Goal: Task Accomplishment & Management: Use online tool/utility

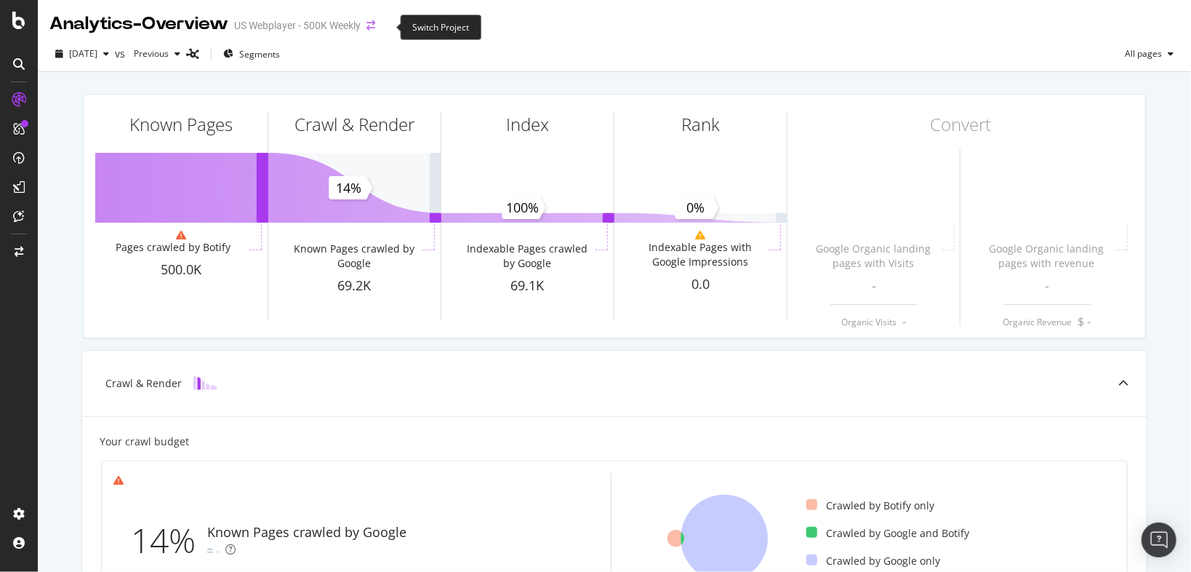
click at [375, 25] on icon "arrow-right-arrow-left" at bounding box center [371, 25] width 9 height 10
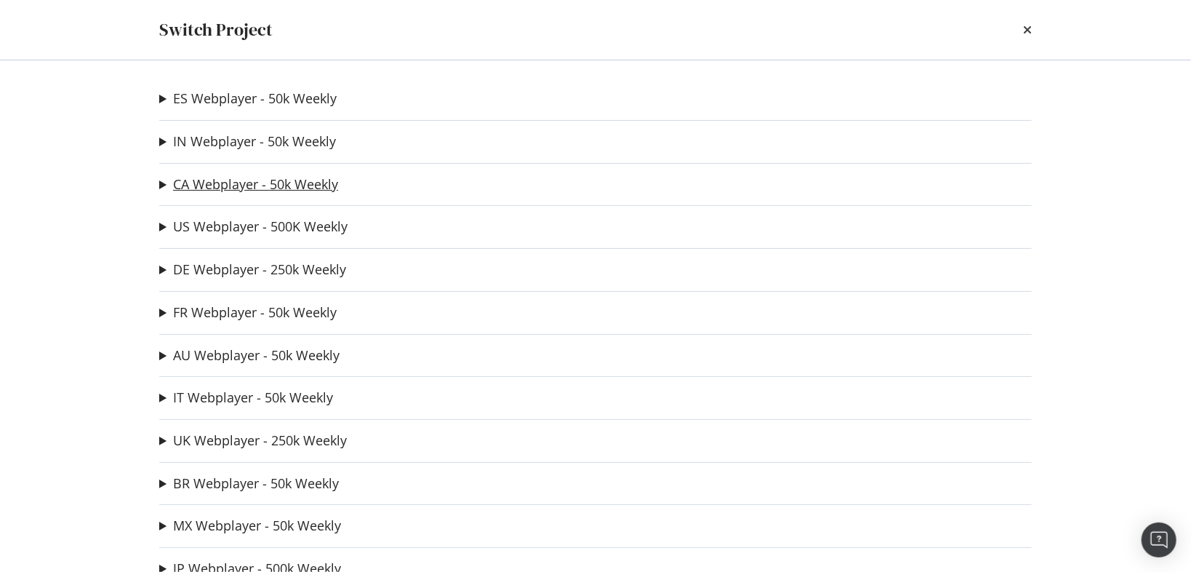
click at [213, 185] on link "CA Webplayer - 50k Weekly" at bounding box center [255, 184] width 165 height 15
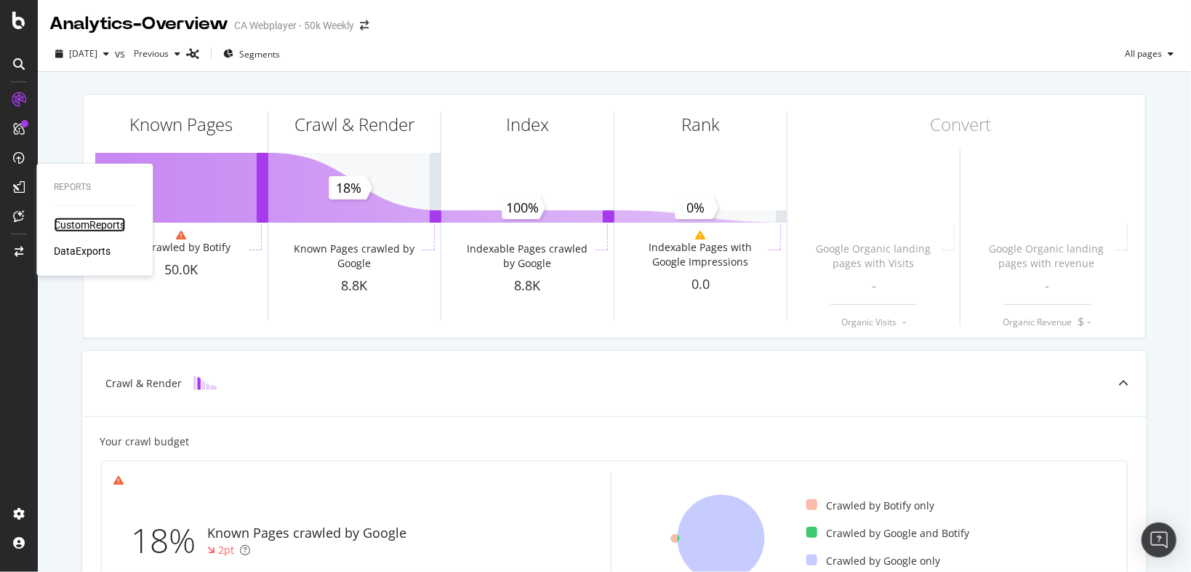
click at [73, 225] on div "CustomReports" at bounding box center [89, 224] width 71 height 15
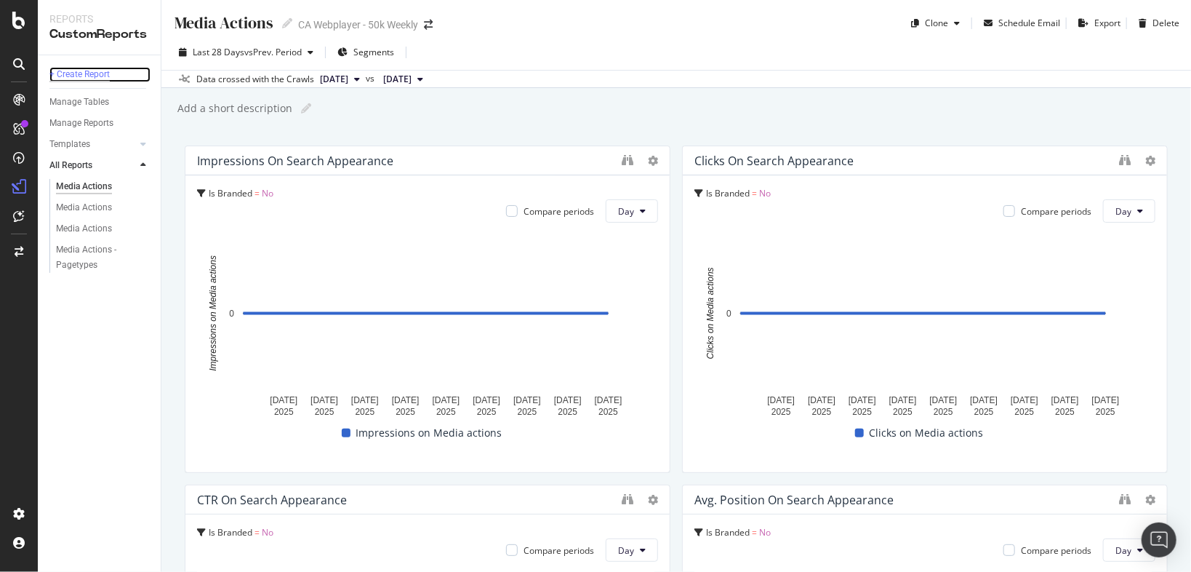
click at [72, 69] on div "+ Create Report" at bounding box center [79, 74] width 60 height 15
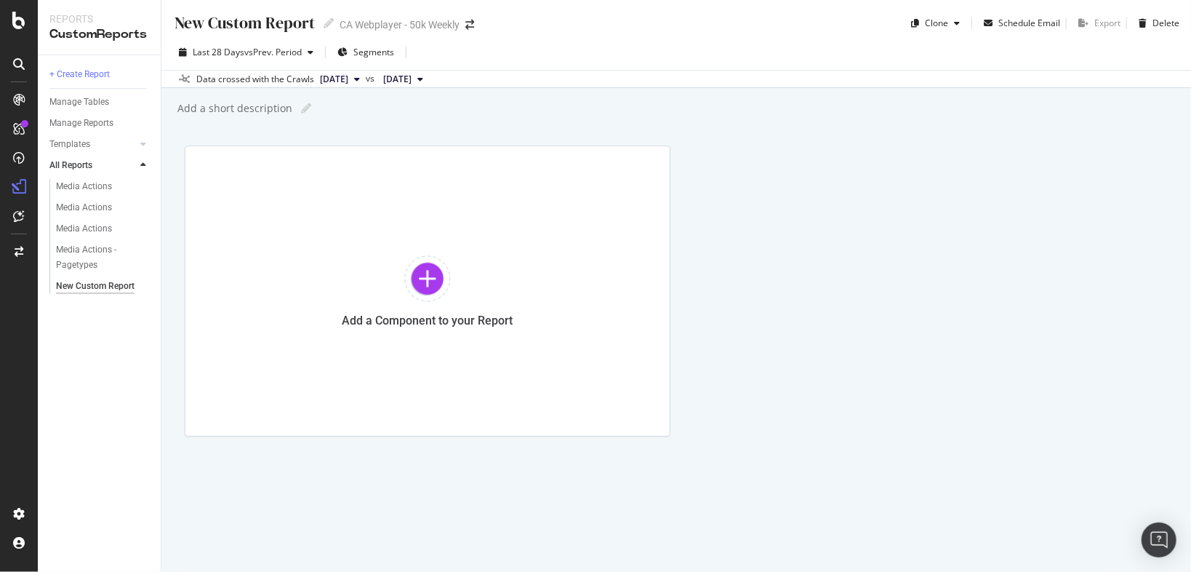
click at [294, 17] on div "New Custom Report" at bounding box center [244, 23] width 142 height 23
click at [440, 276] on div at bounding box center [427, 278] width 47 height 47
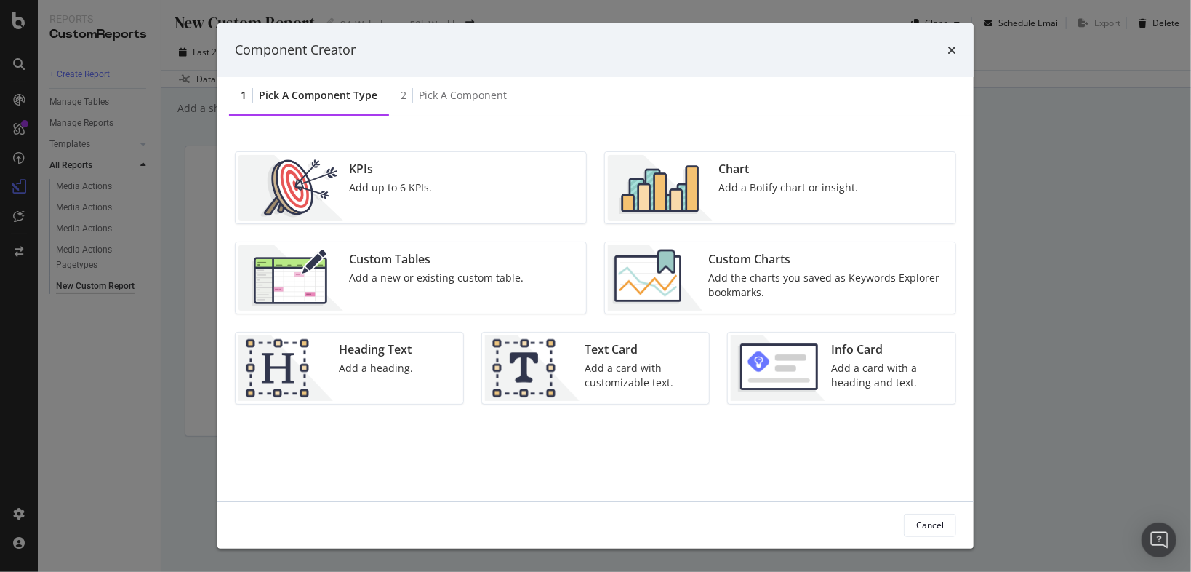
click at [785, 175] on div "Chart" at bounding box center [789, 169] width 140 height 17
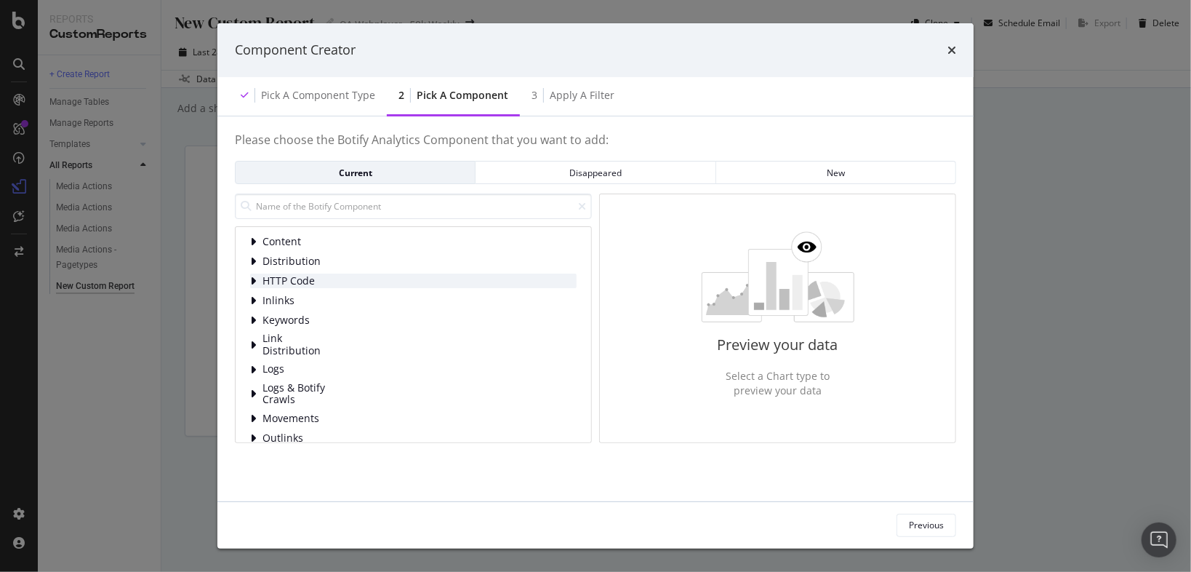
click at [252, 279] on icon "modal" at bounding box center [253, 281] width 6 height 12
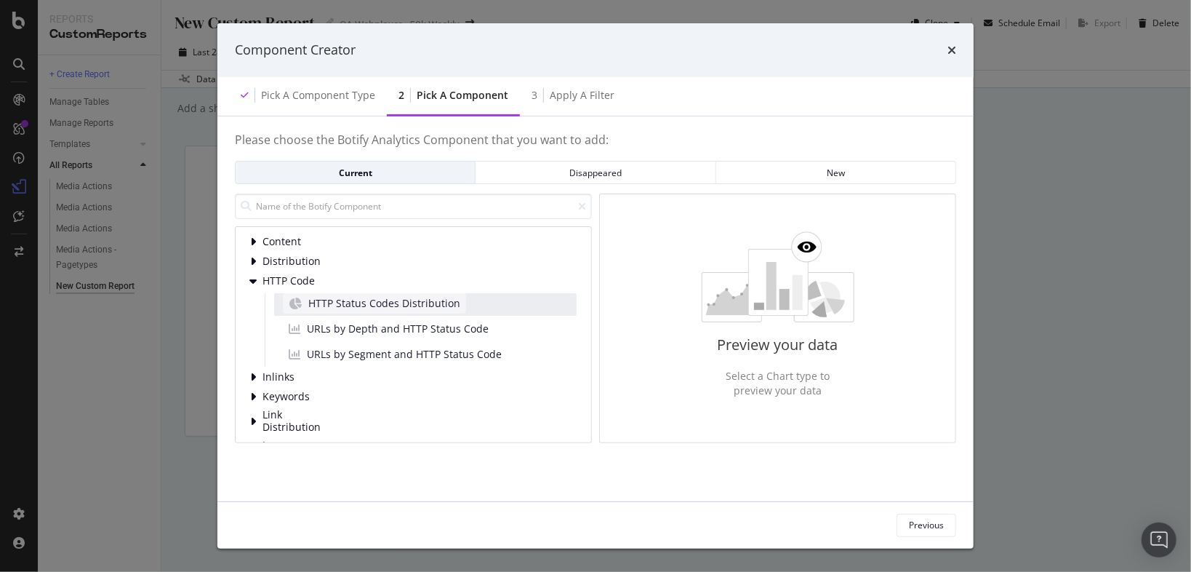
click at [426, 297] on span "HTTP Status Codes Distribution" at bounding box center [384, 303] width 152 height 15
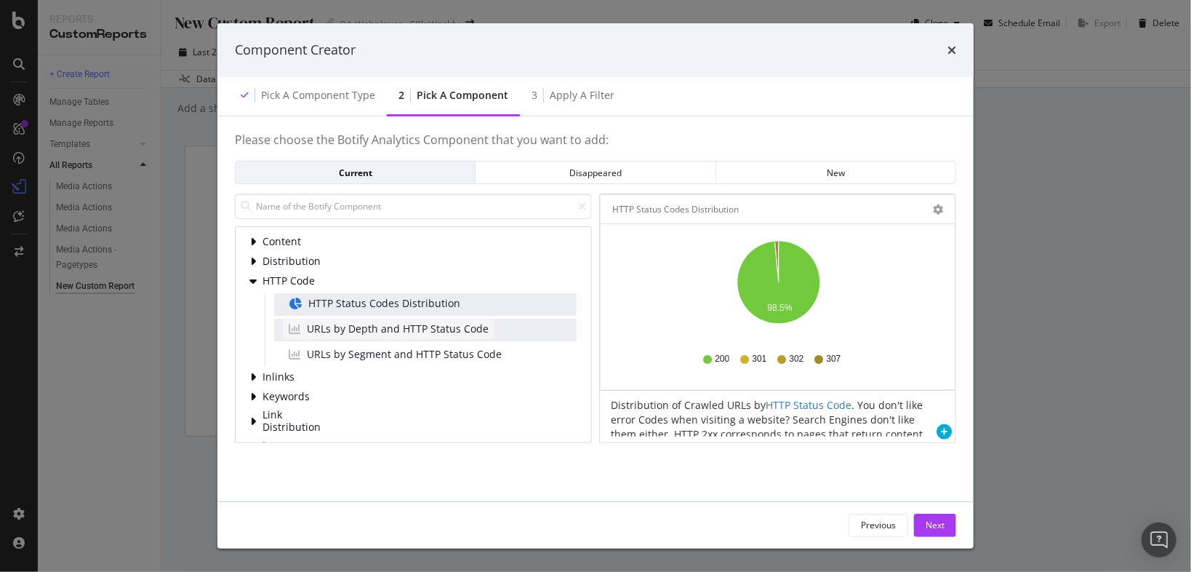
click at [420, 324] on span "URLs by Depth and HTTP Status Code" at bounding box center [398, 328] width 182 height 15
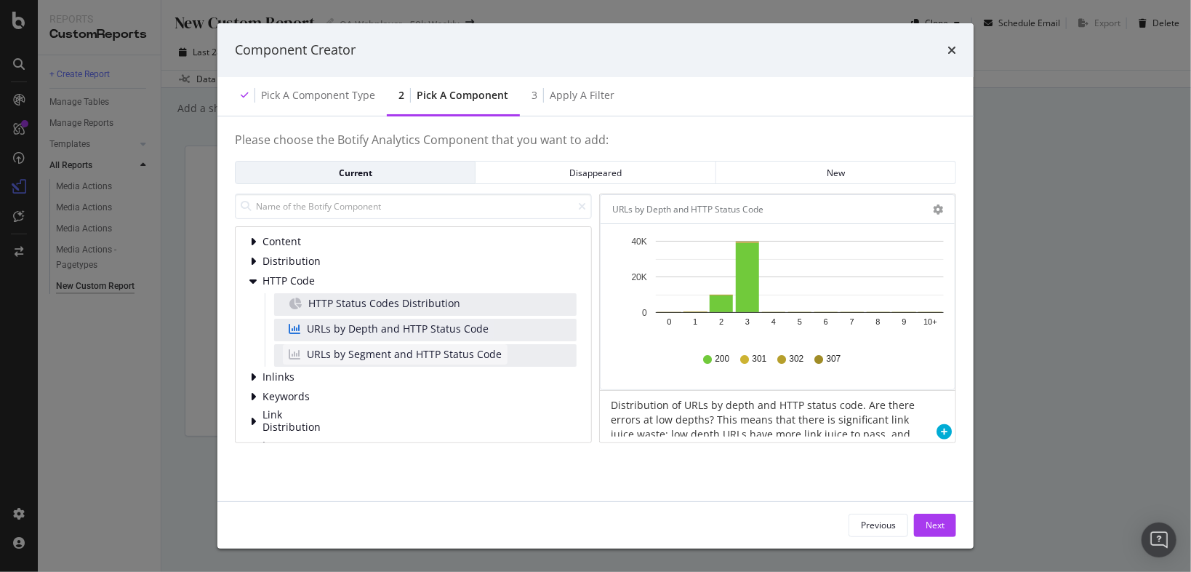
click at [427, 359] on span "URLs by Segment and HTTP Status Code" at bounding box center [404, 354] width 195 height 15
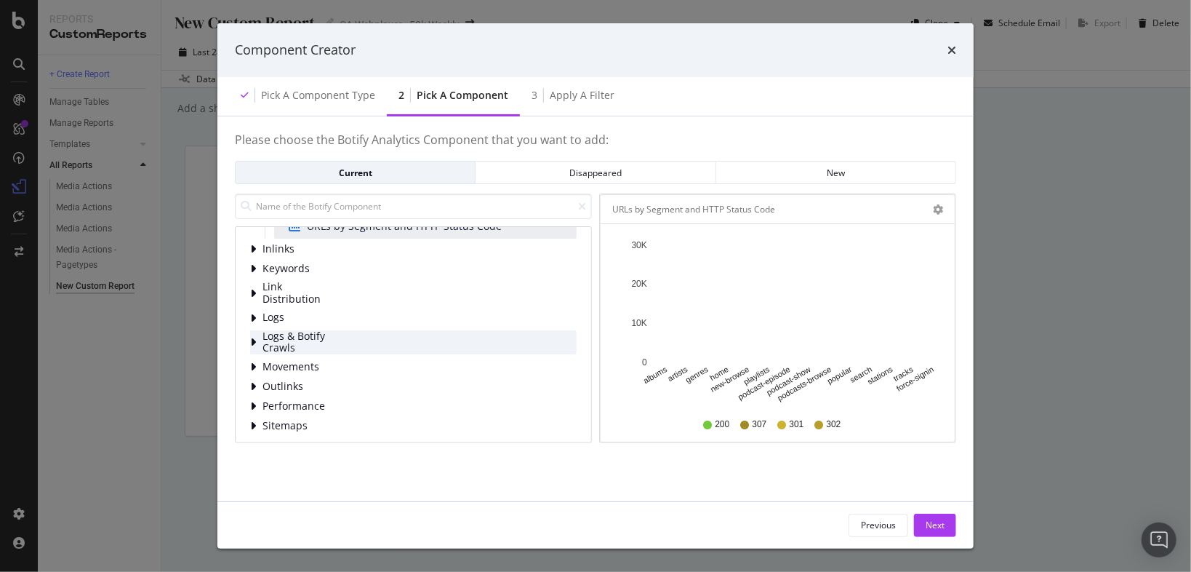
scroll to position [131, 0]
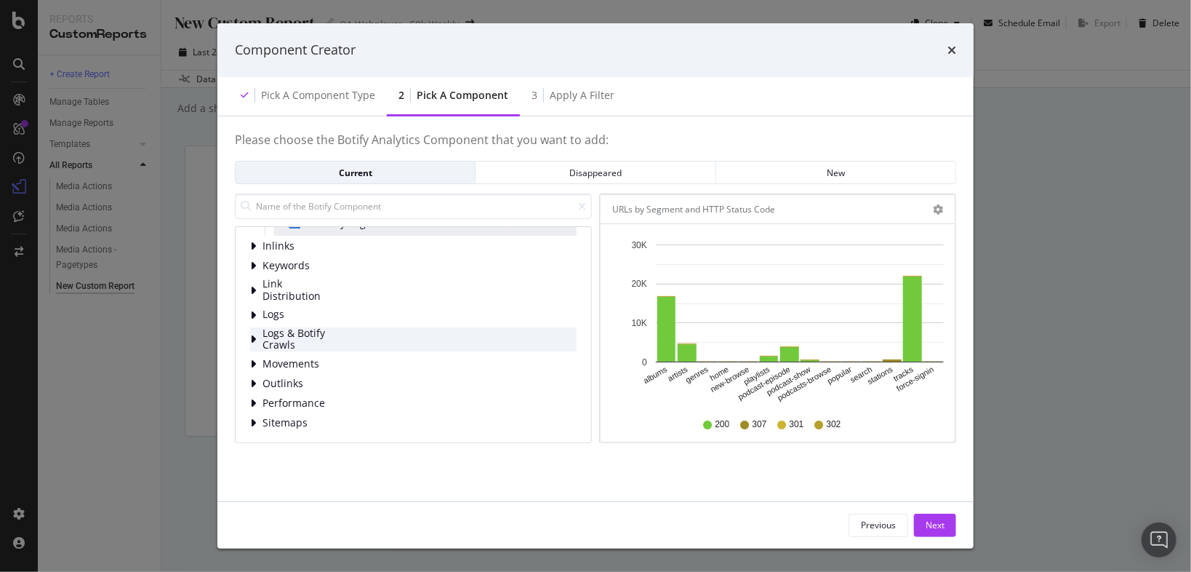
click at [316, 336] on span "Logs & Botify Crawls" at bounding box center [295, 339] width 65 height 24
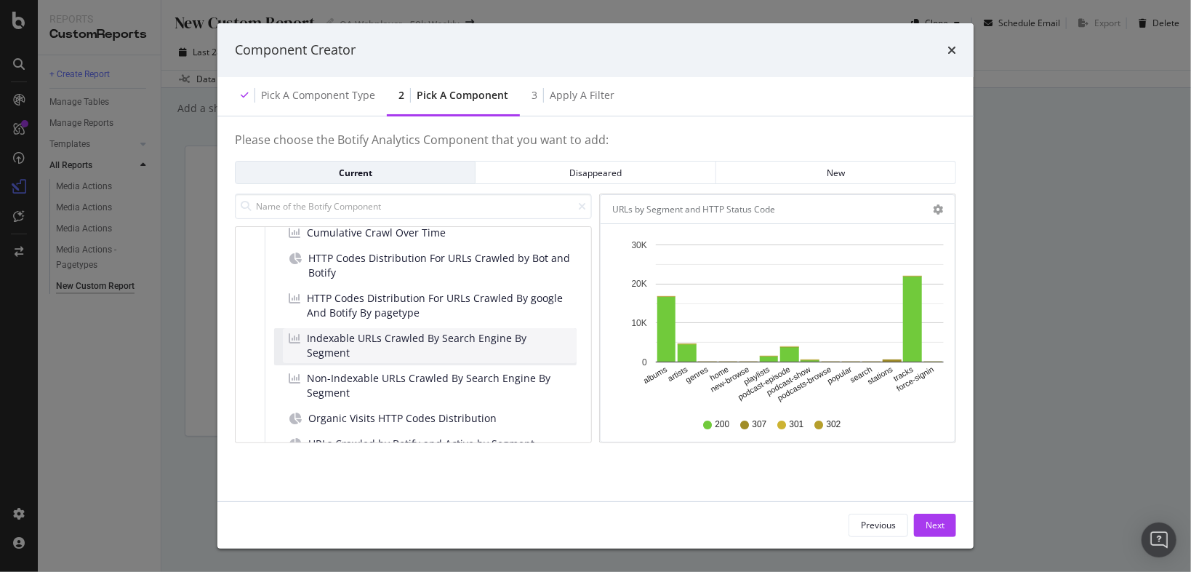
scroll to position [480, 0]
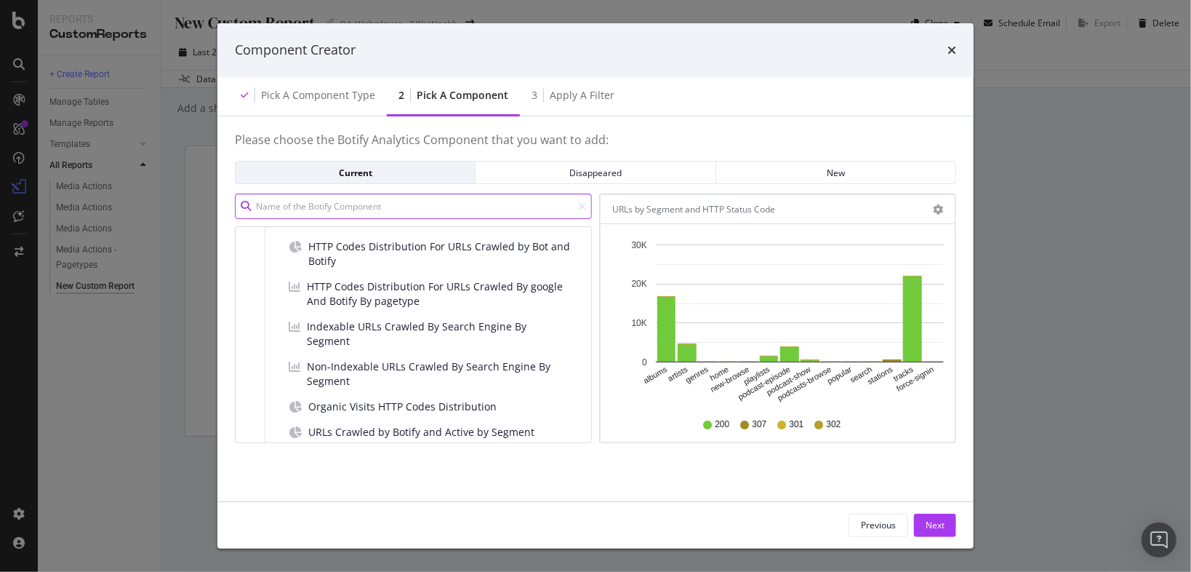
click at [398, 207] on input "modal" at bounding box center [413, 205] width 357 height 25
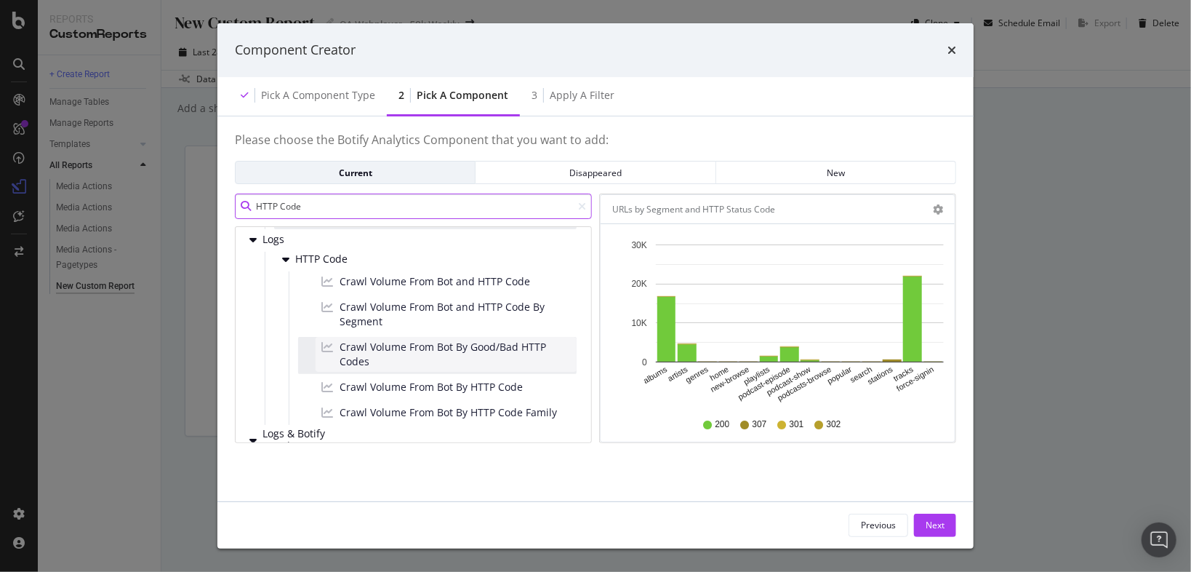
scroll to position [116, 0]
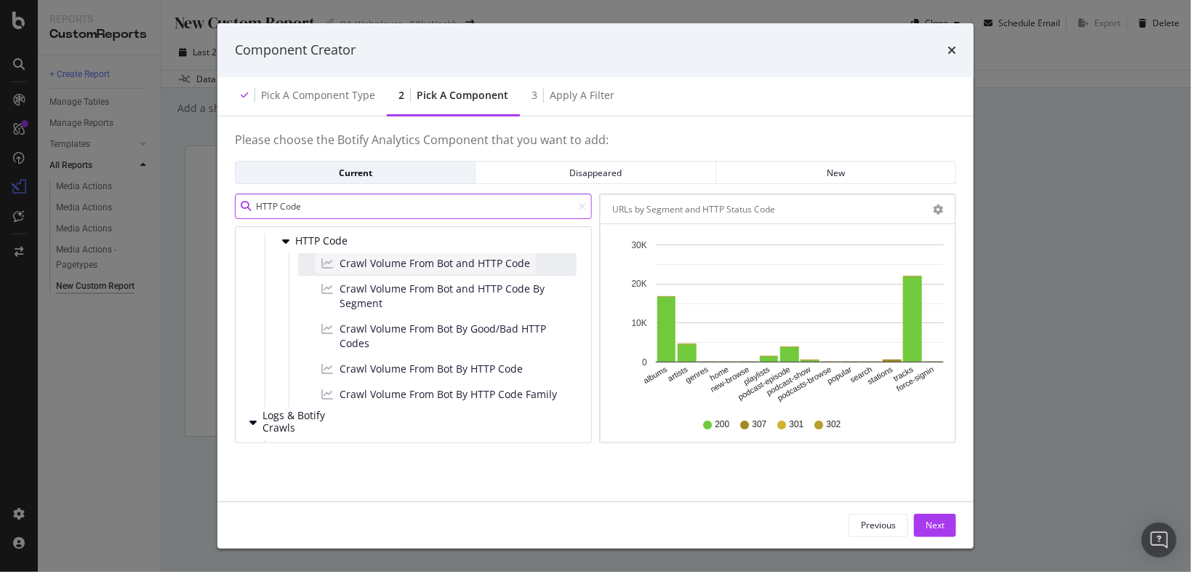
type input "HTTP Code"
click at [501, 257] on span "Crawl Volume From Bot and HTTP Code" at bounding box center [435, 263] width 191 height 15
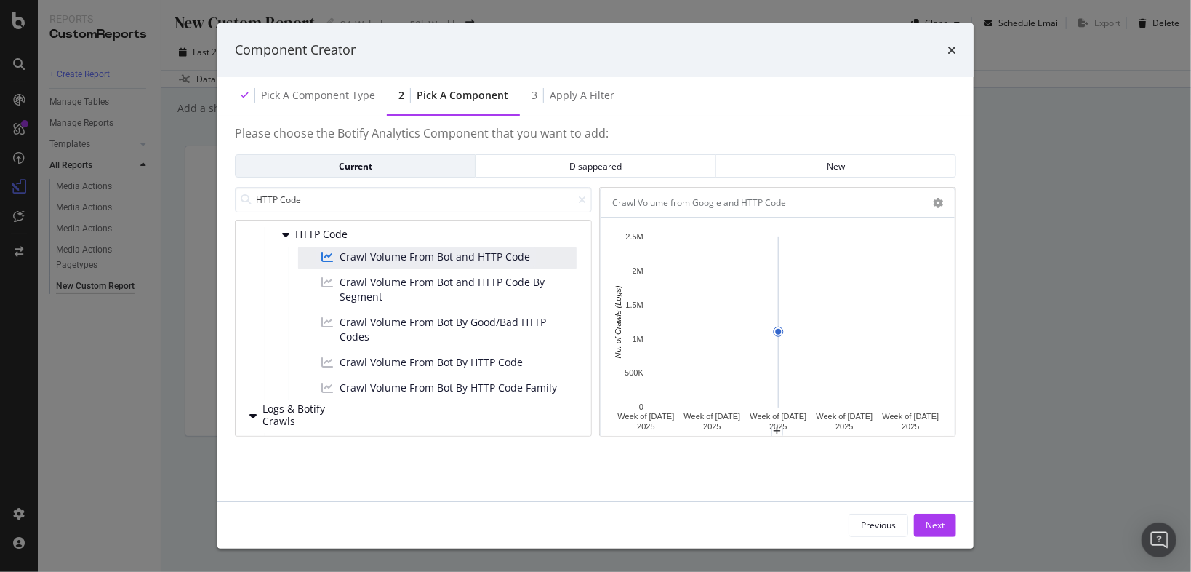
scroll to position [0, 0]
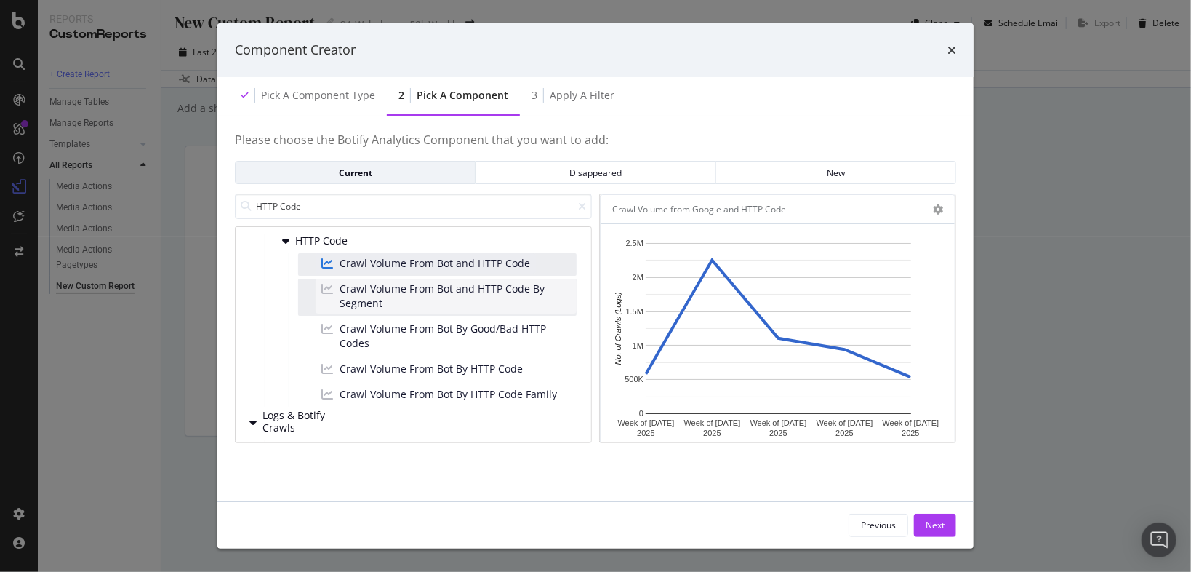
click at [505, 296] on span "Crawl Volume From Bot and HTTP Code By Segment" at bounding box center [455, 295] width 231 height 29
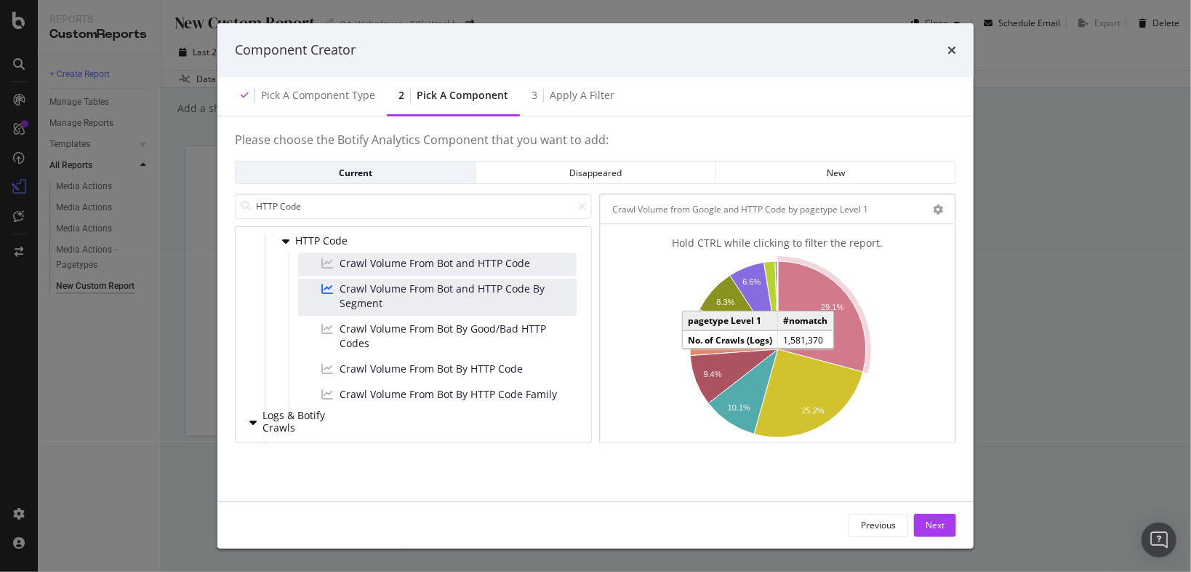
scroll to position [15, 0]
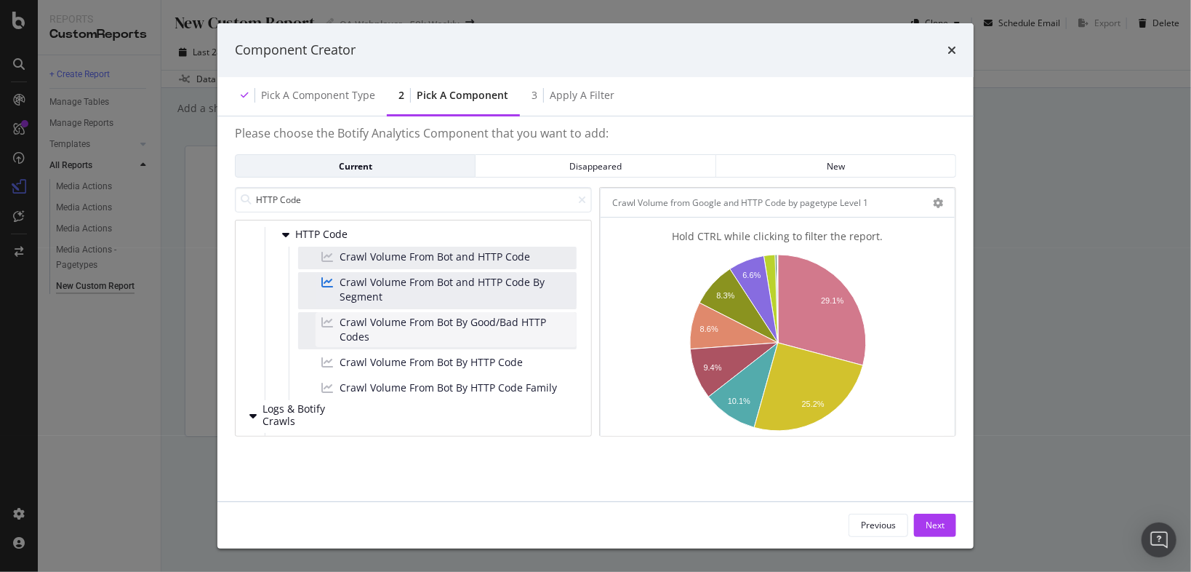
click at [439, 324] on span "Crawl Volume From Bot By Good/Bad HTTP Codes" at bounding box center [455, 329] width 231 height 29
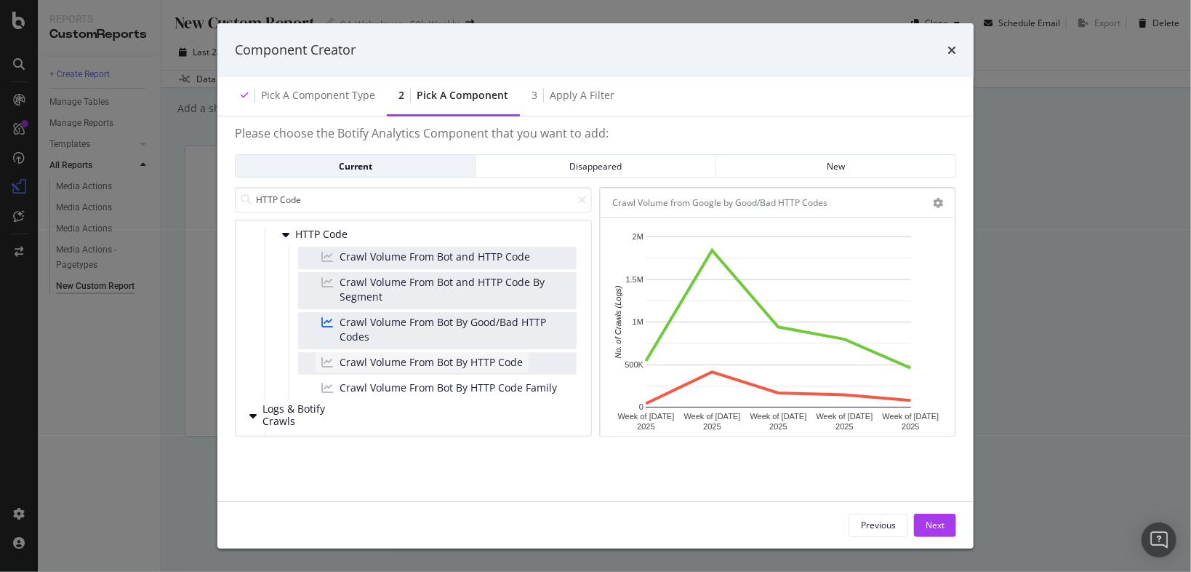
click at [447, 355] on span "Crawl Volume From Bot By HTTP Code" at bounding box center [431, 362] width 183 height 15
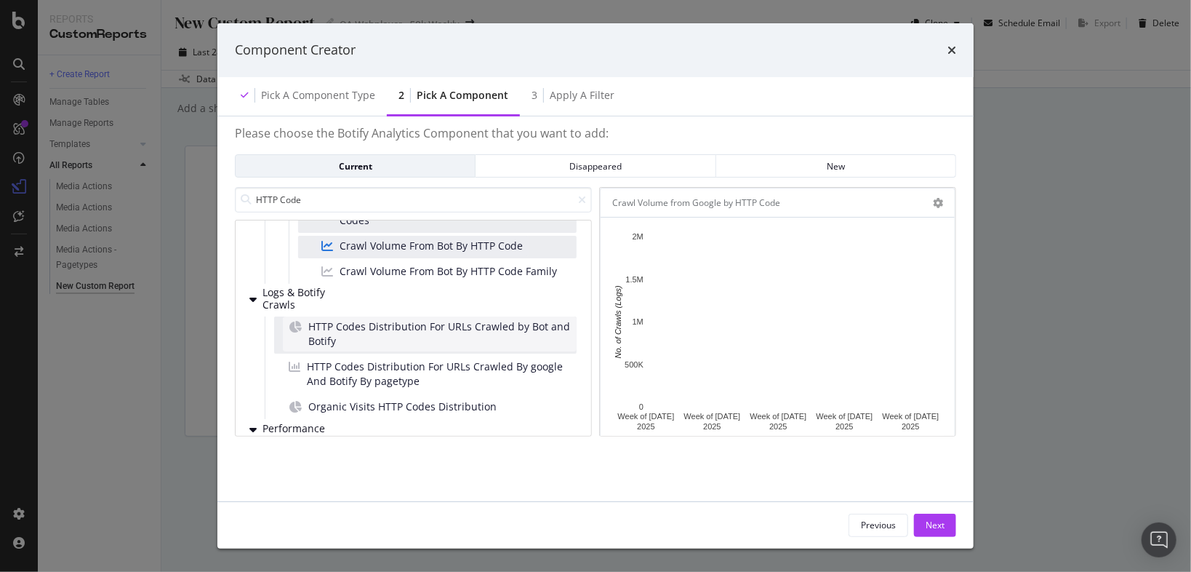
scroll to position [175, 0]
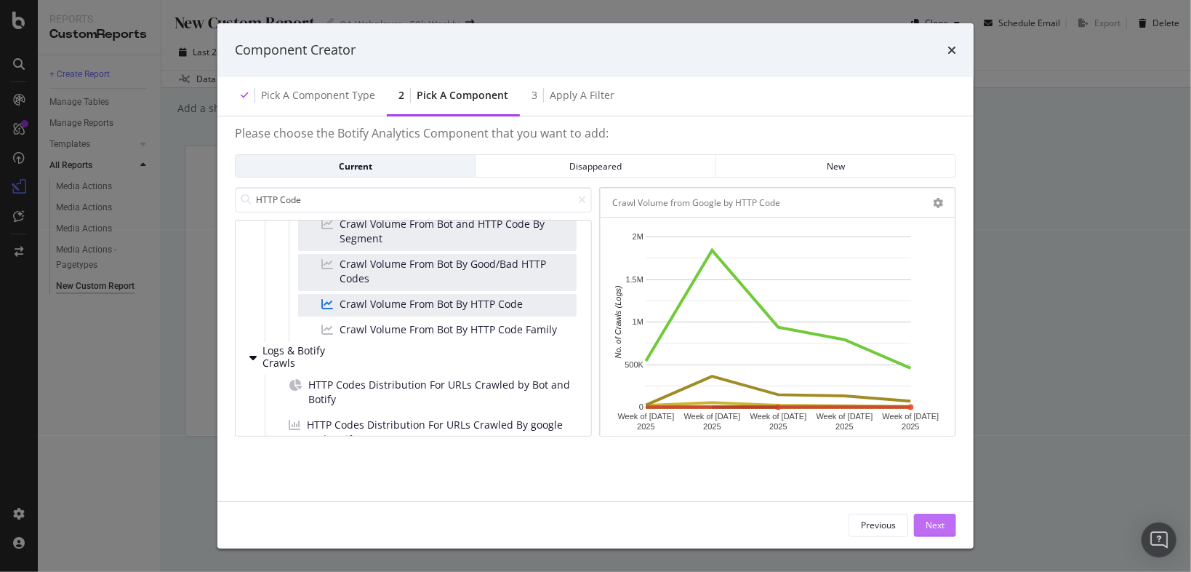
click at [935, 524] on div "Next" at bounding box center [935, 525] width 19 height 12
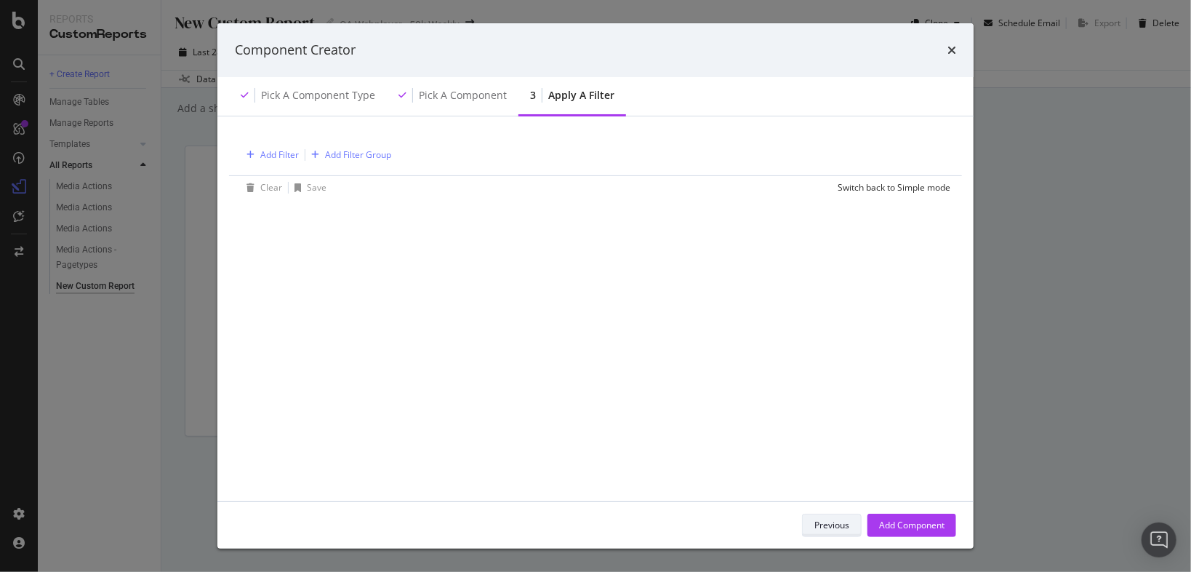
click at [825, 524] on div "Previous" at bounding box center [832, 525] width 35 height 12
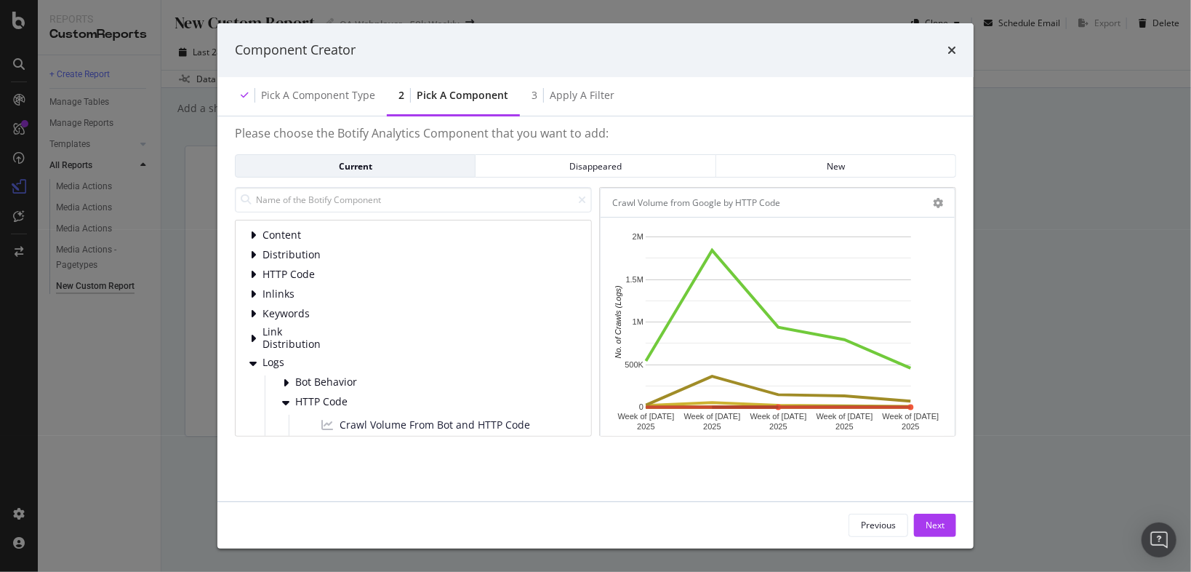
drag, startPoint x: 936, startPoint y: 539, endPoint x: 940, endPoint y: 511, distance: 28.6
drag, startPoint x: 940, startPoint y: 511, endPoint x: 736, endPoint y: 512, distance: 203.6
click at [736, 512] on div "Previous Next" at bounding box center [595, 525] width 756 height 47
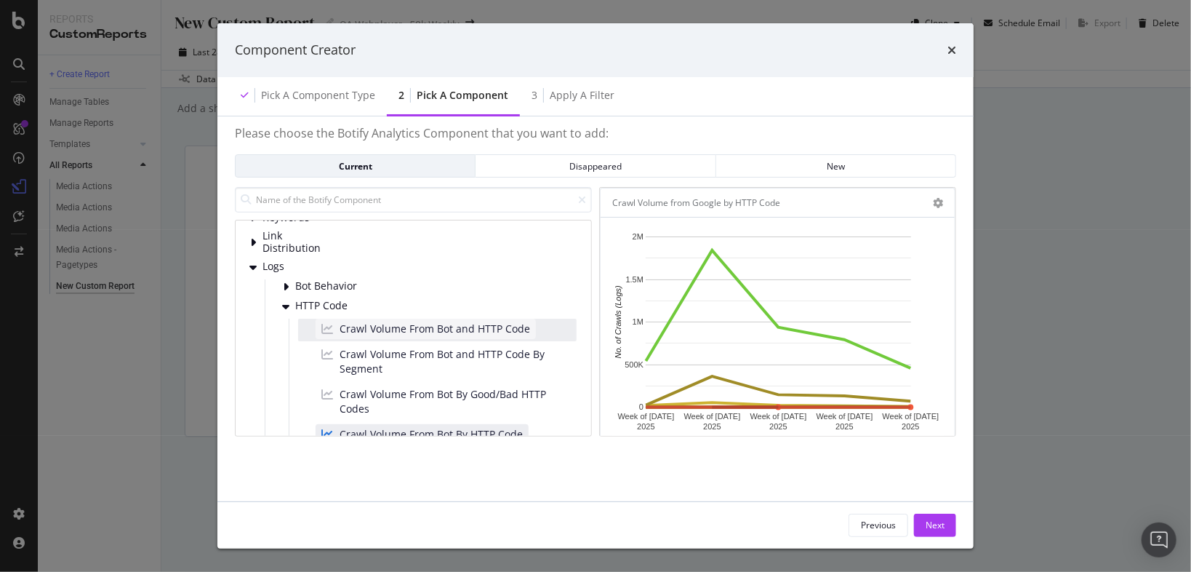
scroll to position [116, 0]
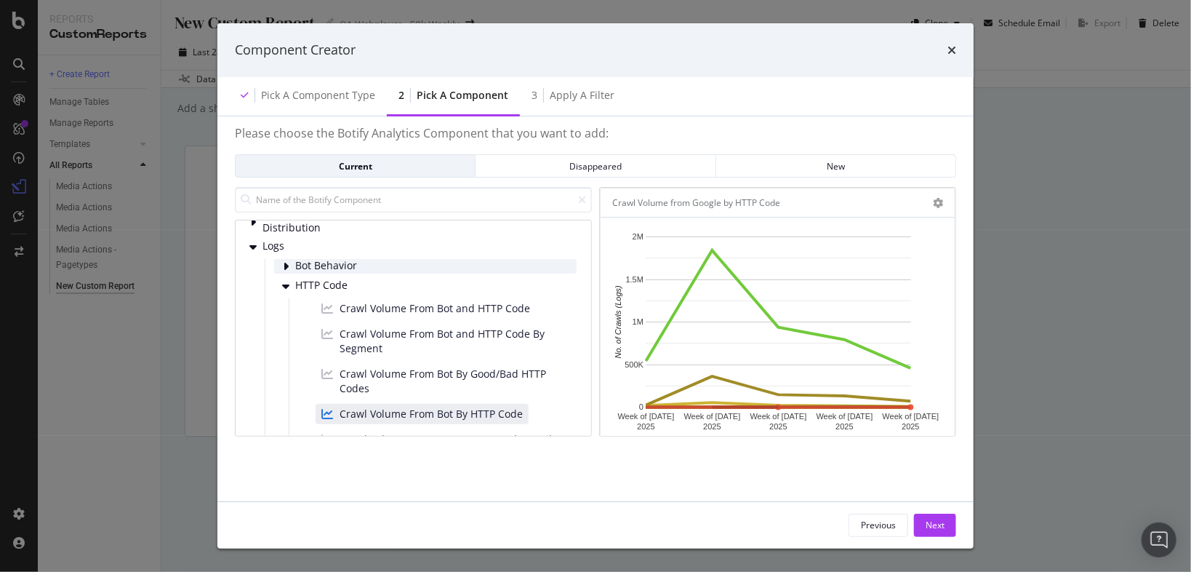
click at [294, 259] on div "Bot Behavior" at bounding box center [425, 266] width 303 height 15
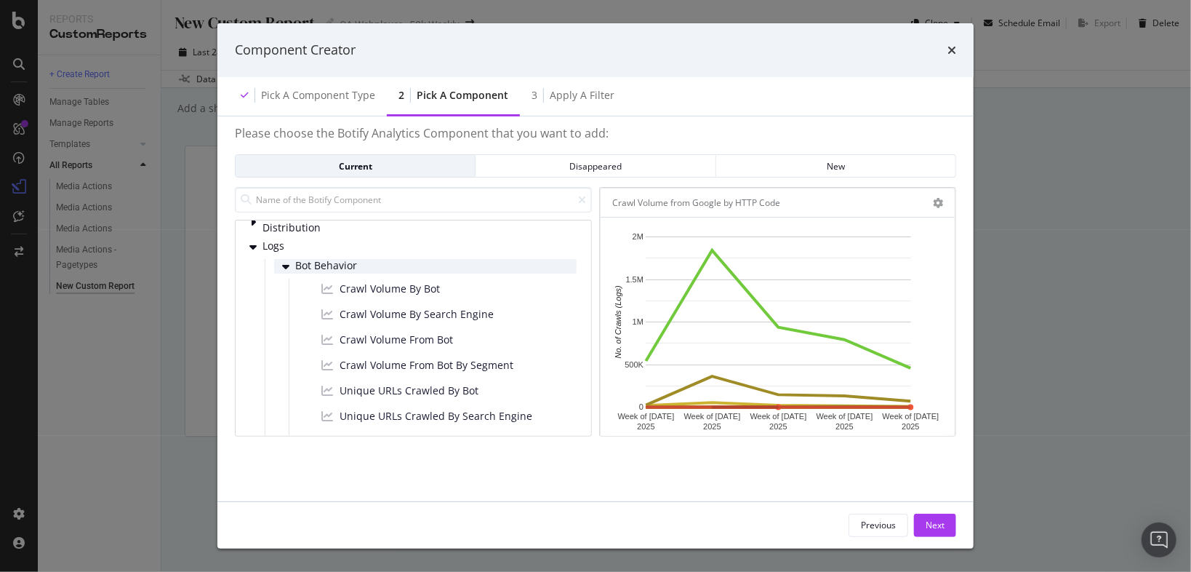
click at [284, 260] on icon "modal" at bounding box center [285, 266] width 7 height 12
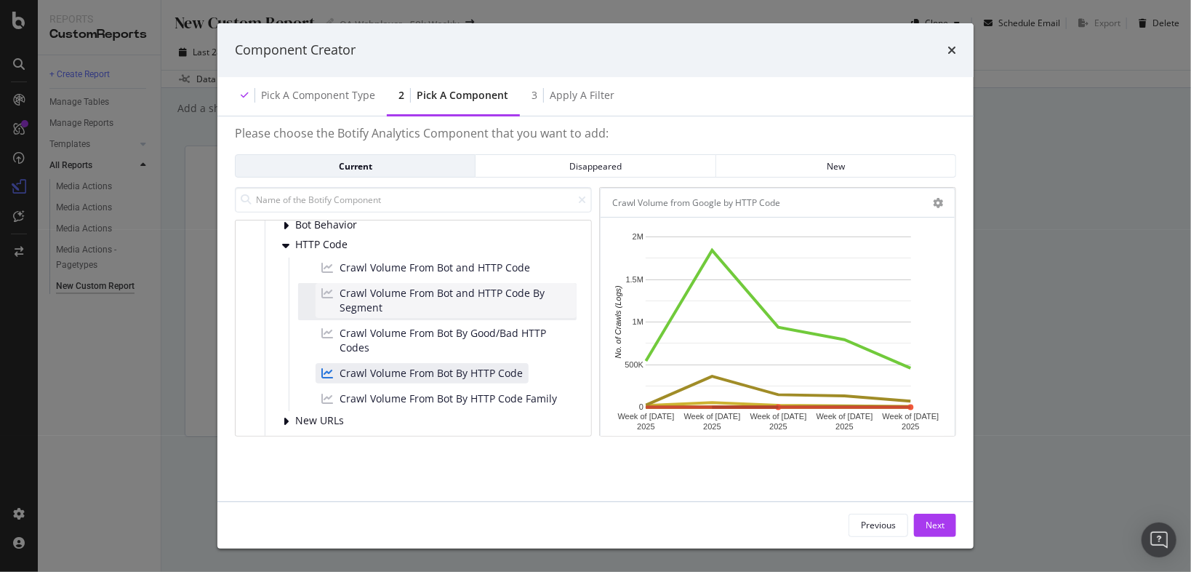
scroll to position [175, 0]
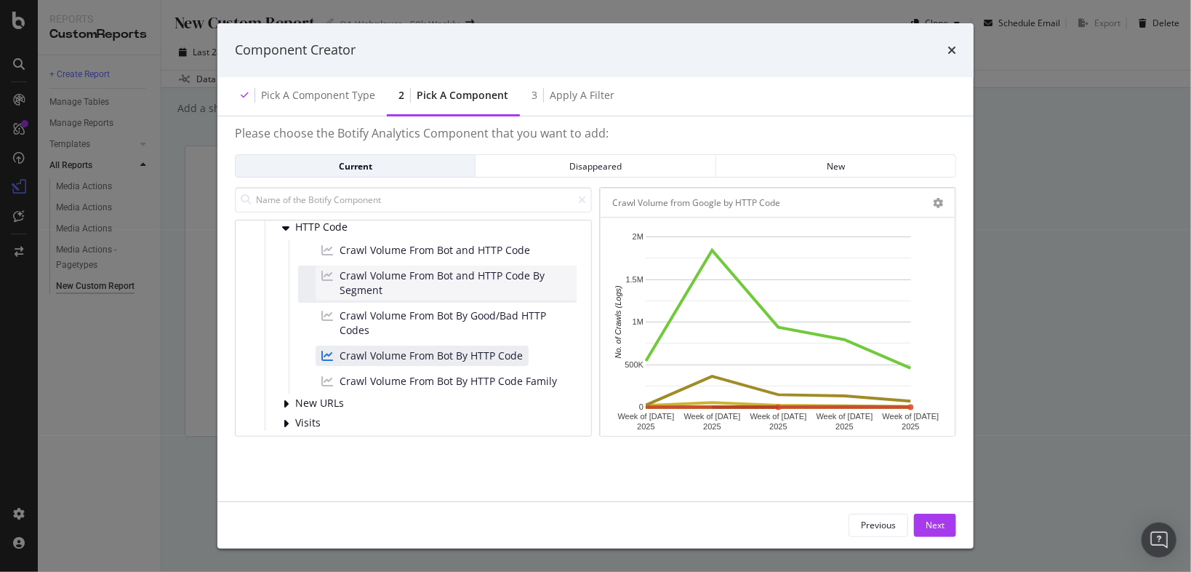
click at [423, 271] on span "Crawl Volume From Bot and HTTP Code By Segment" at bounding box center [455, 282] width 231 height 29
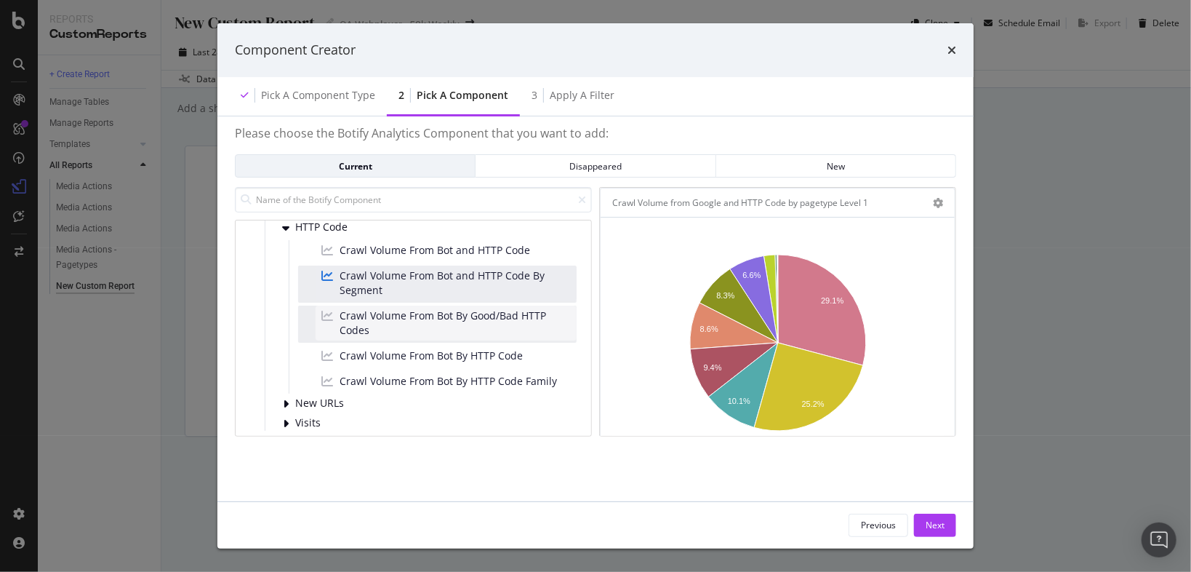
click at [431, 316] on span "Crawl Volume From Bot By Good/Bad HTTP Codes" at bounding box center [455, 322] width 231 height 29
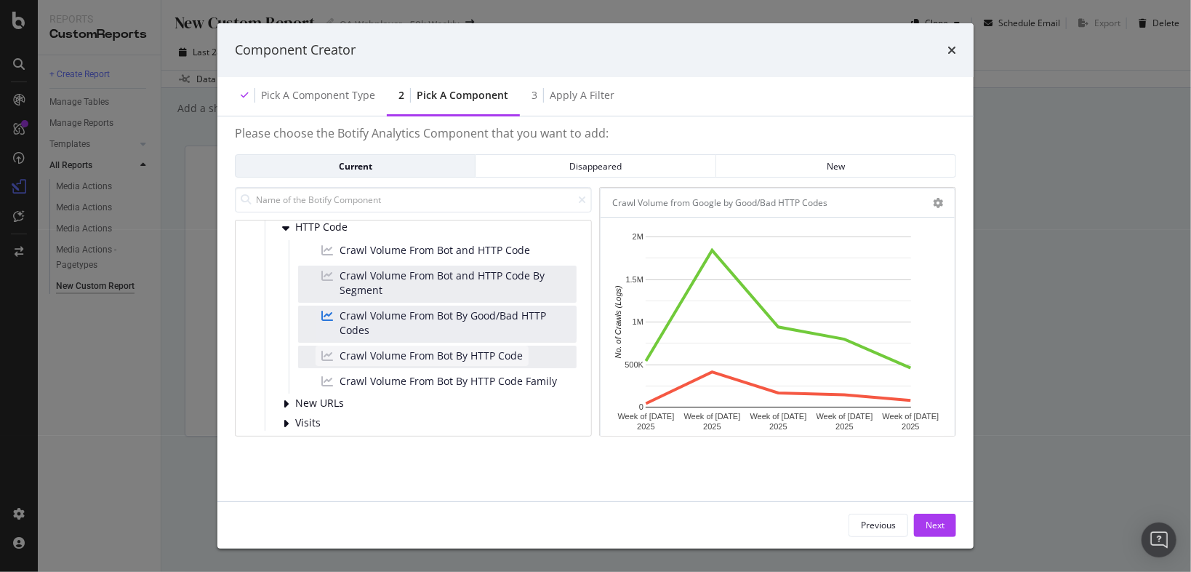
click at [436, 353] on span "Crawl Volume From Bot By HTTP Code" at bounding box center [431, 355] width 183 height 15
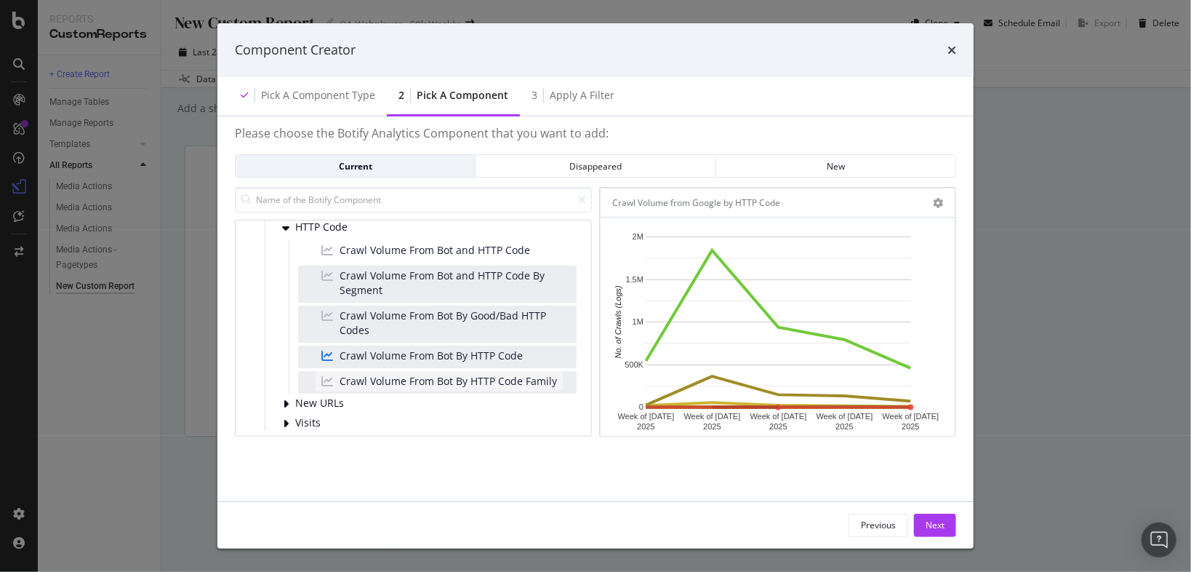
click at [435, 374] on span "Crawl Volume From Bot By HTTP Code Family" at bounding box center [448, 381] width 217 height 15
click at [468, 348] on span "Crawl Volume From Bot By HTTP Code" at bounding box center [431, 355] width 183 height 15
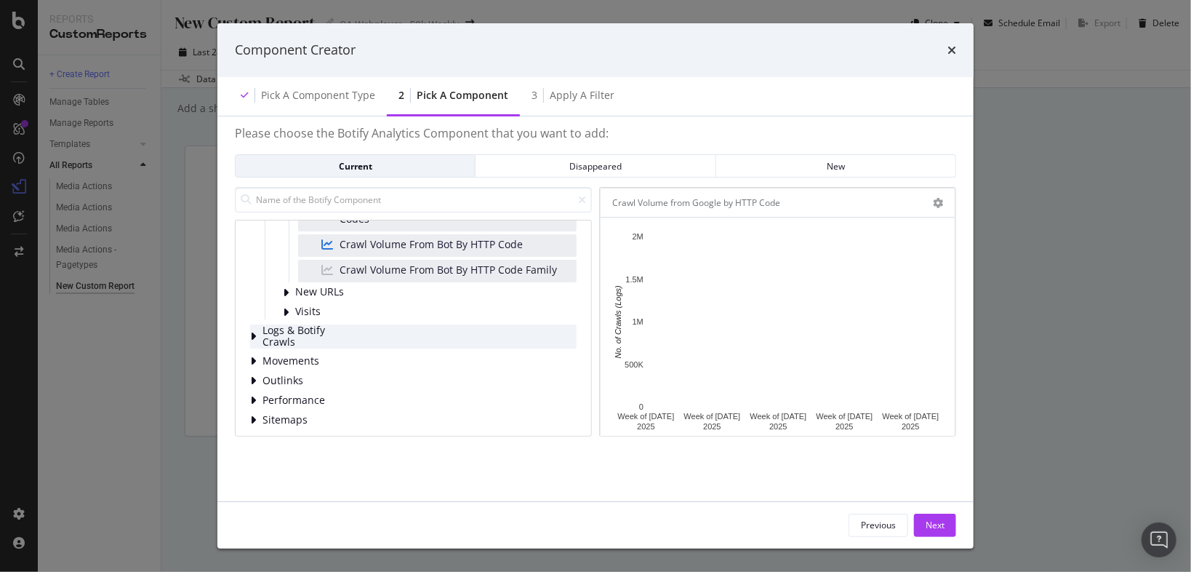
scroll to position [289, 0]
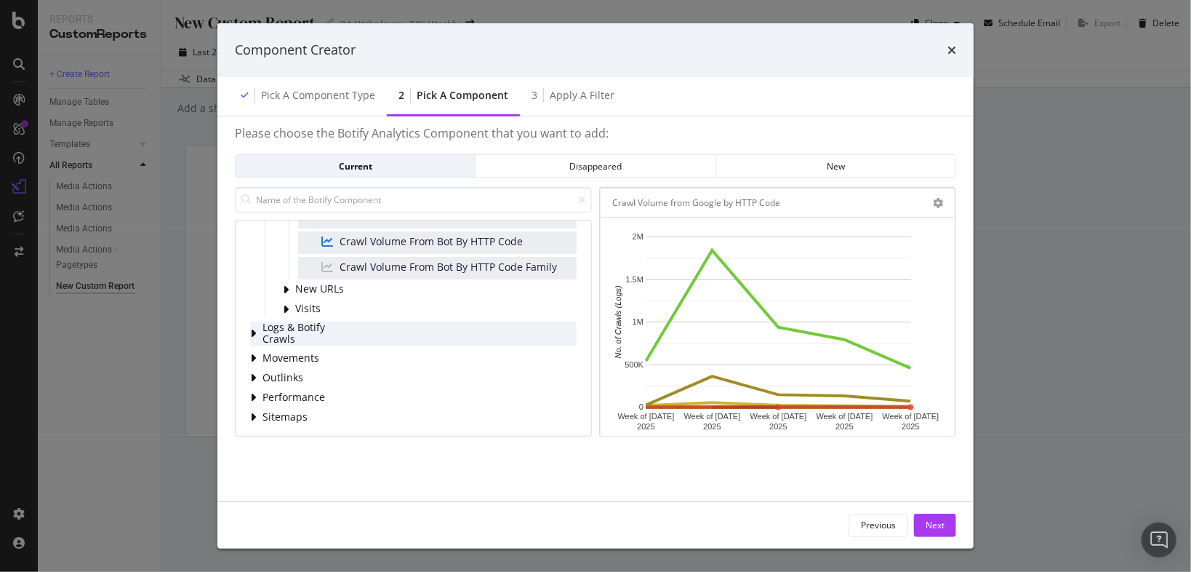
click at [254, 327] on icon "modal" at bounding box center [253, 333] width 6 height 12
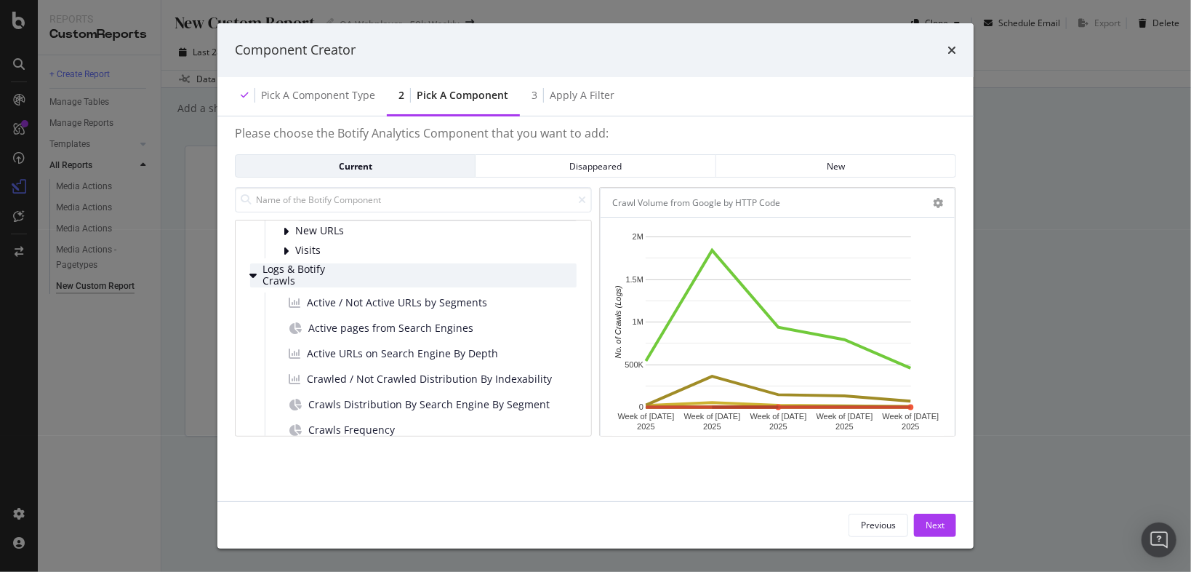
click at [253, 269] on icon "modal" at bounding box center [252, 275] width 7 height 12
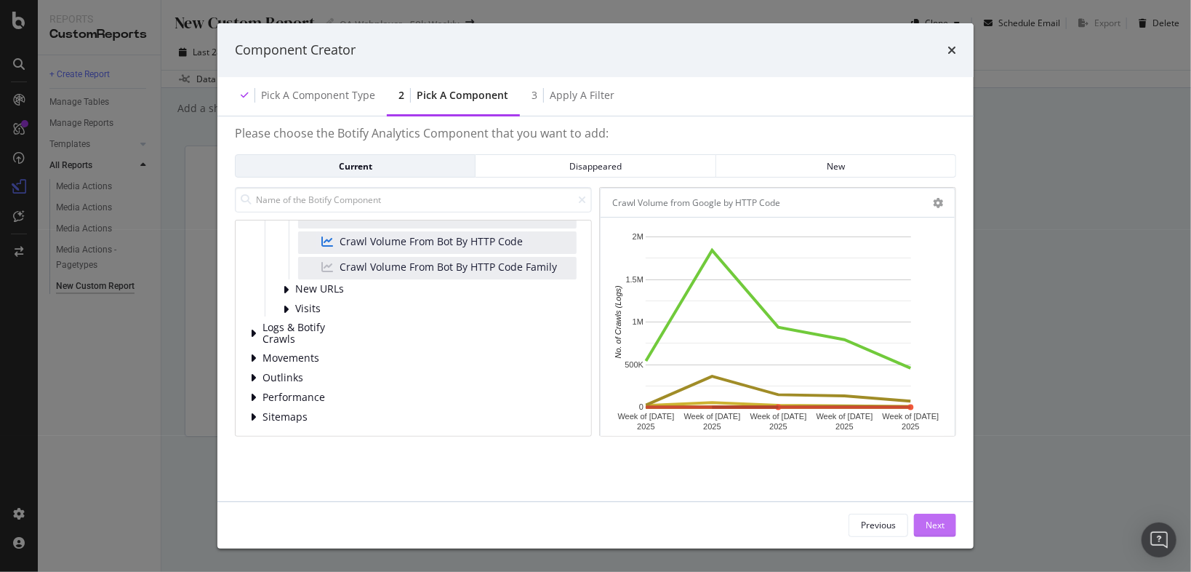
click at [945, 527] on button "Next" at bounding box center [935, 524] width 42 height 23
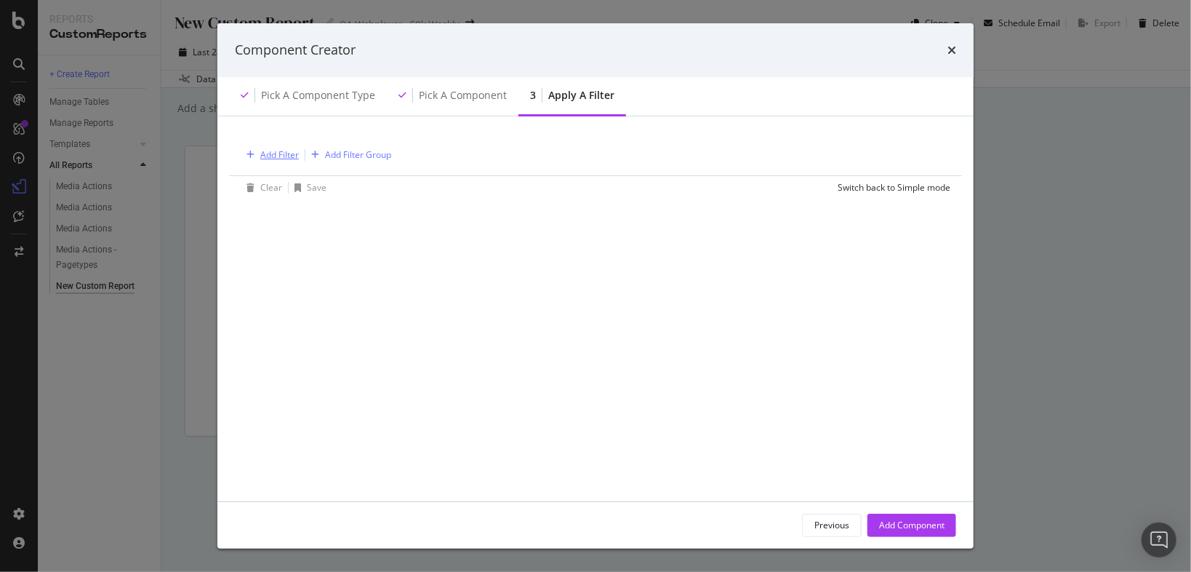
click at [260, 148] on div "Add Filter" at bounding box center [279, 154] width 39 height 12
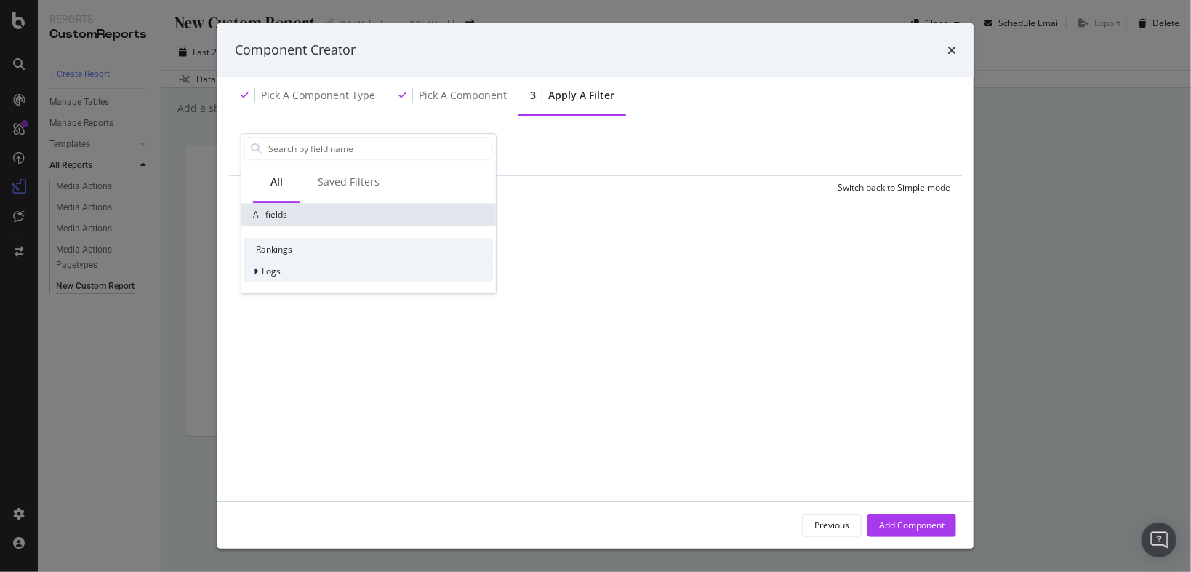
click at [269, 268] on span "Logs" at bounding box center [271, 271] width 19 height 12
click at [289, 293] on span "Segments" at bounding box center [291, 292] width 41 height 12
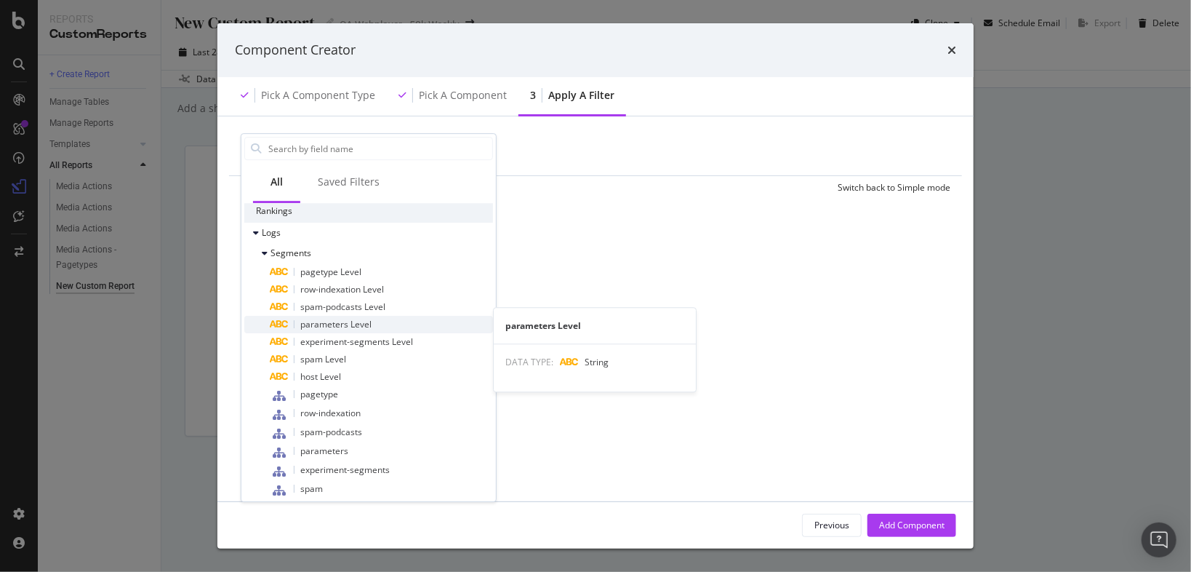
scroll to position [58, 0]
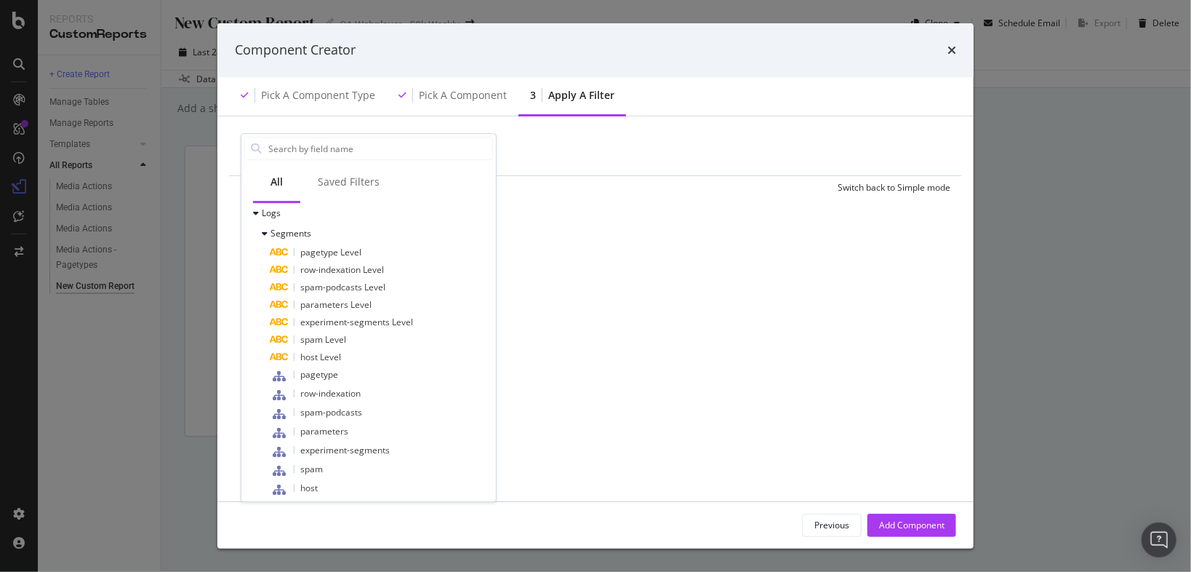
click at [704, 229] on div "Add Filter Add Filter Group Clear Save Switch back to Simple mode All Saved Fil…" at bounding box center [595, 305] width 721 height 356
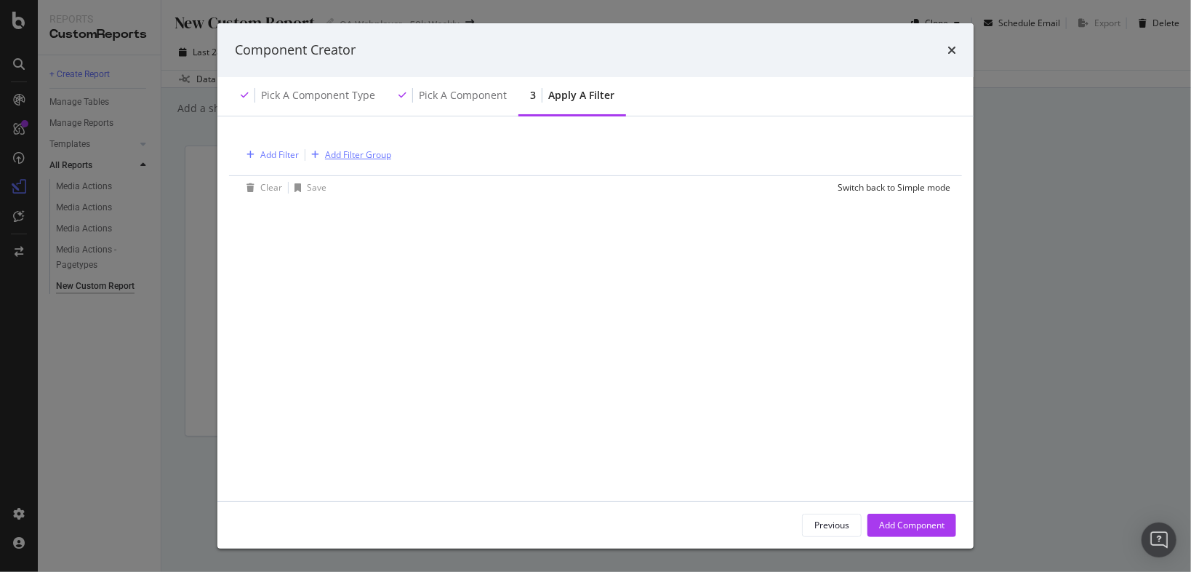
click at [364, 148] on div "Add Filter Group" at bounding box center [358, 154] width 66 height 12
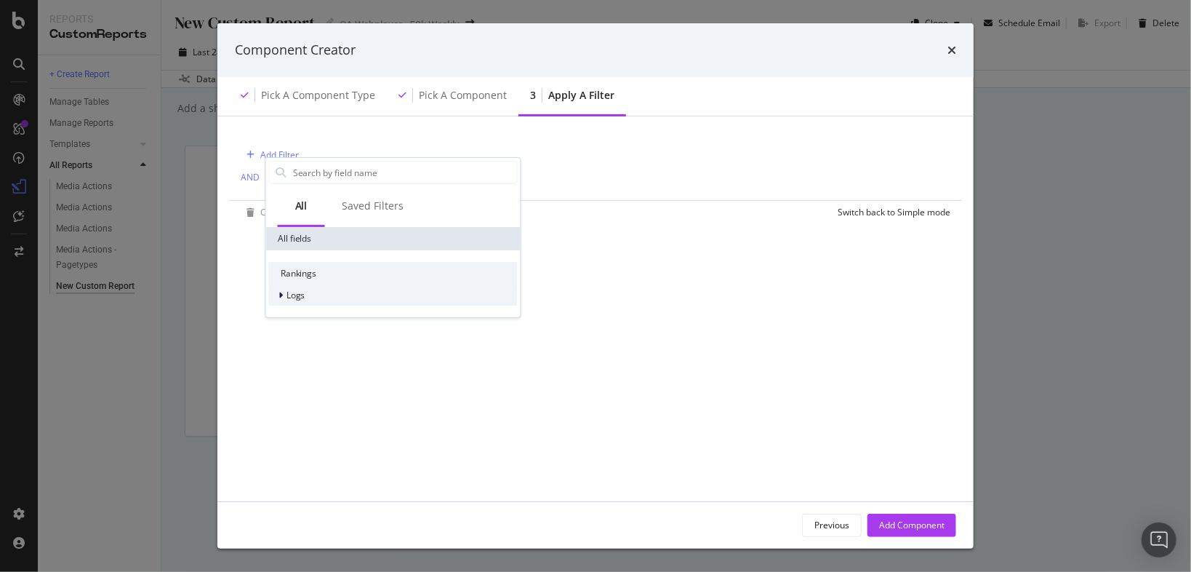
click at [296, 292] on span "Logs" at bounding box center [296, 295] width 19 height 12
click at [316, 319] on span "Segments" at bounding box center [315, 315] width 41 height 12
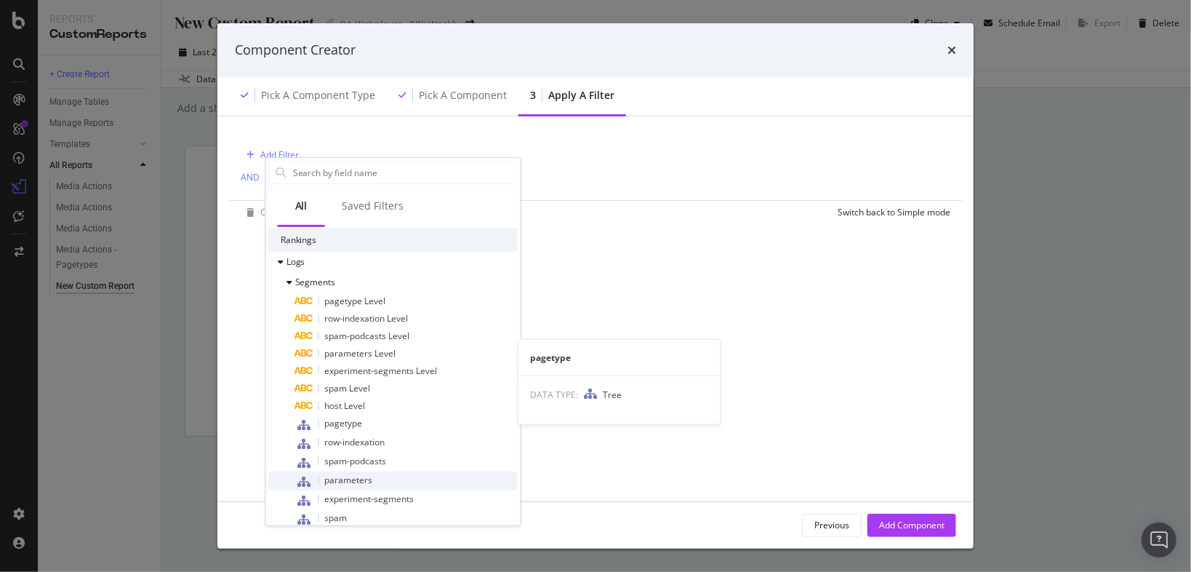
scroll to position [66, 0]
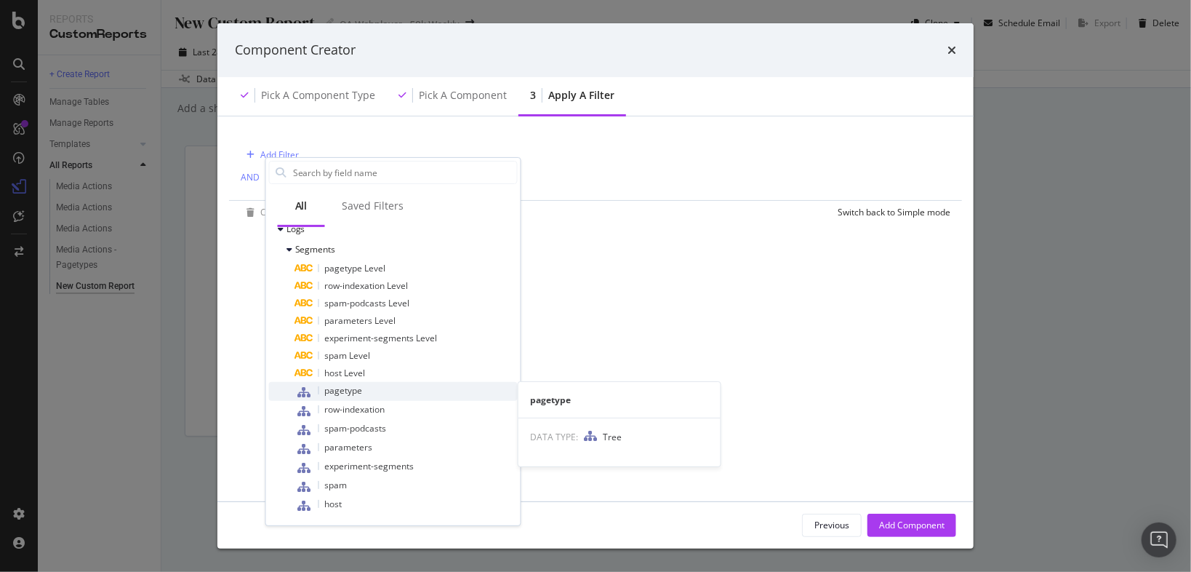
click at [345, 388] on span "pagetype" at bounding box center [344, 390] width 38 height 12
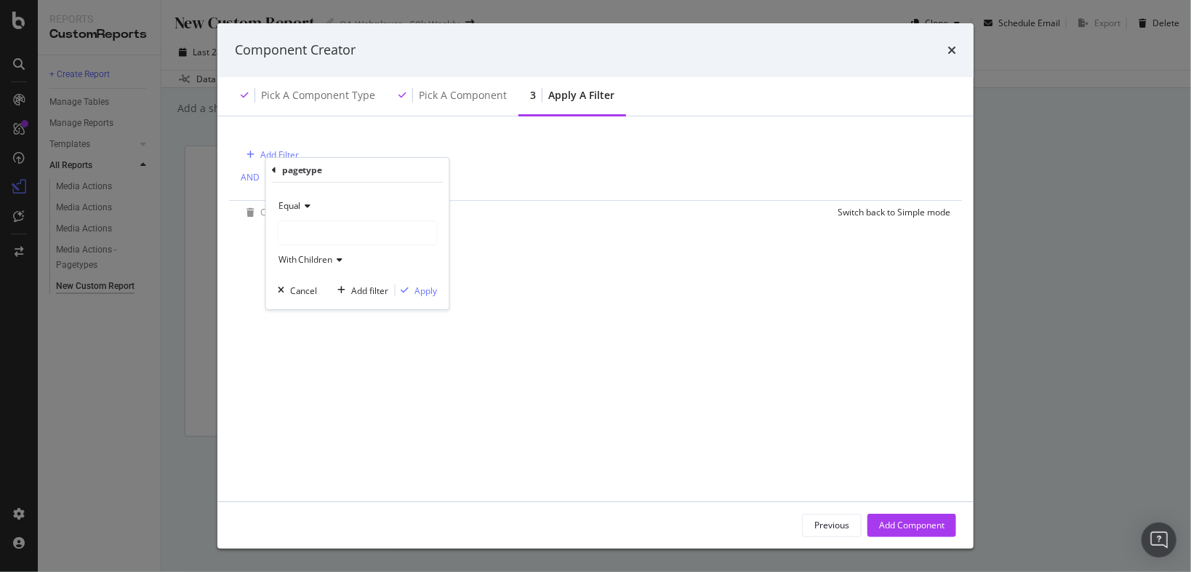
click at [327, 226] on div "modal" at bounding box center [358, 232] width 159 height 23
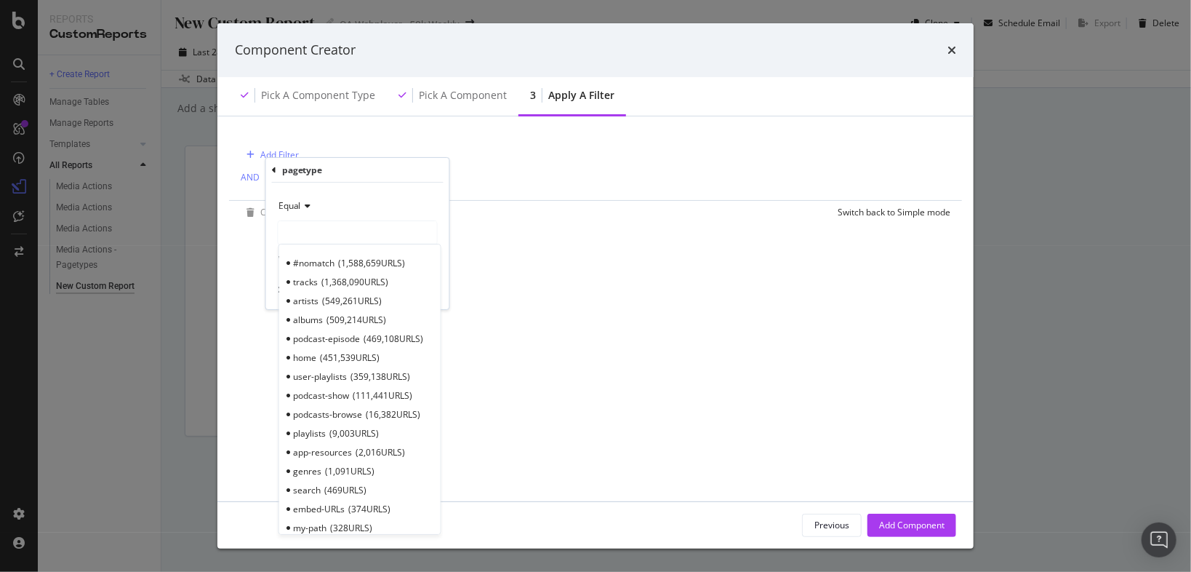
click at [274, 170] on icon "modal" at bounding box center [274, 170] width 4 height 9
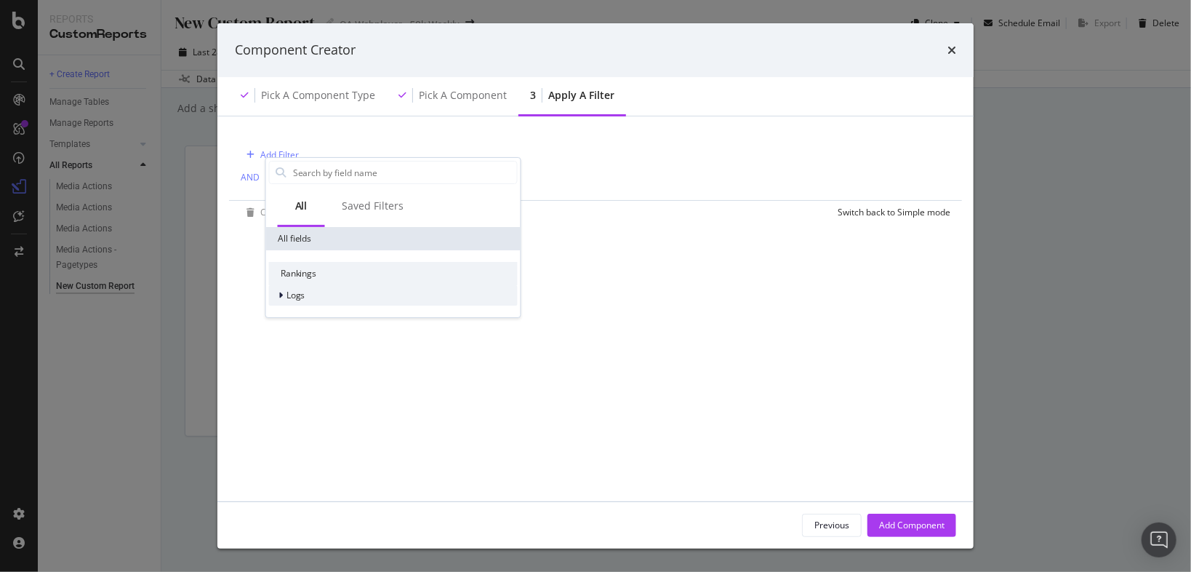
click at [302, 296] on span "Logs" at bounding box center [296, 295] width 19 height 12
click at [725, 224] on div "Add Filter AND Add Filter Clear Save Switch back to Simple mode All Saved Filte…" at bounding box center [595, 305] width 721 height 356
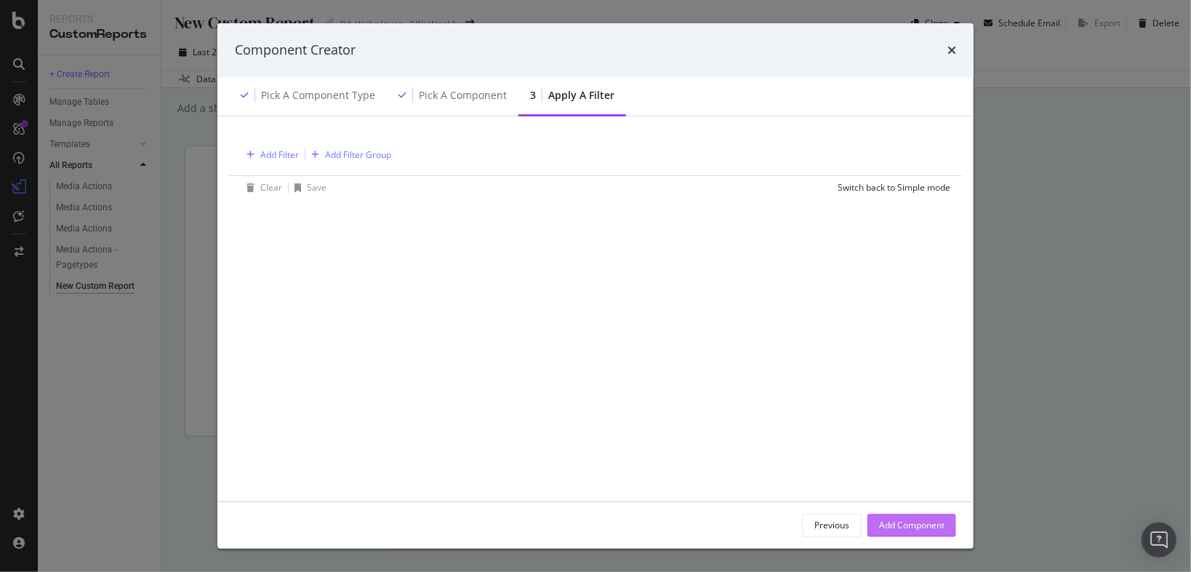
click at [926, 529] on div "Add Component" at bounding box center [911, 525] width 65 height 12
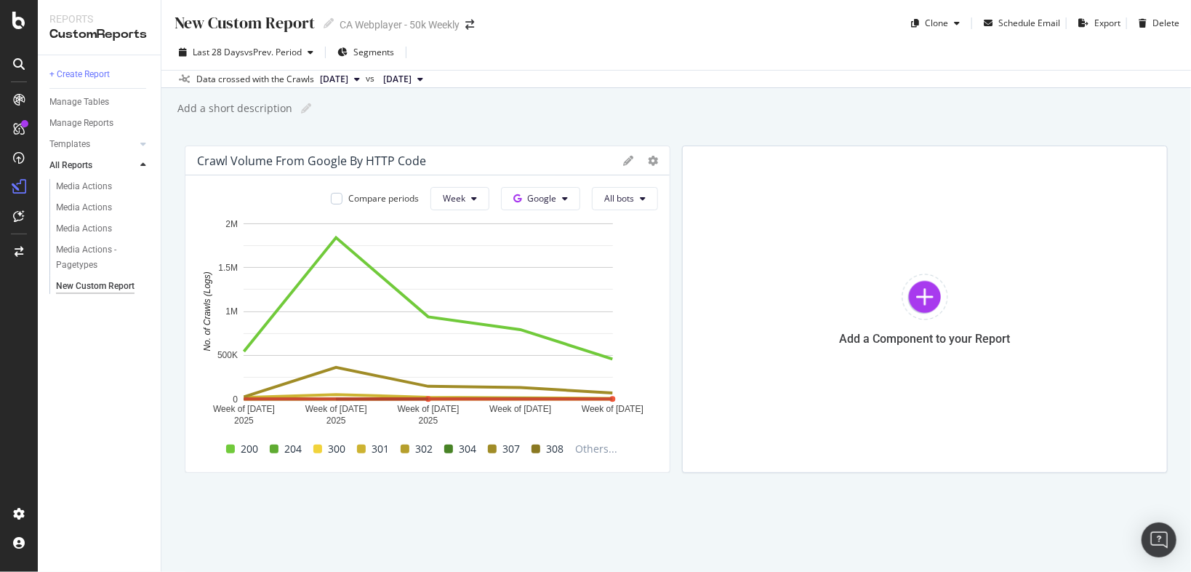
click at [449, 448] on span at bounding box center [448, 448] width 9 height 9
click at [643, 194] on icon at bounding box center [643, 198] width 6 height 9
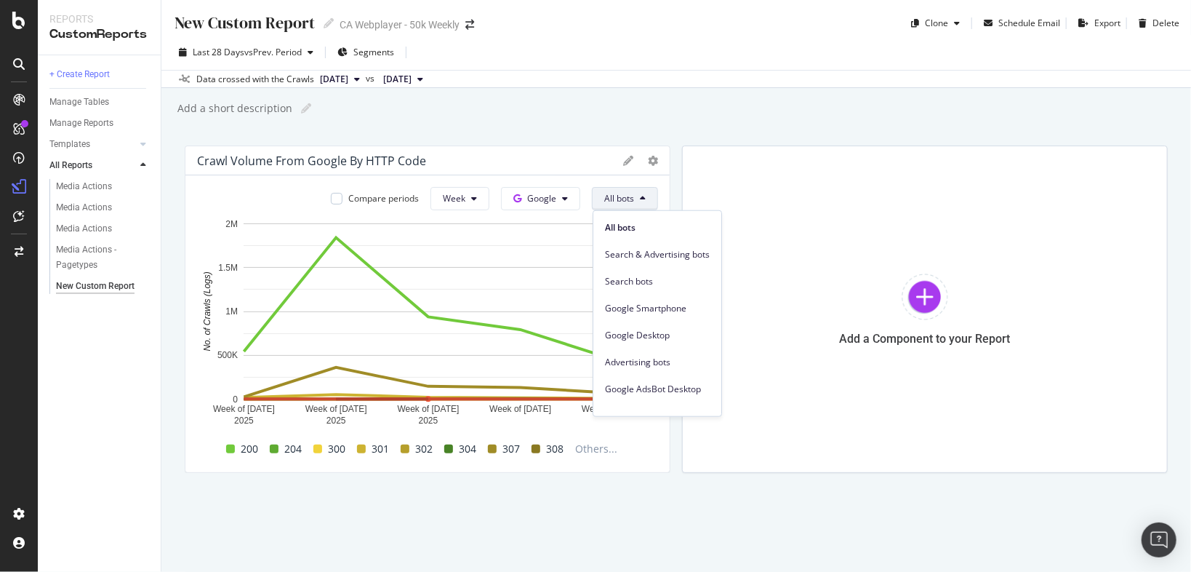
click at [640, 194] on button "All bots" at bounding box center [625, 198] width 66 height 23
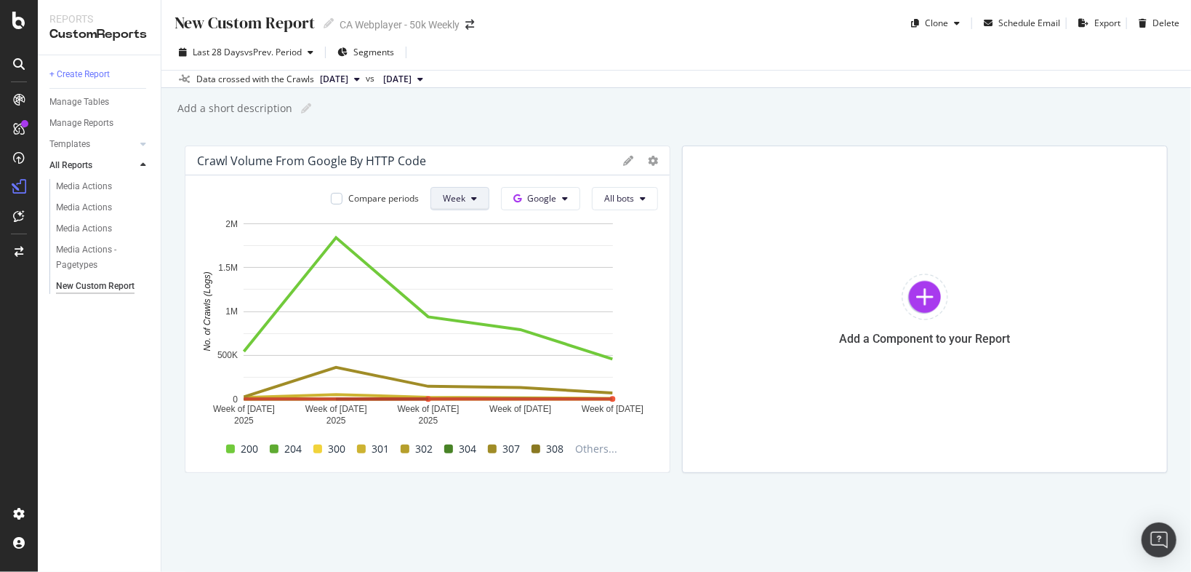
click at [470, 194] on button "Week" at bounding box center [460, 198] width 59 height 23
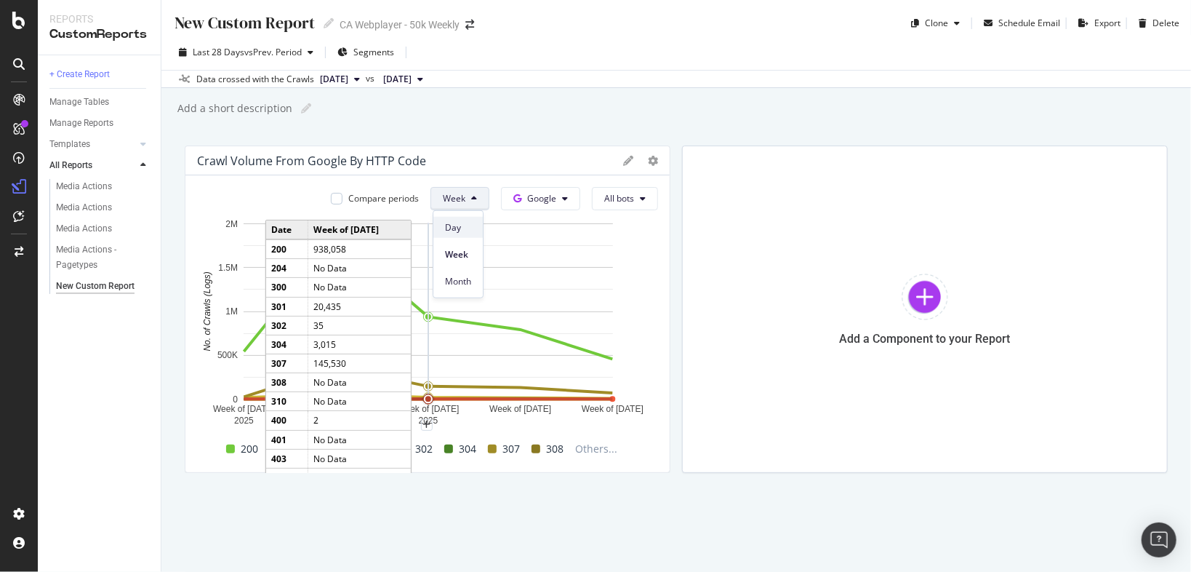
click at [463, 226] on span "Day" at bounding box center [458, 226] width 26 height 13
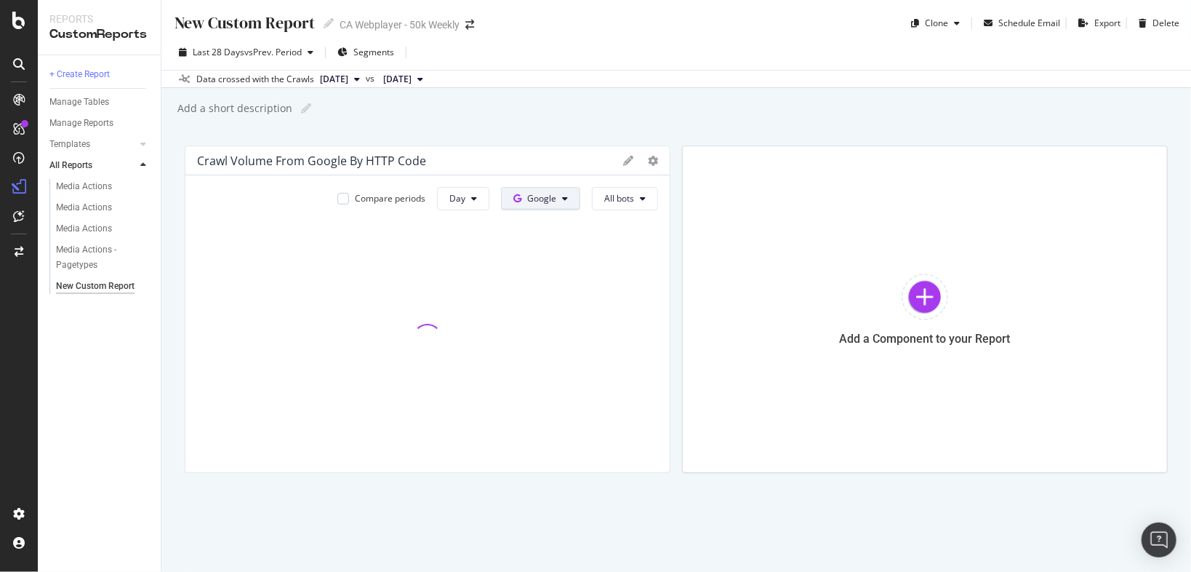
click at [568, 200] on icon at bounding box center [565, 198] width 6 height 9
click at [553, 231] on span "Google" at bounding box center [565, 226] width 54 height 13
click at [634, 195] on span "All bots" at bounding box center [619, 198] width 30 height 12
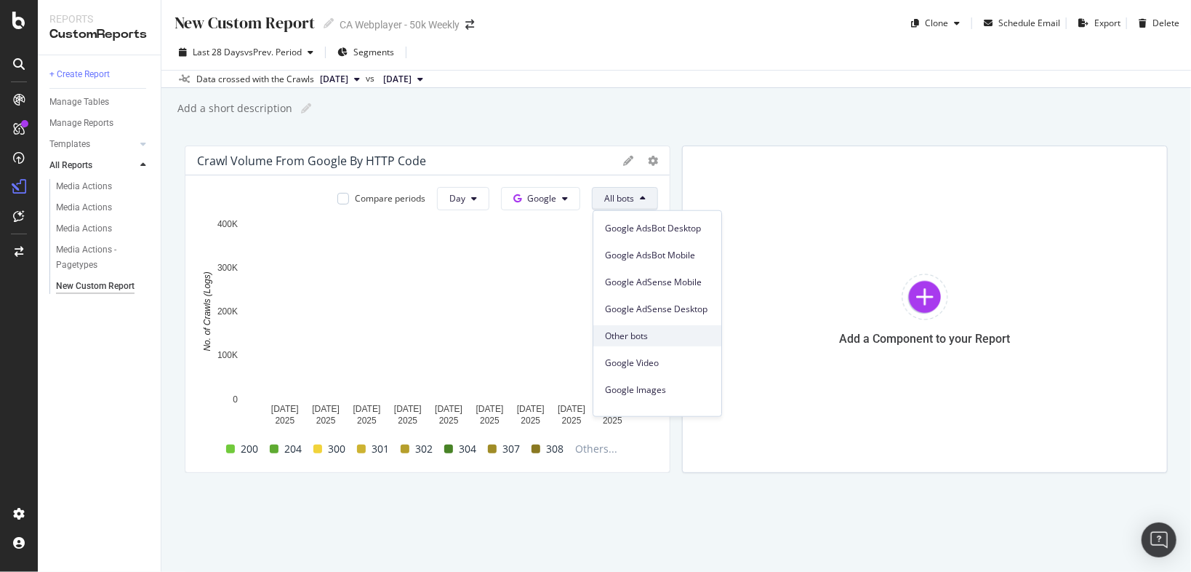
scroll to position [0, 0]
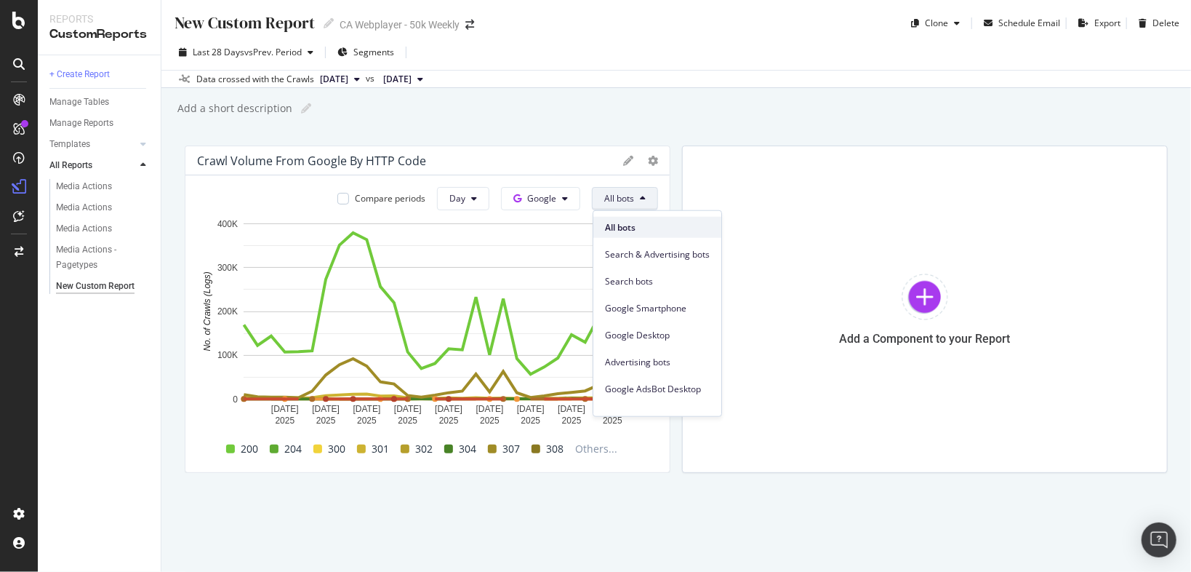
click at [632, 226] on span "All bots" at bounding box center [657, 226] width 105 height 13
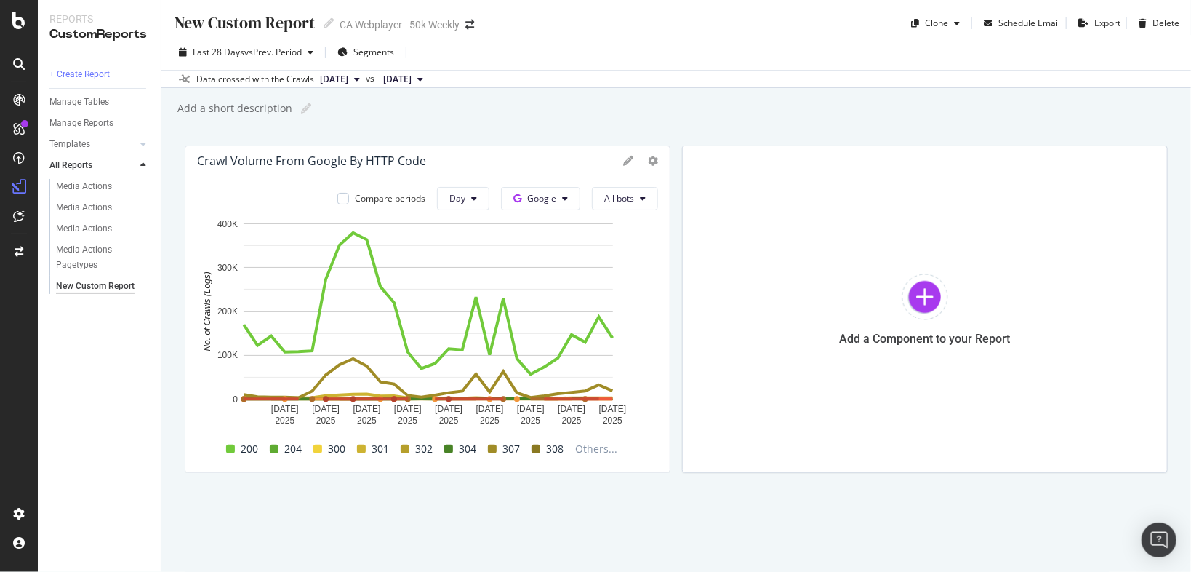
click at [575, 103] on div "Add a short description Add a short description" at bounding box center [683, 108] width 1015 height 22
click at [628, 160] on icon at bounding box center [628, 161] width 10 height 10
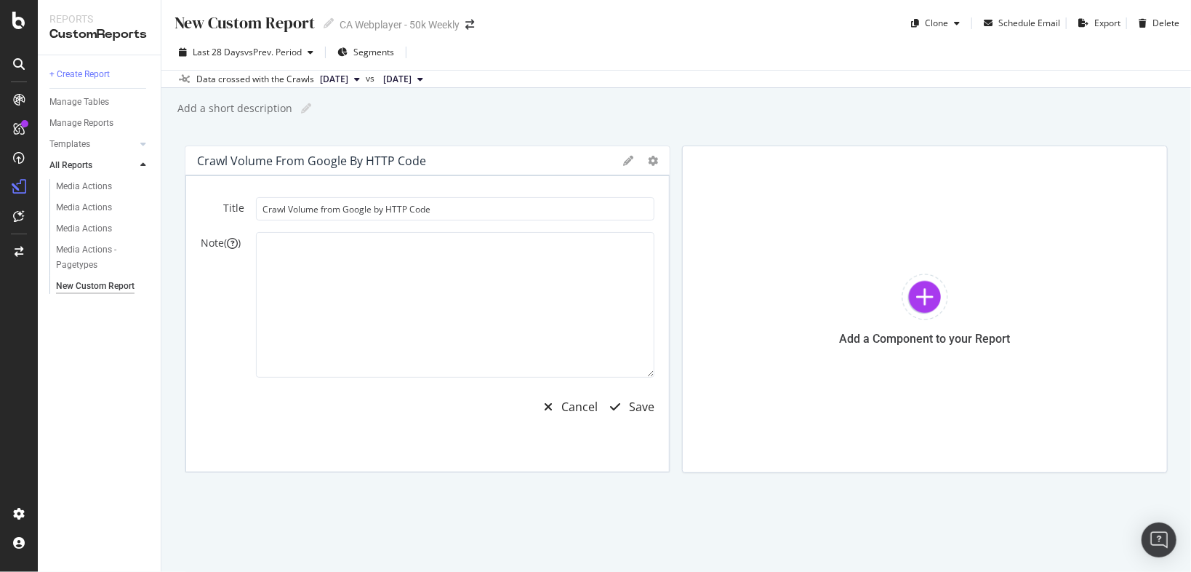
click at [628, 160] on icon at bounding box center [628, 161] width 10 height 10
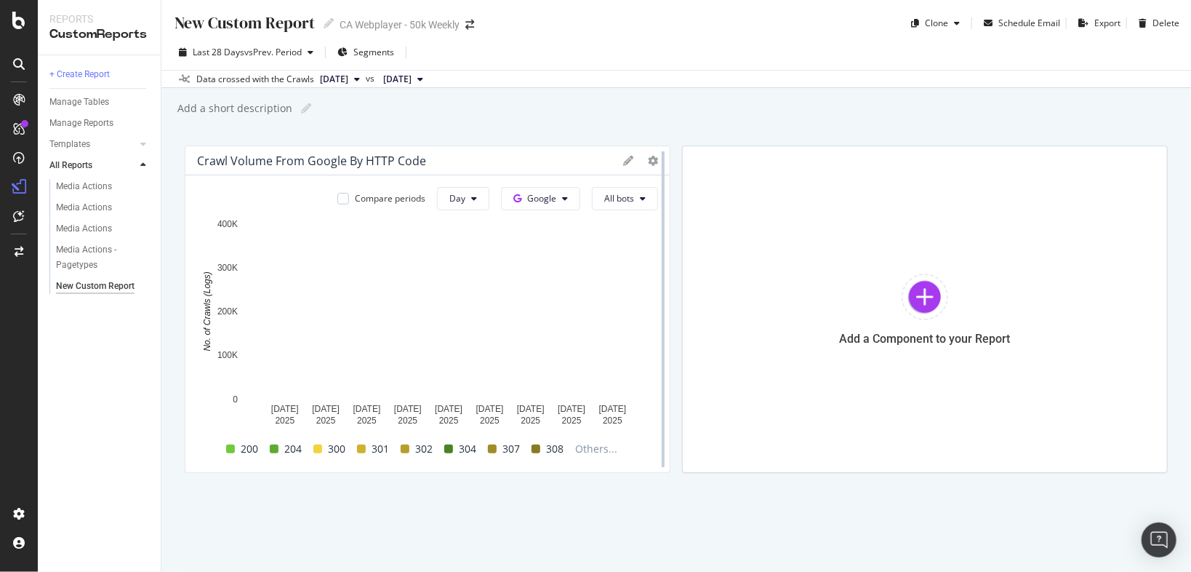
click at [657, 151] on div at bounding box center [663, 308] width 15 height 327
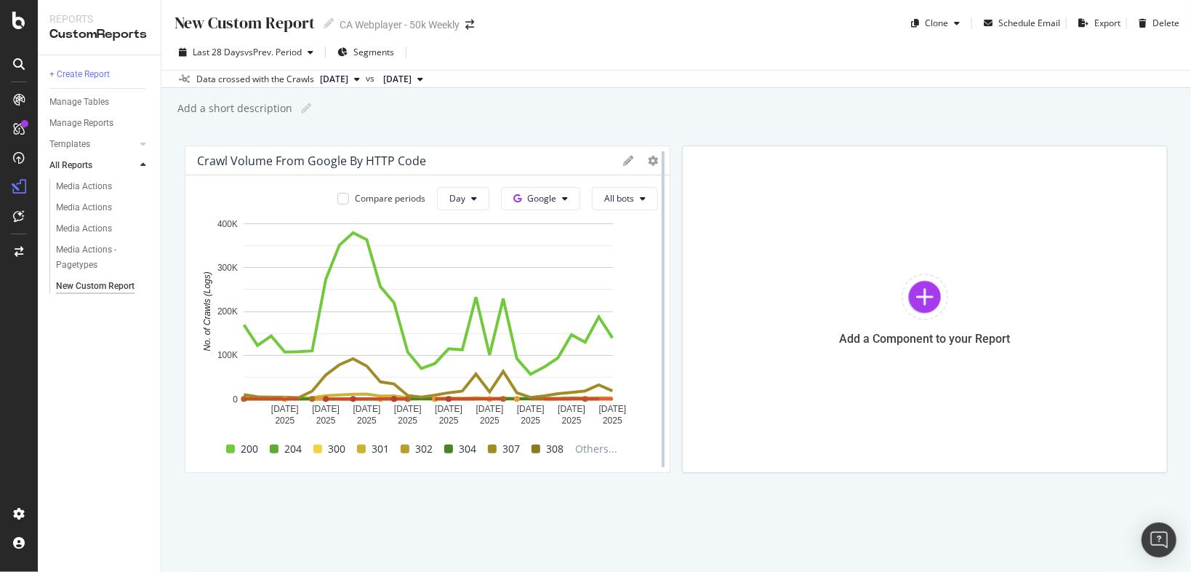
click at [657, 164] on div at bounding box center [663, 308] width 15 height 327
click at [652, 158] on icon at bounding box center [653, 161] width 10 height 10
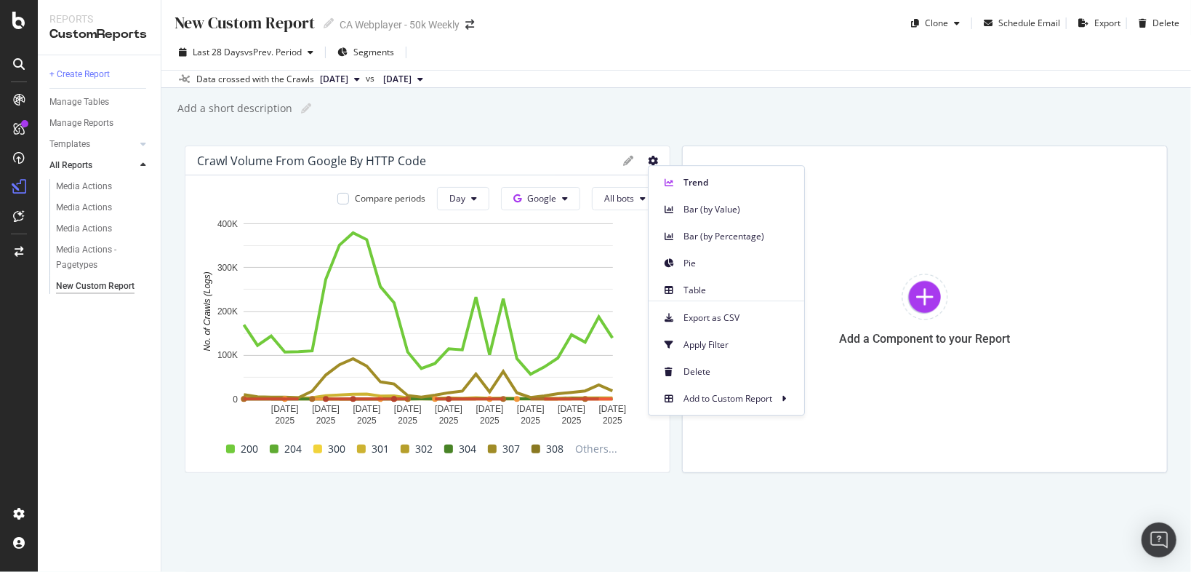
click at [724, 91] on div "New Custom Report New Custom Report CA Webplayer - 50k Weekly Clone Schedule Em…" at bounding box center [676, 286] width 1030 height 572
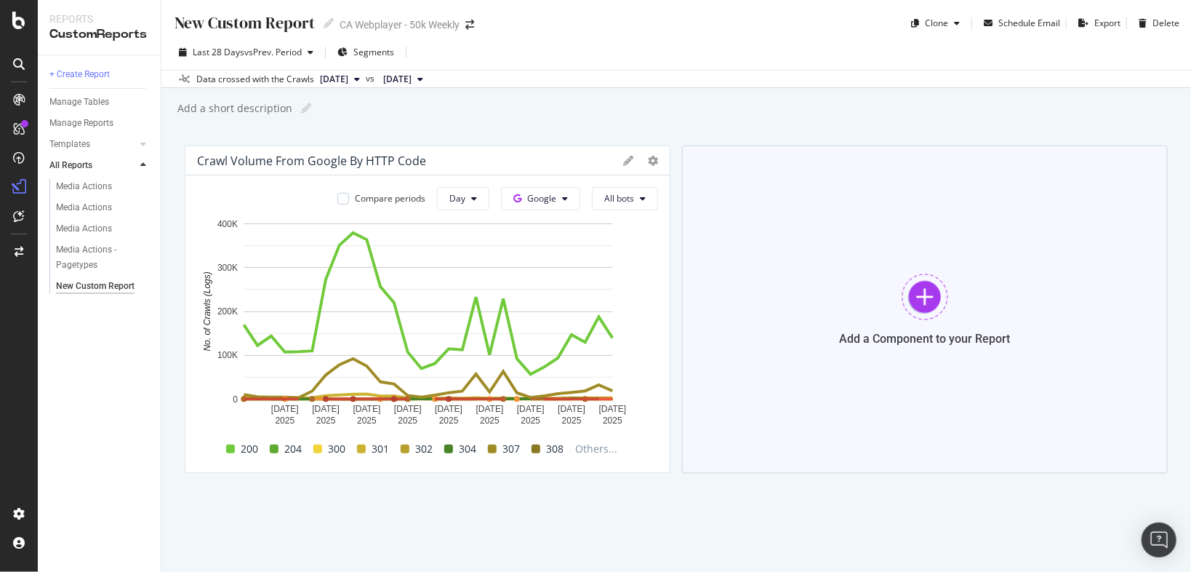
click at [943, 295] on div at bounding box center [925, 296] width 47 height 47
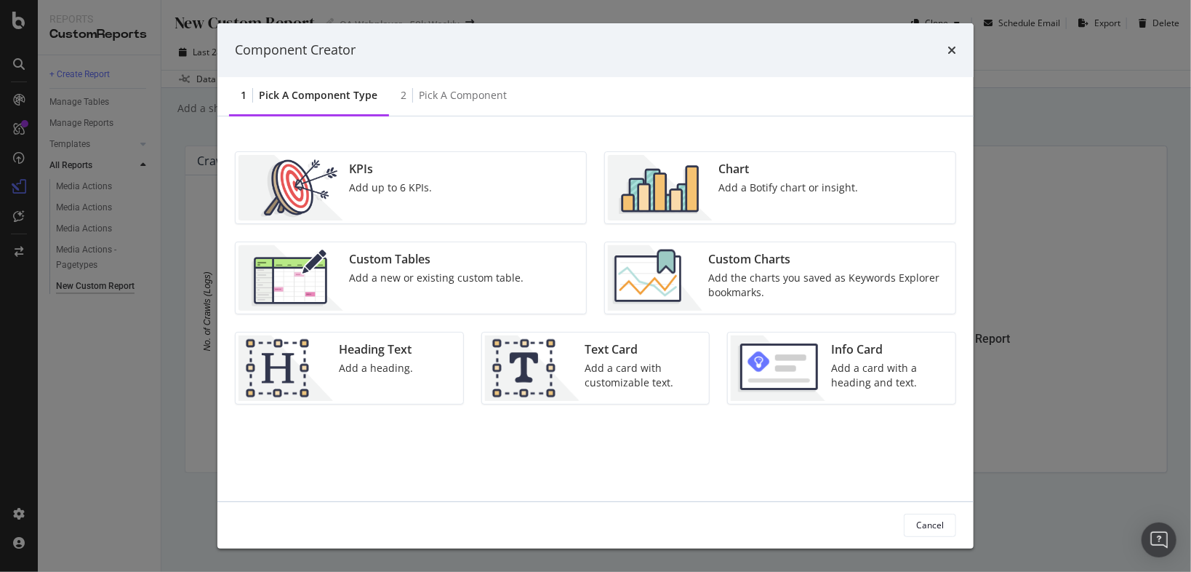
click at [772, 177] on div "Chart Add a Botify chart or insight." at bounding box center [788, 187] width 151 height 65
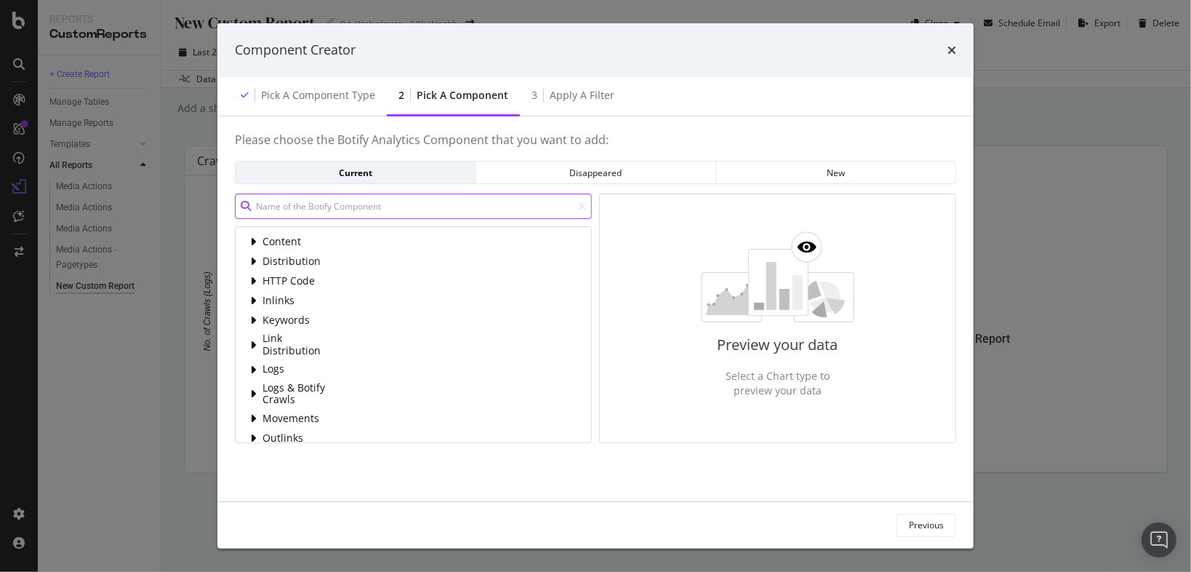
click at [414, 201] on input "modal" at bounding box center [413, 205] width 357 height 25
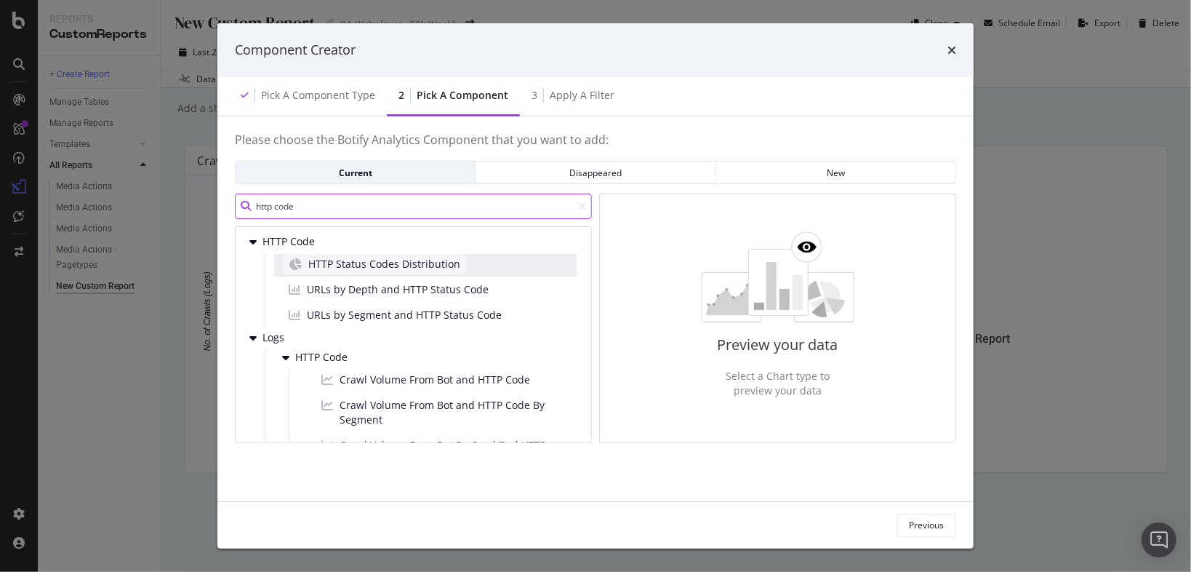
type input "http code"
click at [442, 263] on span "HTTP Status Codes Distribution" at bounding box center [384, 264] width 152 height 15
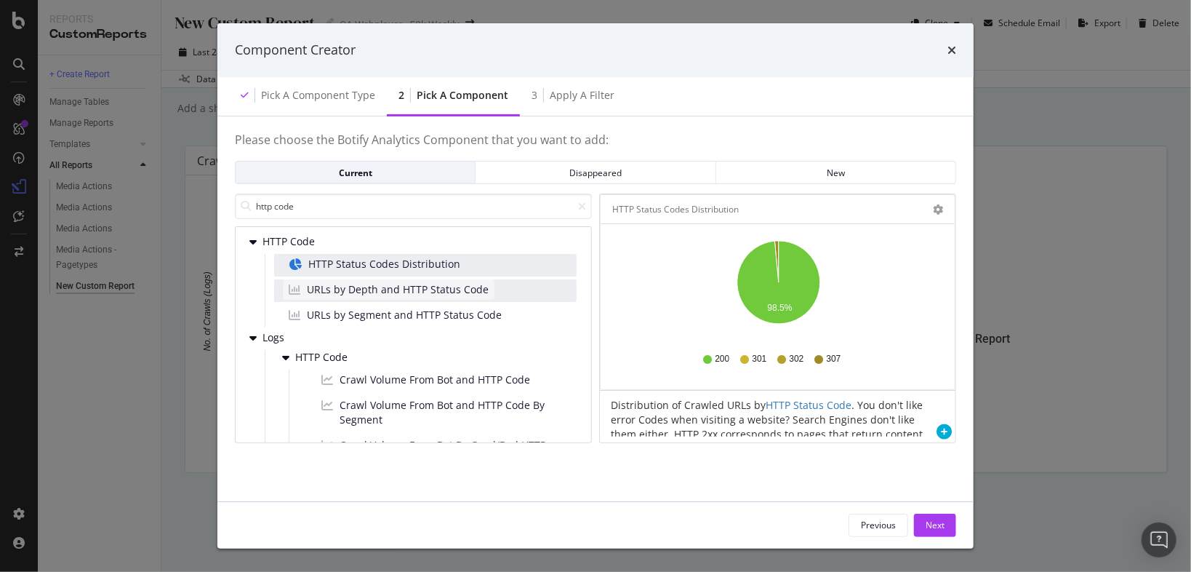
click at [449, 289] on span "URLs by Depth and HTTP Status Code" at bounding box center [398, 289] width 182 height 15
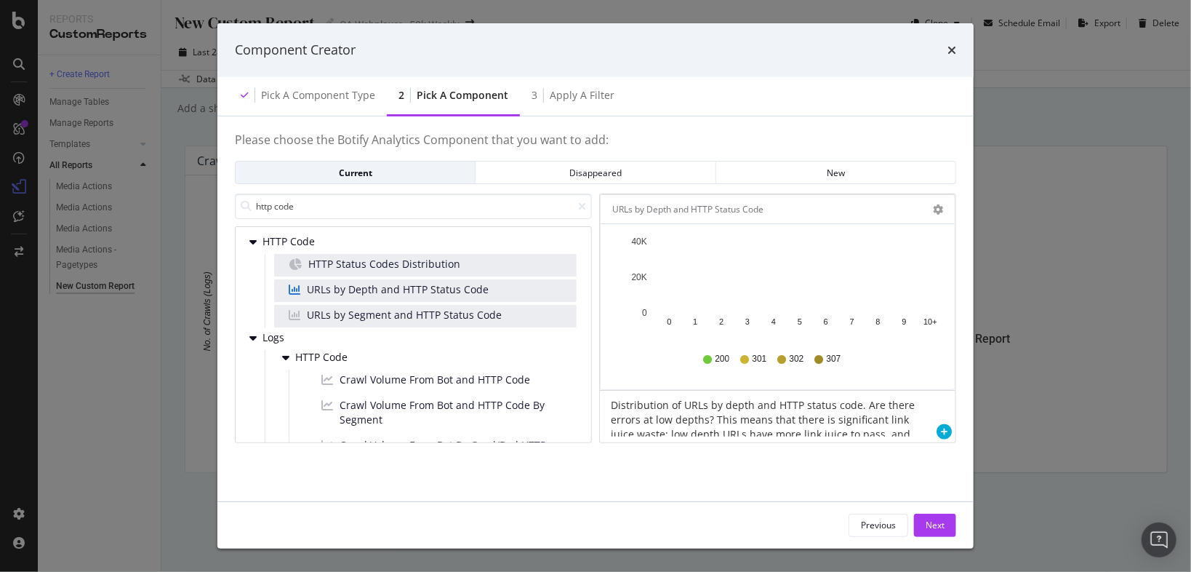
click at [448, 326] on div "URLs by Segment and HTTP Status Code" at bounding box center [425, 316] width 303 height 23
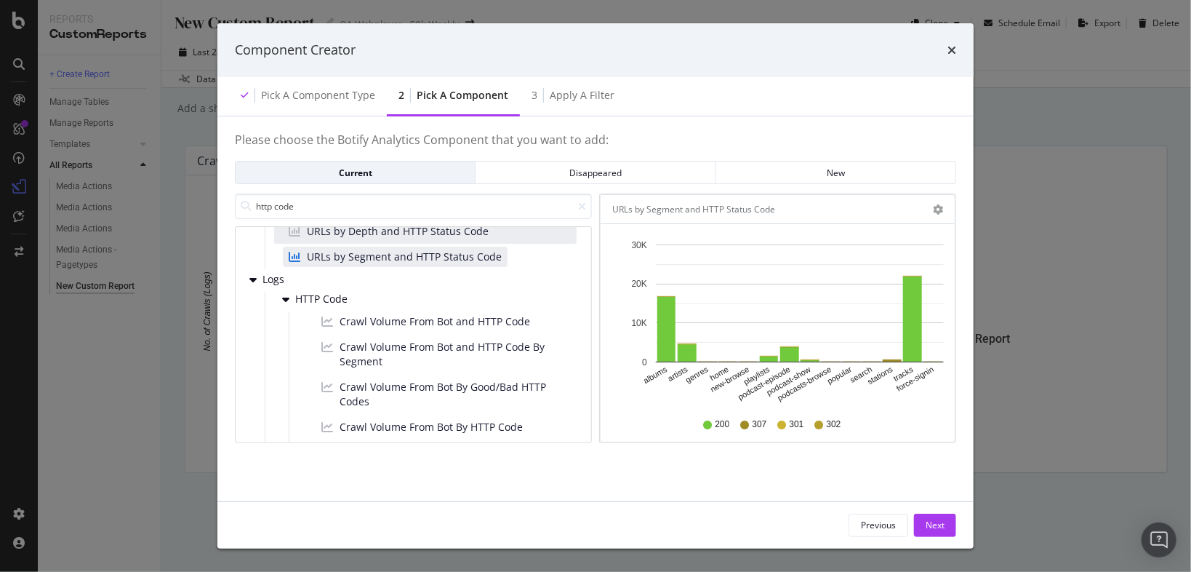
scroll to position [15, 0]
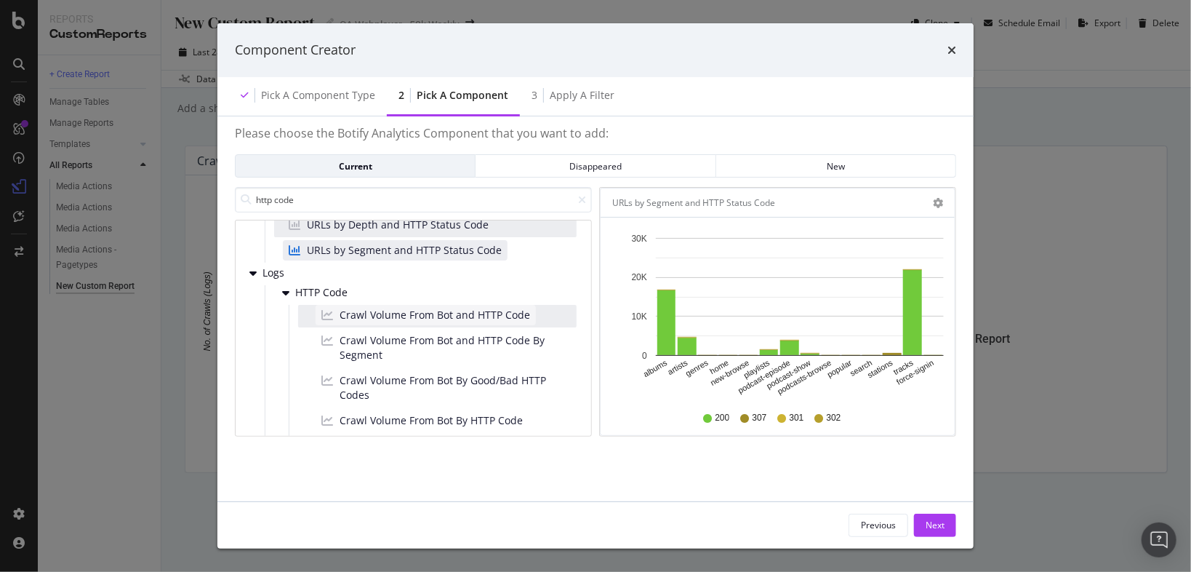
click at [440, 308] on span "Crawl Volume From Bot and HTTP Code" at bounding box center [435, 315] width 191 height 15
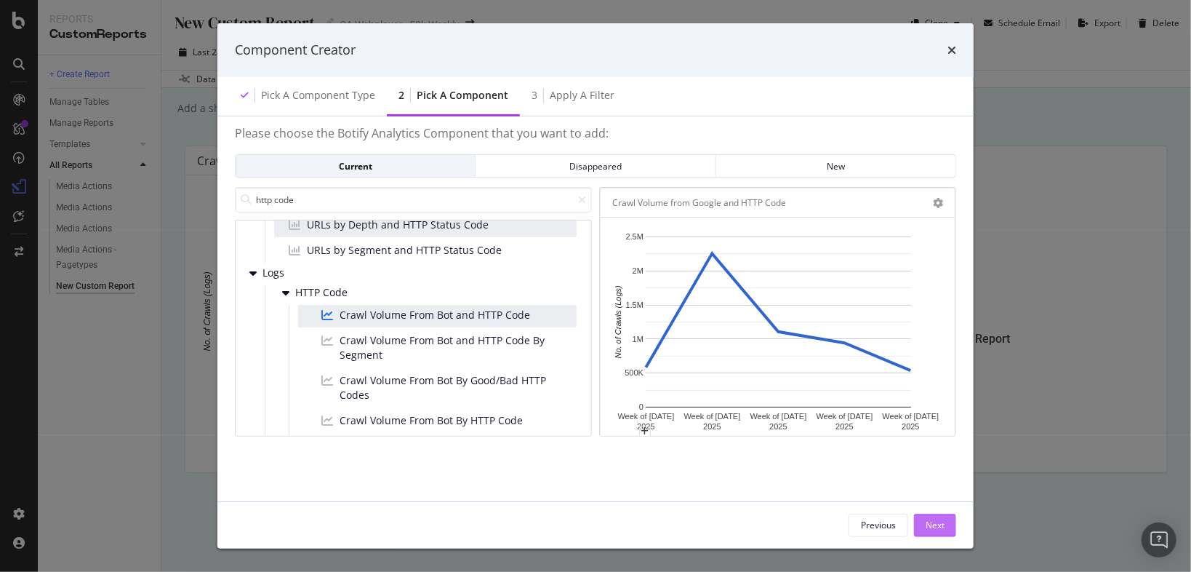
click at [941, 529] on div "Next" at bounding box center [935, 525] width 19 height 12
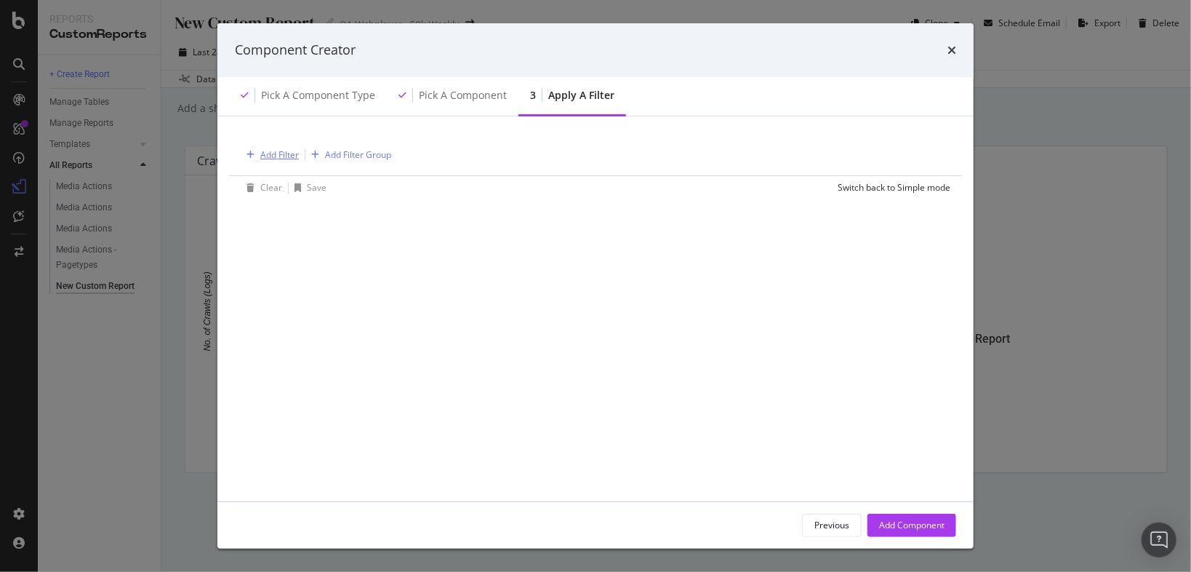
click at [278, 148] on div "Add Filter" at bounding box center [279, 154] width 39 height 12
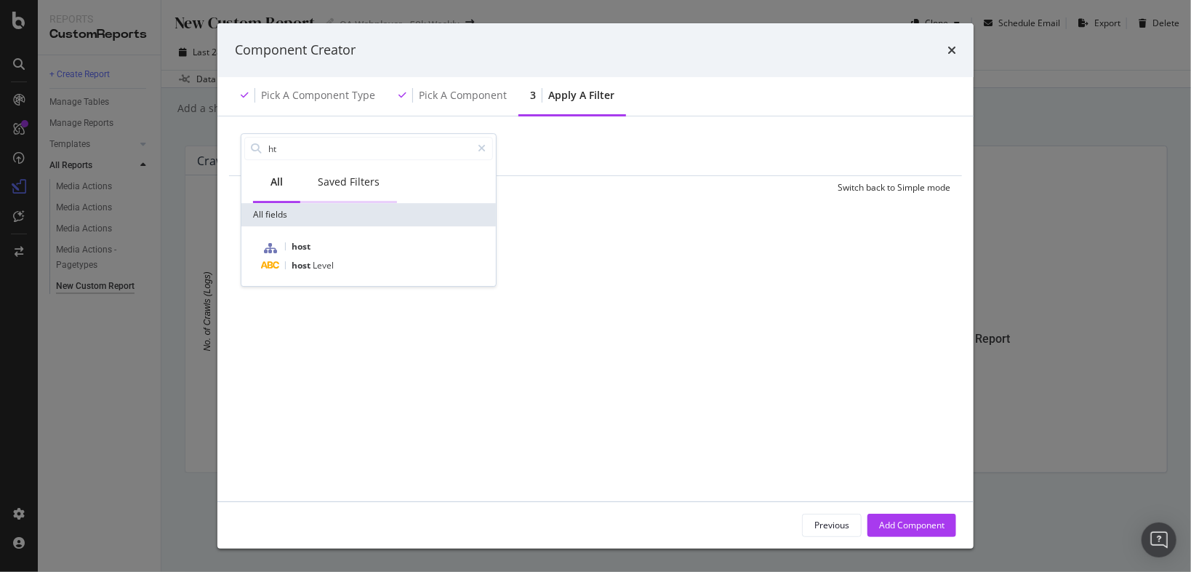
type input "htt"
type input "c"
click at [812, 410] on div "Add Filter Add Filter Group Clear Save Switch back to Simple mode All Saved Fil…" at bounding box center [595, 305] width 721 height 356
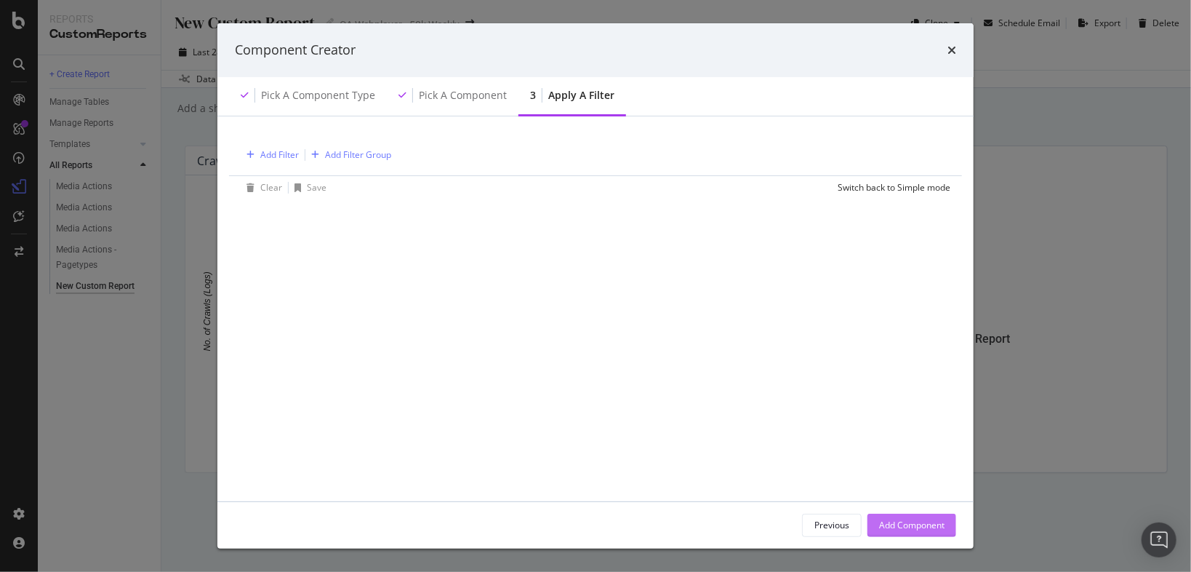
click at [916, 533] on div "Add Component" at bounding box center [911, 525] width 65 height 22
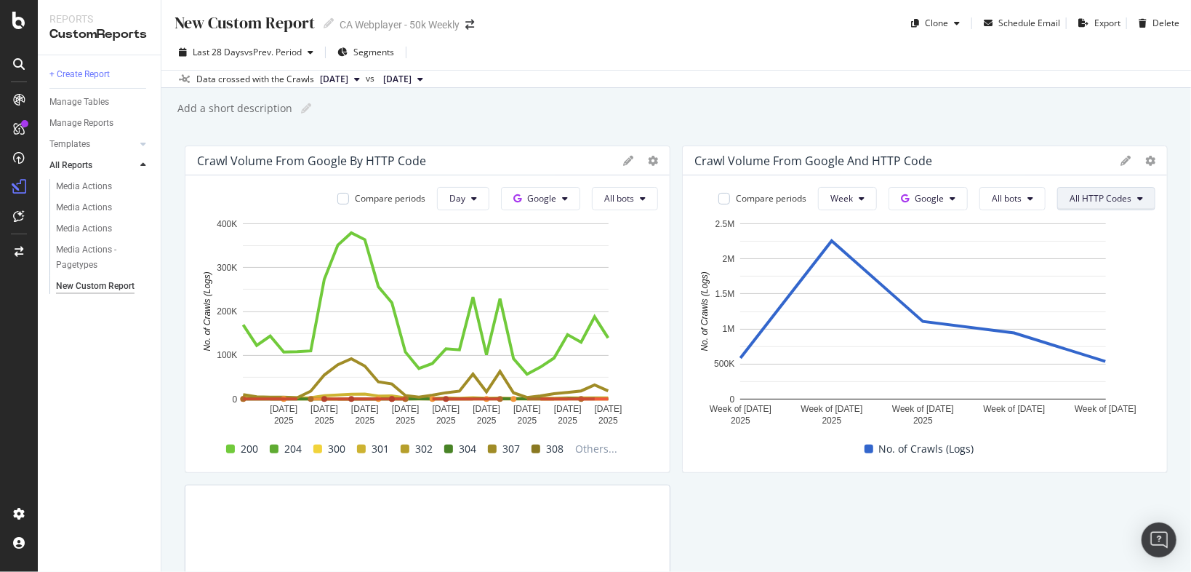
click at [1123, 189] on button "All HTTP Codes" at bounding box center [1106, 198] width 98 height 23
click at [1094, 336] on span "304" at bounding box center [1099, 334] width 73 height 13
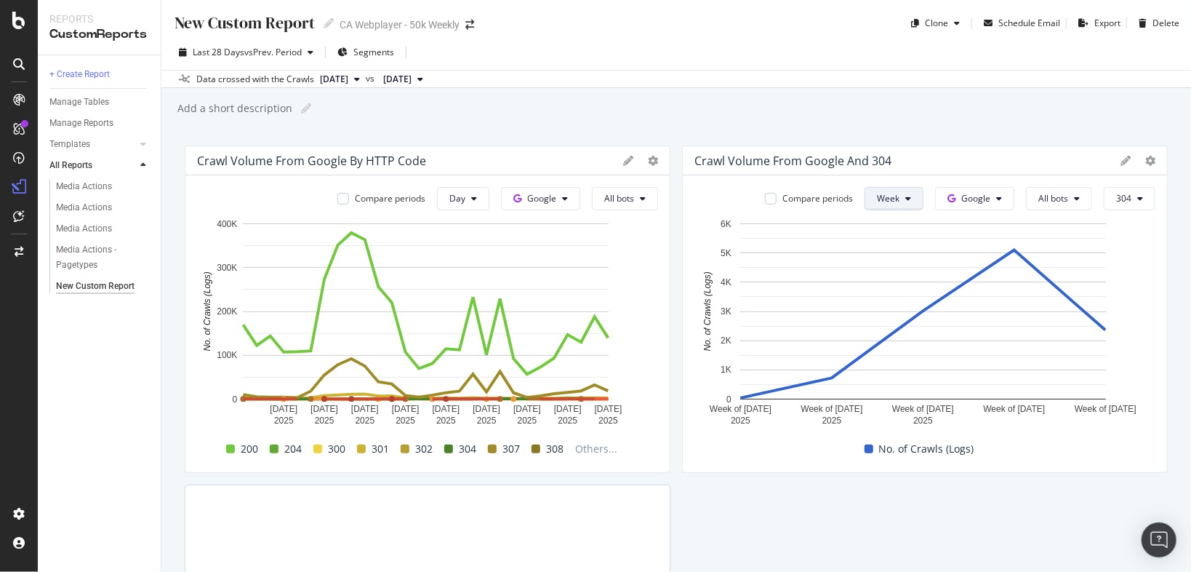
click at [892, 199] on span "Week" at bounding box center [888, 198] width 23 height 12
click at [884, 227] on span "Day" at bounding box center [885, 226] width 26 height 13
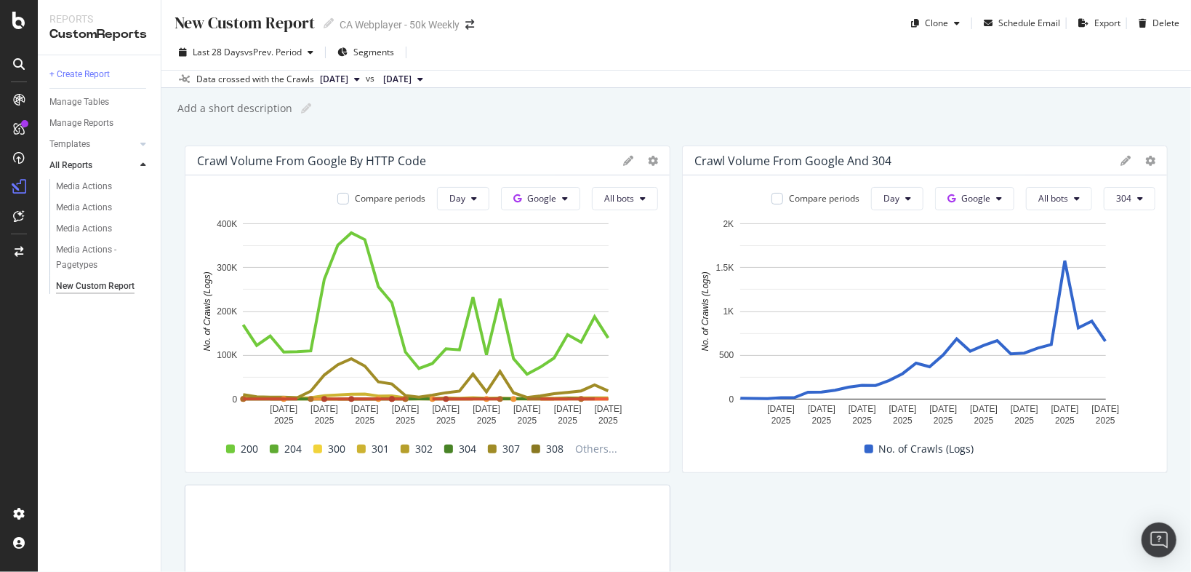
click at [348, 79] on span "2025 Sep. 6th" at bounding box center [334, 79] width 28 height 13
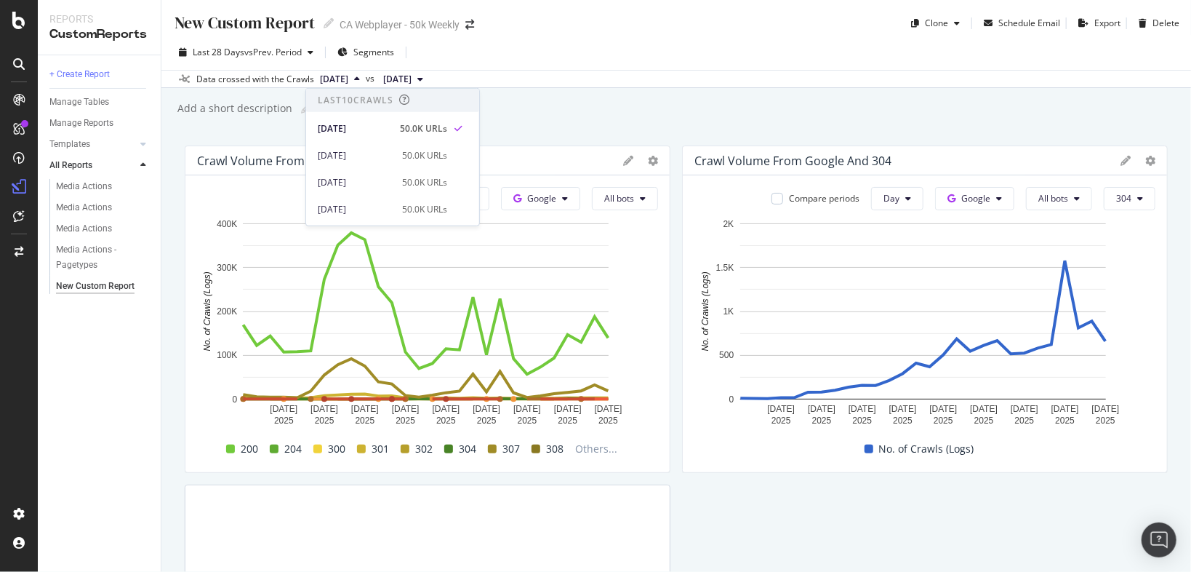
click at [751, 125] on div "New Custom Report New Custom Report CA Webplayer - 50k Weekly Clone Schedule Em…" at bounding box center [676, 286] width 1030 height 572
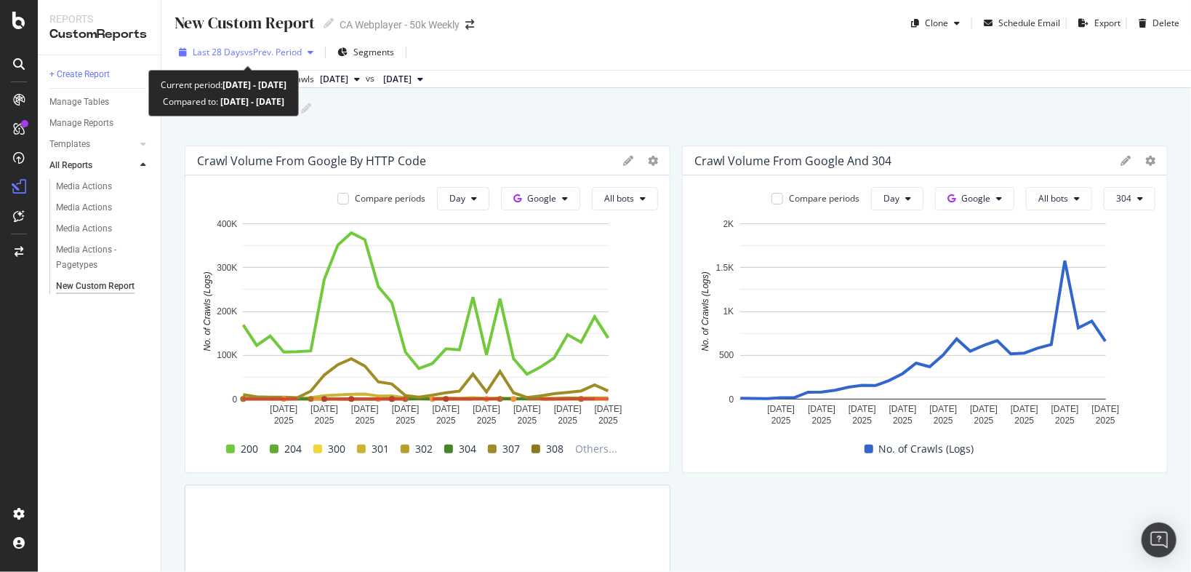
click at [285, 47] on span "vs Prev. Period" at bounding box center [272, 52] width 57 height 12
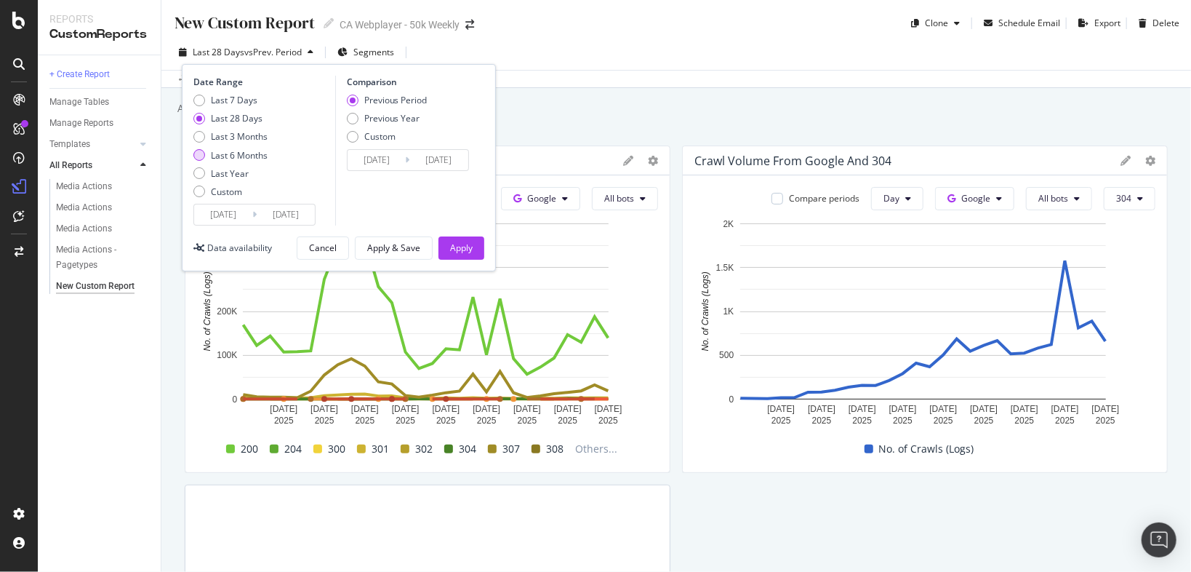
click at [228, 154] on div "Last 6 Months" at bounding box center [239, 155] width 57 height 12
type input "2025/03/11"
type input "2024/09/08"
type input "2025/03/10"
click at [457, 247] on div "Apply" at bounding box center [461, 247] width 23 height 12
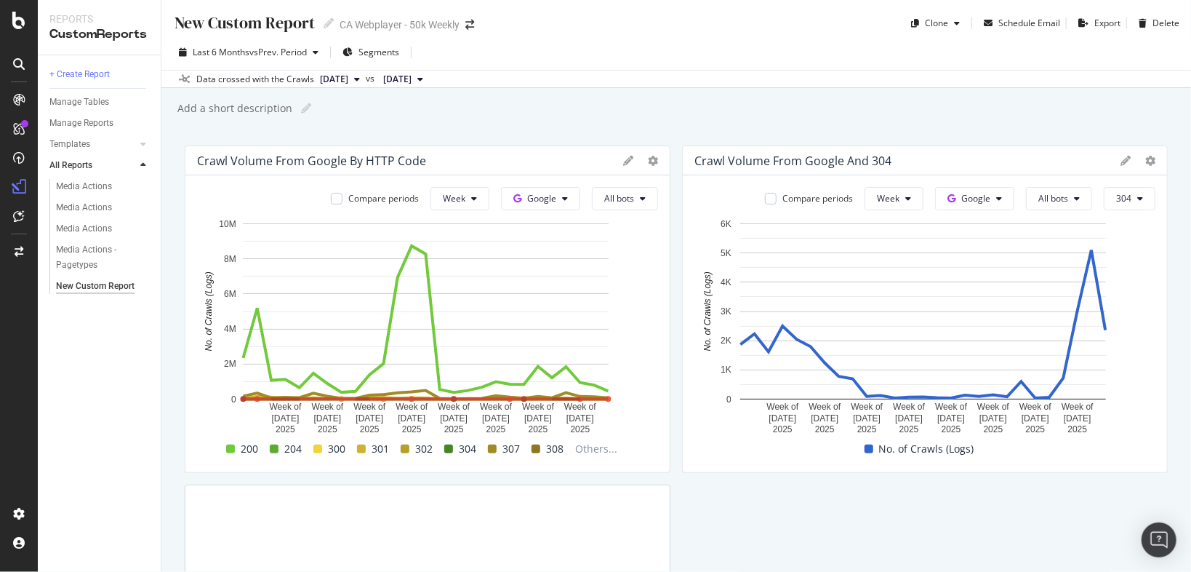
click at [1121, 158] on icon at bounding box center [1126, 161] width 10 height 10
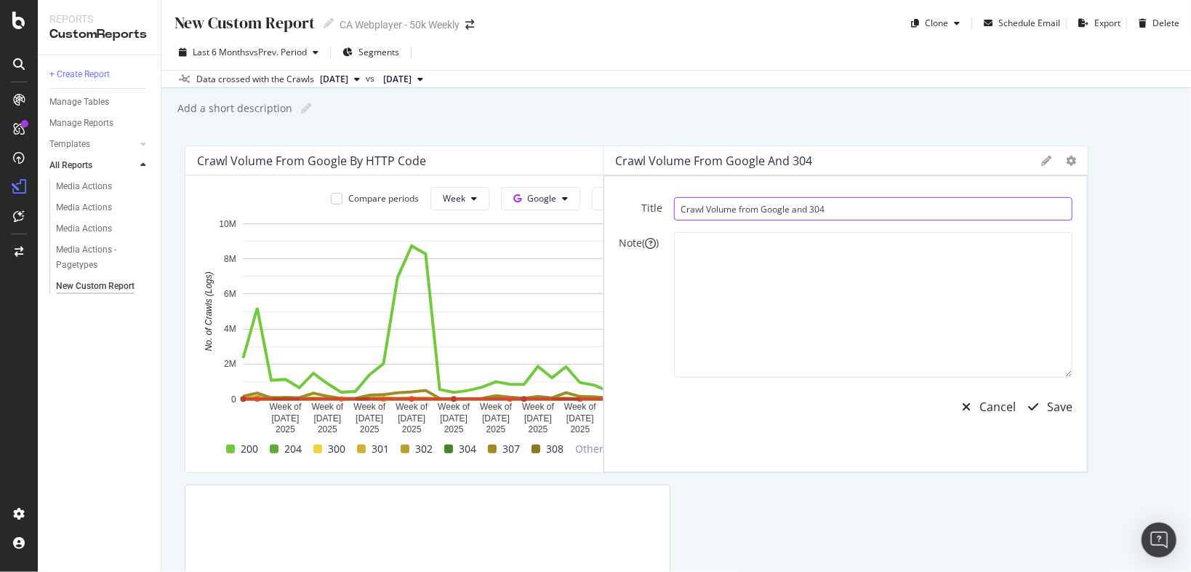
drag, startPoint x: 890, startPoint y: 207, endPoint x: 662, endPoint y: 195, distance: 228.7
click at [689, 192] on div "Title Crawl Volume from Google and 304 Note ( ) Cancel Save" at bounding box center [846, 323] width 484 height 297
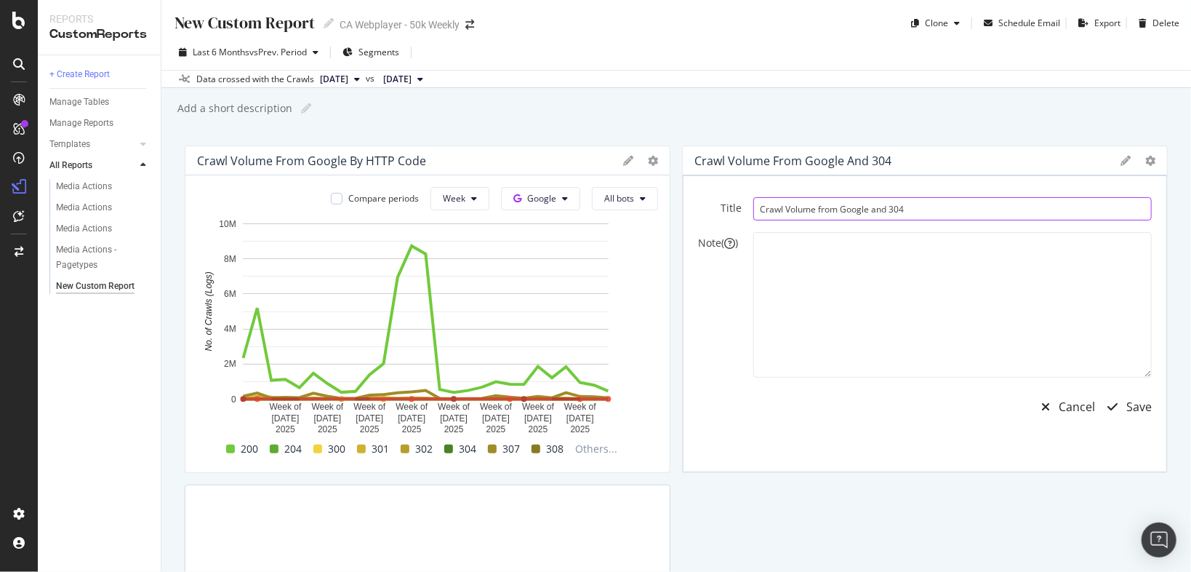
click at [880, 208] on input "Crawl Volume from Google and 304" at bounding box center [952, 208] width 399 height 23
click at [879, 208] on input "Crawl Volume from Google and 304" at bounding box center [952, 208] width 399 height 23
type input "G"
type input "#"
type input "C"
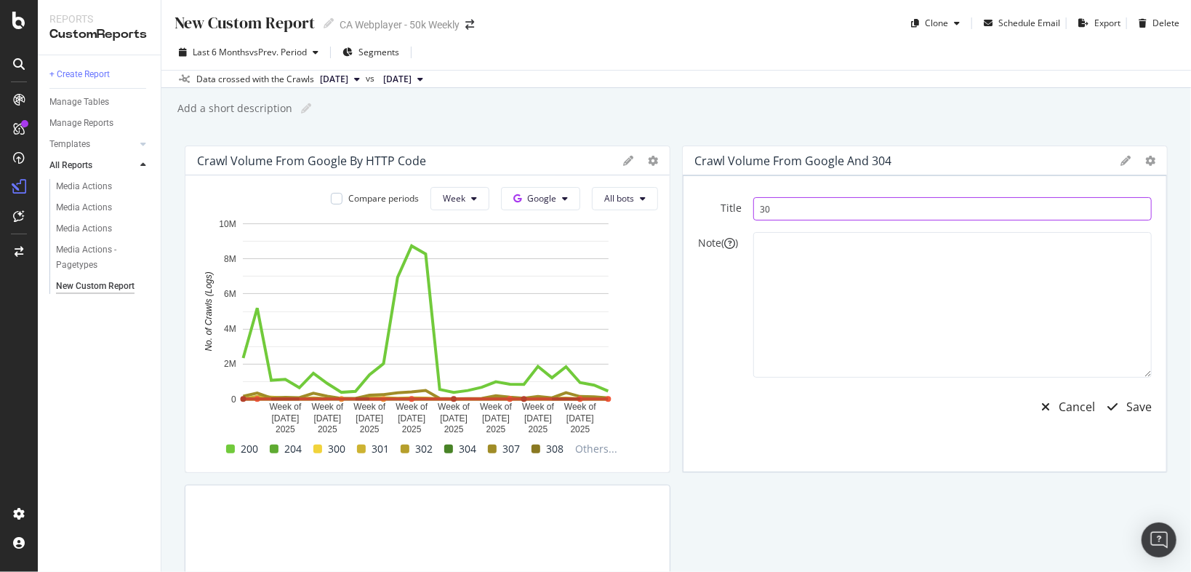
type input "3"
type input "#"
type input "3"
type input "C"
type input "F"
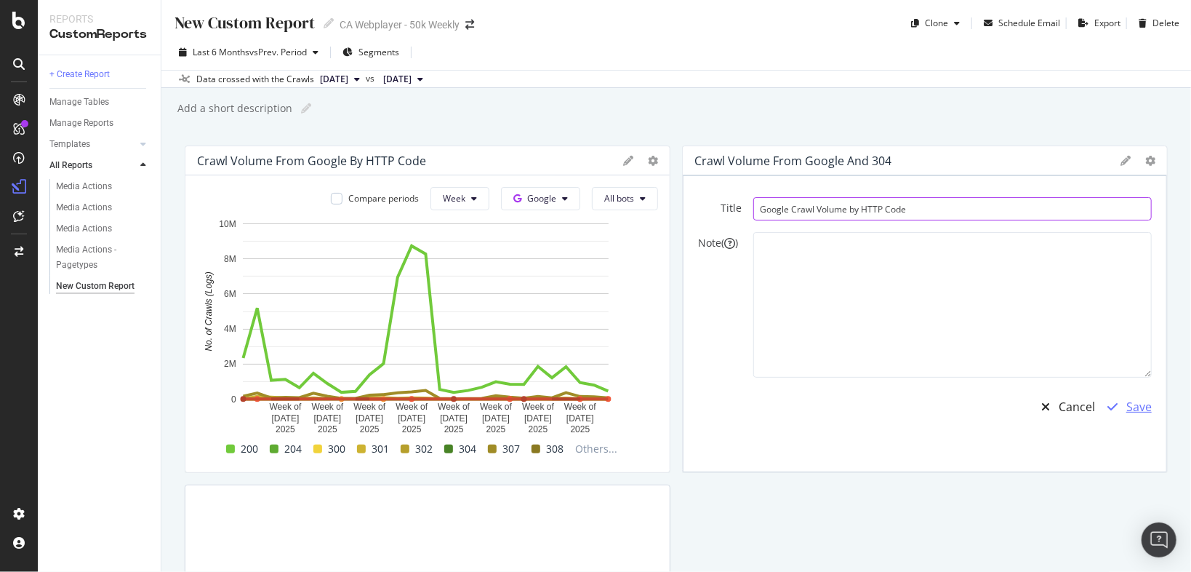
type input "Google Crawl Volume by HTTP Code"
click at [1116, 399] on div "Save" at bounding box center [1125, 406] width 53 height 33
click at [1129, 406] on div "Save" at bounding box center [1139, 407] width 25 height 17
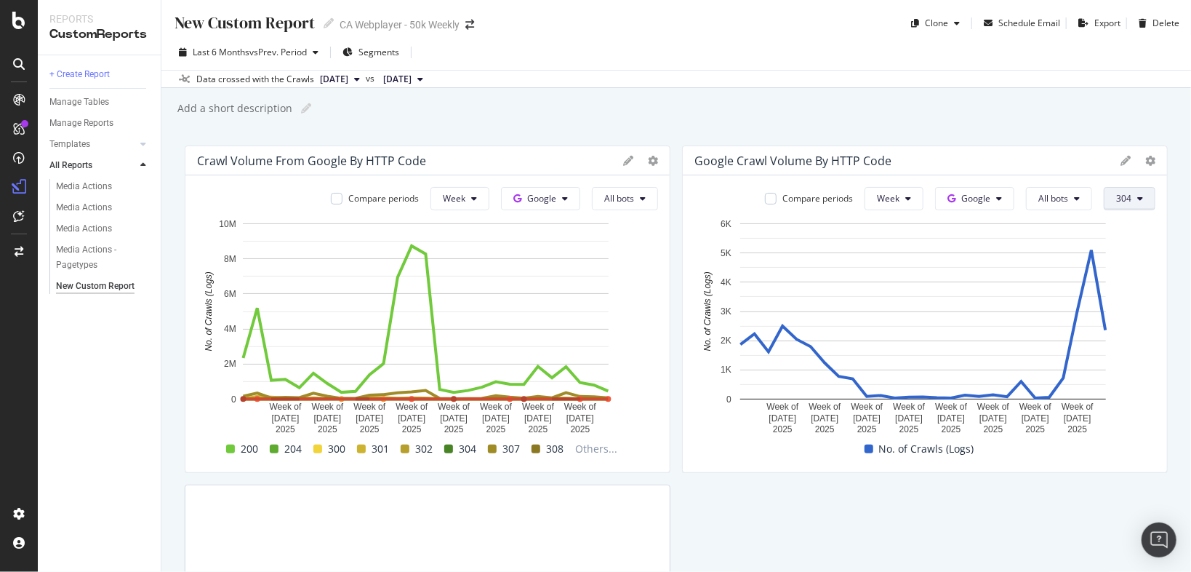
click at [1137, 198] on icon at bounding box center [1140, 198] width 6 height 9
click at [1128, 196] on button "304" at bounding box center [1130, 198] width 52 height 23
click at [1140, 204] on button "304" at bounding box center [1130, 198] width 52 height 23
click at [1056, 110] on span "All HTTP Codes" at bounding box center [1047, 111] width 73 height 13
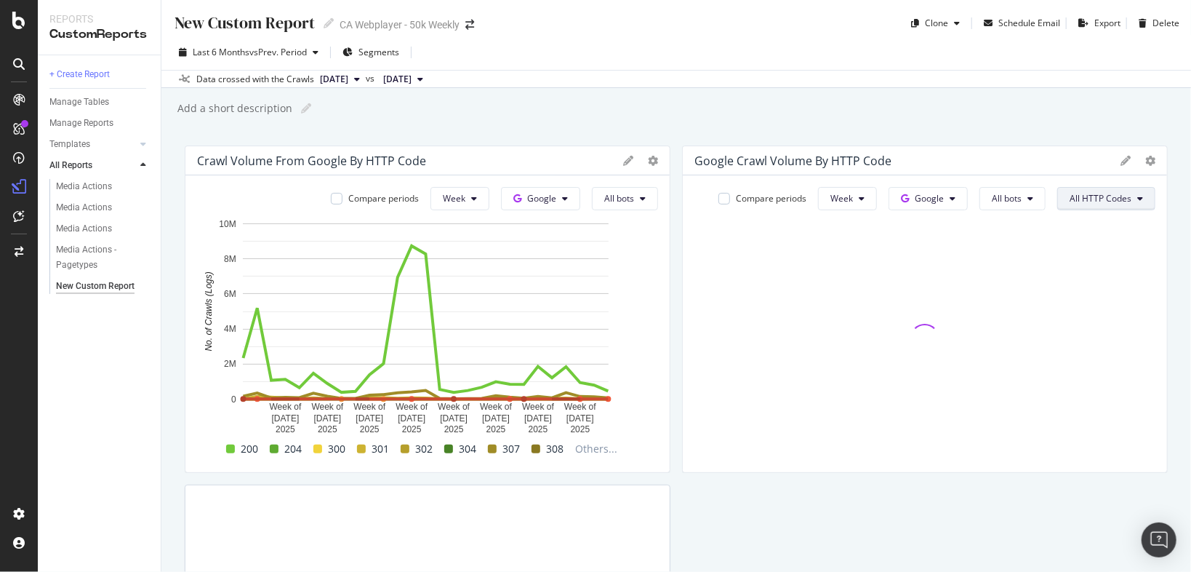
click at [1116, 196] on span "All HTTP Codes" at bounding box center [1101, 198] width 62 height 12
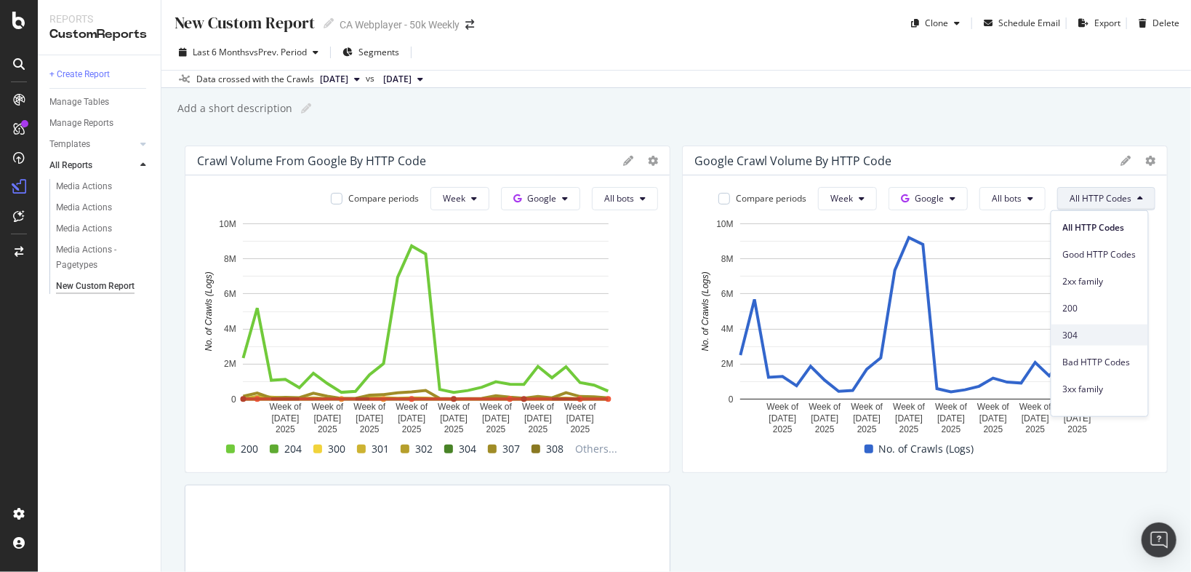
click at [1092, 332] on span "304" at bounding box center [1099, 334] width 73 height 13
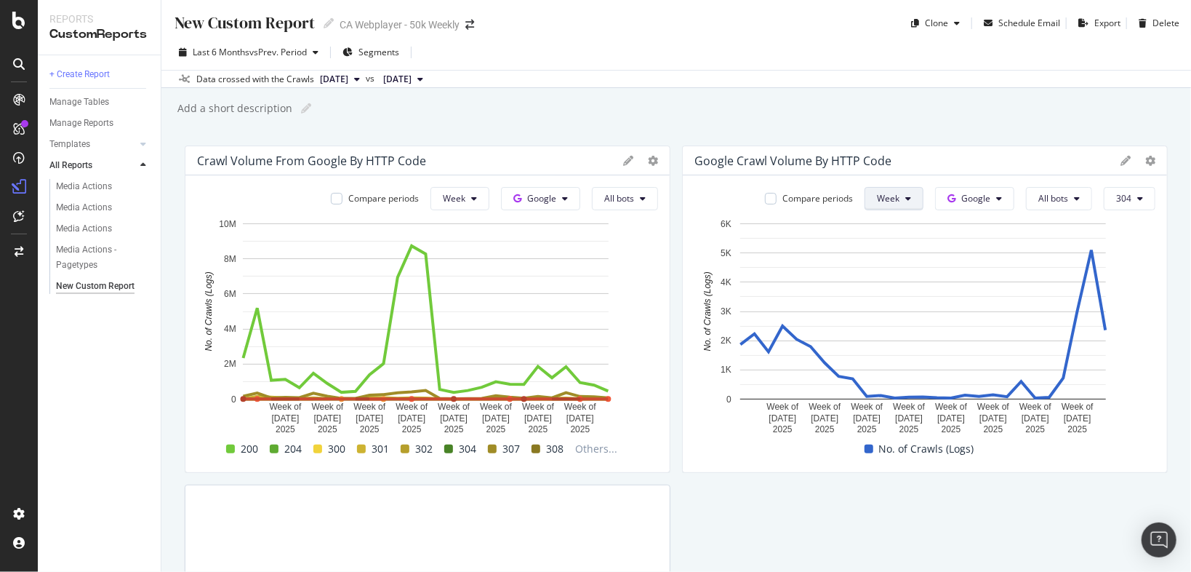
click at [898, 203] on button "Week" at bounding box center [894, 198] width 59 height 23
click at [887, 229] on span "Day" at bounding box center [885, 226] width 26 height 13
click at [1045, 140] on div "New Custom Report New Custom Report CA Webplayer - 50k Weekly Clone Schedule Em…" at bounding box center [676, 286] width 1030 height 572
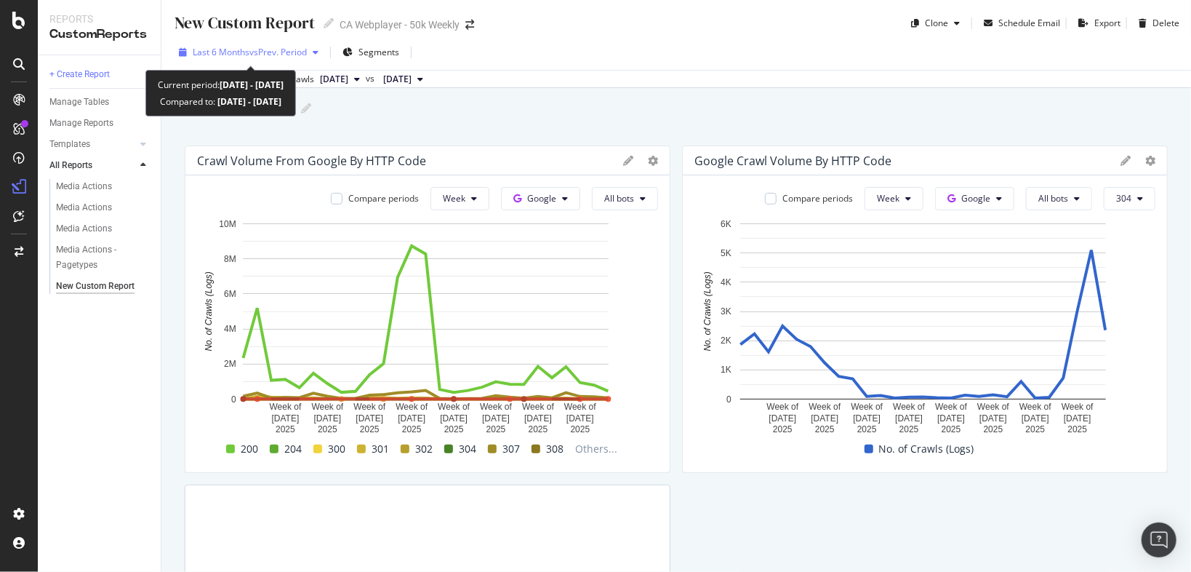
click at [299, 48] on span "vs Prev. Period" at bounding box center [277, 52] width 57 height 12
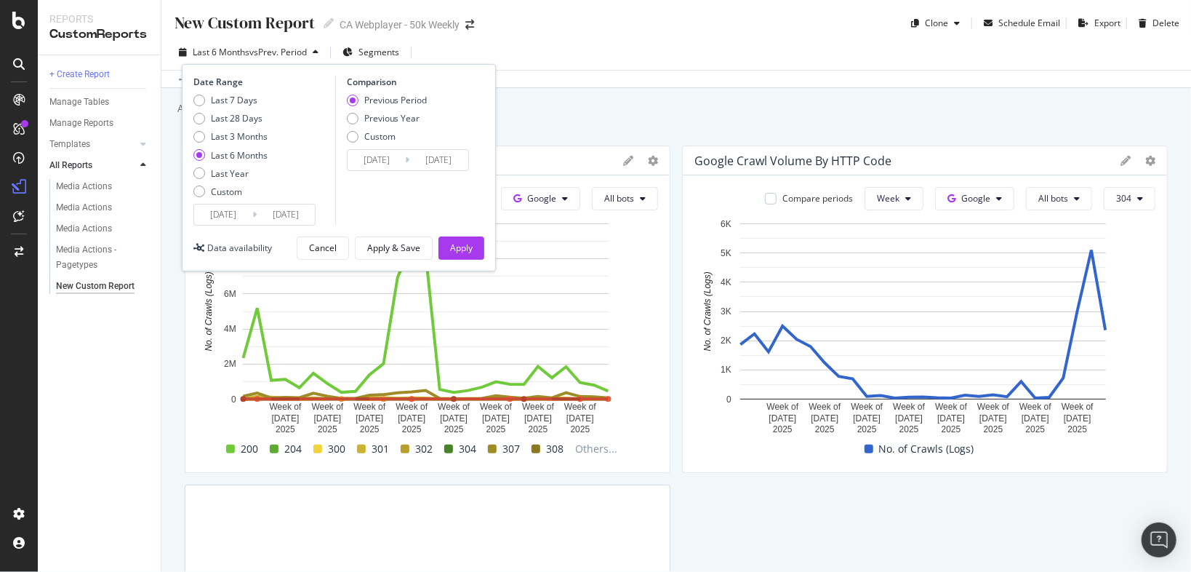
click at [215, 143] on div "Last 7 Days Last 28 Days Last 3 Months Last 6 Months Last Year Custom" at bounding box center [230, 149] width 74 height 110
click at [238, 138] on div "Last 3 Months" at bounding box center [239, 136] width 57 height 12
type input "2025/06/11"
type input "2025/03/11"
type input "2025/06/10"
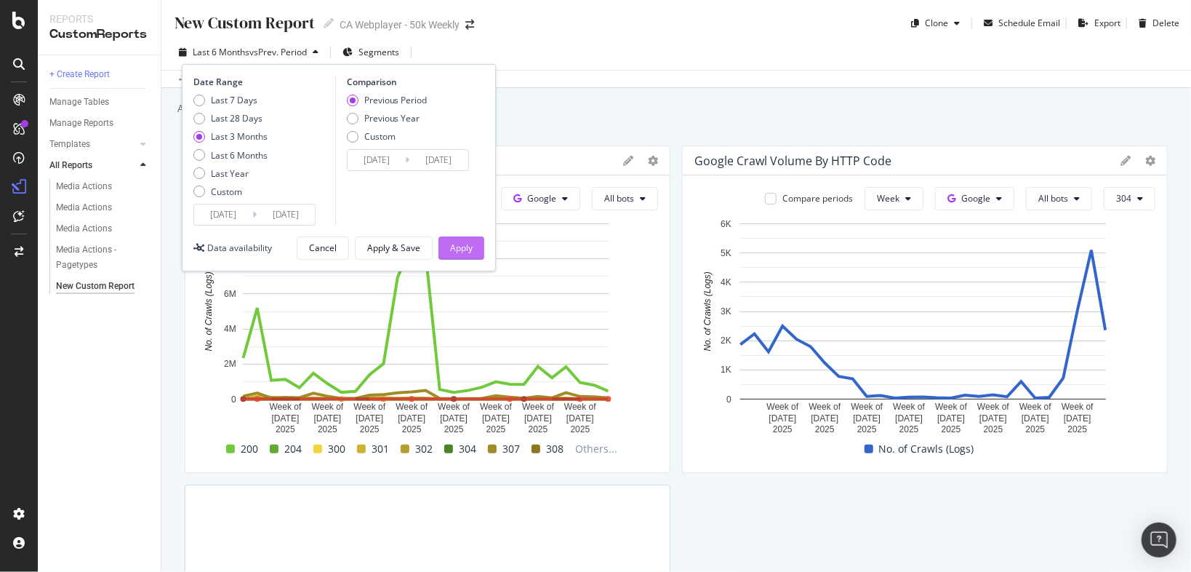
click at [480, 254] on button "Apply" at bounding box center [462, 247] width 46 height 23
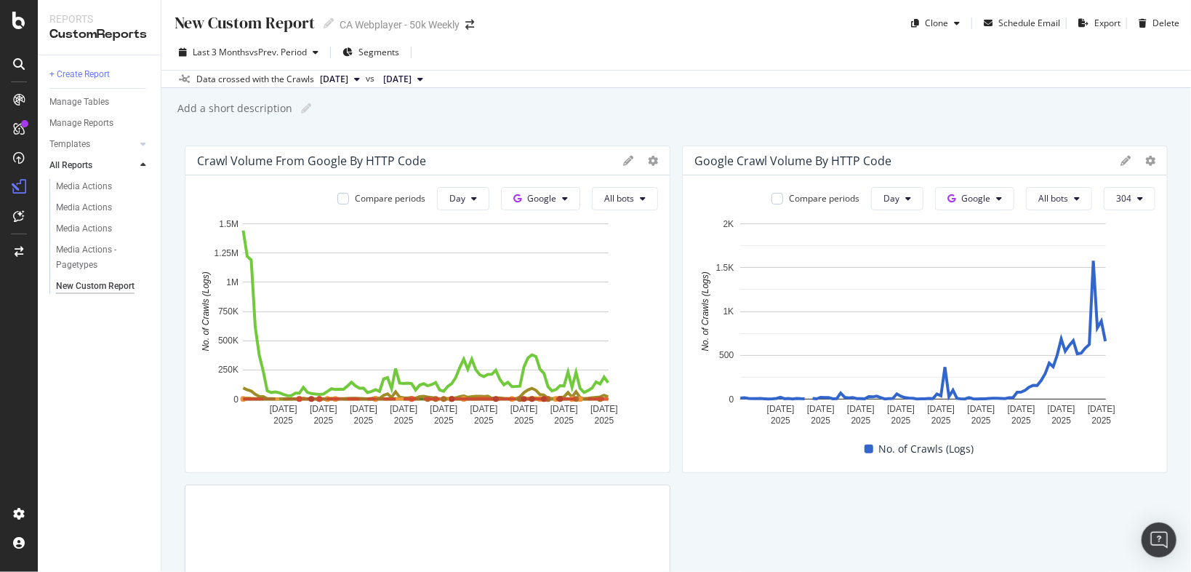
click at [368, 160] on div "Crawl Volume from Google by HTTP Code" at bounding box center [311, 160] width 229 height 15
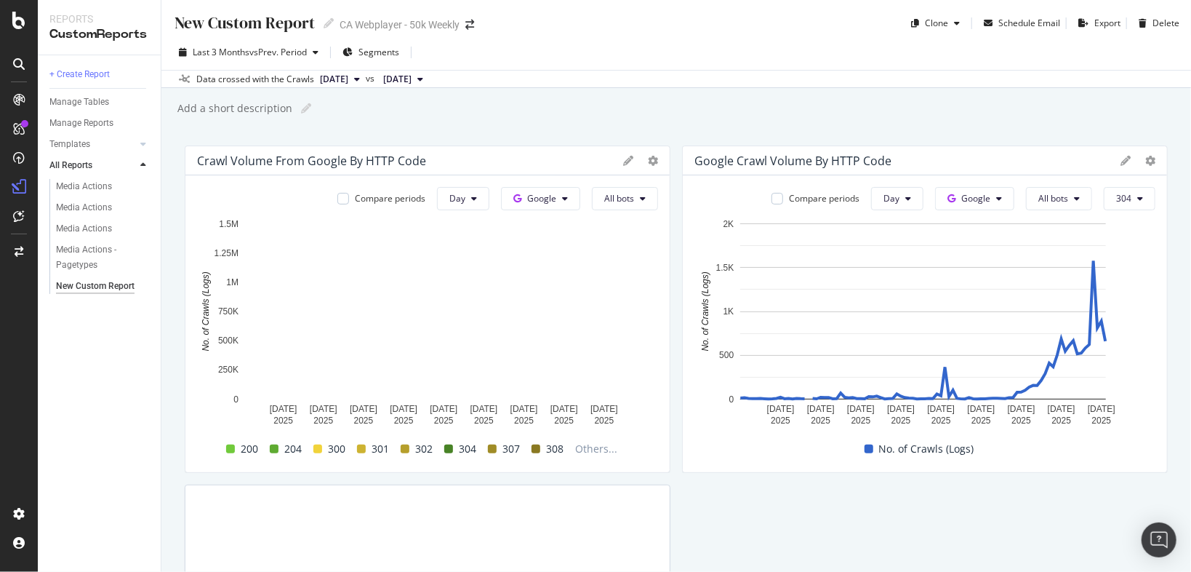
click at [628, 156] on icon at bounding box center [628, 161] width 10 height 10
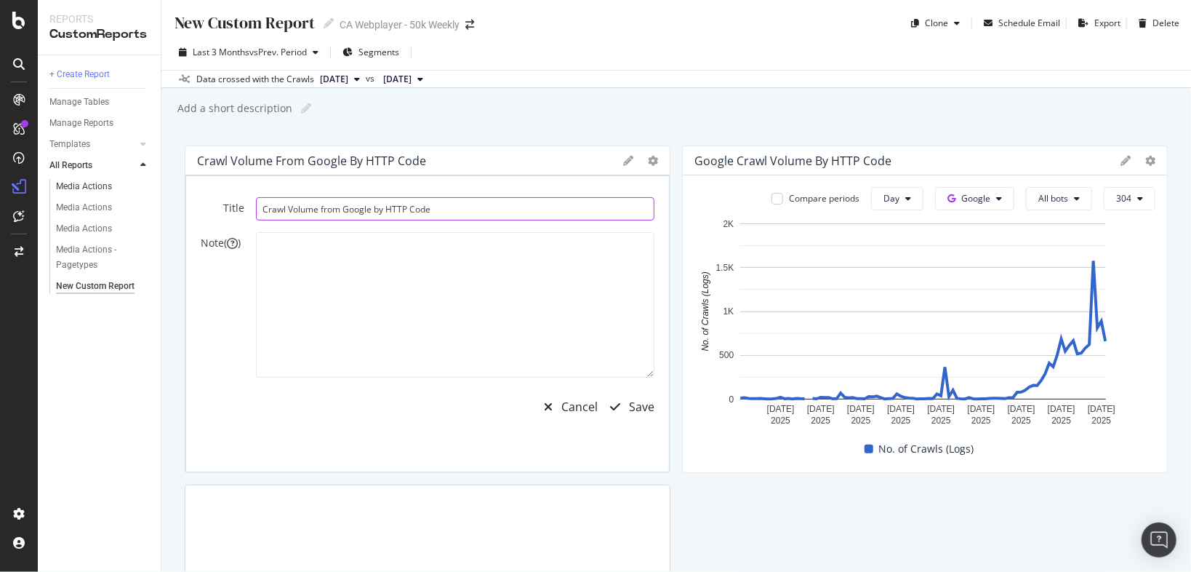
drag, startPoint x: 471, startPoint y: 208, endPoint x: 145, endPoint y: 183, distance: 326.1
click at [151, 181] on div "Reports CustomReports + Create Report Manage Tables Manage Reports Templates AI…" at bounding box center [614, 286] width 1153 height 572
click at [473, 209] on input "Crawl Volume from Google by HTTP Code" at bounding box center [455, 208] width 399 height 23
type input "Google Crawl Volume by HTTP Code"
click at [631, 409] on div "Save" at bounding box center [641, 407] width 25 height 17
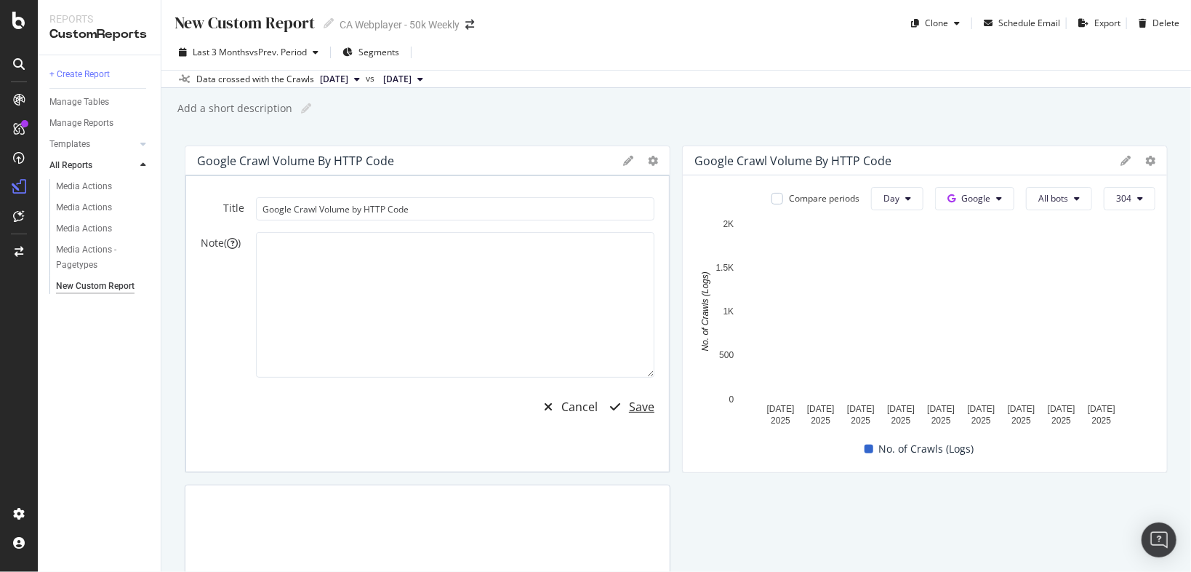
click at [644, 399] on div "Save" at bounding box center [641, 407] width 25 height 17
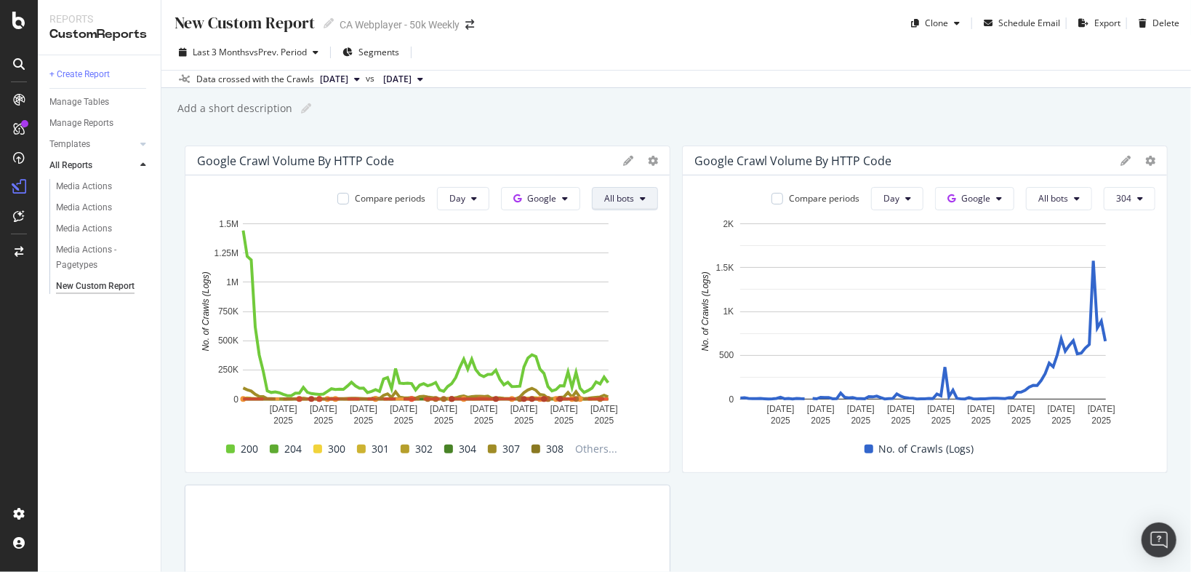
click at [641, 198] on icon at bounding box center [643, 198] width 6 height 9
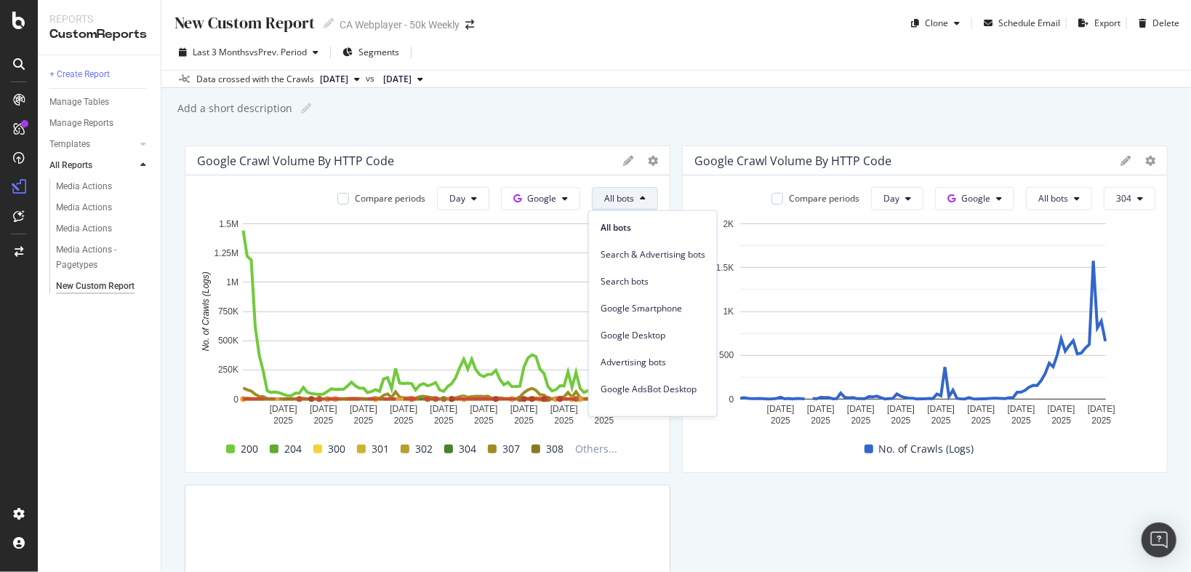
click at [640, 197] on icon at bounding box center [643, 198] width 6 height 9
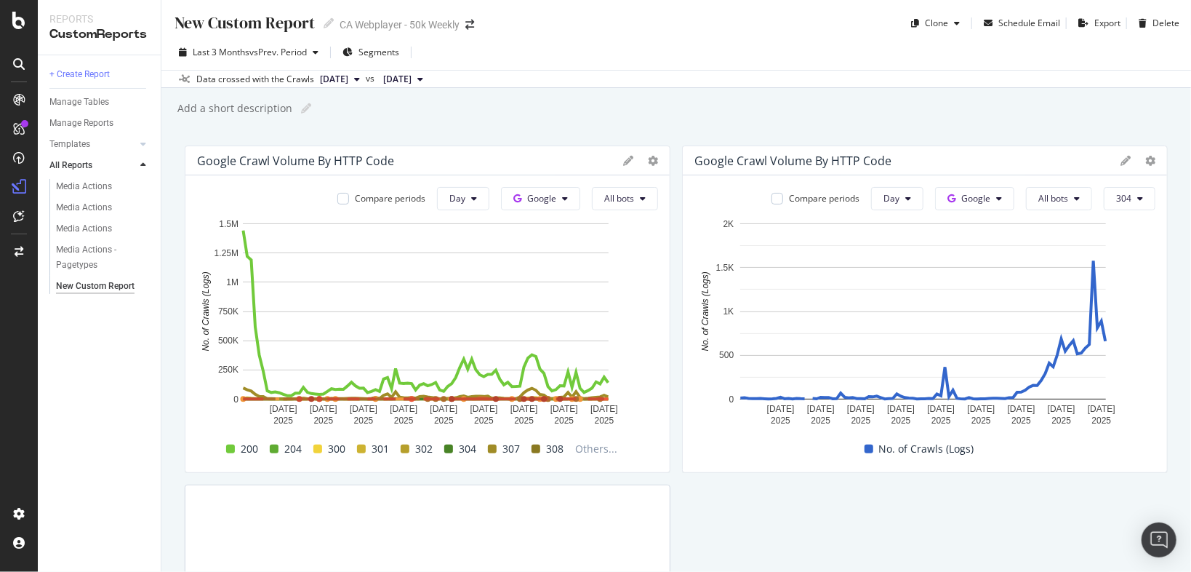
click at [823, 157] on div "Google Crawl Volume by HTTP Code" at bounding box center [793, 160] width 197 height 15
click at [1123, 159] on div at bounding box center [1138, 160] width 35 height 15
click at [1121, 163] on icon at bounding box center [1126, 161] width 10 height 10
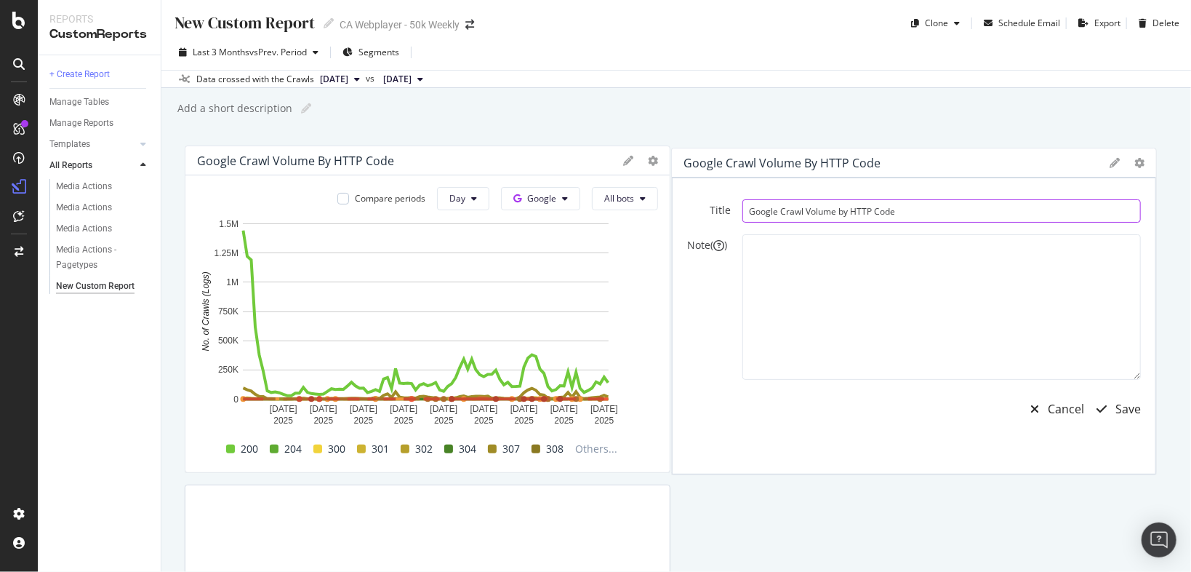
drag, startPoint x: 911, startPoint y: 208, endPoint x: 689, endPoint y: 204, distance: 221.9
click at [743, 203] on input "Google Crawl Volume by HTTP Code" at bounding box center [942, 210] width 399 height 23
click at [942, 201] on input "Google Crawl Volume by HTTP Code" at bounding box center [952, 208] width 399 height 23
type input "H"
type input "G"
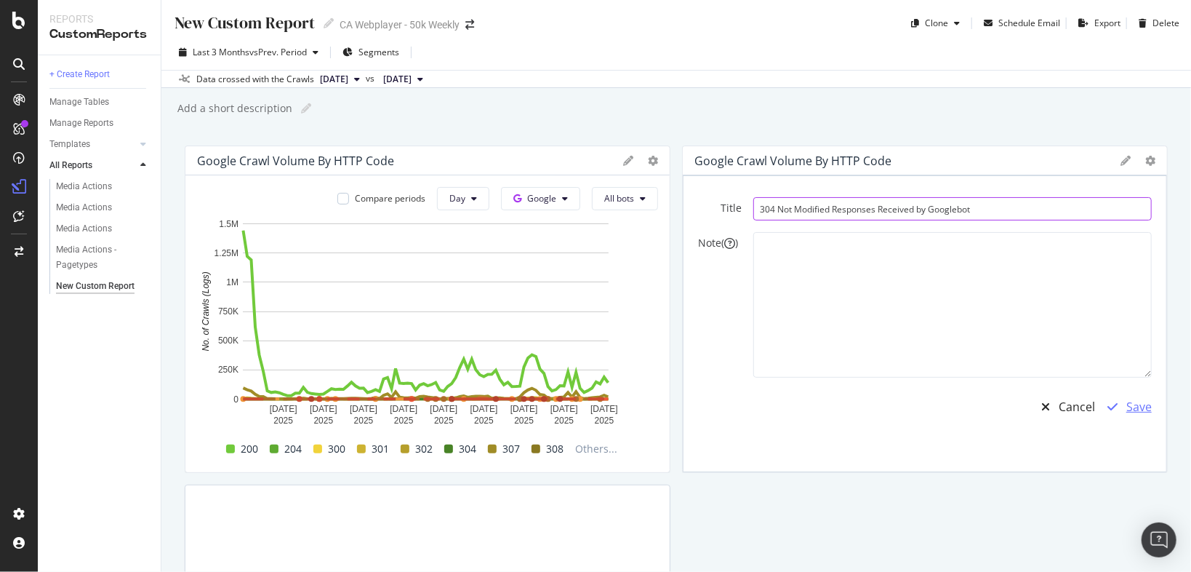
type input "304 Not Modified Responses Received by Googlebot"
click at [1127, 402] on div "Save" at bounding box center [1139, 407] width 25 height 17
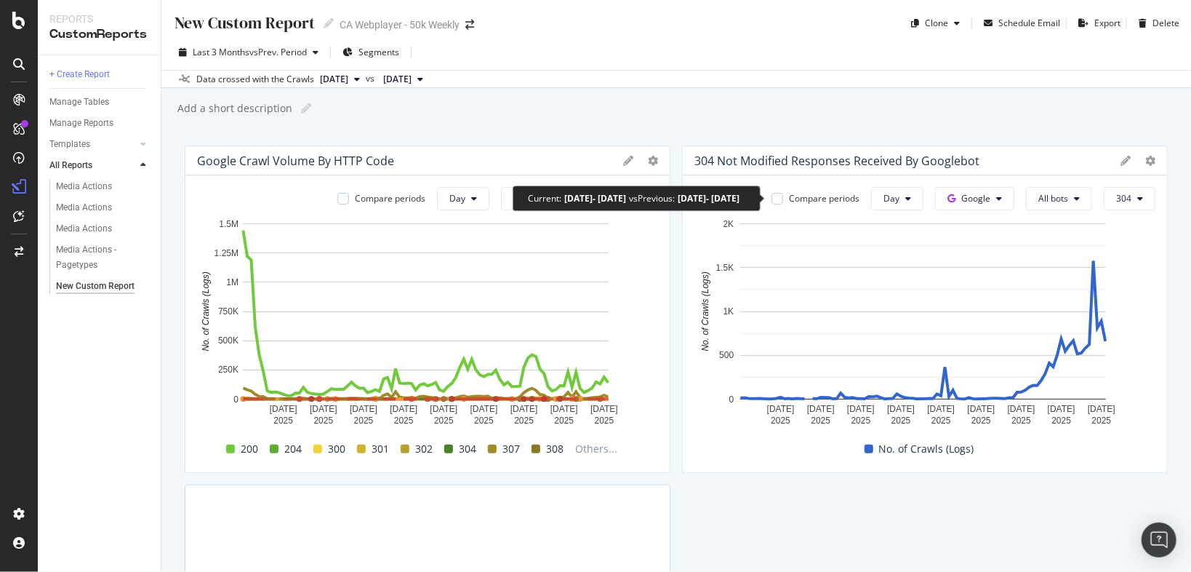
click at [778, 198] on div "Compare periods" at bounding box center [816, 198] width 88 height 12
click at [772, 201] on div at bounding box center [778, 199] width 12 height 12
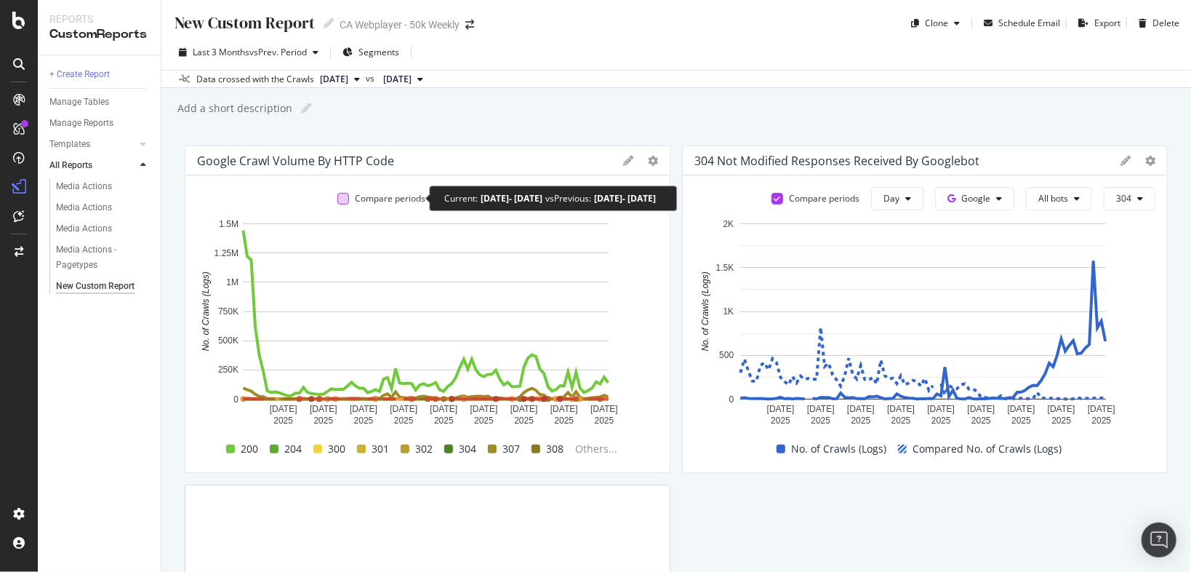
click at [337, 195] on div at bounding box center [343, 199] width 12 height 12
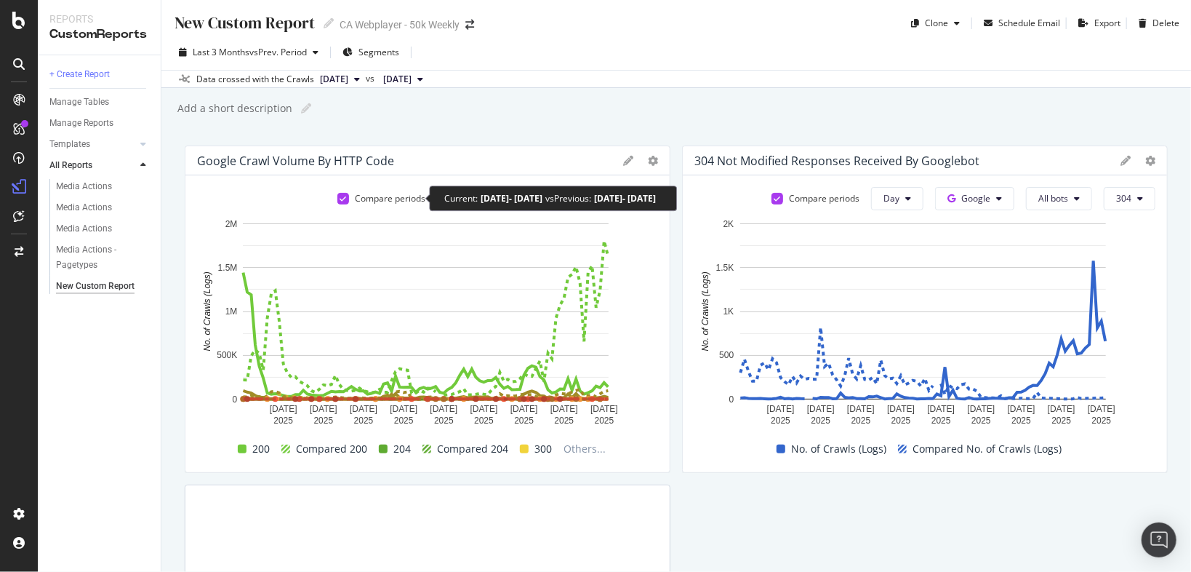
click at [340, 199] on icon at bounding box center [343, 198] width 7 height 7
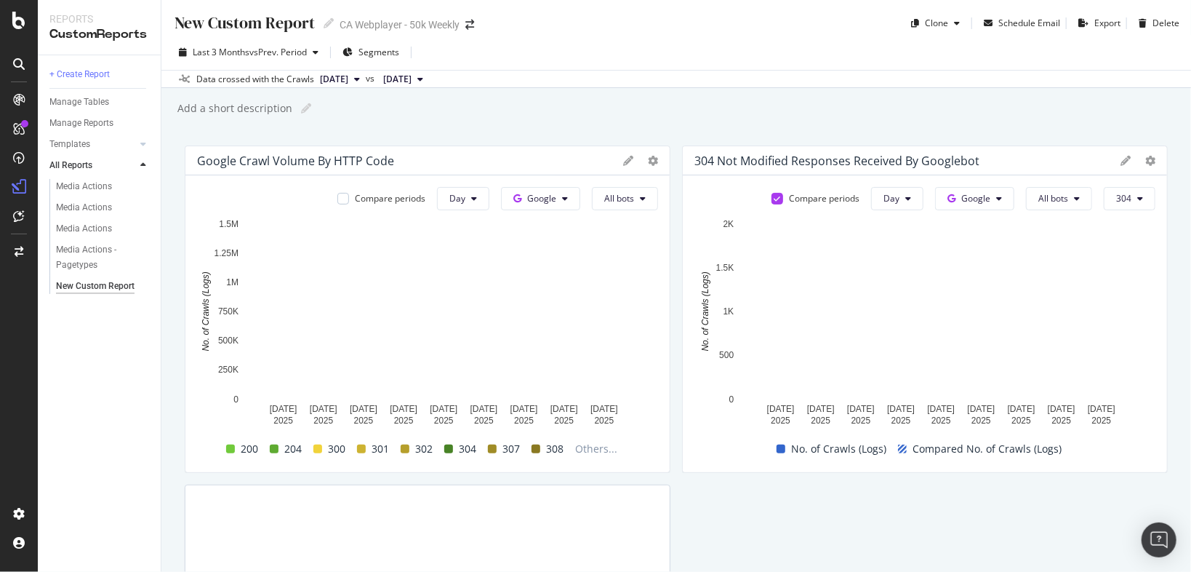
scroll to position [58, 0]
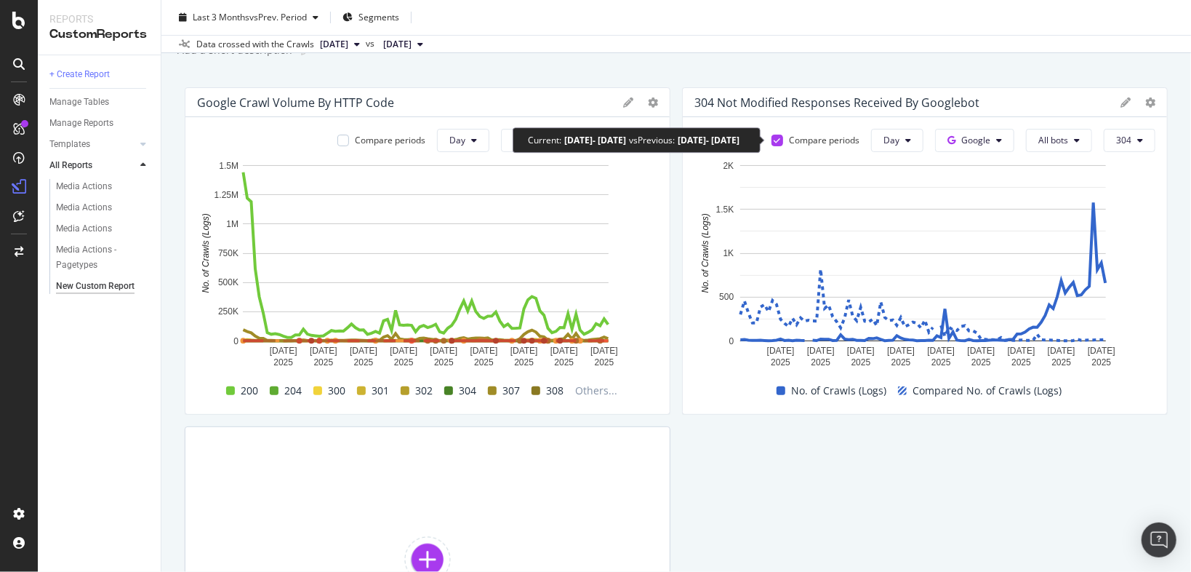
click at [775, 142] on icon at bounding box center [778, 140] width 7 height 7
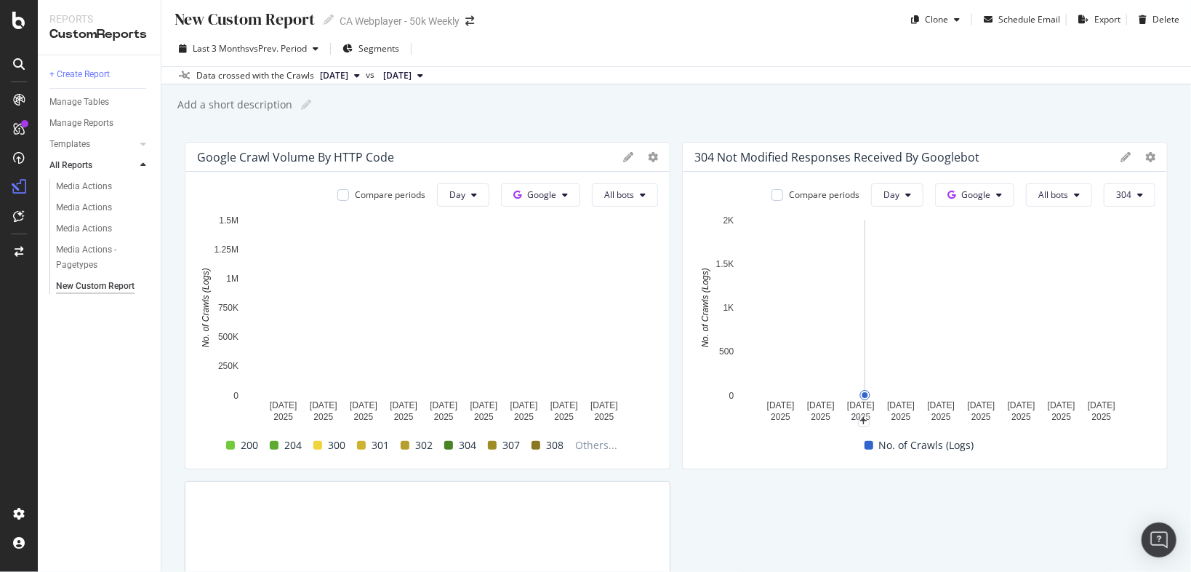
scroll to position [0, 0]
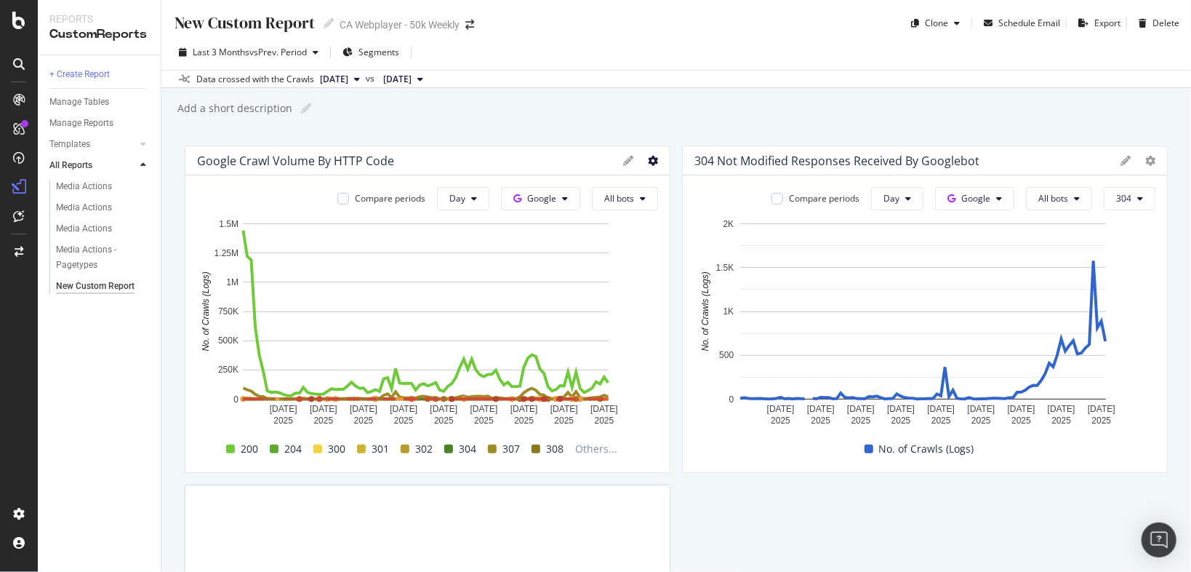
click at [648, 161] on icon at bounding box center [653, 161] width 10 height 10
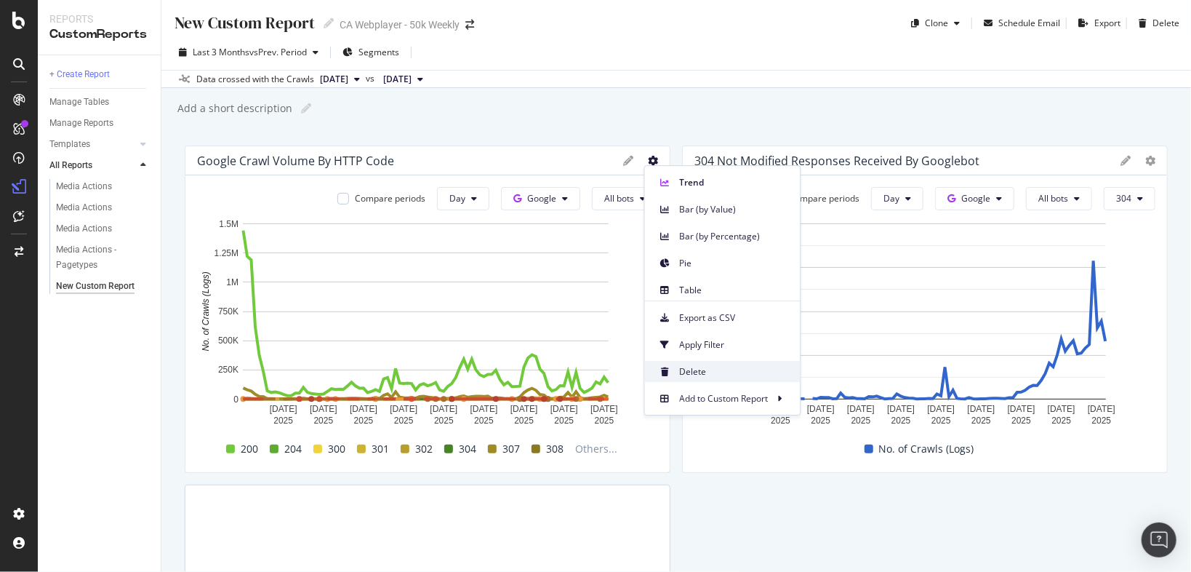
click at [701, 371] on span "Delete" at bounding box center [734, 371] width 109 height 13
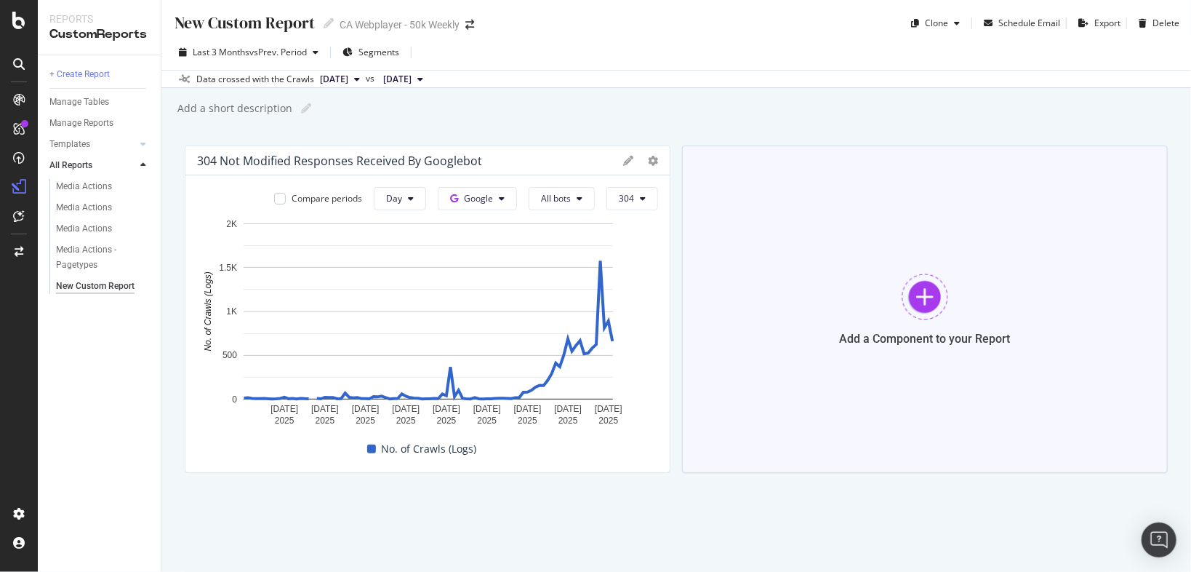
click at [924, 280] on div at bounding box center [925, 296] width 47 height 47
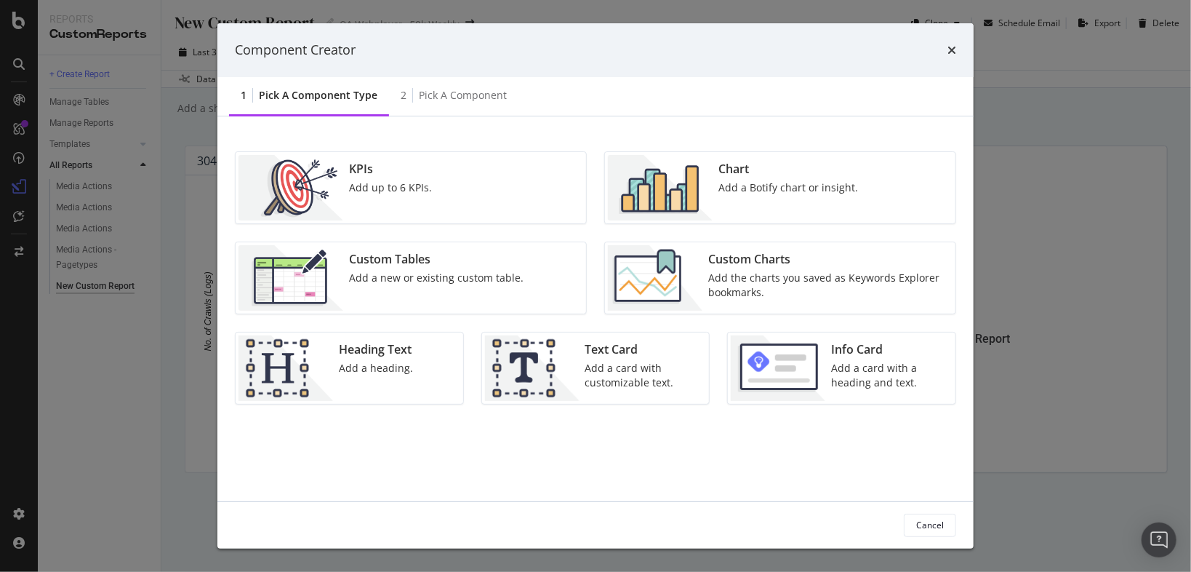
click at [725, 204] on div "Chart Add a Botify chart or insight." at bounding box center [788, 187] width 151 height 65
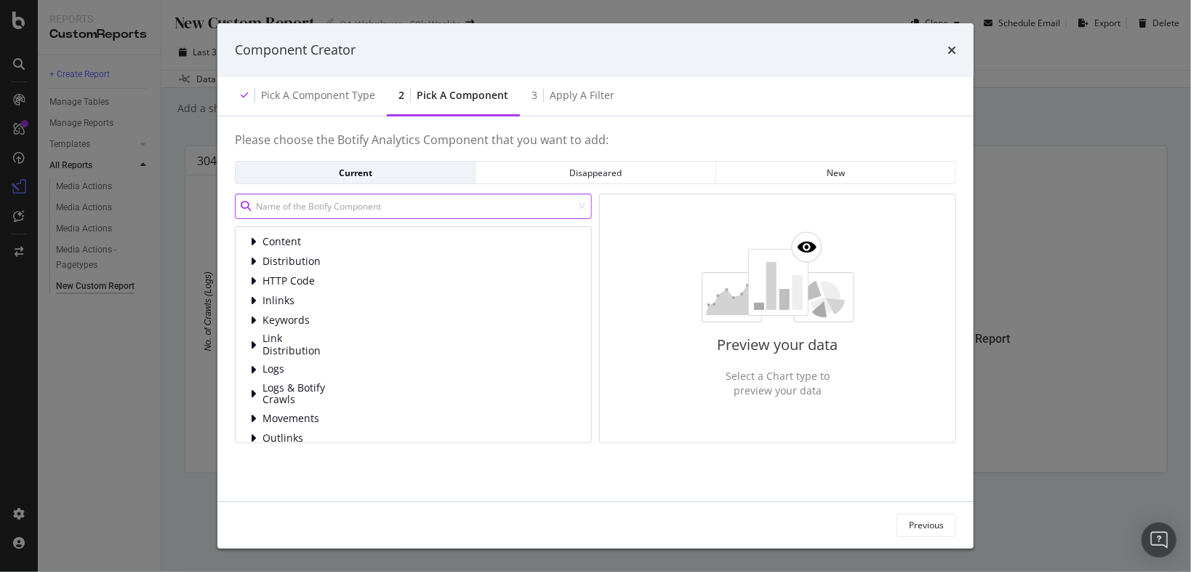
click at [410, 204] on input "modal" at bounding box center [413, 205] width 357 height 25
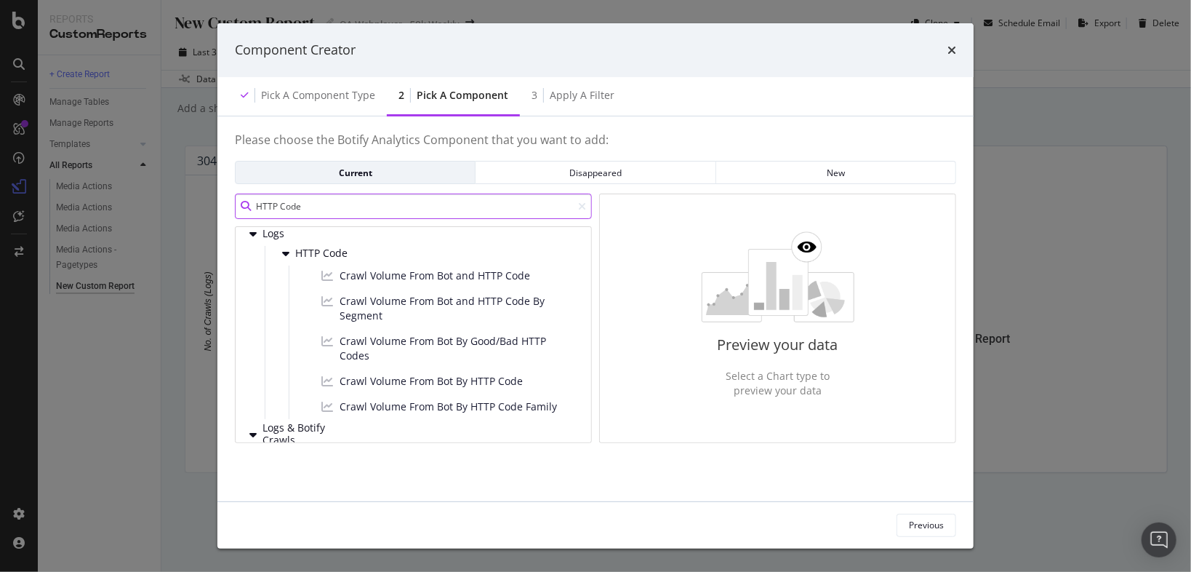
scroll to position [116, 0]
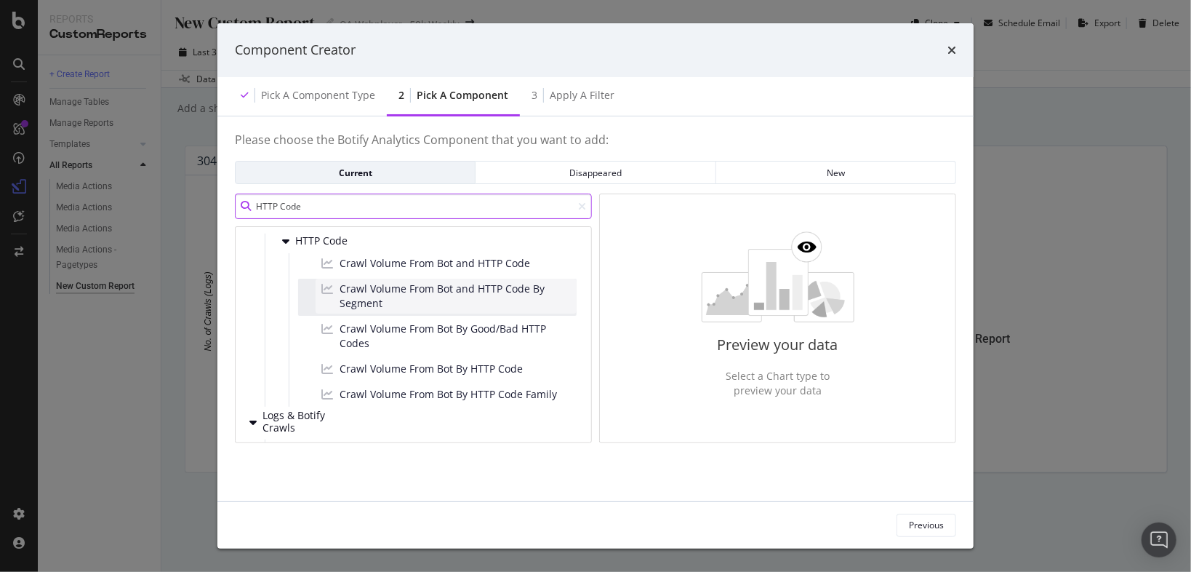
type input "HTTP Code"
click at [465, 297] on span "Crawl Volume From Bot and HTTP Code By Segment" at bounding box center [455, 295] width 231 height 29
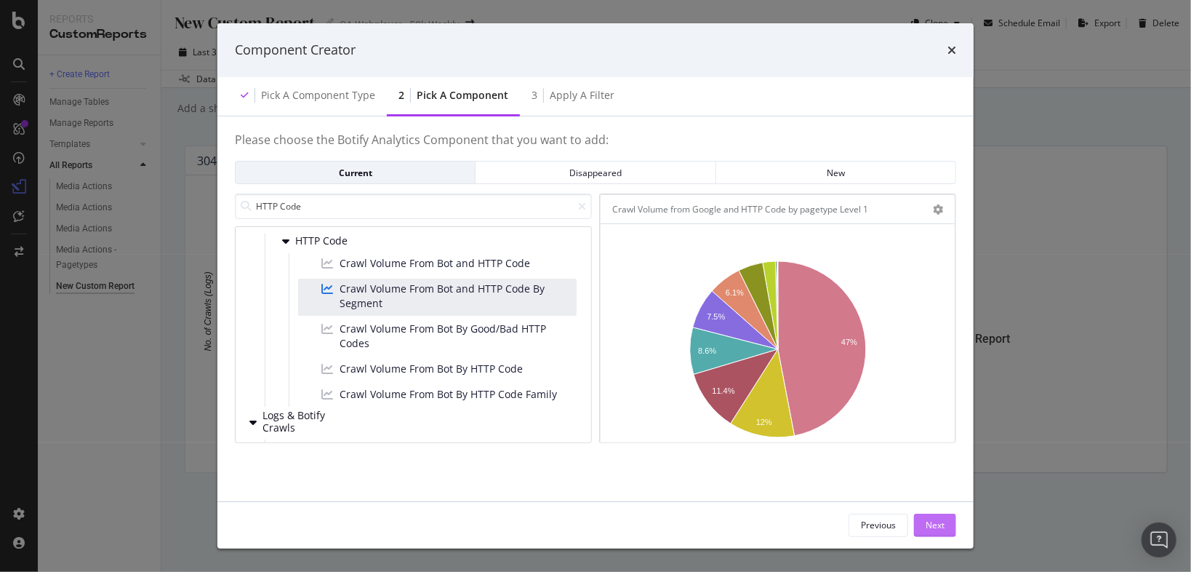
click at [945, 526] on button "Next" at bounding box center [935, 524] width 42 height 23
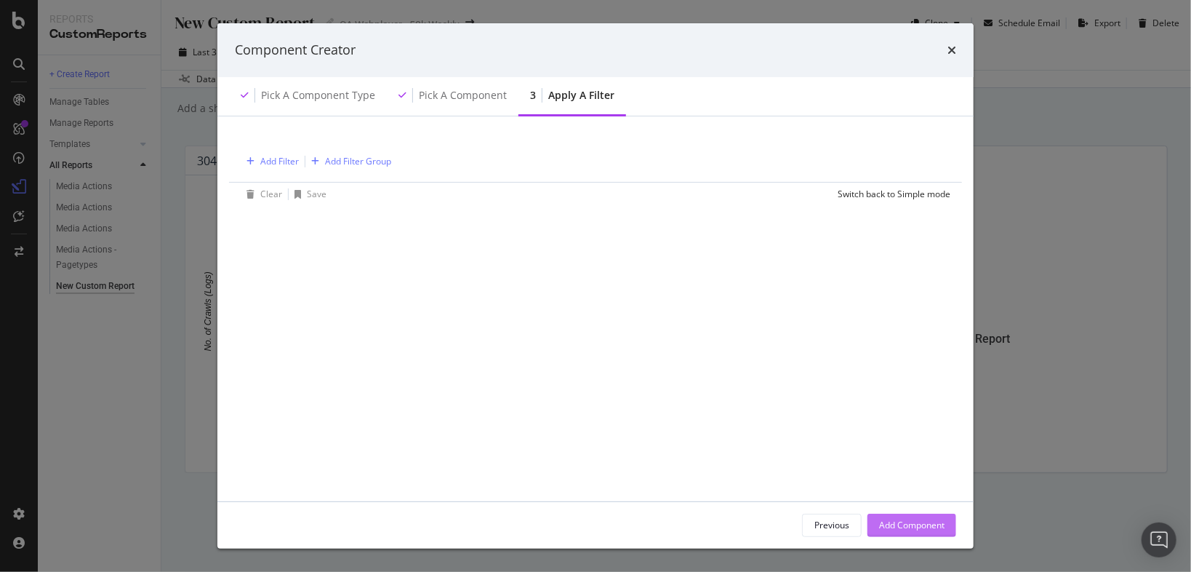
click at [940, 523] on div "Add Component" at bounding box center [911, 525] width 65 height 12
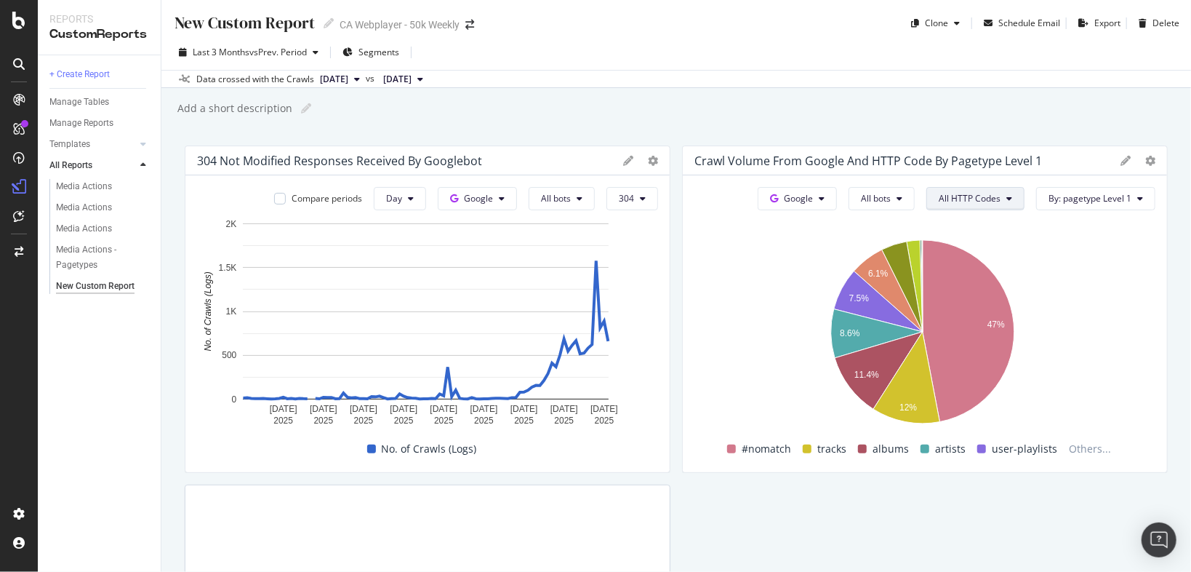
click at [987, 204] on button "All HTTP Codes" at bounding box center [976, 198] width 98 height 23
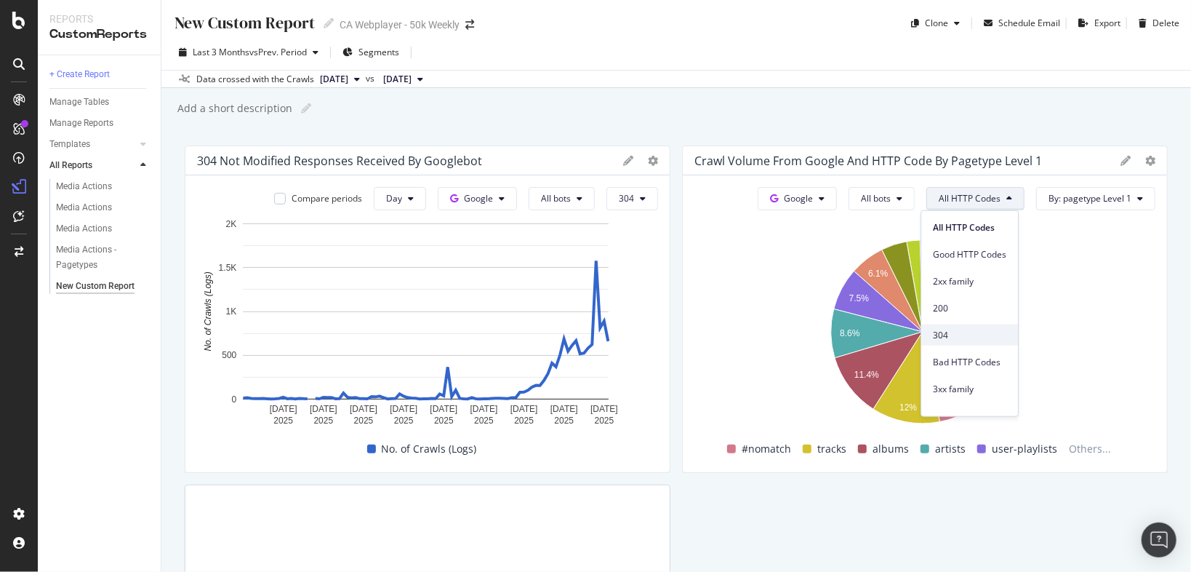
click at [952, 337] on span "304" at bounding box center [969, 334] width 73 height 13
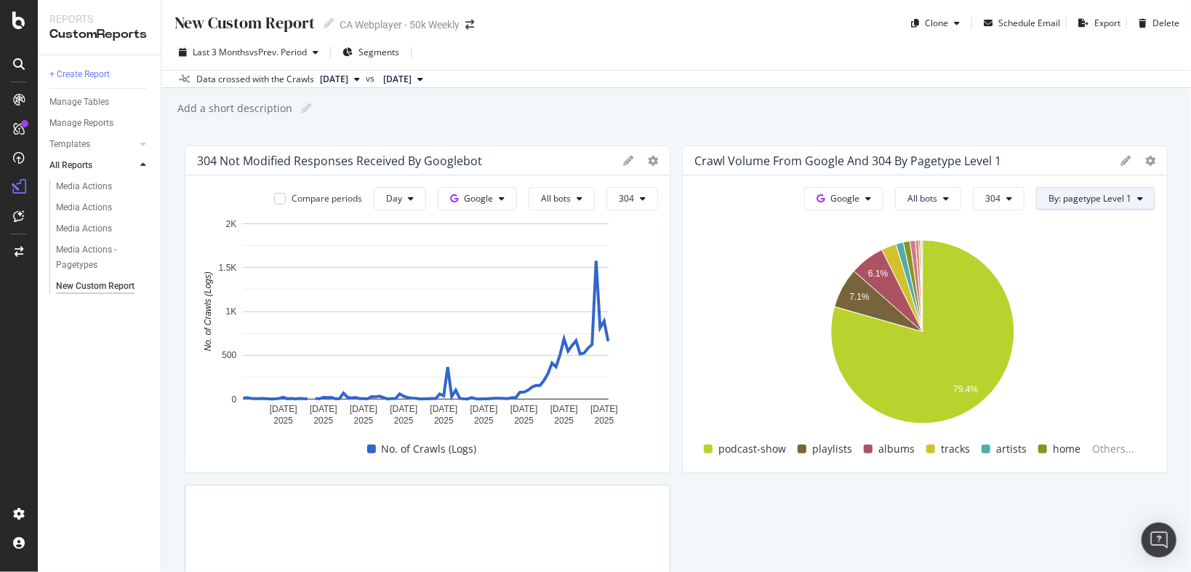
drag, startPoint x: 1140, startPoint y: 193, endPoint x: 1133, endPoint y: 196, distance: 7.8
click at [1140, 194] on button "By: pagetype Level 1" at bounding box center [1095, 198] width 119 height 23
click at [1105, 248] on div "Select a Segment" at bounding box center [1057, 251] width 180 height 24
click at [1018, 284] on div "Segments" at bounding box center [1017, 278] width 67 height 15
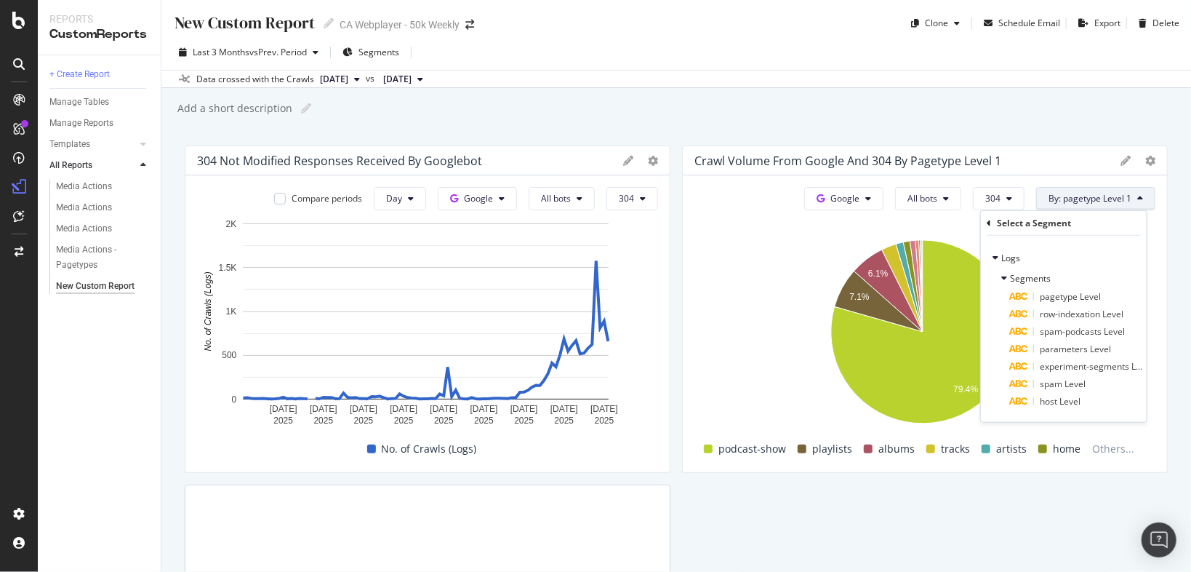
click at [1022, 53] on div "Last 3 Months vs Prev. Period Segments" at bounding box center [676, 55] width 1030 height 29
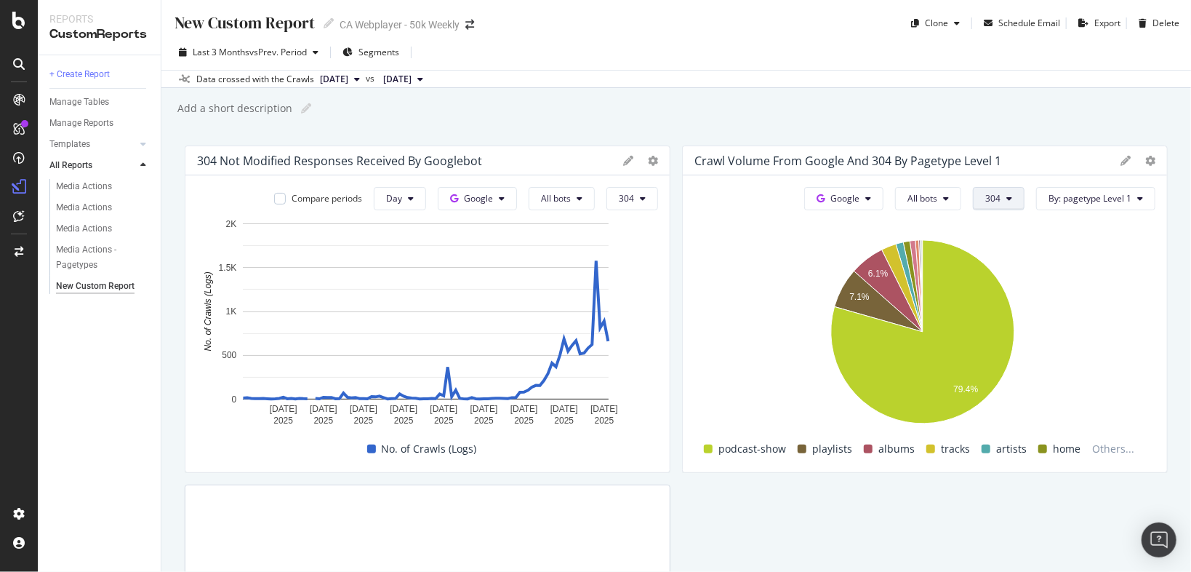
click at [985, 193] on span "304" at bounding box center [992, 198] width 15 height 12
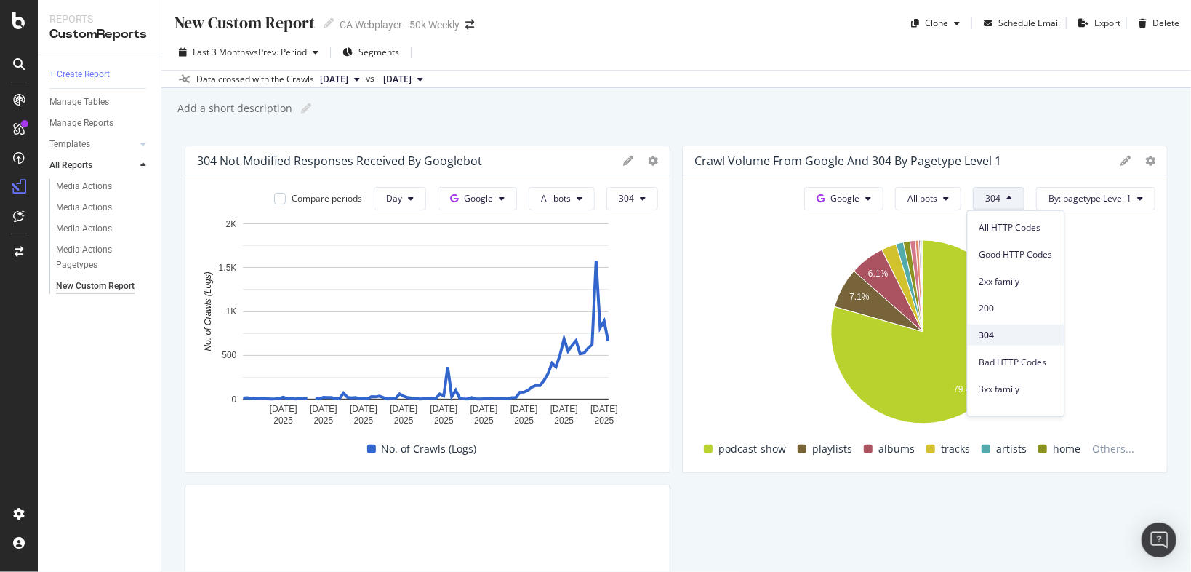
click at [986, 337] on span "304" at bounding box center [1016, 334] width 73 height 13
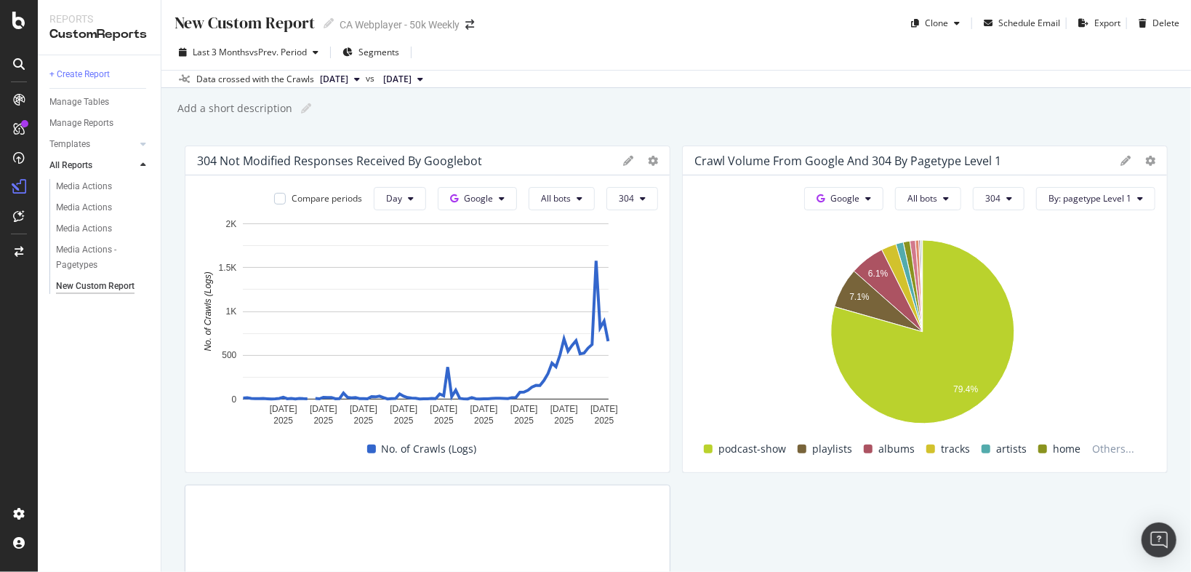
click at [465, 157] on div "304 Not Modified Responses Received by Googlebot" at bounding box center [339, 160] width 285 height 15
click at [623, 167] on div at bounding box center [640, 160] width 35 height 15
click at [623, 158] on icon at bounding box center [628, 161] width 10 height 10
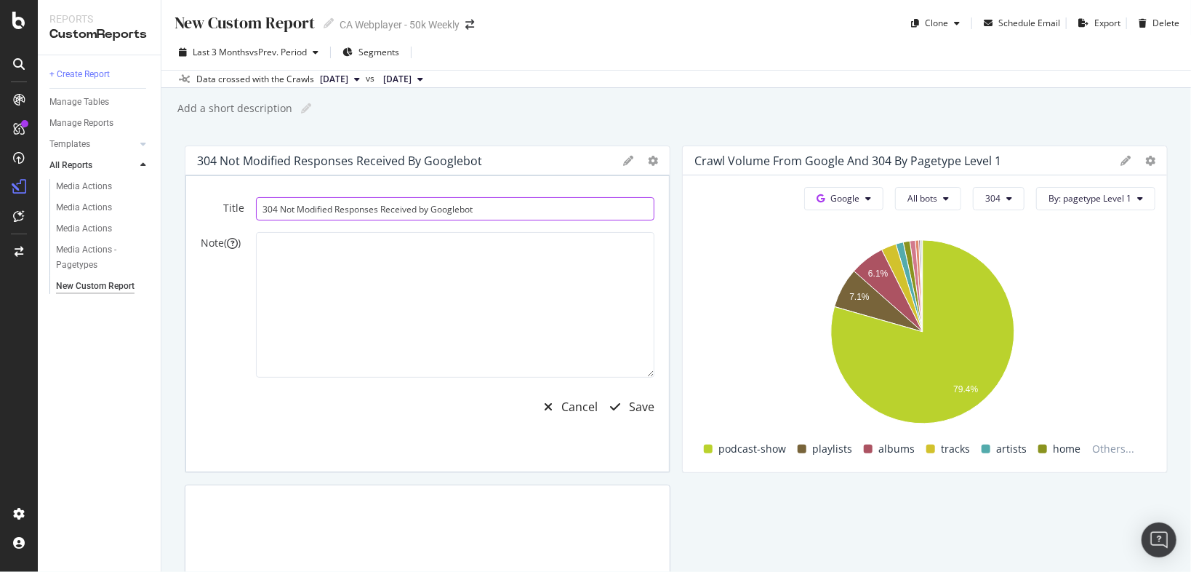
click at [509, 210] on input "304 Not Modified Responses Received by Googlebot" at bounding box center [455, 208] width 399 height 23
type input "Trendline: 304 Not Modified Responses Received by Googlebot"
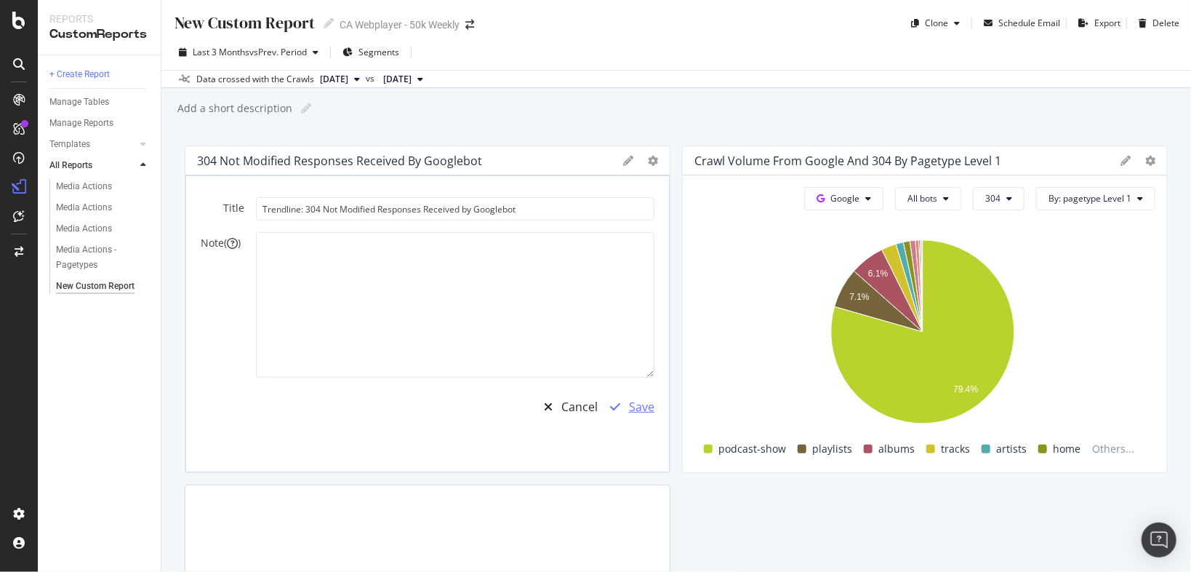
click at [639, 406] on div "Save" at bounding box center [641, 407] width 25 height 17
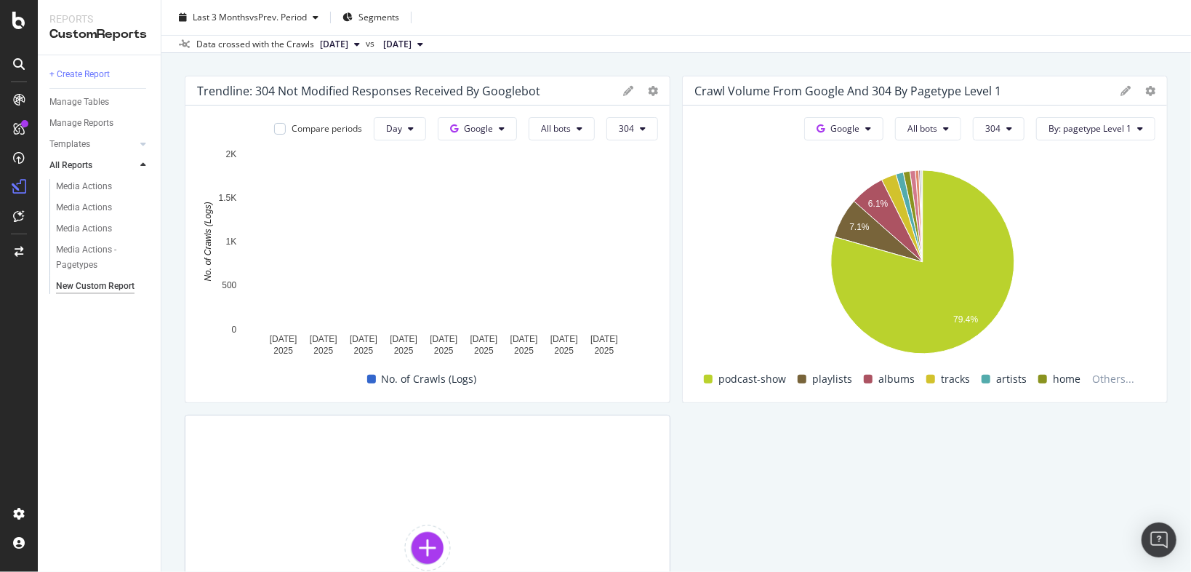
scroll to position [233, 0]
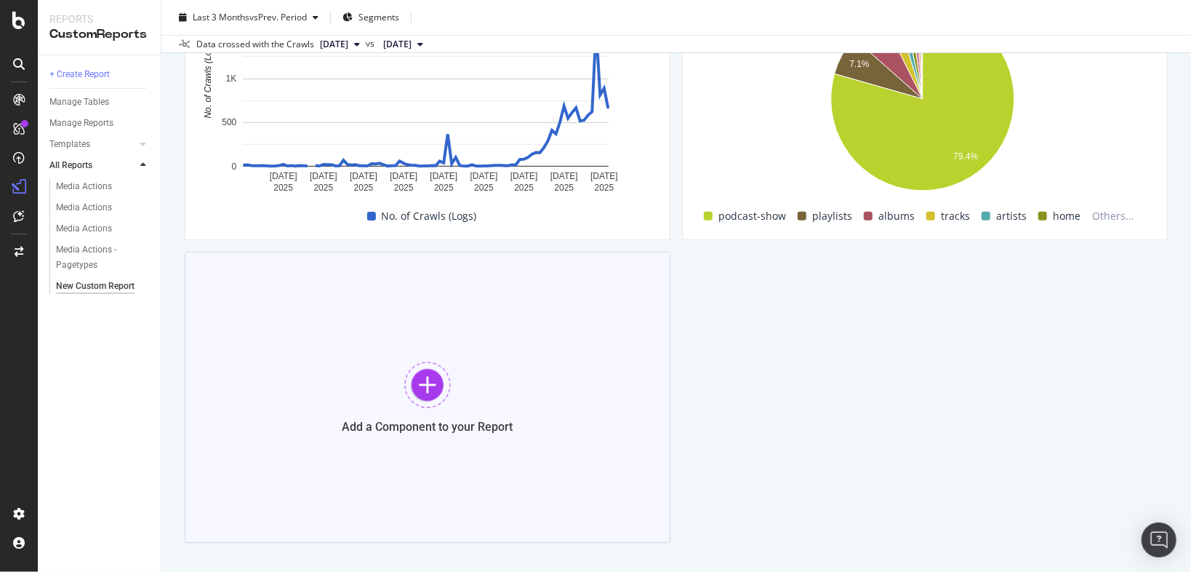
click at [399, 381] on div "Add a Component to your Report" at bounding box center [428, 397] width 486 height 291
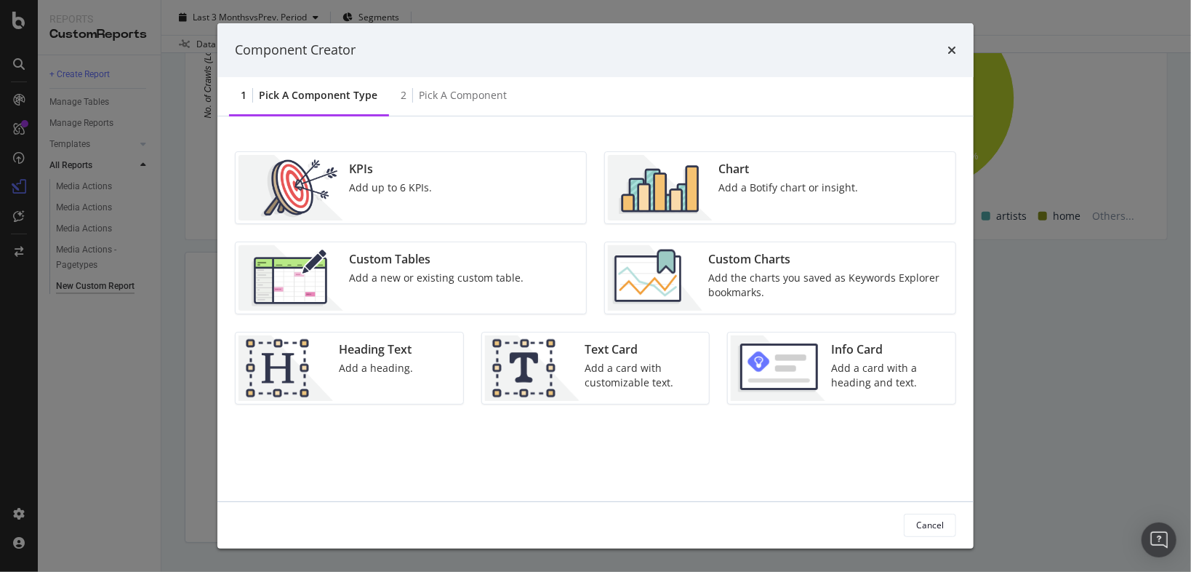
click at [756, 184] on div "Add a Botify chart or insight." at bounding box center [789, 187] width 140 height 15
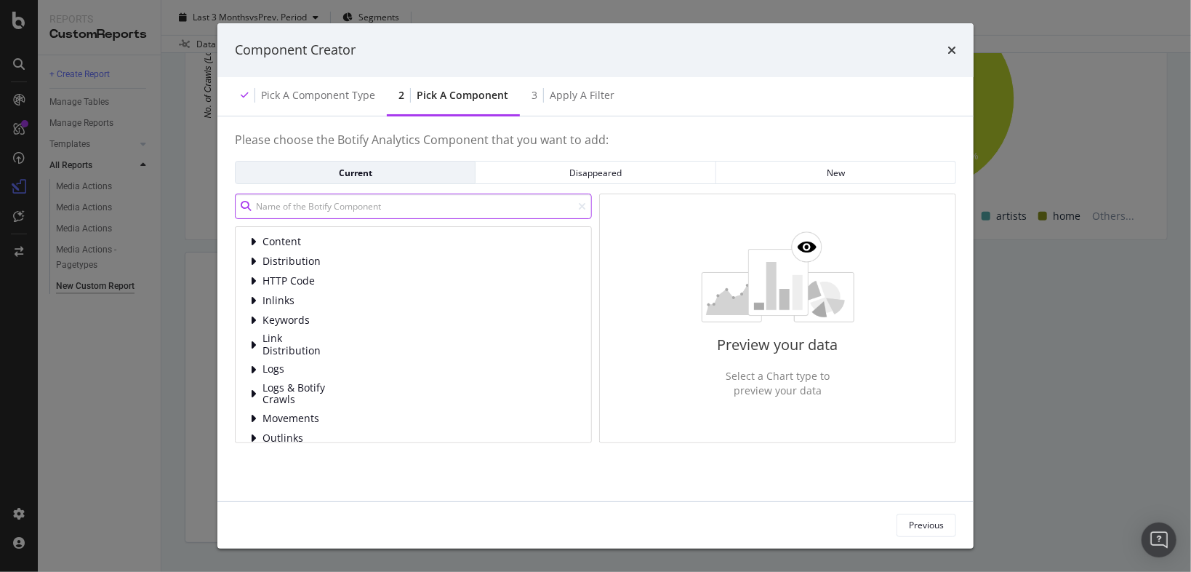
click at [426, 212] on input "modal" at bounding box center [413, 205] width 357 height 25
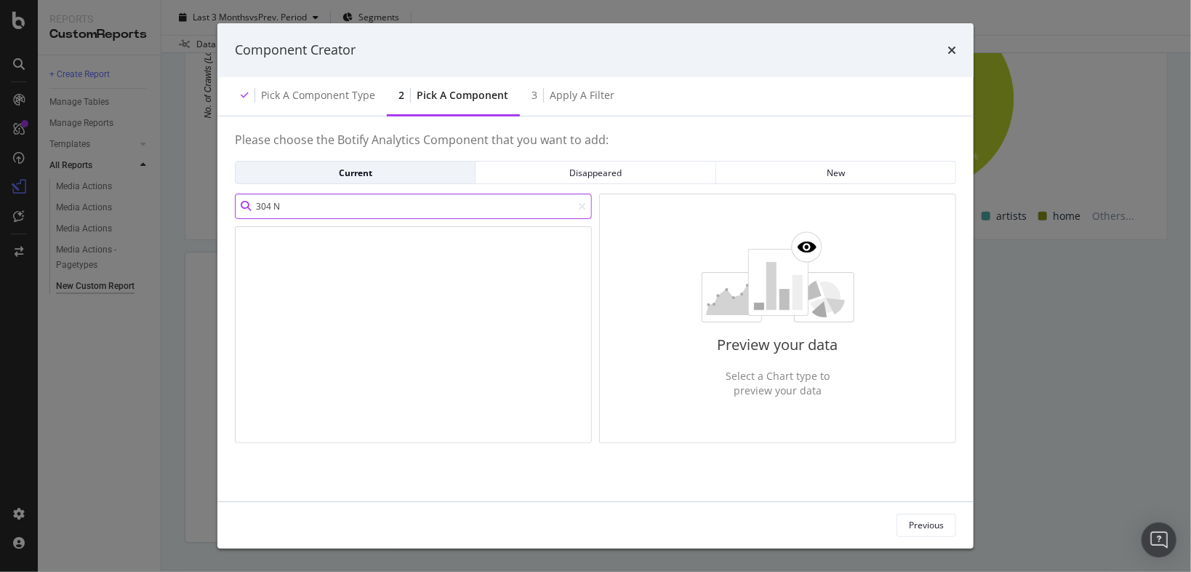
type input "304 No"
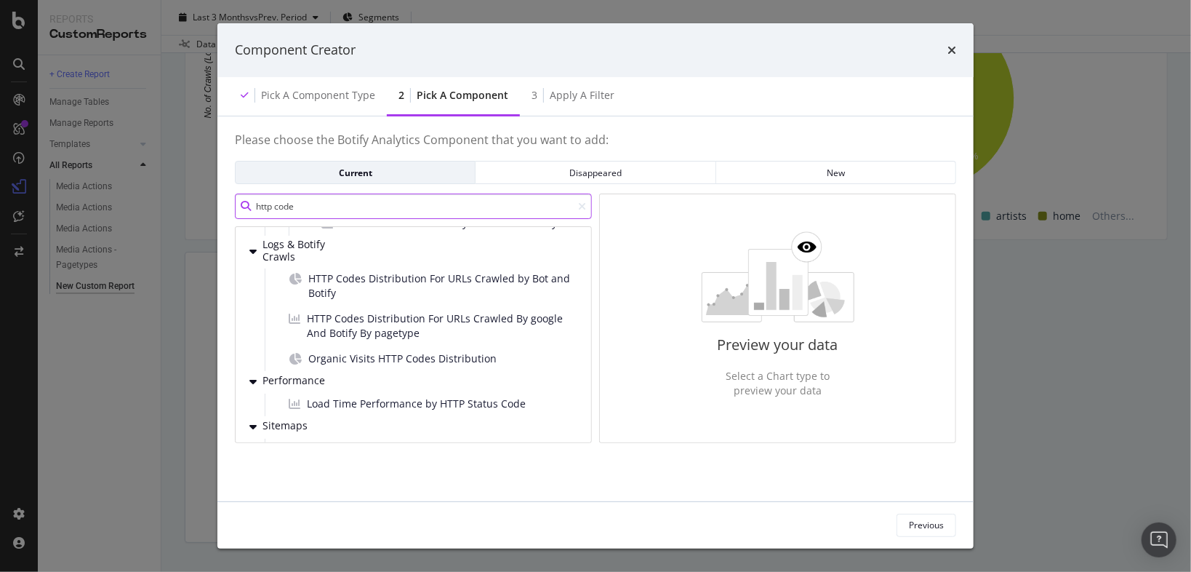
scroll to position [291, 0]
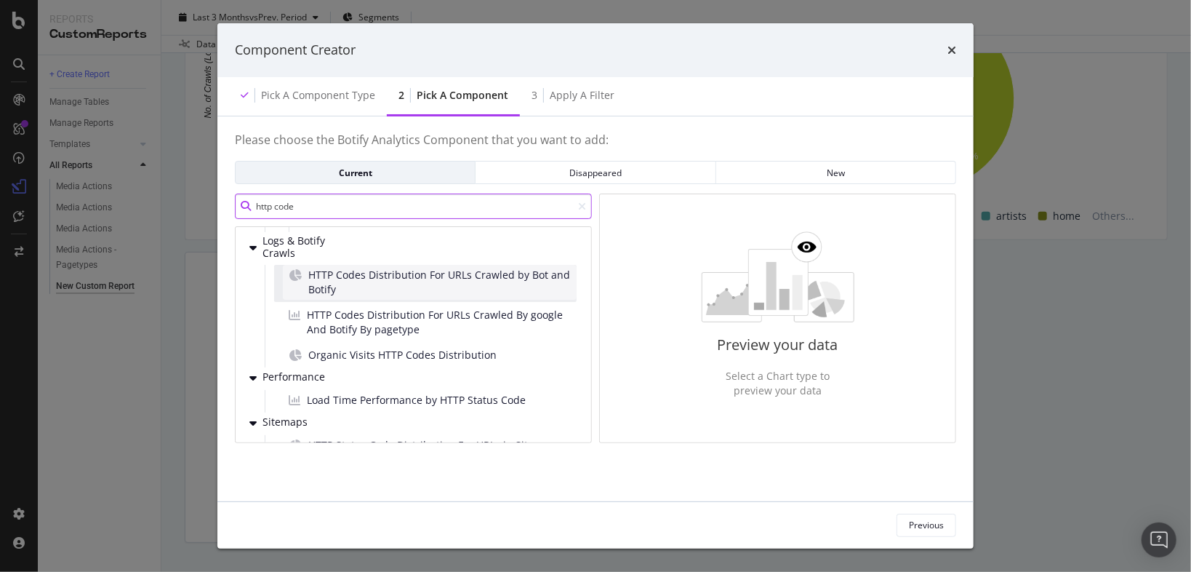
type input "http code"
click at [504, 286] on span "HTTP Codes Distribution For URLs Crawled by Bot and Botify" at bounding box center [439, 282] width 263 height 29
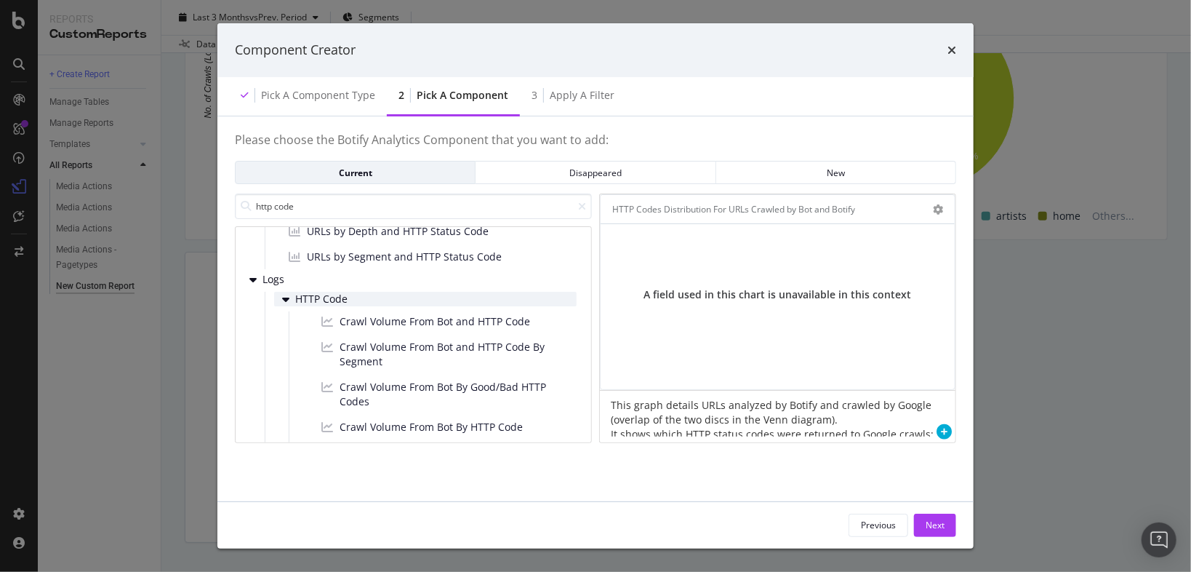
scroll to position [0, 0]
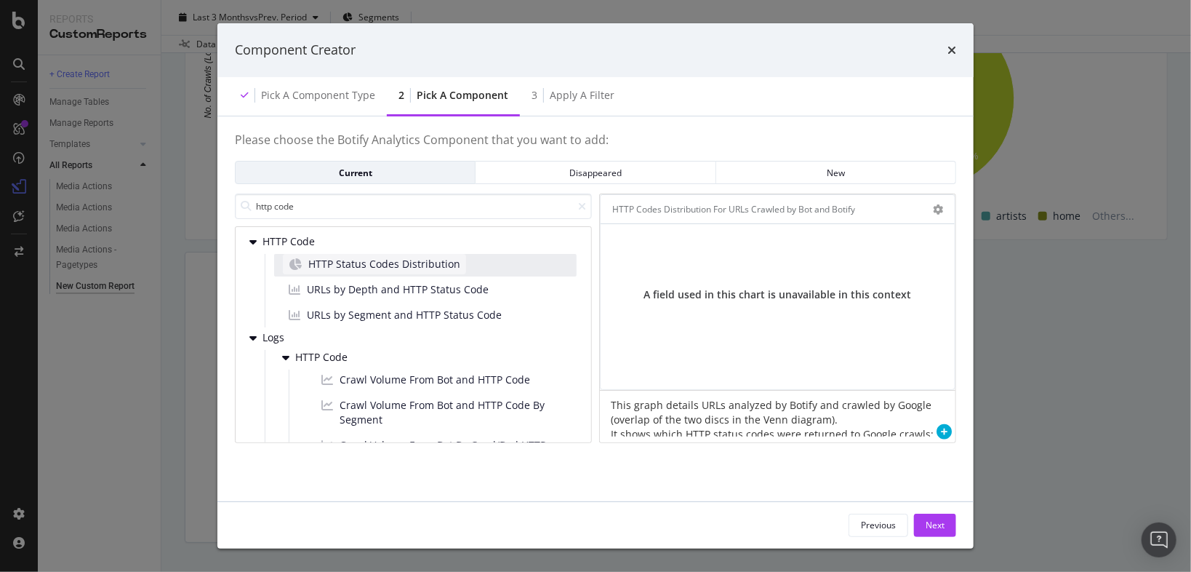
click at [404, 271] on span "HTTP Status Codes Distribution" at bounding box center [384, 264] width 152 height 15
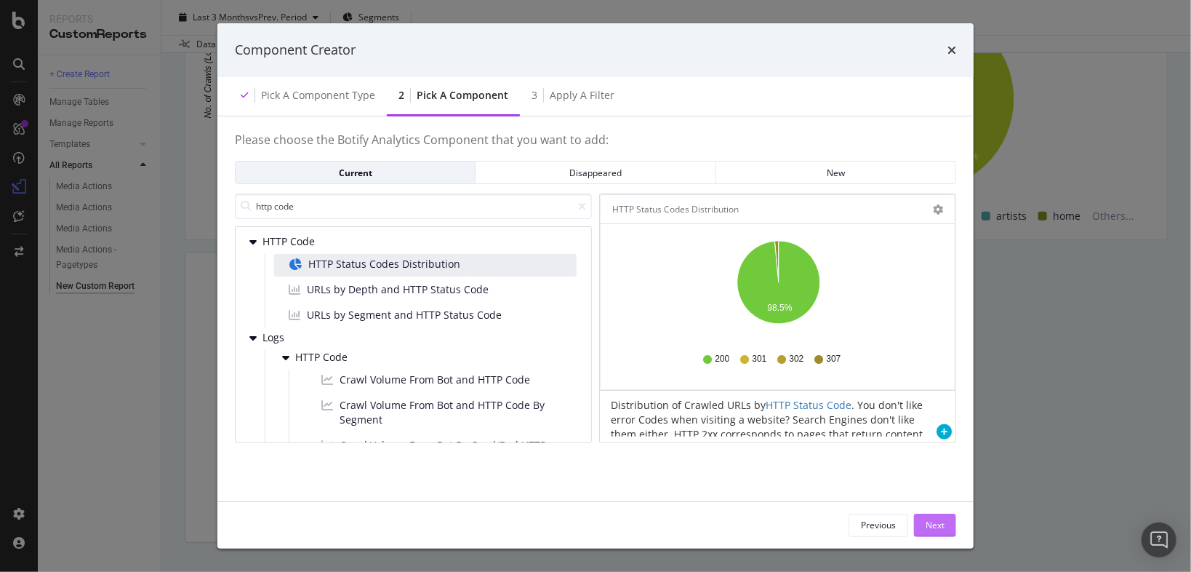
click at [940, 524] on div "Next" at bounding box center [935, 525] width 19 height 12
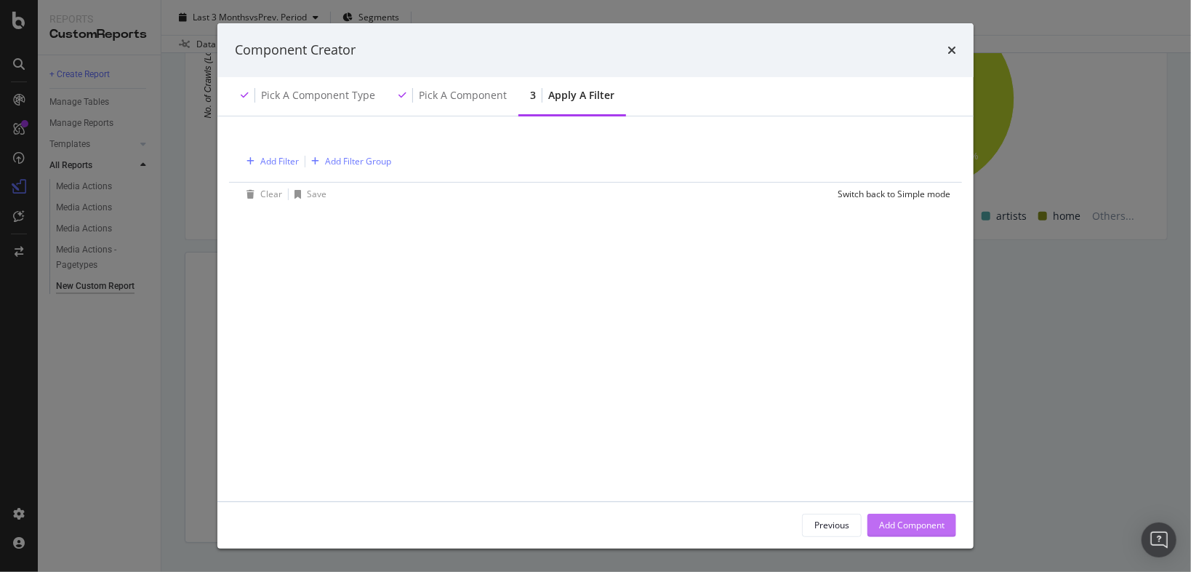
click at [940, 524] on div "Add Component" at bounding box center [911, 525] width 65 height 12
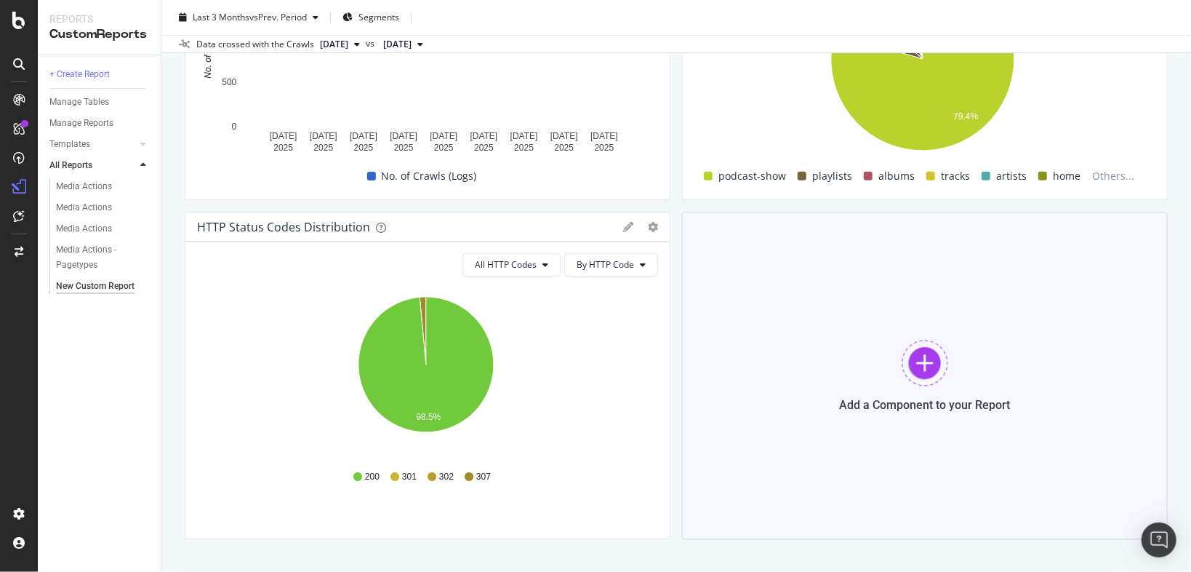
scroll to position [313, 0]
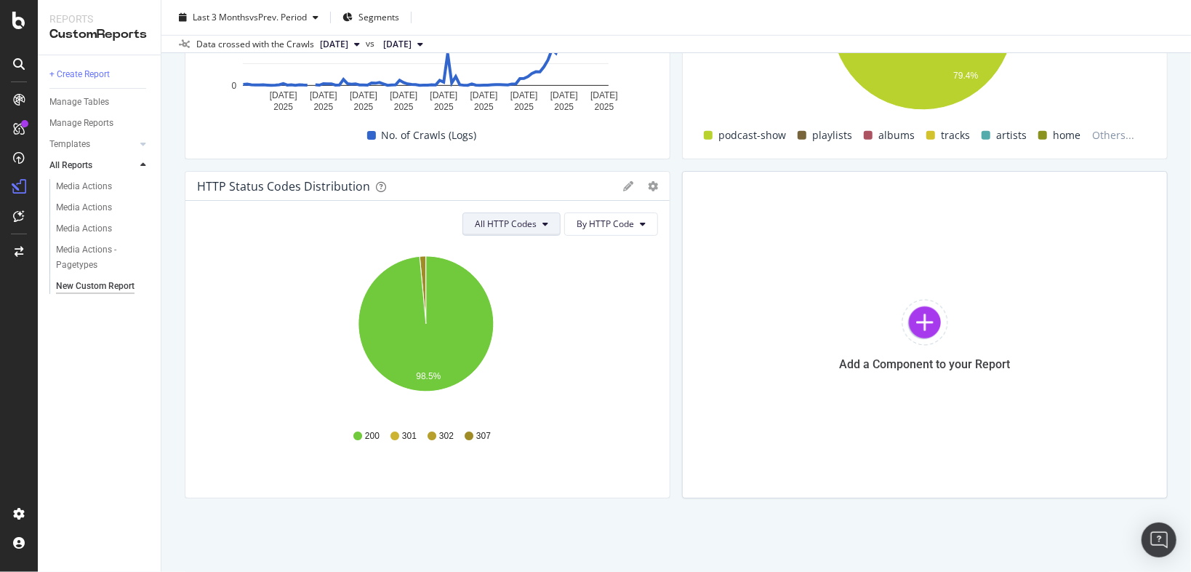
click at [530, 218] on span "All HTTP Codes" at bounding box center [506, 223] width 62 height 12
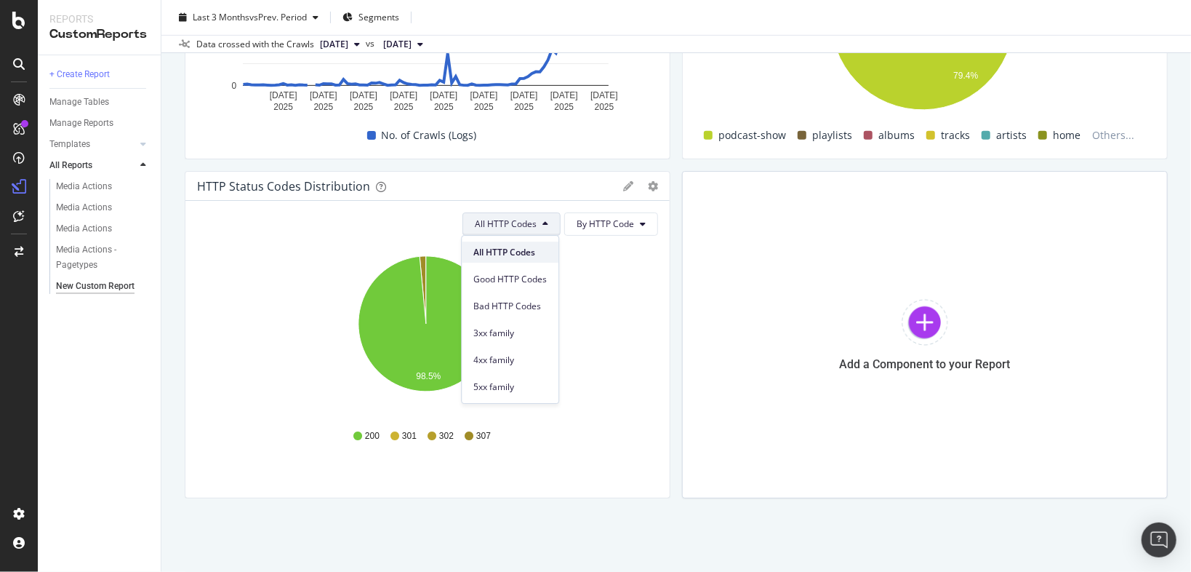
click at [521, 246] on span "All HTTP Codes" at bounding box center [509, 252] width 73 height 13
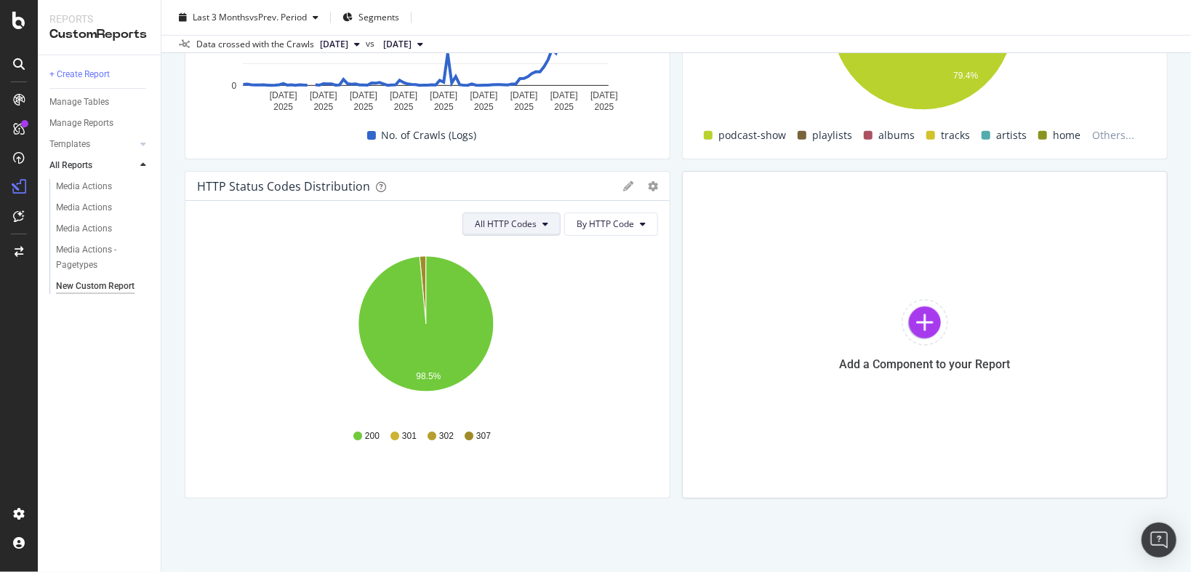
click at [531, 216] on button "All HTTP Codes" at bounding box center [512, 223] width 98 height 23
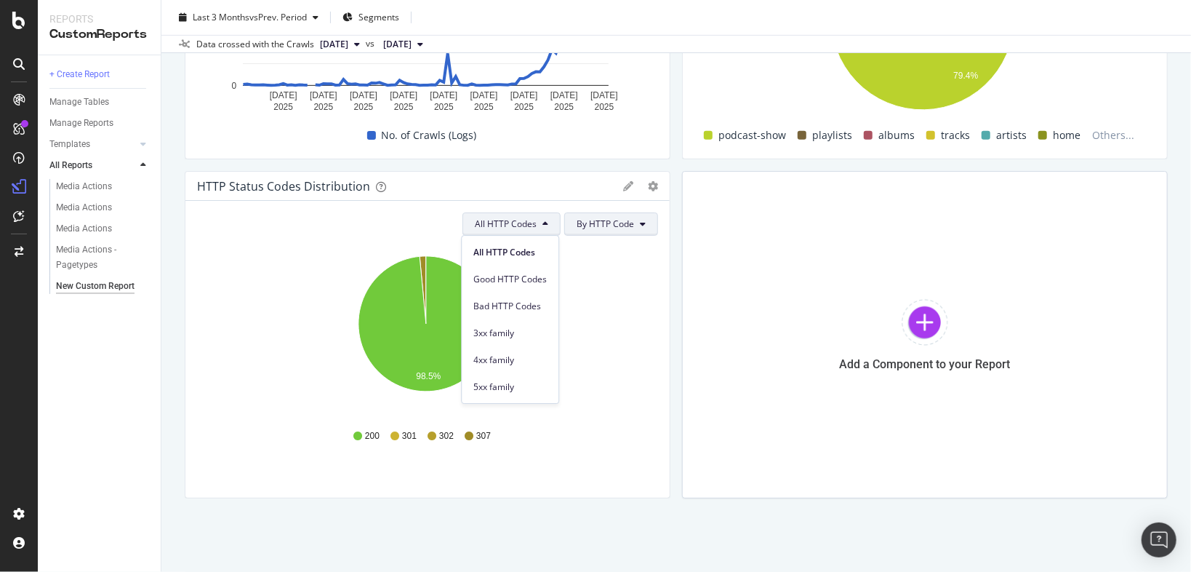
click at [605, 220] on span "By HTTP Code" at bounding box center [605, 223] width 57 height 12
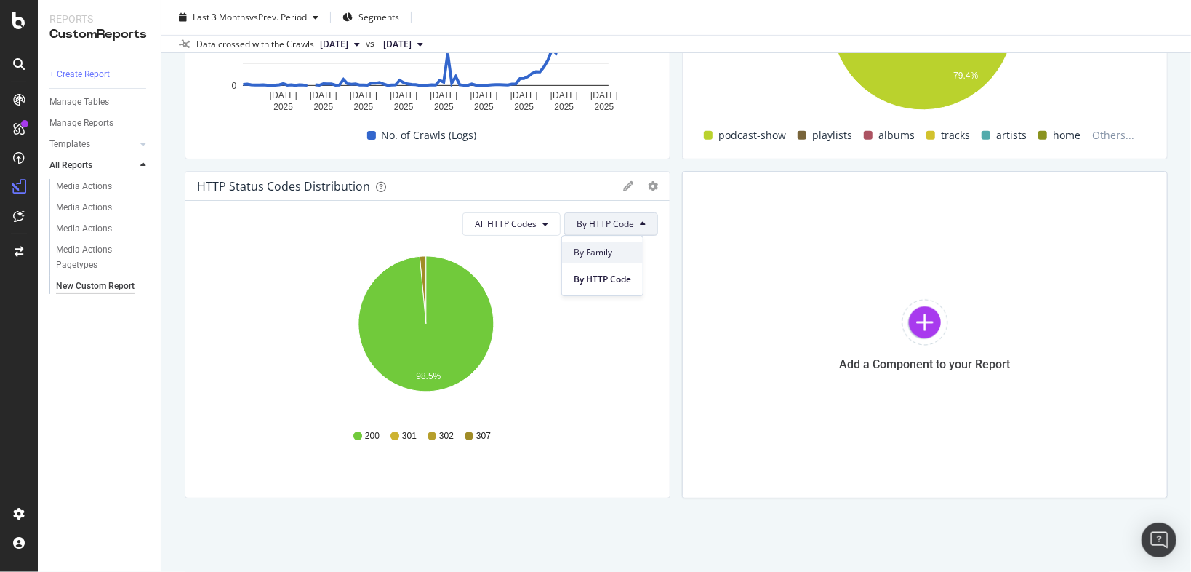
click at [608, 258] on span "By Family" at bounding box center [602, 252] width 57 height 13
click at [612, 215] on button "By Family" at bounding box center [620, 223] width 75 height 23
click at [625, 288] on div "By HTTP Code" at bounding box center [621, 278] width 81 height 21
click at [535, 223] on button "All HTTP Codes" at bounding box center [512, 223] width 98 height 23
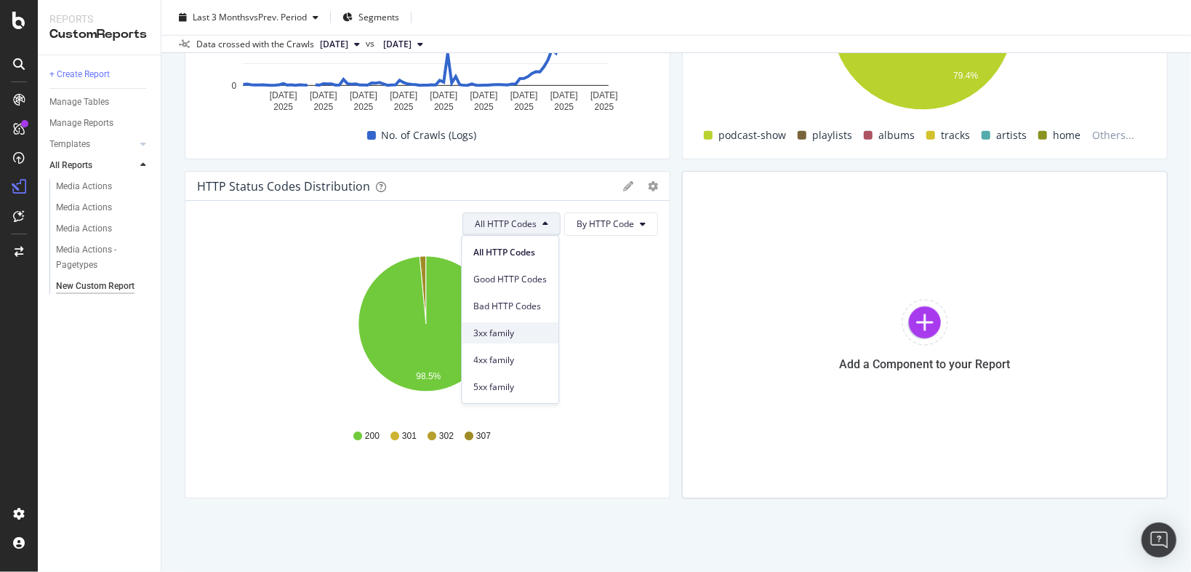
click at [511, 337] on span "3xx family" at bounding box center [509, 333] width 73 height 13
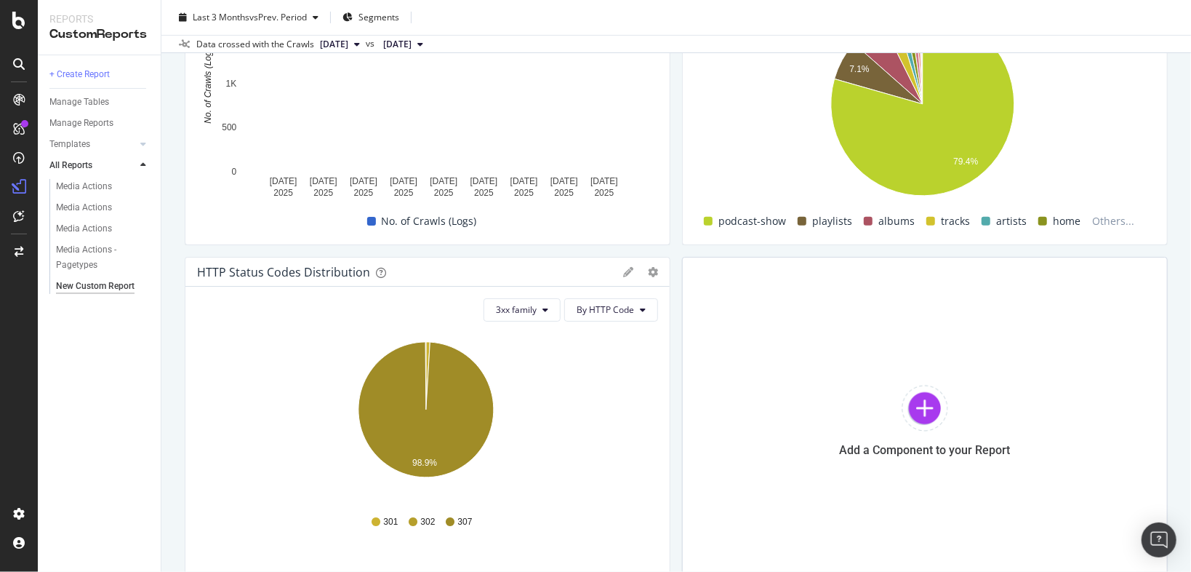
scroll to position [255, 0]
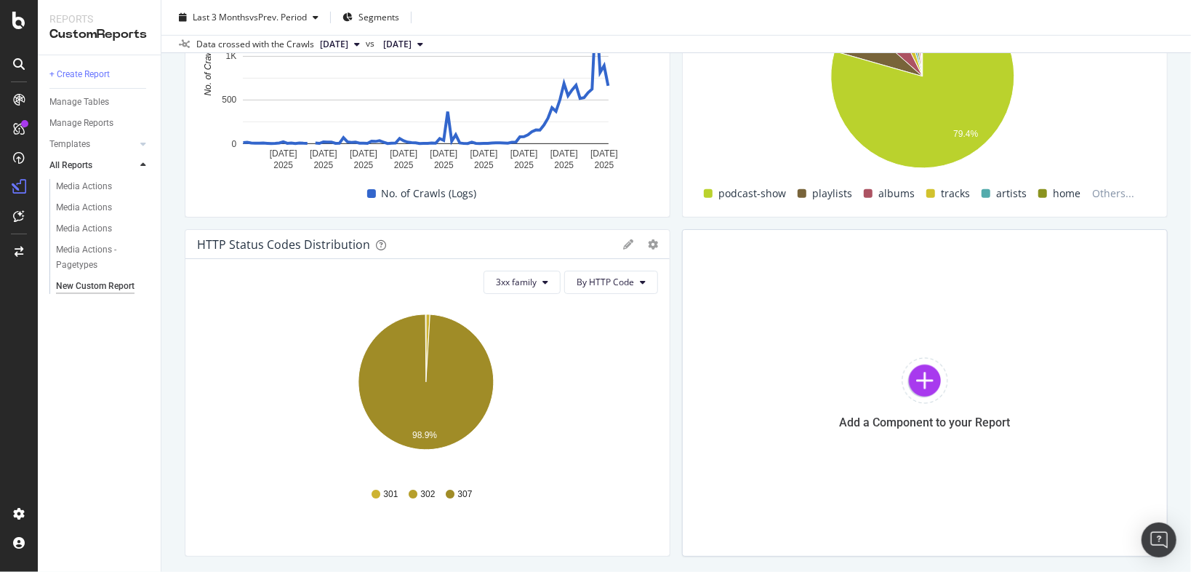
click at [637, 241] on div "Pie Table Apply Filter Export as CSV Delete Add to Custom Report" at bounding box center [640, 244] width 35 height 10
click at [648, 241] on icon "gear" at bounding box center [653, 244] width 10 height 10
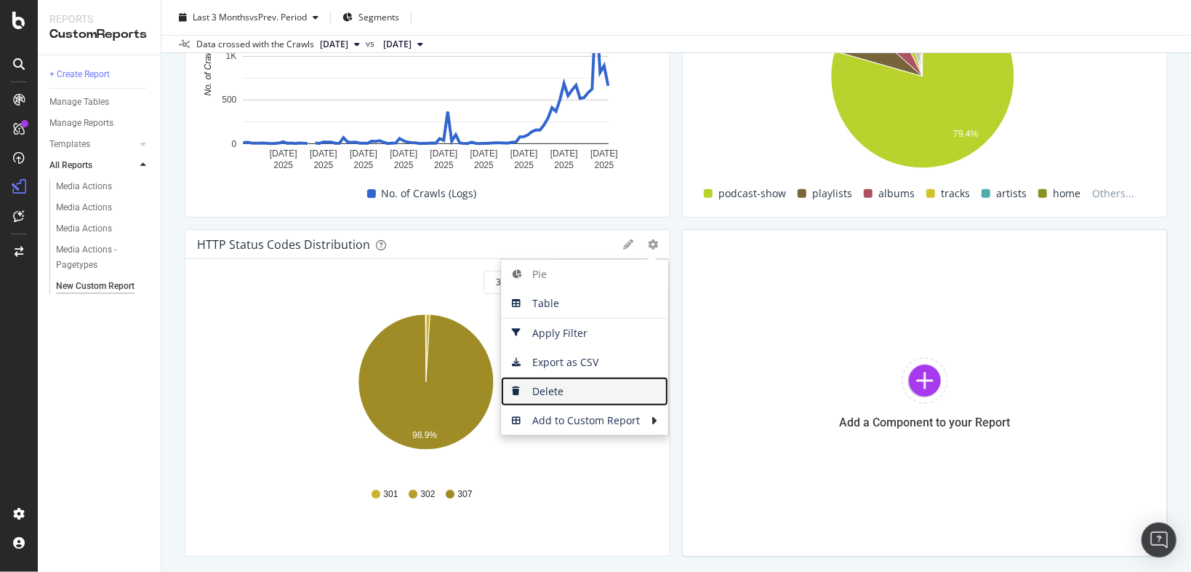
click at [559, 393] on span "Delete" at bounding box center [584, 391] width 167 height 22
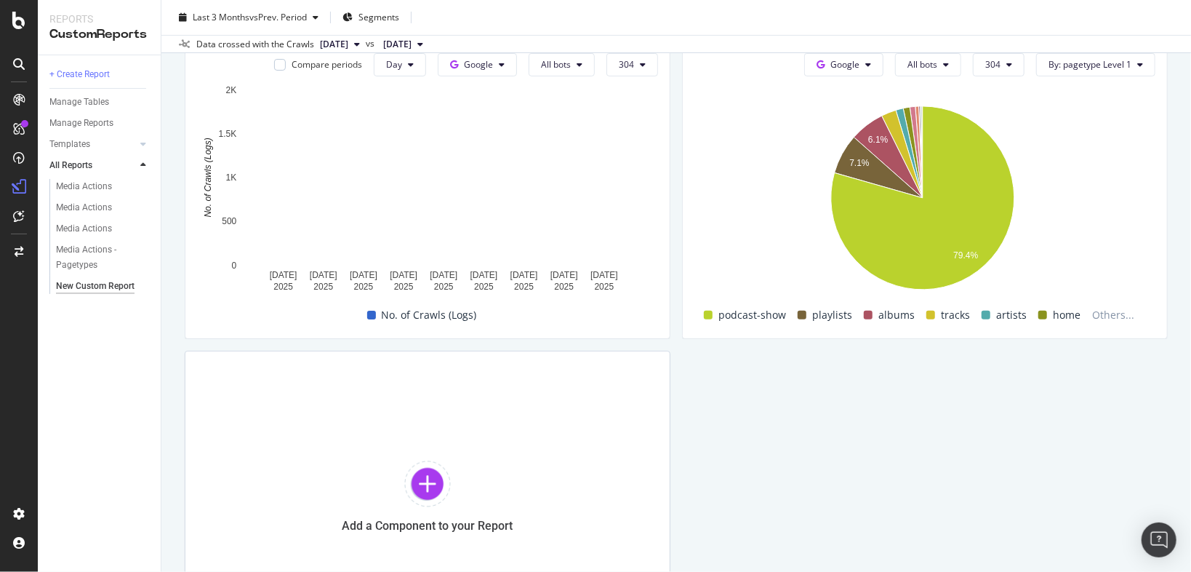
scroll to position [0, 0]
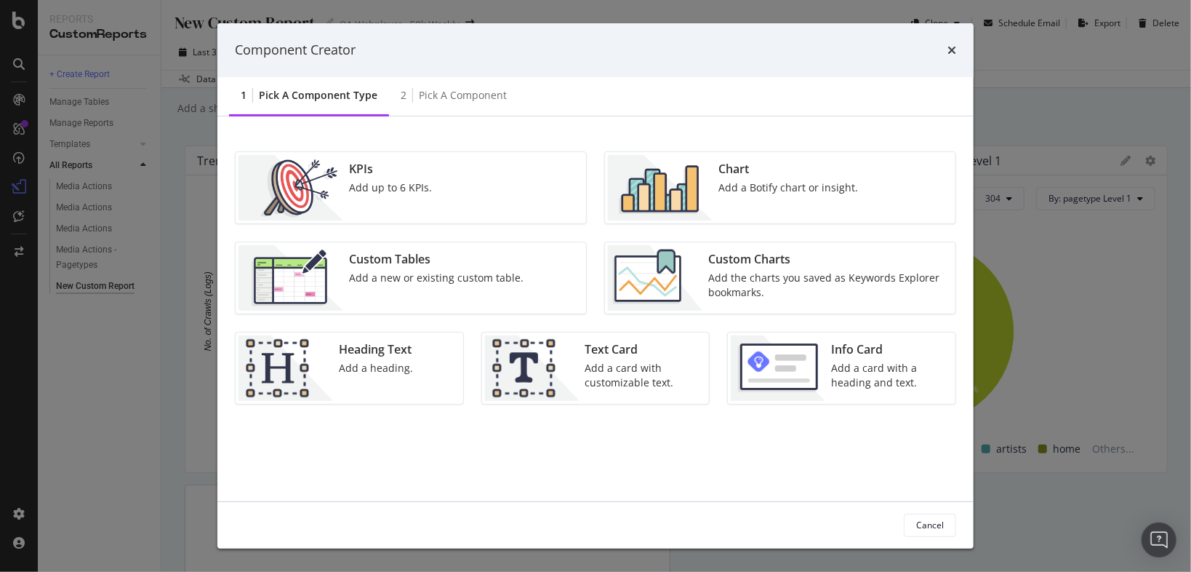
click at [849, 273] on div "Add the charts you saved as Keywords Explorer bookmarks." at bounding box center [827, 285] width 239 height 29
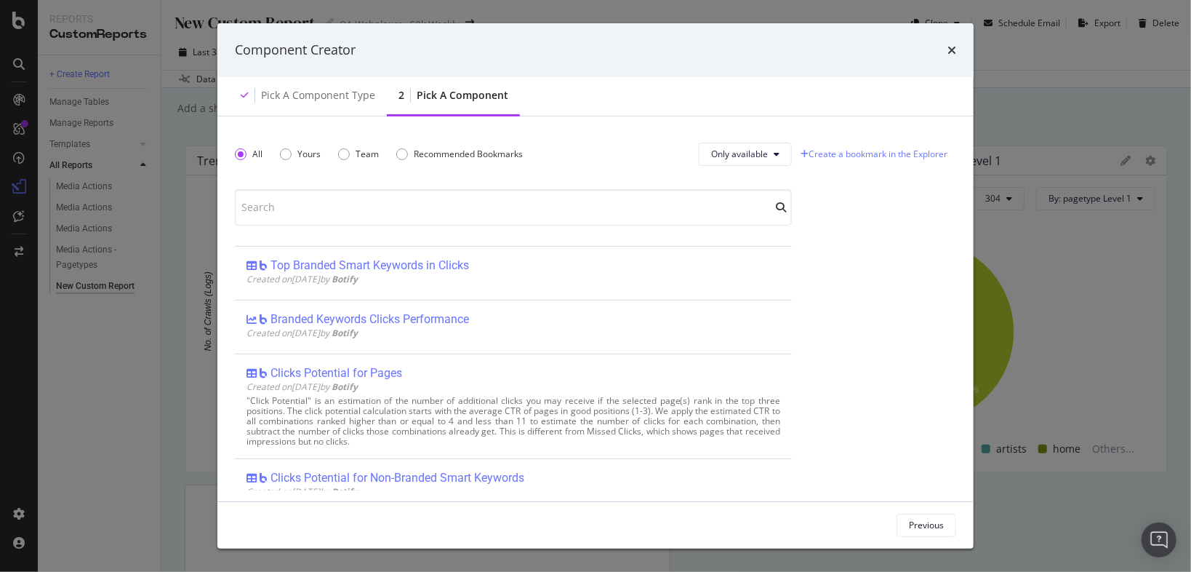
click at [959, 48] on div "Component Creator" at bounding box center [595, 50] width 756 height 54
click at [952, 49] on icon "times" at bounding box center [952, 50] width 9 height 12
click at [934, 530] on div "Previous" at bounding box center [926, 525] width 35 height 12
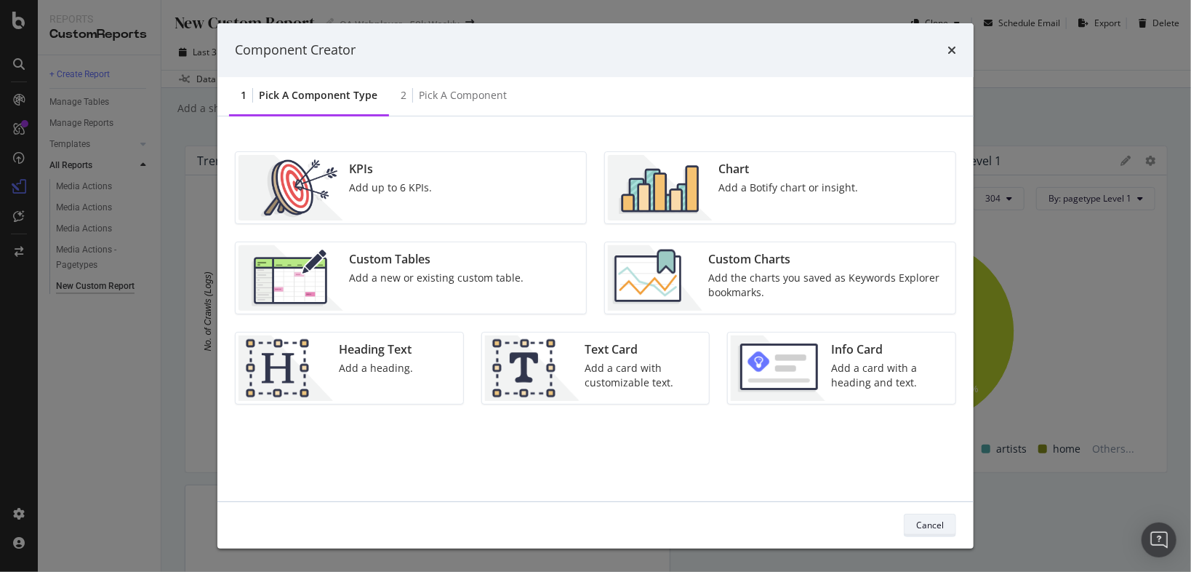
click at [929, 528] on div "Cancel" at bounding box center [930, 525] width 28 height 12
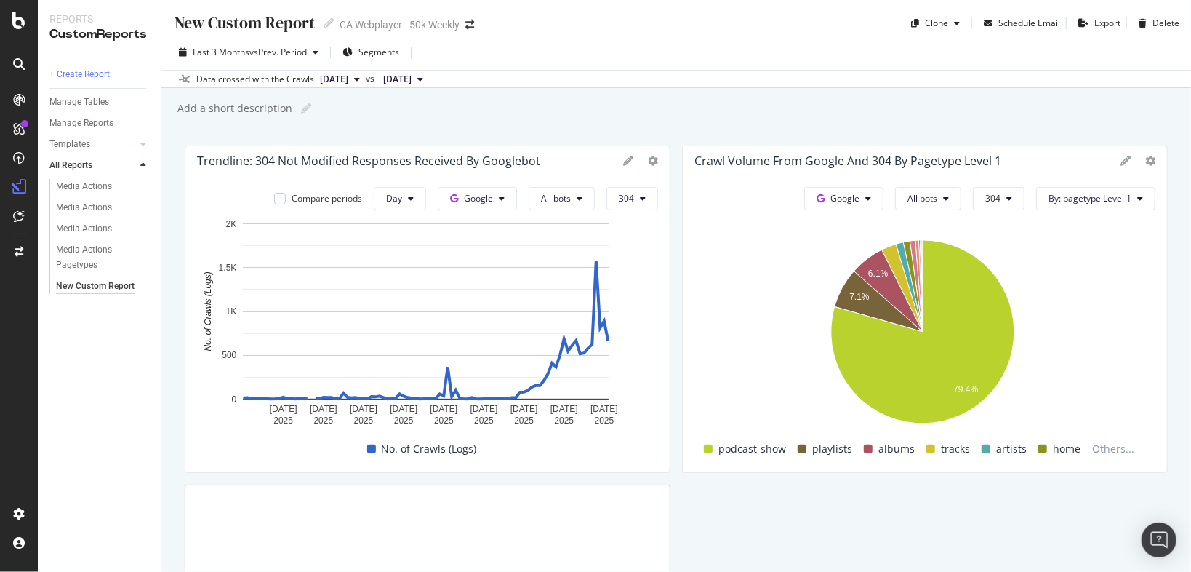
click at [262, 15] on div "New Custom Report" at bounding box center [244, 23] width 142 height 23
click at [273, 28] on input "text" at bounding box center [245, 22] width 145 height 20
click at [279, 19] on input "text" at bounding box center [245, 22] width 145 height 20
type input "304 Not Modified Status"
click at [349, 21] on icon at bounding box center [353, 23] width 10 height 10
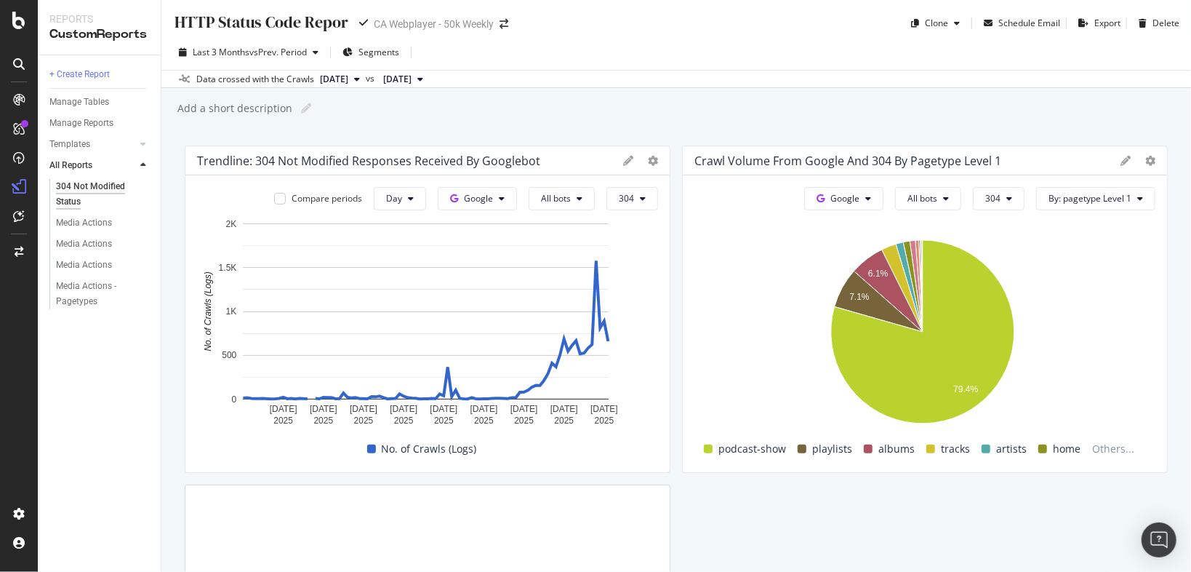
type input "HTTP Status Code Report"
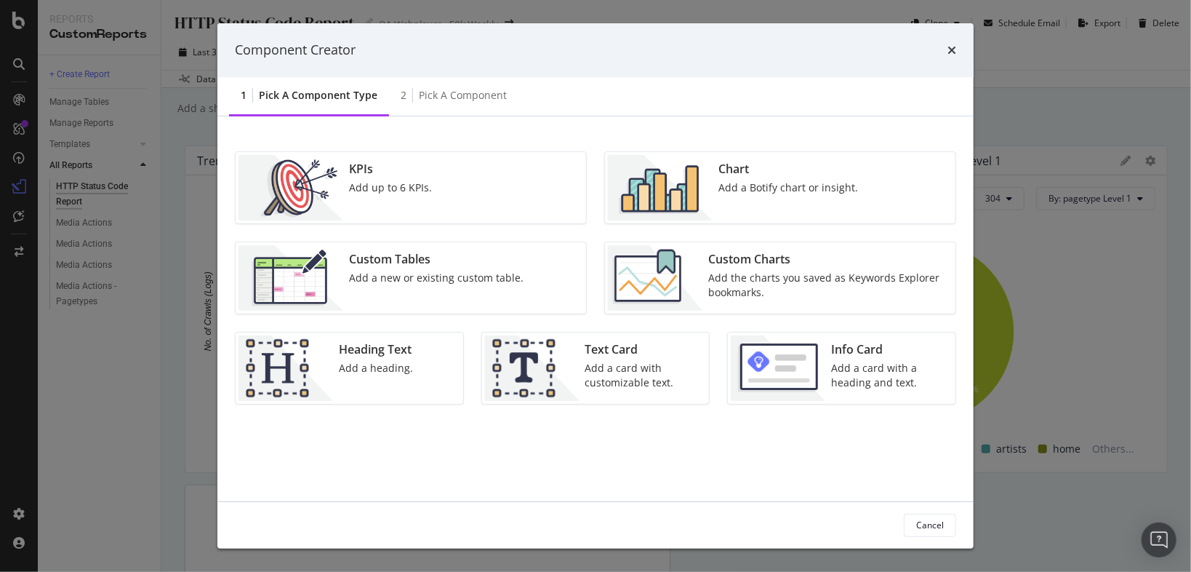
click at [689, 193] on img "modal" at bounding box center [660, 187] width 105 height 65
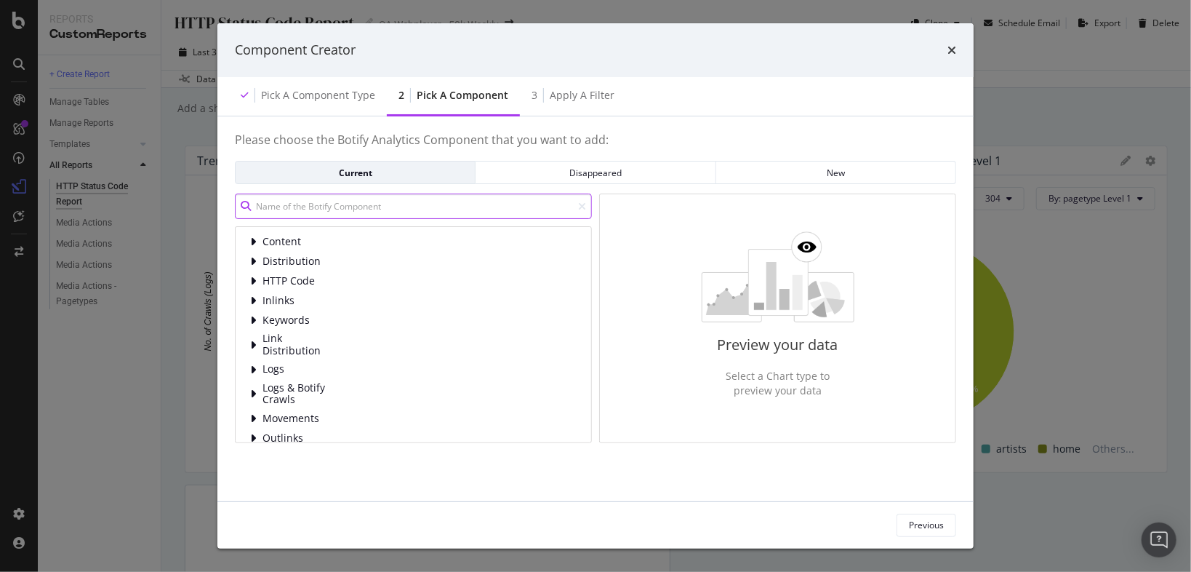
click at [466, 217] on input "modal" at bounding box center [413, 205] width 357 height 25
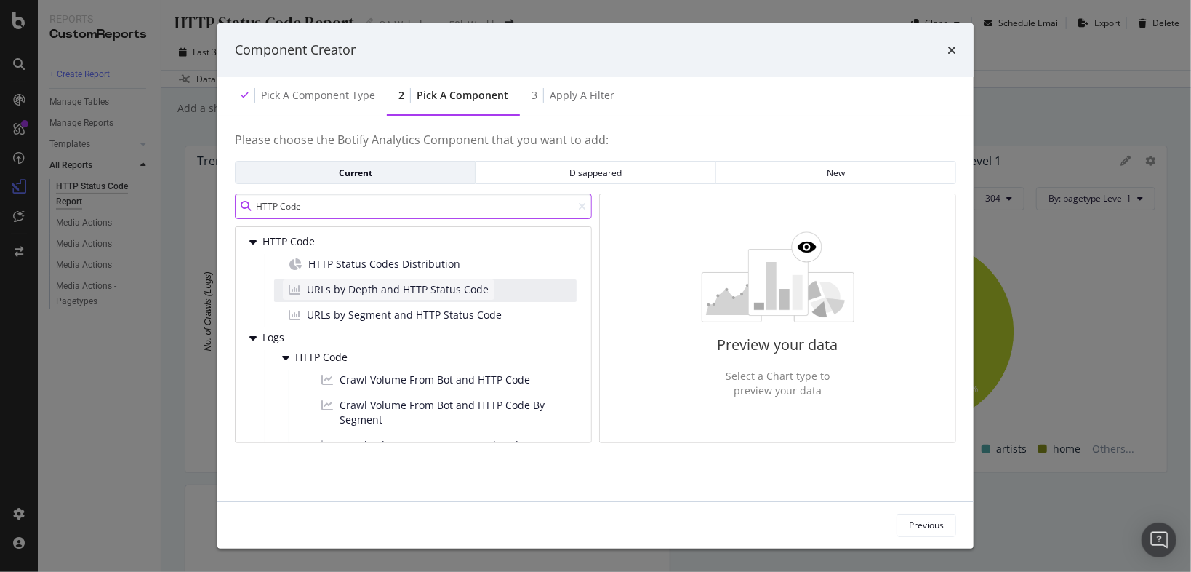
type input "HTTP Code"
click at [412, 285] on span "URLs by Depth and HTTP Status Code" at bounding box center [398, 289] width 182 height 15
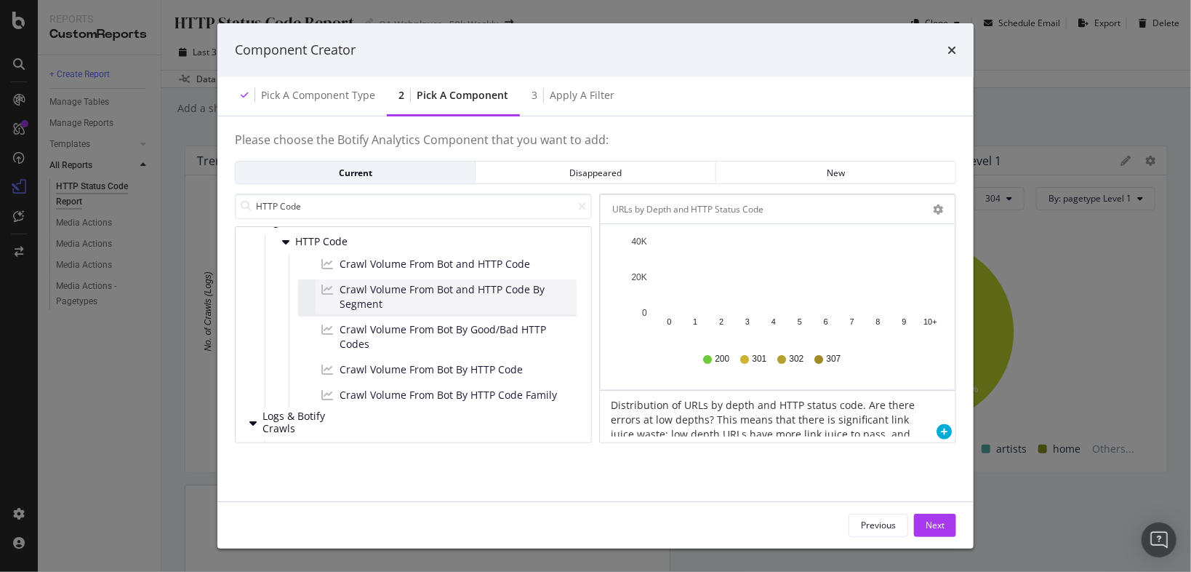
scroll to position [116, 0]
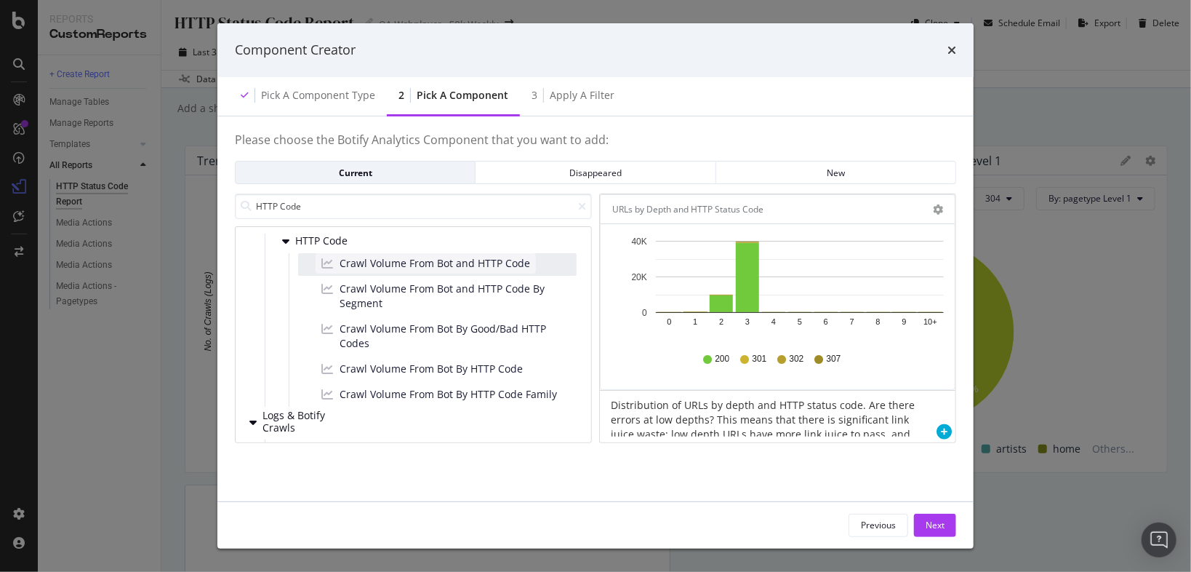
click at [446, 265] on span "Crawl Volume From Bot and HTTP Code" at bounding box center [435, 263] width 191 height 15
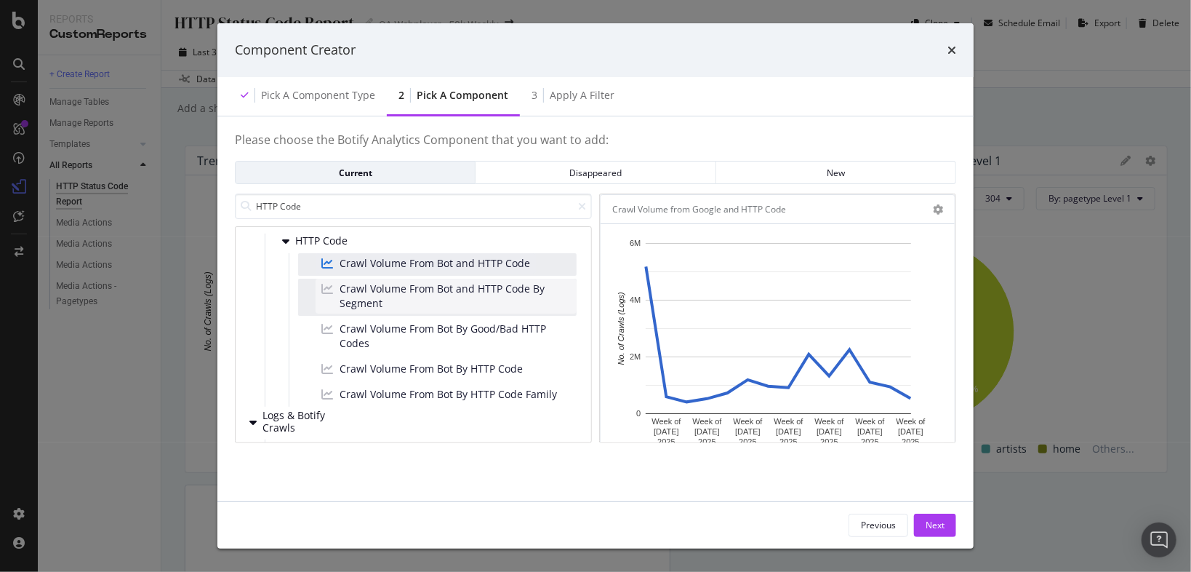
click at [449, 300] on span "Crawl Volume From Bot and HTTP Code By Segment" at bounding box center [455, 295] width 231 height 29
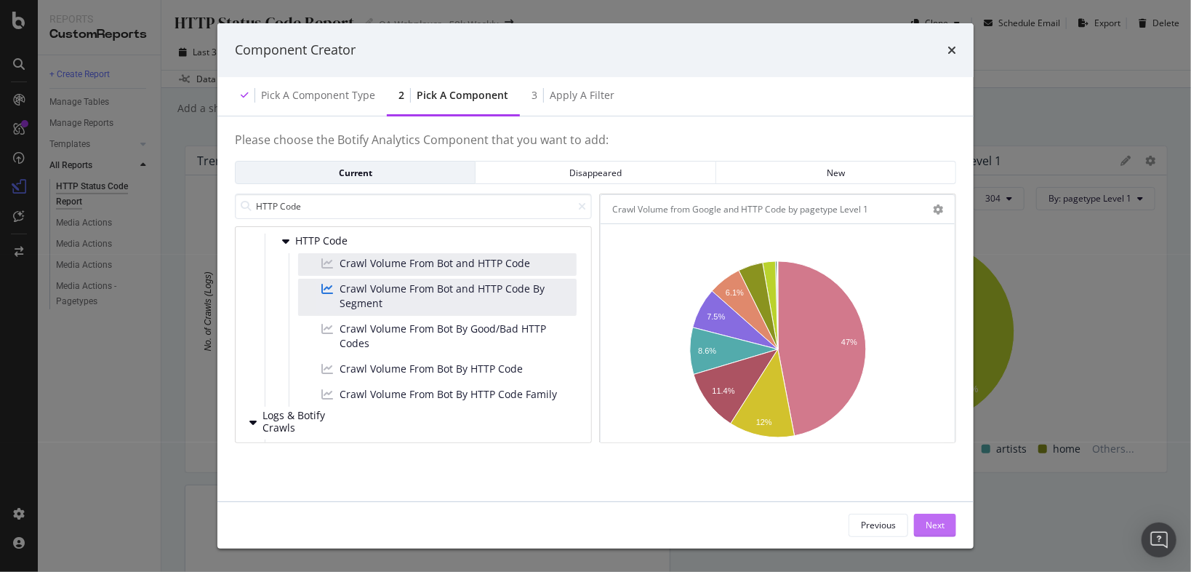
click at [938, 527] on div "Next" at bounding box center [935, 525] width 19 height 12
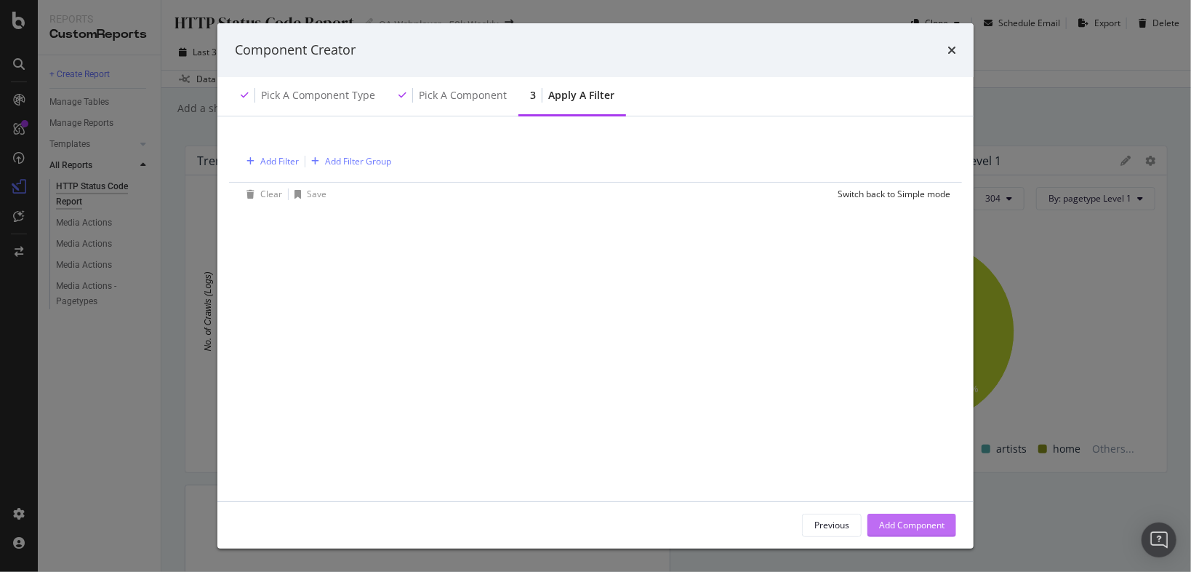
click at [917, 524] on div "Add Component" at bounding box center [911, 525] width 65 height 12
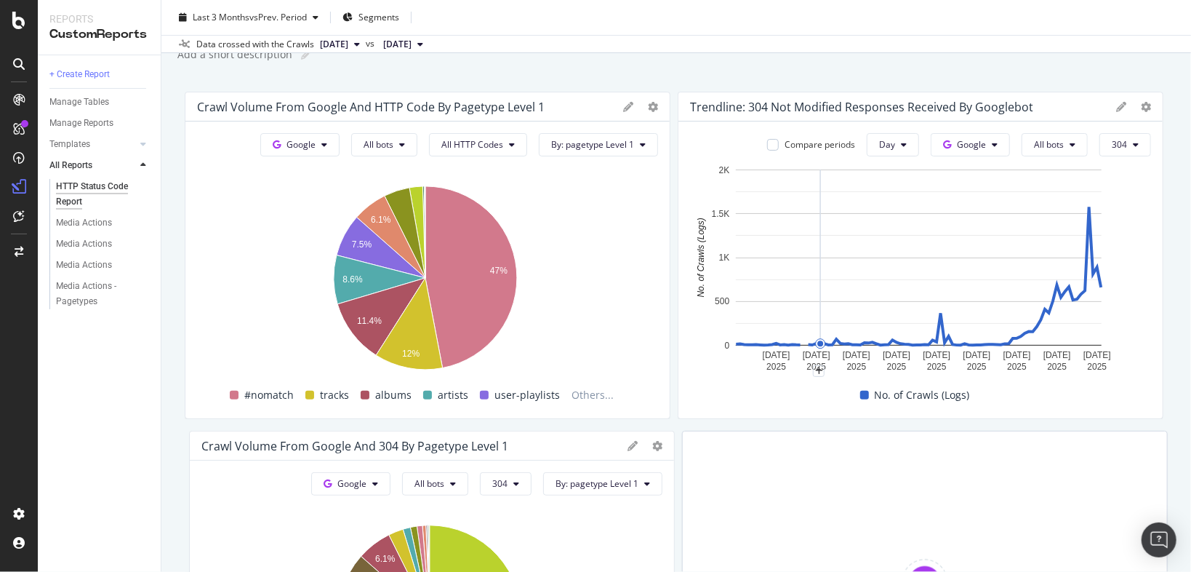
scroll to position [0, 0]
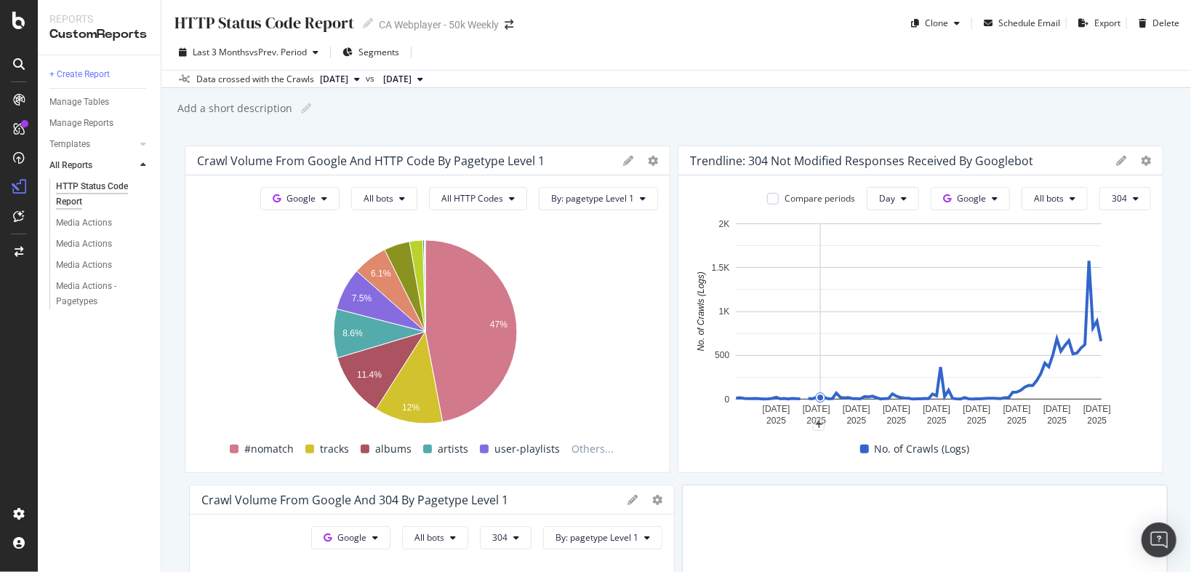
drag, startPoint x: 564, startPoint y: 326, endPoint x: 502, endPoint y: 44, distance: 289.0
click at [502, 44] on div "HTTP Status Code Report HTTP Status Code Report CA Webplayer - 50k Weekly Clone…" at bounding box center [676, 286] width 1030 height 572
click at [492, 198] on span "All HTTP Codes" at bounding box center [472, 198] width 62 height 12
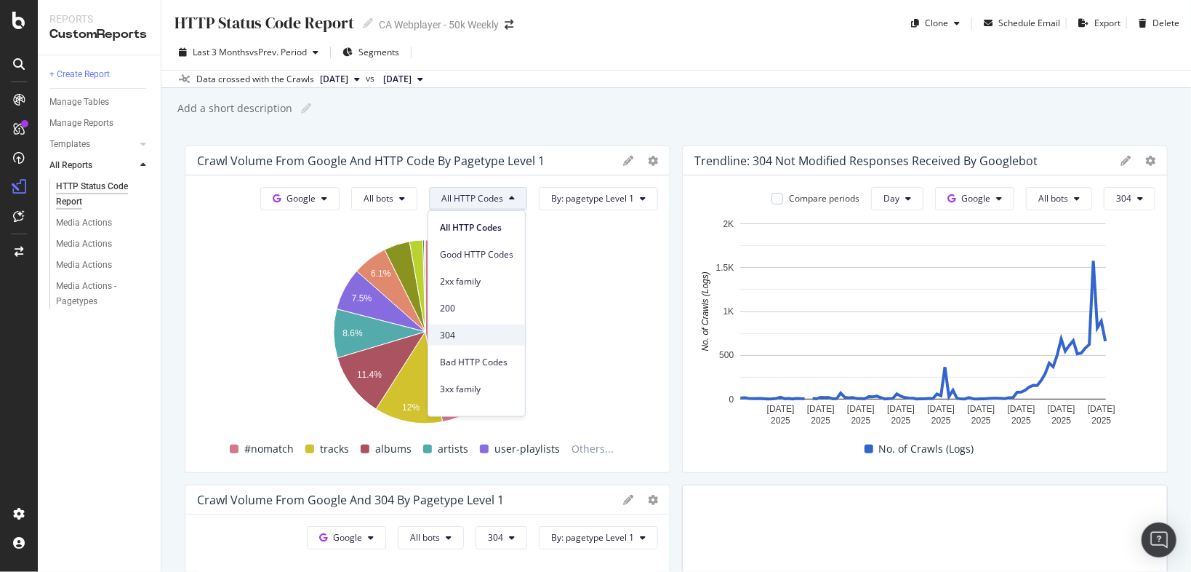
click at [466, 338] on span "304" at bounding box center [476, 334] width 73 height 13
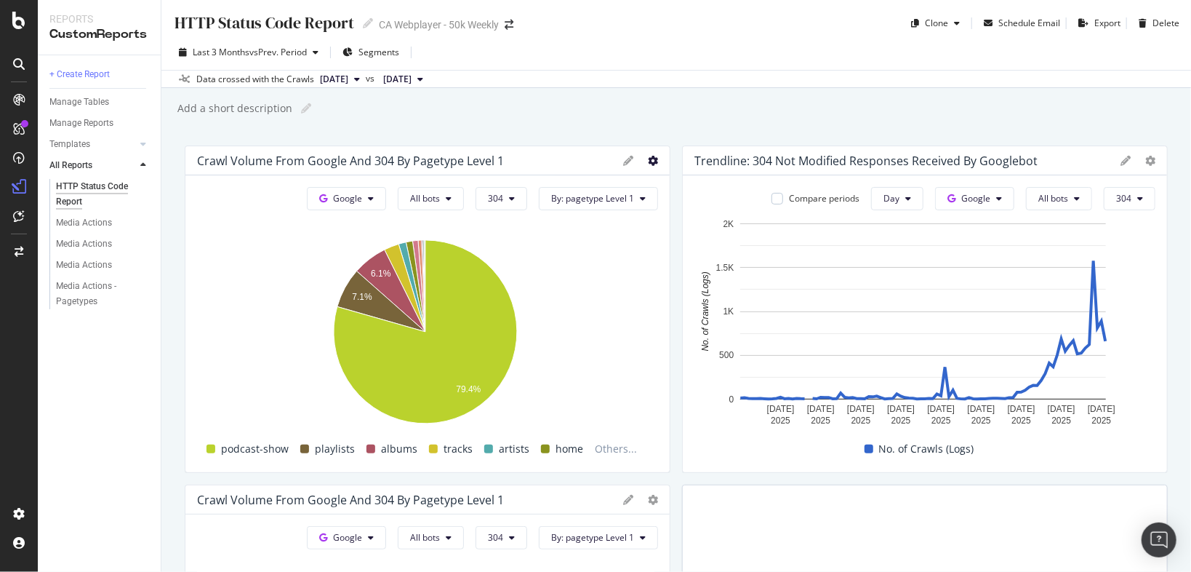
click at [648, 159] on icon at bounding box center [653, 161] width 10 height 10
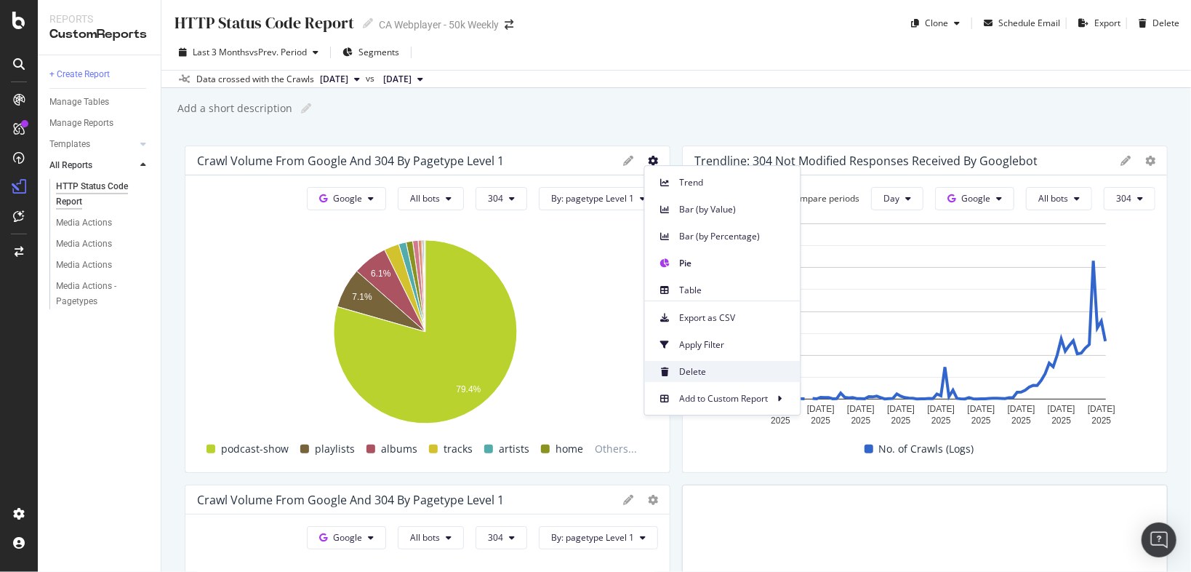
click at [701, 367] on span "Delete" at bounding box center [734, 371] width 109 height 13
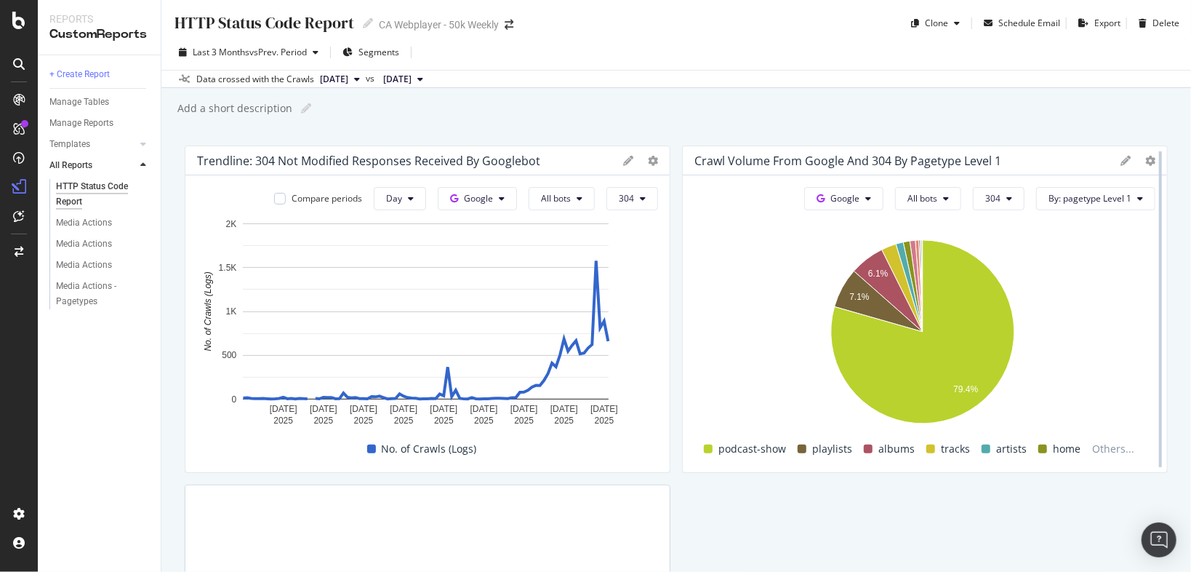
click at [1155, 157] on div at bounding box center [1160, 308] width 15 height 327
click at [1153, 156] on div at bounding box center [1160, 308] width 15 height 327
click at [1145, 158] on icon at bounding box center [1150, 161] width 10 height 10
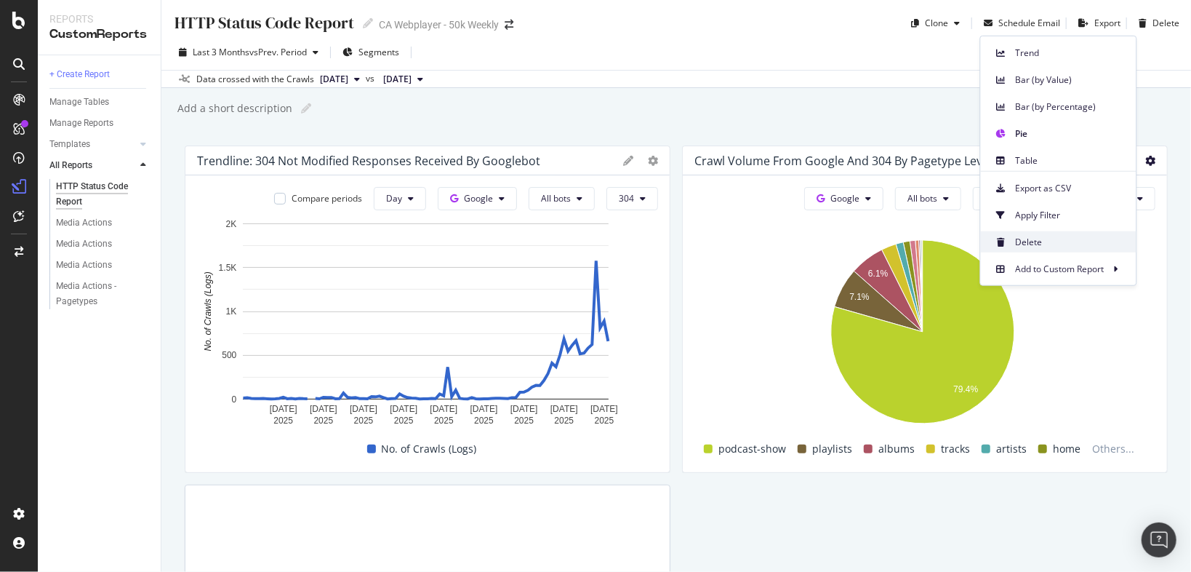
click at [1047, 244] on span "Delete" at bounding box center [1070, 241] width 109 height 13
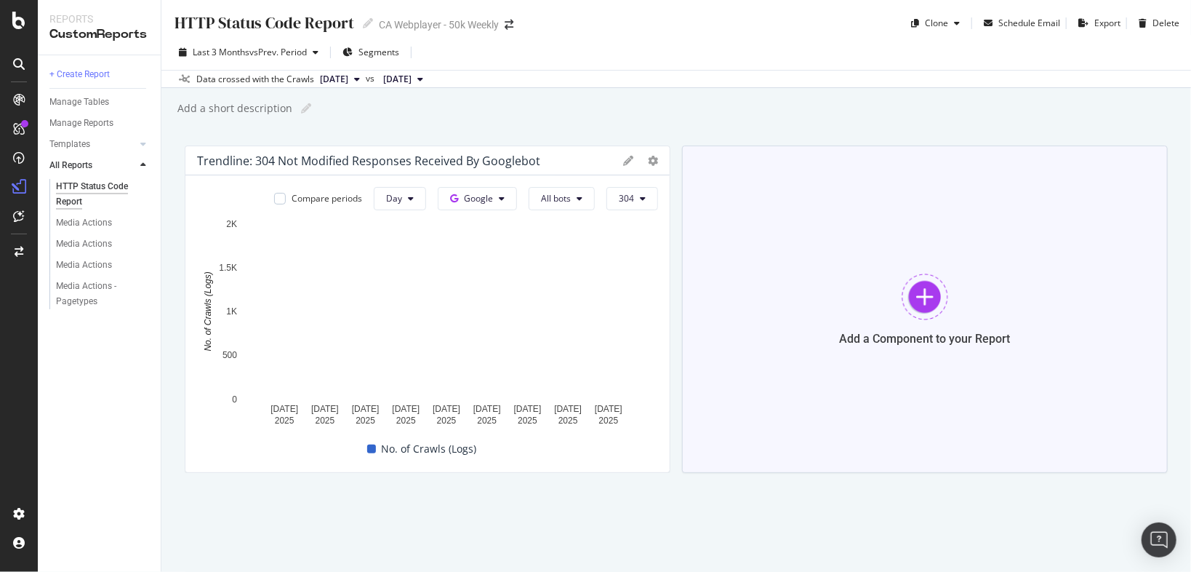
click at [904, 313] on div at bounding box center [925, 296] width 47 height 47
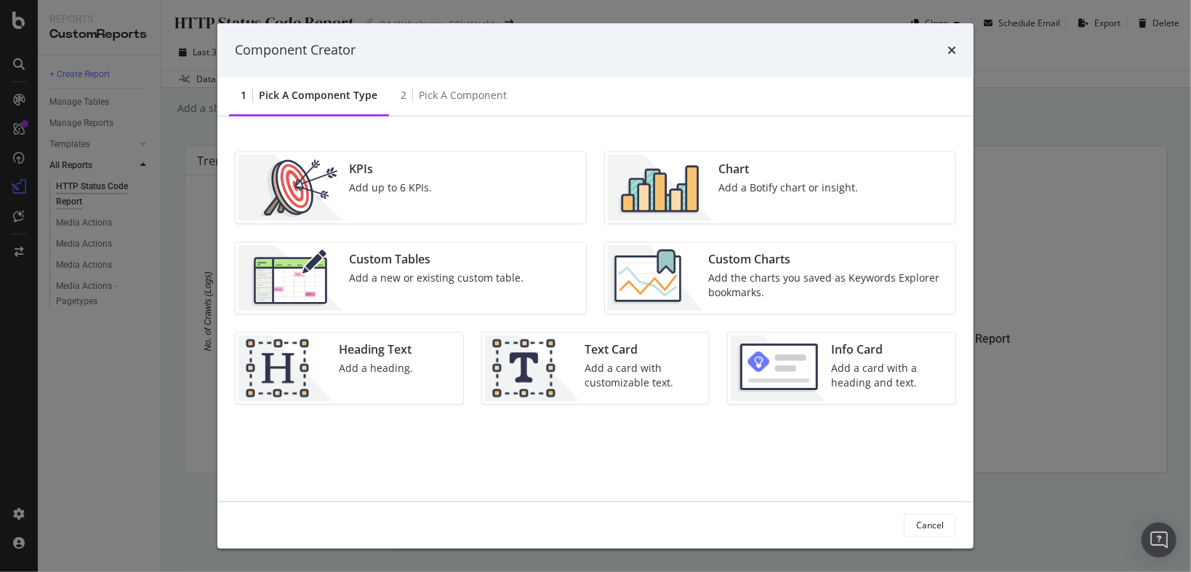
click at [756, 162] on div "Chart" at bounding box center [789, 169] width 140 height 17
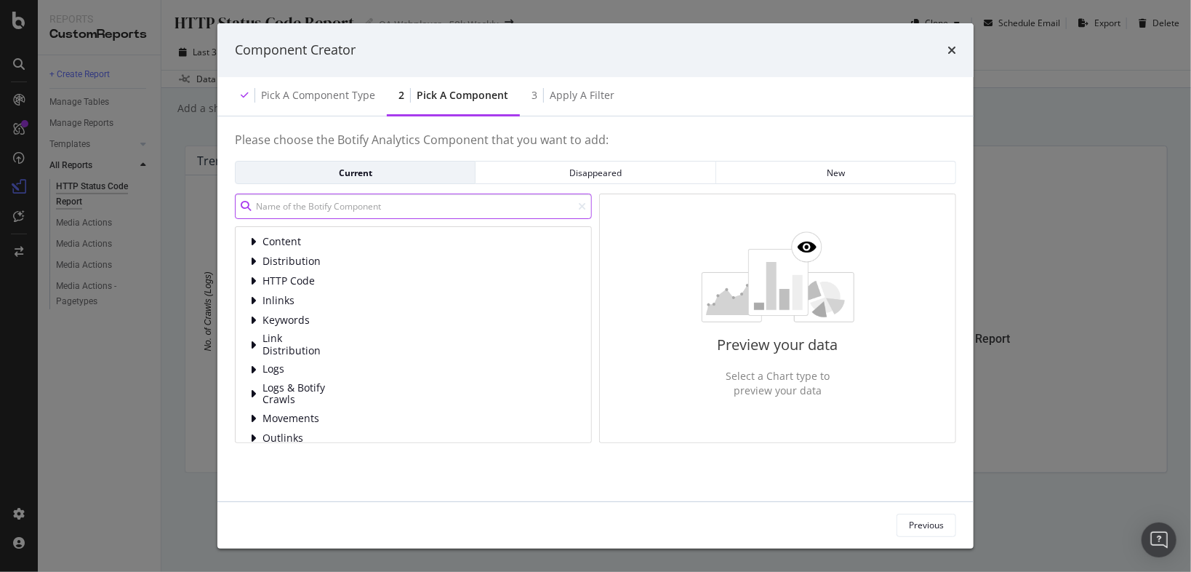
click at [372, 203] on input "modal" at bounding box center [413, 205] width 357 height 25
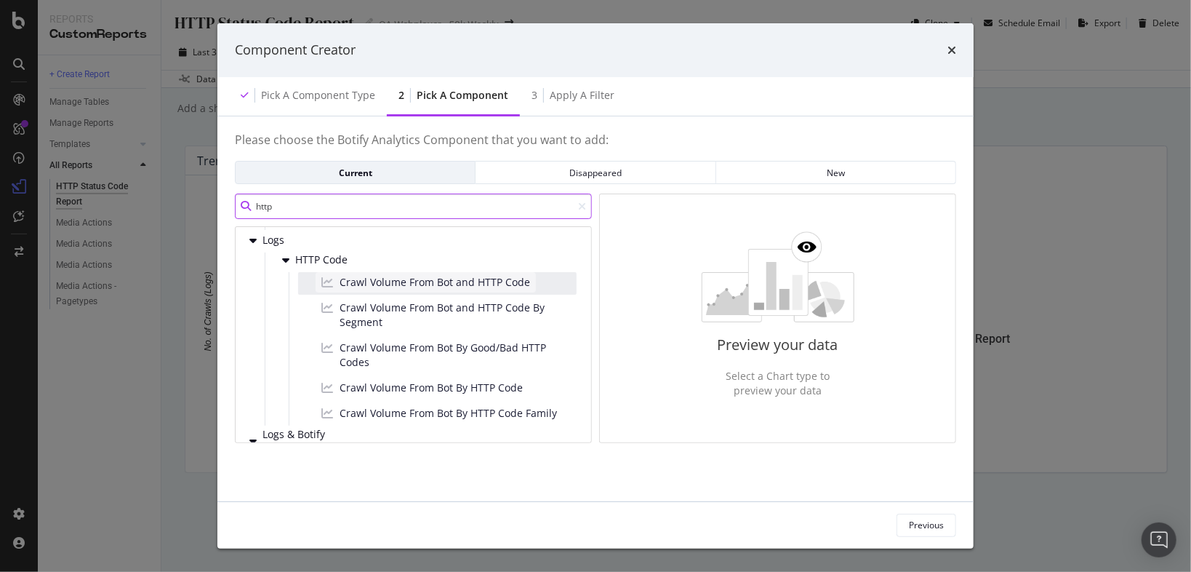
scroll to position [116, 0]
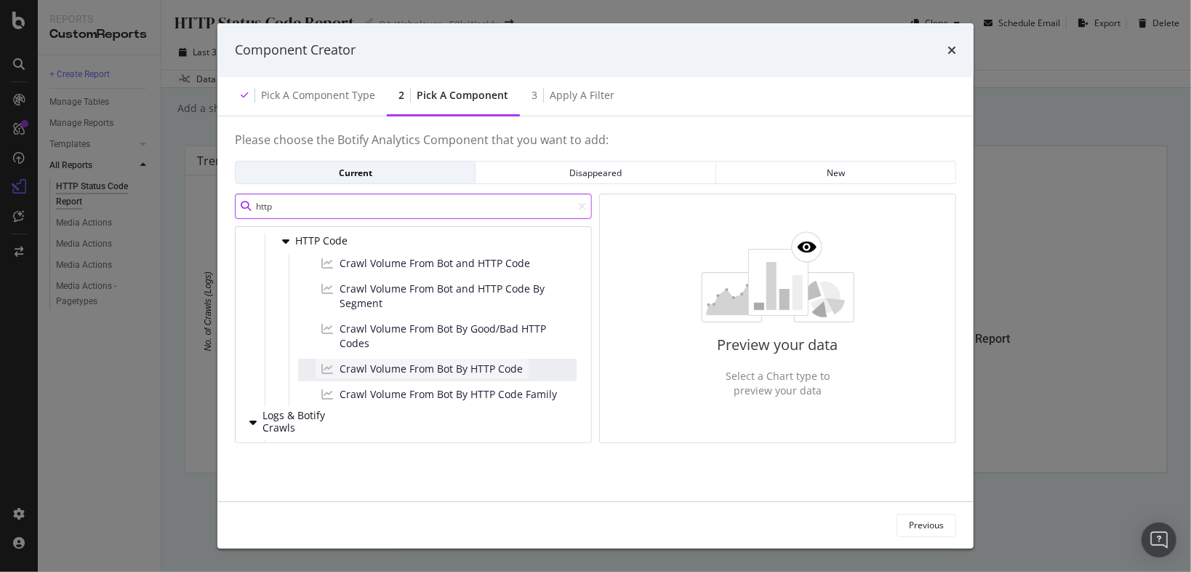
type input "http"
click at [513, 369] on span "Crawl Volume From Bot By HTTP Code" at bounding box center [431, 368] width 183 height 15
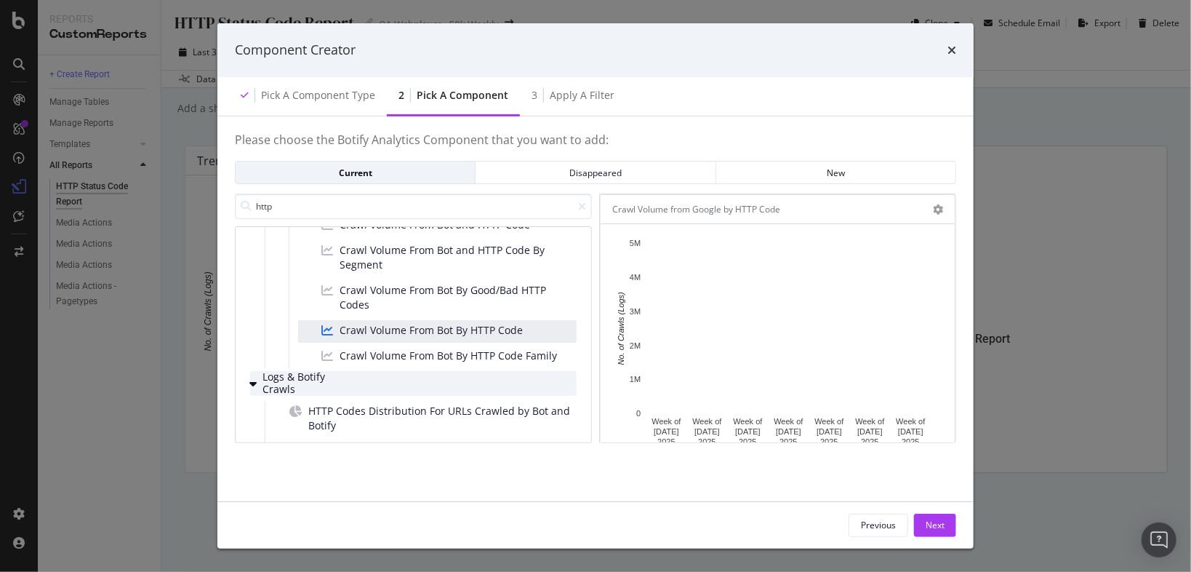
scroll to position [175, 0]
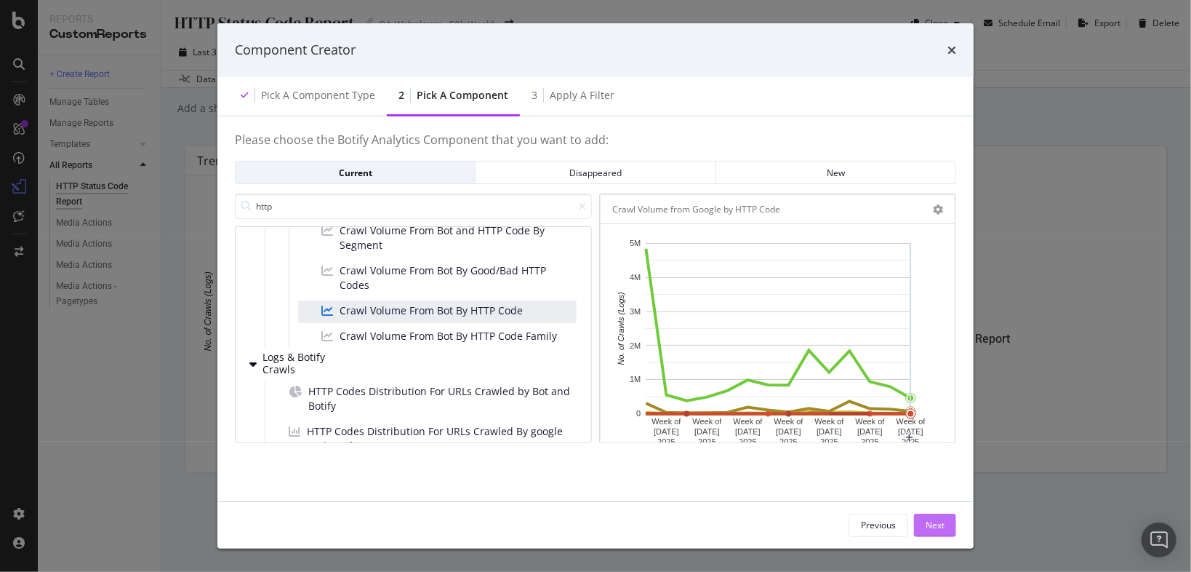
click at [940, 521] on div "Next" at bounding box center [935, 525] width 19 height 12
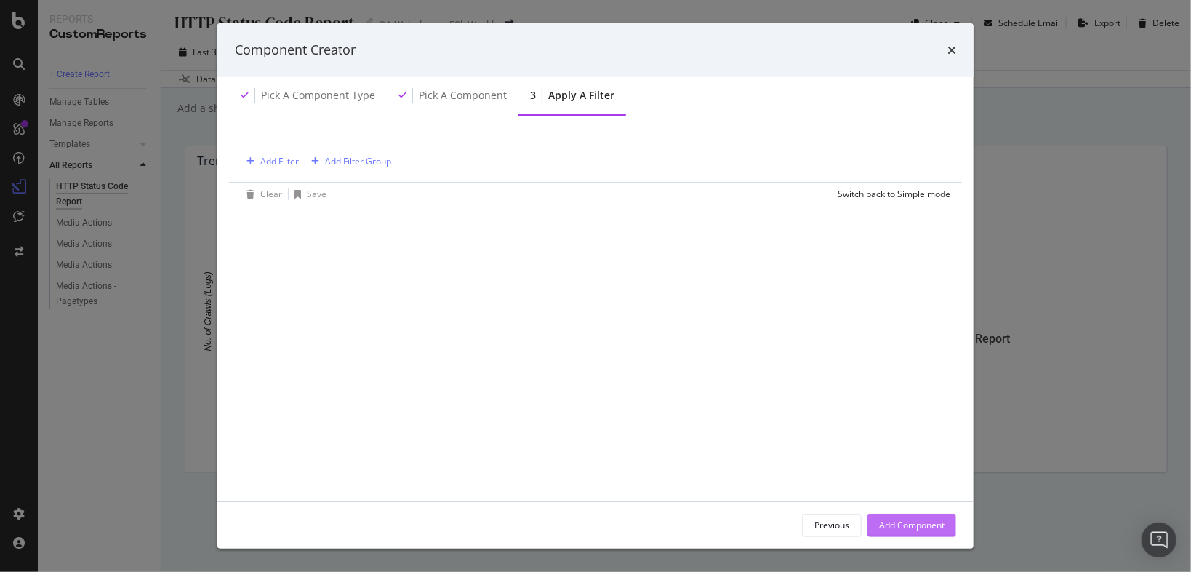
click at [919, 523] on div "Add Component" at bounding box center [911, 525] width 65 height 12
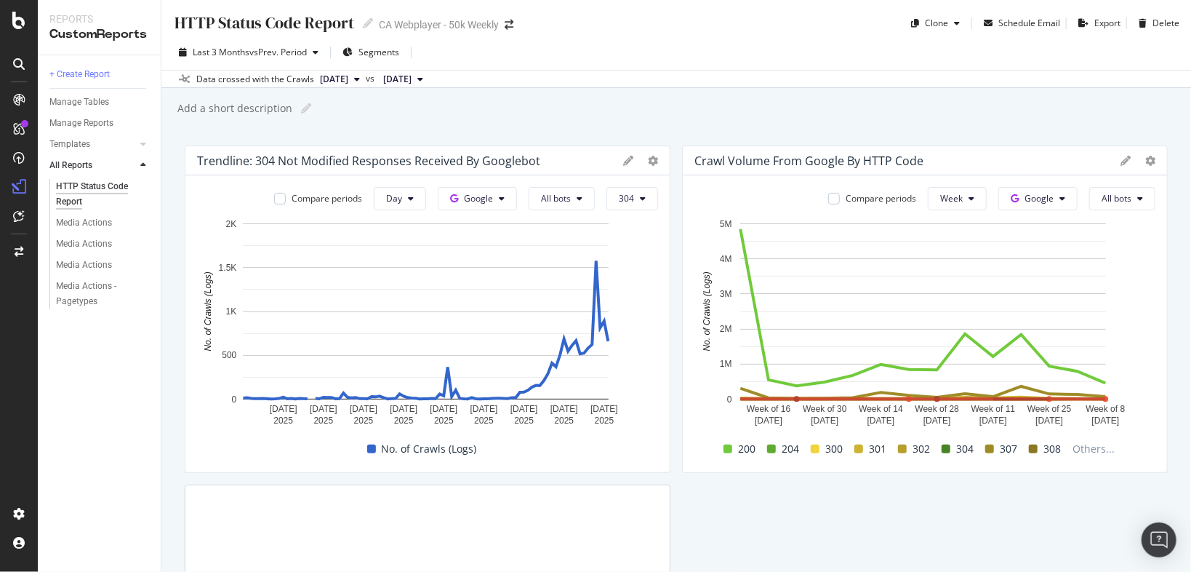
click at [1121, 158] on icon at bounding box center [1126, 161] width 10 height 10
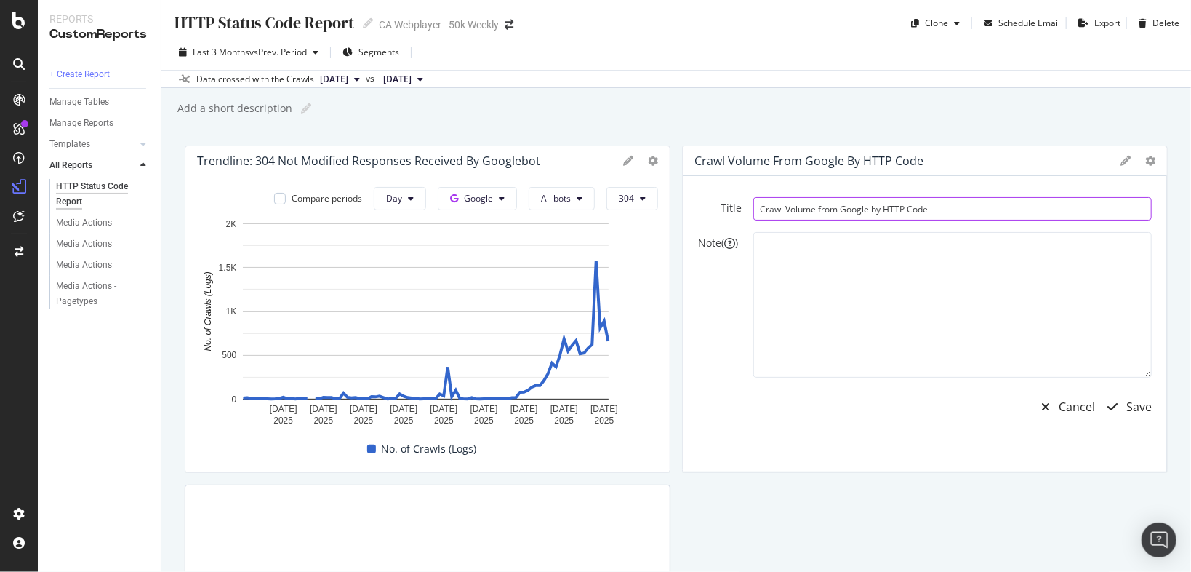
click at [944, 212] on input "Crawl Volume from Google by HTTP Code" at bounding box center [952, 208] width 399 height 23
type input "Trendline: All HTTP Codes Received by Googlebot"
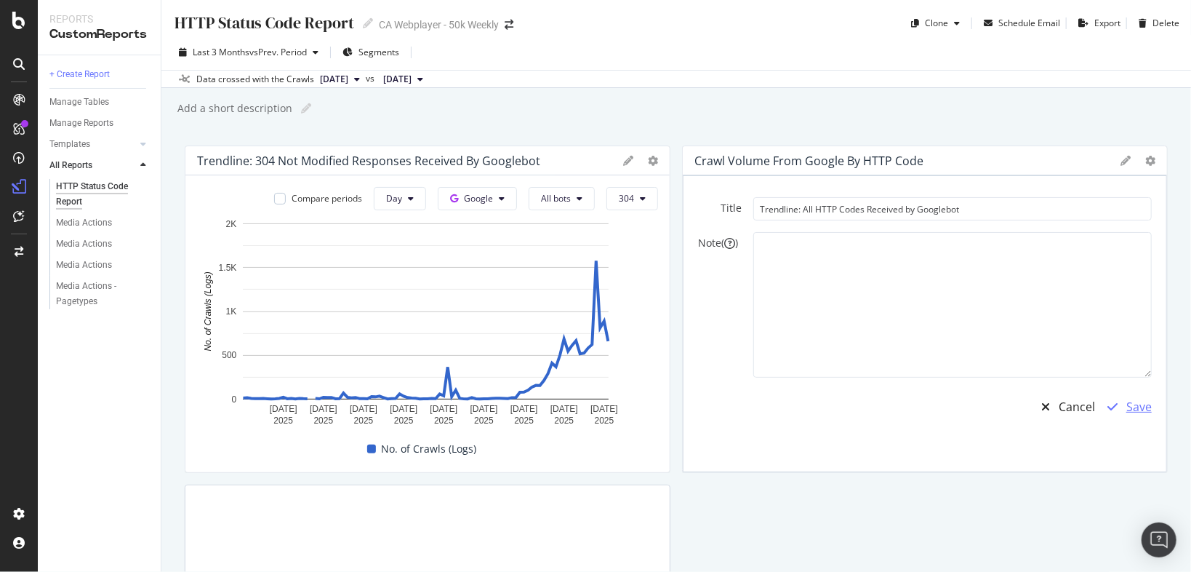
click at [1135, 410] on div "Save" at bounding box center [1139, 407] width 25 height 17
click at [1135, 409] on div "Save" at bounding box center [1139, 407] width 25 height 17
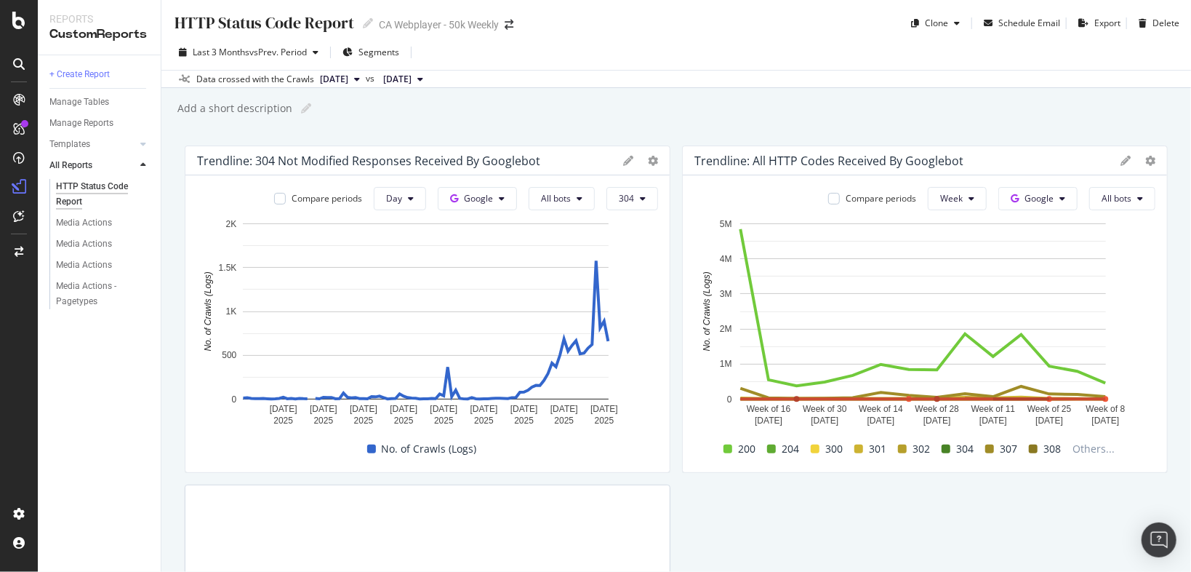
click at [623, 157] on icon at bounding box center [628, 161] width 10 height 10
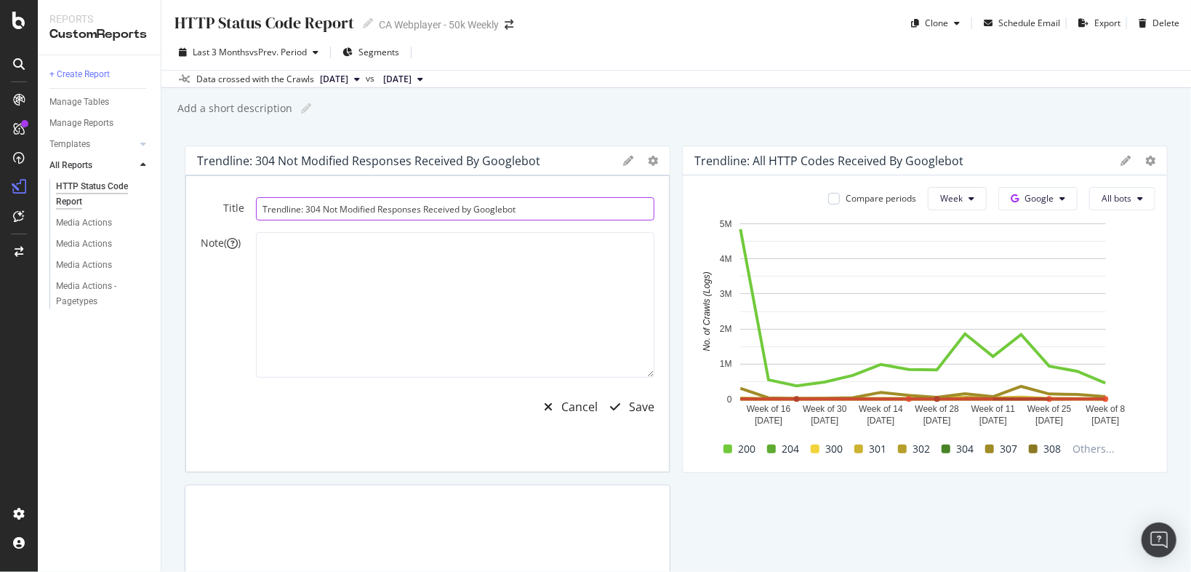
click at [369, 207] on input "Trendline: 304 Not Modified Responses Received by Googlebot" at bounding box center [455, 208] width 399 height 23
click at [396, 204] on input "Trendline: 304 Not Modified Responses Received by Googlebot" at bounding box center [455, 208] width 399 height 23
drag, startPoint x: 396, startPoint y: 204, endPoint x: 750, endPoint y: 337, distance: 378.6
click at [396, 204] on input "Trendline: 304 Not Modified Responses Received by Googlebot" at bounding box center [455, 208] width 399 height 23
type input "Trendline: 304 Not Modified responses received by Googlebot"
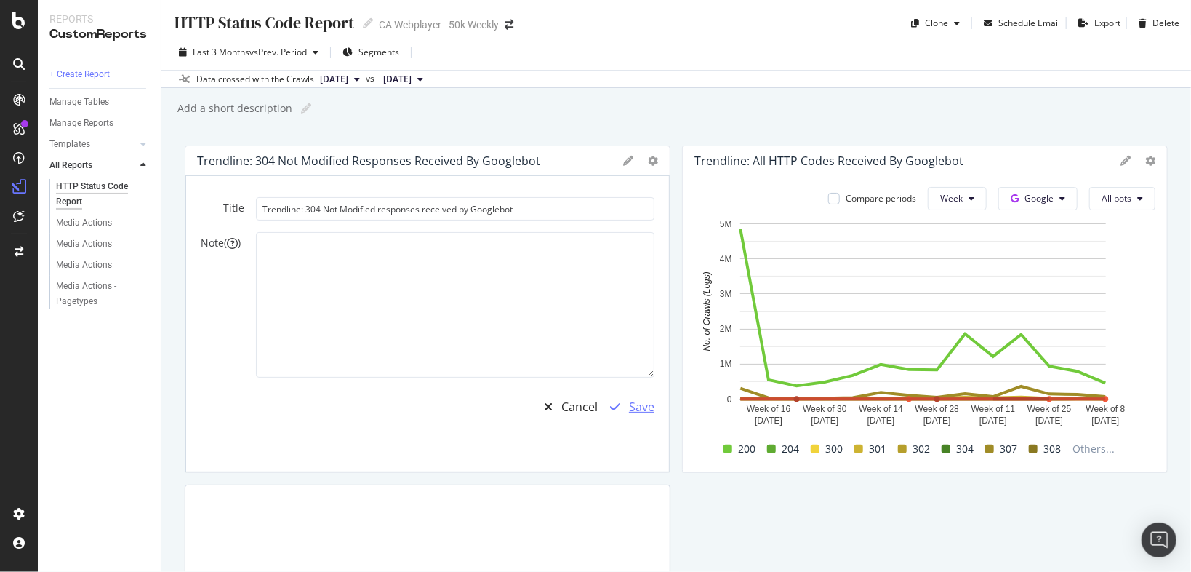
click at [631, 399] on div "Save" at bounding box center [641, 407] width 25 height 17
click at [629, 413] on div "Save" at bounding box center [641, 407] width 25 height 17
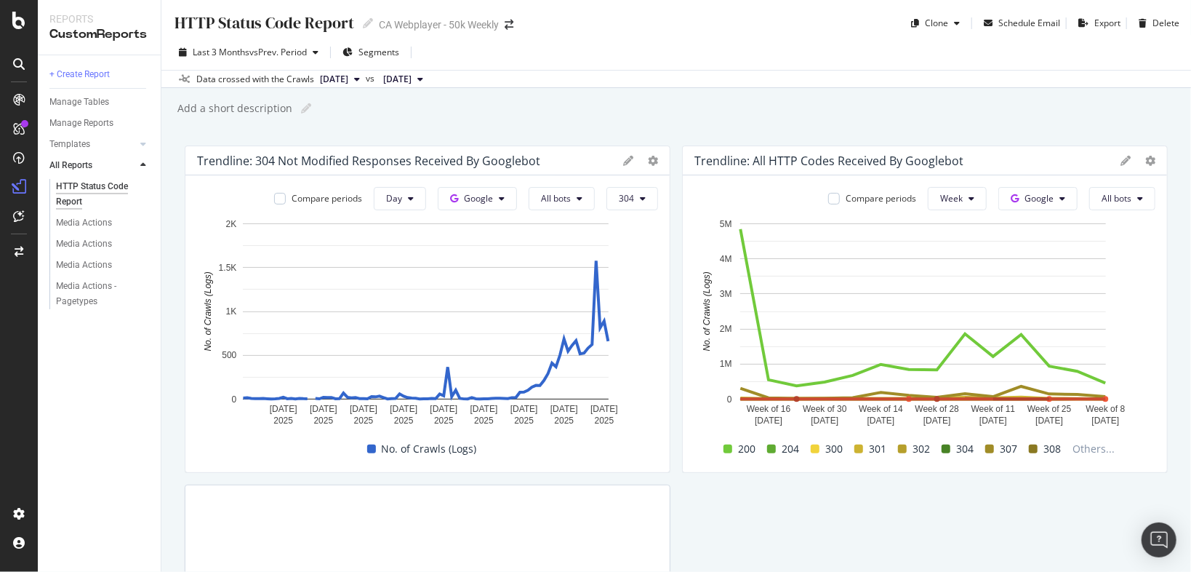
click at [1123, 154] on div at bounding box center [1138, 160] width 35 height 15
click at [955, 193] on span "Week" at bounding box center [951, 198] width 23 height 12
click at [943, 225] on span "Day" at bounding box center [947, 226] width 26 height 13
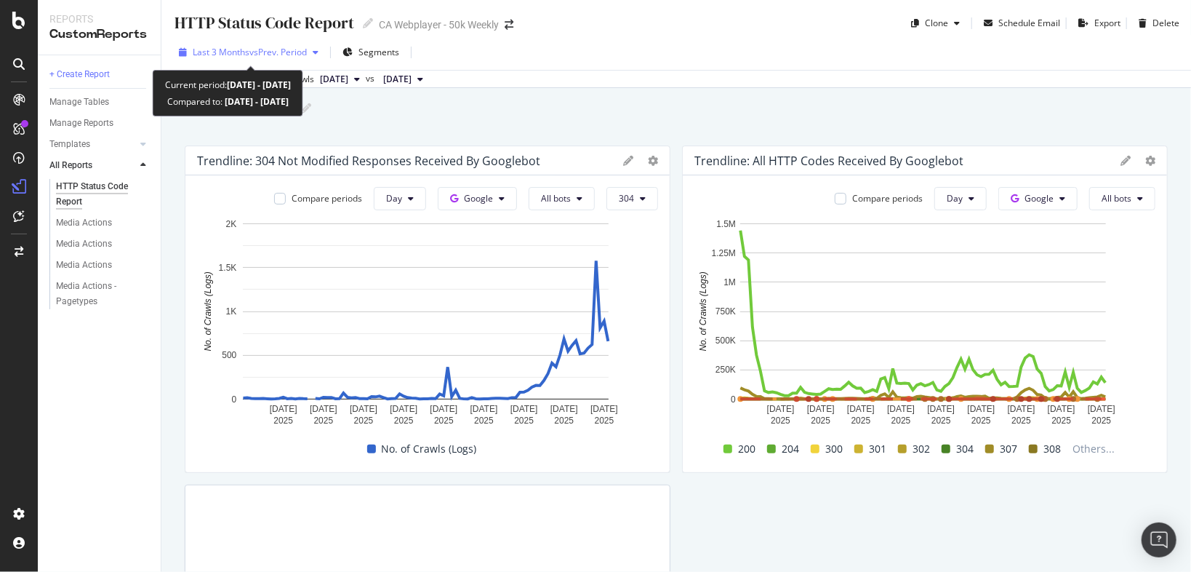
click at [291, 50] on span "vs Prev. Period" at bounding box center [277, 52] width 57 height 12
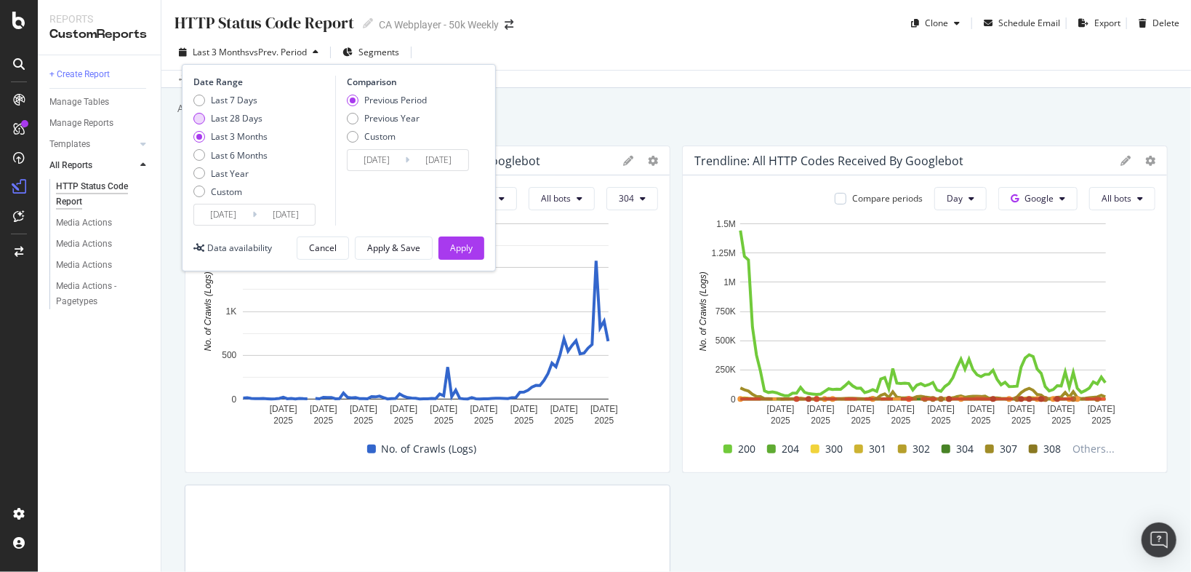
click at [244, 121] on div "Last 28 Days" at bounding box center [237, 118] width 52 height 12
type input "2025/08/14"
type input "2025/07/17"
type input "2025/08/13"
click at [459, 238] on div "Apply" at bounding box center [461, 248] width 23 height 22
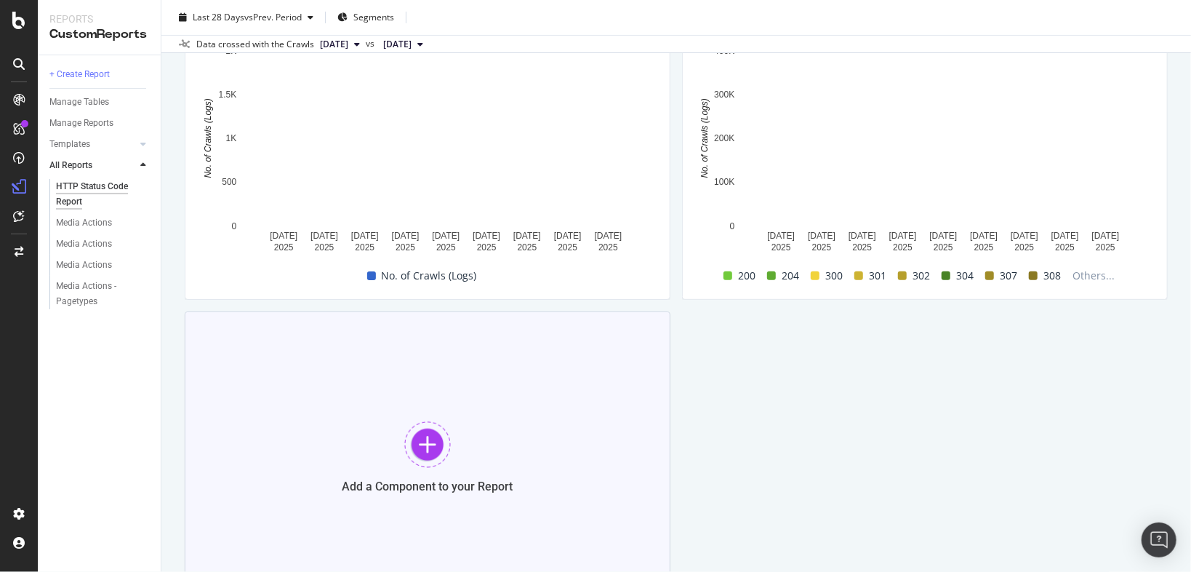
scroll to position [175, 0]
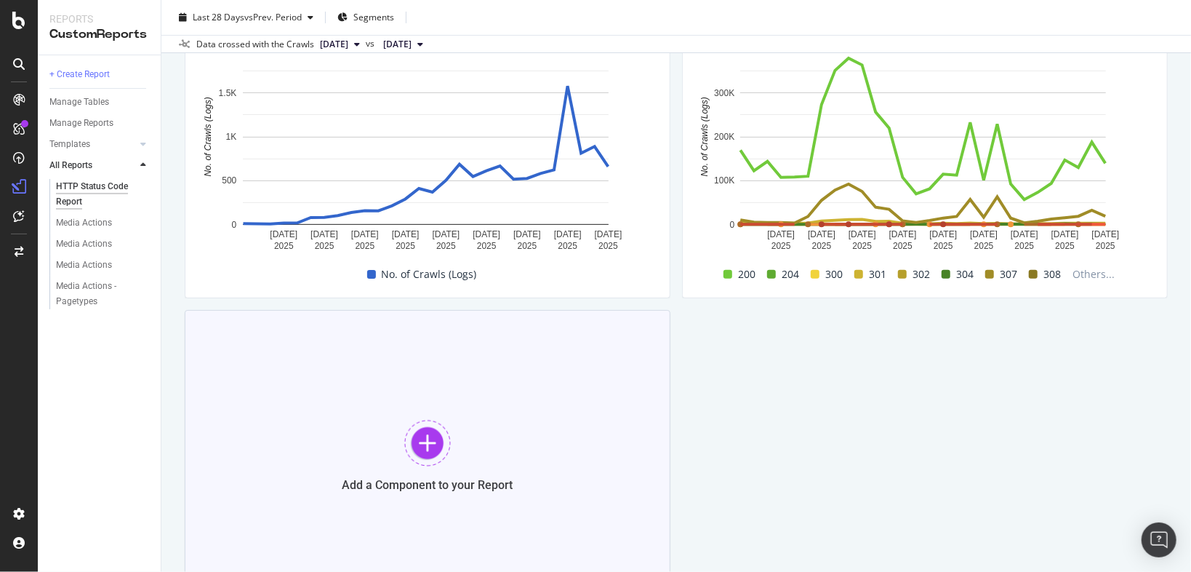
click at [434, 448] on div at bounding box center [427, 443] width 47 height 47
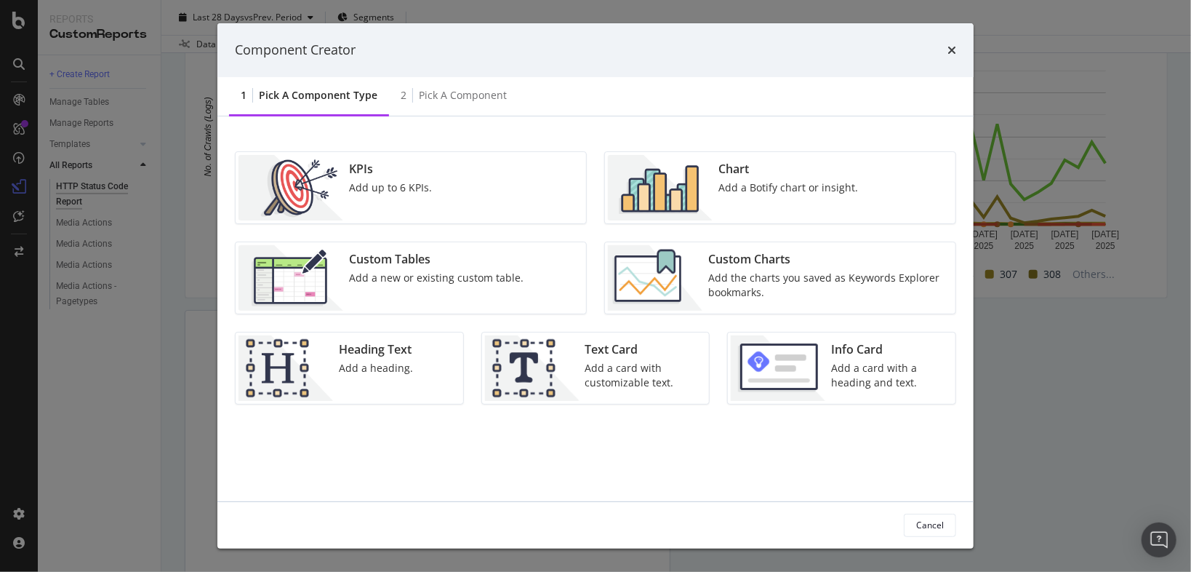
click at [845, 169] on div "Chart" at bounding box center [789, 169] width 140 height 17
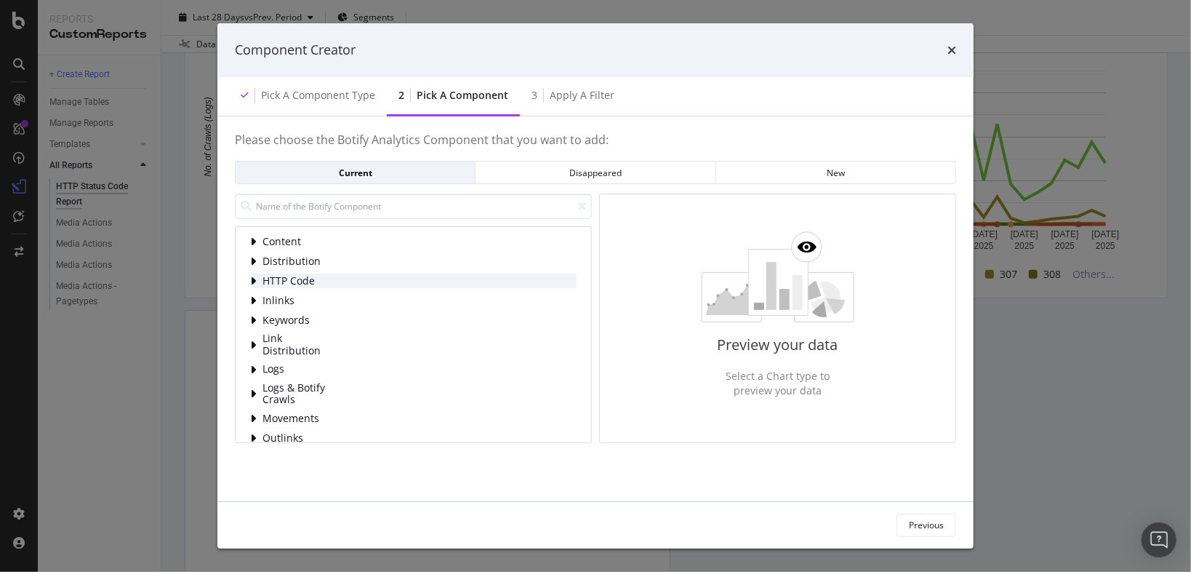
click at [349, 283] on div "HTTP Code" at bounding box center [413, 280] width 327 height 15
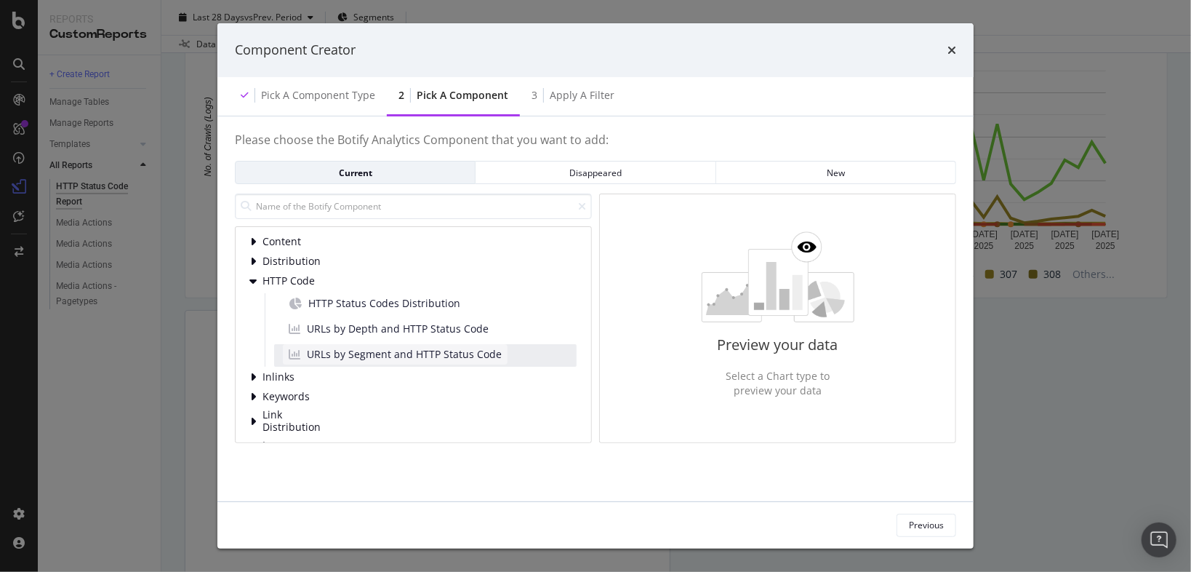
click at [446, 355] on span "URLs by Segment and HTTP Status Code" at bounding box center [404, 354] width 195 height 15
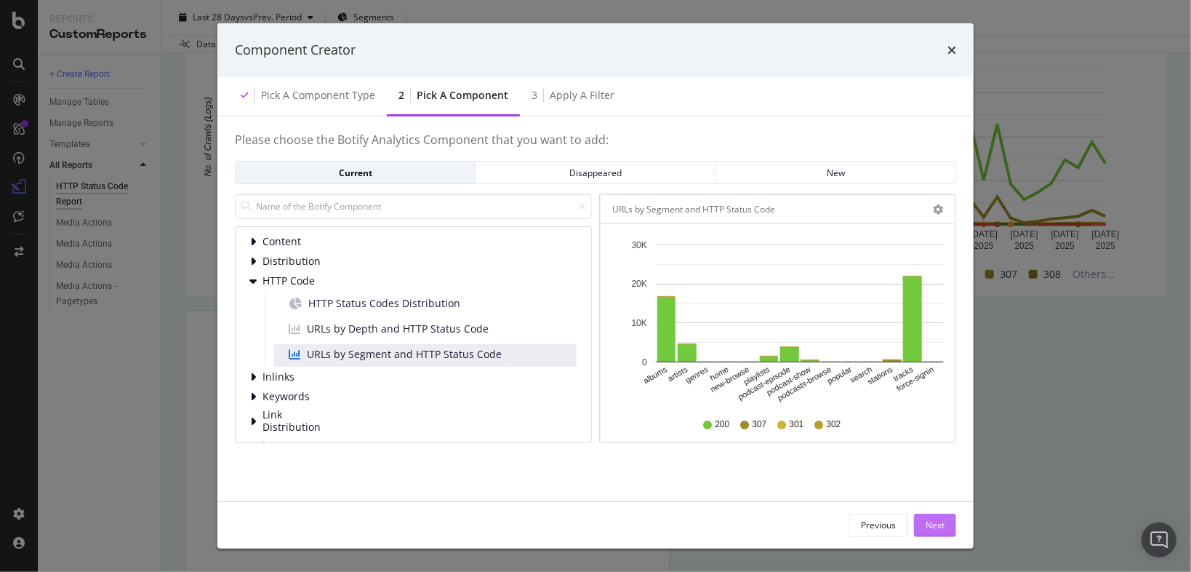
click at [932, 524] on div "Next" at bounding box center [935, 525] width 19 height 12
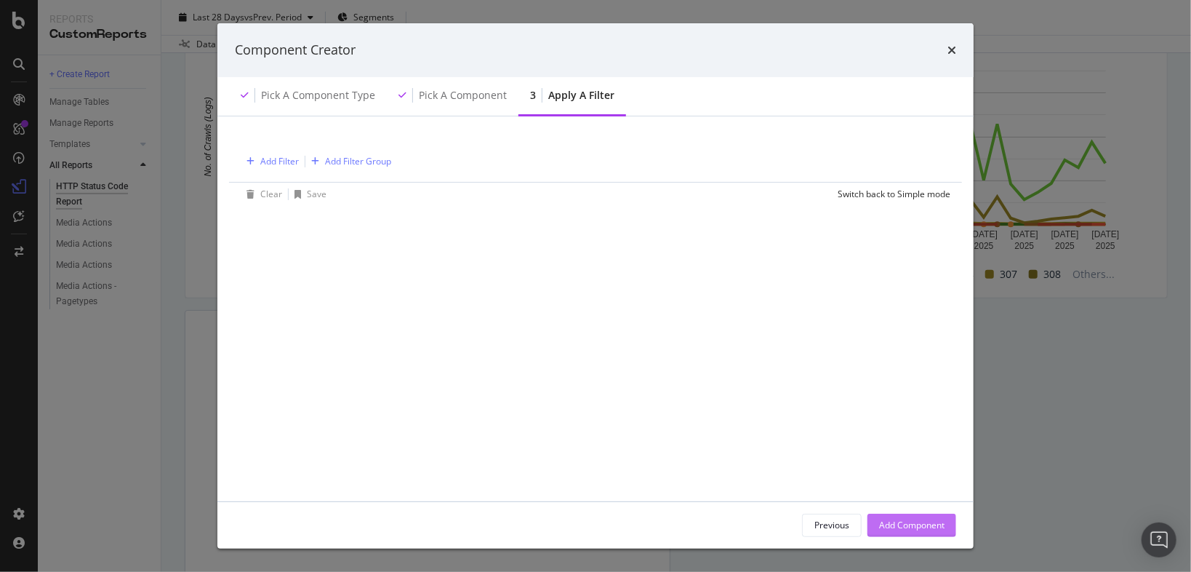
click at [931, 524] on div "Add Component" at bounding box center [911, 525] width 65 height 12
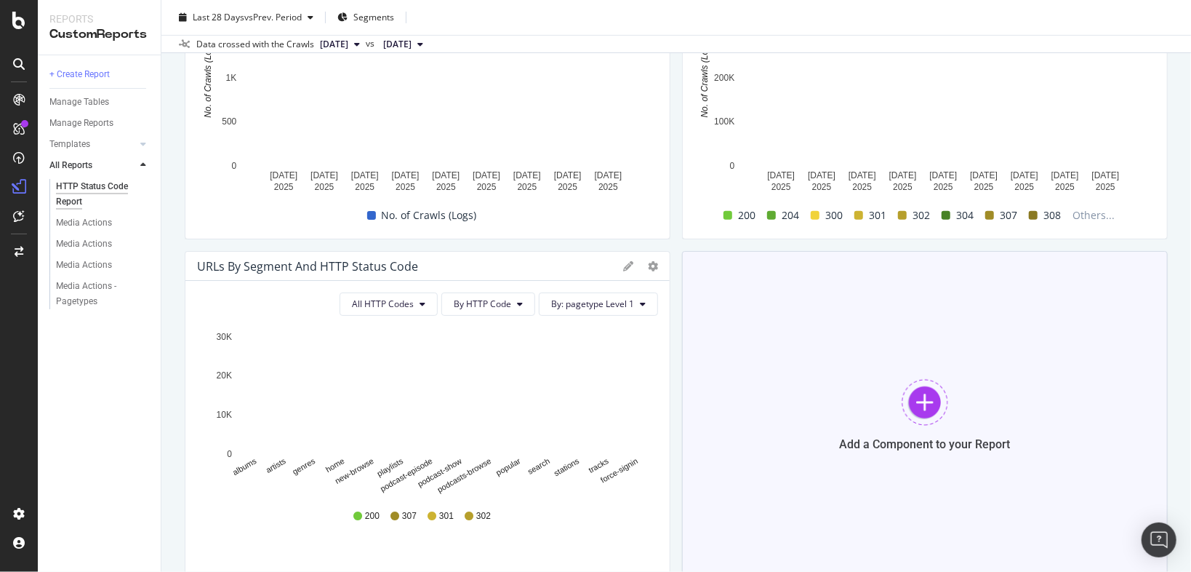
scroll to position [291, 0]
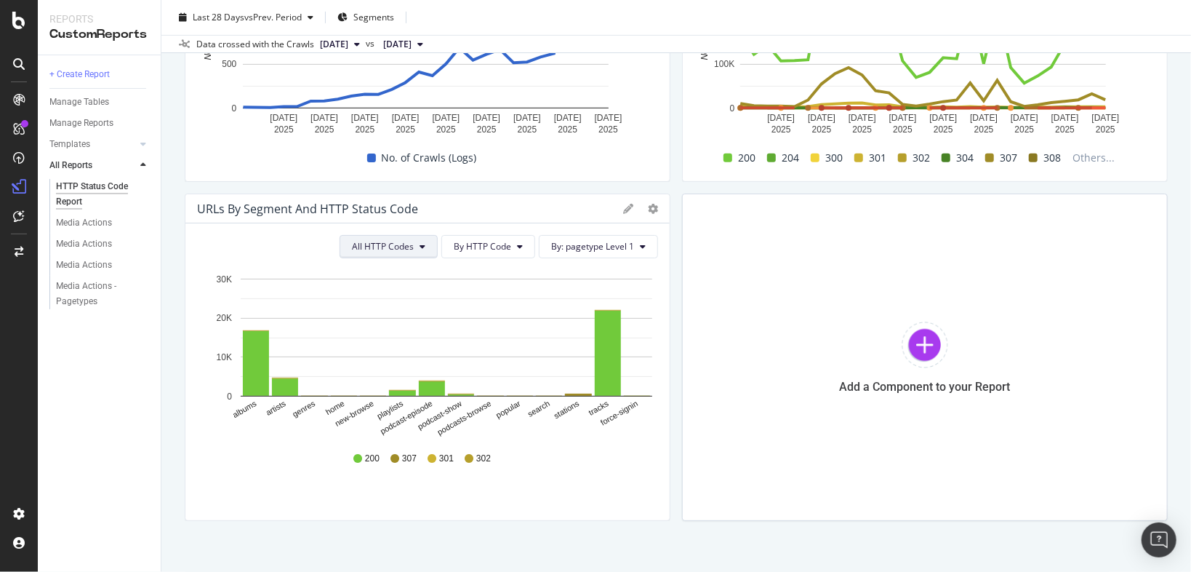
click at [395, 239] on button "All HTTP Codes" at bounding box center [389, 246] width 98 height 23
click at [364, 353] on span "3xx family" at bounding box center [387, 355] width 73 height 13
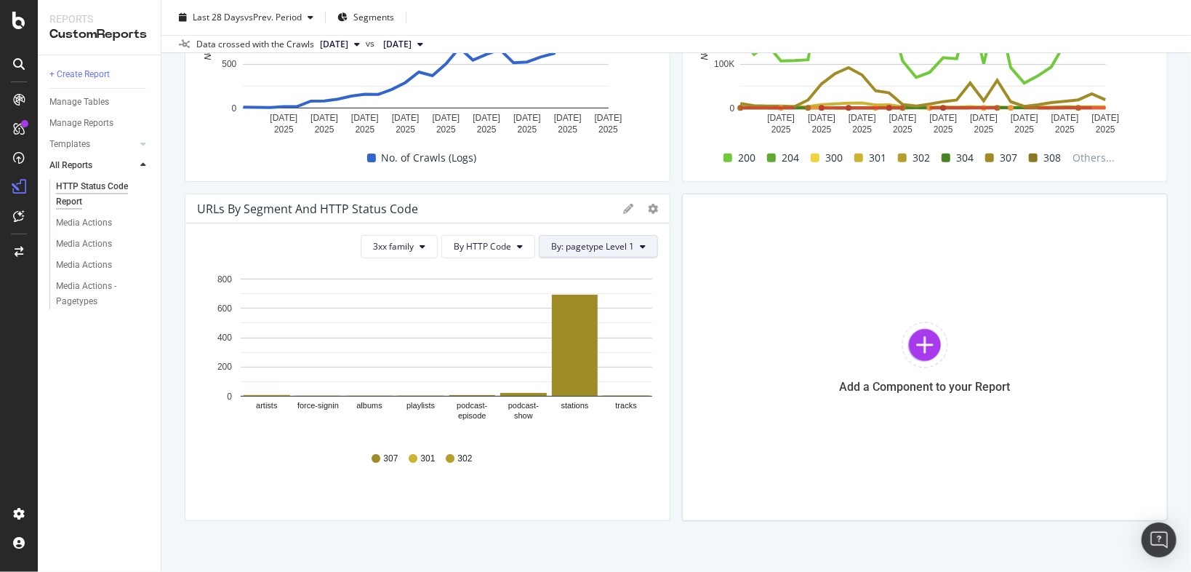
click at [636, 255] on button "By: pagetype Level 1" at bounding box center [598, 246] width 119 height 23
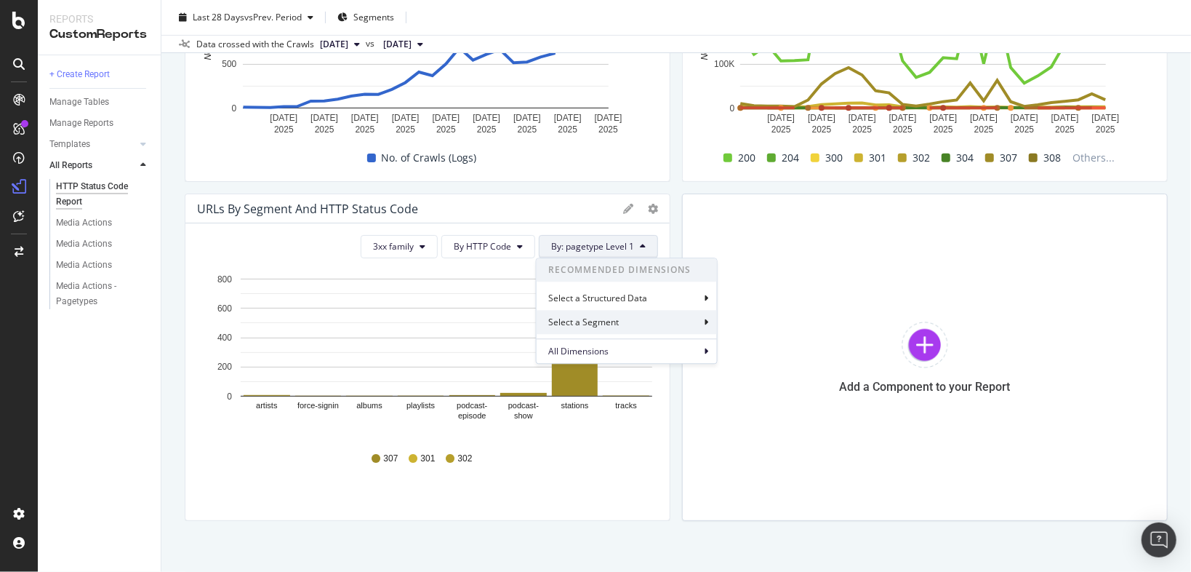
click at [628, 316] on div "Select a Segment" at bounding box center [627, 323] width 180 height 24
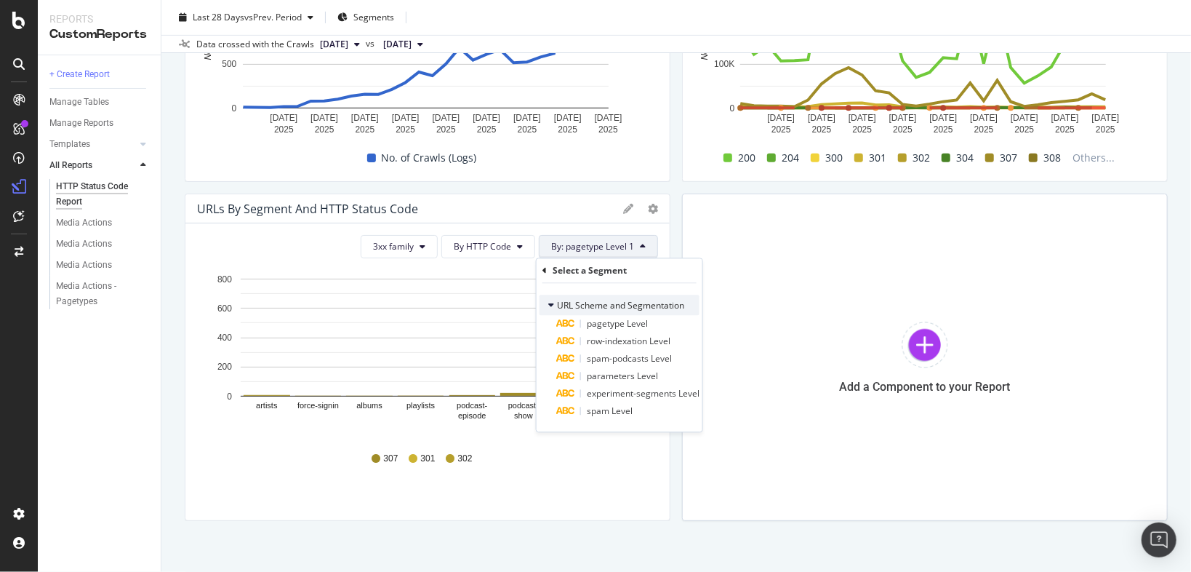
click at [623, 295] on div "URL Scheme and Segmentation" at bounding box center [620, 305] width 160 height 20
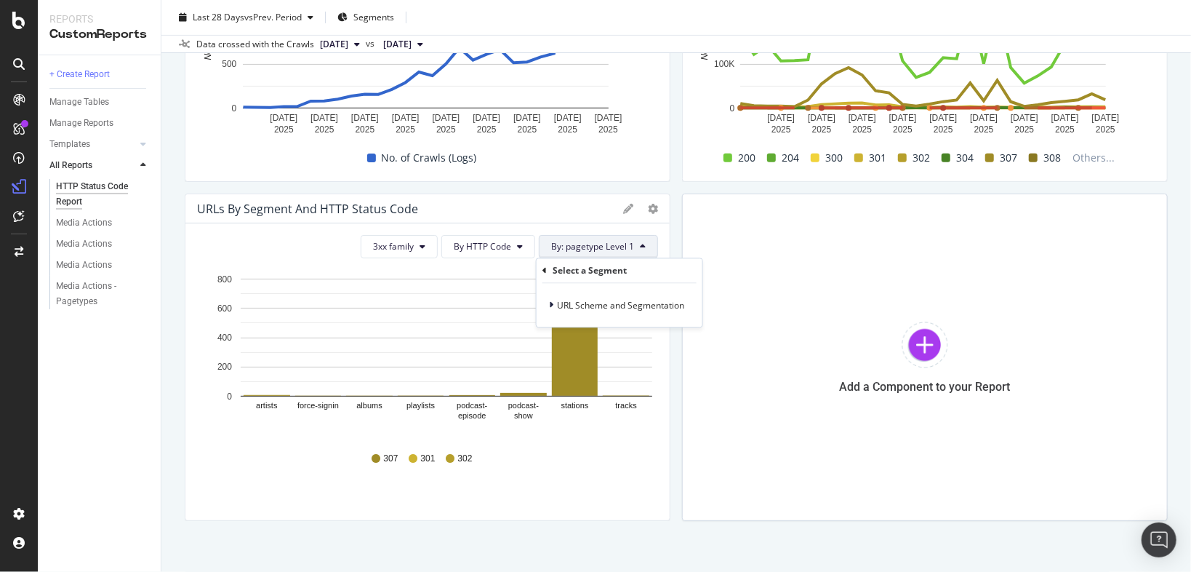
click at [561, 271] on div "Select a Segment" at bounding box center [590, 270] width 74 height 12
click at [583, 301] on div "Select a Structured Data" at bounding box center [599, 298] width 102 height 12
click at [559, 270] on div "Select a Structured Data" at bounding box center [605, 270] width 105 height 12
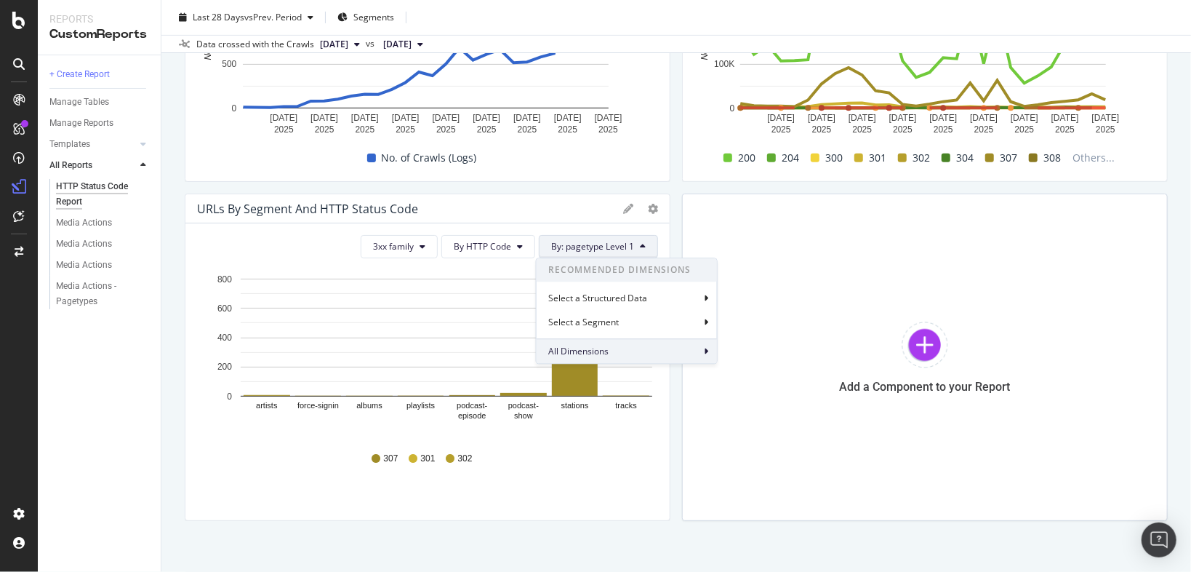
click at [588, 351] on span "All Dimensions" at bounding box center [578, 351] width 60 height 12
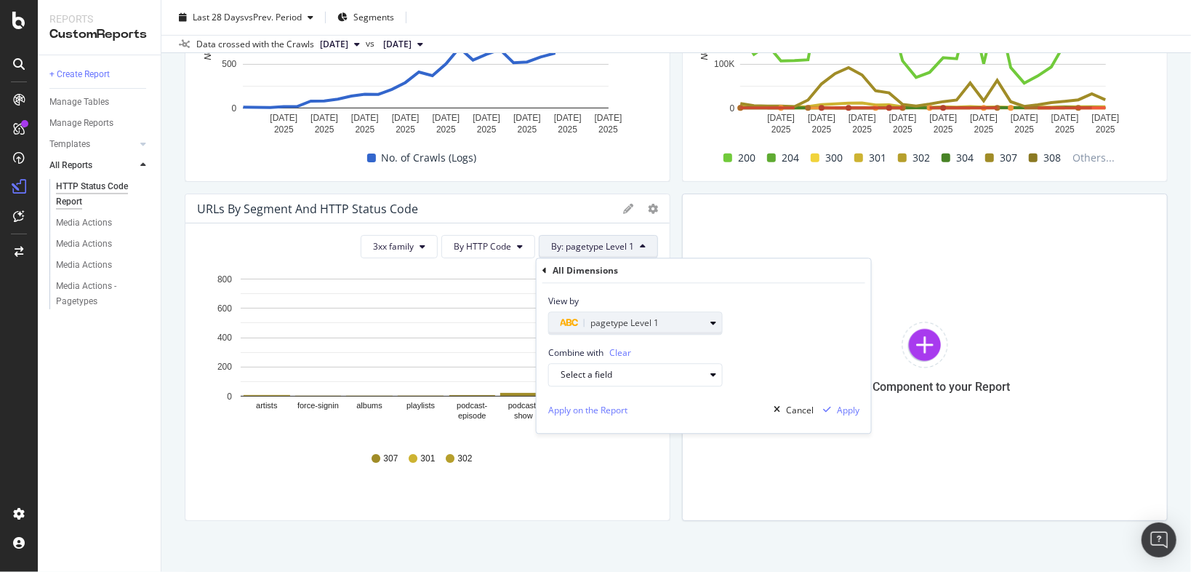
click at [707, 321] on div "button" at bounding box center [713, 323] width 17 height 9
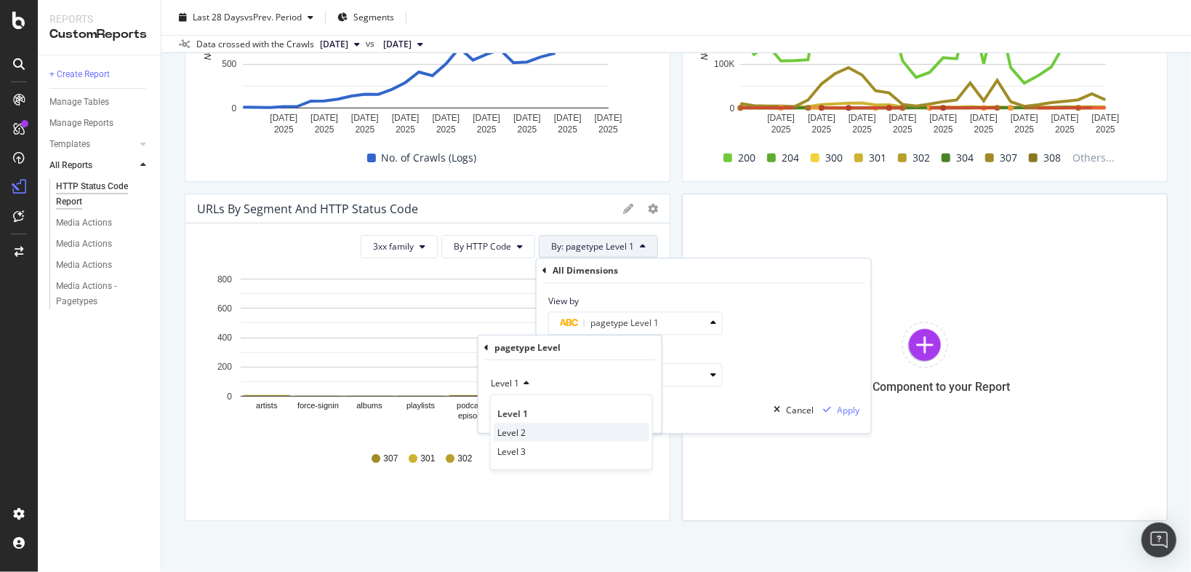
click at [521, 430] on span "Level 2" at bounding box center [511, 432] width 28 height 12
drag, startPoint x: 656, startPoint y: 421, endPoint x: 647, endPoint y: 418, distance: 9.2
click at [655, 421] on div "Level 2 Validate" at bounding box center [570, 396] width 183 height 73
click at [638, 416] on div "Validate" at bounding box center [633, 414] width 33 height 12
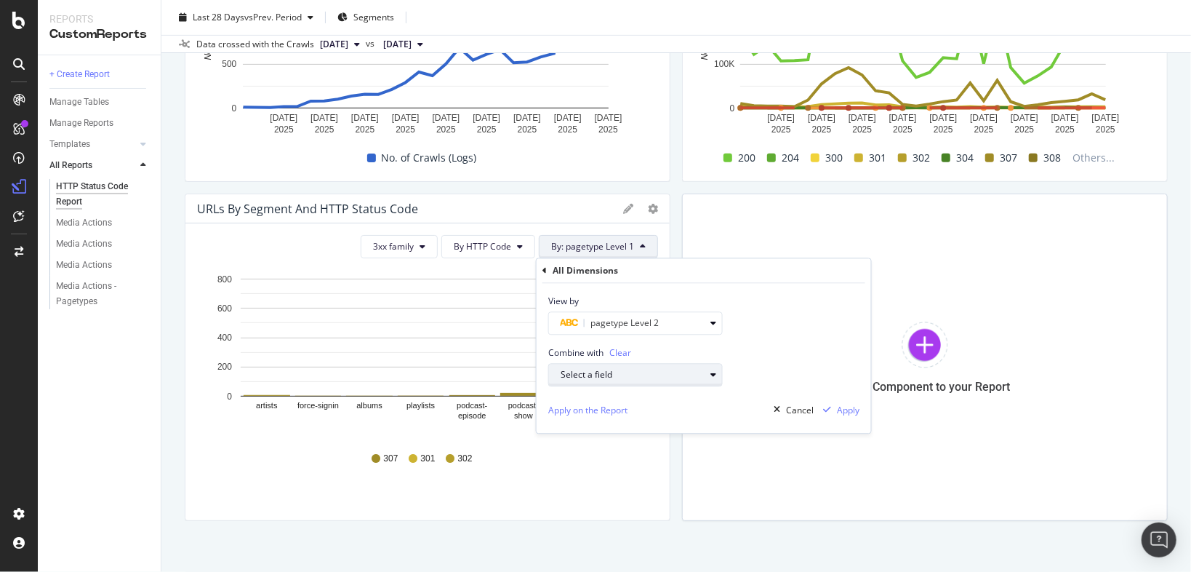
click at [668, 377] on div "Select a field" at bounding box center [633, 375] width 144 height 9
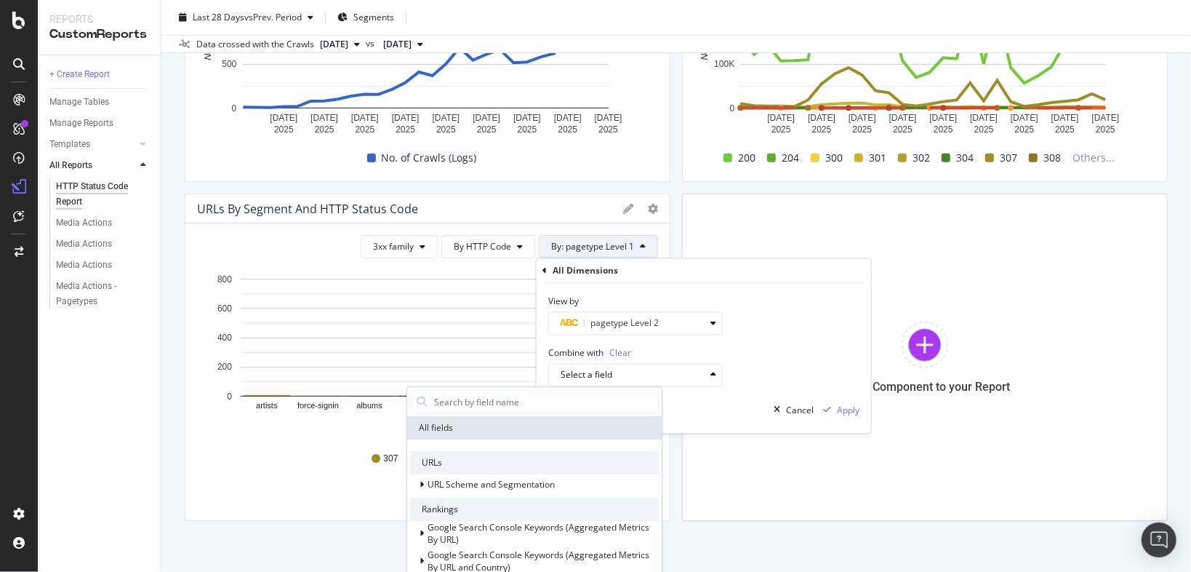
click at [787, 329] on div "View by pagetype Level 2" at bounding box center [704, 310] width 335 height 52
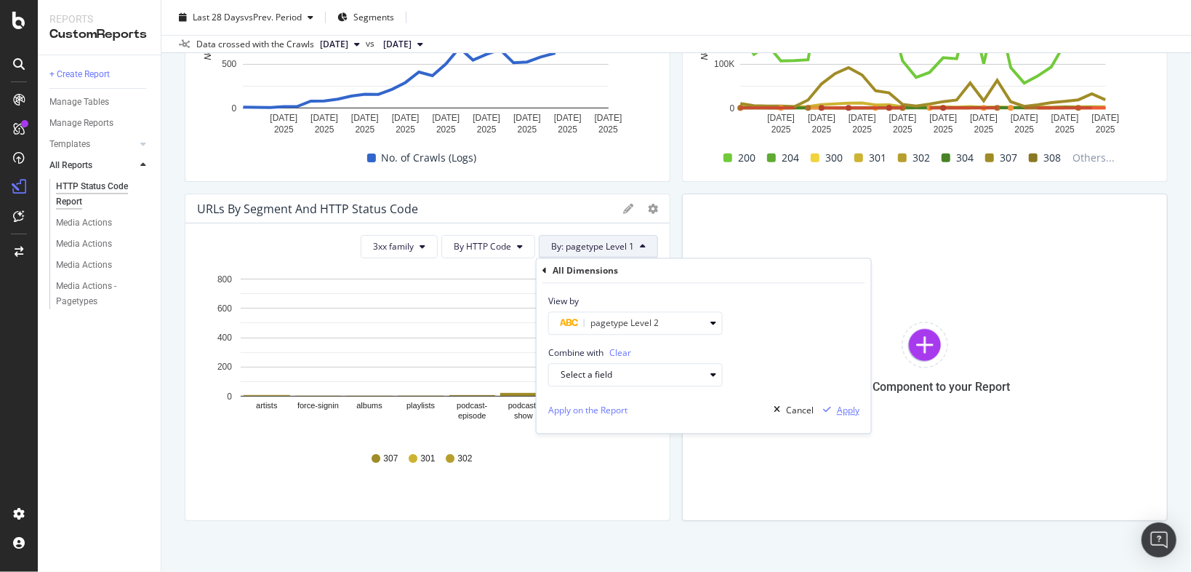
click at [841, 411] on div "Apply" at bounding box center [848, 410] width 23 height 12
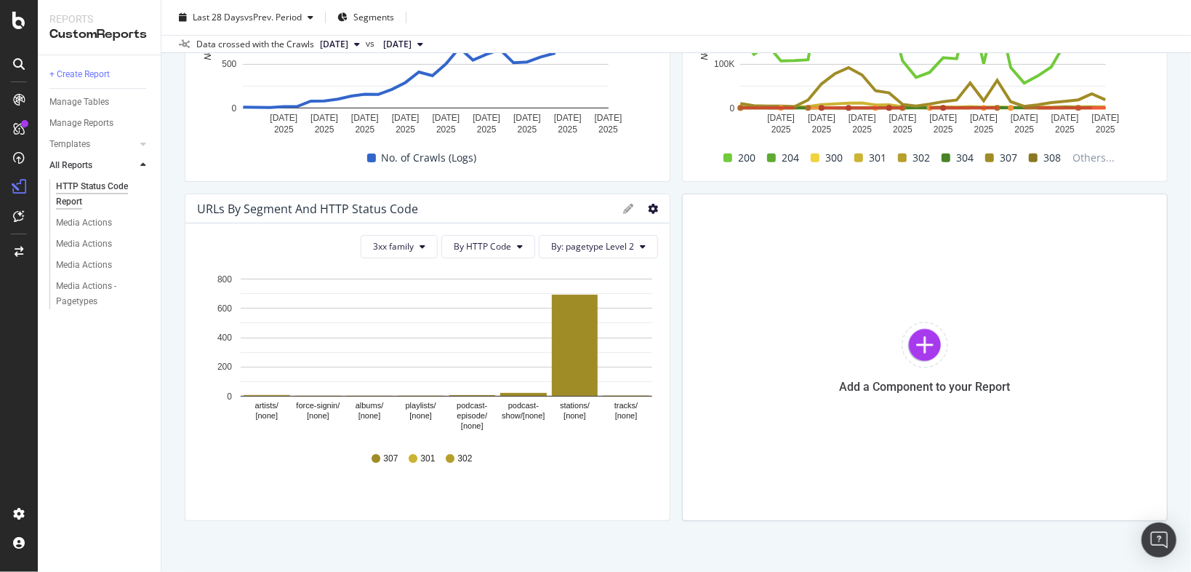
click at [648, 207] on icon "gear" at bounding box center [653, 209] width 10 height 10
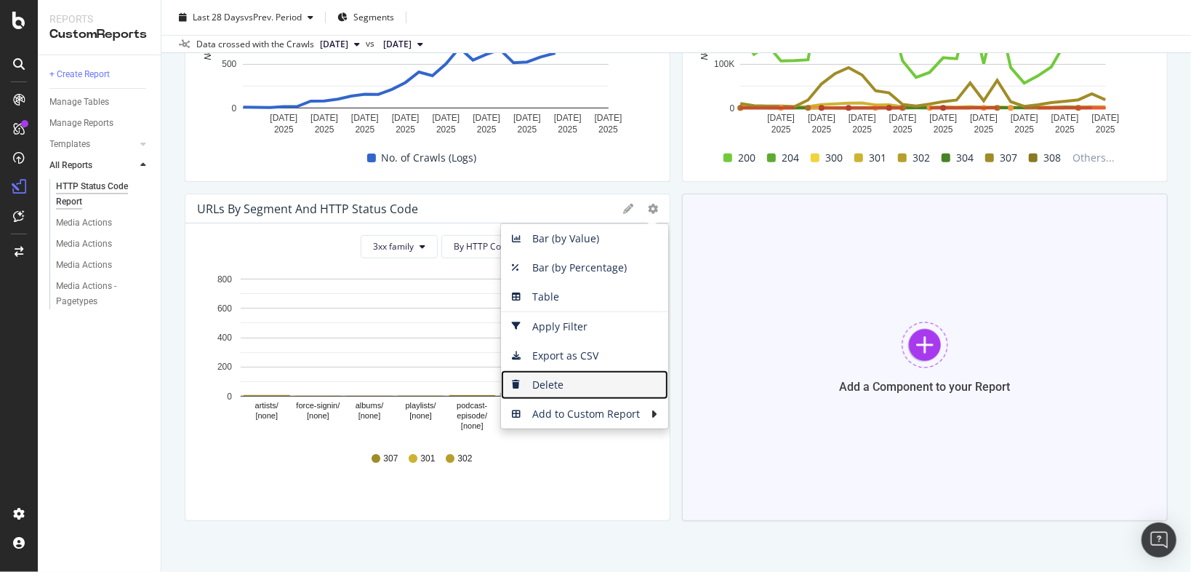
click at [567, 383] on span "Delete" at bounding box center [584, 385] width 167 height 22
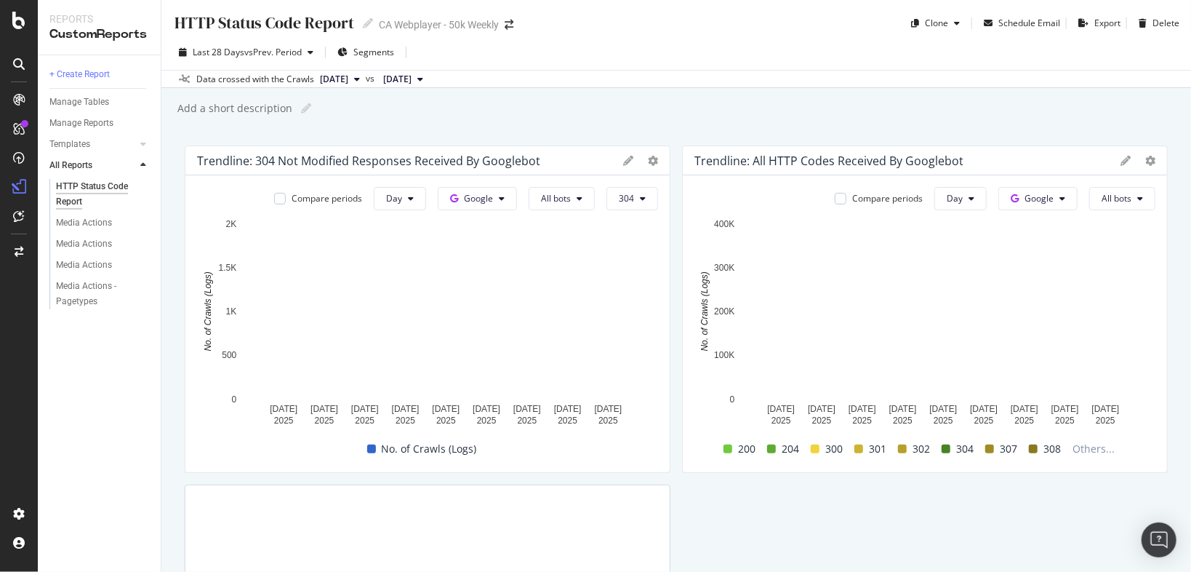
scroll to position [0, 0]
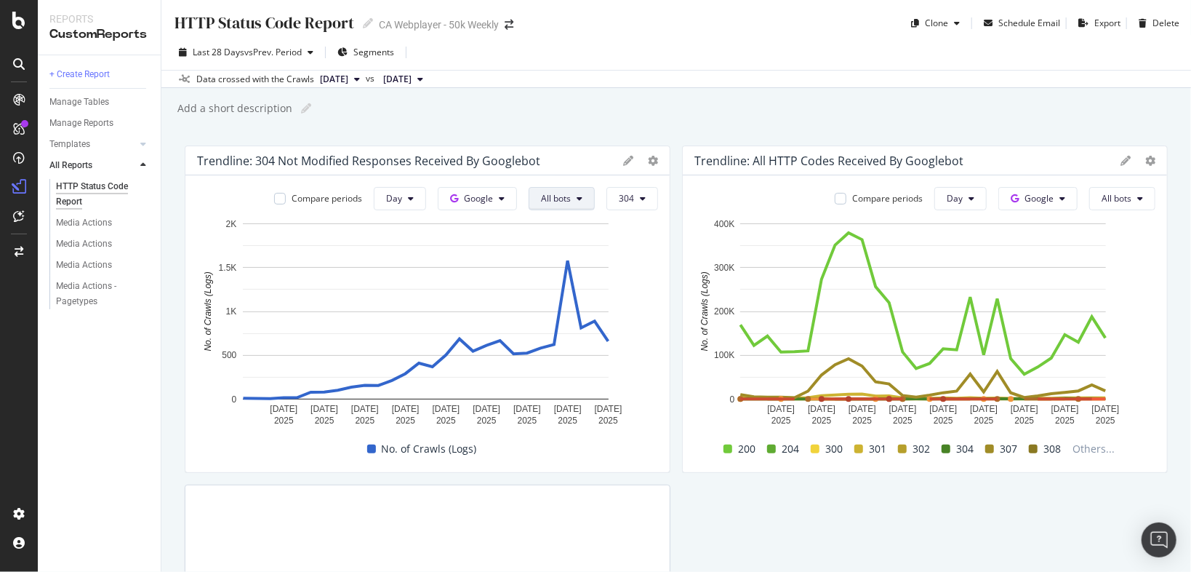
click at [570, 195] on button "All bots" at bounding box center [562, 198] width 66 height 23
click at [625, 160] on icon at bounding box center [628, 161] width 10 height 10
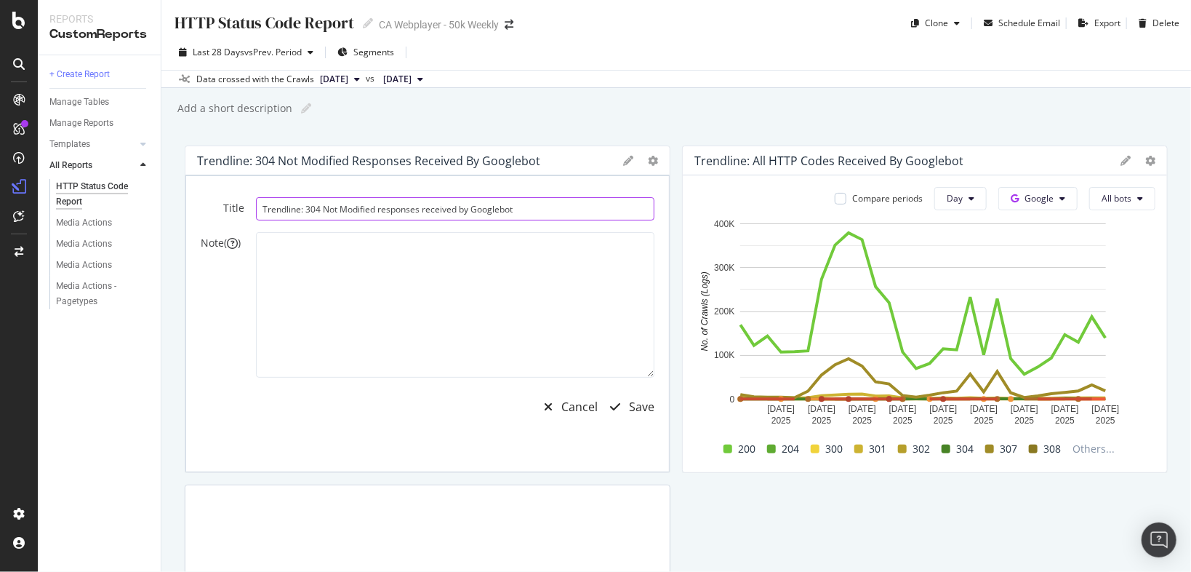
click at [540, 207] on input "Trendline: 304 Not Modified responses received by Googlebot" at bounding box center [455, 208] width 399 height 23
type input "Trendline: 304 Not Modified responses received by Googlebot(s)"
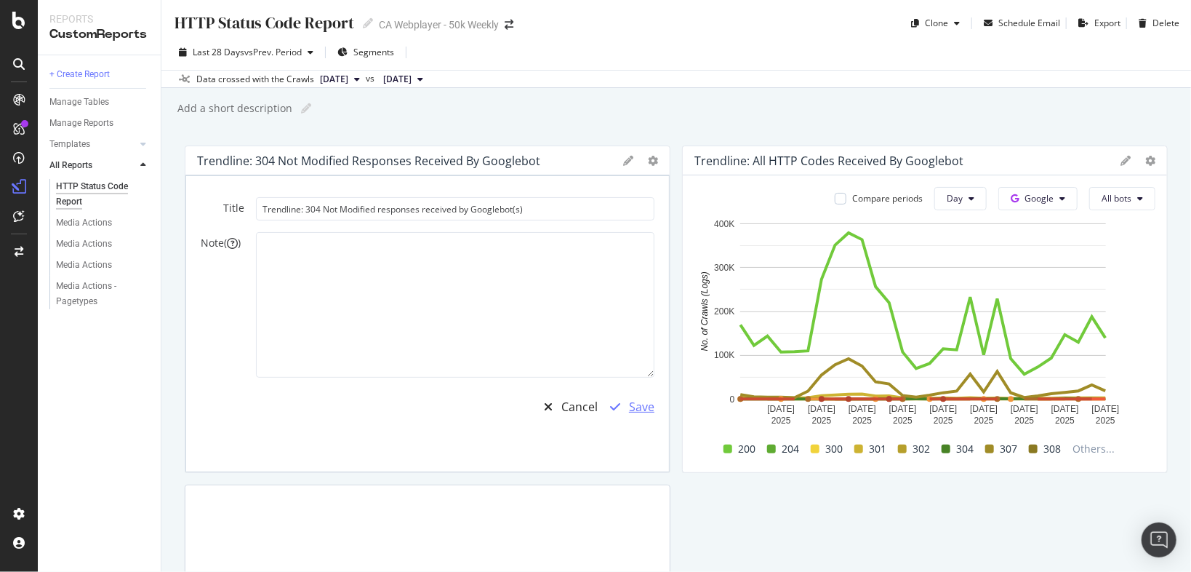
click at [629, 399] on div "Save" at bounding box center [641, 407] width 25 height 17
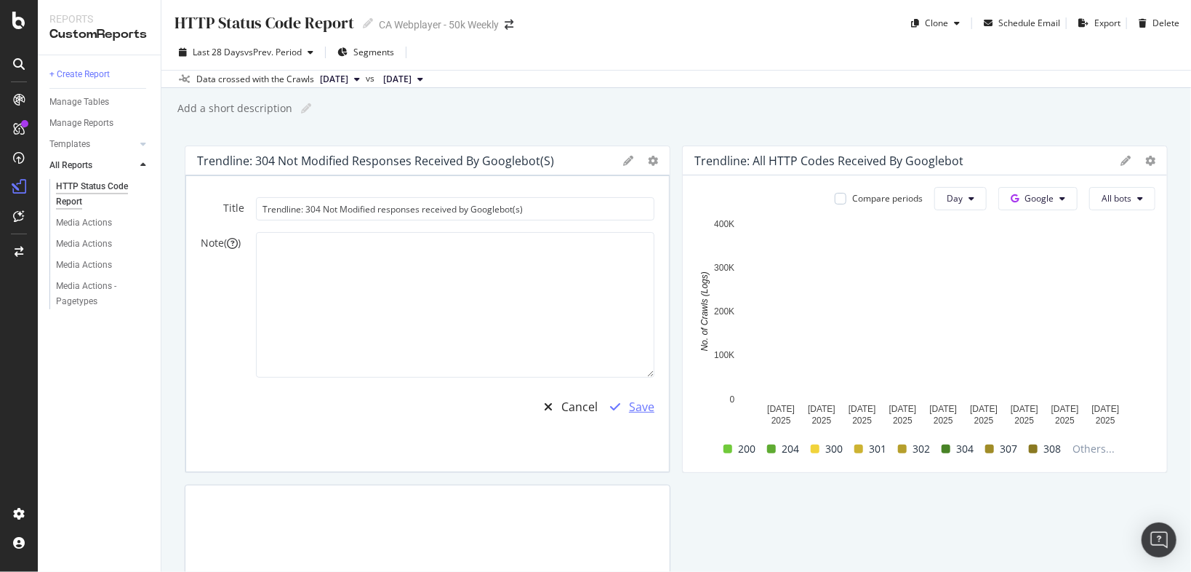
click at [629, 399] on div "Save" at bounding box center [641, 407] width 25 height 17
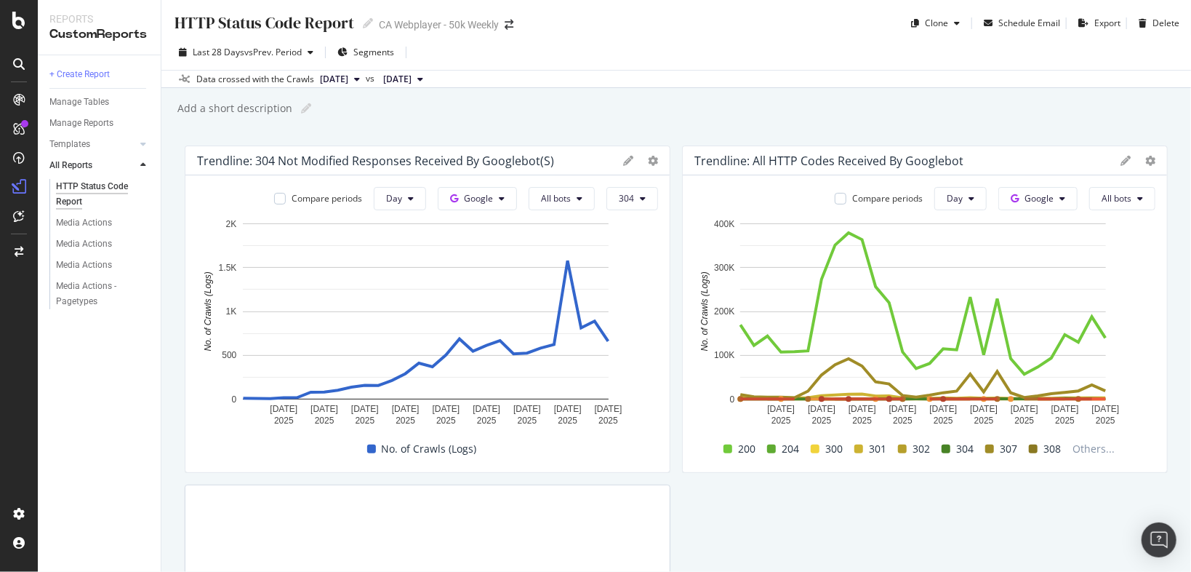
click at [1111, 154] on div "Trendline: All HTTP Codes Received by Googlebot" at bounding box center [925, 160] width 484 height 29
click at [1121, 161] on icon at bounding box center [1126, 161] width 10 height 10
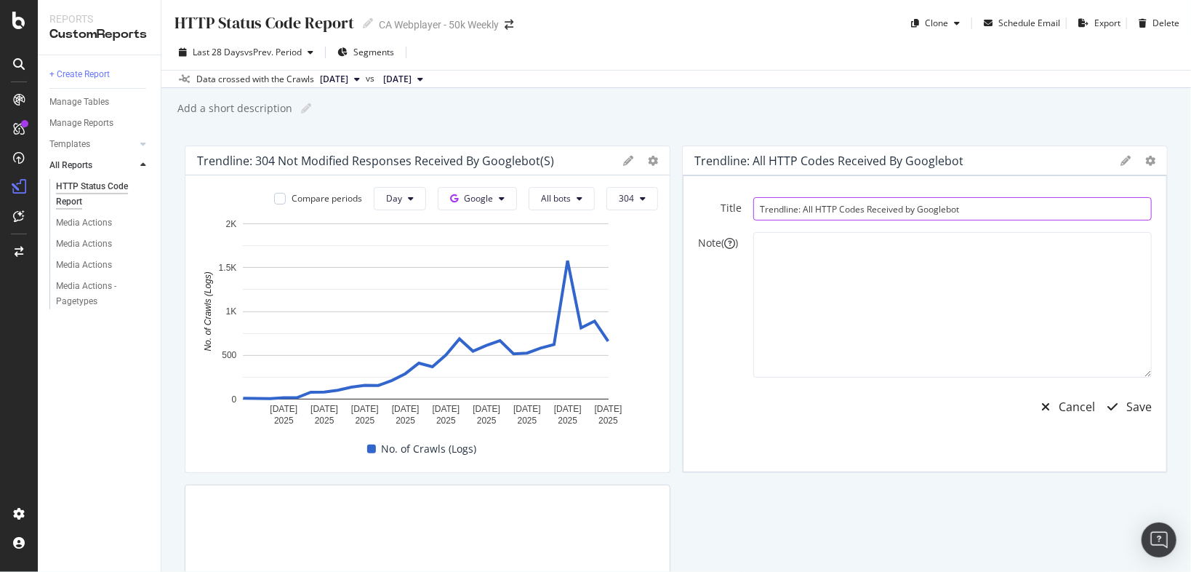
click at [988, 206] on input "Trendline: All HTTP Codes Received by Googlebot" at bounding box center [952, 208] width 399 height 23
type input "Trendline: All HTTP Codes Received by Googlebot(s)"
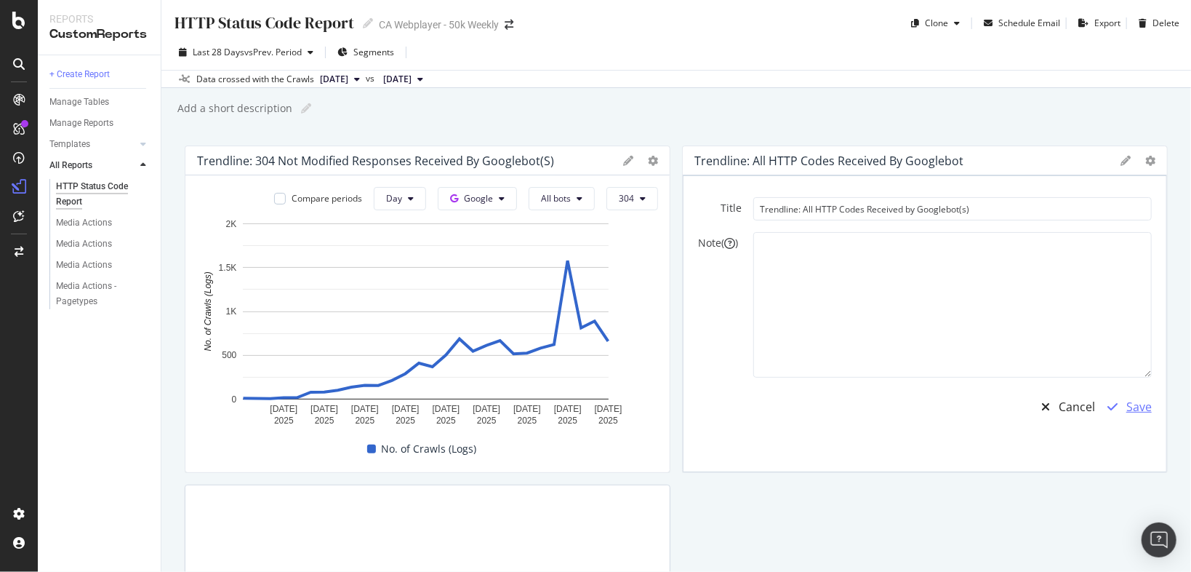
click at [1138, 415] on div "Save" at bounding box center [1125, 406] width 53 height 33
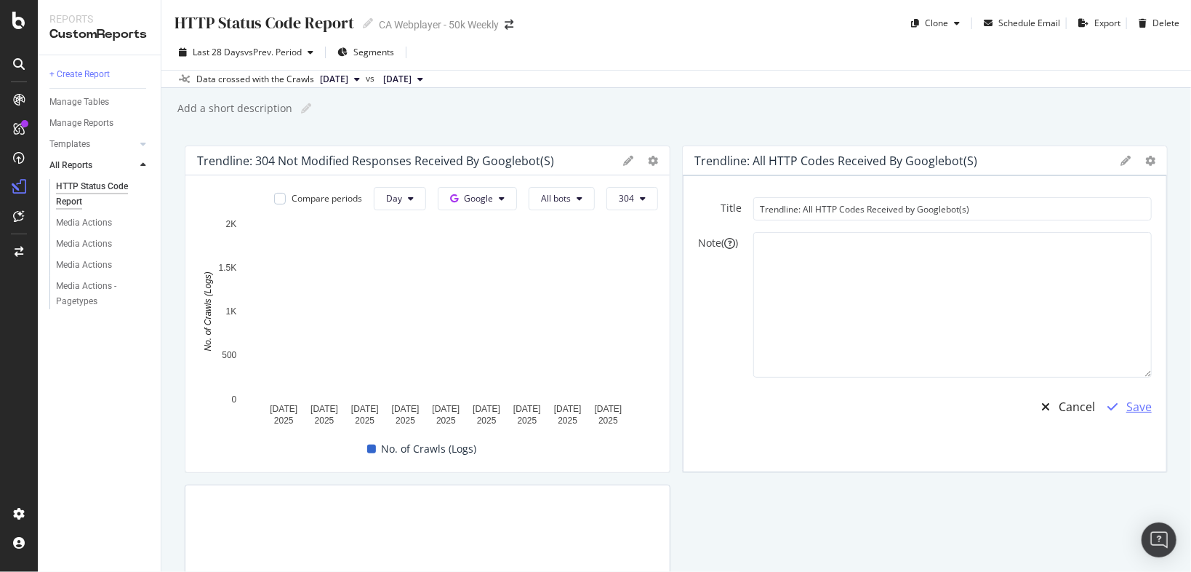
click at [1127, 400] on div "Save" at bounding box center [1139, 407] width 25 height 17
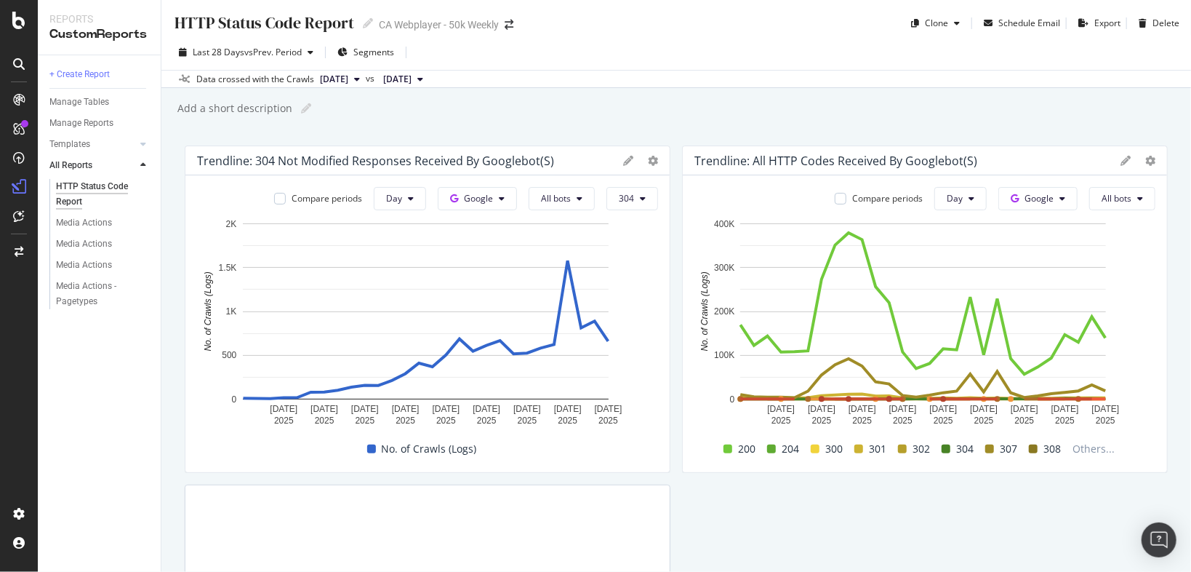
click at [1121, 161] on icon at bounding box center [1126, 161] width 10 height 10
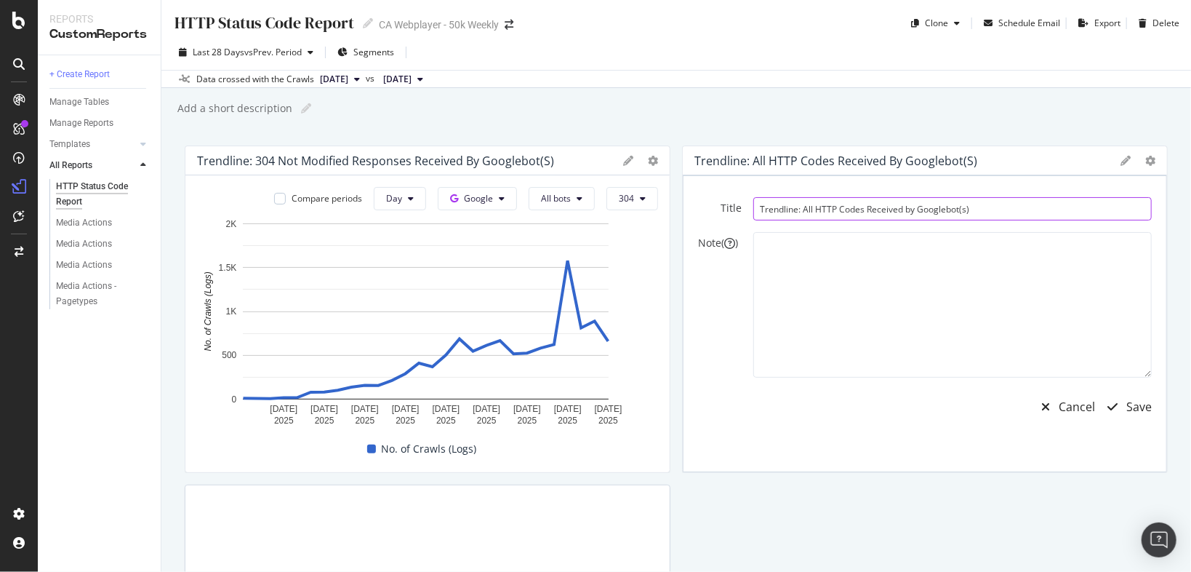
click at [961, 208] on input "Trendline: All HTTP Codes Received by Googlebot(s)" at bounding box center [952, 208] width 399 height 23
drag, startPoint x: 969, startPoint y: 201, endPoint x: 980, endPoint y: 213, distance: 16.5
click at [971, 202] on input "Trendline: All HTTP Codes Received by Googlebot(s)" at bounding box center [952, 208] width 399 height 23
type input "Trendline: All HTTP Codes Received by Googlebot"
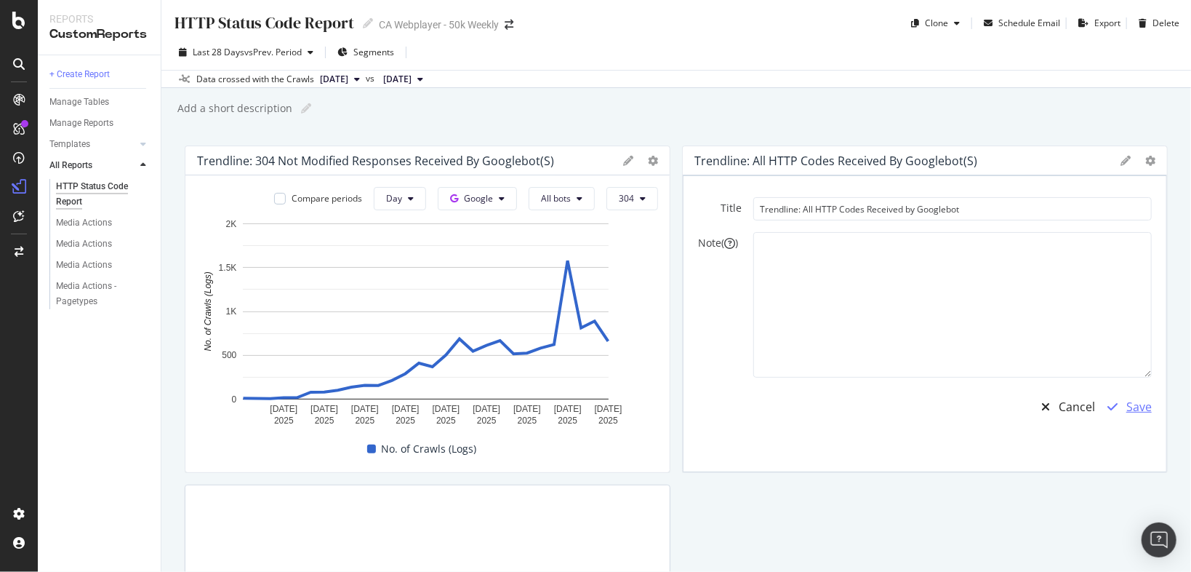
click at [1129, 404] on div "Save" at bounding box center [1139, 407] width 25 height 17
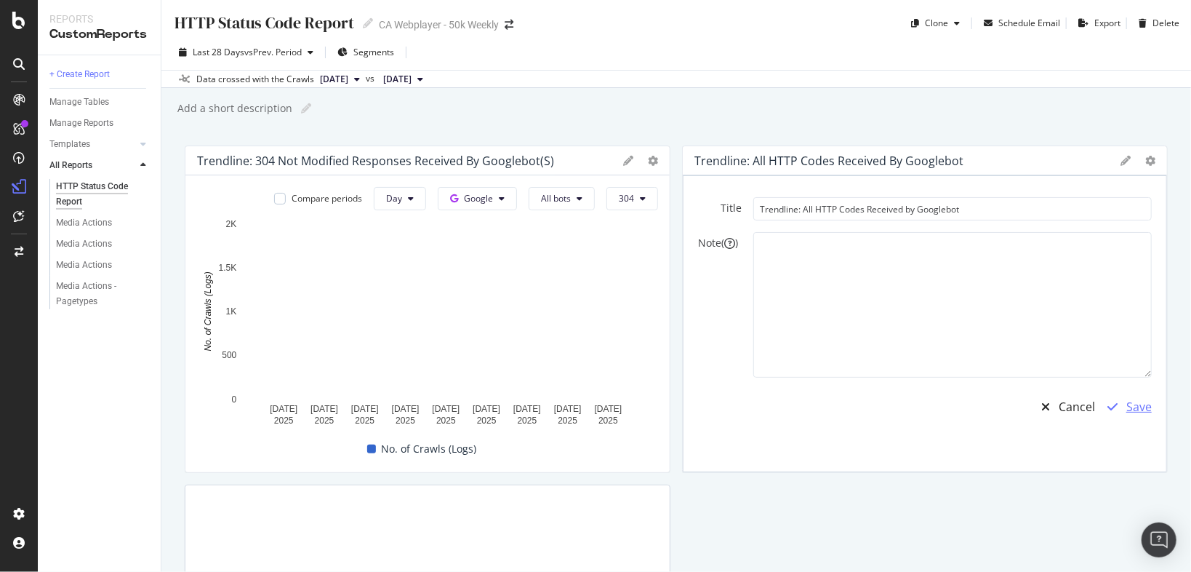
click at [1131, 404] on div "Save" at bounding box center [1139, 407] width 25 height 17
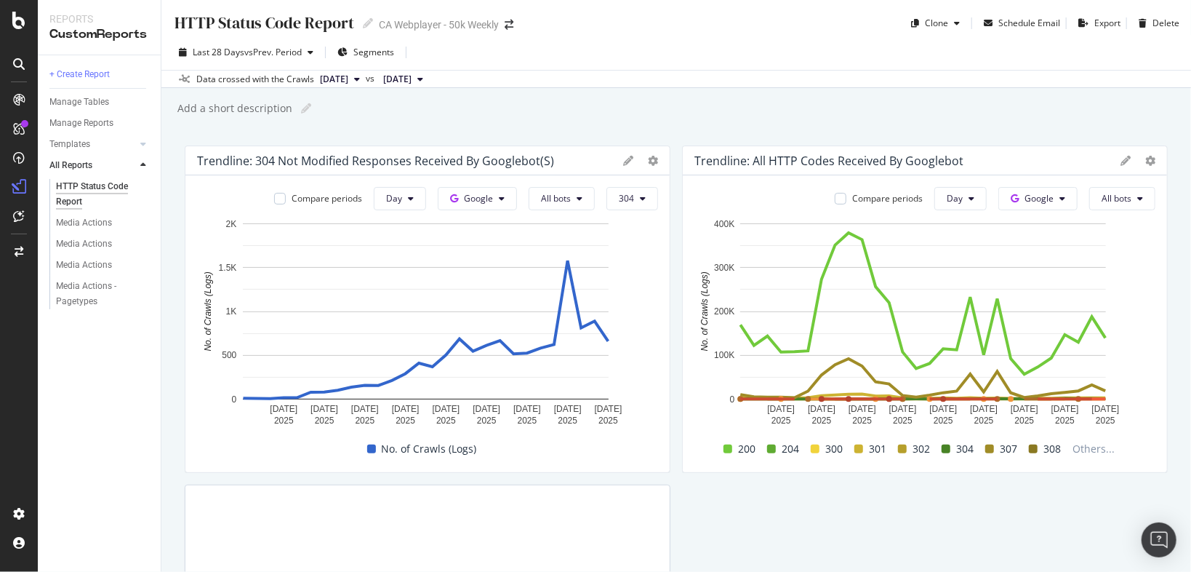
click at [623, 161] on icon at bounding box center [628, 161] width 10 height 10
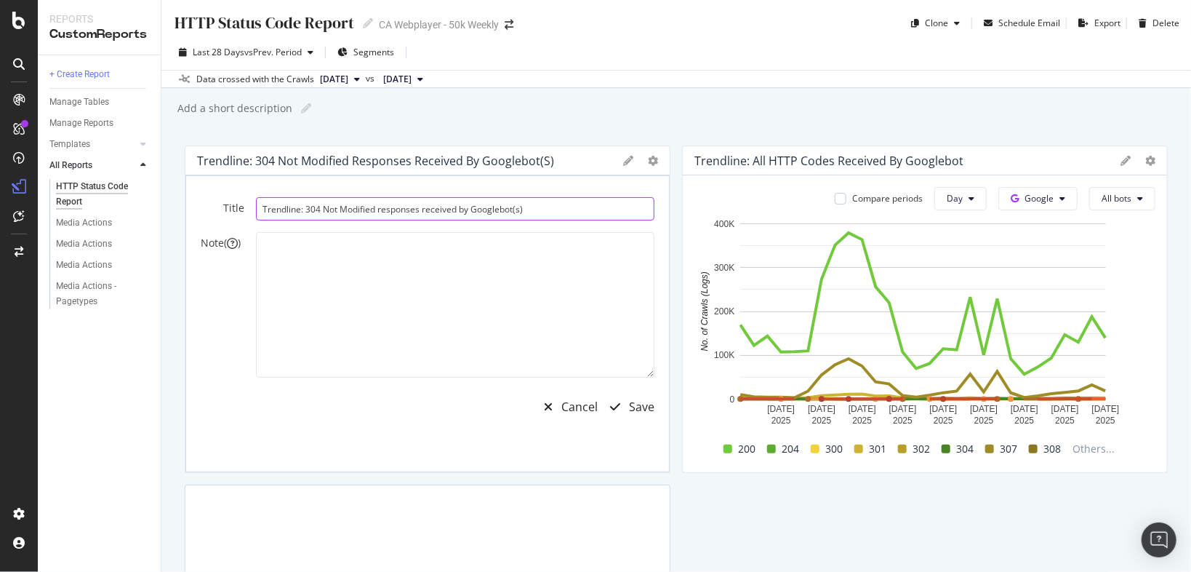
click at [535, 211] on input "Trendline: 304 Not Modified responses received by Googlebot(s)" at bounding box center [455, 208] width 399 height 23
drag, startPoint x: 500, startPoint y: 205, endPoint x: 544, endPoint y: 218, distance: 45.6
click at [500, 207] on input "Trendline: 304 Not Modified responses received by Googlebot" at bounding box center [455, 208] width 399 height 23
type input "Trendline: 304 Not Modified responses received by Google Bots"
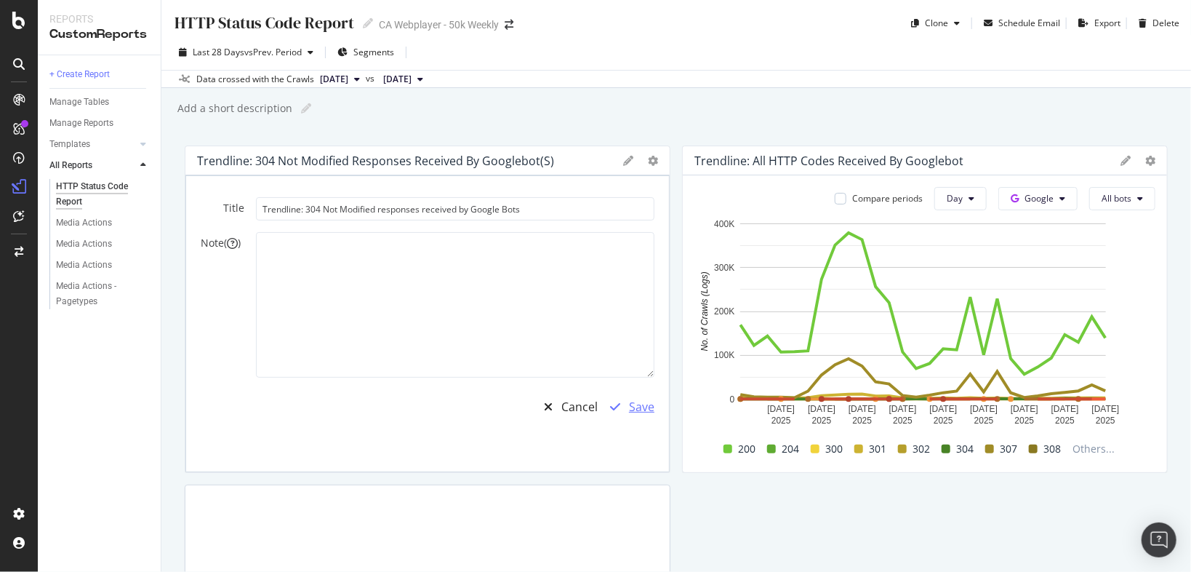
click at [631, 409] on div "Save" at bounding box center [641, 407] width 25 height 17
click at [1121, 161] on icon at bounding box center [1126, 161] width 10 height 10
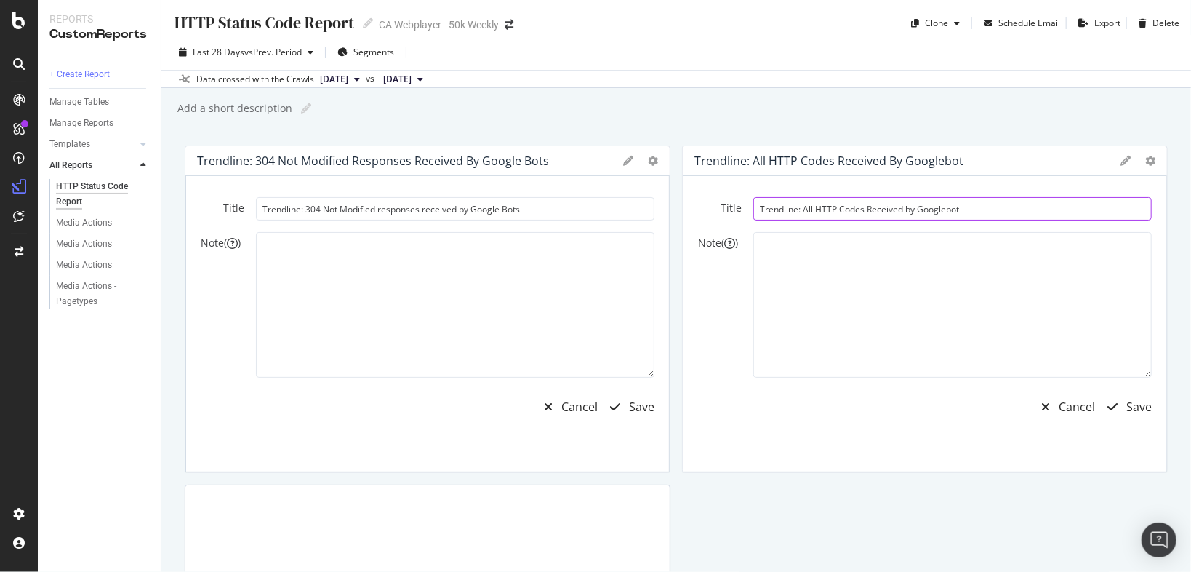
click at [939, 204] on input "Trendline: All HTTP Codes Received by Googlebot" at bounding box center [952, 208] width 399 height 23
type input "Trendline: All HTTP Codes Received by Google Bots"
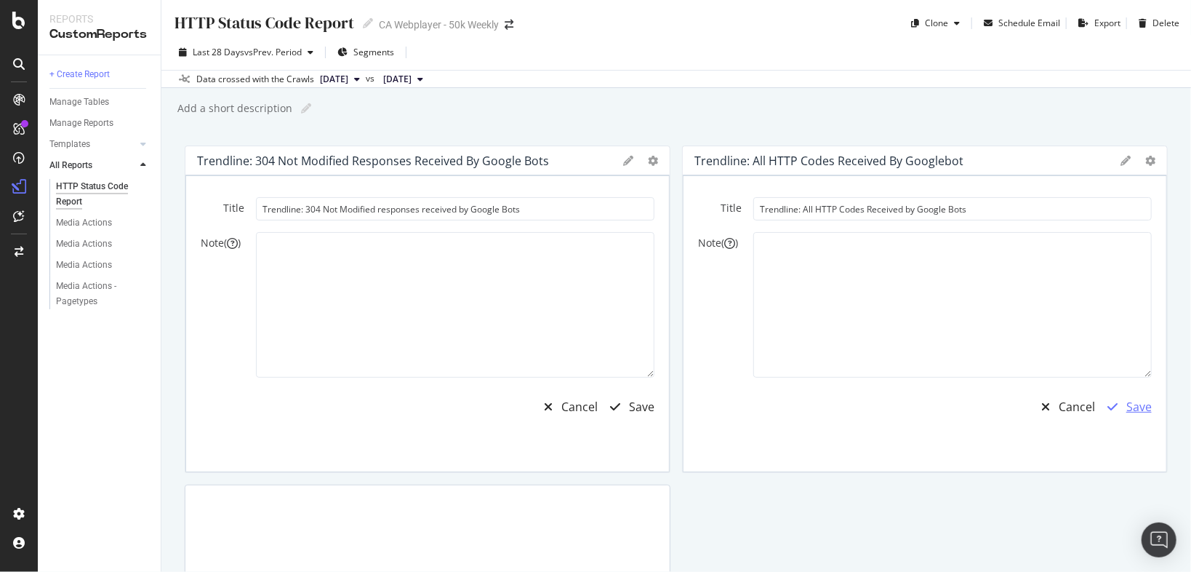
click at [1113, 408] on div "button" at bounding box center [1113, 407] width 28 height 12
click at [644, 401] on div "Save" at bounding box center [641, 407] width 25 height 17
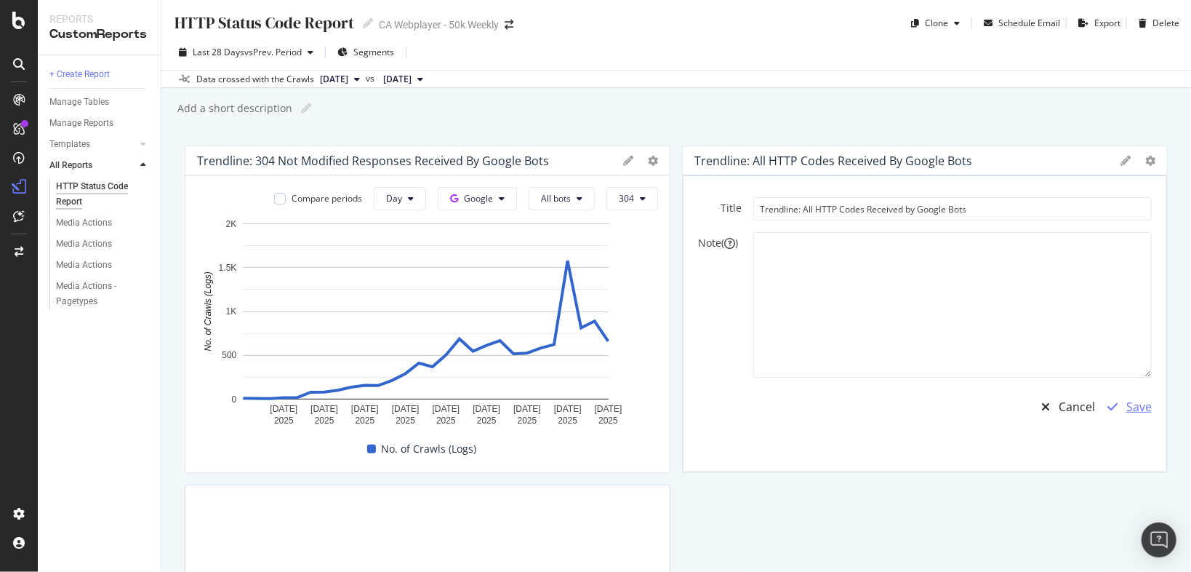
click at [1127, 401] on div "Save" at bounding box center [1139, 407] width 25 height 17
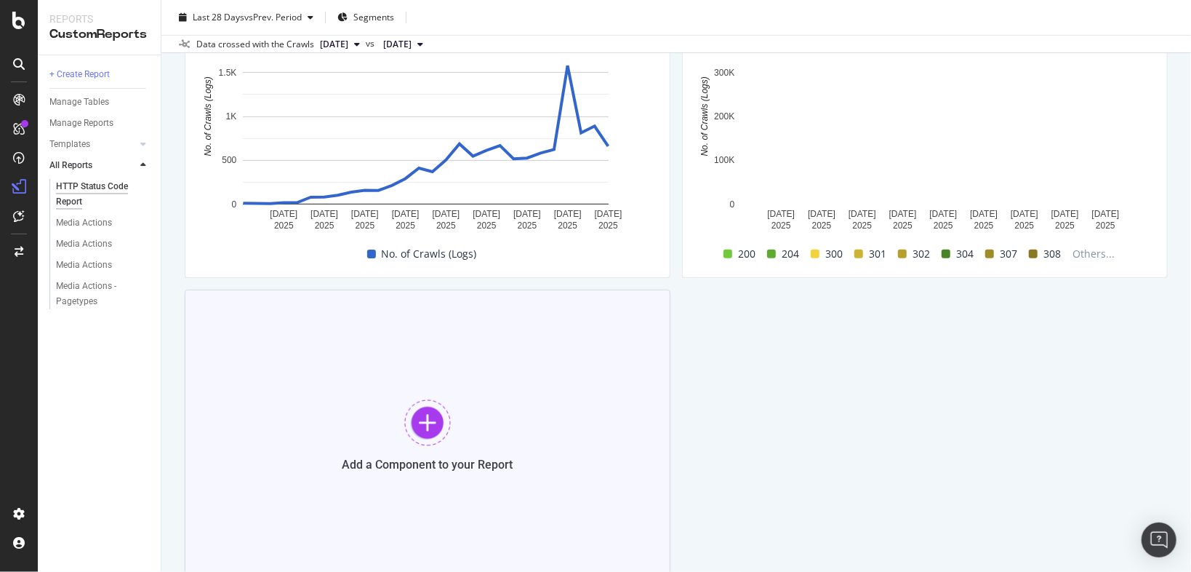
scroll to position [233, 0]
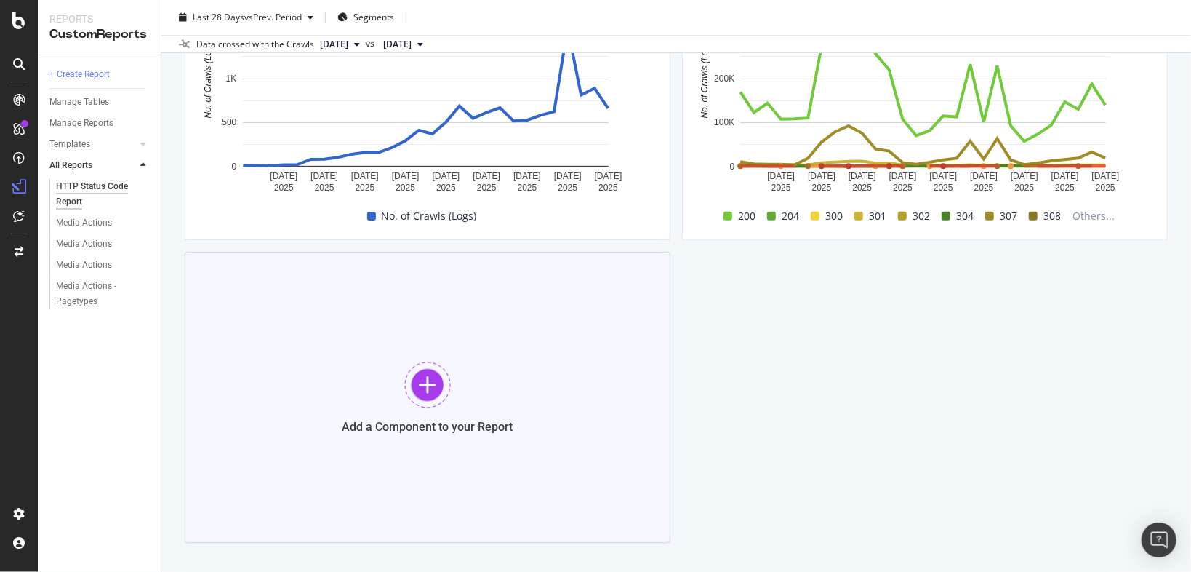
click at [412, 382] on div at bounding box center [427, 384] width 47 height 47
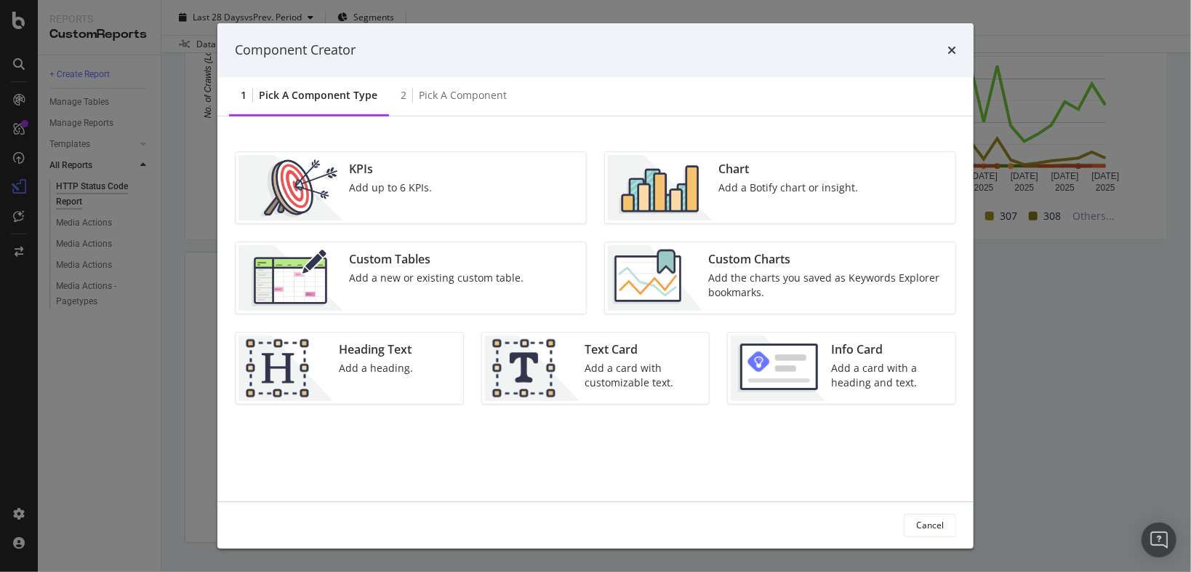
click at [480, 267] on div "Custom Tables" at bounding box center [436, 259] width 175 height 17
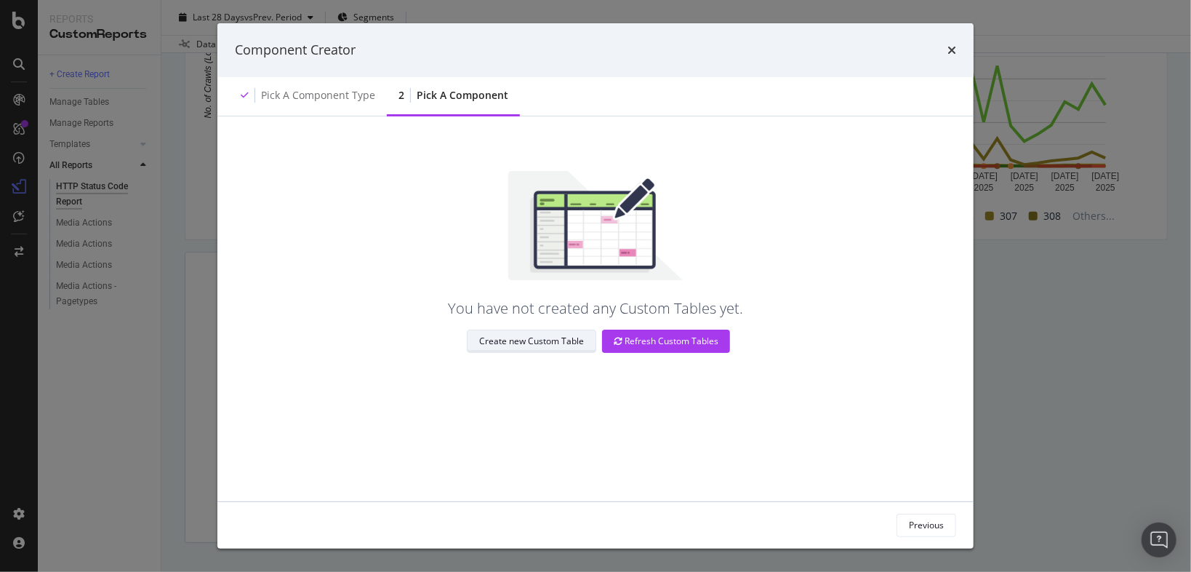
click at [547, 349] on div "Create new Custom Table" at bounding box center [531, 341] width 105 height 20
click at [922, 517] on div "Previous" at bounding box center [926, 525] width 35 height 20
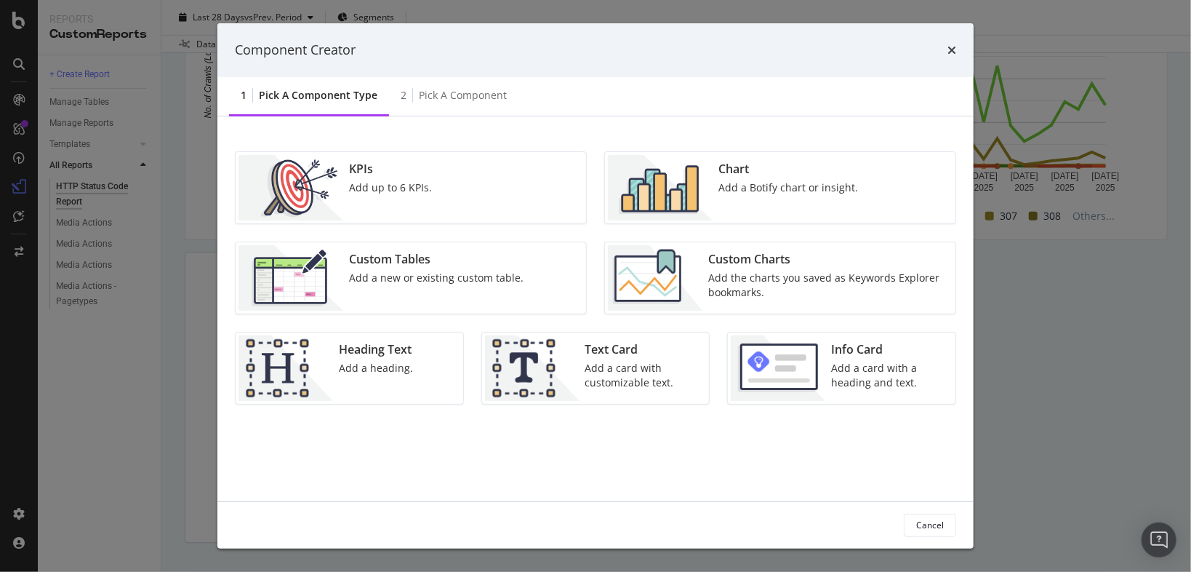
click at [799, 241] on div "Custom Charts Add the charts you saved as Keywords Explorer bookmarks." at bounding box center [780, 277] width 352 height 73
click at [784, 192] on div "Add a Botify chart or insight." at bounding box center [789, 187] width 140 height 15
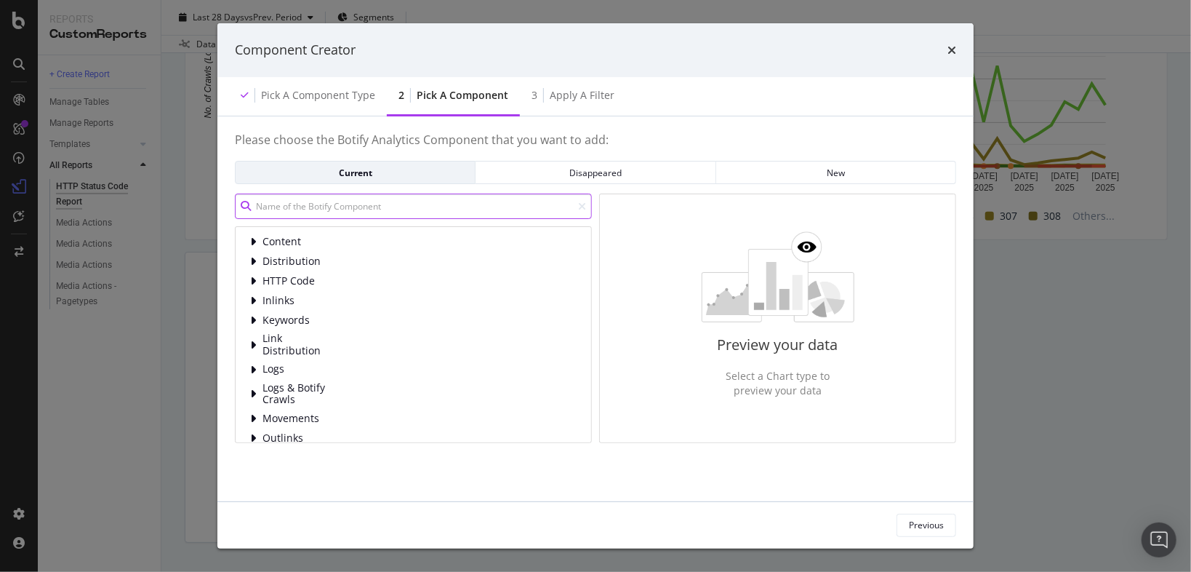
click at [347, 201] on input "modal" at bounding box center [413, 205] width 357 height 25
click at [290, 363] on span "Logs" at bounding box center [295, 369] width 65 height 12
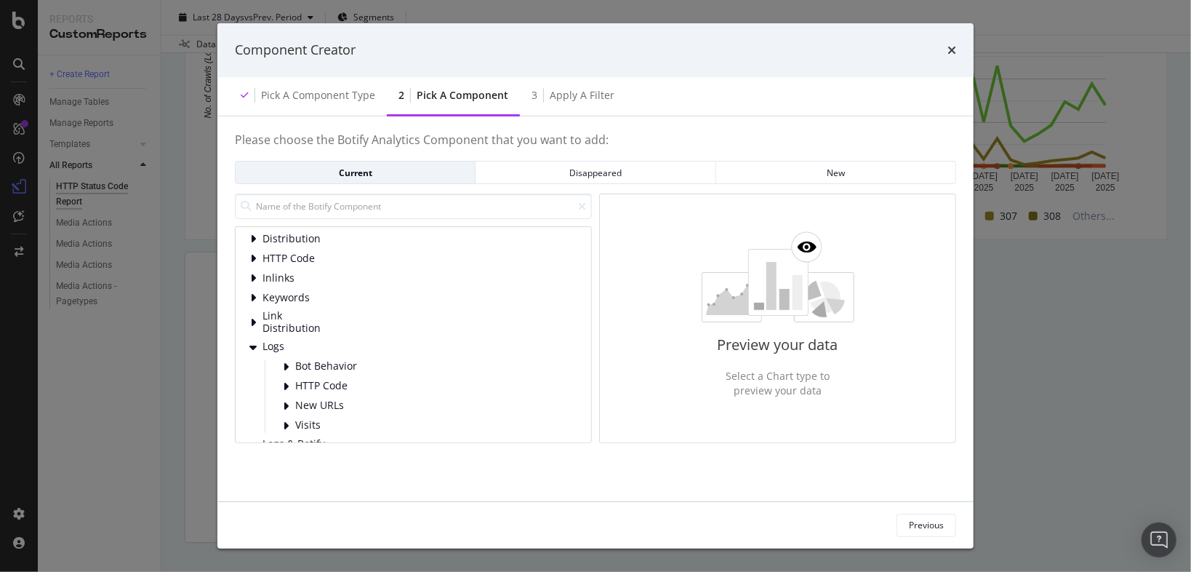
scroll to position [58, 0]
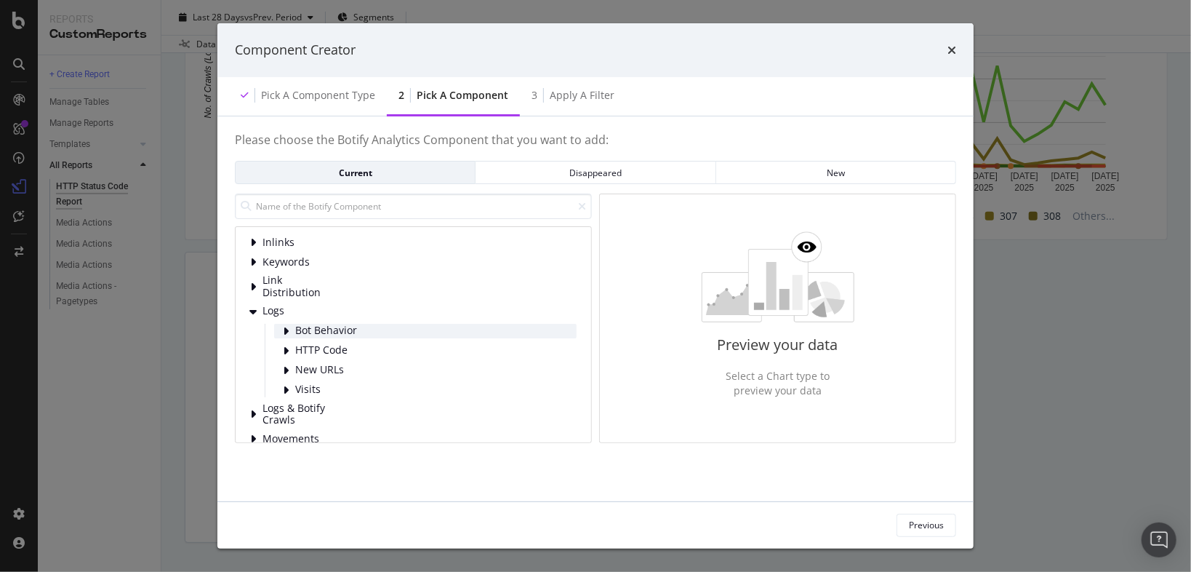
click at [351, 324] on span "Bot Behavior" at bounding box center [327, 330] width 65 height 12
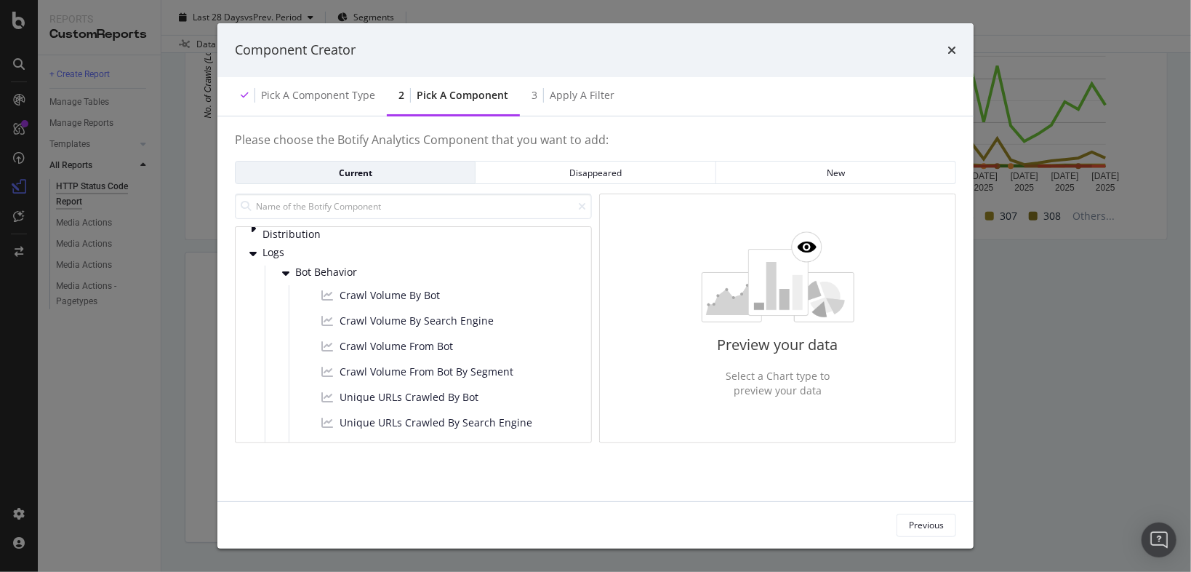
scroll to position [116, 0]
click at [437, 294] on span "Crawl Volume By Bot" at bounding box center [390, 295] width 100 height 15
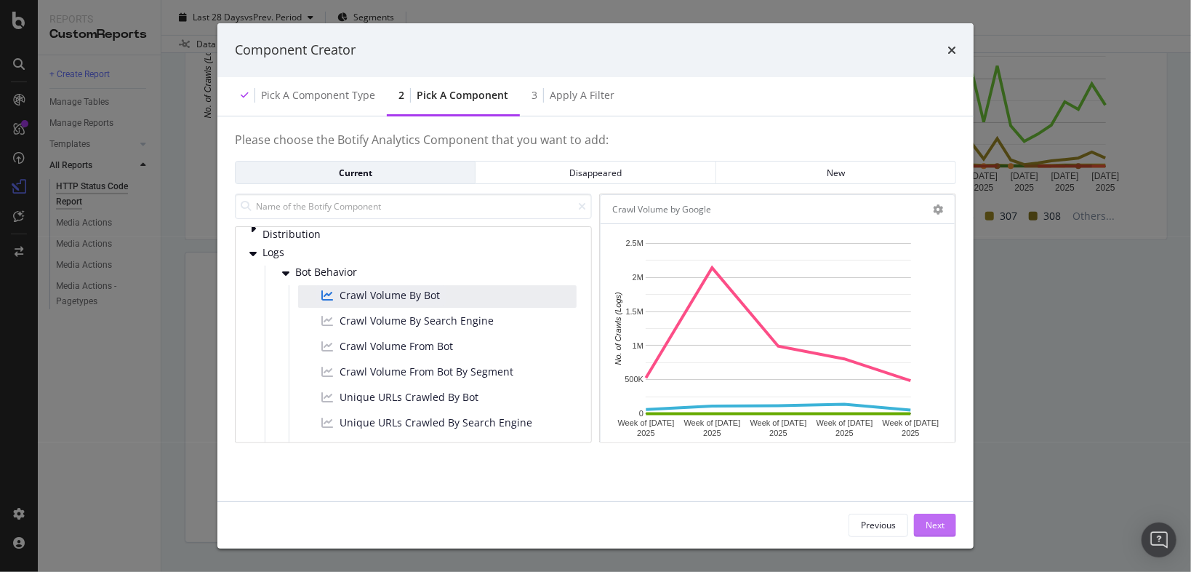
click at [943, 524] on div "Next" at bounding box center [935, 525] width 19 height 12
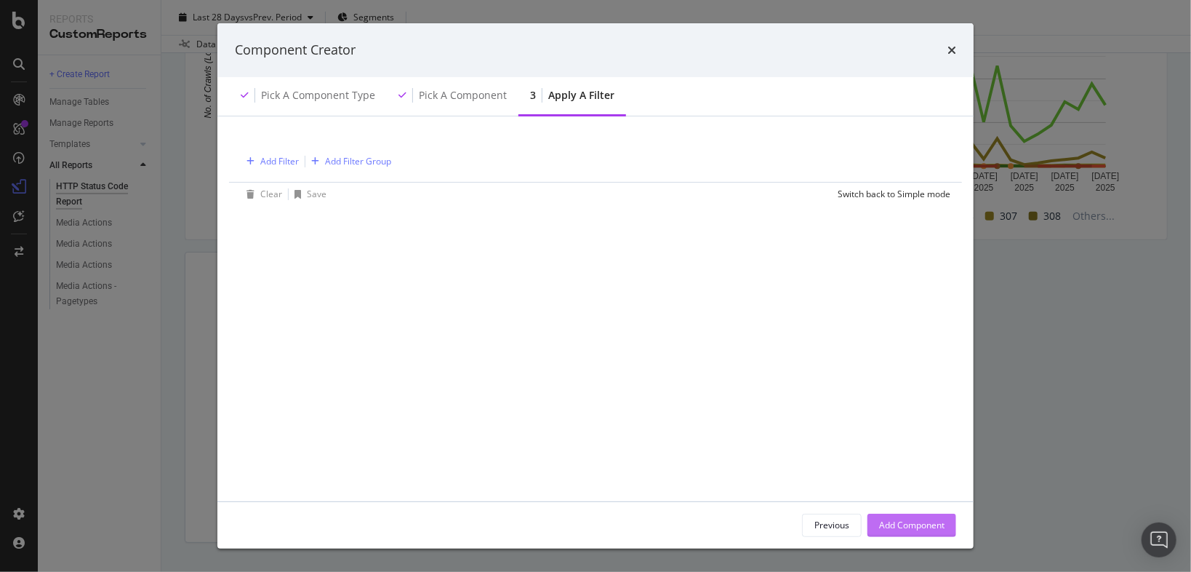
click at [939, 525] on div "Add Component" at bounding box center [911, 525] width 65 height 12
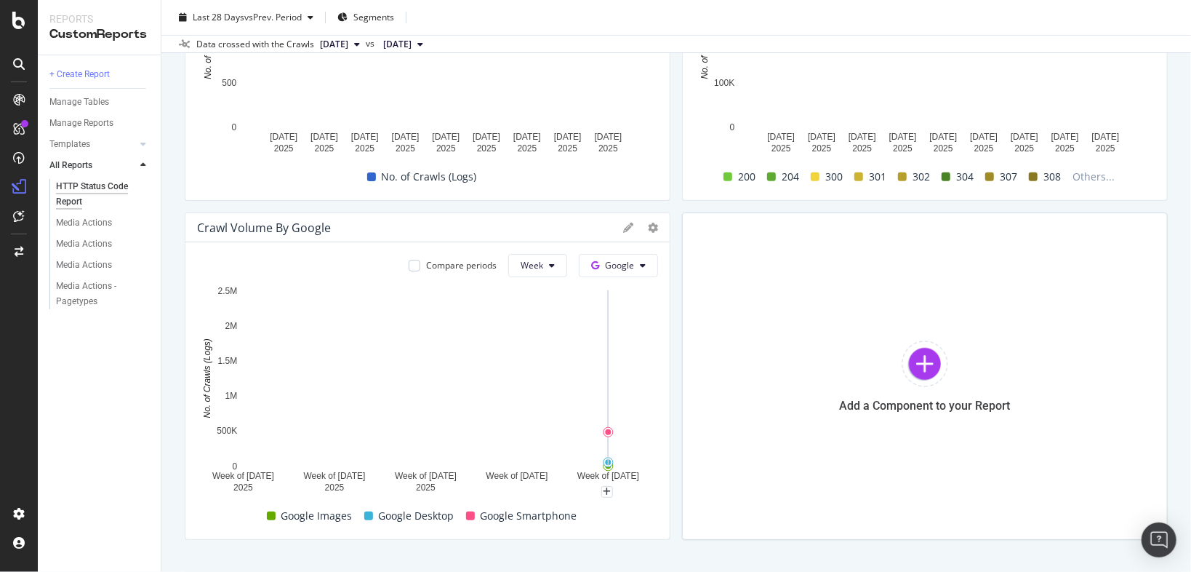
scroll to position [291, 0]
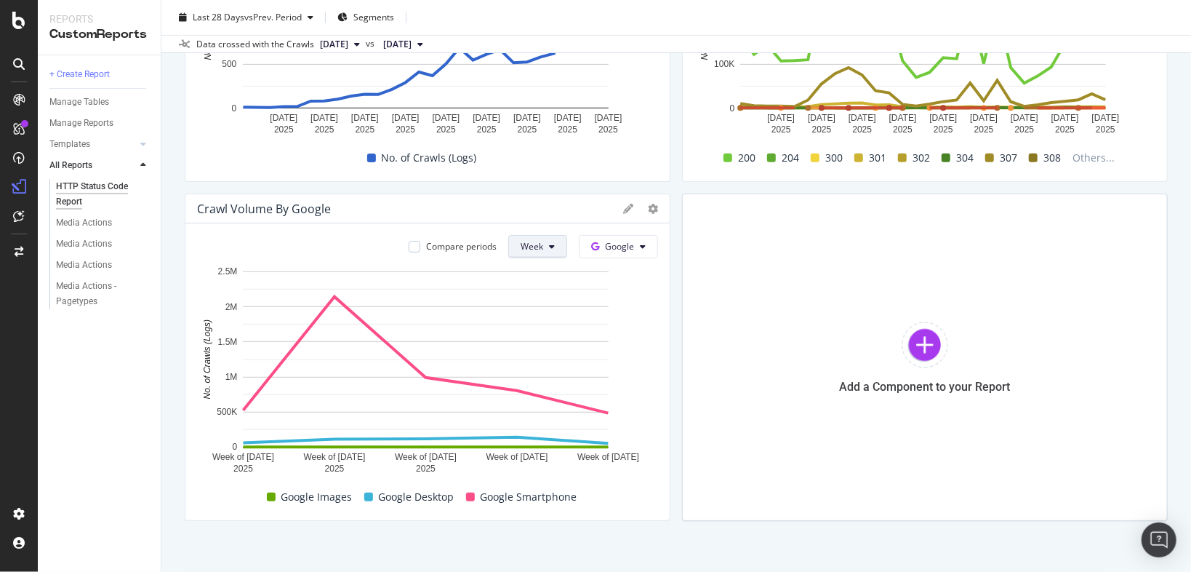
click at [549, 248] on icon at bounding box center [552, 246] width 6 height 9
click at [532, 271] on span "Day" at bounding box center [531, 274] width 26 height 13
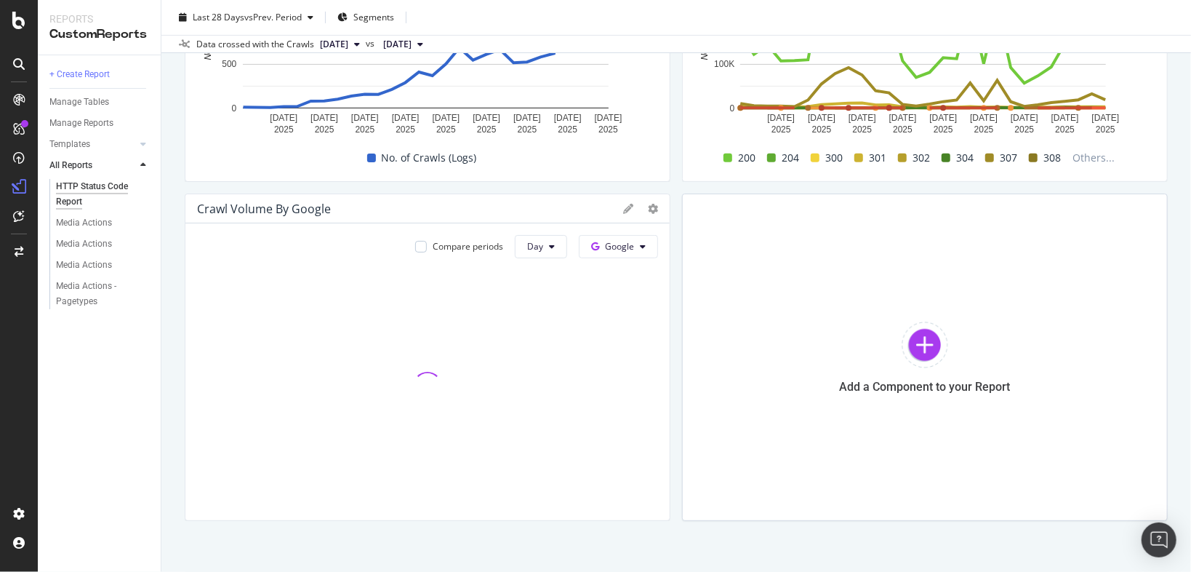
click at [626, 207] on icon at bounding box center [628, 209] width 10 height 10
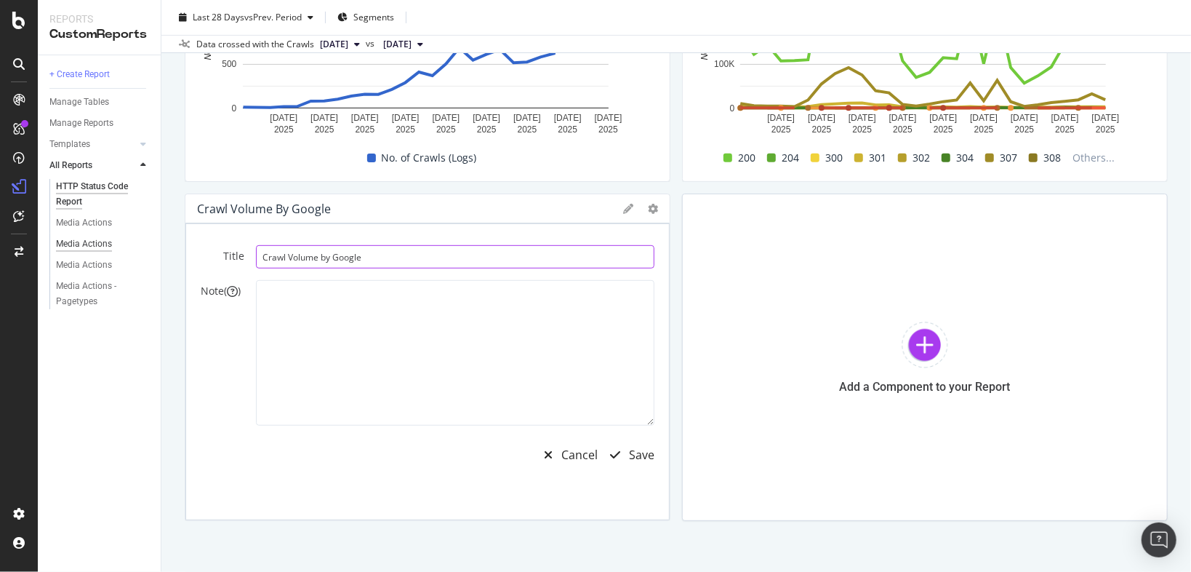
drag, startPoint x: 421, startPoint y: 254, endPoint x: 98, endPoint y: 244, distance: 323.1
click at [98, 244] on div "Reports CustomReports + Create Report Manage Tables Manage Reports Templates AI…" at bounding box center [614, 286] width 1153 height 572
click at [400, 253] on input "Crawl Volume by Google" at bounding box center [455, 256] width 399 height 23
type input "Trendline: Crawl Volume for all Google Bots"
click at [632, 447] on div "Save" at bounding box center [641, 455] width 25 height 17
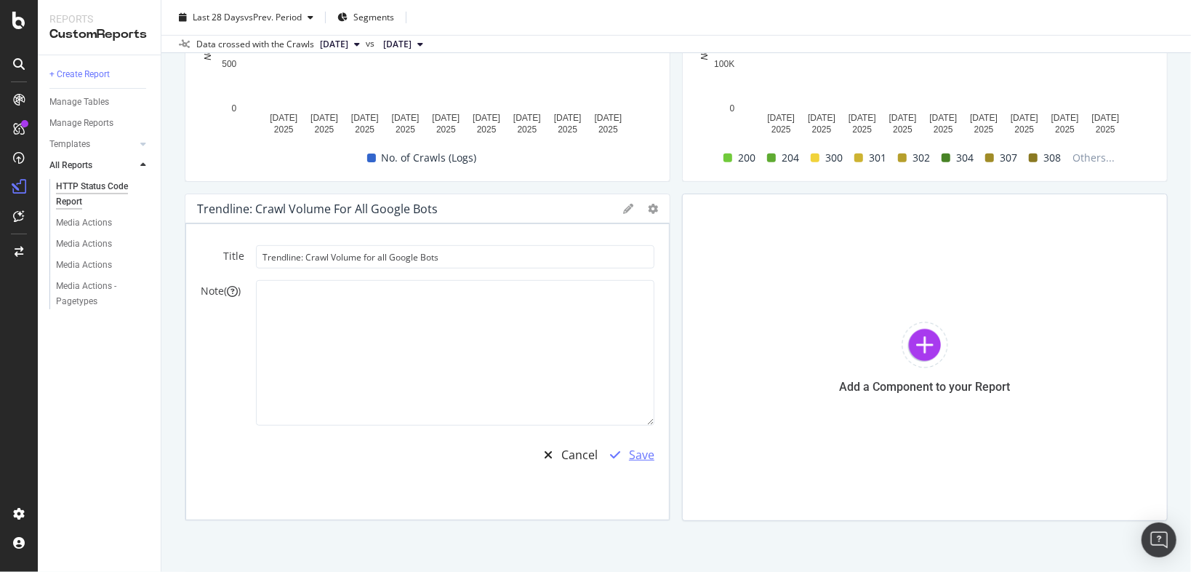
click at [632, 447] on div "Save" at bounding box center [641, 455] width 25 height 17
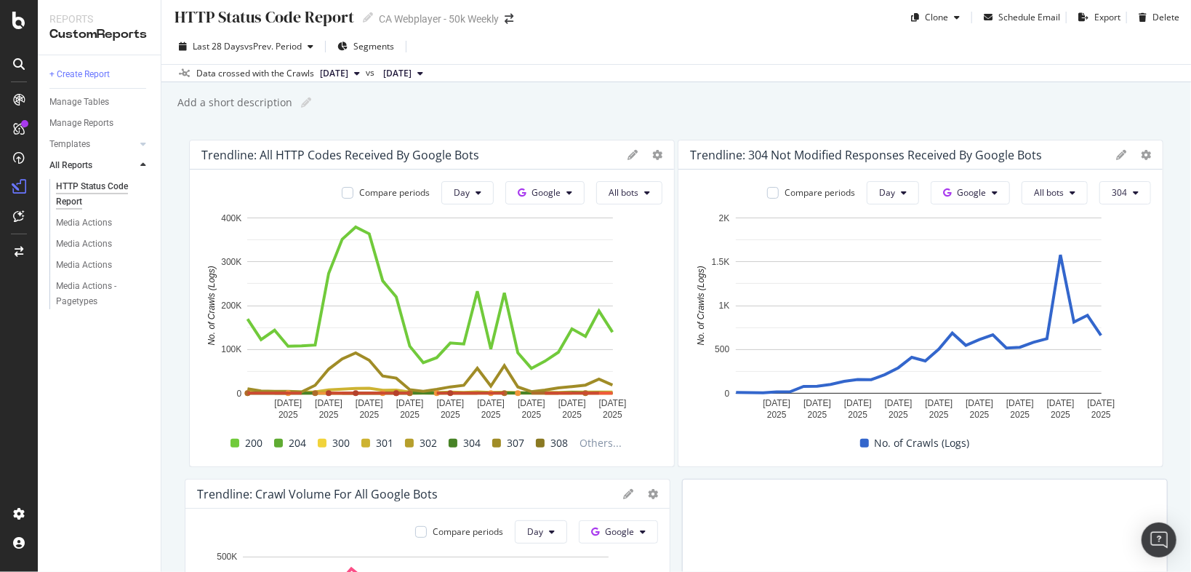
scroll to position [3, 0]
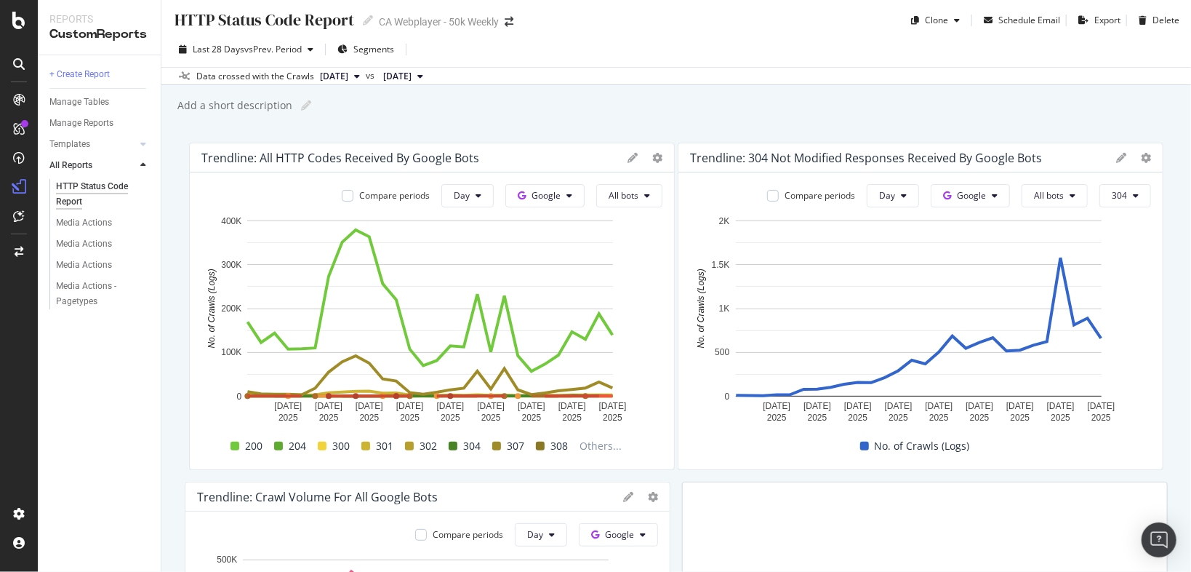
drag, startPoint x: 924, startPoint y: 135, endPoint x: 264, endPoint y: 119, distance: 660.6
click at [264, 119] on div "HTTP Status Code Report HTTP Status Code Report CA Webplayer - 50k Weekly Clone…" at bounding box center [676, 286] width 1030 height 572
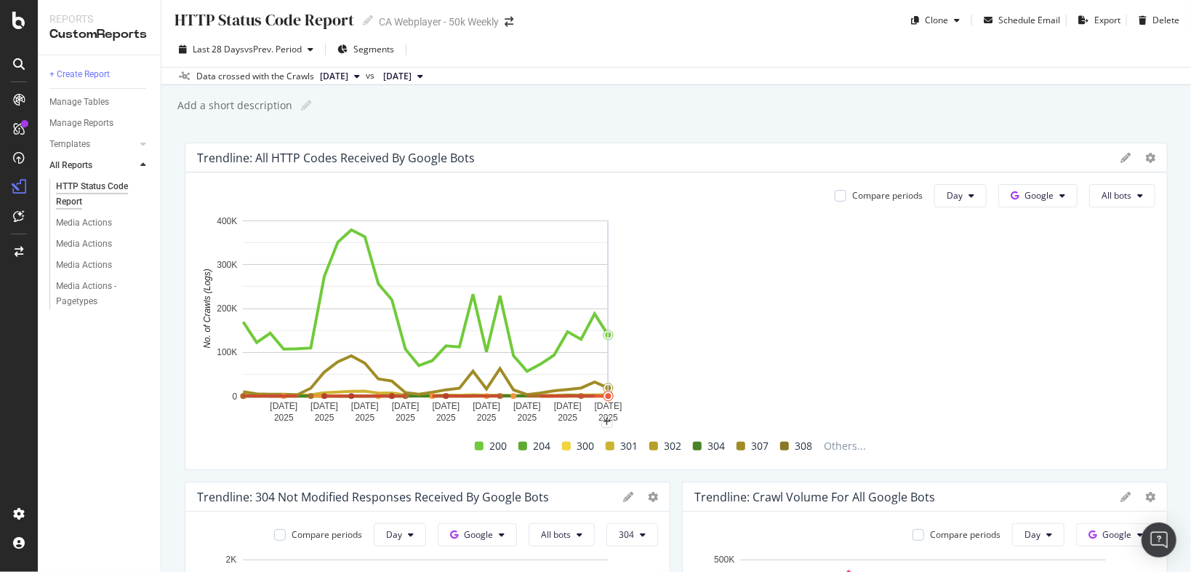
drag, startPoint x: 663, startPoint y: 224, endPoint x: 1172, endPoint y: 230, distance: 509.1
click at [1172, 230] on div "HTTP Status Code Report HTTP Status Code Report CA Webplayer - 50k Weekly Clone…" at bounding box center [676, 286] width 1030 height 572
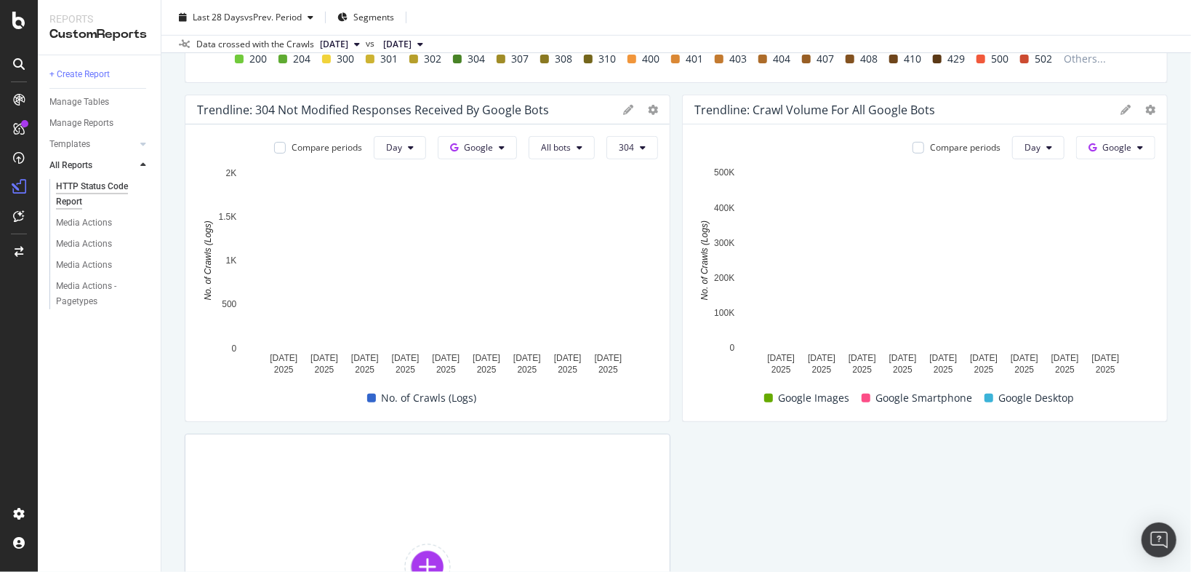
scroll to position [468, 0]
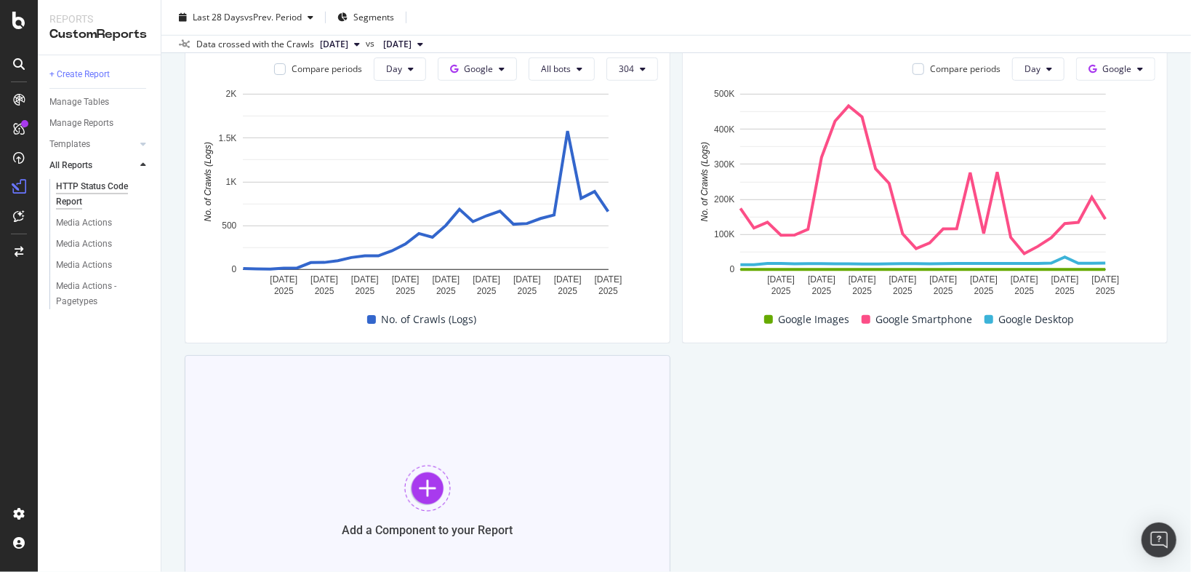
click at [393, 488] on div "Add a Component to your Report" at bounding box center [428, 500] width 486 height 291
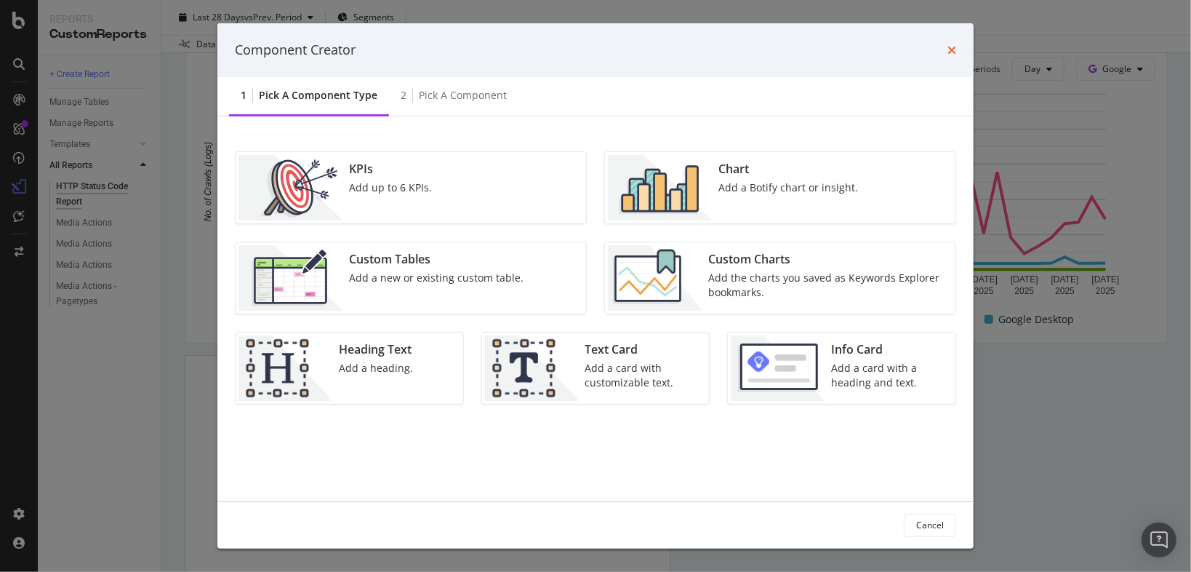
click at [953, 48] on icon "times" at bounding box center [952, 50] width 9 height 12
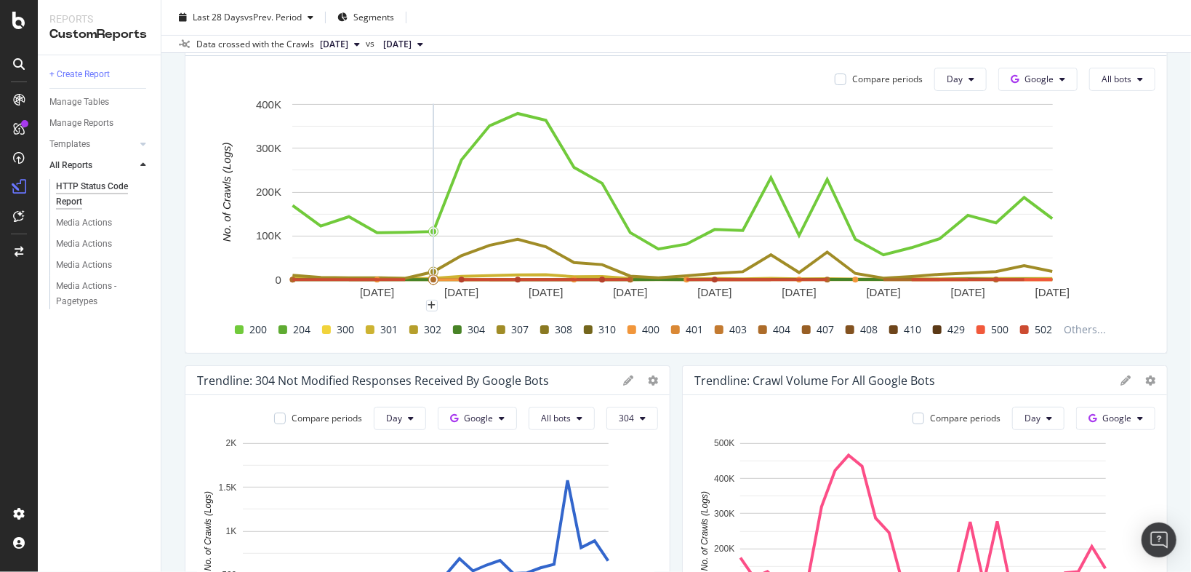
scroll to position [0, 0]
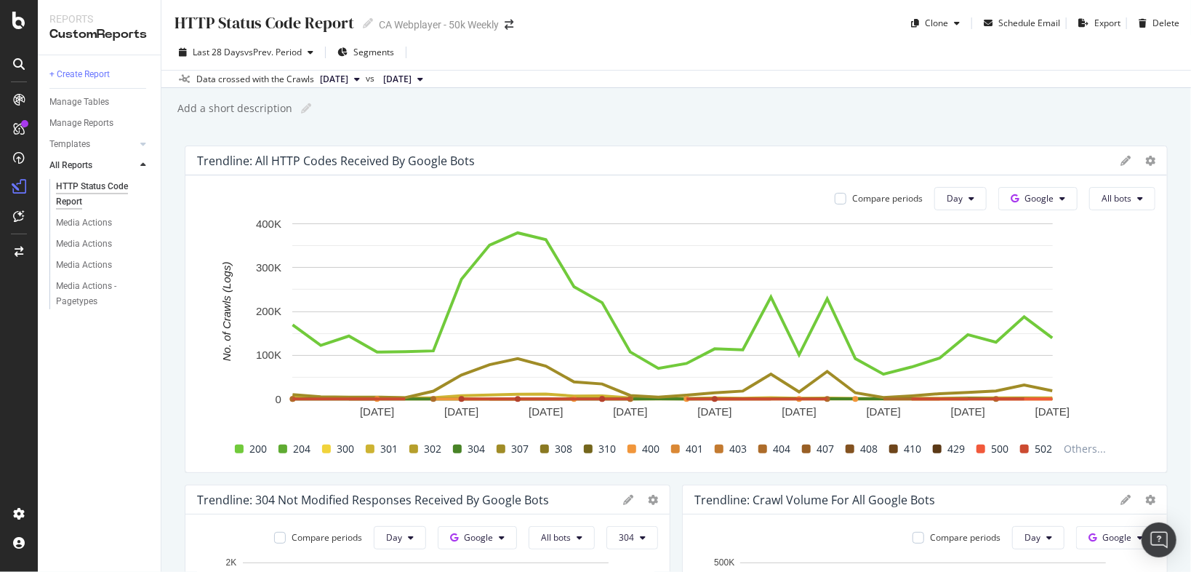
click at [329, 12] on div "HTTP Status Code Report" at bounding box center [263, 23] width 181 height 23
type input "Crawl Report: Googlebot HTTP Codes"
click at [286, 107] on div "Add a short description" at bounding box center [234, 108] width 116 height 15
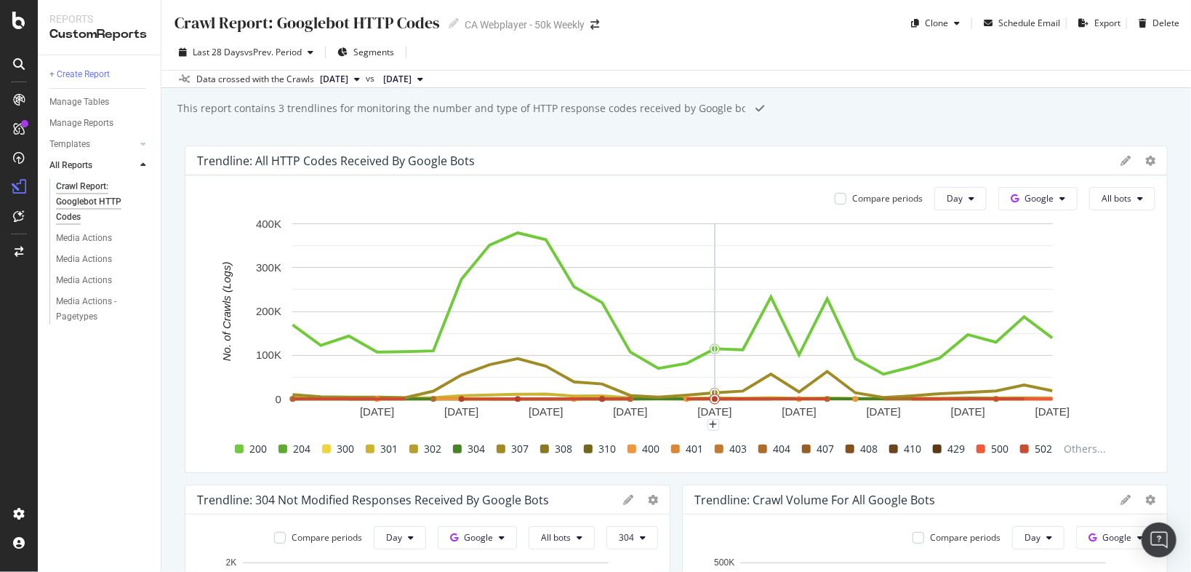
type input "This report contains 3 trendlines for monitoring the number and type of HTTP re…"
click at [284, 111] on div "This report contains 3 trendlines for monitoring the number and type of HTTP re…" at bounding box center [467, 108] width 583 height 15
click at [287, 106] on input "This report contains 3 trendlines for monitoring the number and type of HTTP re…" at bounding box center [460, 108] width 569 height 13
click at [415, 103] on input "This report contains trends for monitoring the number and type of HTTP response…" at bounding box center [447, 108] width 543 height 13
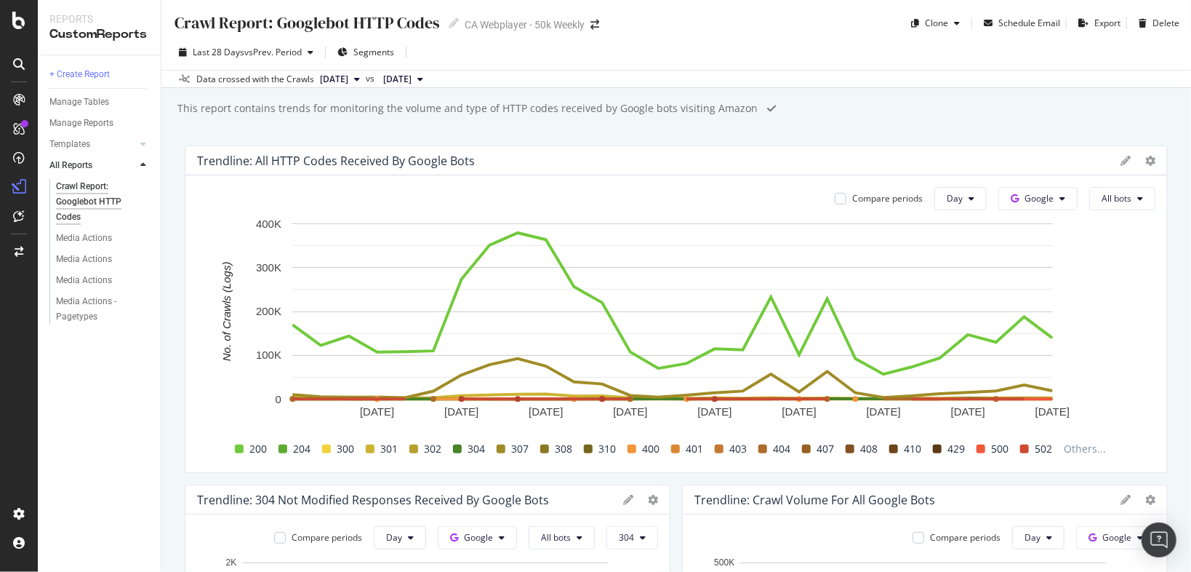
type input "This report contains trends for monitoring the volume and type of HTTP codes re…"
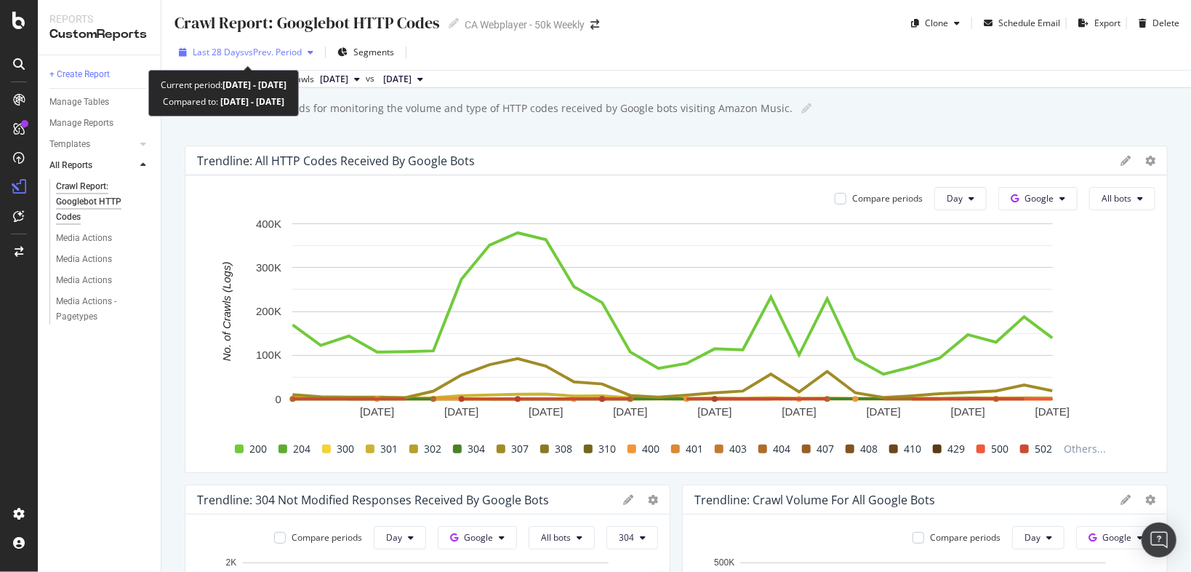
click at [271, 46] on span "vs Prev. Period" at bounding box center [272, 52] width 57 height 12
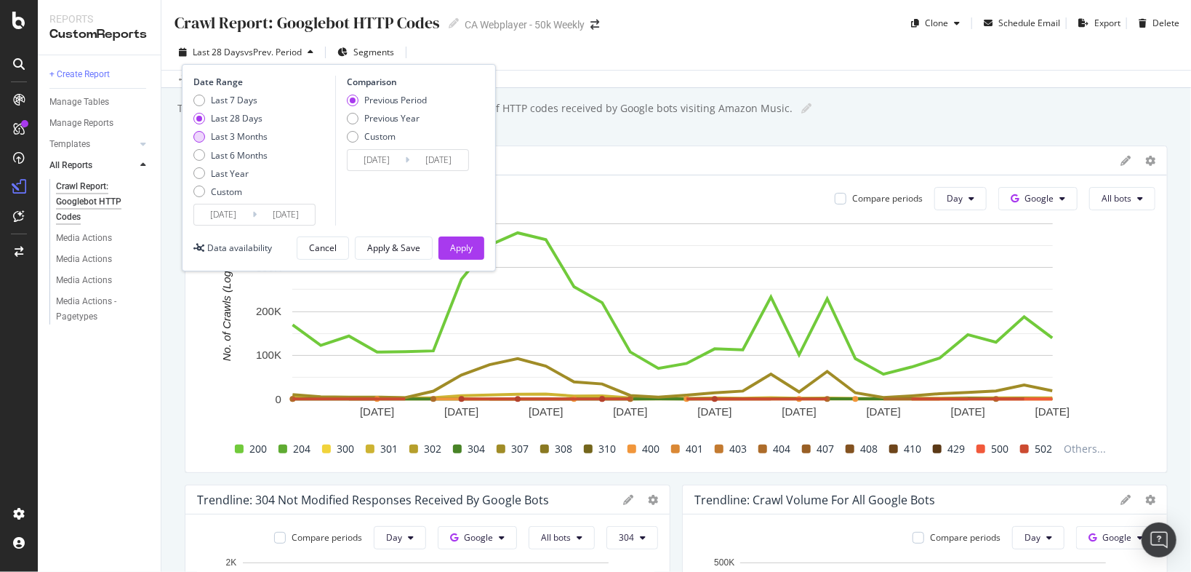
click at [236, 135] on div "Last 3 Months" at bounding box center [239, 136] width 57 height 12
type input "2025/06/11"
type input "2025/03/11"
type input "2025/06/10"
click at [471, 247] on div "Apply" at bounding box center [461, 247] width 23 height 12
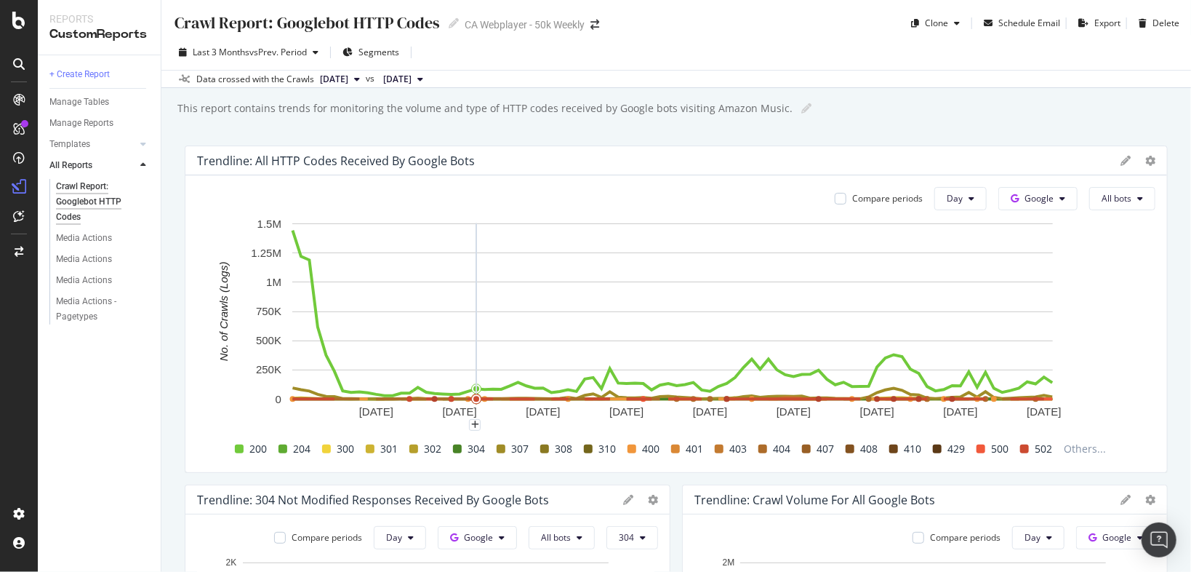
click at [457, 450] on span at bounding box center [457, 448] width 9 height 9
click at [472, 449] on span "304" at bounding box center [476, 448] width 17 height 17
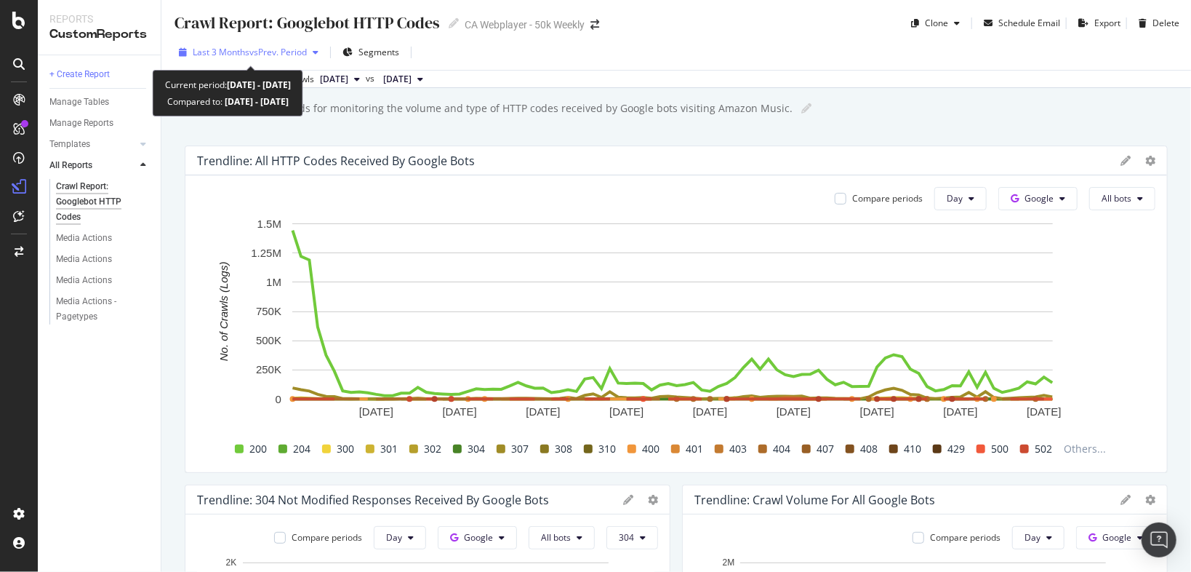
click at [285, 53] on span "vs Prev. Period" at bounding box center [277, 52] width 57 height 12
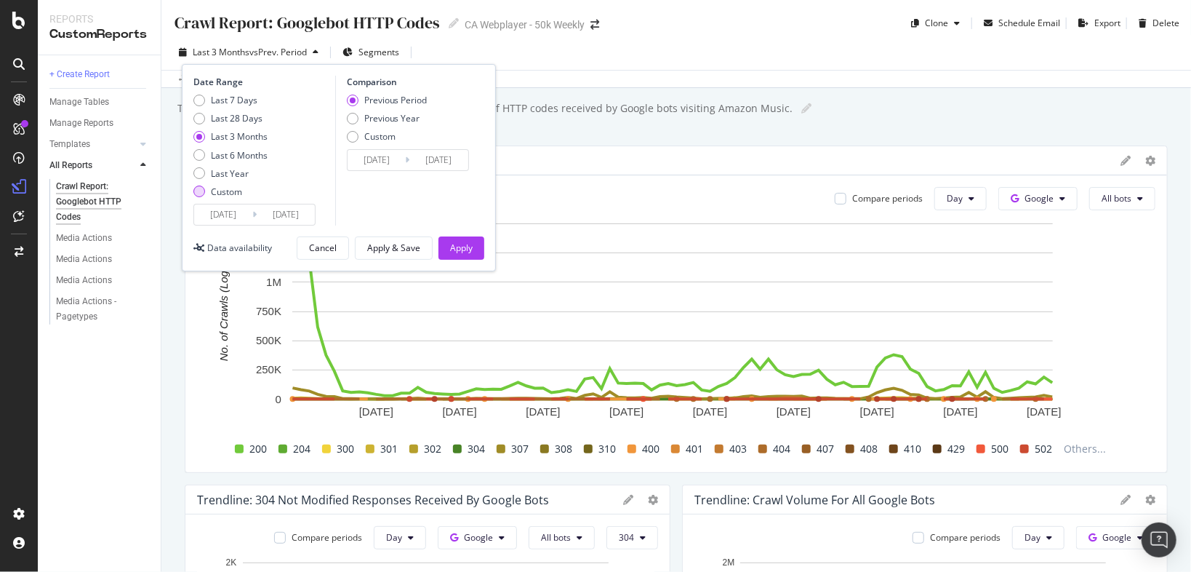
click at [203, 194] on div "Custom" at bounding box center [199, 191] width 12 height 12
type input "2025/08/14"
type input "2025/07/17"
type input "2025/08/13"
click at [239, 217] on input "2025/08/14" at bounding box center [223, 214] width 58 height 20
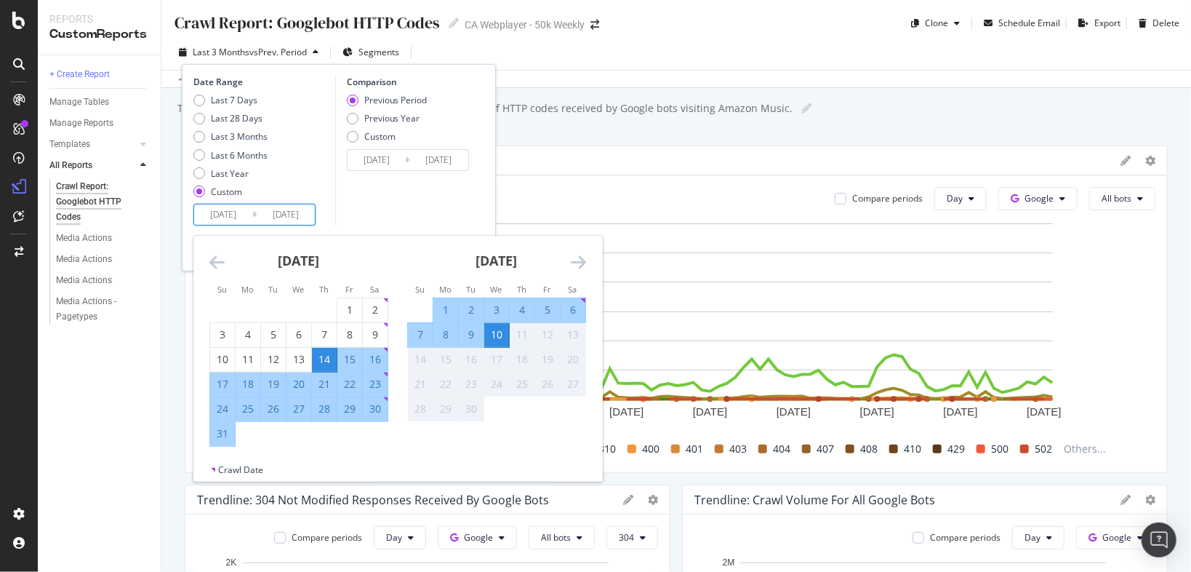
click at [222, 407] on div "24" at bounding box center [222, 408] width 25 height 15
type input "2025/08/24"
type input "2025/08/06"
type input "2025/08/23"
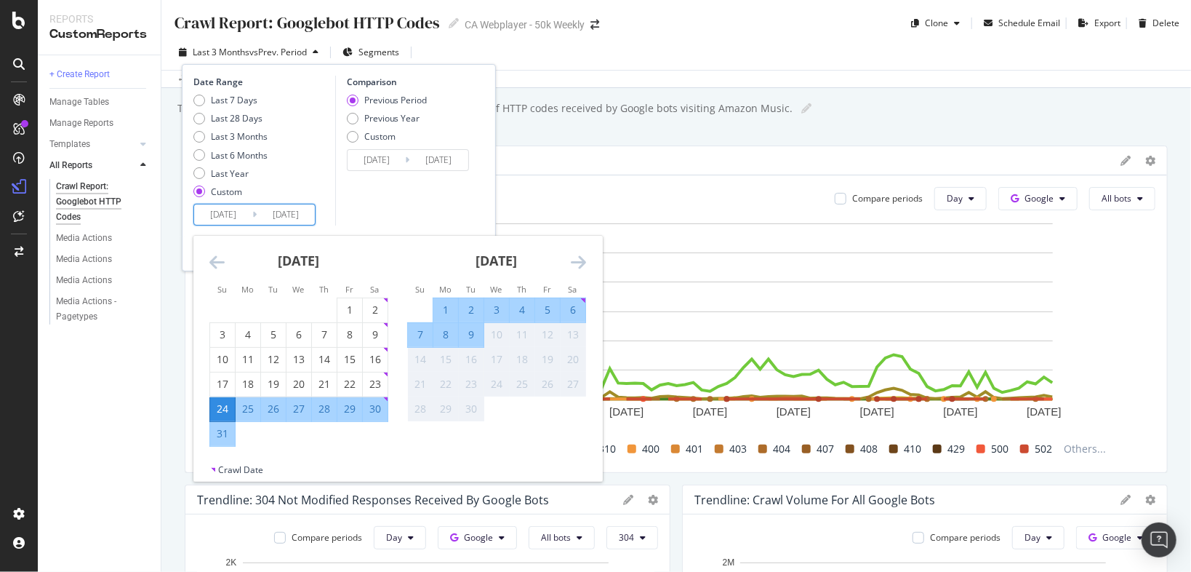
click at [245, 405] on div "25" at bounding box center [248, 408] width 25 height 15
type input "2025/08/25"
type input "2025/08/22"
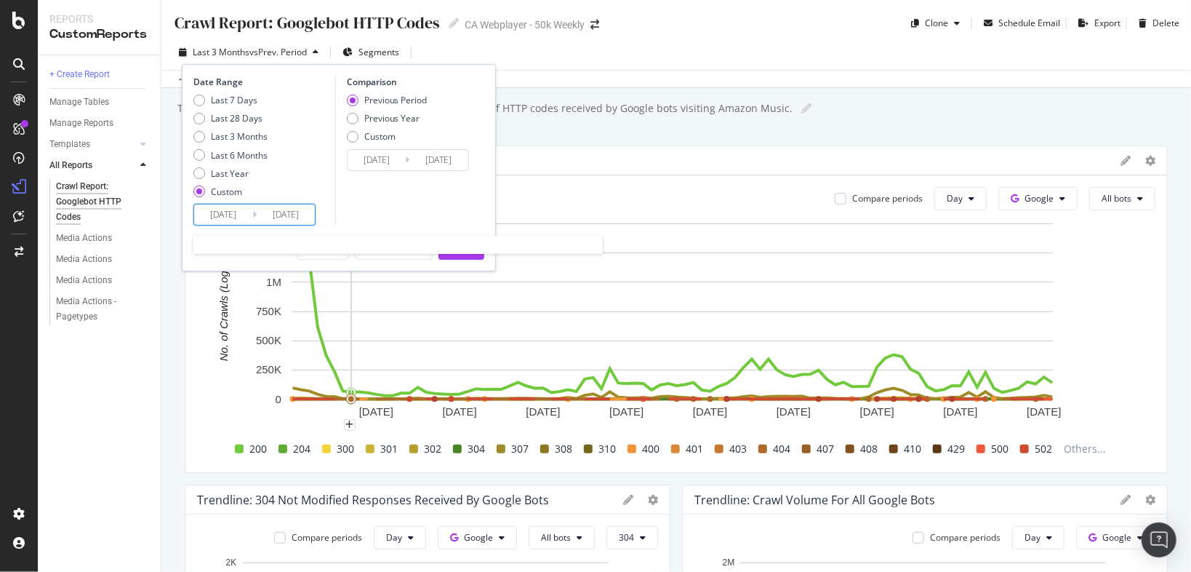
click at [233, 215] on input "2025/08/24" at bounding box center [223, 214] width 58 height 20
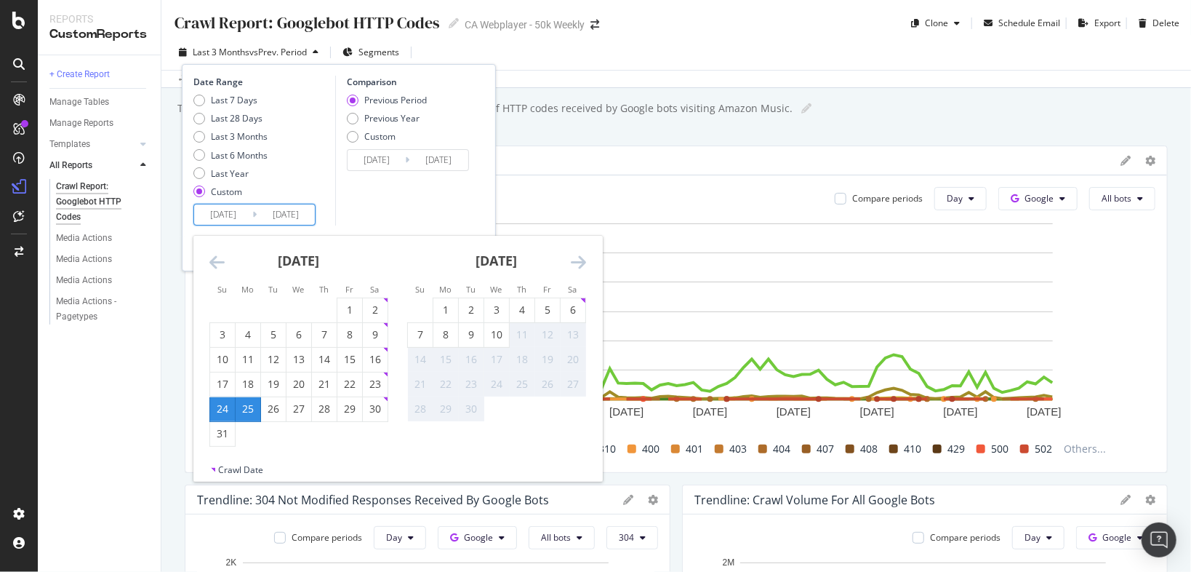
click at [244, 412] on div "25" at bounding box center [248, 408] width 25 height 15
type input "2025/08/25"
type input "2025/08/24"
click at [476, 336] on div "9" at bounding box center [471, 334] width 25 height 15
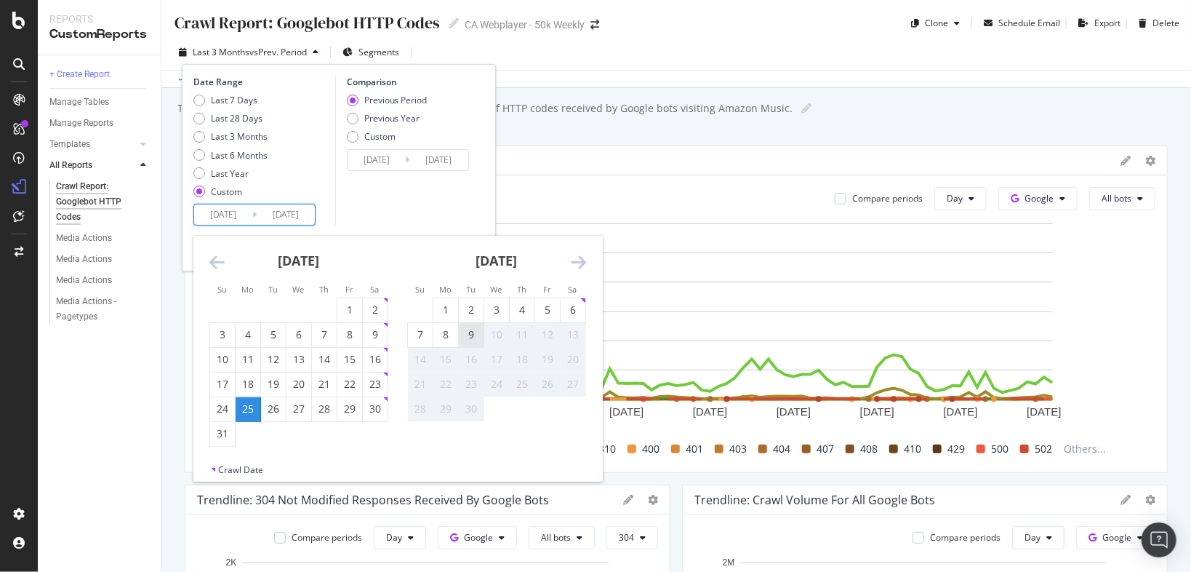
type input "2025/09/09"
type input "2025/08/09"
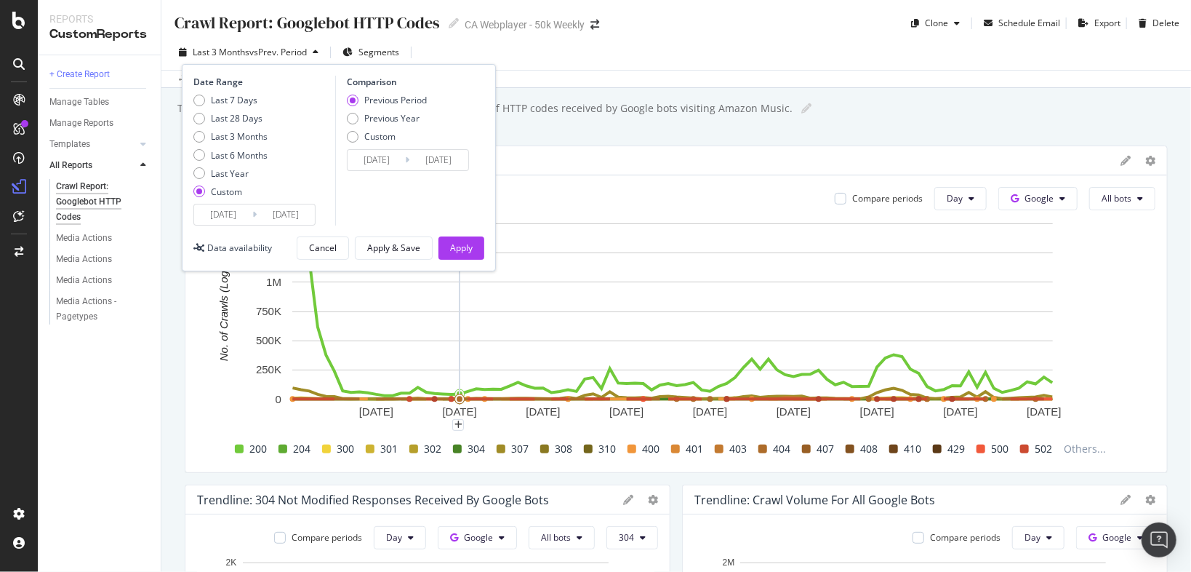
click at [461, 233] on div "Date Range Last 7 Days Last 28 Days Last 3 Months Last 6 Months Last Year Custo…" at bounding box center [339, 167] width 314 height 207
click at [465, 249] on div "Apply" at bounding box center [461, 247] width 23 height 12
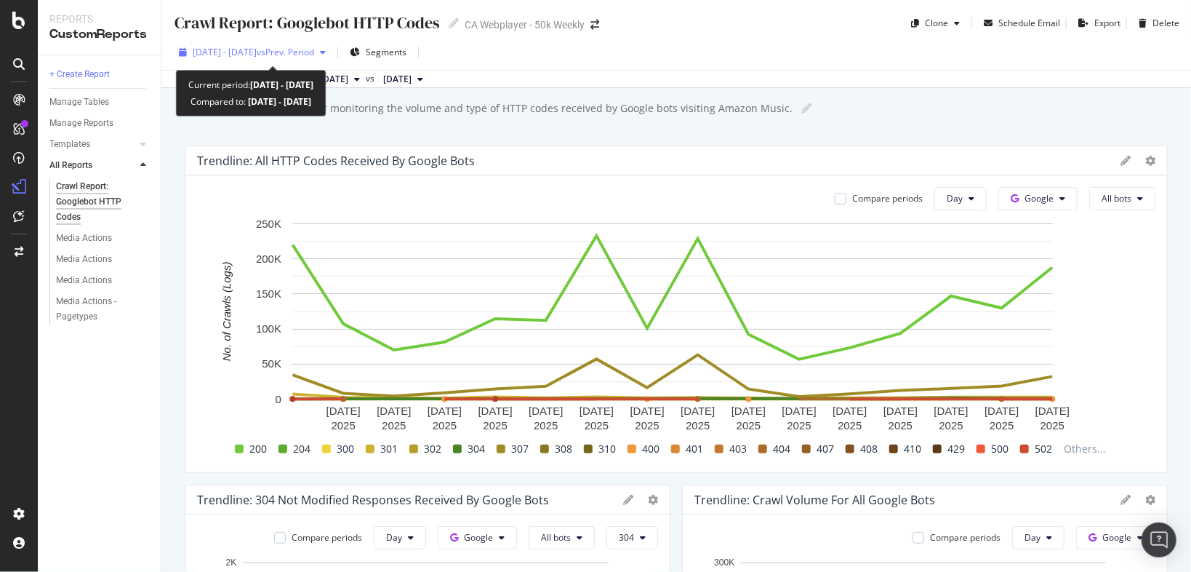
click at [257, 49] on span "2025 Aug. 25th - Sep. 9th" at bounding box center [225, 52] width 64 height 12
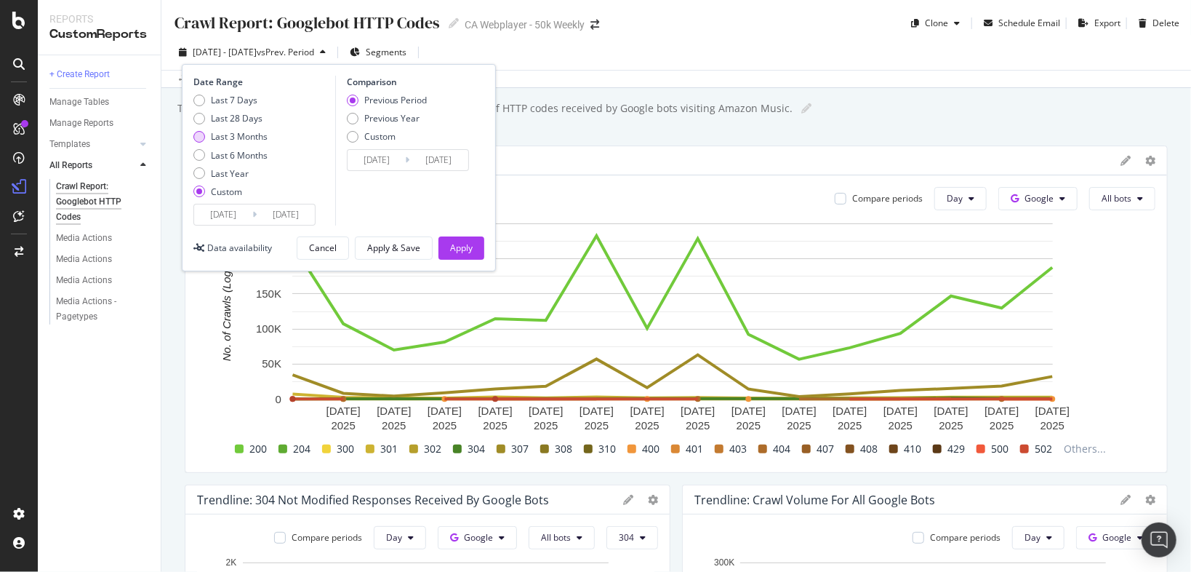
click at [233, 138] on div "Last 3 Months" at bounding box center [239, 136] width 57 height 12
type input "2025/06/11"
type input "2025/09/10"
type input "2025/03/11"
type input "2025/06/10"
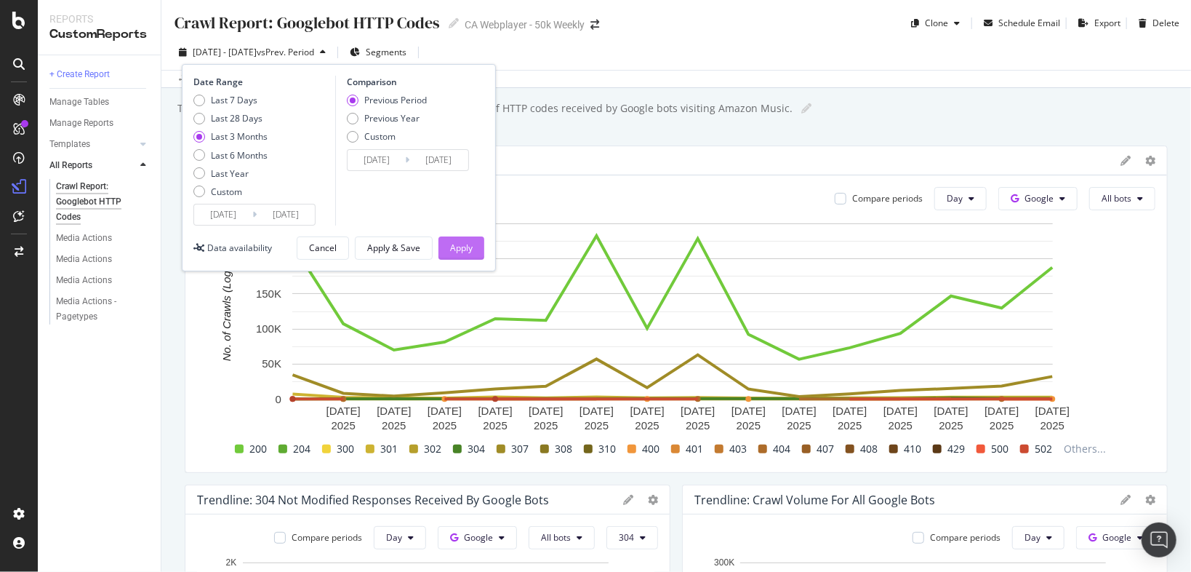
click at [446, 249] on button "Apply" at bounding box center [462, 247] width 46 height 23
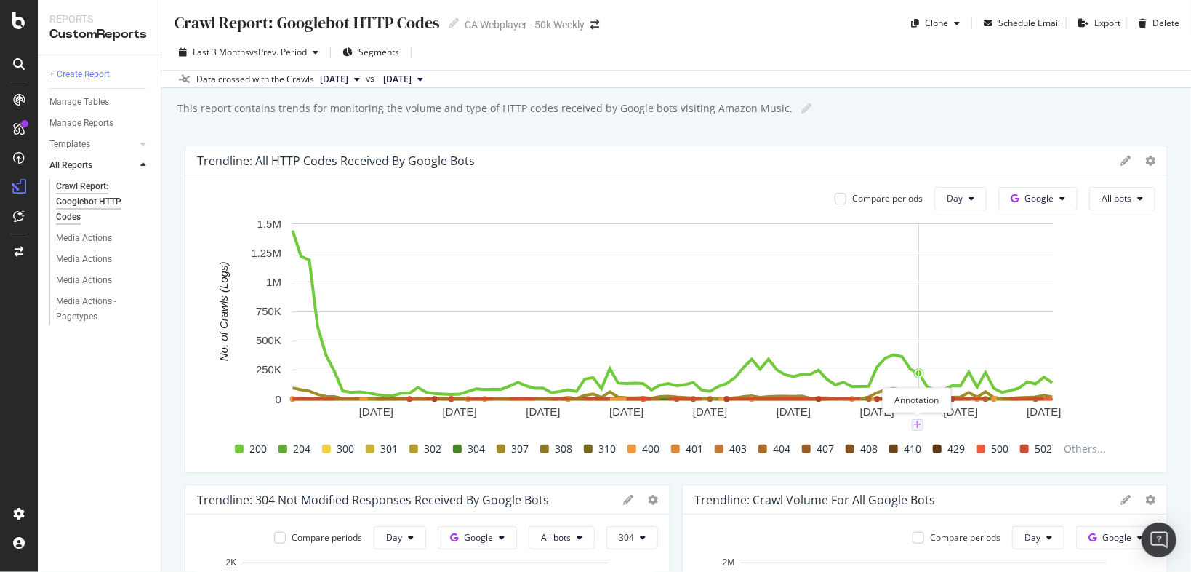
click at [920, 426] on icon "plus" at bounding box center [917, 424] width 8 height 9
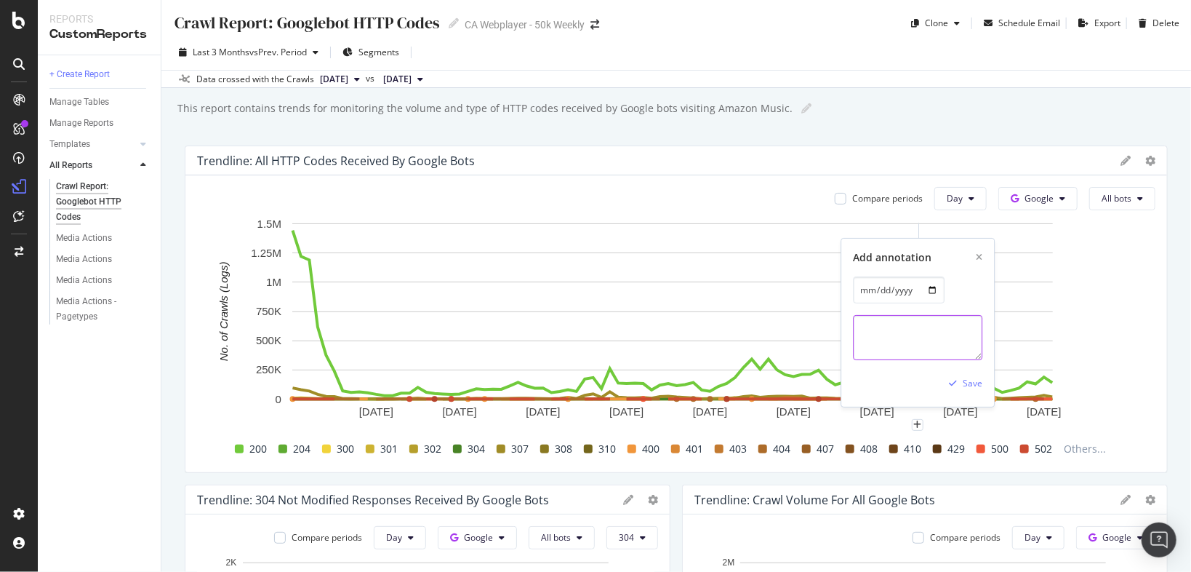
click at [905, 340] on textarea at bounding box center [917, 337] width 129 height 45
type textarea "Implemented 304 Not Modified for CA /tracks/ pages"
click at [972, 385] on div "Save" at bounding box center [973, 383] width 20 height 12
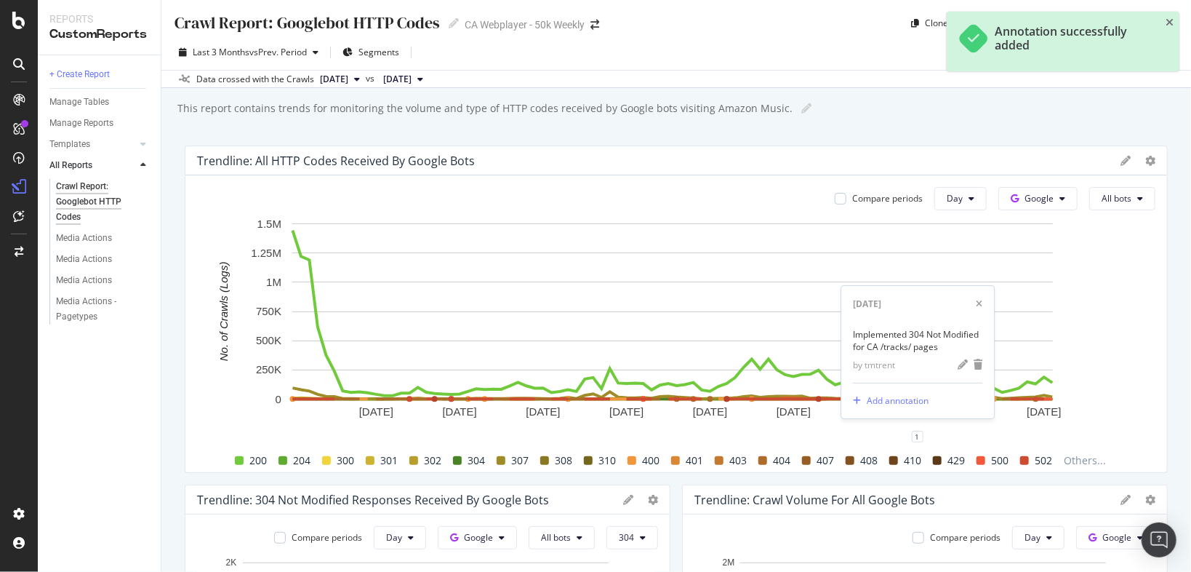
click at [949, 105] on div "This report contains trends for monitoring the volume and type of HTTP codes re…" at bounding box center [683, 108] width 1015 height 22
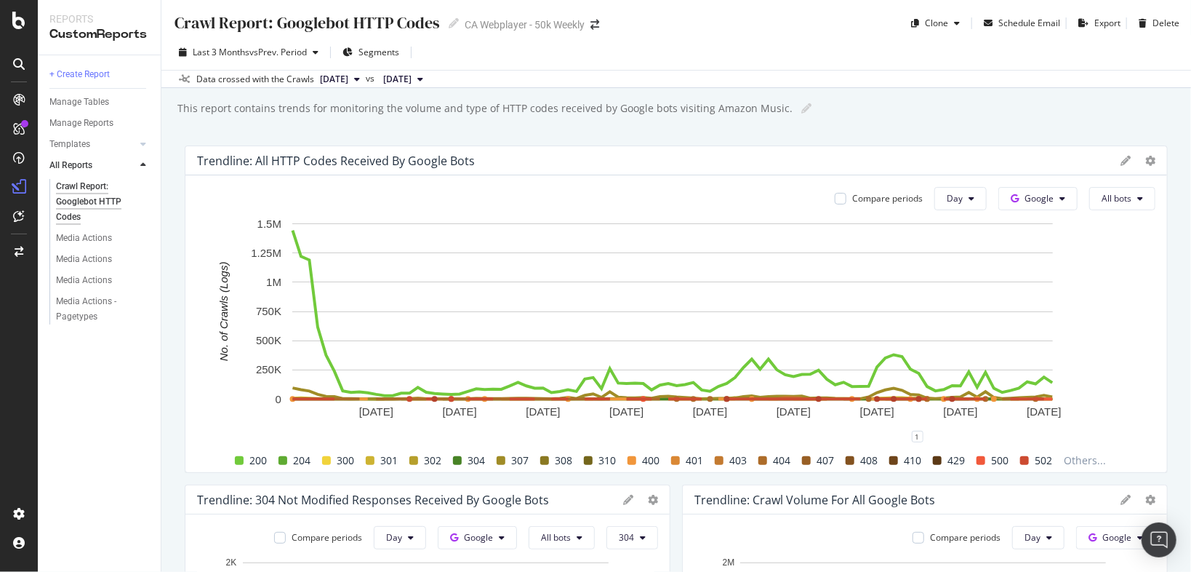
click at [919, 116] on div "This report contains trends for monitoring the volume and type of HTTP codes re…" at bounding box center [683, 108] width 1015 height 22
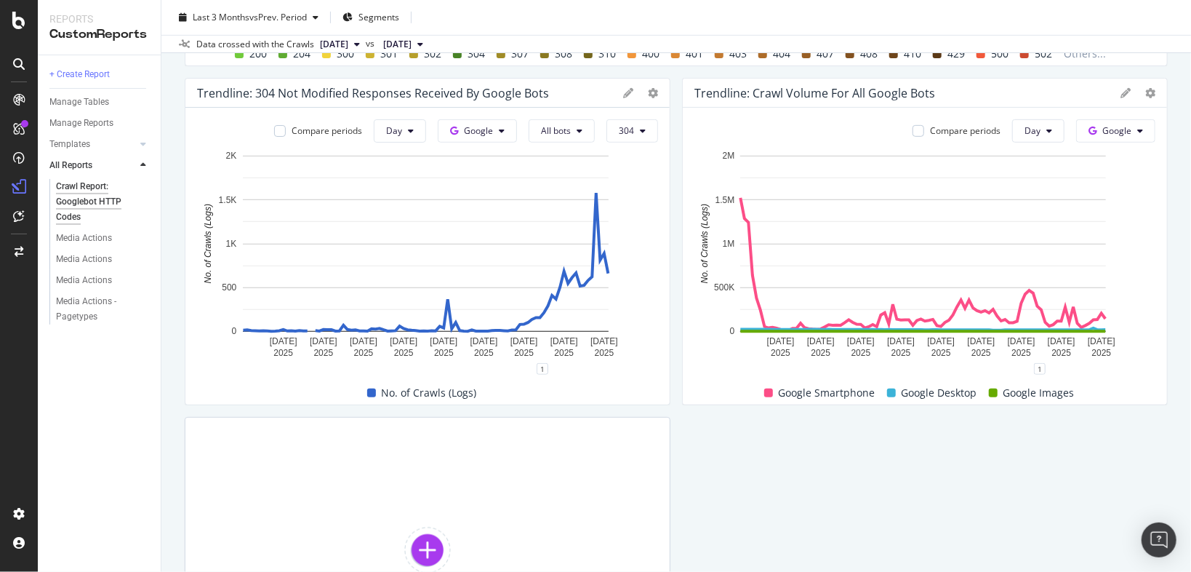
scroll to position [407, 0]
click at [427, 553] on div at bounding box center [427, 549] width 47 height 47
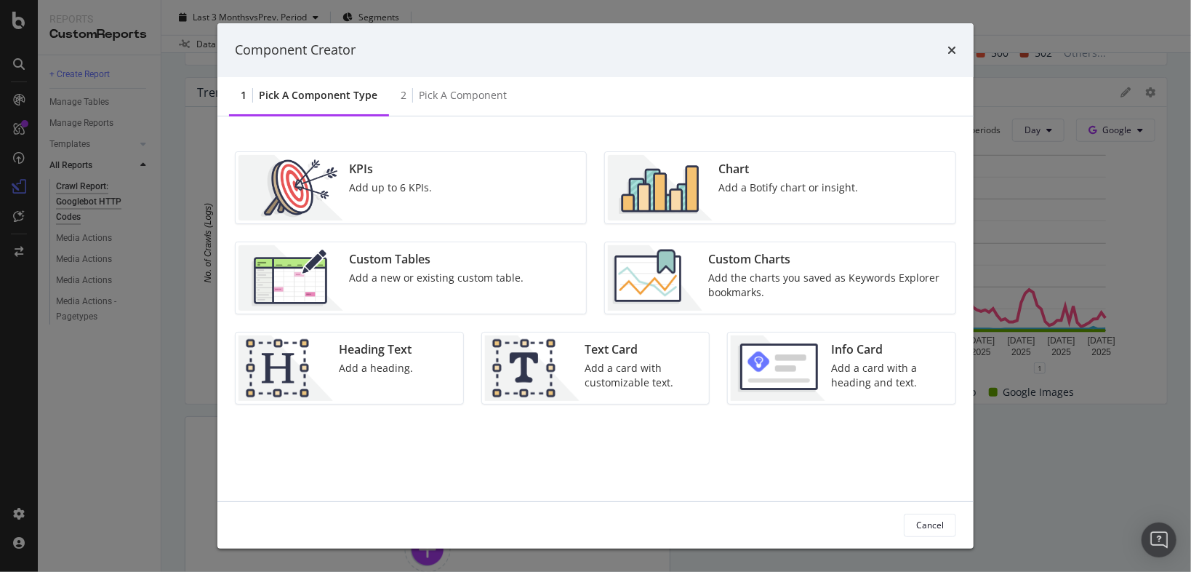
click at [700, 183] on img "modal" at bounding box center [660, 187] width 105 height 65
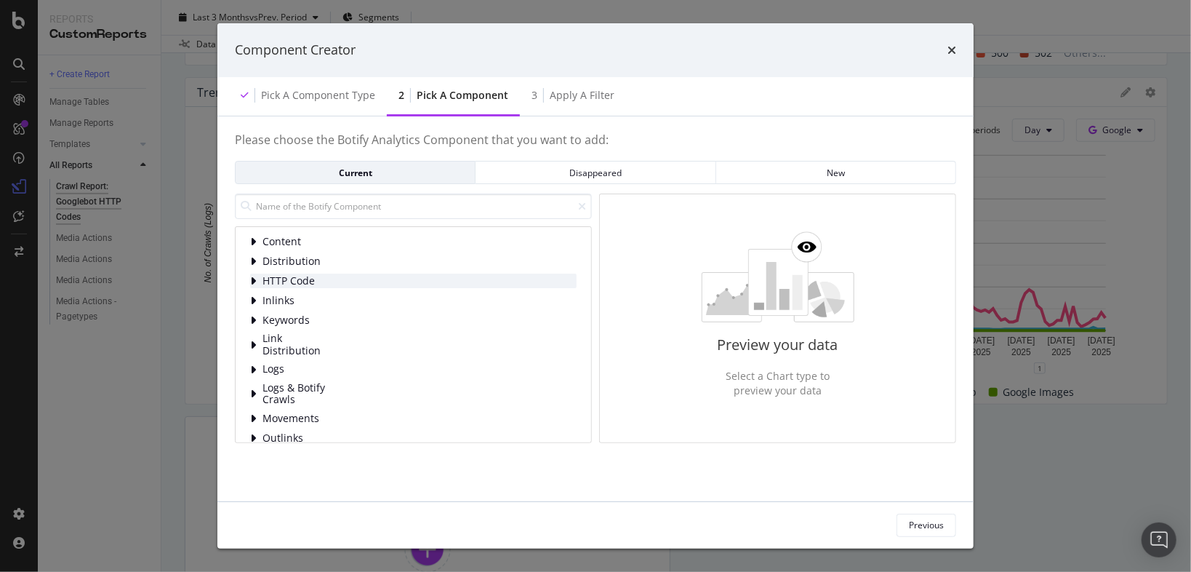
click at [323, 282] on span "HTTP Code" at bounding box center [295, 281] width 65 height 12
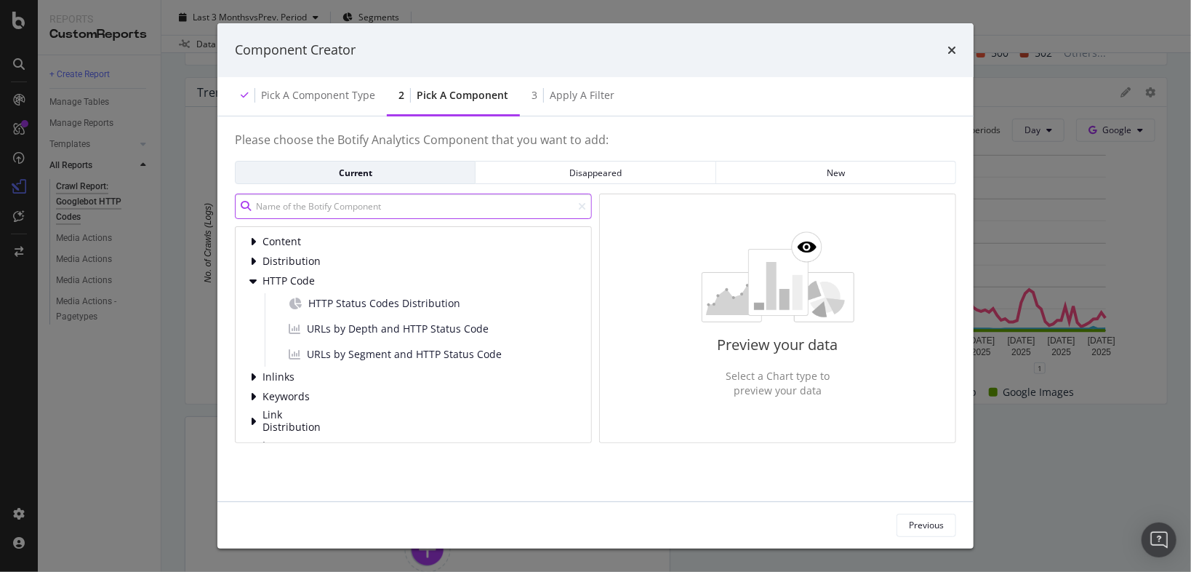
click at [326, 204] on input "modal" at bounding box center [413, 205] width 357 height 25
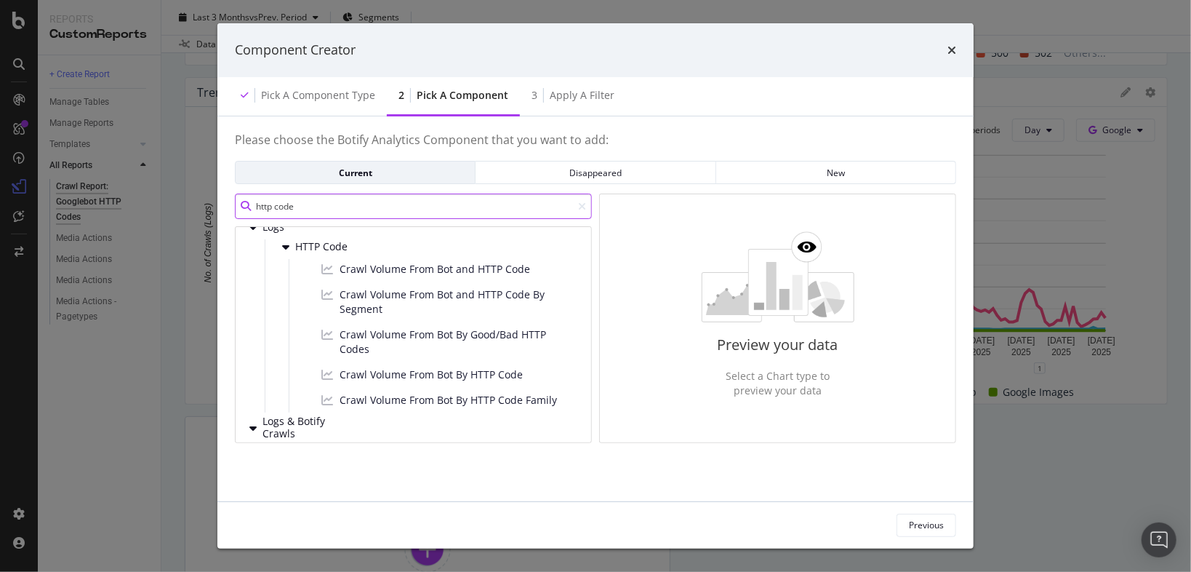
scroll to position [116, 0]
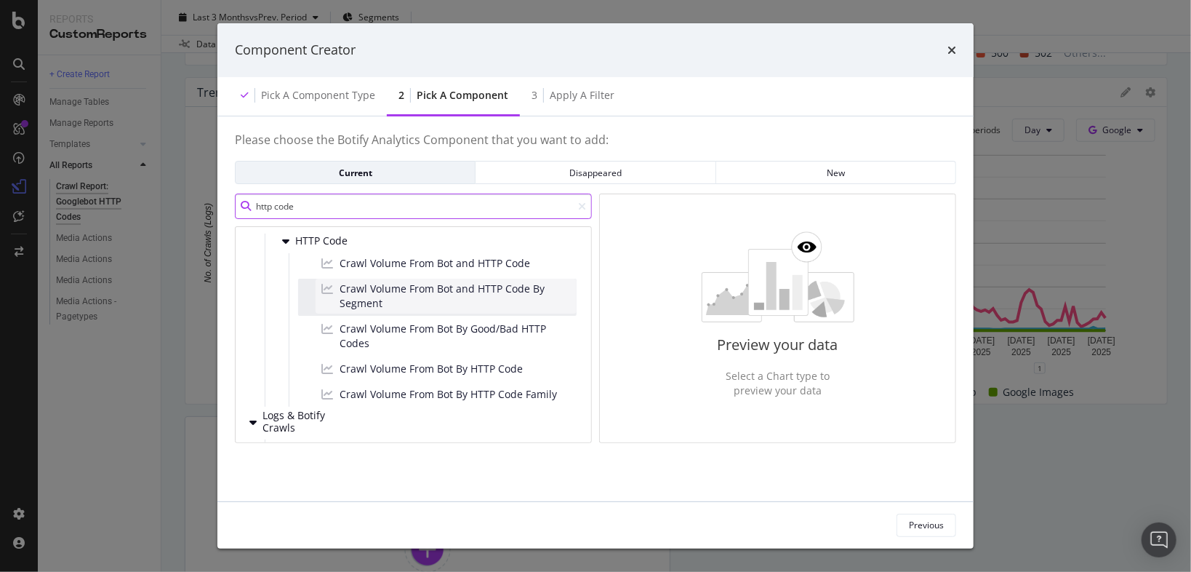
type input "http code"
click at [537, 290] on span "Crawl Volume From Bot and HTTP Code By Segment" at bounding box center [455, 295] width 231 height 29
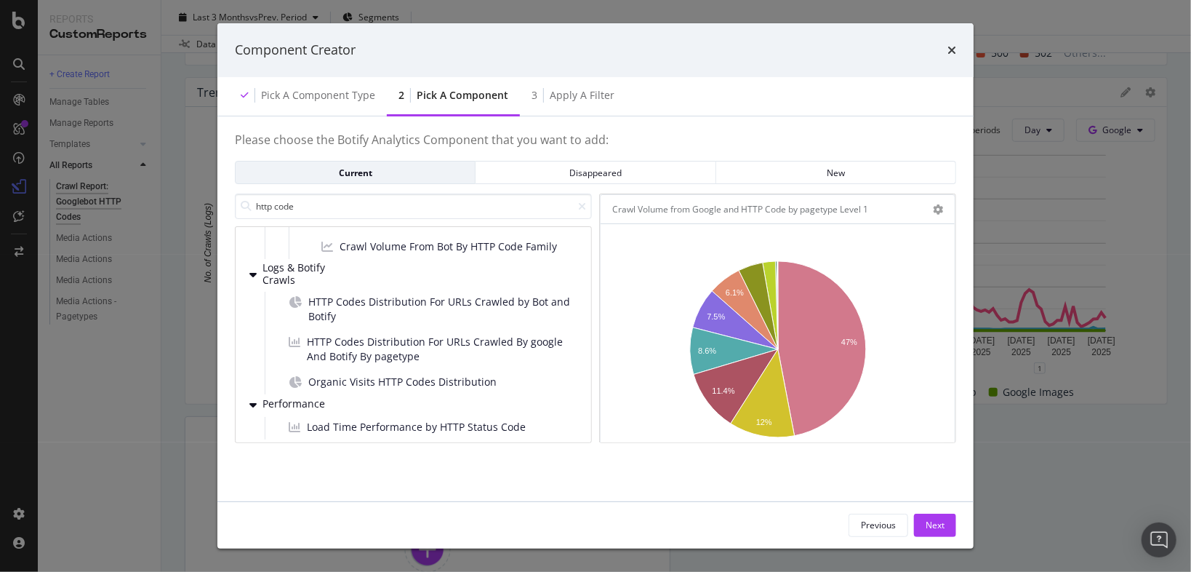
scroll to position [291, 0]
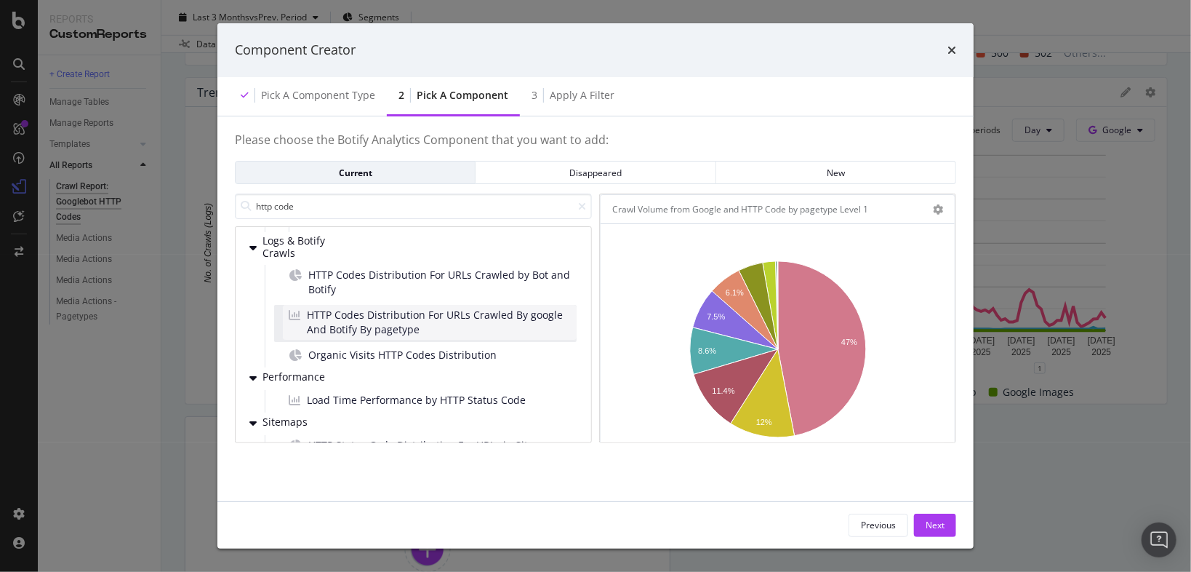
click at [381, 323] on span "HTTP Codes Distribution For URLs Crawled By google And Botify By pagetype" at bounding box center [439, 322] width 264 height 29
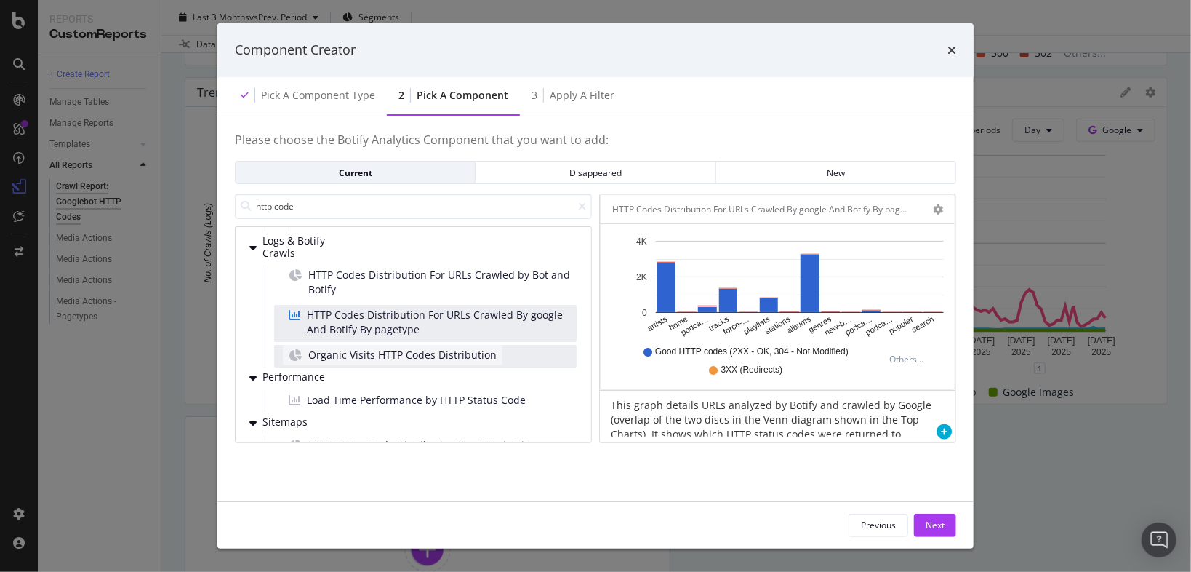
click at [392, 358] on span "Organic Visits HTTP Codes Distribution" at bounding box center [402, 355] width 188 height 15
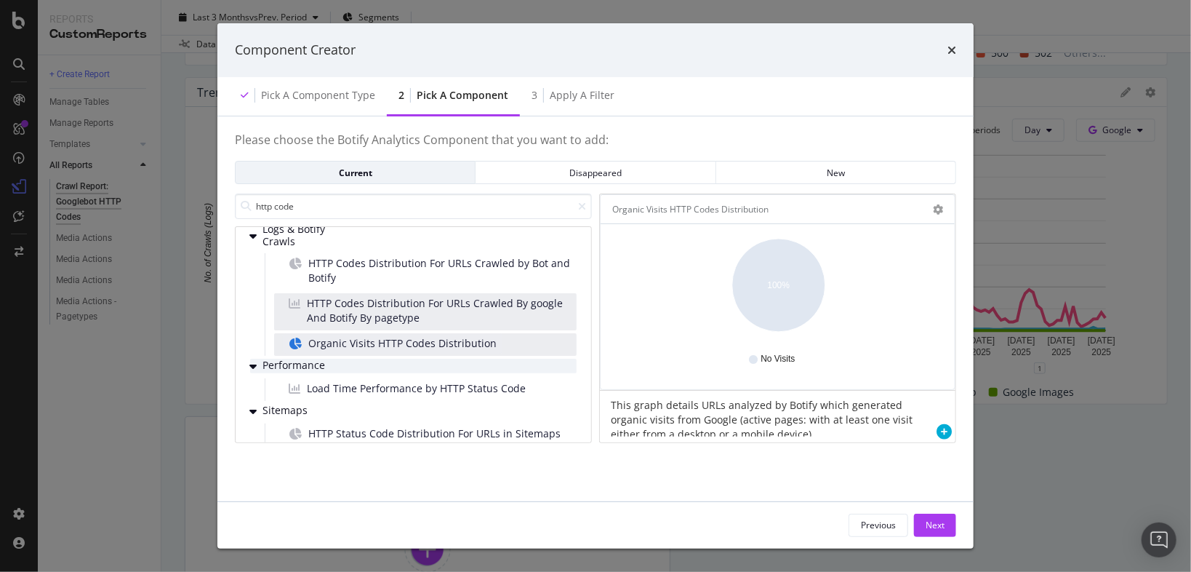
scroll to position [313, 0]
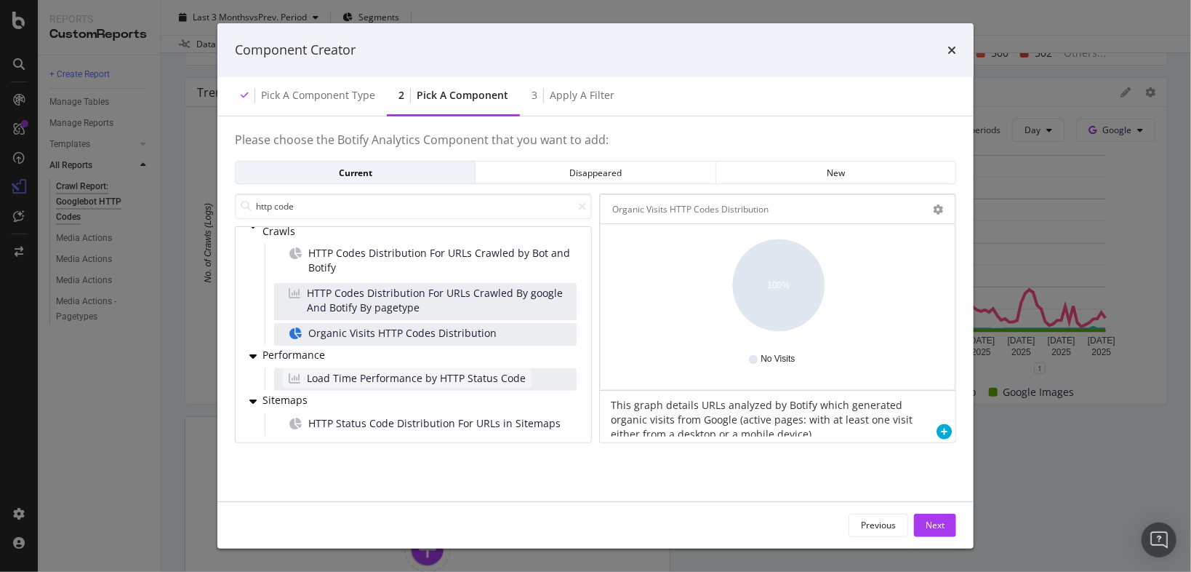
click at [390, 379] on span "Load Time Performance by HTTP Status Code" at bounding box center [416, 378] width 219 height 15
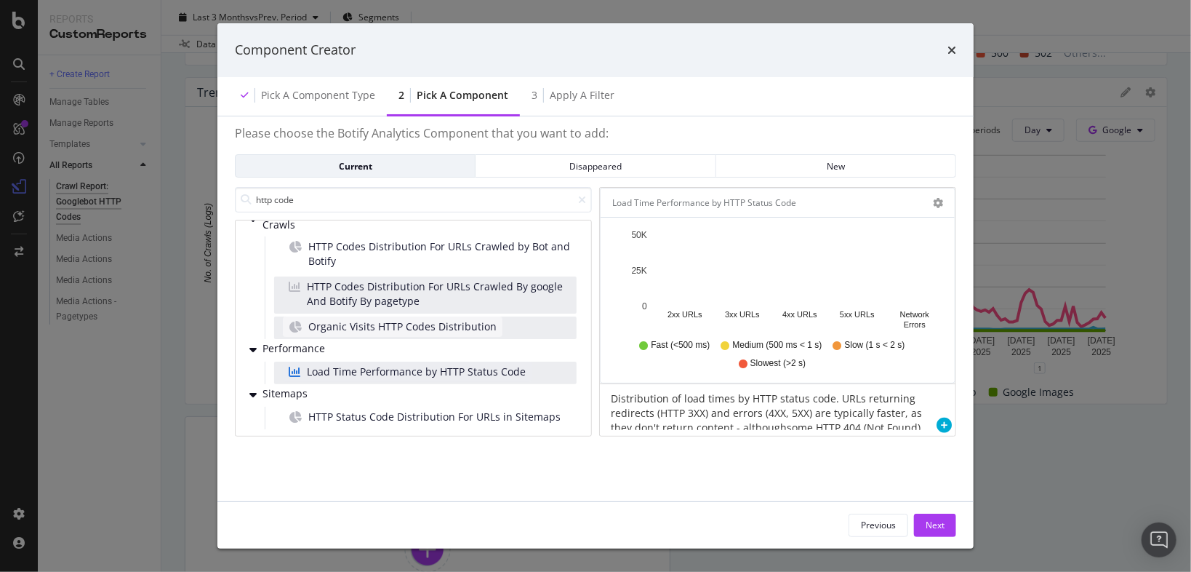
scroll to position [15, 0]
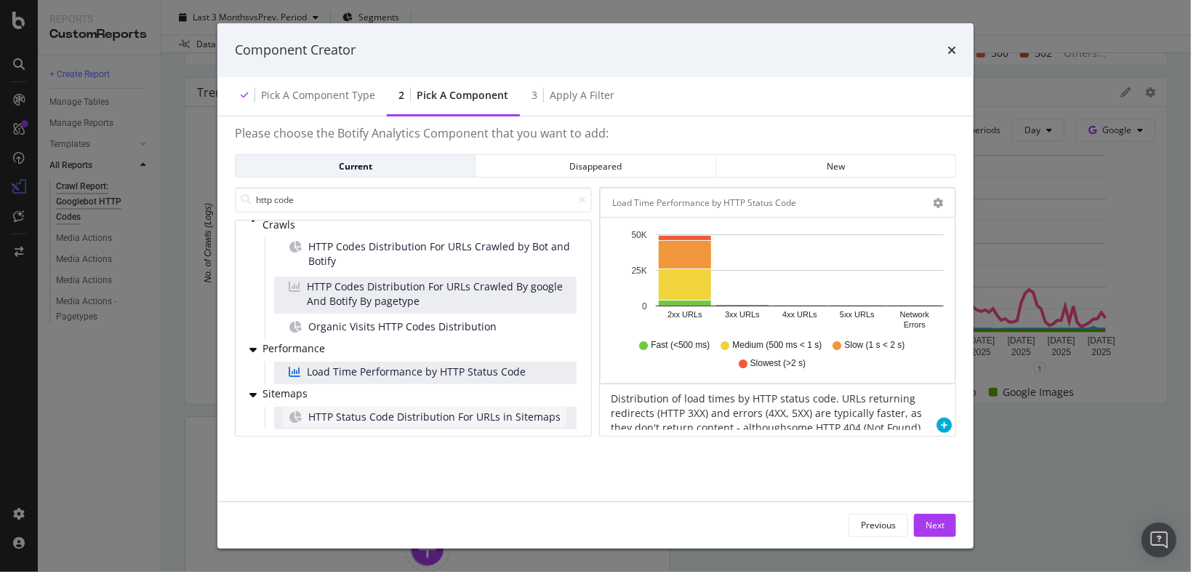
click at [428, 410] on span "HTTP Status Code Distribution For URLs in Sitemaps" at bounding box center [434, 416] width 252 height 15
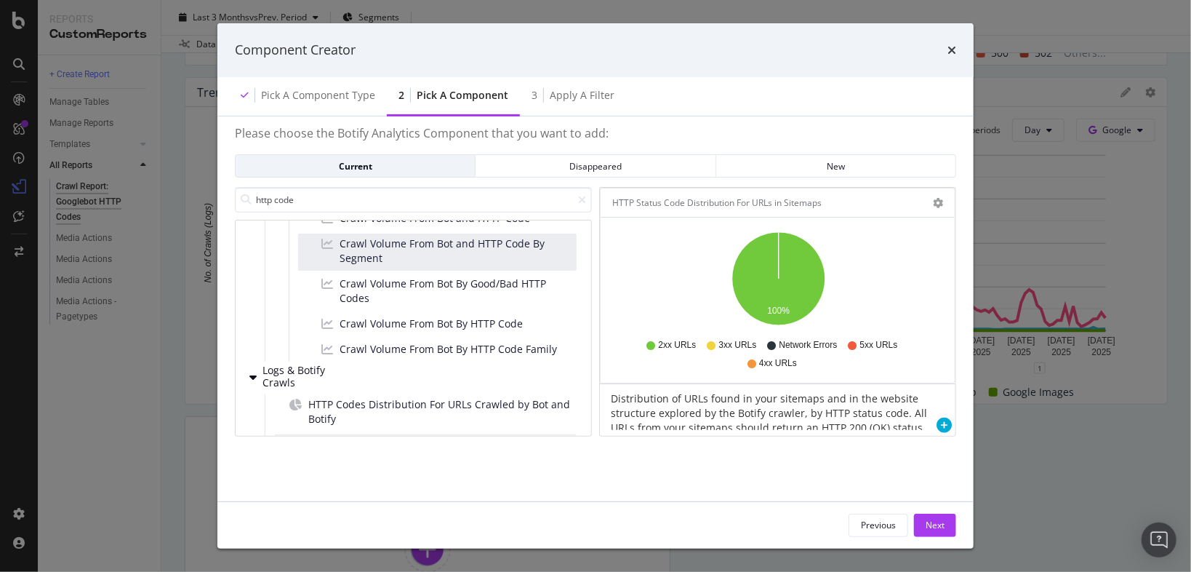
scroll to position [138, 0]
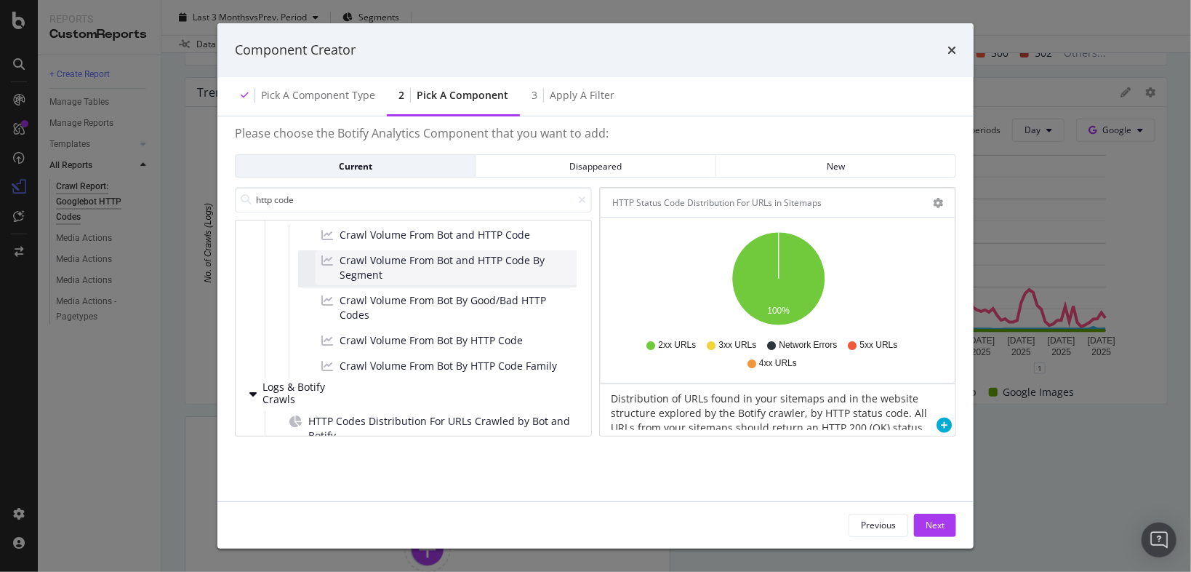
click at [433, 253] on span "Crawl Volume From Bot and HTTP Code By Segment" at bounding box center [455, 267] width 231 height 29
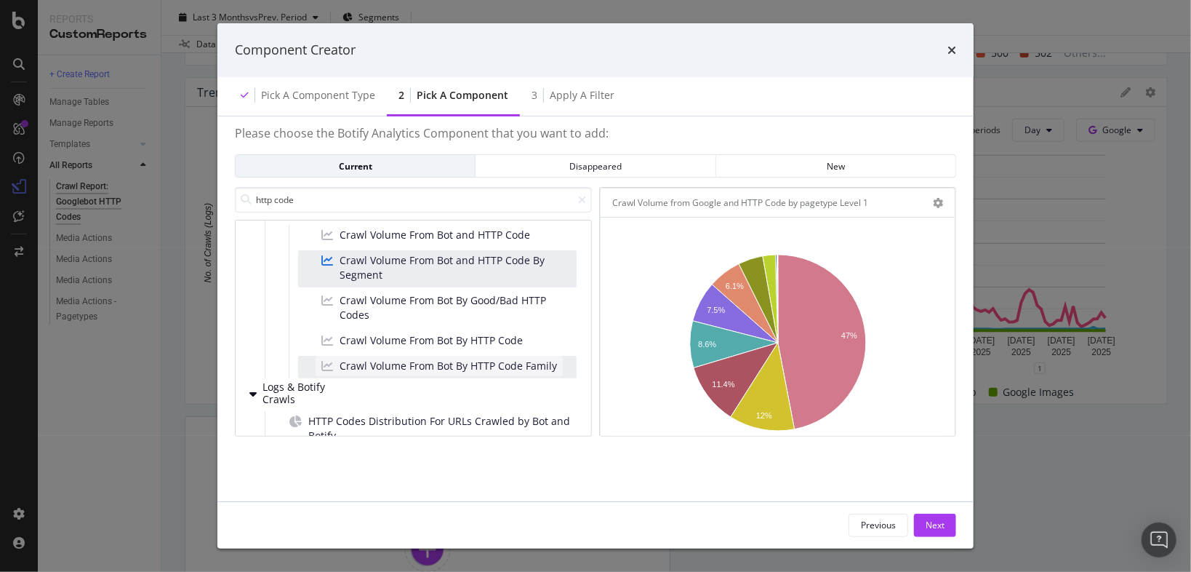
click at [462, 359] on span "Crawl Volume From Bot By HTTP Code Family" at bounding box center [448, 366] width 217 height 15
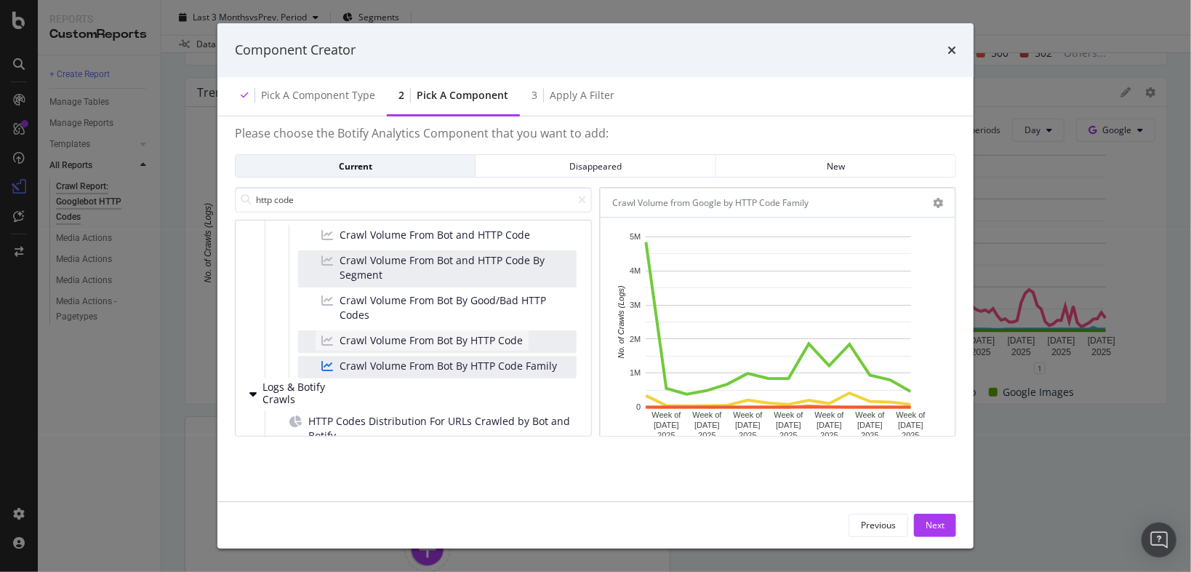
click at [469, 333] on span "Crawl Volume From Bot By HTTP Code" at bounding box center [431, 340] width 183 height 15
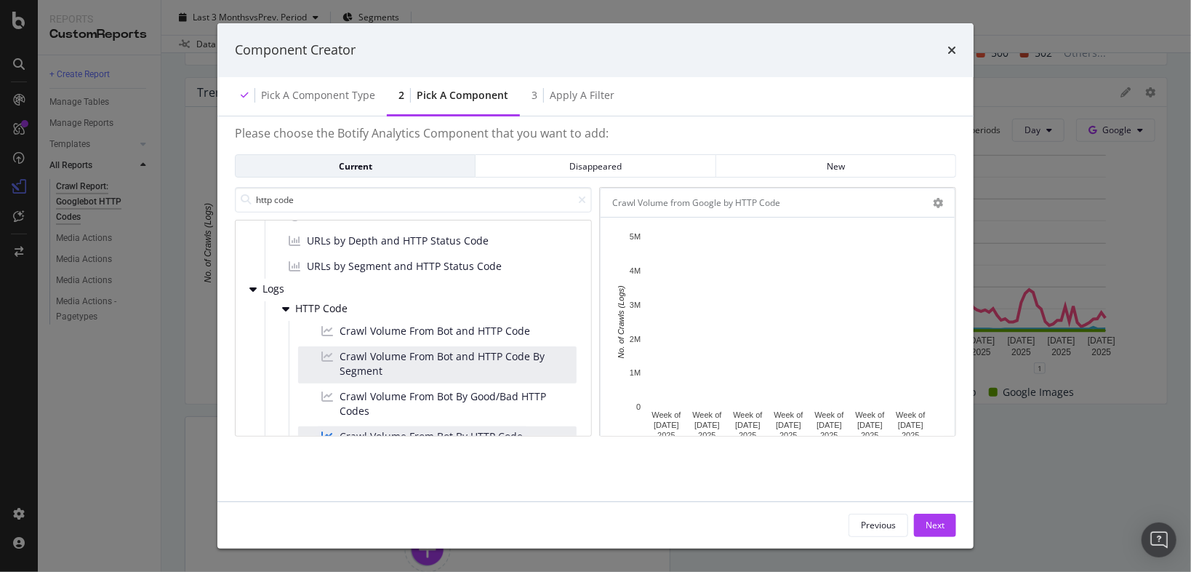
scroll to position [22, 0]
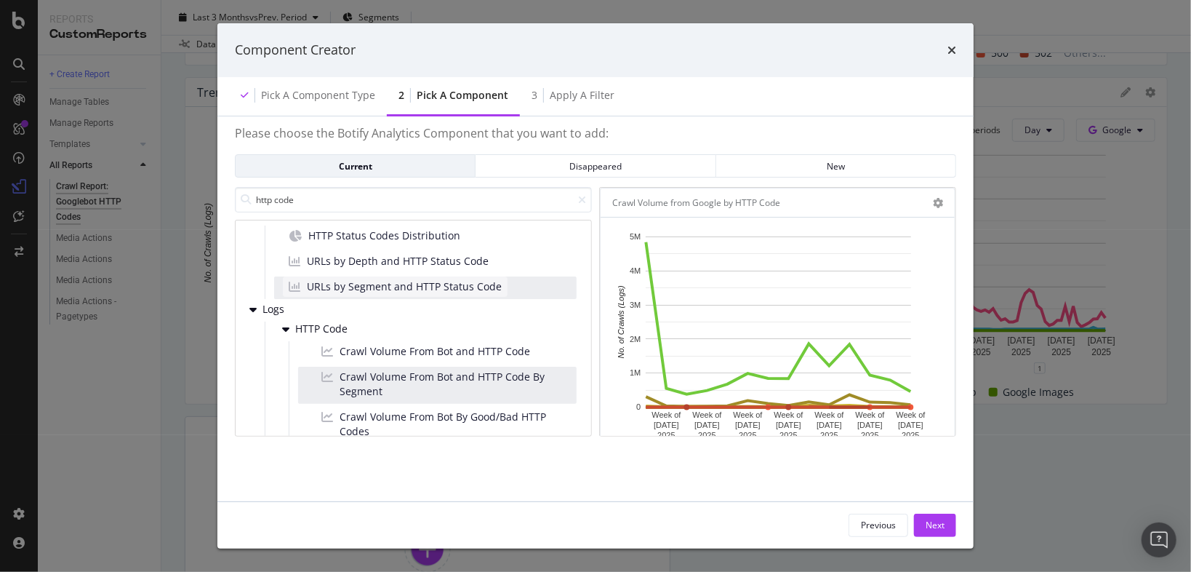
click at [441, 279] on span "URLs by Segment and HTTP Status Code" at bounding box center [404, 286] width 195 height 15
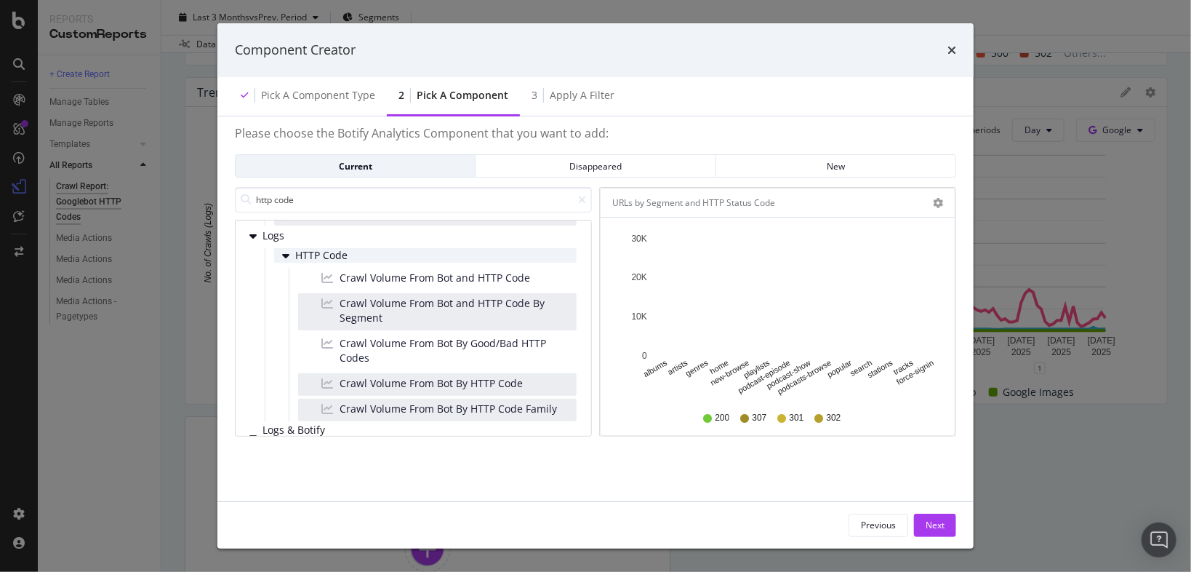
scroll to position [116, 0]
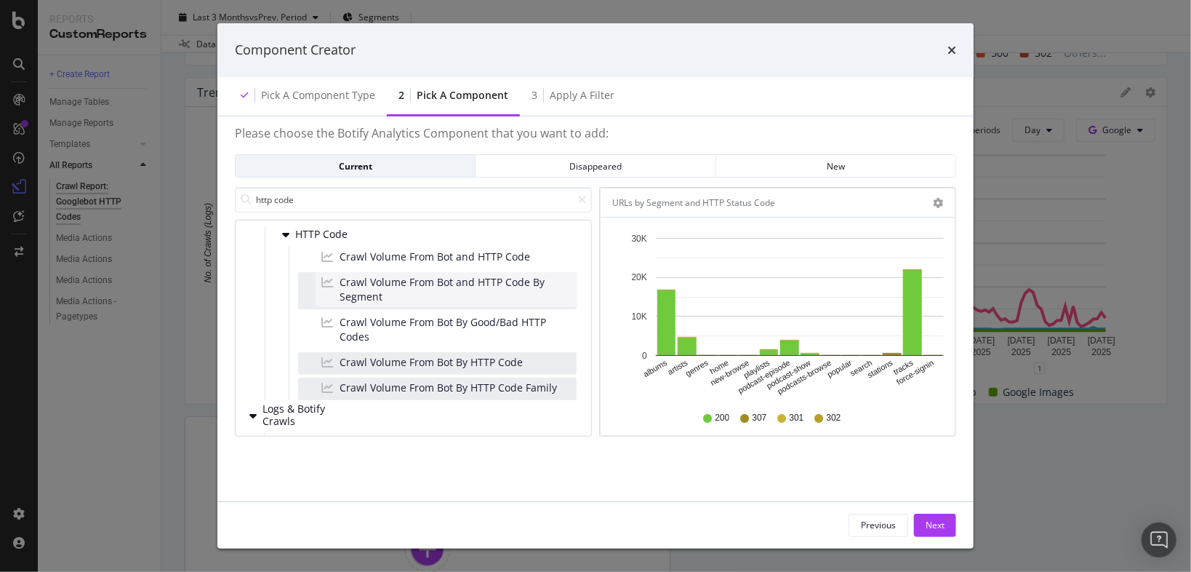
click at [453, 275] on span "Crawl Volume From Bot and HTTP Code By Segment" at bounding box center [455, 289] width 231 height 29
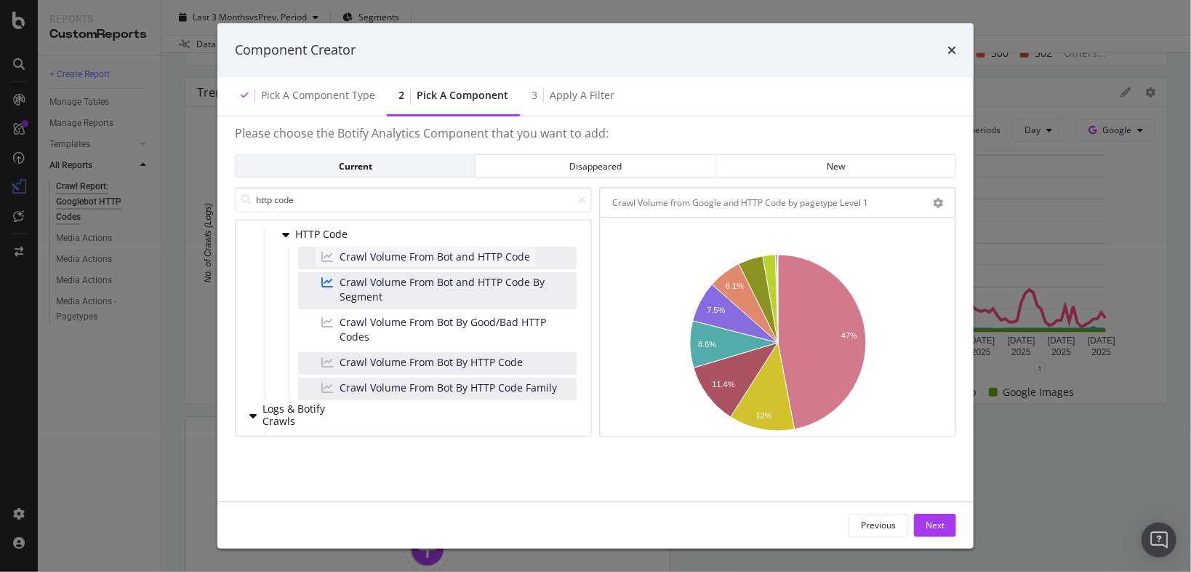
click at [457, 249] on span "Crawl Volume From Bot and HTTP Code" at bounding box center [435, 256] width 191 height 15
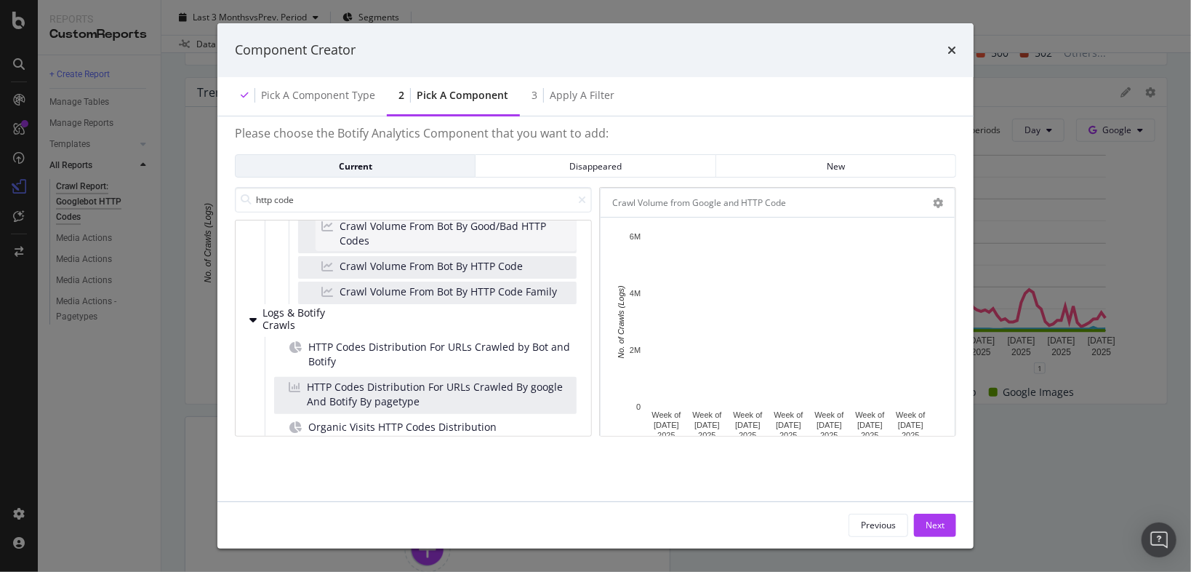
scroll to position [233, 0]
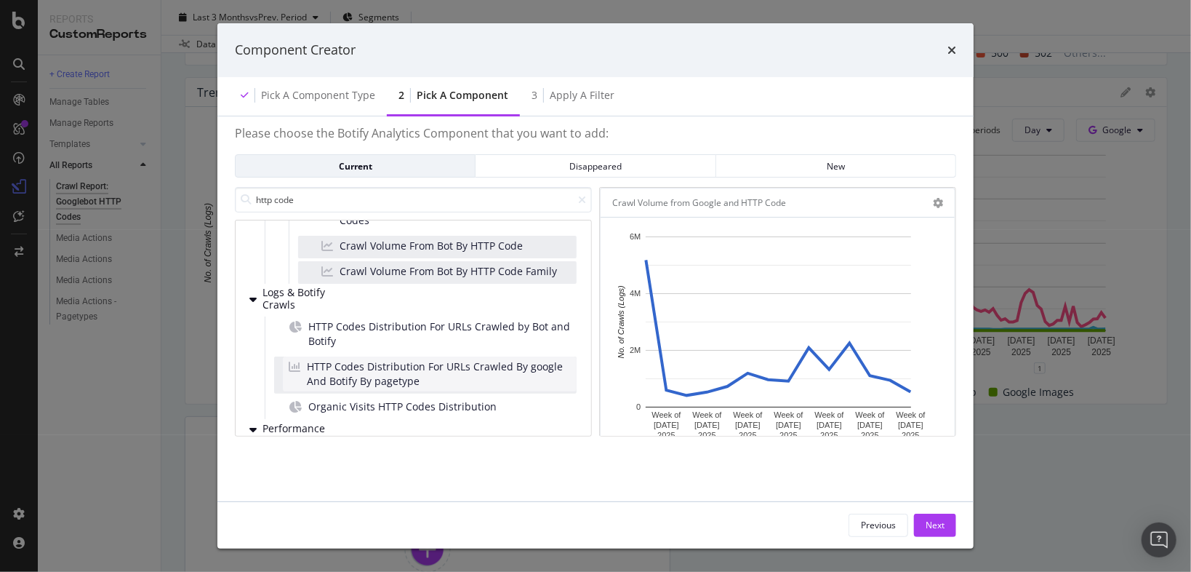
click at [489, 364] on span "HTTP Codes Distribution For URLs Crawled By google And Botify By pagetype" at bounding box center [439, 373] width 264 height 29
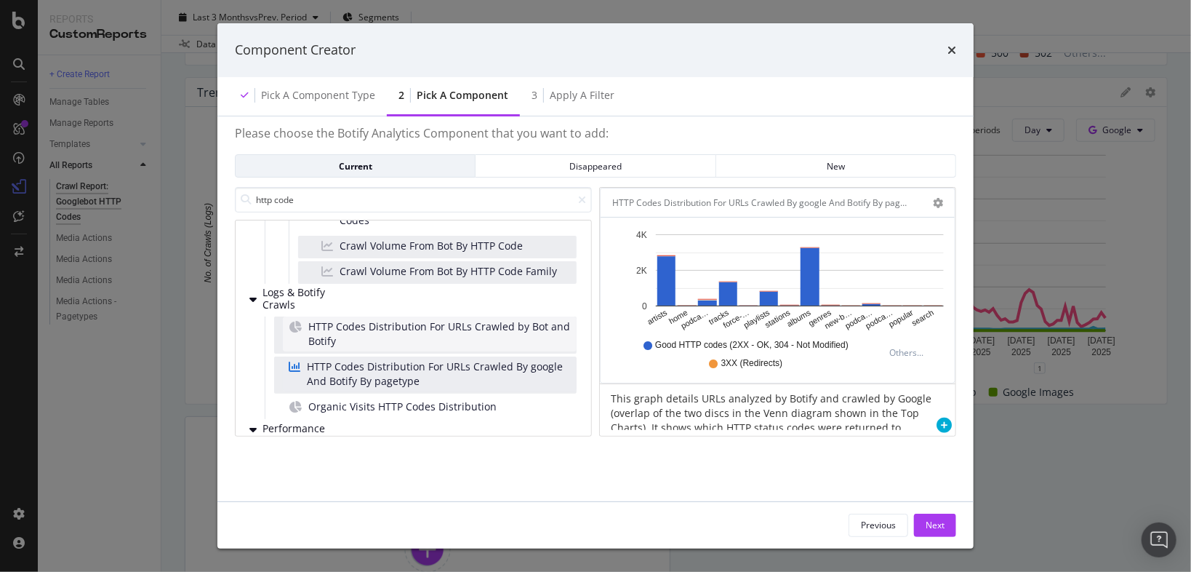
click at [495, 323] on span "HTTP Codes Distribution For URLs Crawled by Bot and Botify" at bounding box center [439, 333] width 263 height 29
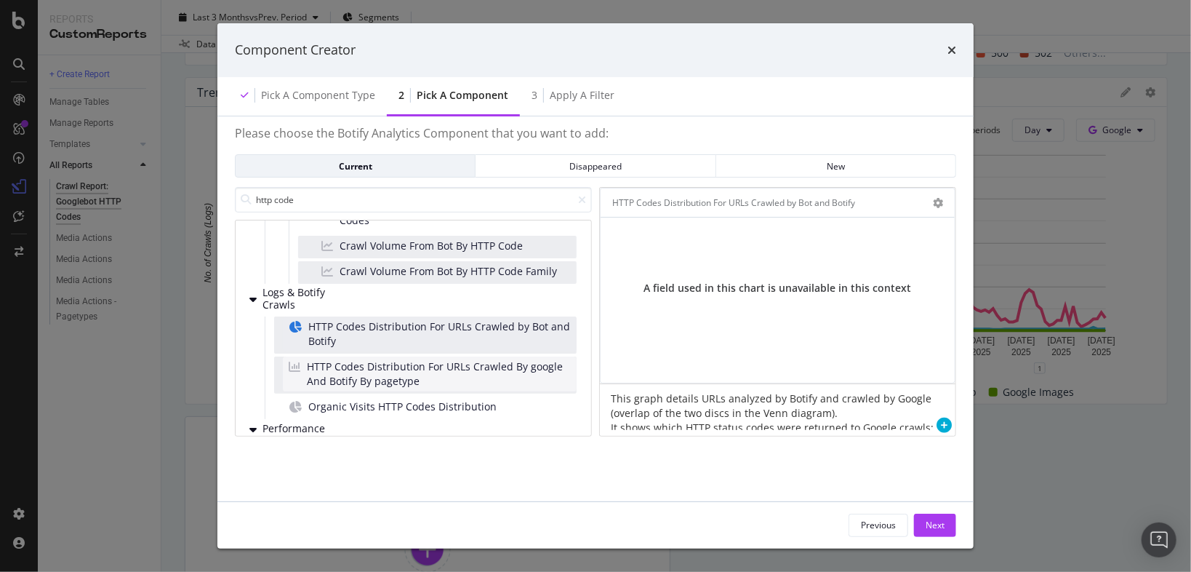
click at [500, 359] on span "HTTP Codes Distribution For URLs Crawled By google And Botify By pagetype" at bounding box center [439, 373] width 264 height 29
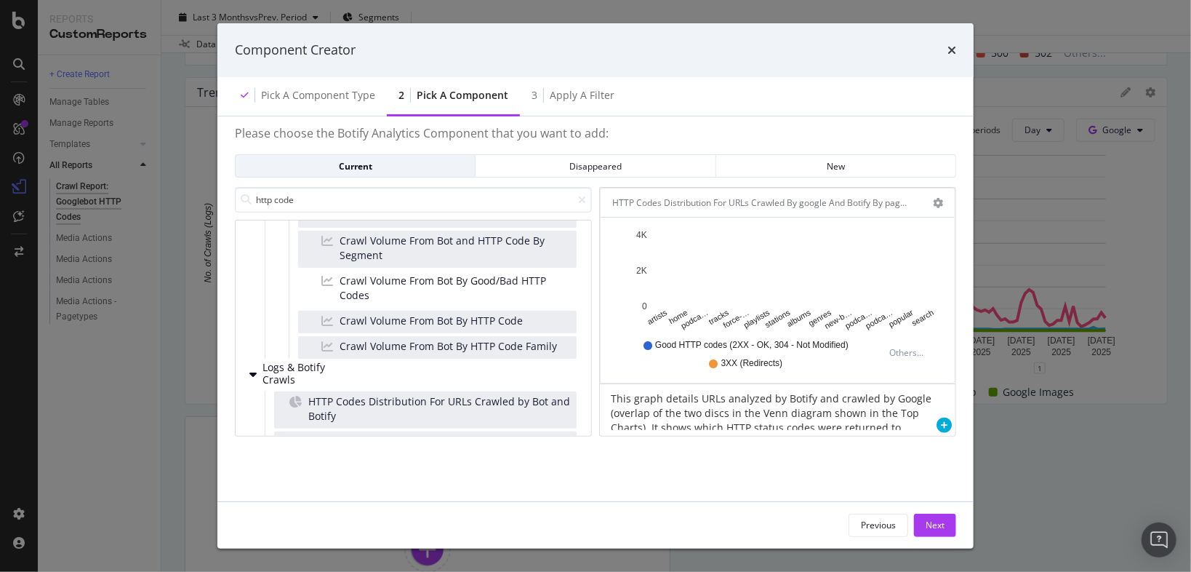
scroll to position [138, 0]
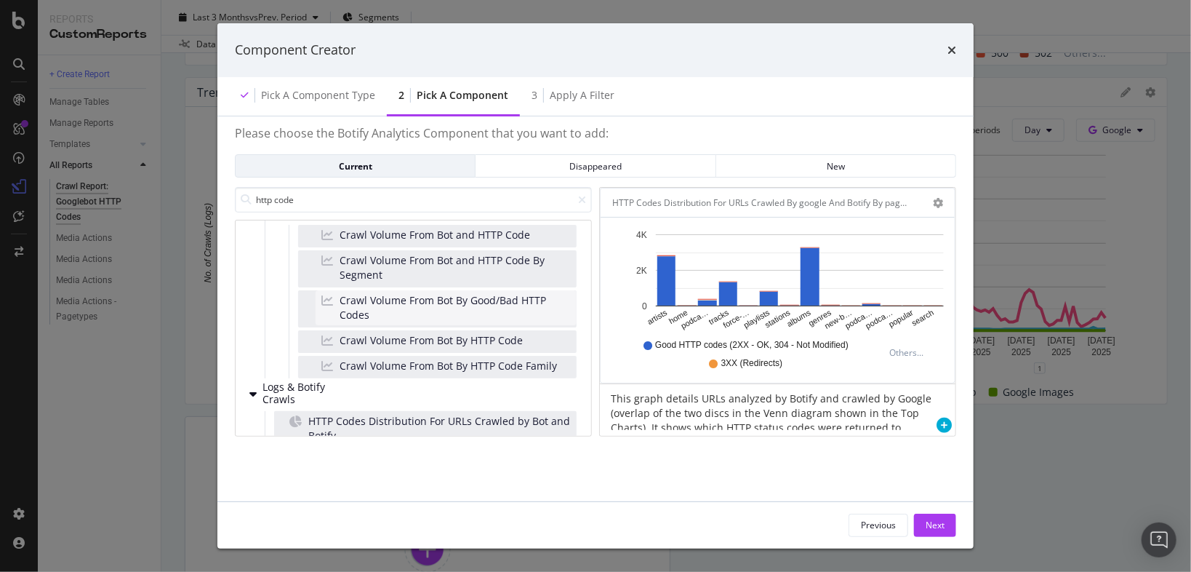
click at [504, 296] on span "Crawl Volume From Bot By Good/Bad HTTP Codes" at bounding box center [455, 307] width 231 height 29
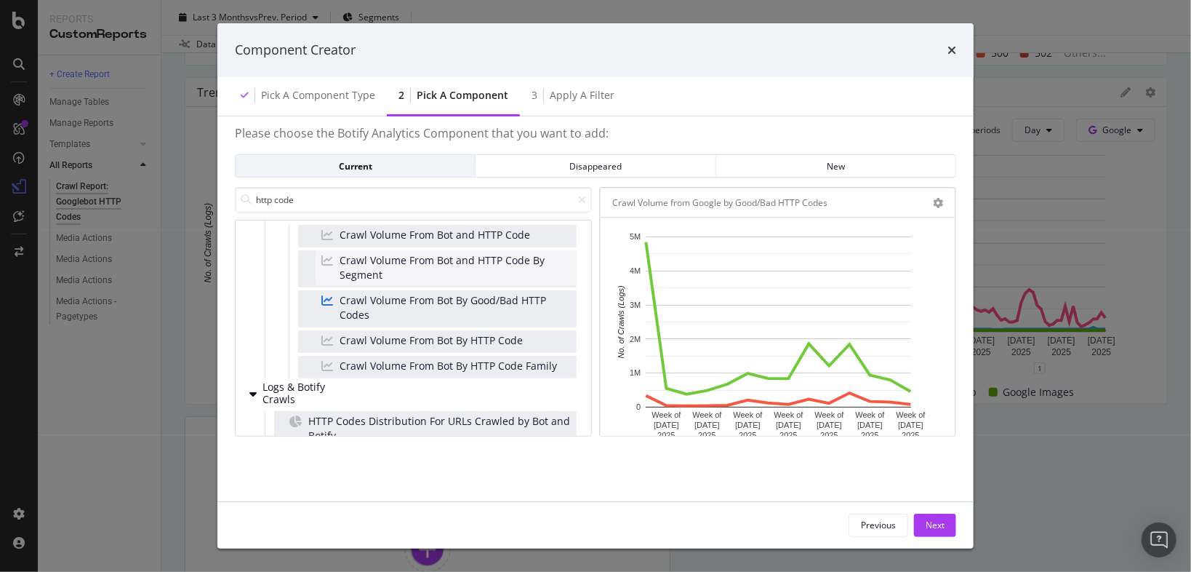
click at [500, 258] on span "Crawl Volume From Bot and HTTP Code By Segment" at bounding box center [455, 267] width 231 height 29
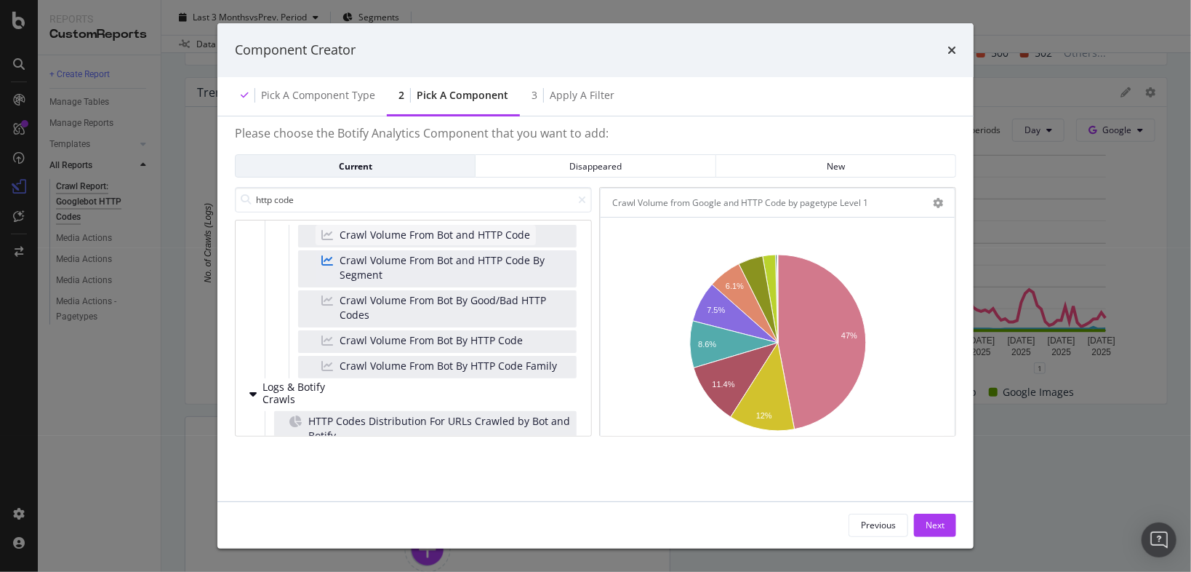
click at [492, 228] on span "Crawl Volume From Bot and HTTP Code" at bounding box center [435, 235] width 191 height 15
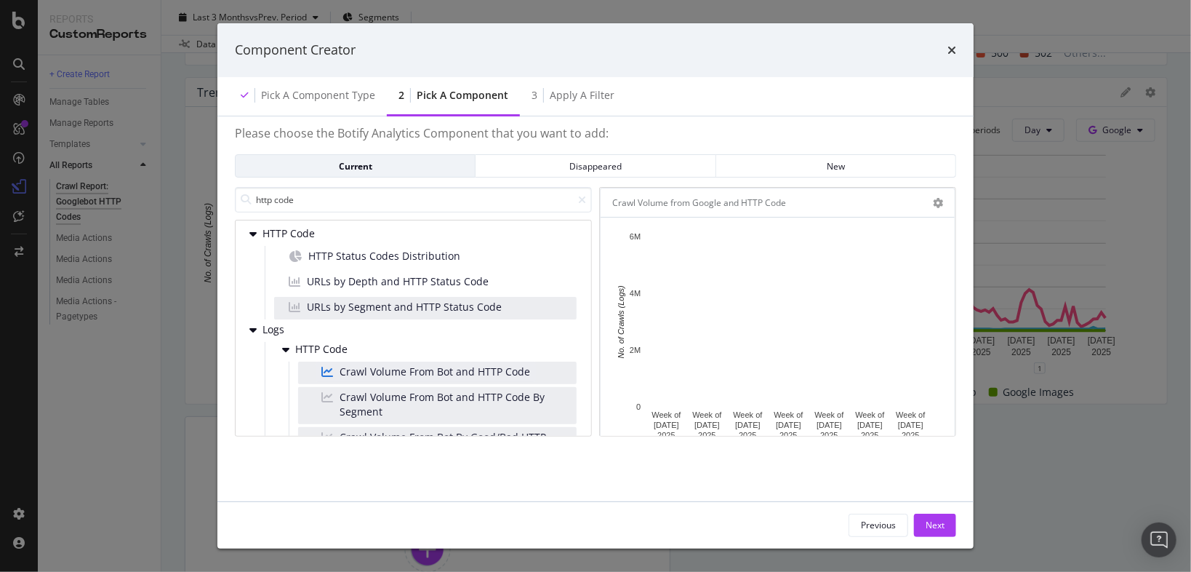
scroll to position [0, 0]
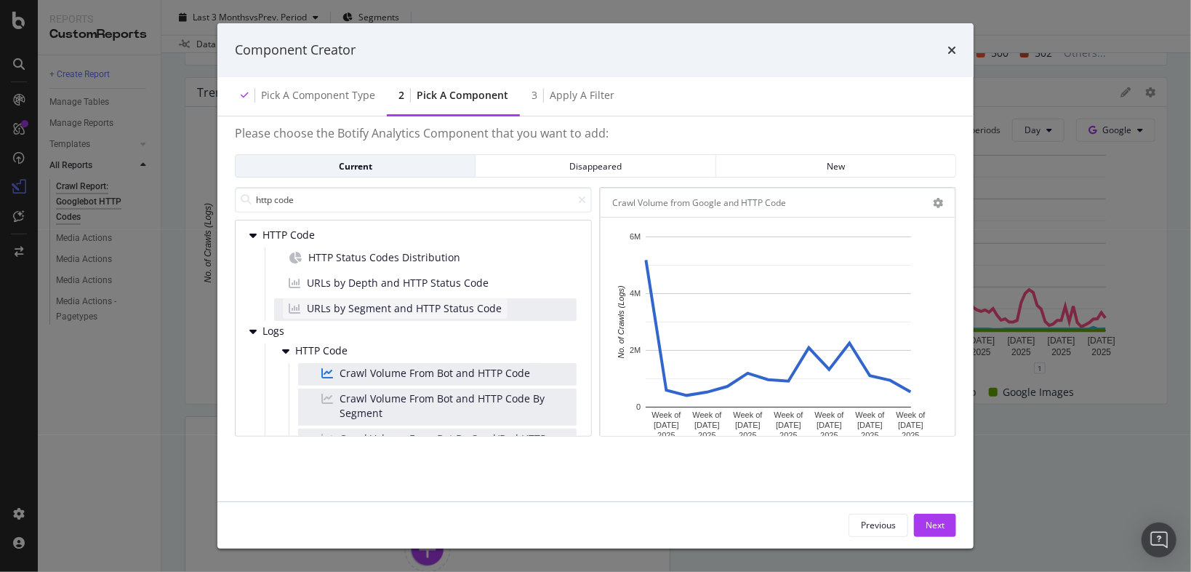
click at [460, 303] on span "URLs by Segment and HTTP Status Code" at bounding box center [404, 308] width 195 height 15
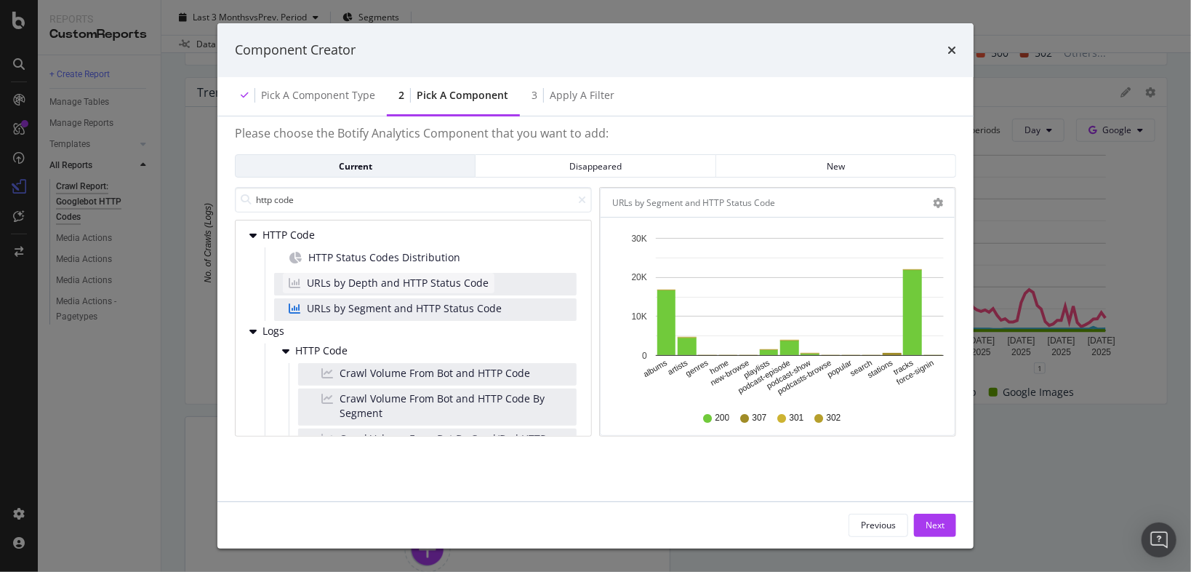
click at [460, 273] on div "URLs by Depth and HTTP Status Code" at bounding box center [389, 283] width 212 height 20
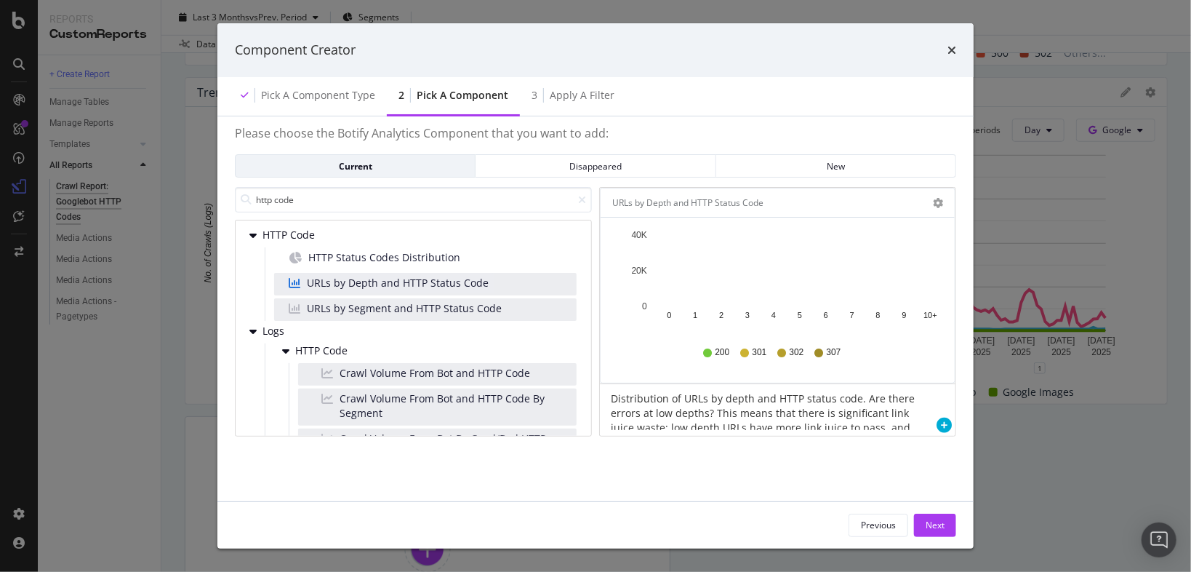
click at [448, 235] on div "HTTP Code HTTP Status Codes Distribution URLs by Depth and HTTP Status Code URL…" at bounding box center [413, 274] width 327 height 93
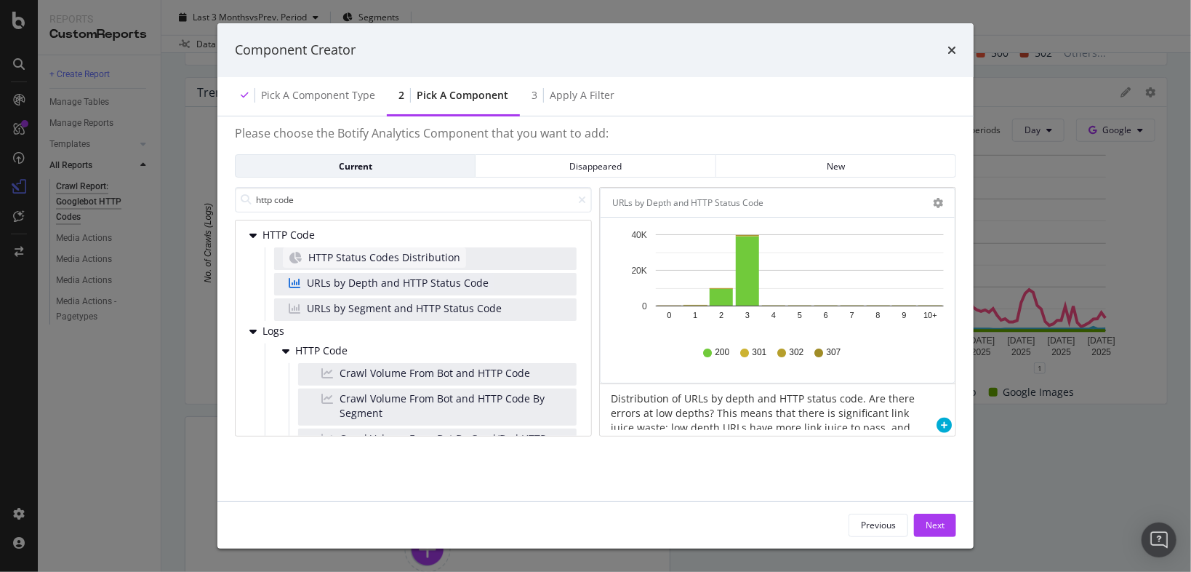
click at [446, 258] on div "HTTP Status Codes Distribution" at bounding box center [374, 257] width 183 height 20
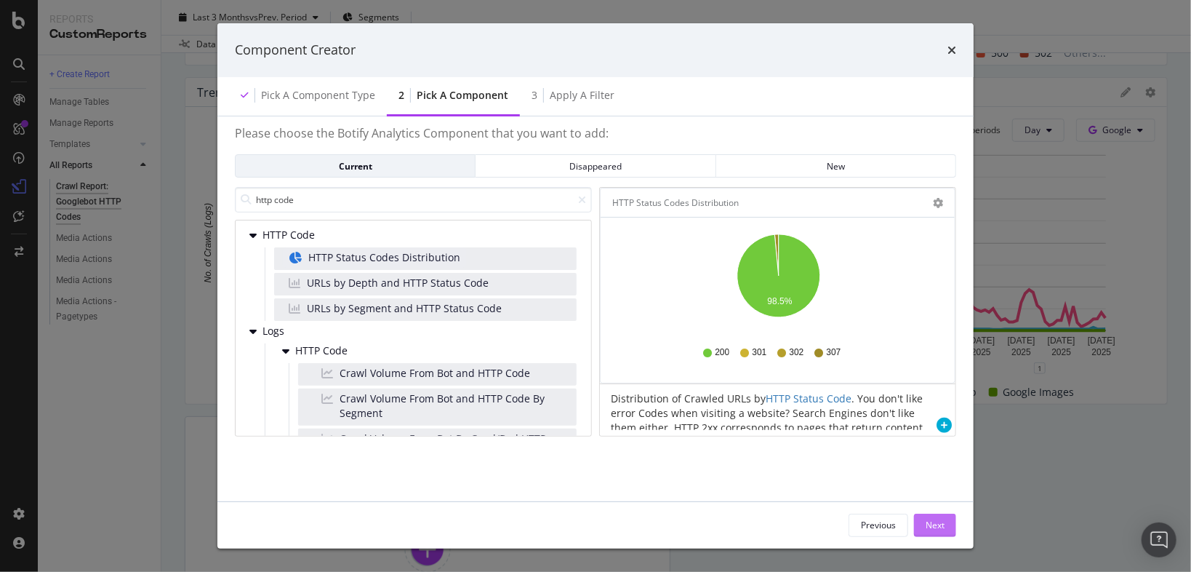
click at [935, 521] on div "Next" at bounding box center [935, 525] width 19 height 12
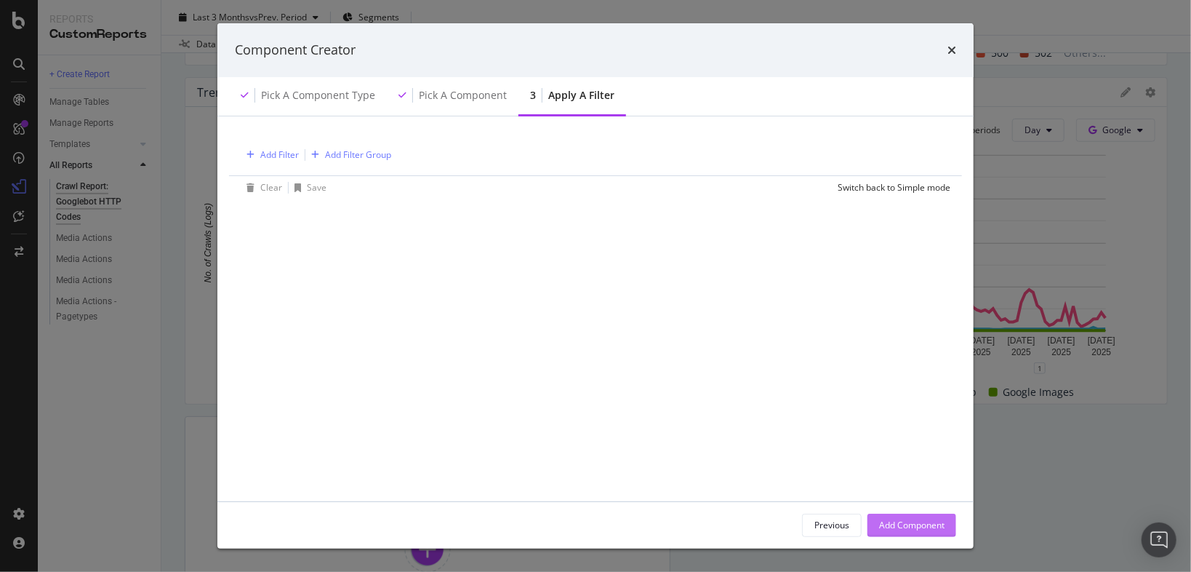
click at [921, 523] on div "Add Component" at bounding box center [911, 525] width 65 height 12
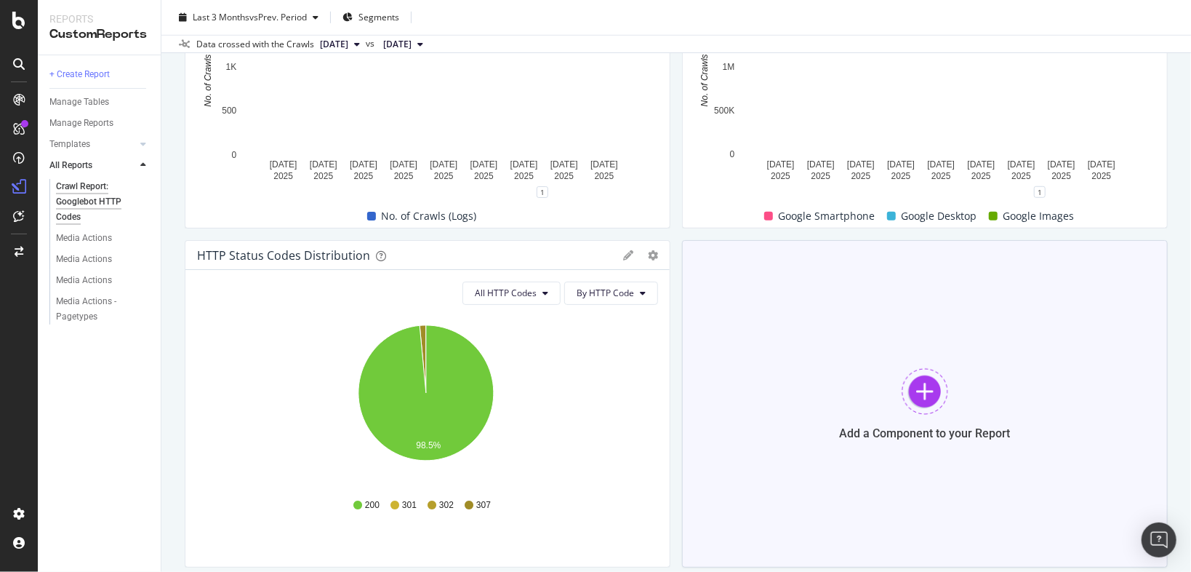
scroll to position [640, 0]
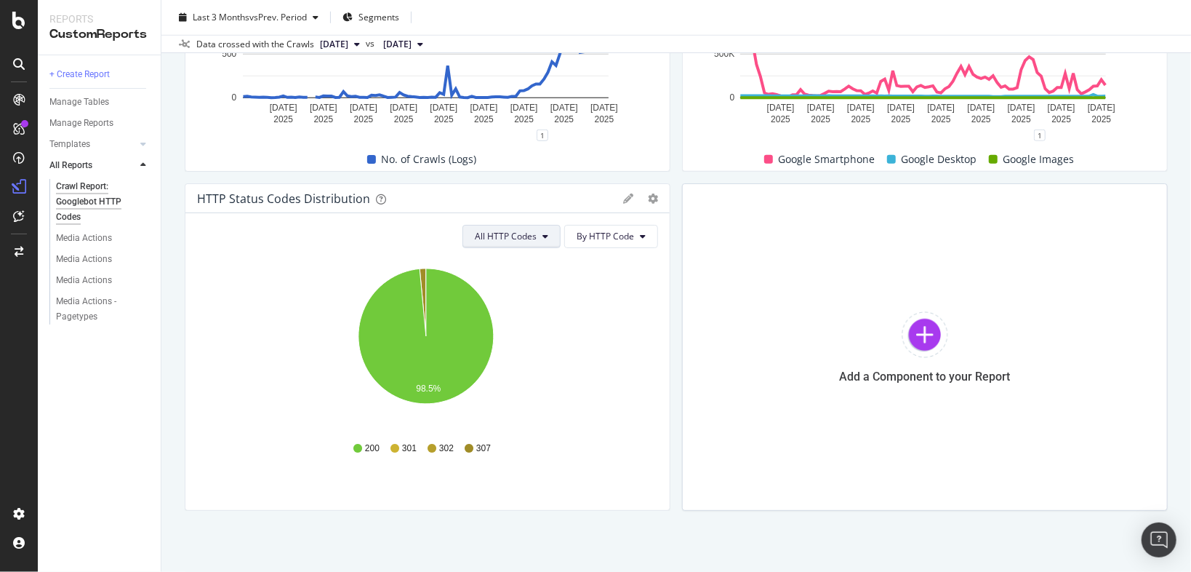
click at [508, 231] on span "All HTTP Codes" at bounding box center [506, 236] width 62 height 12
click at [518, 341] on span "3xx family" at bounding box center [509, 345] width 73 height 13
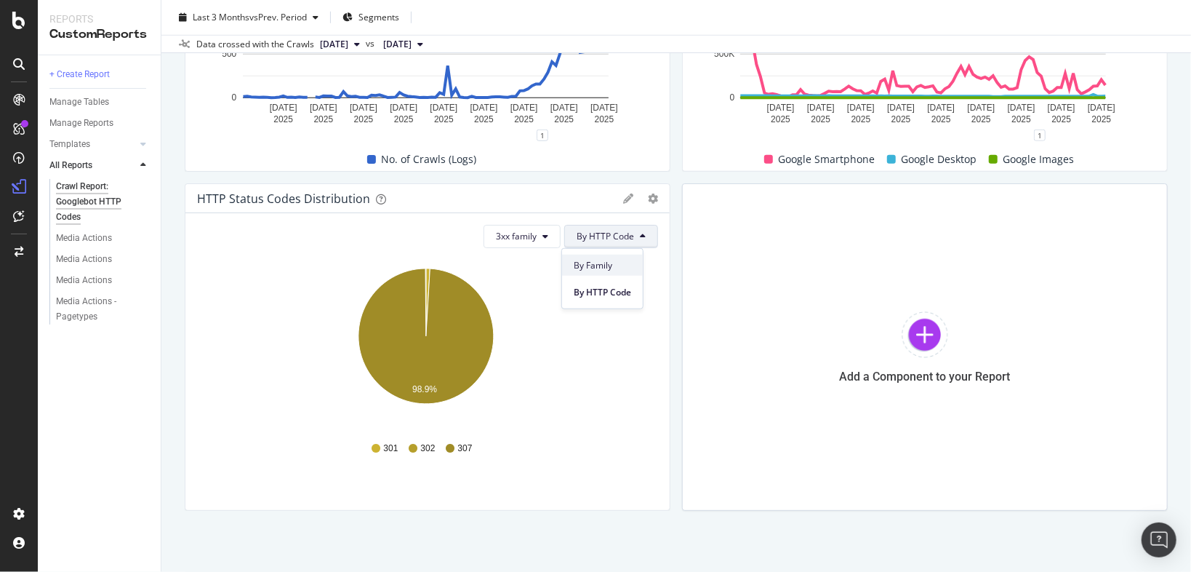
click at [608, 263] on span "By Family" at bounding box center [602, 264] width 57 height 13
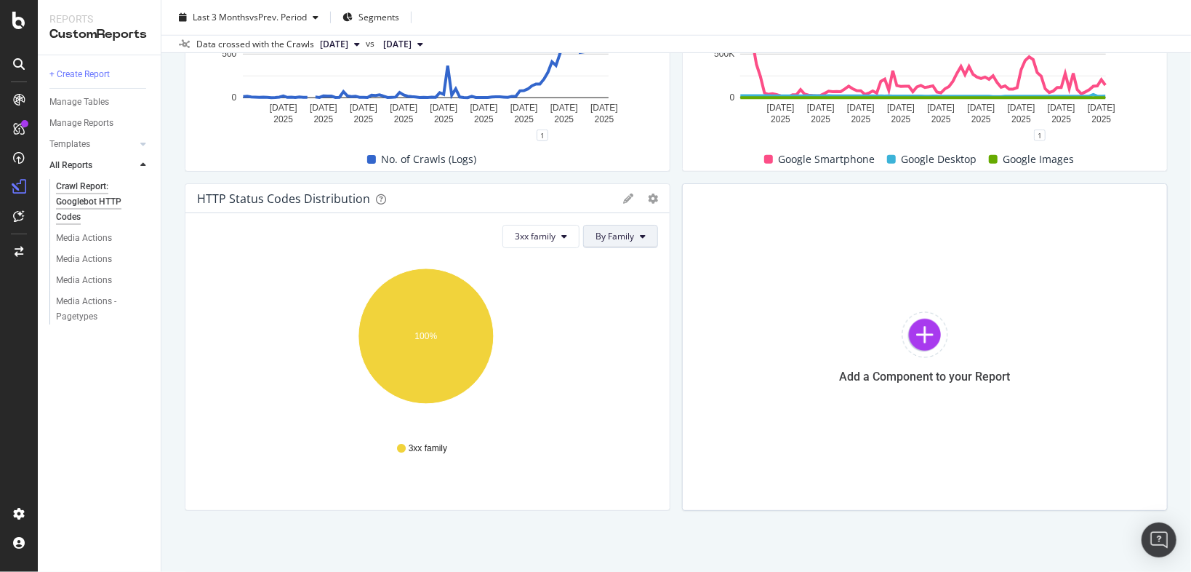
click at [628, 236] on span "By Family" at bounding box center [615, 236] width 39 height 12
click at [619, 289] on span "By HTTP Code" at bounding box center [621, 291] width 57 height 13
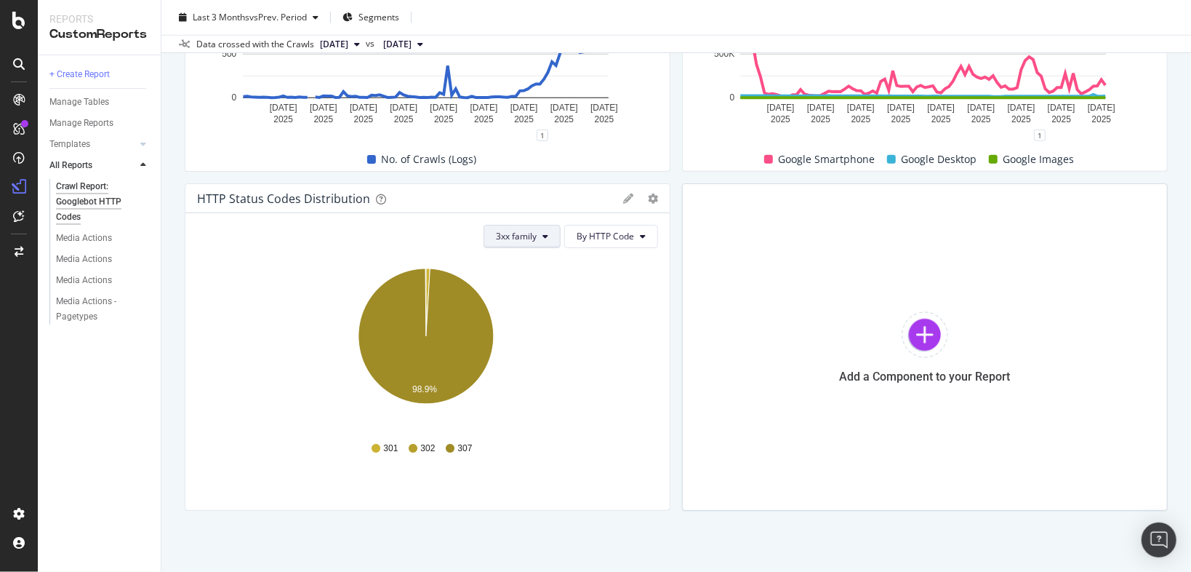
click at [532, 232] on span "3xx family" at bounding box center [516, 236] width 41 height 12
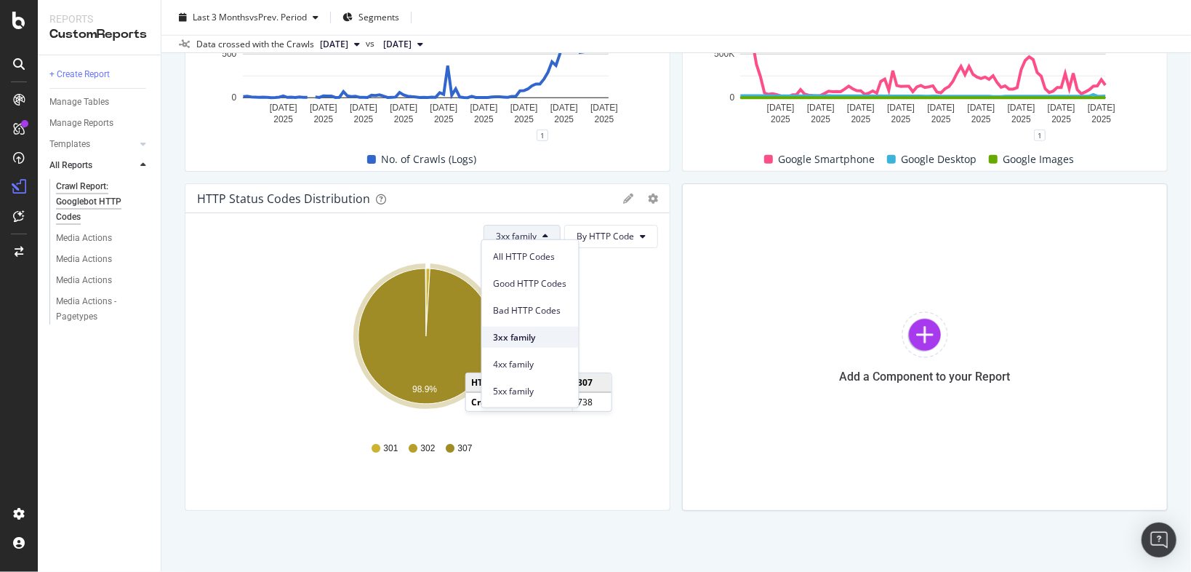
scroll to position [652, 0]
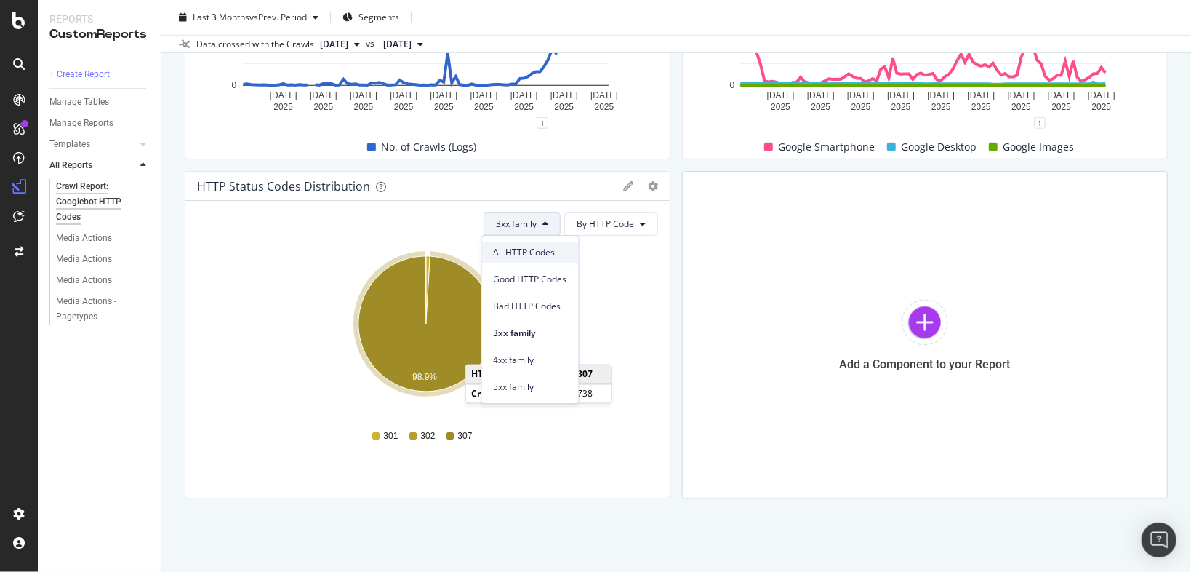
click at [518, 246] on span "All HTTP Codes" at bounding box center [530, 252] width 73 height 13
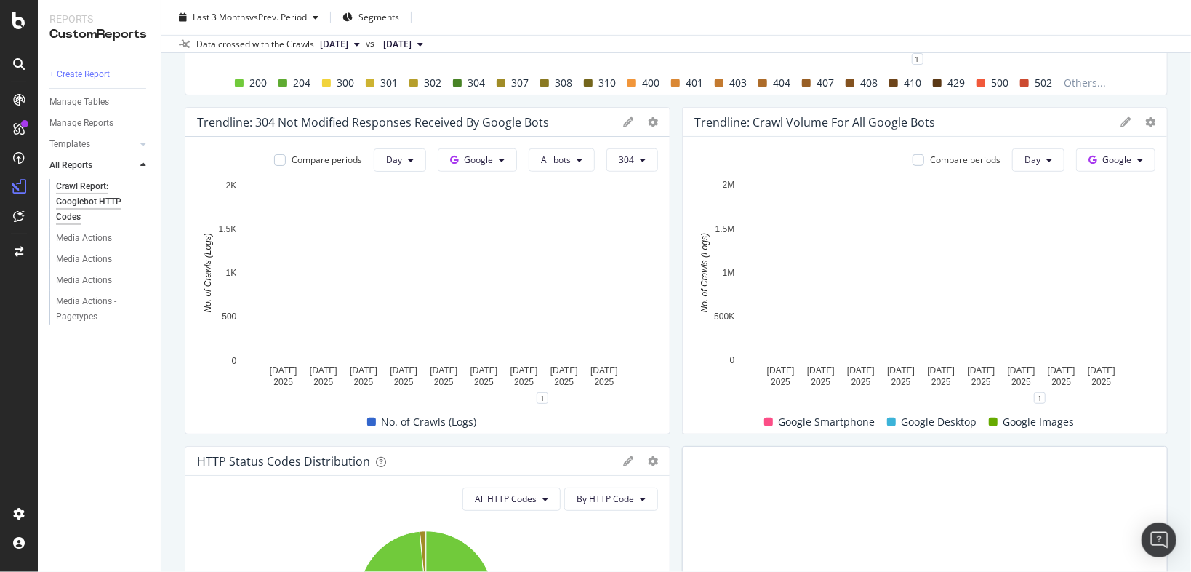
scroll to position [361, 0]
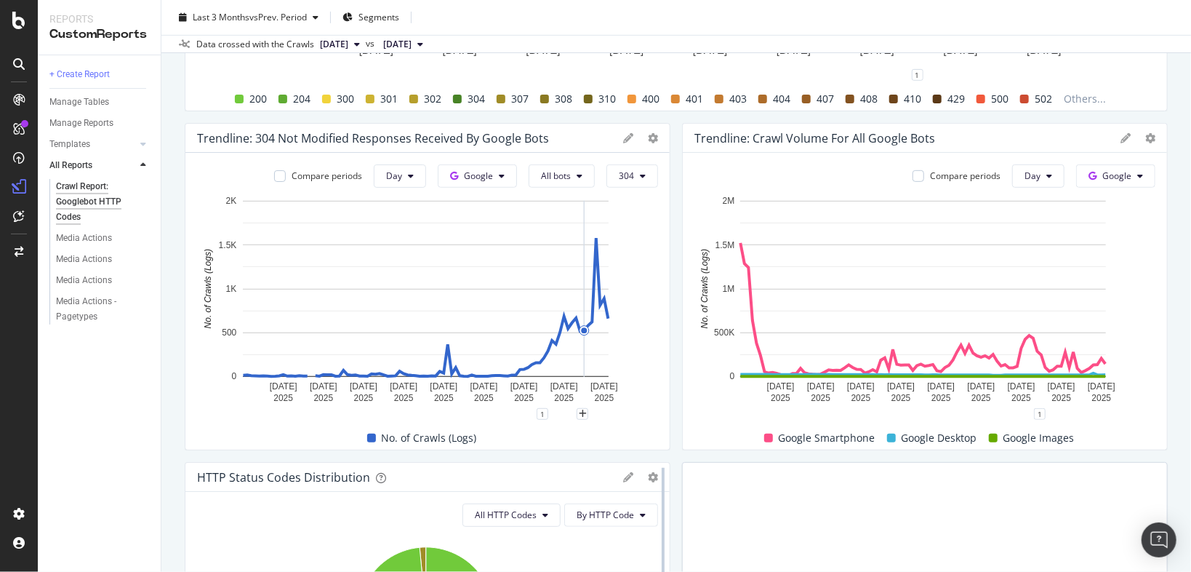
click at [649, 473] on icon "gear" at bounding box center [653, 477] width 10 height 10
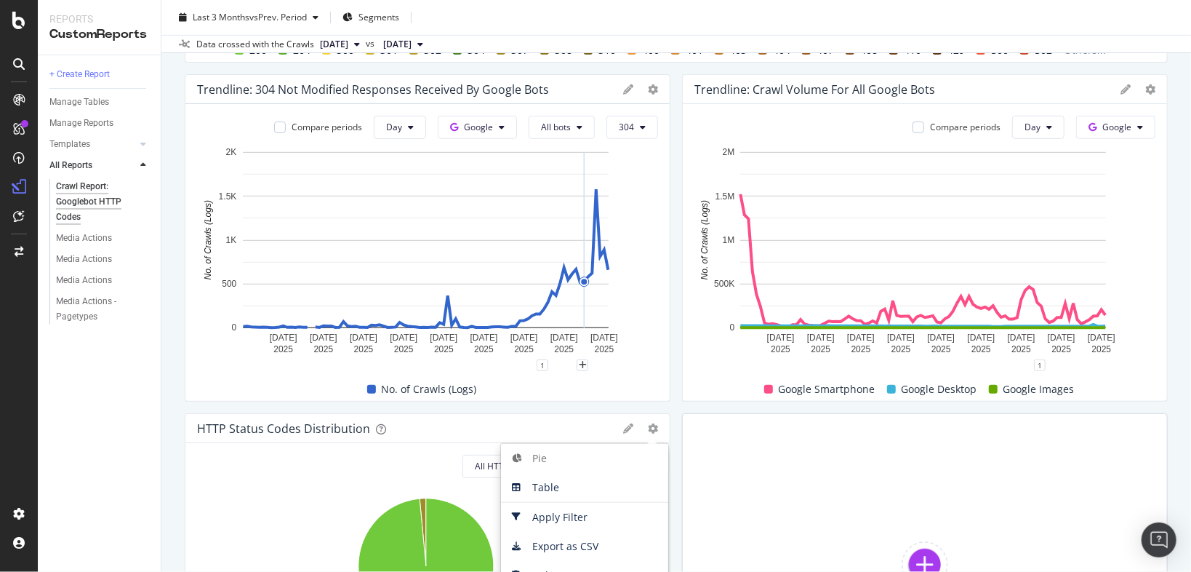
scroll to position [478, 0]
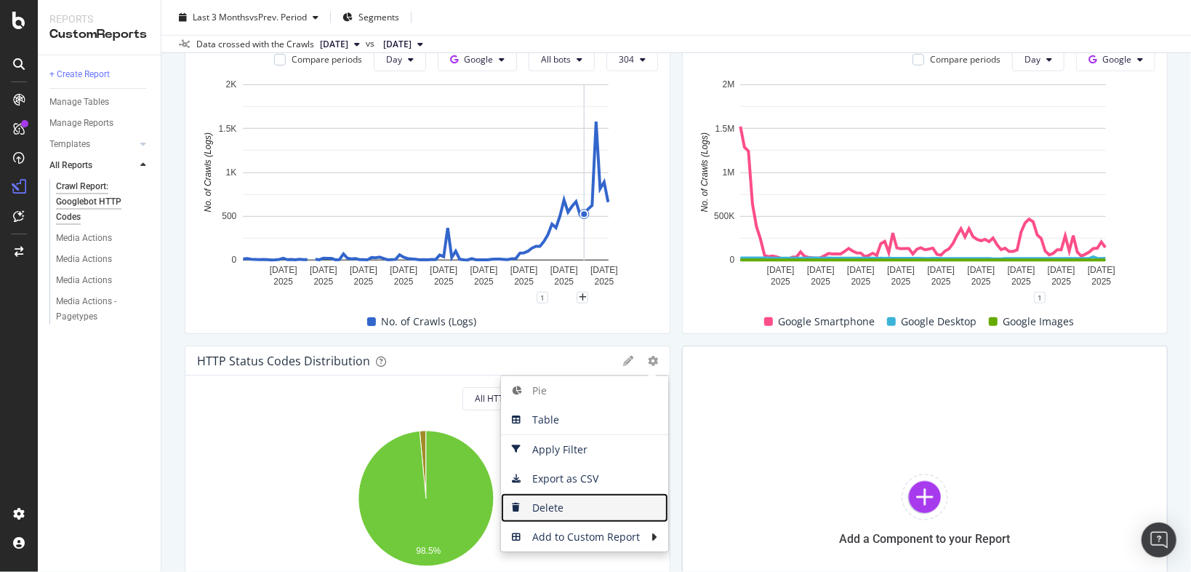
click at [564, 515] on span "Delete" at bounding box center [584, 508] width 167 height 22
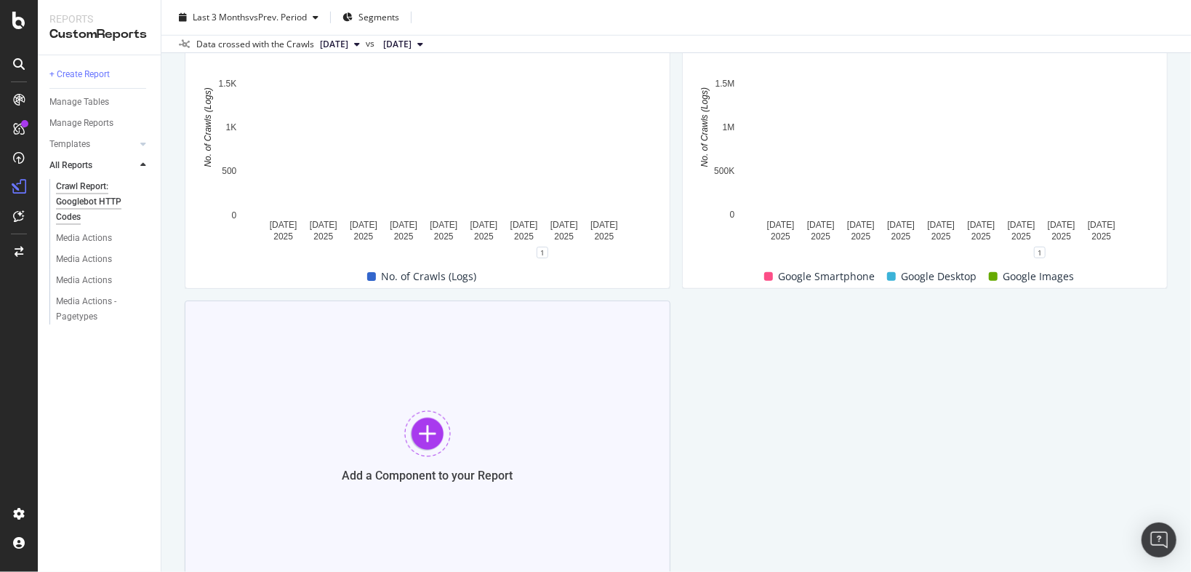
scroll to position [524, 0]
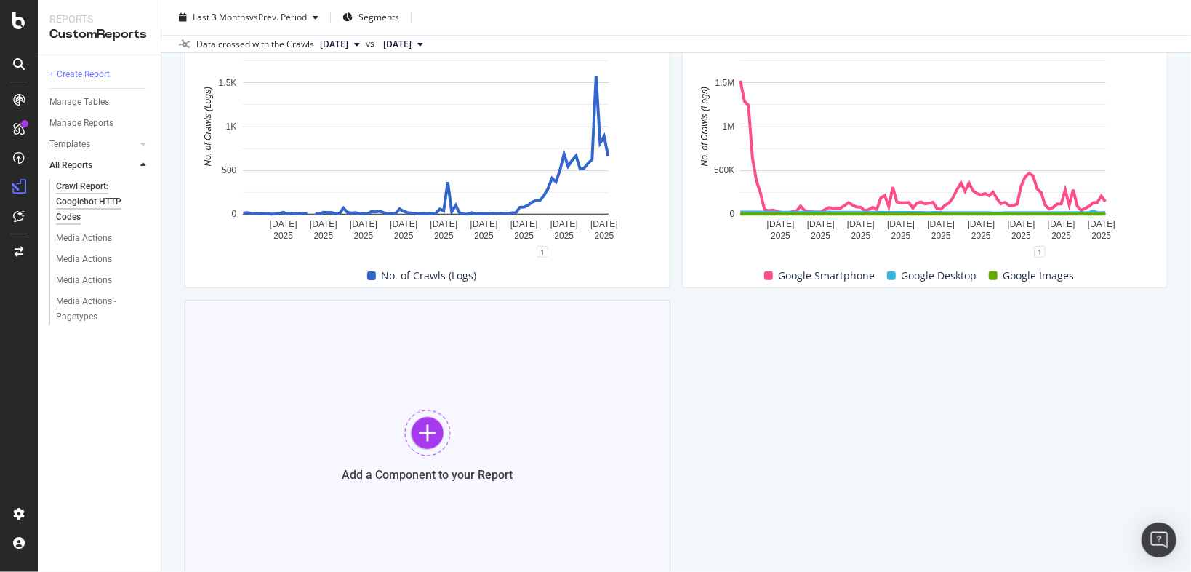
click at [407, 423] on div at bounding box center [427, 432] width 47 height 47
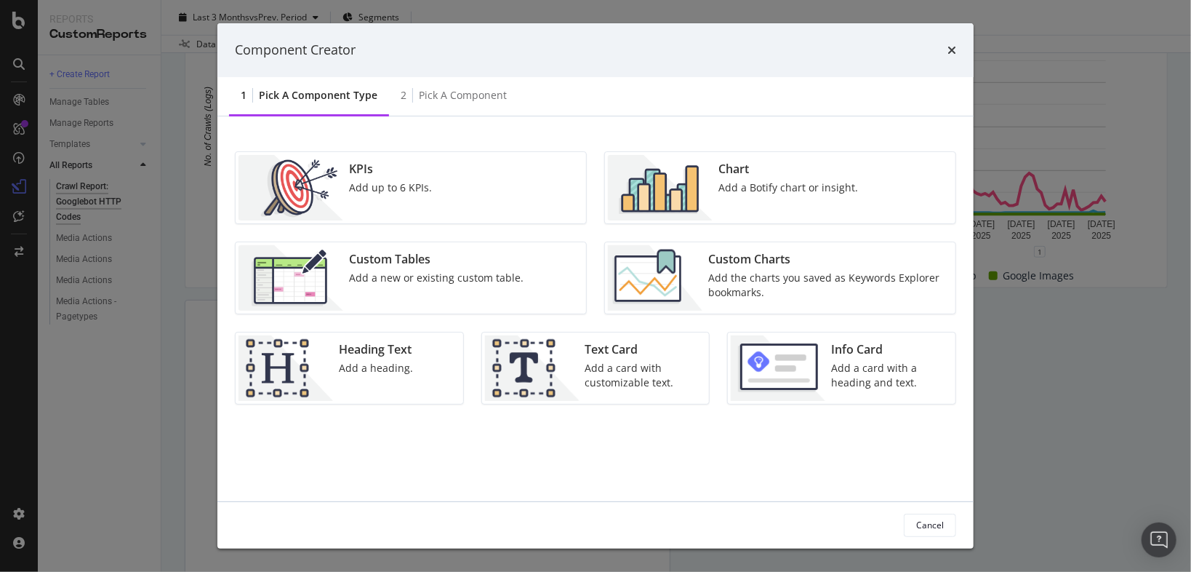
click at [443, 280] on div "Add a new or existing custom table." at bounding box center [436, 278] width 175 height 15
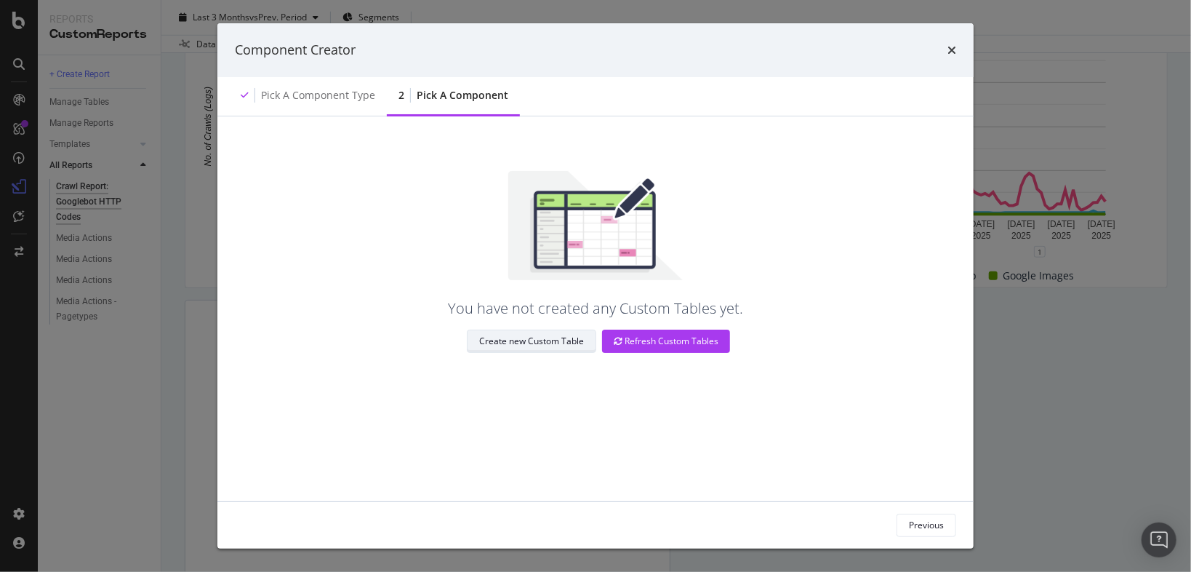
click at [532, 343] on div "Create new Custom Table" at bounding box center [531, 341] width 105 height 12
click at [948, 47] on div "Component Creator" at bounding box center [595, 50] width 721 height 19
click at [951, 56] on div "times" at bounding box center [952, 50] width 9 height 19
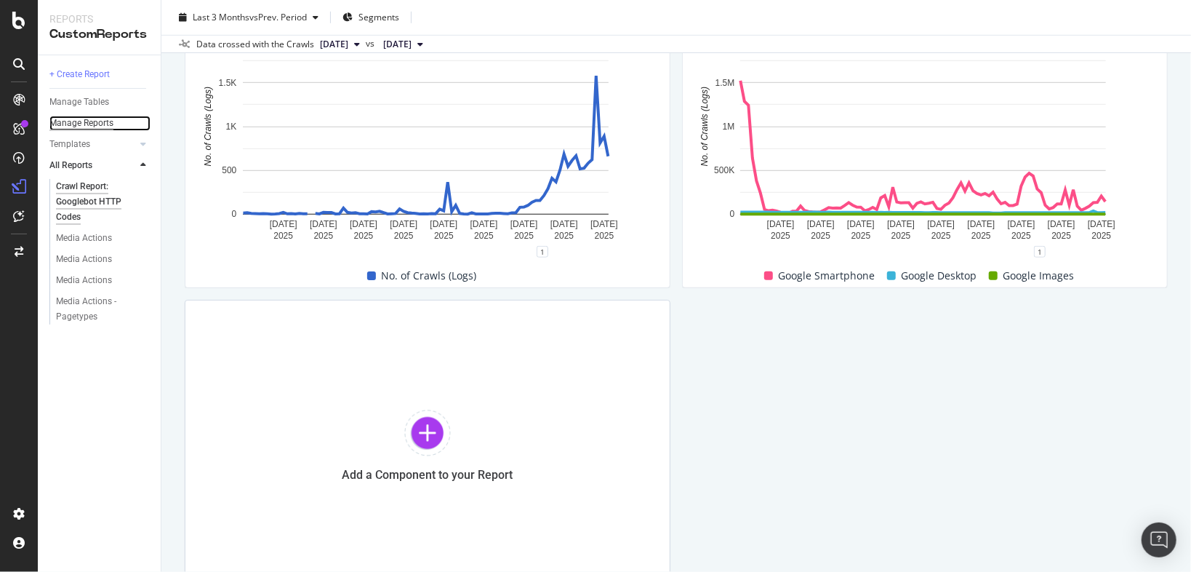
click at [92, 122] on div "Manage Reports" at bounding box center [81, 123] width 64 height 15
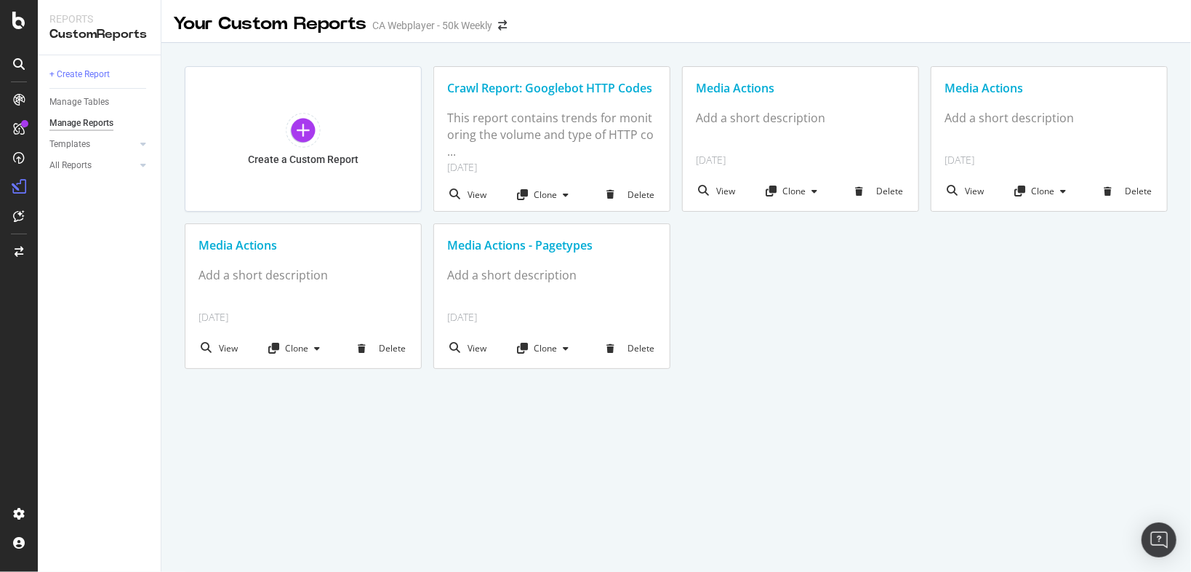
click at [535, 80] on div "Crawl Report: Googlebot HTTP Codes" at bounding box center [551, 88] width 209 height 17
click at [90, 105] on div "Manage Tables" at bounding box center [79, 102] width 60 height 15
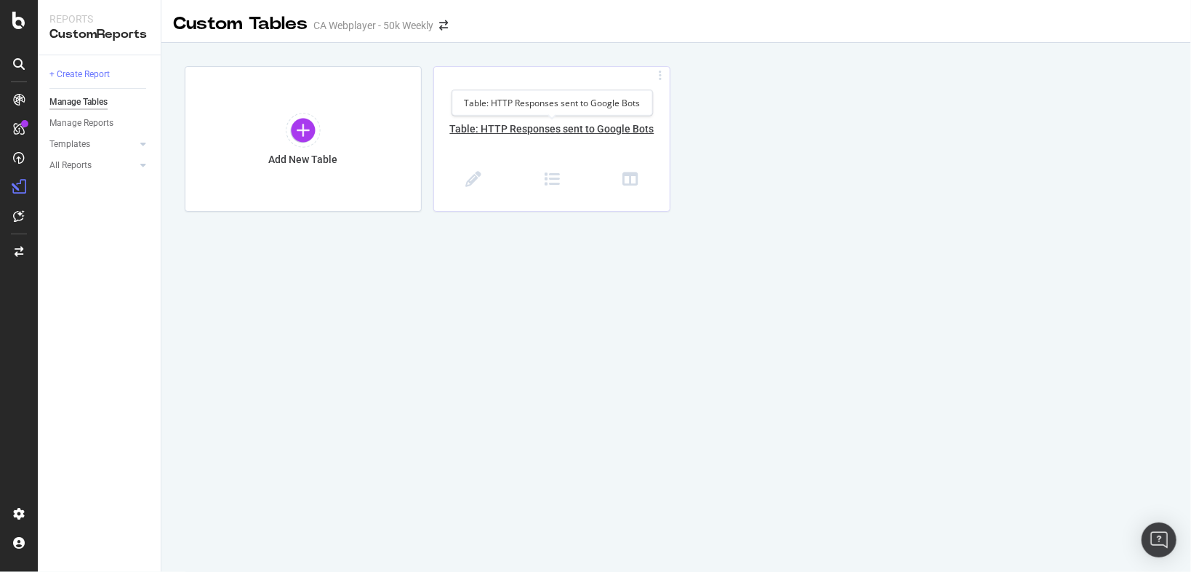
click at [613, 137] on div "Table: HTTP Responses sent to Google Bots" at bounding box center [552, 136] width 236 height 31
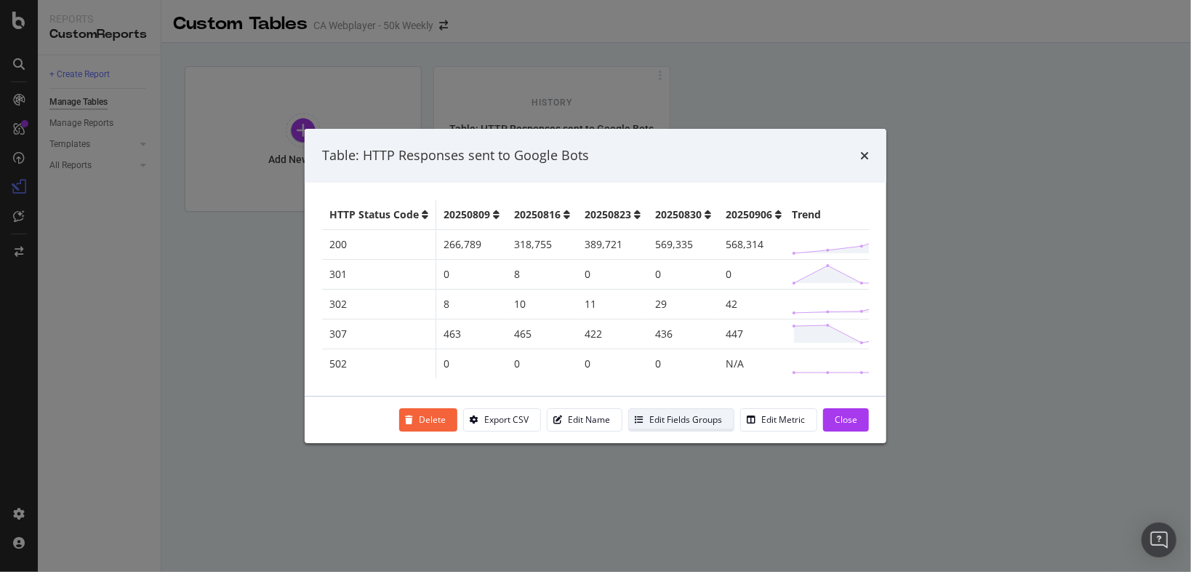
click at [710, 430] on div "Edit Fields Groups" at bounding box center [675, 419] width 93 height 20
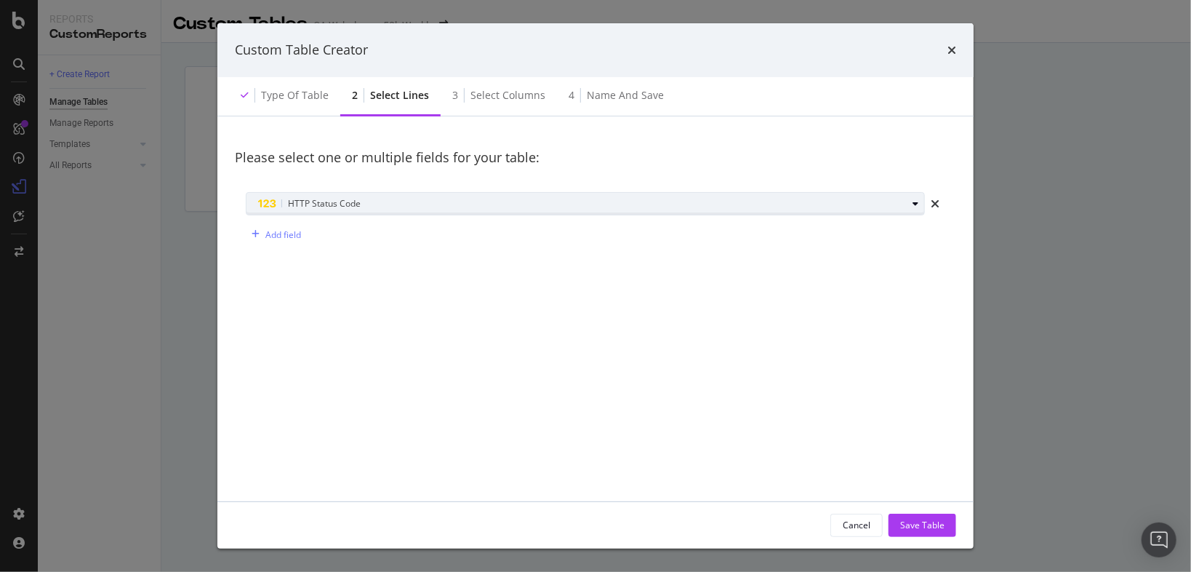
click at [361, 210] on div "HTTP Status Code" at bounding box center [582, 203] width 649 height 17
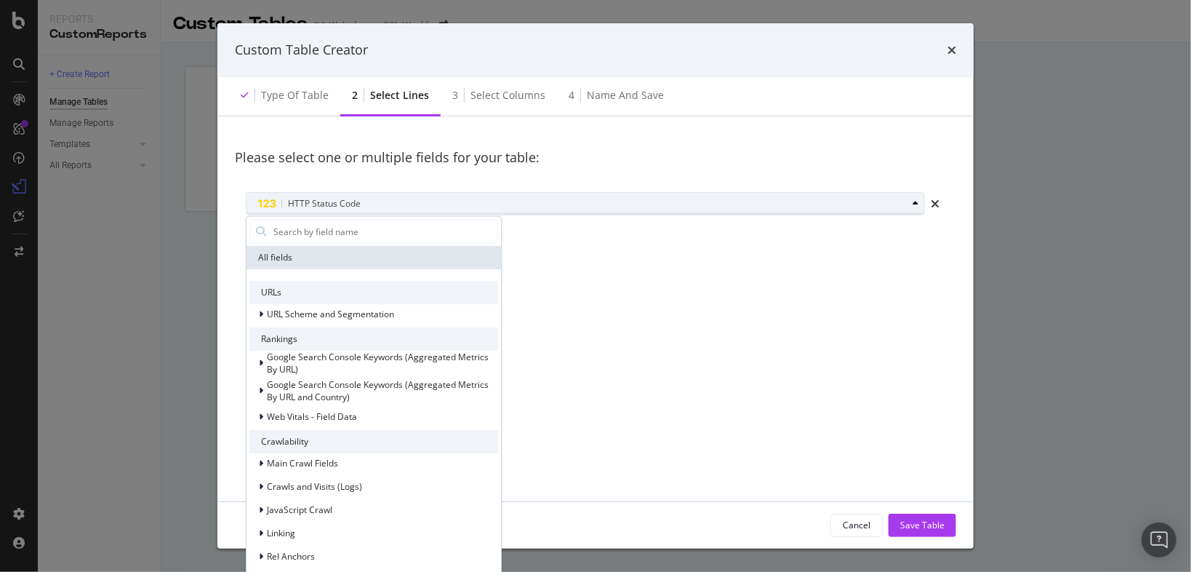
click at [383, 199] on div "HTTP Status Code" at bounding box center [582, 203] width 649 height 17
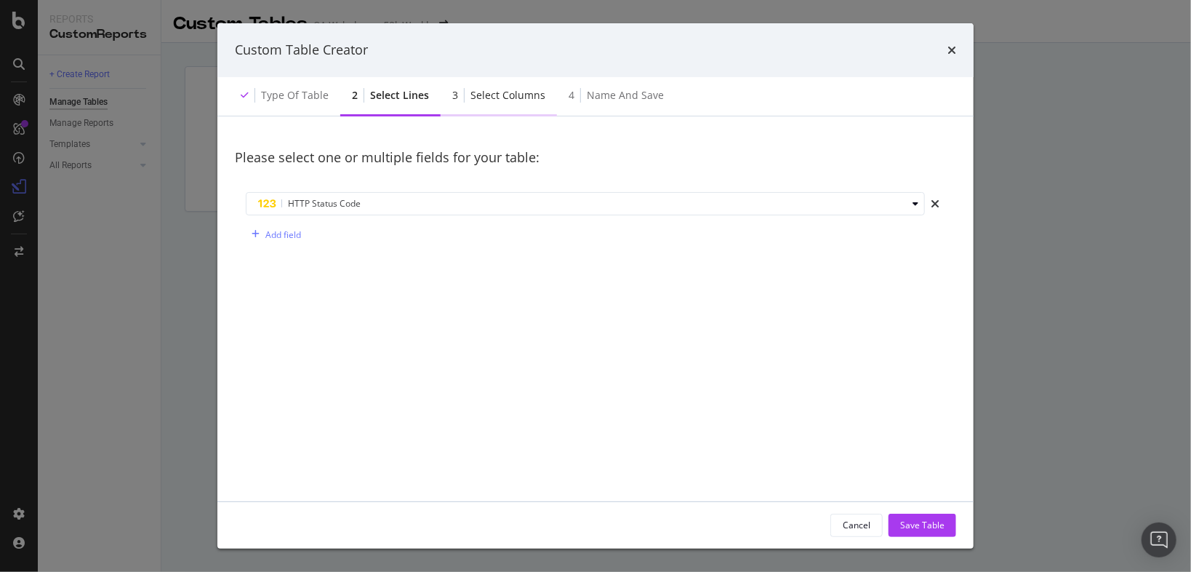
click at [466, 108] on div "3 Select columns" at bounding box center [499, 96] width 116 height 40
click at [508, 94] on div "Select columns" at bounding box center [508, 95] width 75 height 15
click at [506, 93] on div "Select columns" at bounding box center [508, 95] width 75 height 15
click at [940, 527] on div "Save Table" at bounding box center [922, 525] width 44 height 12
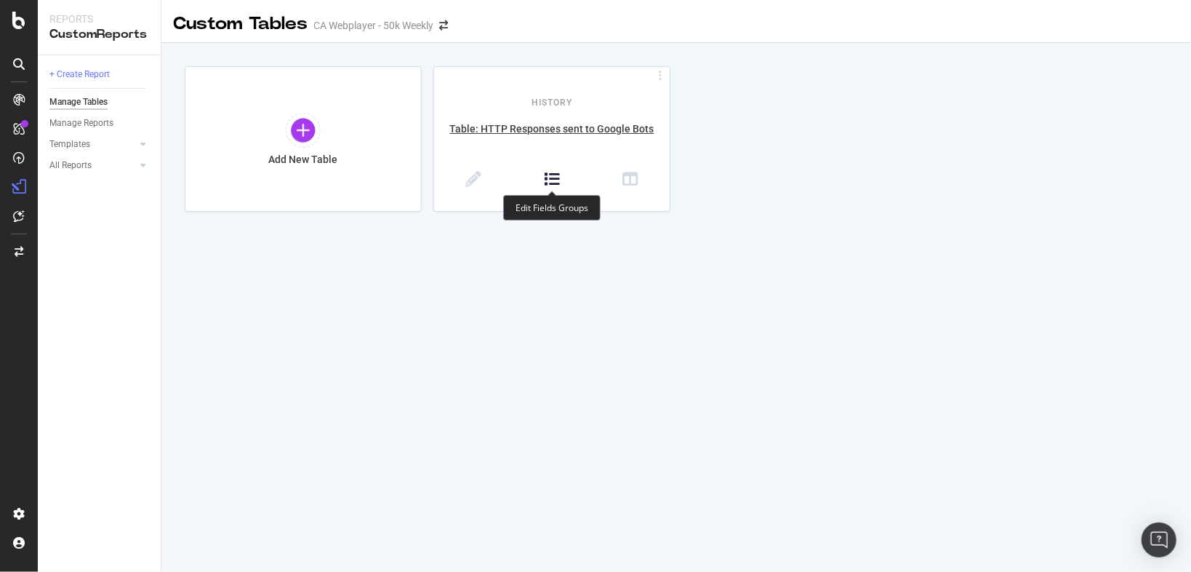
click at [553, 176] on icon at bounding box center [552, 180] width 16 height 16
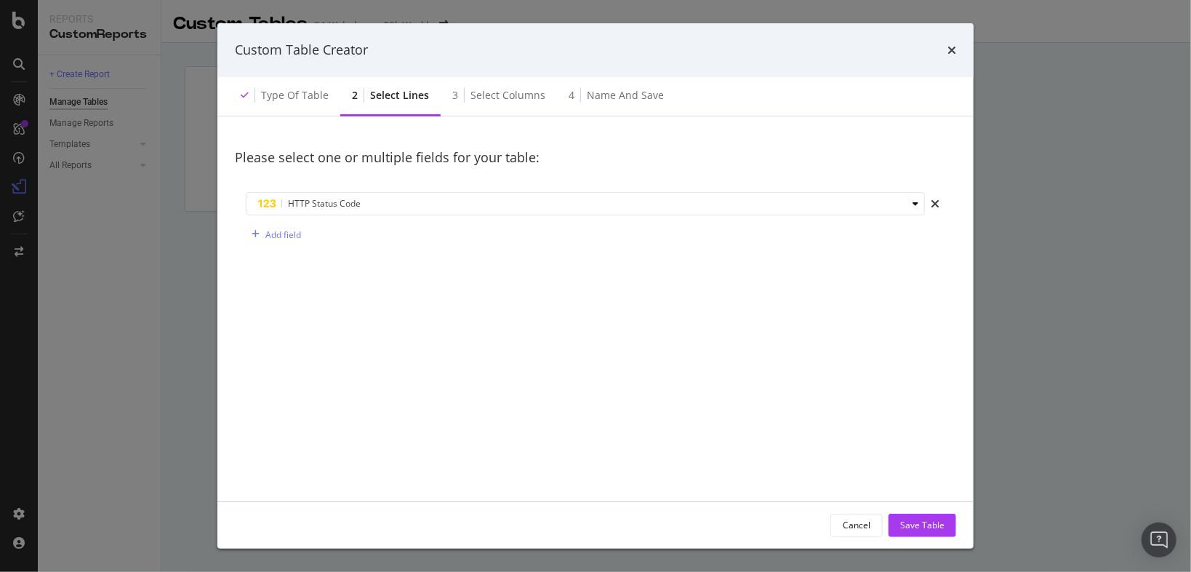
click at [927, 521] on div "Save Table" at bounding box center [922, 525] width 44 height 12
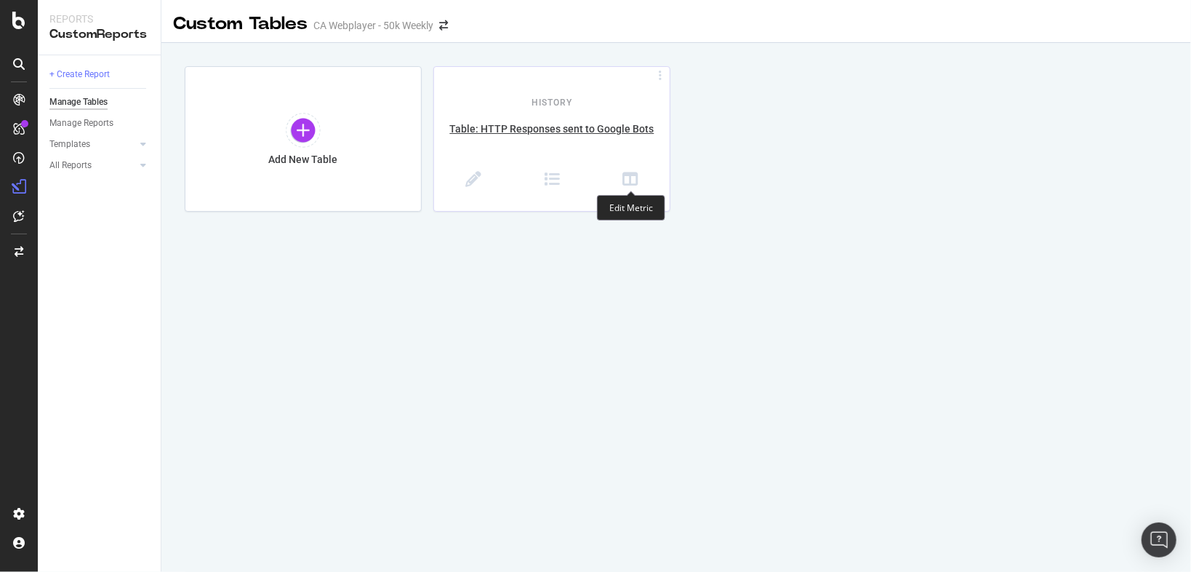
click at [644, 172] on span at bounding box center [630, 181] width 79 height 18
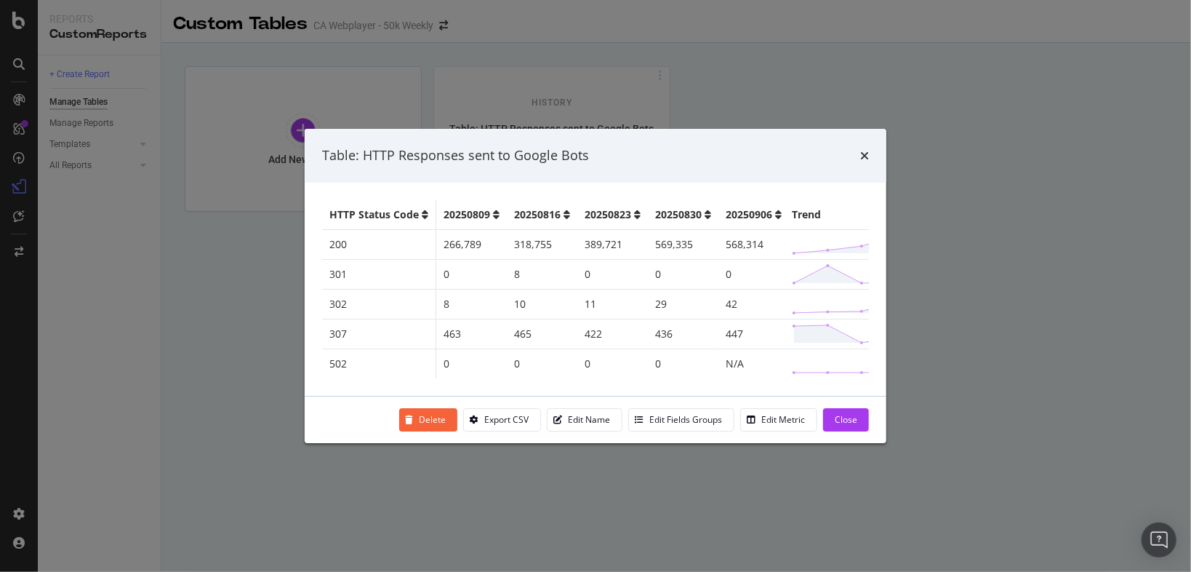
click at [764, 207] on span "20250906" at bounding box center [749, 214] width 47 height 15
click at [742, 212] on span "20250906" at bounding box center [749, 214] width 47 height 15
click at [761, 209] on span "20250906" at bounding box center [749, 214] width 47 height 15
click at [535, 207] on span "20250816" at bounding box center [537, 214] width 47 height 15
click at [459, 207] on span "20250809" at bounding box center [467, 214] width 47 height 15
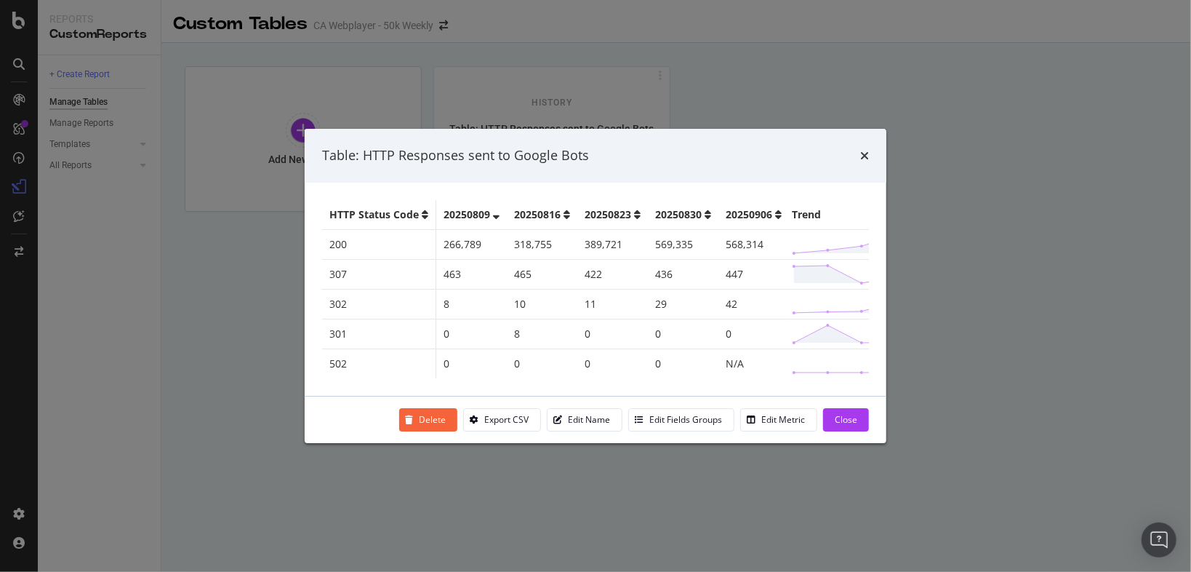
click at [364, 200] on th "HTTP Status Code" at bounding box center [379, 215] width 114 height 30
click at [368, 212] on span "HTTP Status Code" at bounding box center [373, 214] width 89 height 15
click at [687, 425] on div "Edit Fields Groups" at bounding box center [685, 419] width 73 height 12
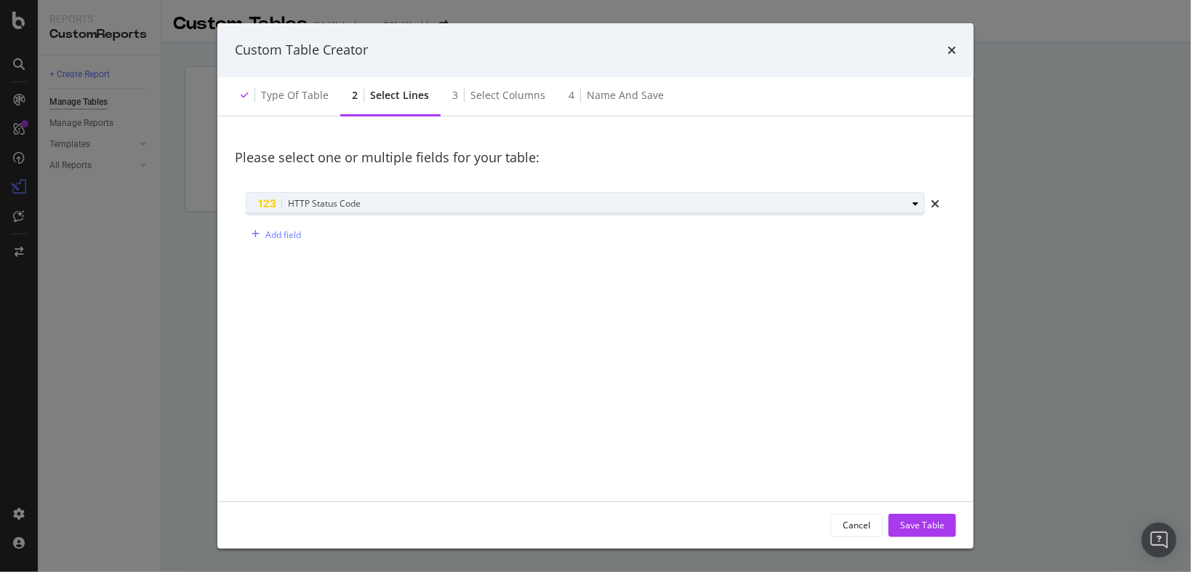
click at [553, 206] on div "HTTP Status Code" at bounding box center [582, 203] width 649 height 17
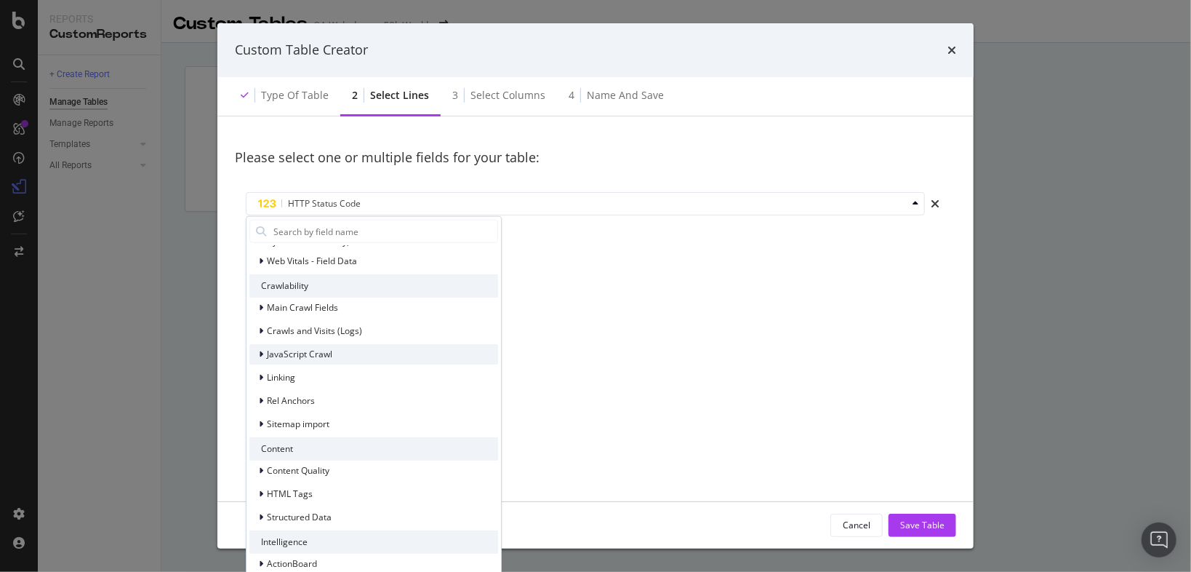
scroll to position [156, 0]
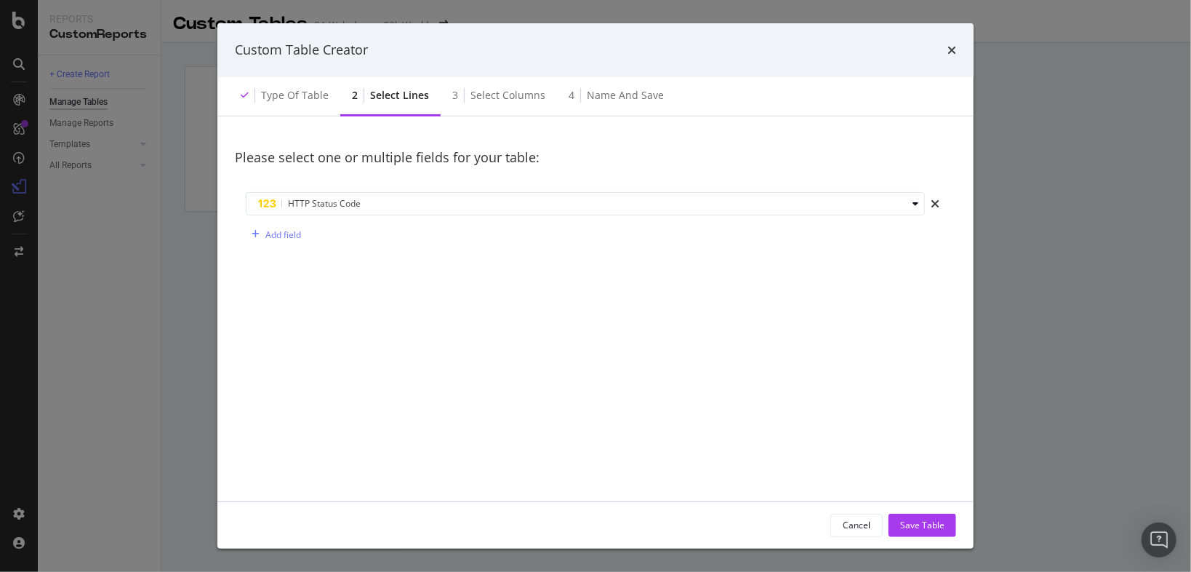
click at [713, 348] on div "Please select one or multiple fields for your table: HTTP Status Code Add field" at bounding box center [595, 312] width 721 height 356
click at [931, 524] on div "Save Table" at bounding box center [922, 525] width 44 height 12
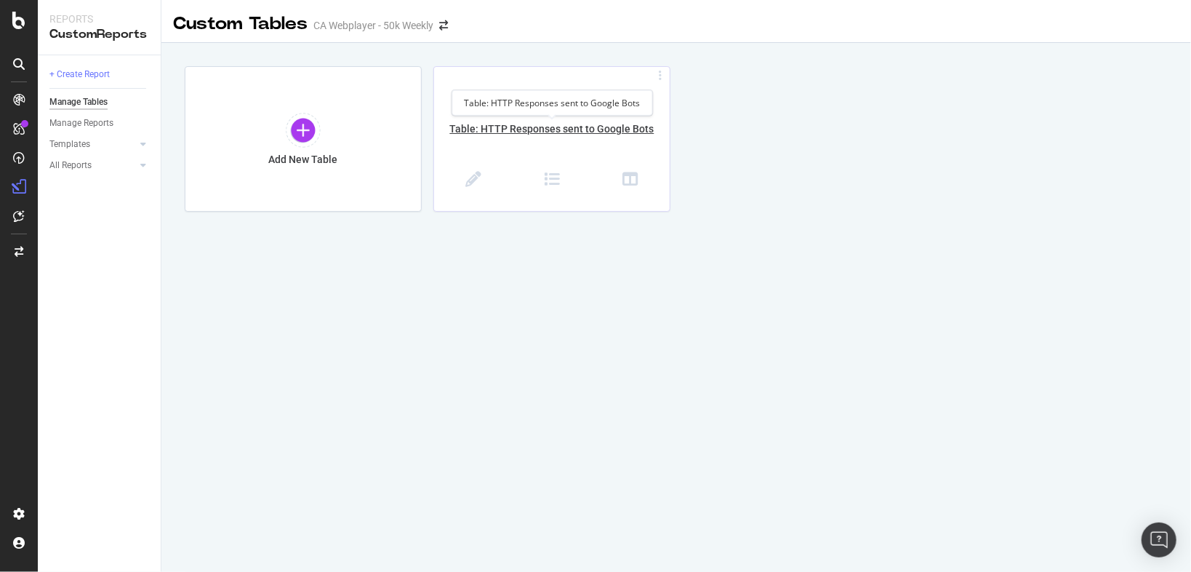
click at [564, 131] on div "Table: HTTP Responses sent to Google Bots" at bounding box center [552, 136] width 236 height 31
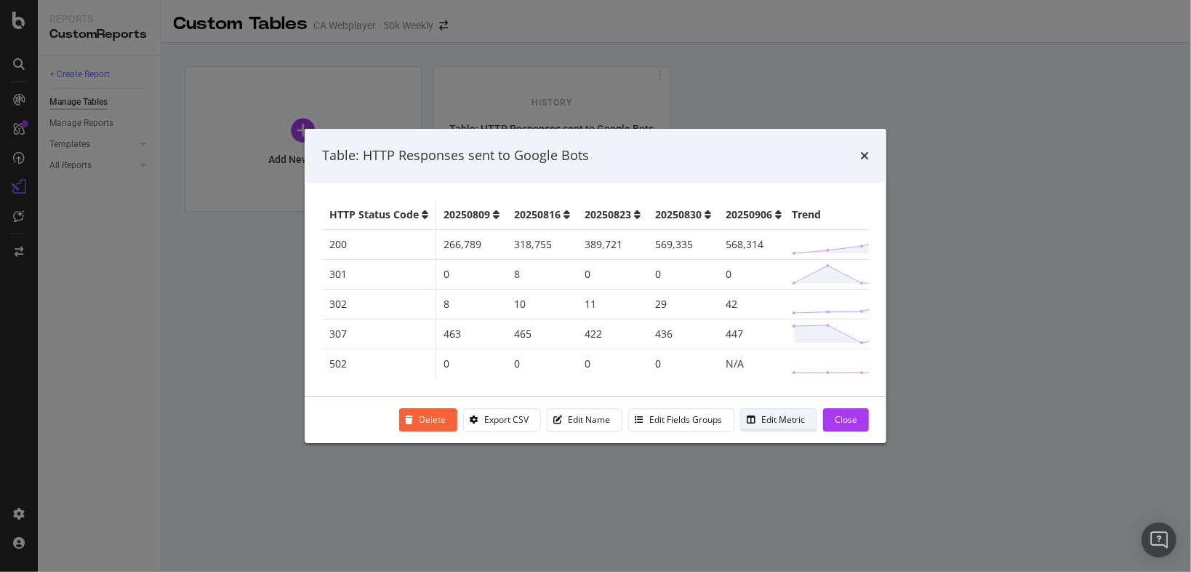
click at [769, 423] on div "Edit Metric" at bounding box center [783, 419] width 44 height 12
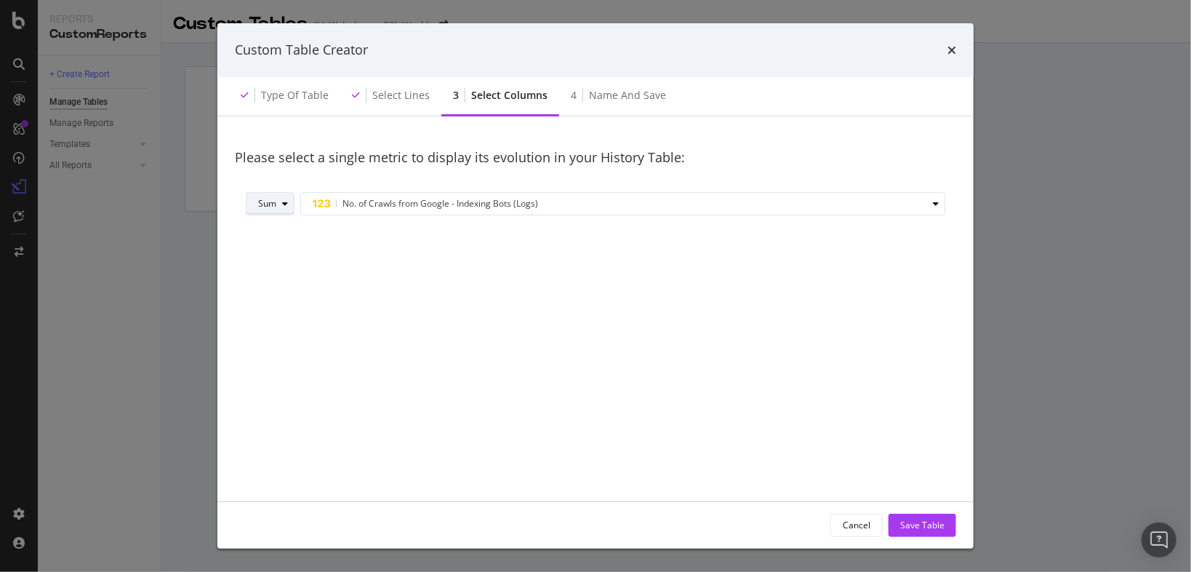
click at [265, 204] on div "Sum" at bounding box center [267, 203] width 18 height 9
click at [270, 228] on div "Count" at bounding box center [276, 229] width 24 height 12
click at [918, 522] on div "Save Table" at bounding box center [922, 525] width 44 height 12
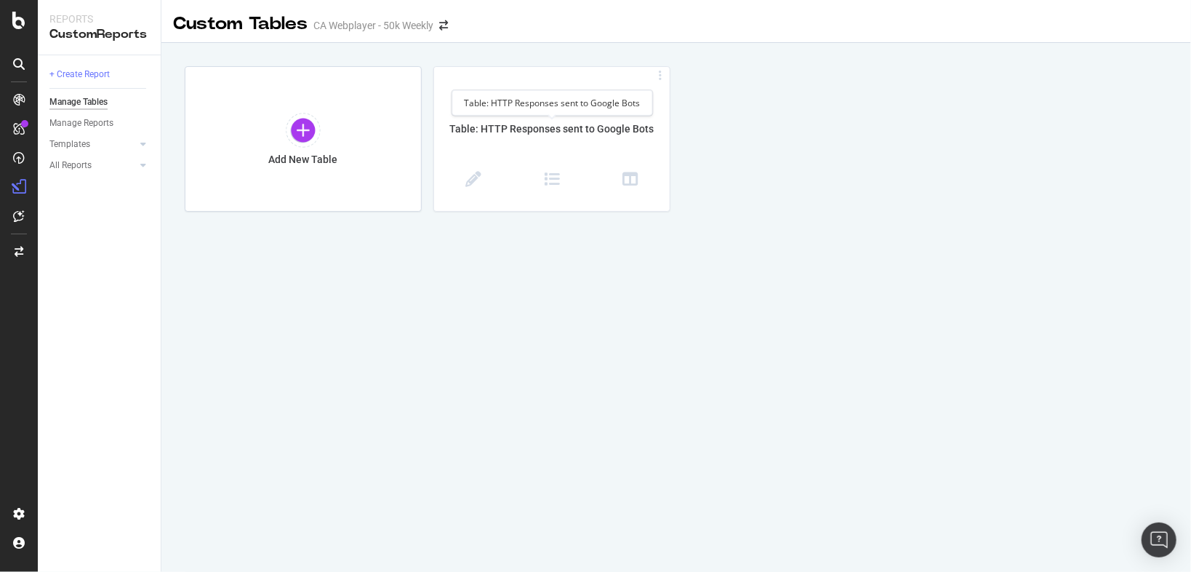
click at [507, 101] on div "Table: HTTP Responses sent to Google Bots" at bounding box center [552, 102] width 201 height 25
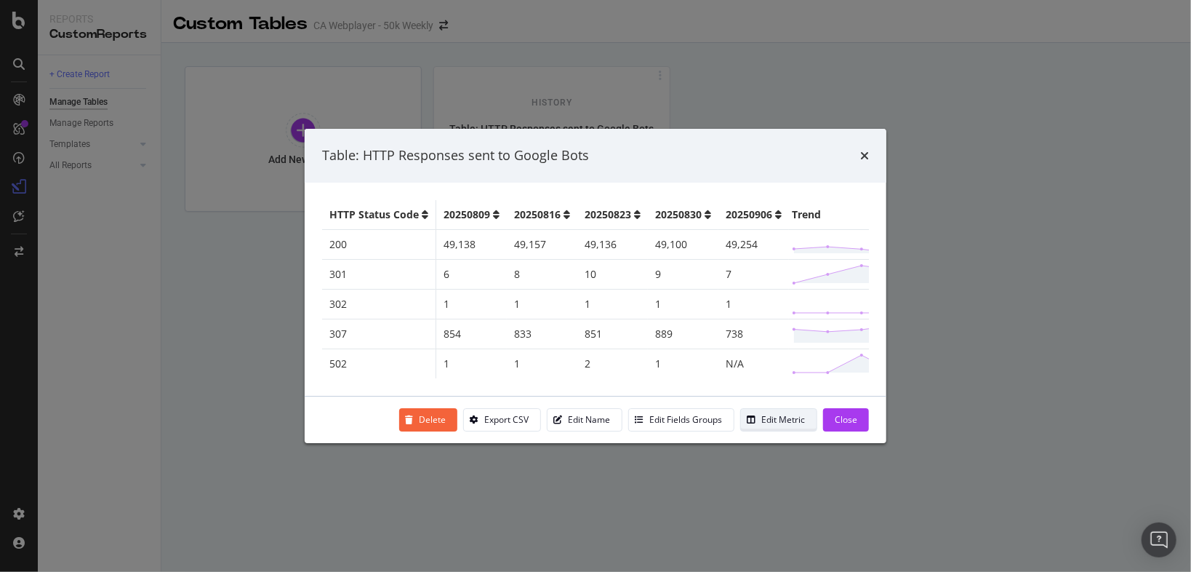
click at [771, 421] on div "Edit Metric" at bounding box center [783, 419] width 44 height 12
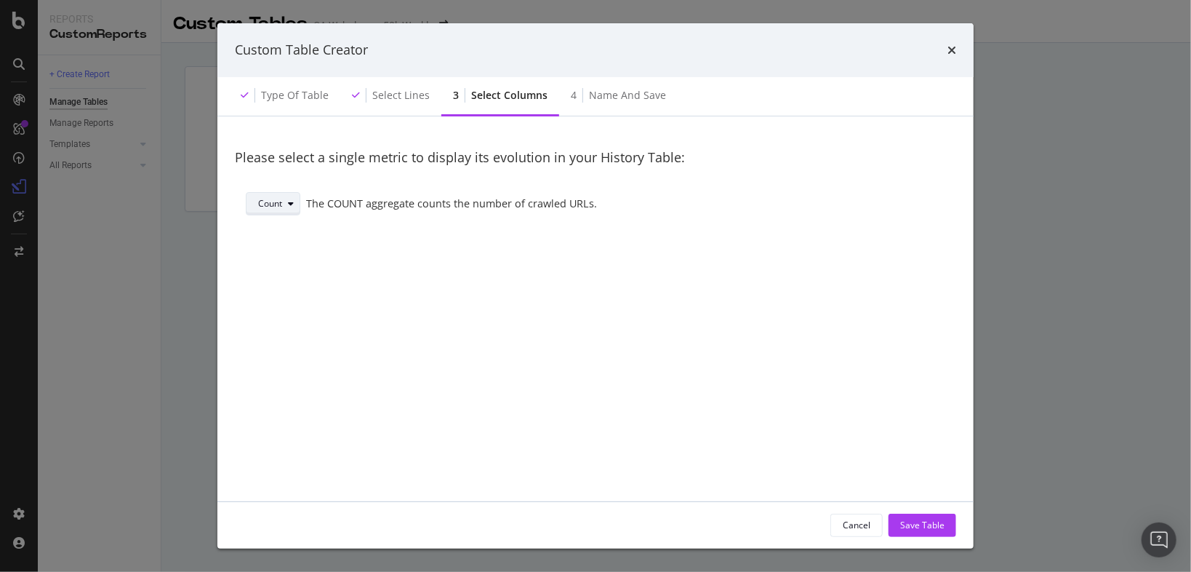
click at [286, 201] on div "modal" at bounding box center [290, 203] width 17 height 9
click at [287, 251] on div "Sum" at bounding box center [276, 253] width 49 height 18
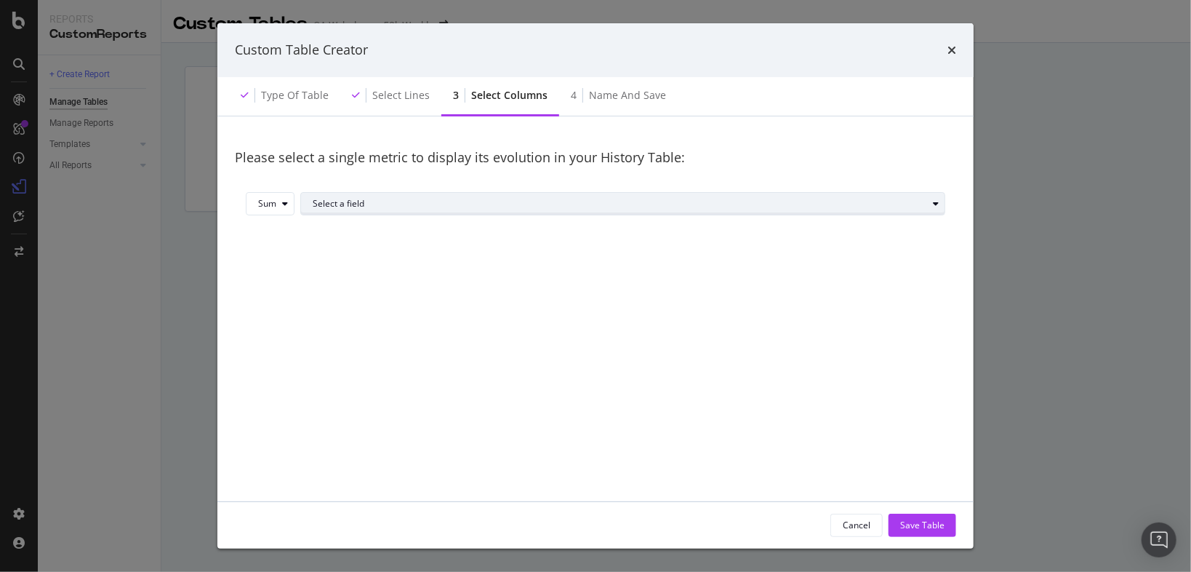
click at [769, 212] on div "Select a field" at bounding box center [629, 203] width 632 height 20
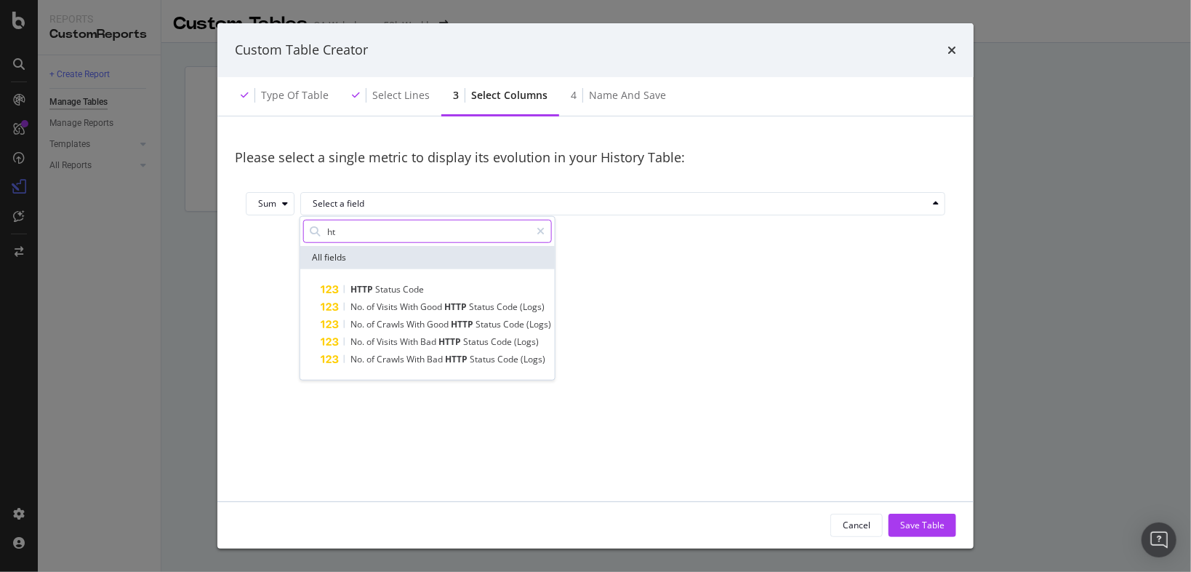
type input "h"
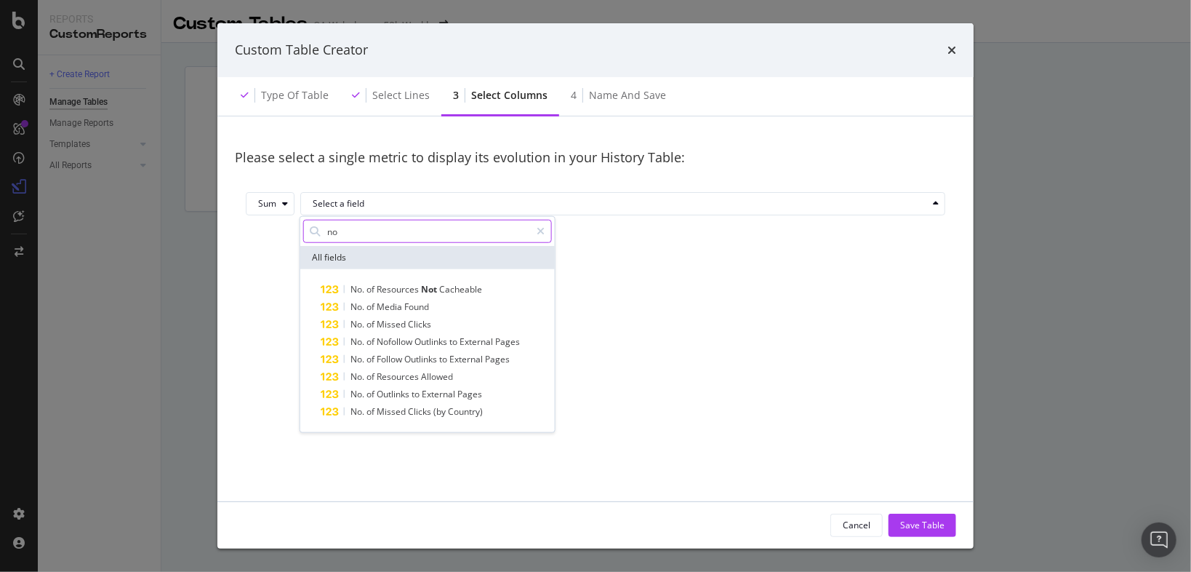
type input "n"
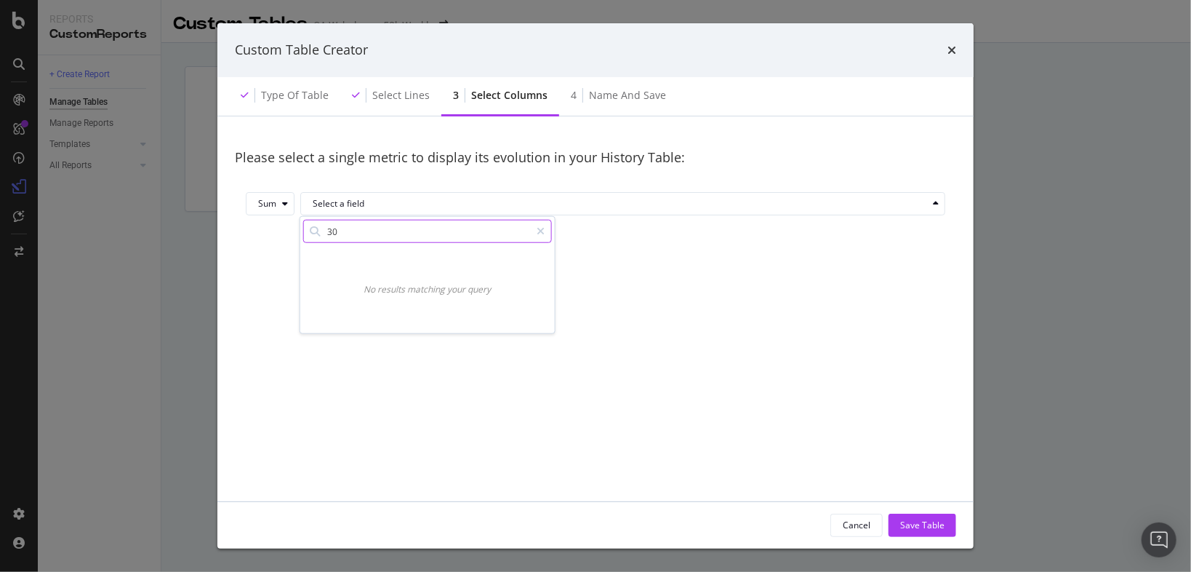
type input "3"
type input "http"
drag, startPoint x: 860, startPoint y: 522, endPoint x: 648, endPoint y: 46, distance: 521.3
click at [861, 523] on div "Cancel" at bounding box center [857, 525] width 28 height 12
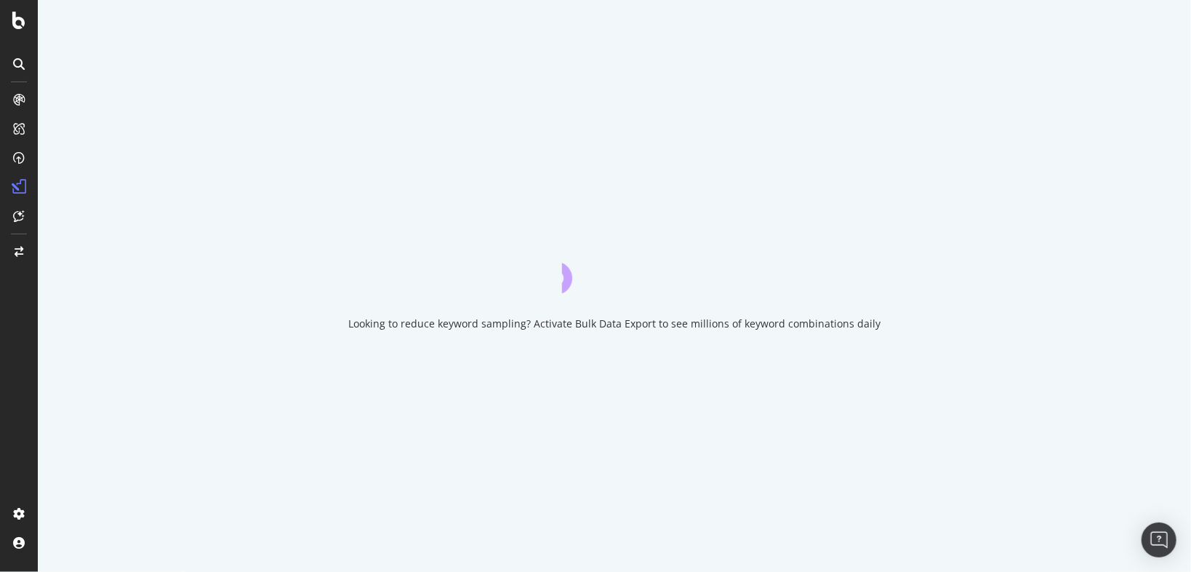
drag, startPoint x: 489, startPoint y: 215, endPoint x: 596, endPoint y: 189, distance: 110.1
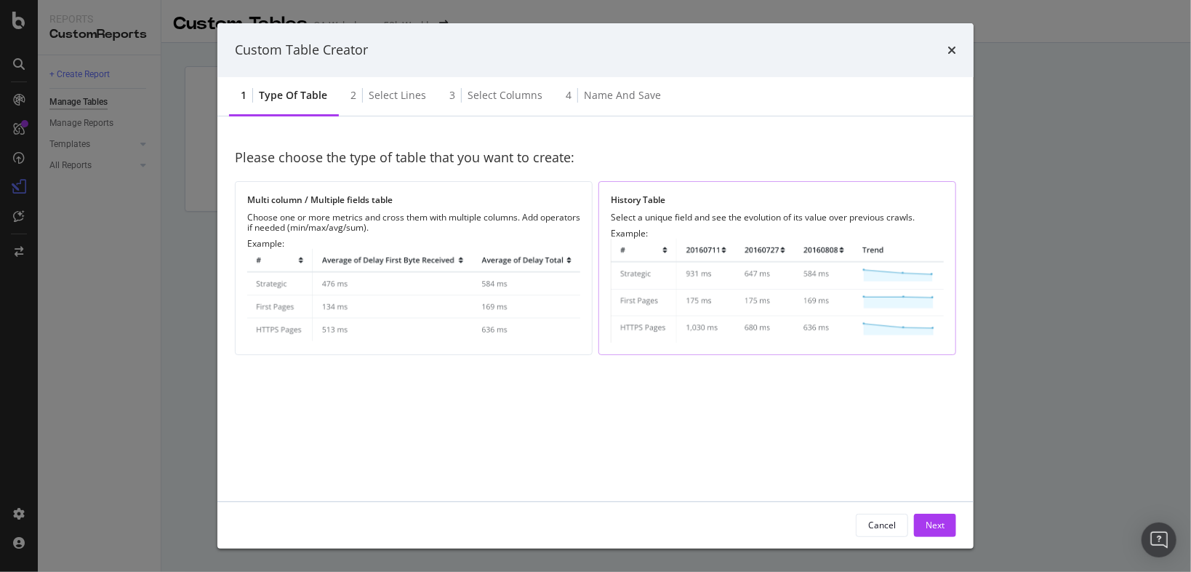
click at [730, 227] on div "History Table Select a unique field and see the evolution of its value over pre…" at bounding box center [778, 268] width 358 height 174
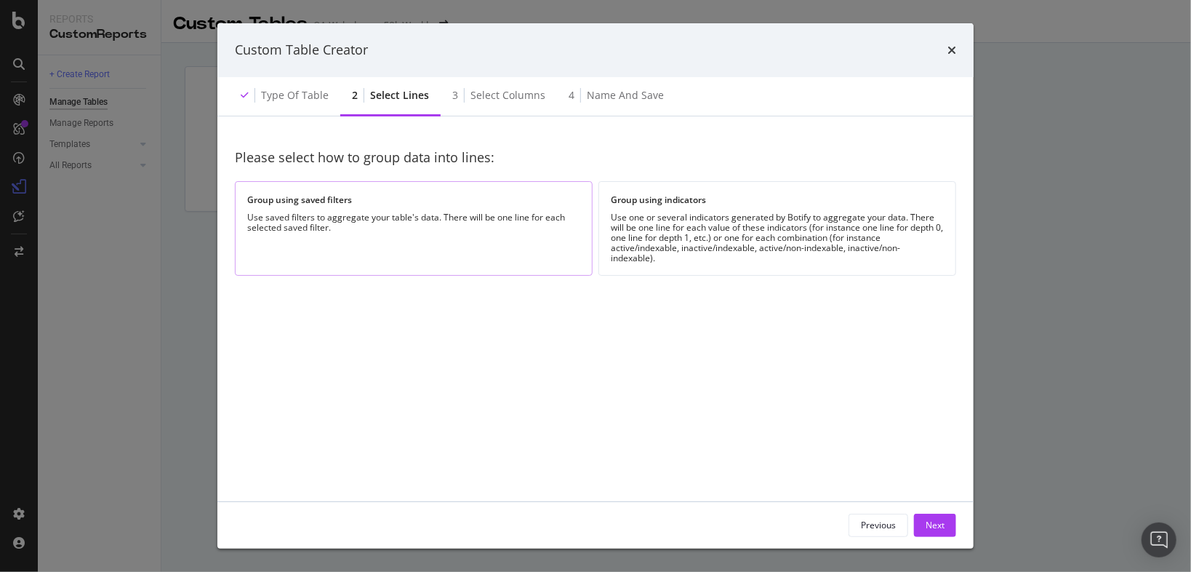
click at [504, 237] on div "Group using saved filters Use saved filters to aggregate your table's data. The…" at bounding box center [414, 228] width 358 height 94
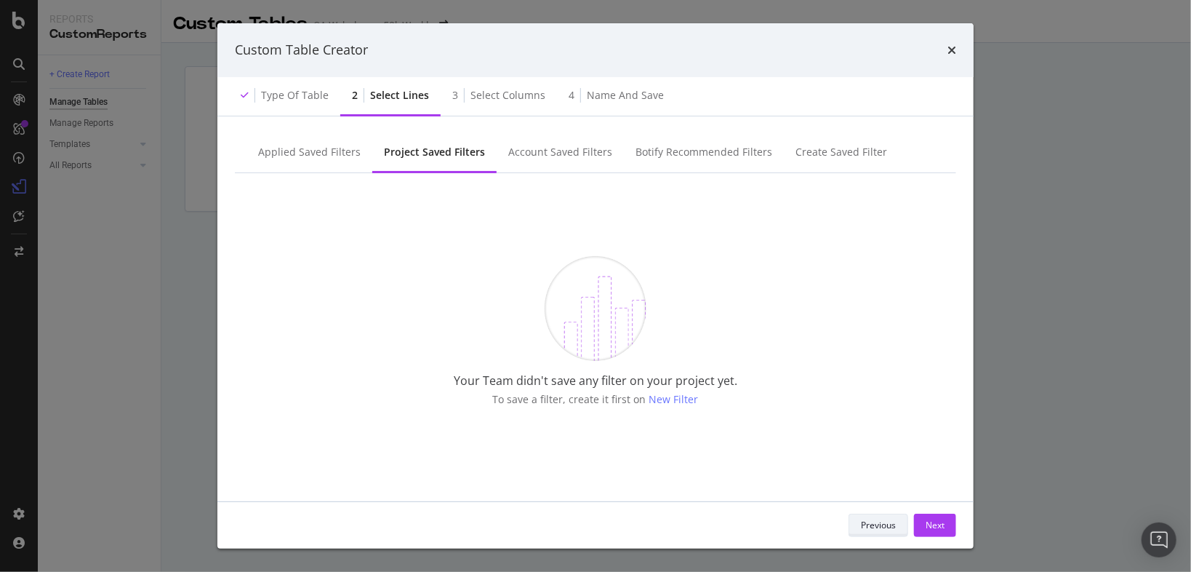
click at [884, 524] on div "Previous" at bounding box center [878, 525] width 35 height 12
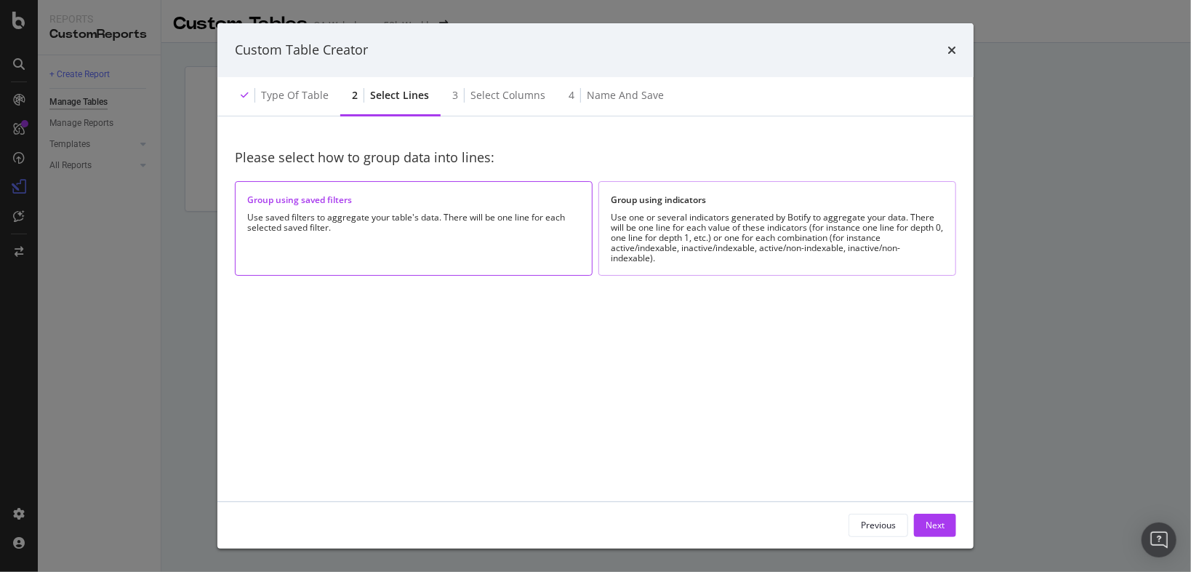
click at [771, 224] on div "Use one or several indicators generated by Botify to aggregate your data. There…" at bounding box center [777, 237] width 333 height 51
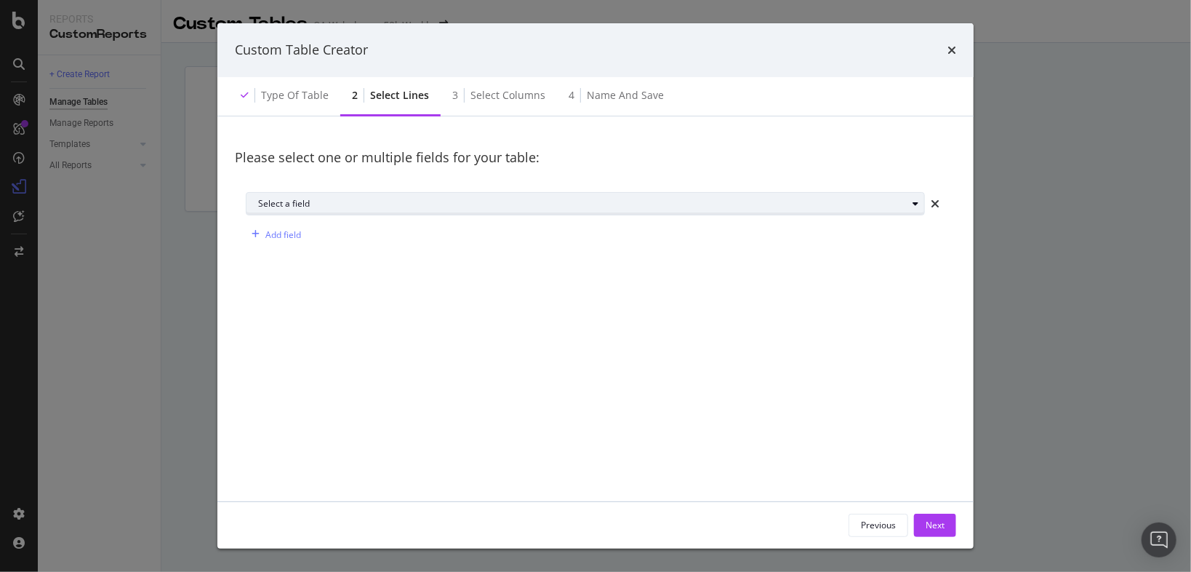
click at [578, 204] on div "Select a field" at bounding box center [582, 203] width 649 height 9
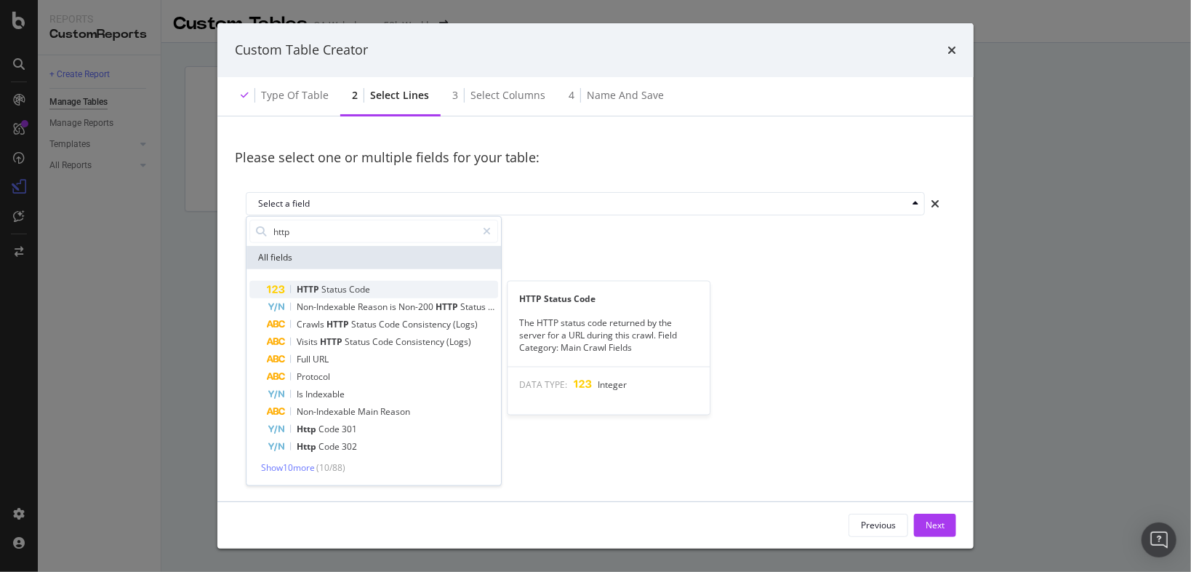
type input "http"
click at [316, 288] on span "HTTP" at bounding box center [309, 289] width 25 height 12
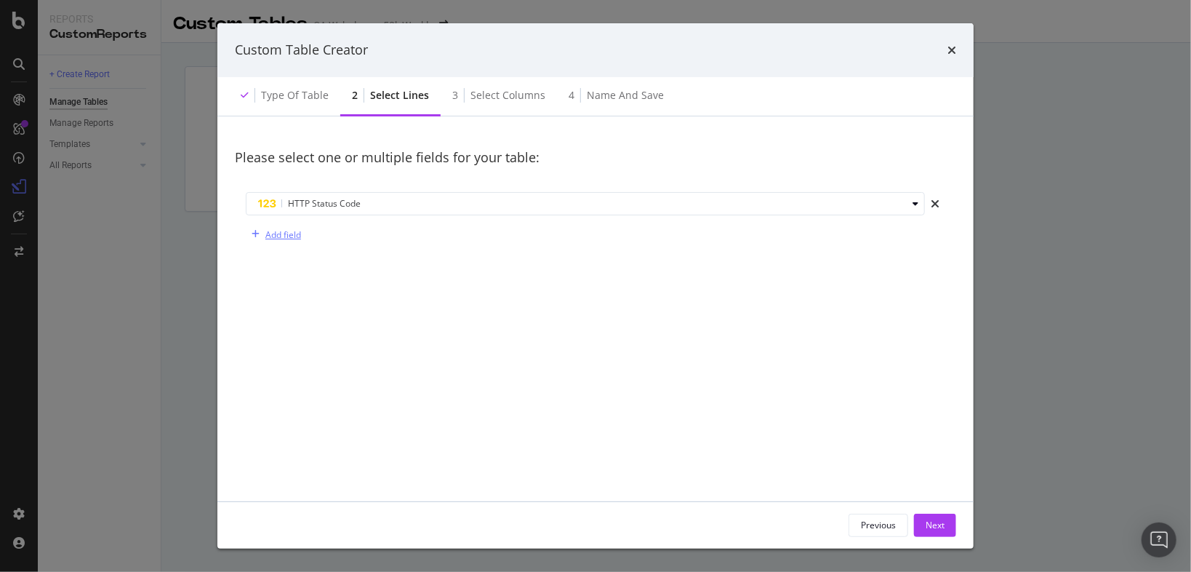
click at [288, 238] on div "Add field" at bounding box center [283, 234] width 36 height 12
click at [343, 247] on div "HTTP Status Code Select a field Add field" at bounding box center [595, 234] width 721 height 106
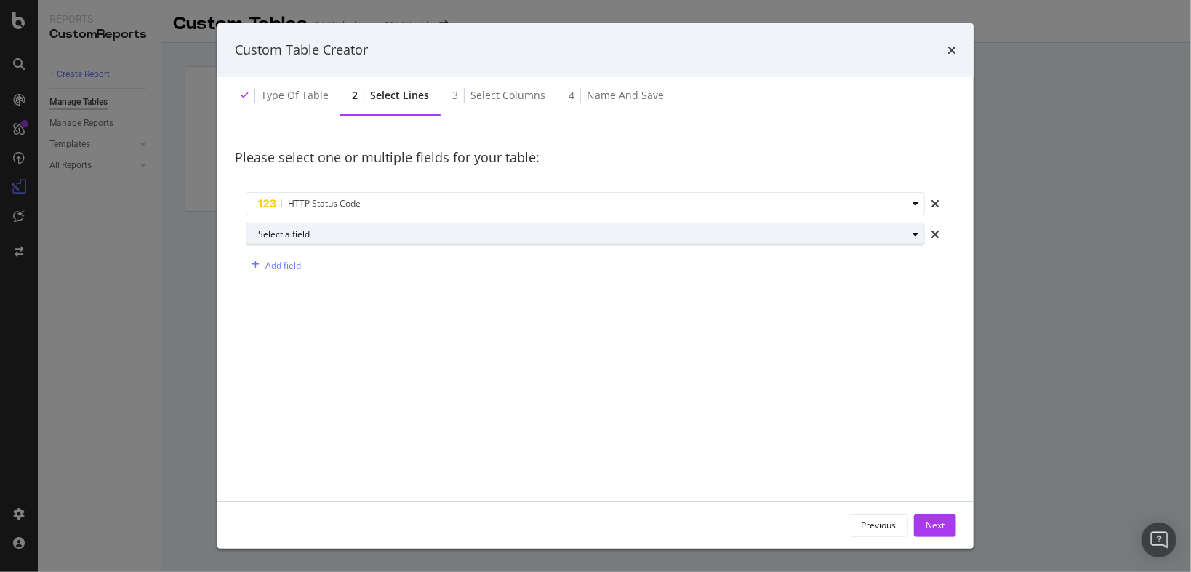
click at [345, 234] on div "Select a field" at bounding box center [582, 234] width 649 height 9
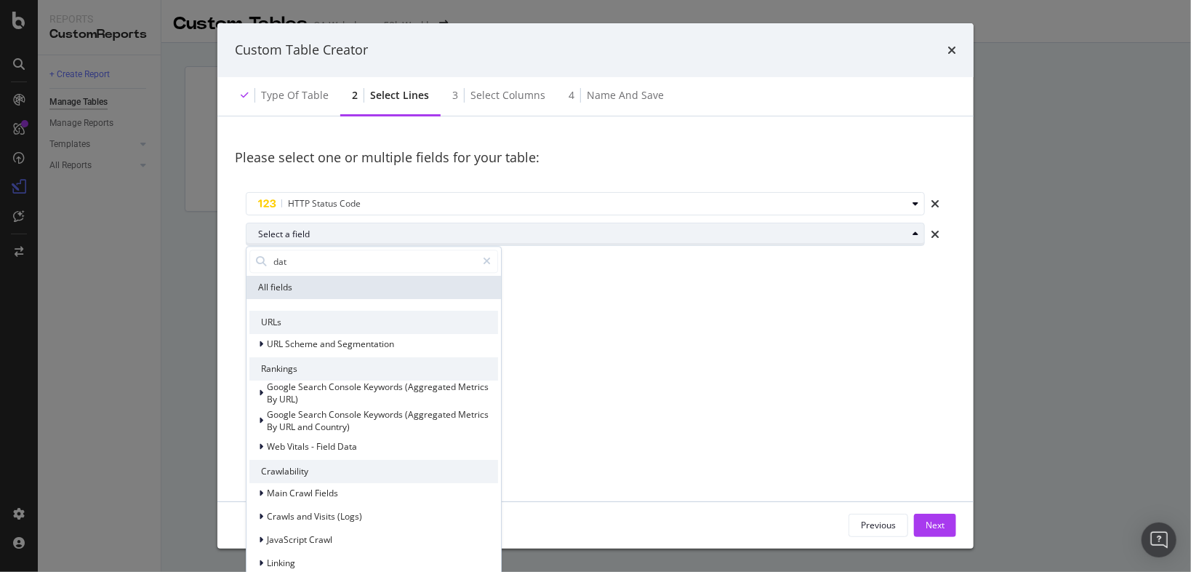
type input "date"
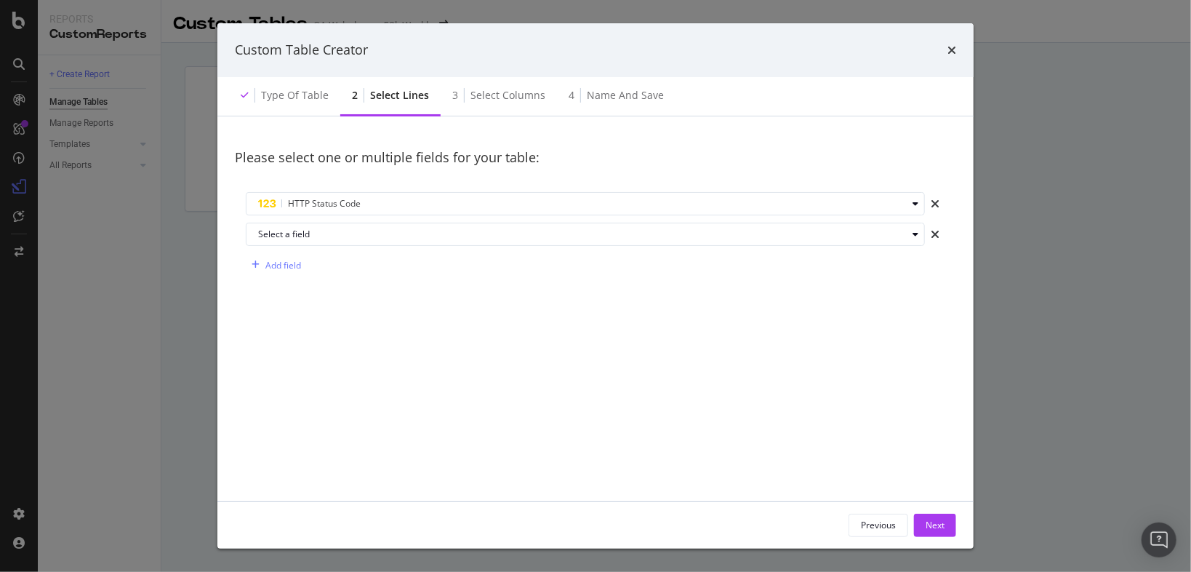
click at [709, 311] on div "Please select one or multiple fields for your table: HTTP Status Code Select a …" at bounding box center [595, 312] width 721 height 356
click at [931, 239] on icon "times" at bounding box center [935, 234] width 9 height 12
click at [939, 524] on div "Next" at bounding box center [935, 525] width 19 height 12
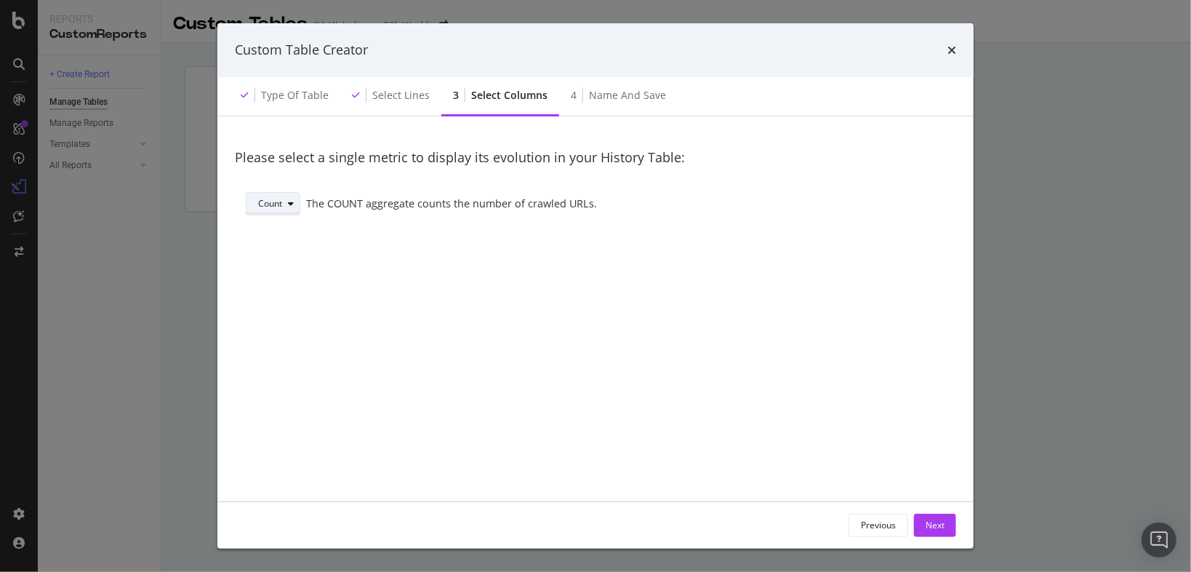
click at [271, 204] on div "Count" at bounding box center [270, 203] width 24 height 9
click at [287, 250] on div "Sum" at bounding box center [276, 253] width 49 height 18
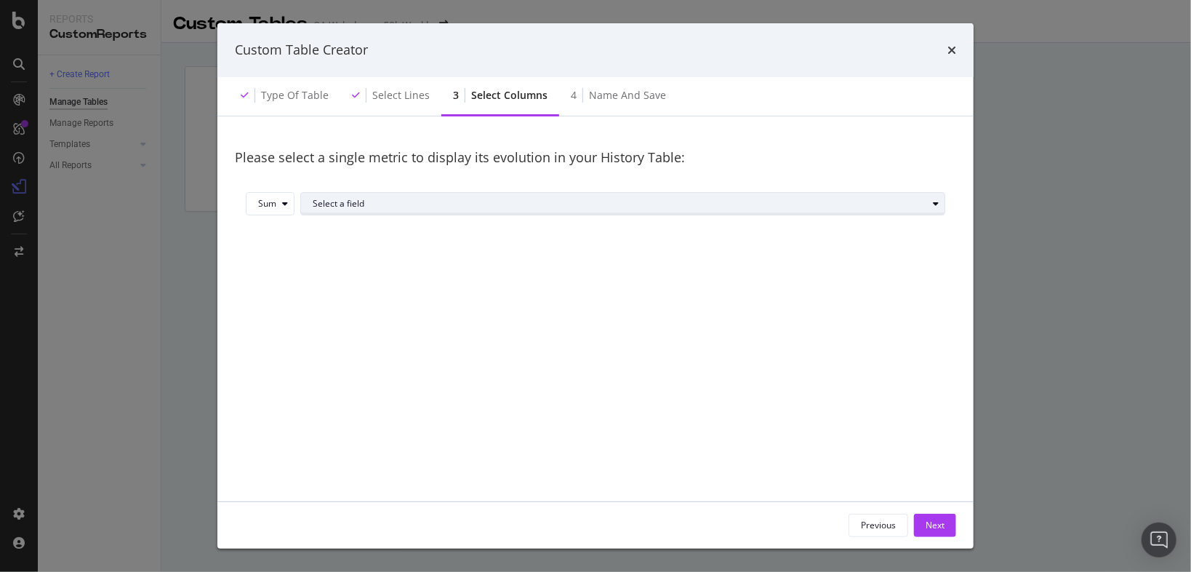
click at [334, 198] on div "Select a field" at bounding box center [629, 203] width 632 height 20
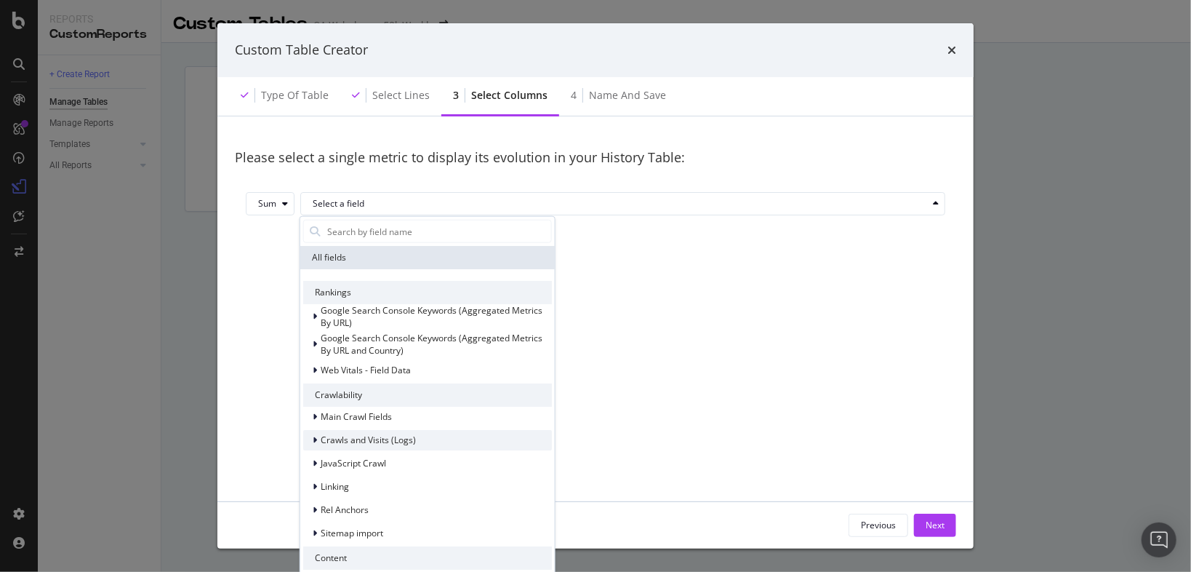
click at [406, 442] on span "Crawls and Visits (Logs)" at bounding box center [368, 439] width 95 height 12
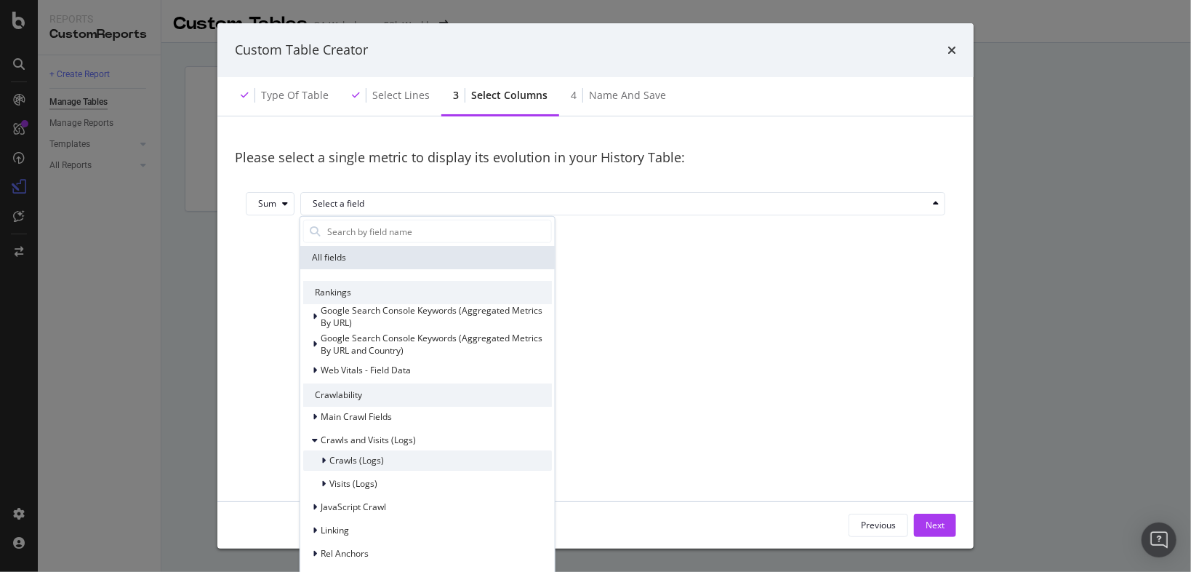
click at [377, 455] on span "Crawls (Logs)" at bounding box center [356, 460] width 55 height 12
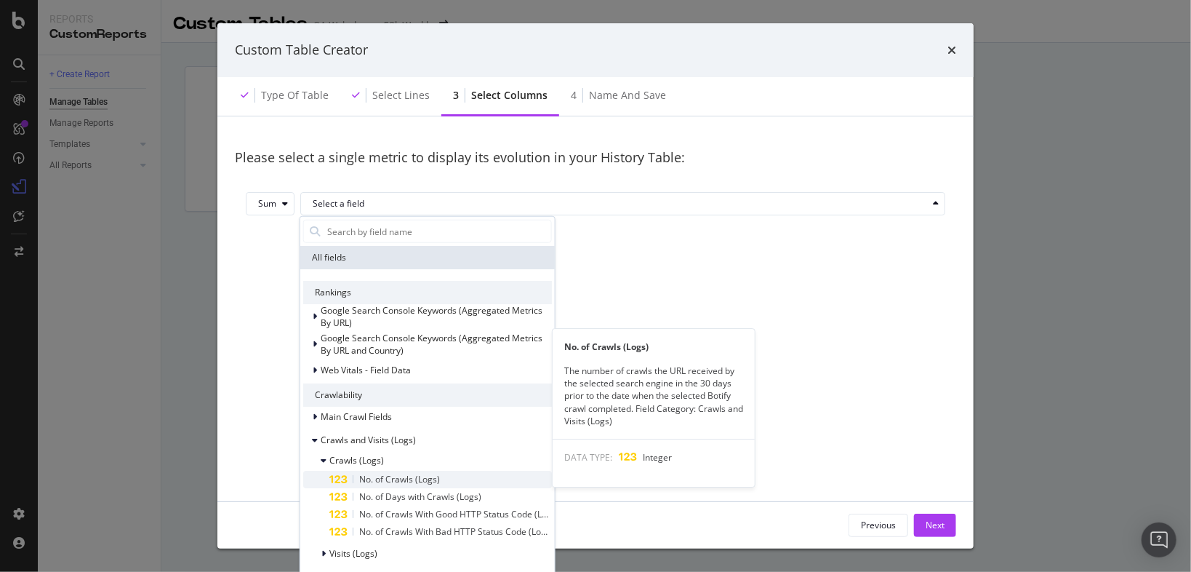
click at [431, 480] on span "No. of Crawls (Logs)" at bounding box center [399, 478] width 81 height 12
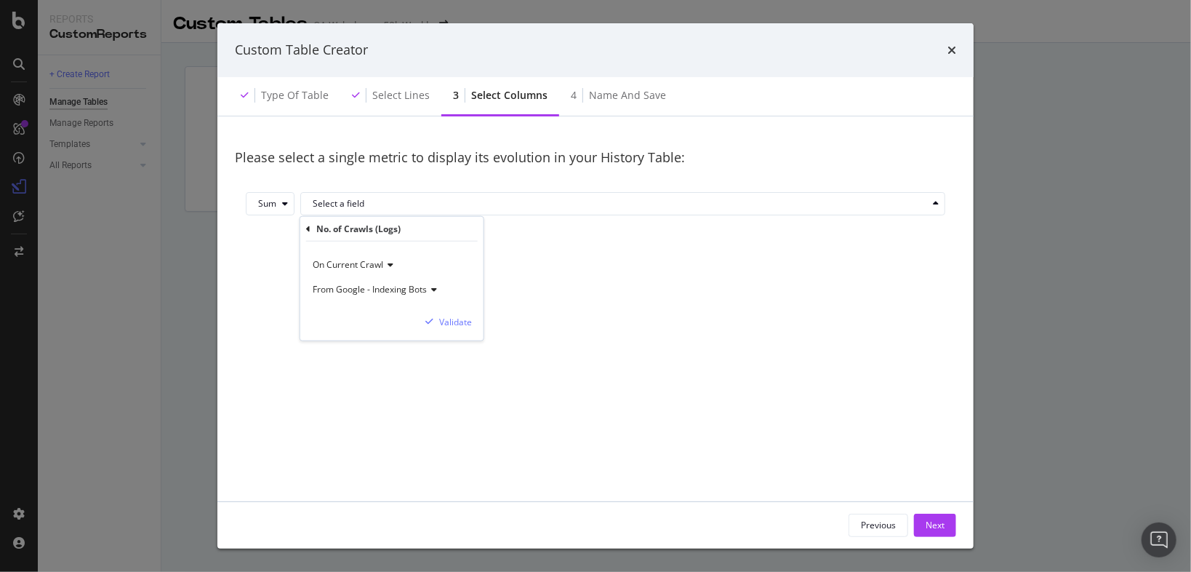
click at [388, 261] on icon "modal" at bounding box center [388, 264] width 10 height 9
click at [386, 260] on icon "modal" at bounding box center [388, 264] width 10 height 9
click at [460, 323] on div "Validate" at bounding box center [455, 321] width 33 height 12
click at [932, 520] on div "Next" at bounding box center [935, 525] width 19 height 12
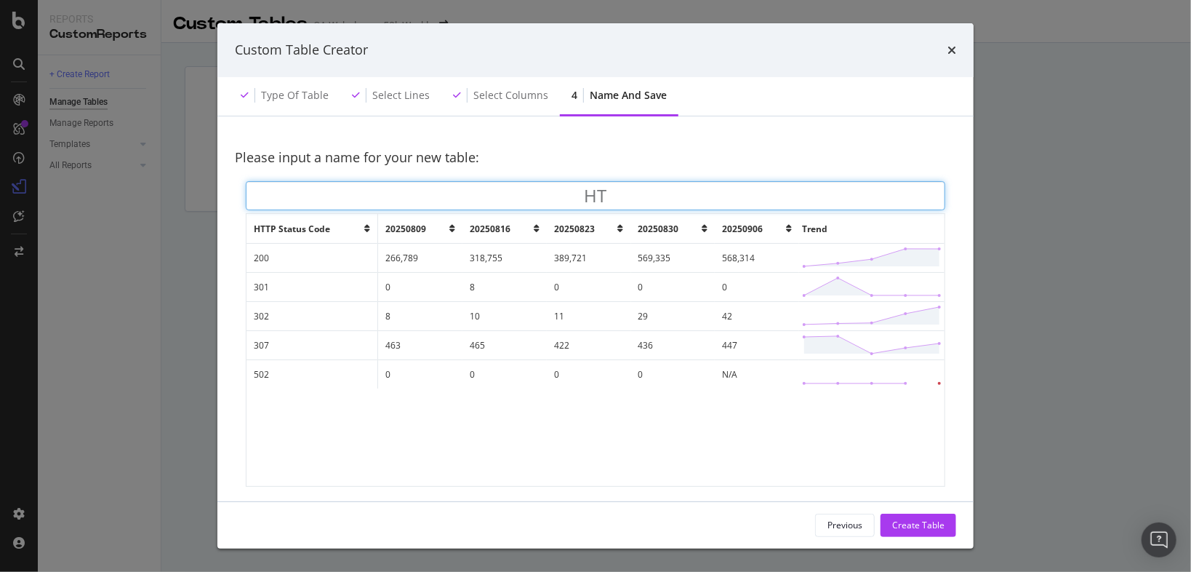
type input "H"
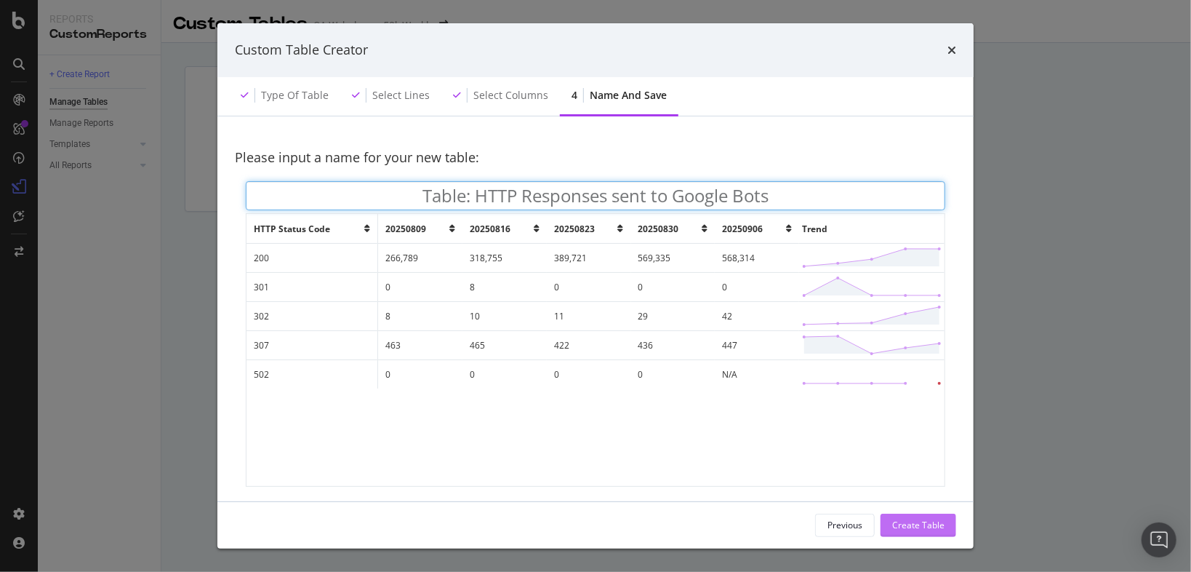
type input "Table: HTTP Responses sent to Google Bots"
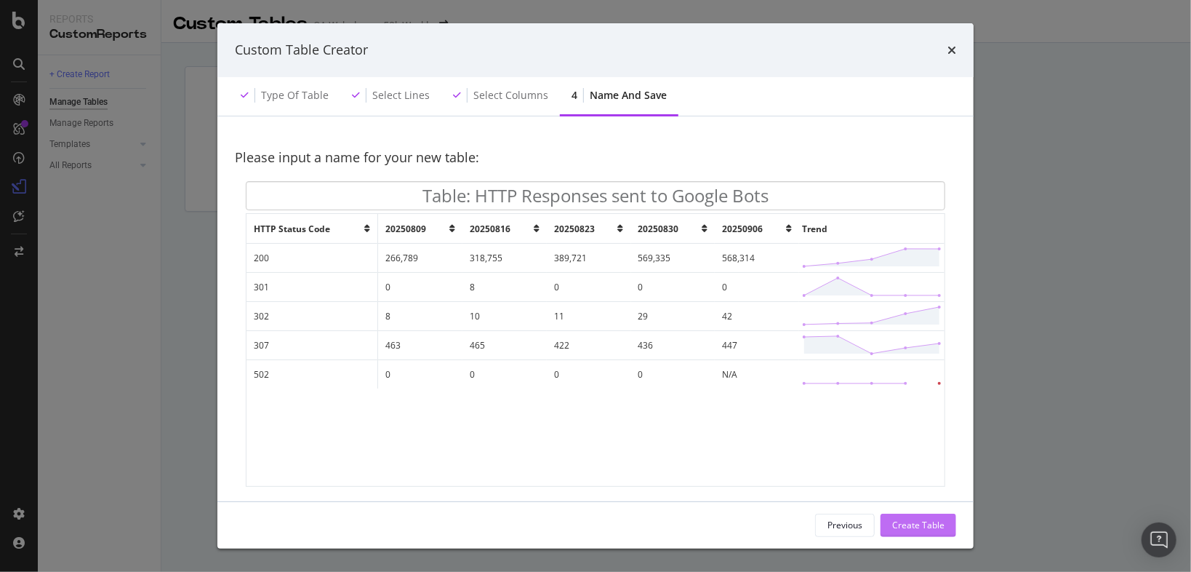
click at [921, 518] on div "Create Table" at bounding box center [918, 525] width 52 height 22
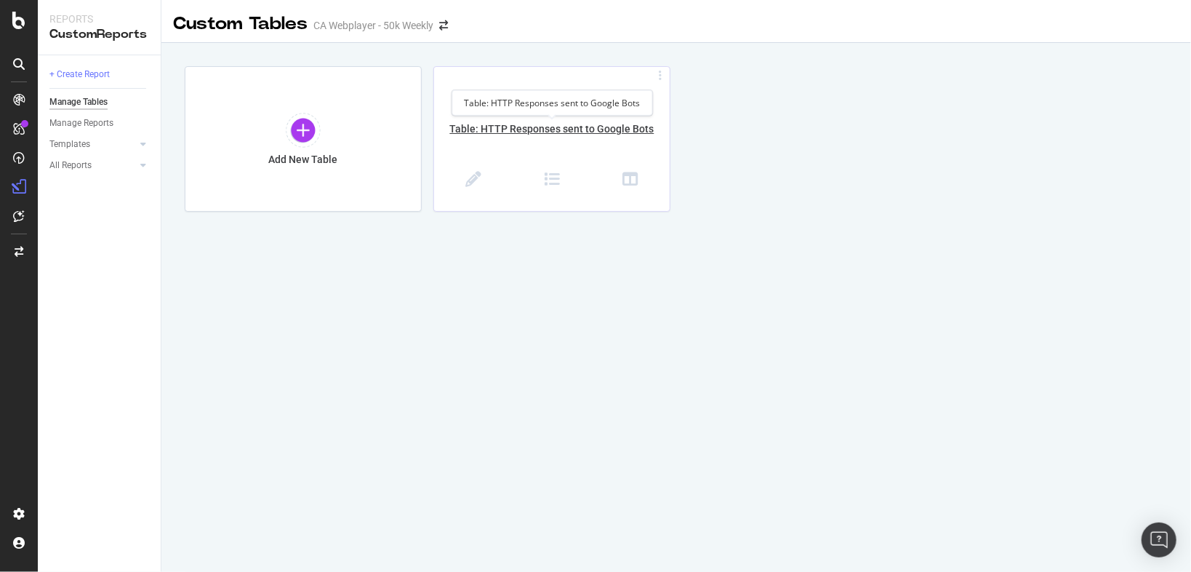
click at [567, 127] on div "Table: HTTP Responses sent to Google Bots" at bounding box center [552, 136] width 236 height 31
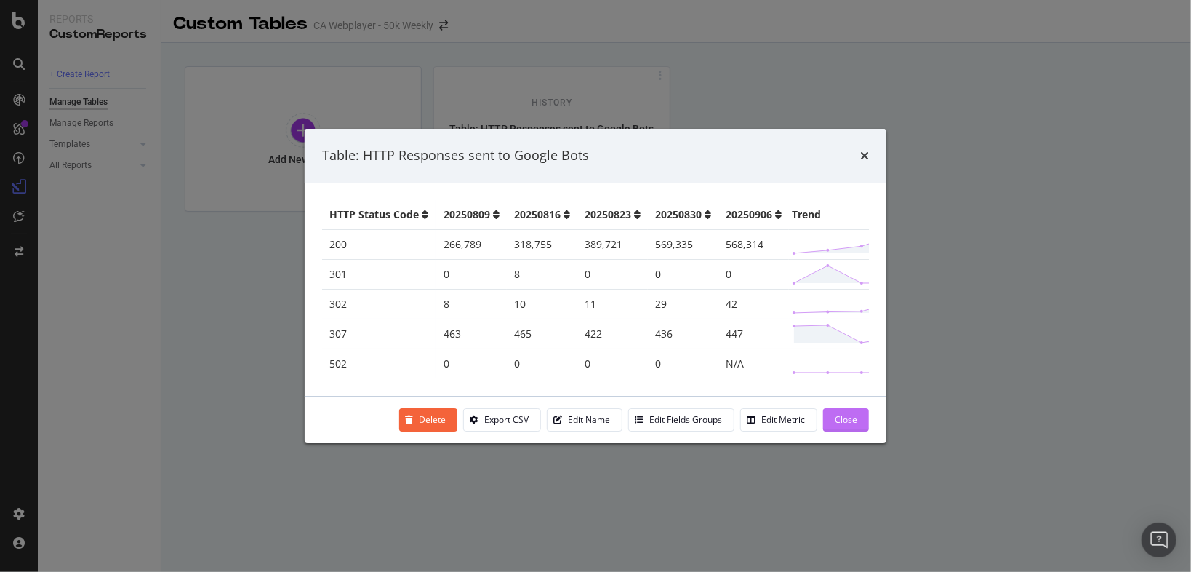
click at [851, 422] on div "Close" at bounding box center [846, 419] width 23 height 12
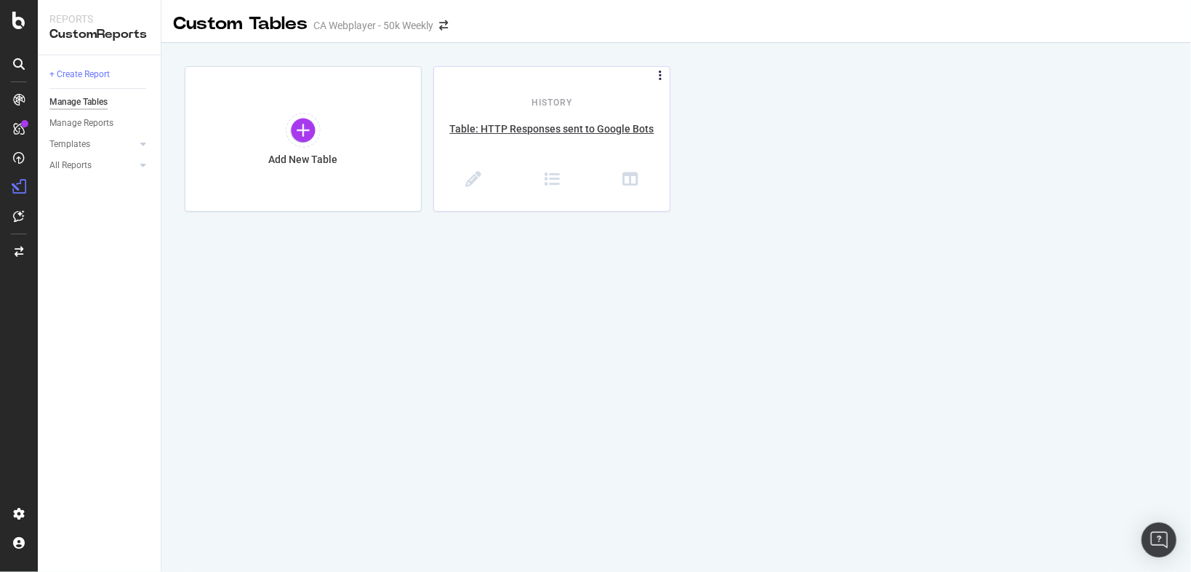
click at [665, 79] on icon at bounding box center [660, 76] width 15 height 7
click at [776, 71] on div "Add New Table History Table: HTTP Responses sent to Google Bots" at bounding box center [676, 138] width 983 height 145
click at [137, 169] on div at bounding box center [143, 165] width 15 height 15
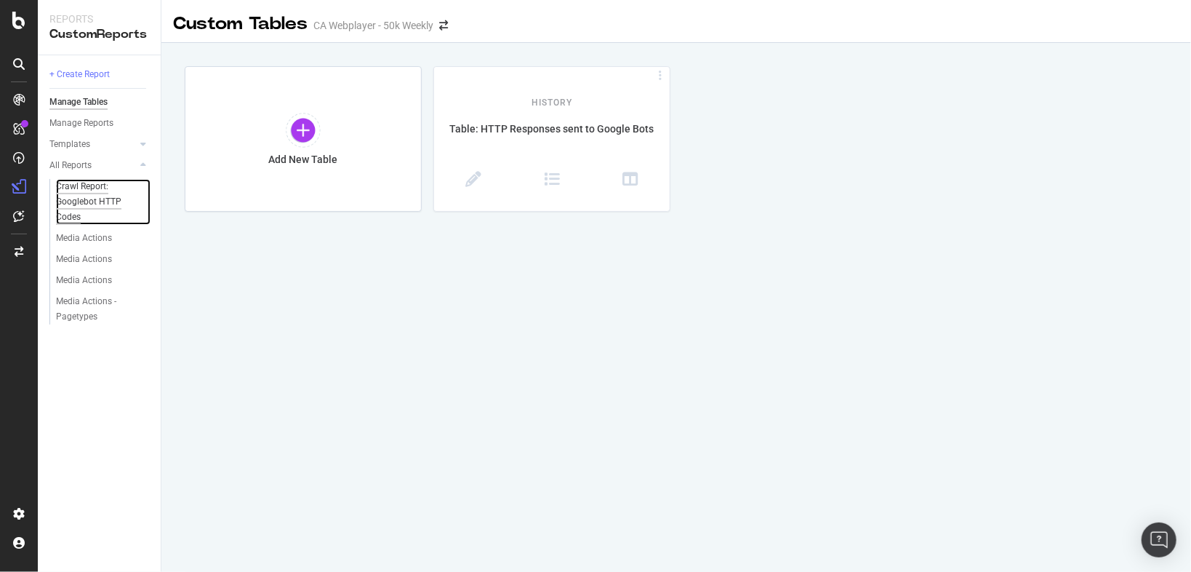
click at [98, 195] on div "Crawl Report: Googlebot HTTP Codes" at bounding box center [99, 202] width 86 height 46
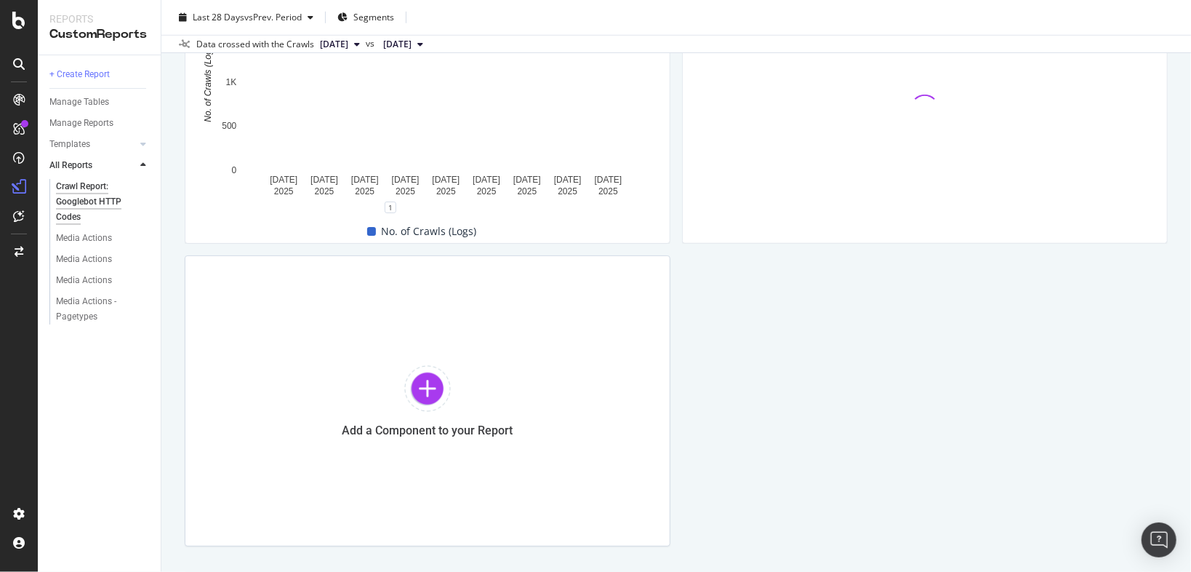
scroll to position [616, 0]
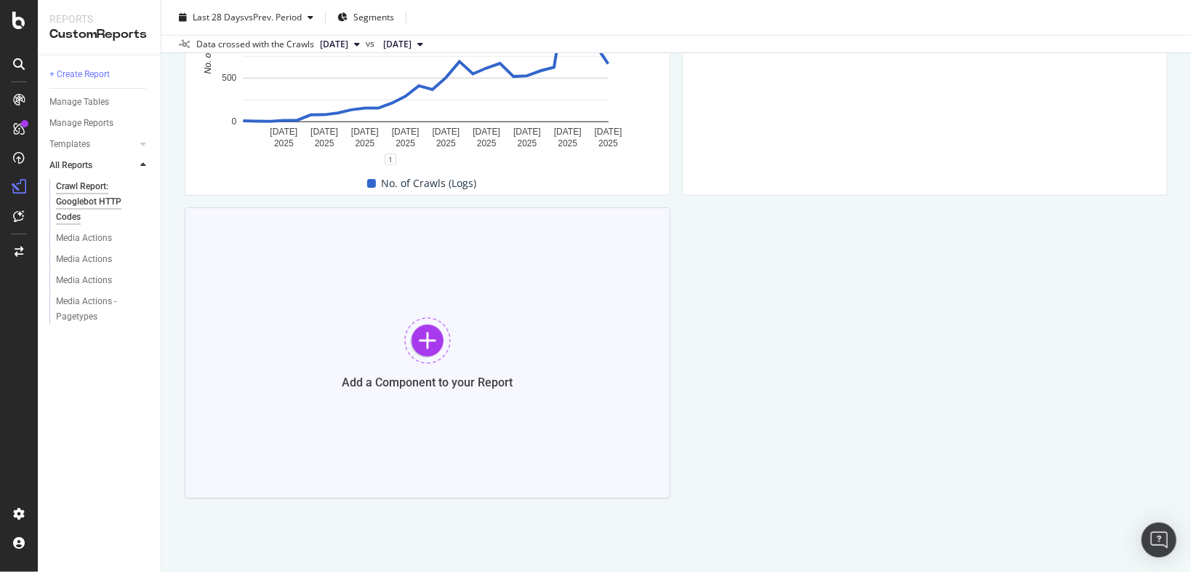
click at [439, 343] on div at bounding box center [427, 340] width 47 height 47
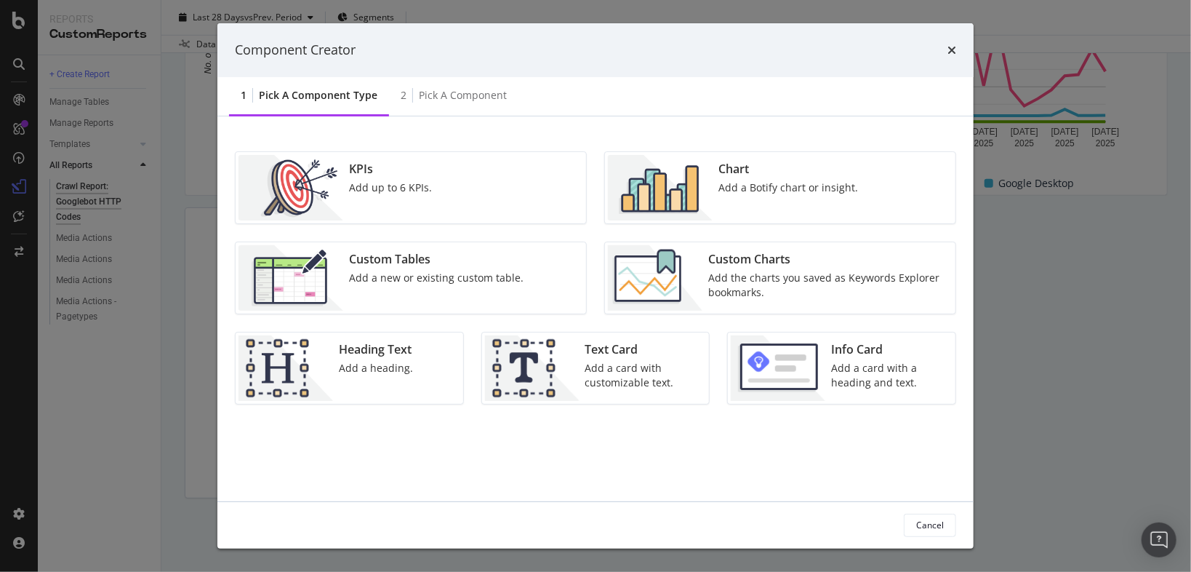
click at [781, 271] on div "Add the charts you saved as Keywords Explorer bookmarks." at bounding box center [827, 285] width 239 height 29
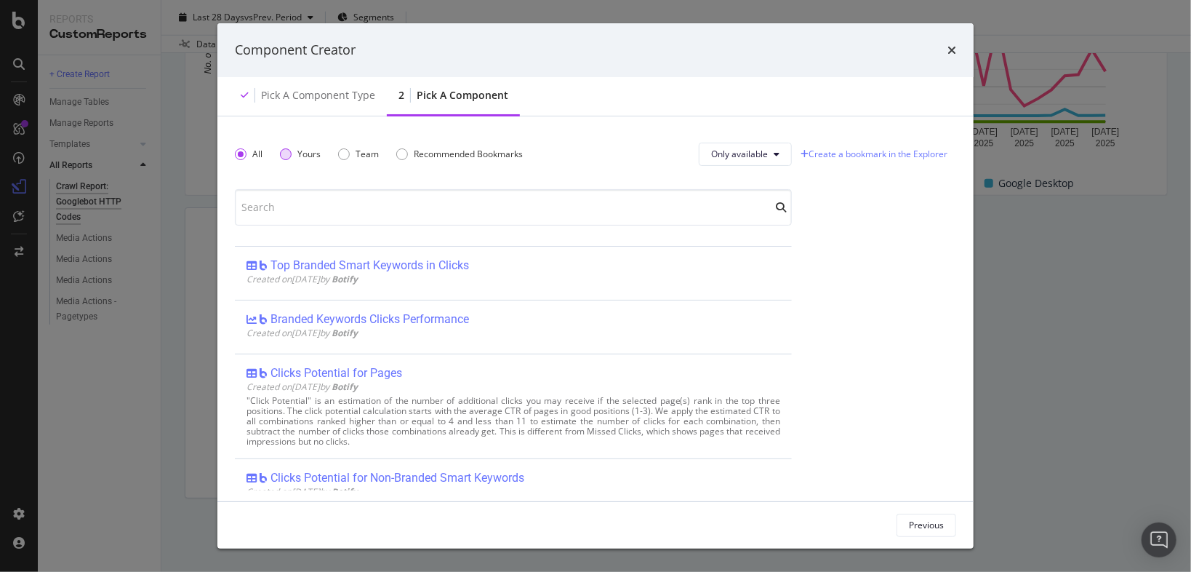
click at [283, 157] on div "Yours" at bounding box center [286, 154] width 12 height 12
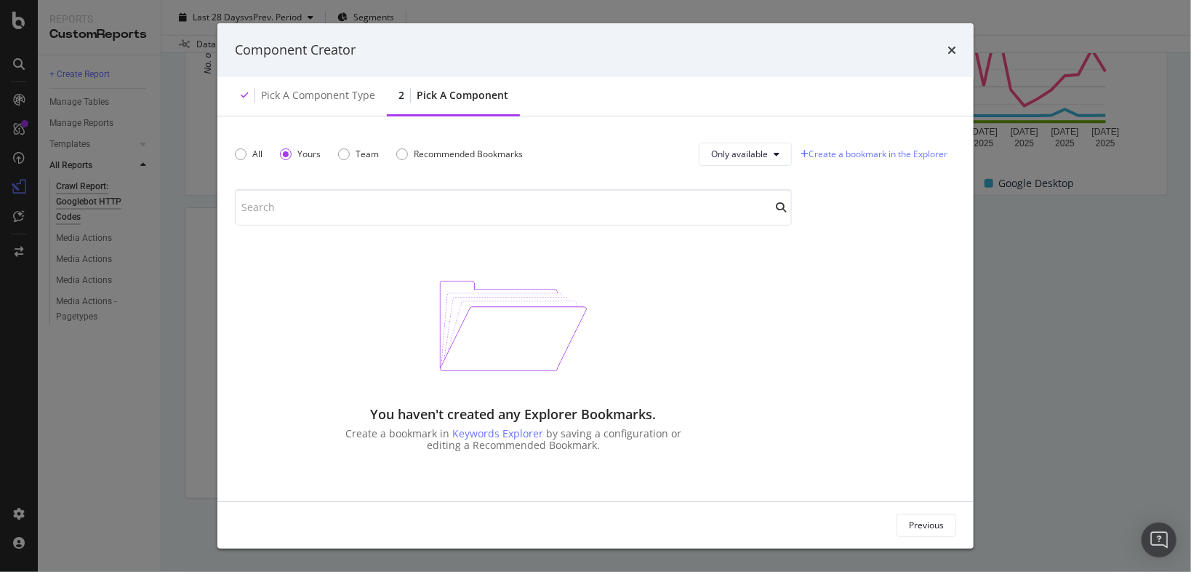
click at [916, 513] on div "Previous" at bounding box center [595, 525] width 756 height 47
click at [923, 524] on div "Previous" at bounding box center [926, 525] width 35 height 12
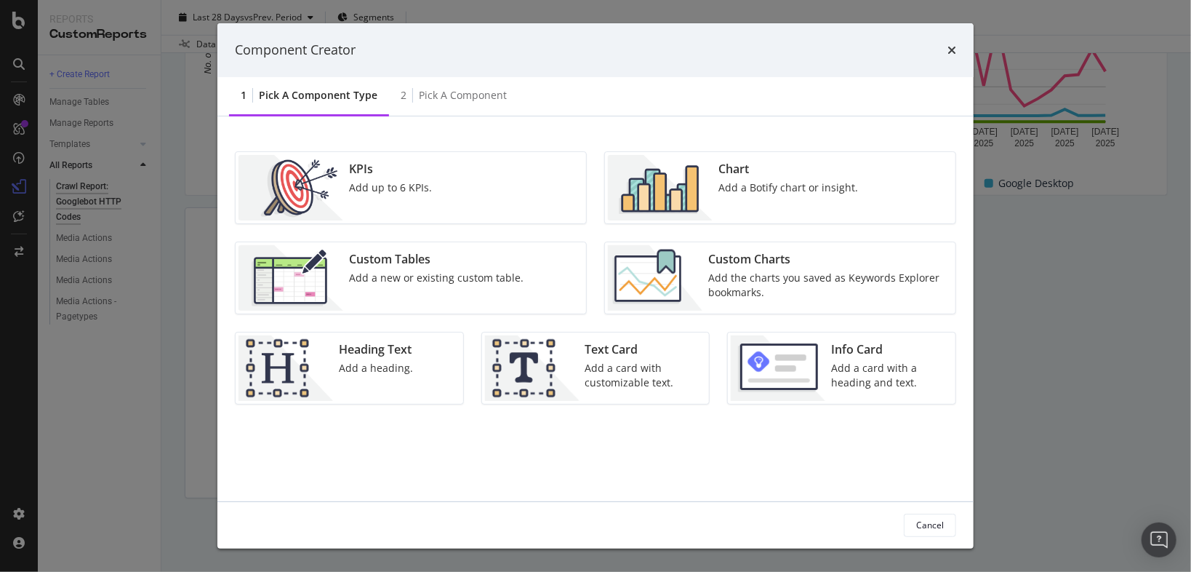
click at [489, 265] on div "Custom Tables" at bounding box center [436, 259] width 175 height 17
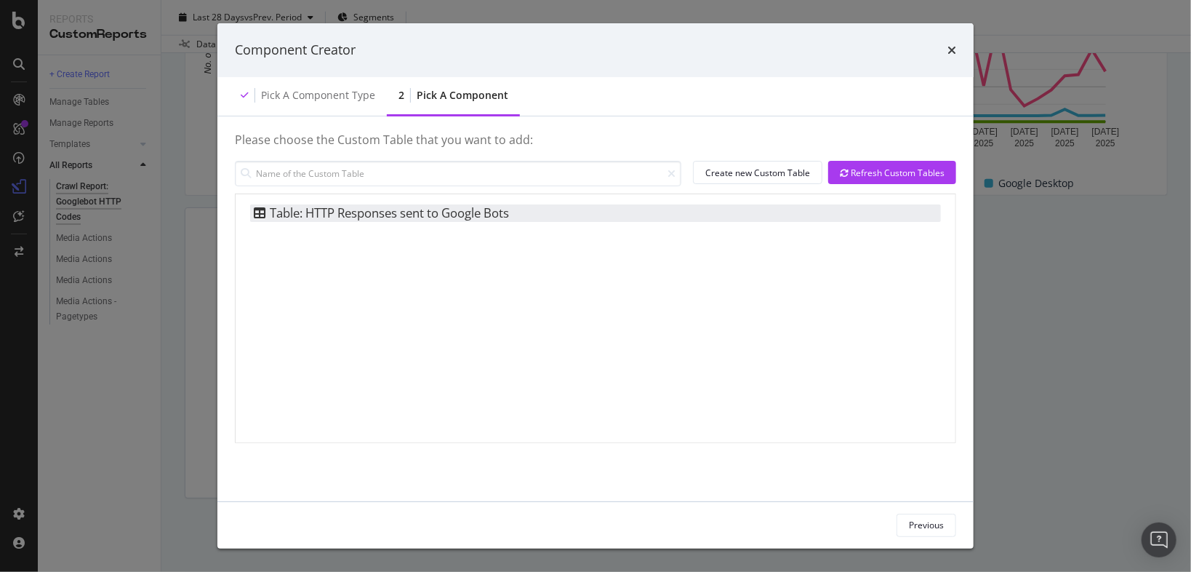
click at [407, 208] on div "Table: HTTP Responses sent to Google Bots" at bounding box center [379, 212] width 259 height 17
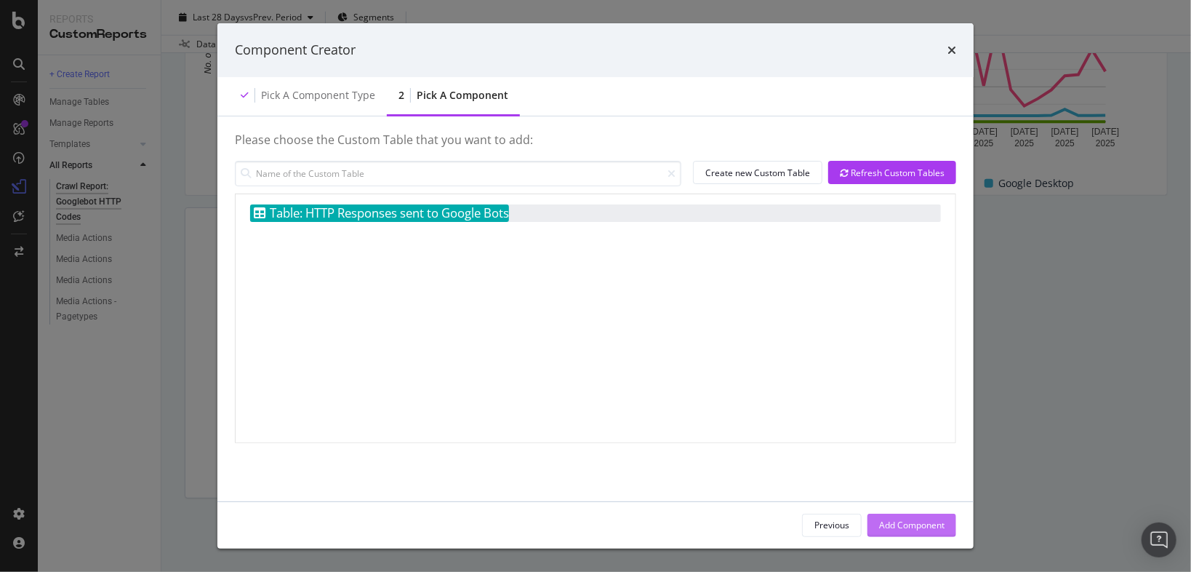
click at [919, 518] on div "Add Component" at bounding box center [911, 525] width 65 height 22
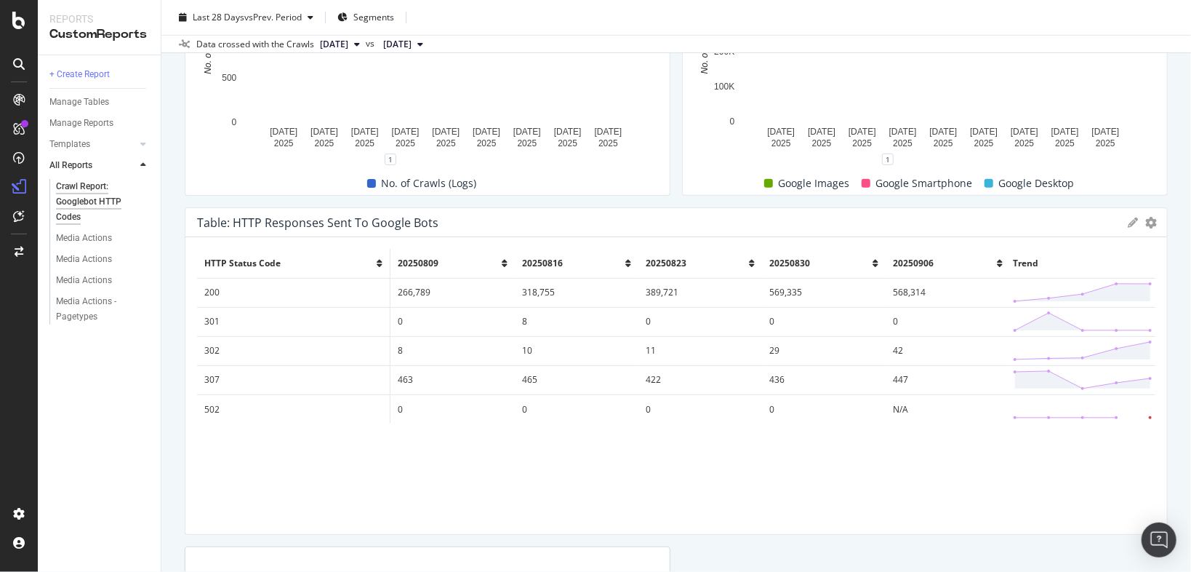
drag, startPoint x: 660, startPoint y: 324, endPoint x: 1234, endPoint y: 327, distance: 574.6
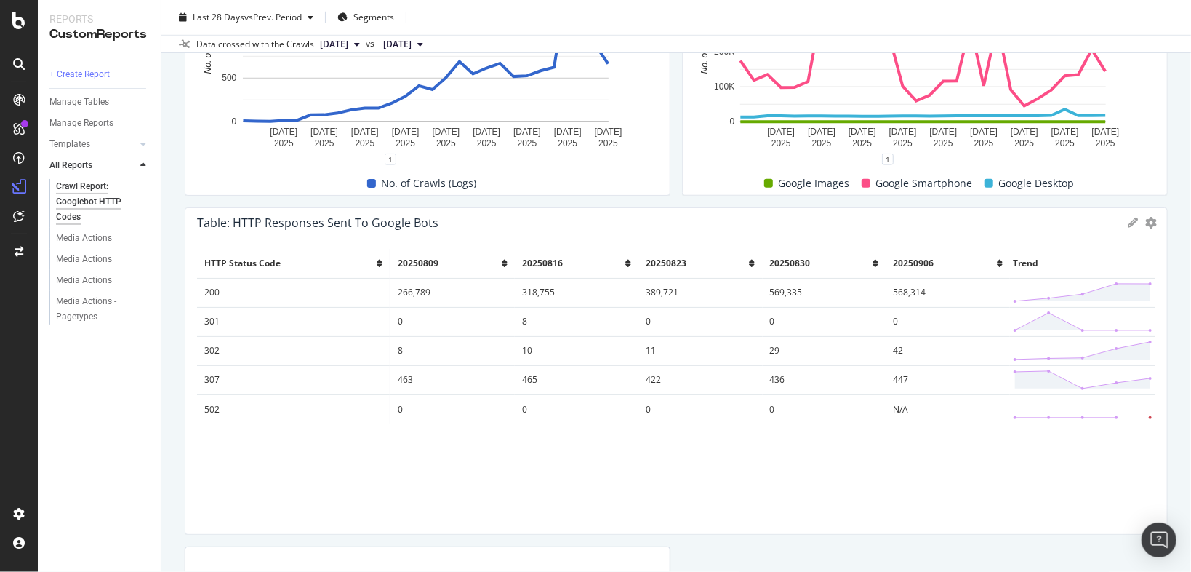
click at [1191, 327] on html "Reports CustomReports + Create Report Manage Tables Manage Reports Templates AI…" at bounding box center [595, 286] width 1191 height 572
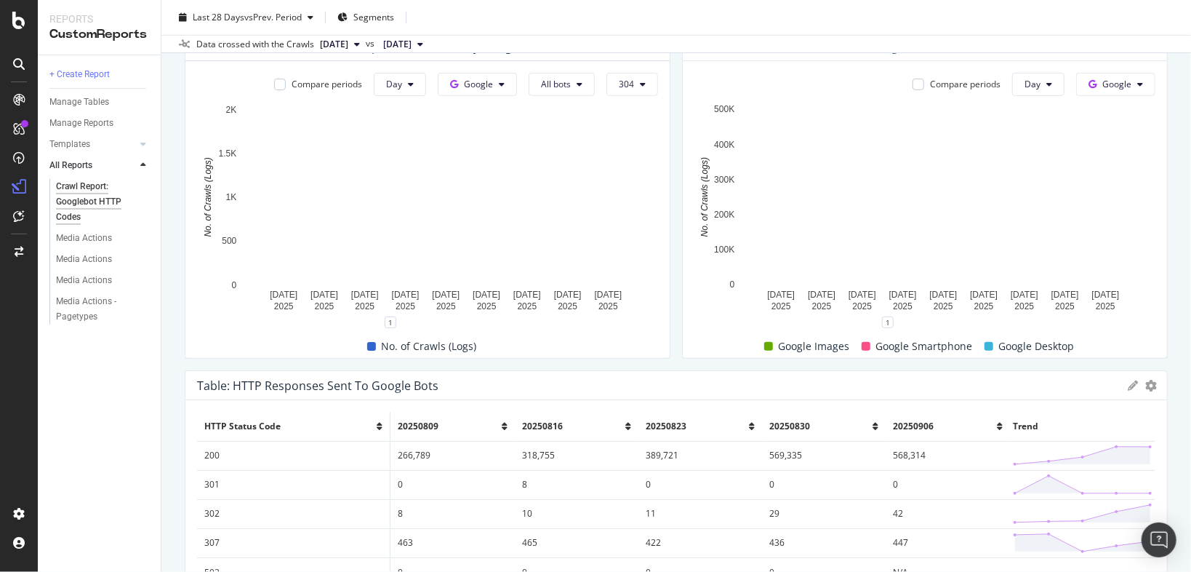
scroll to position [582, 0]
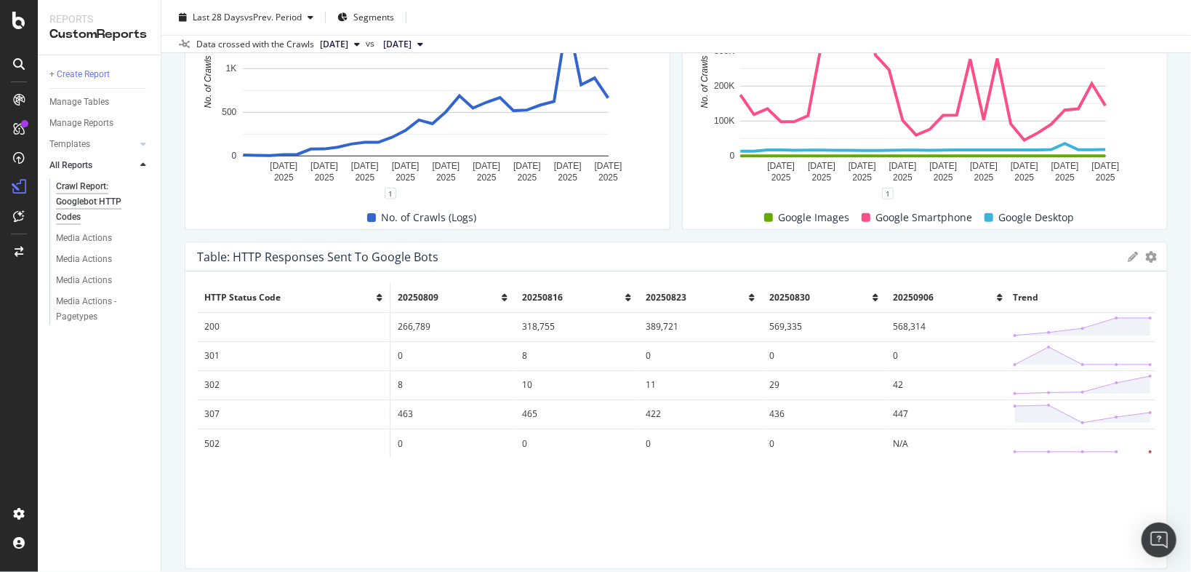
click at [1128, 260] on icon at bounding box center [1133, 257] width 10 height 10
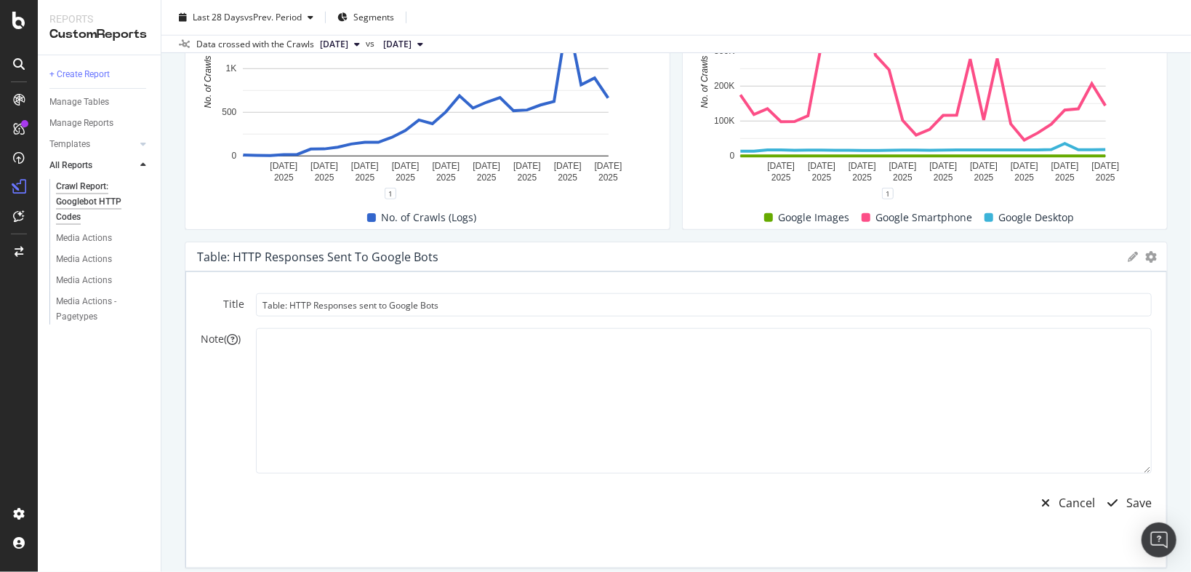
click at [1128, 260] on icon at bounding box center [1133, 257] width 10 height 10
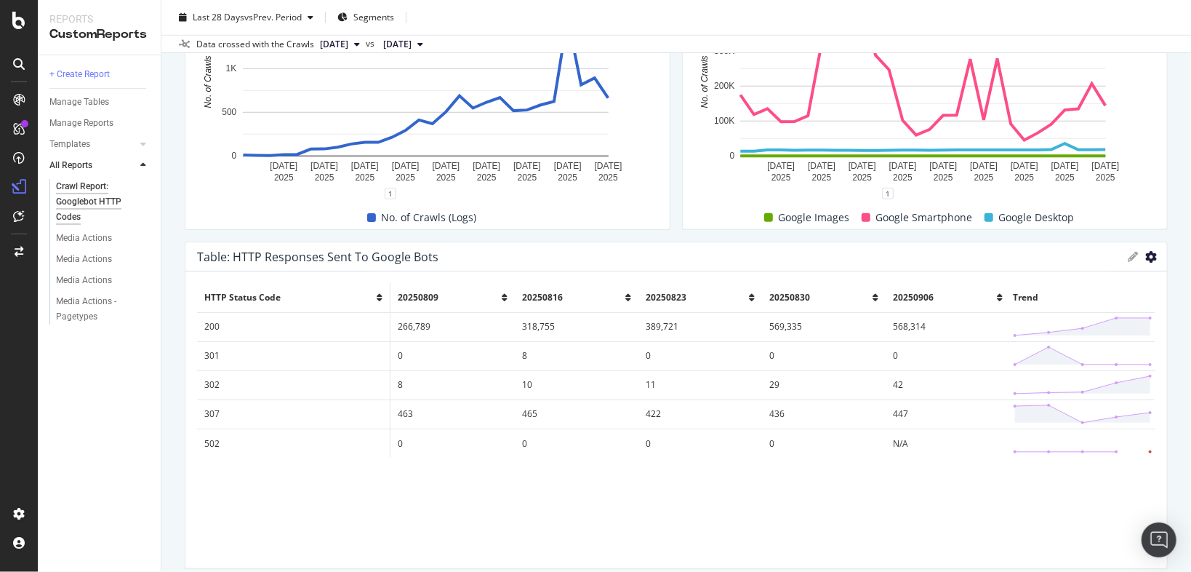
click at [1145, 255] on icon "gear" at bounding box center [1151, 257] width 12 height 12
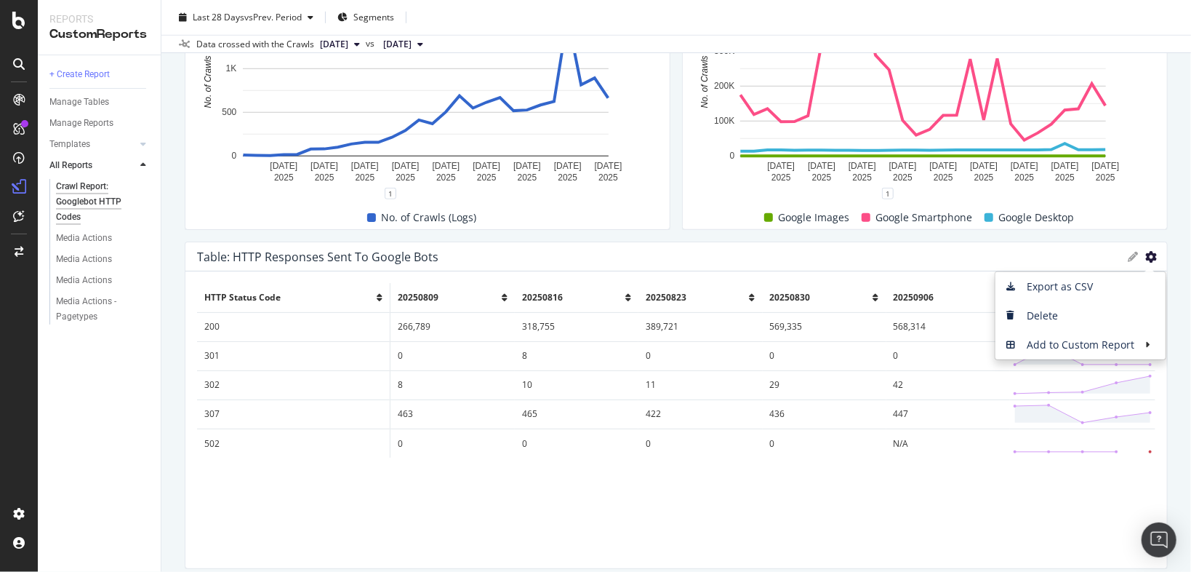
click at [1145, 253] on icon "gear" at bounding box center [1151, 257] width 12 height 12
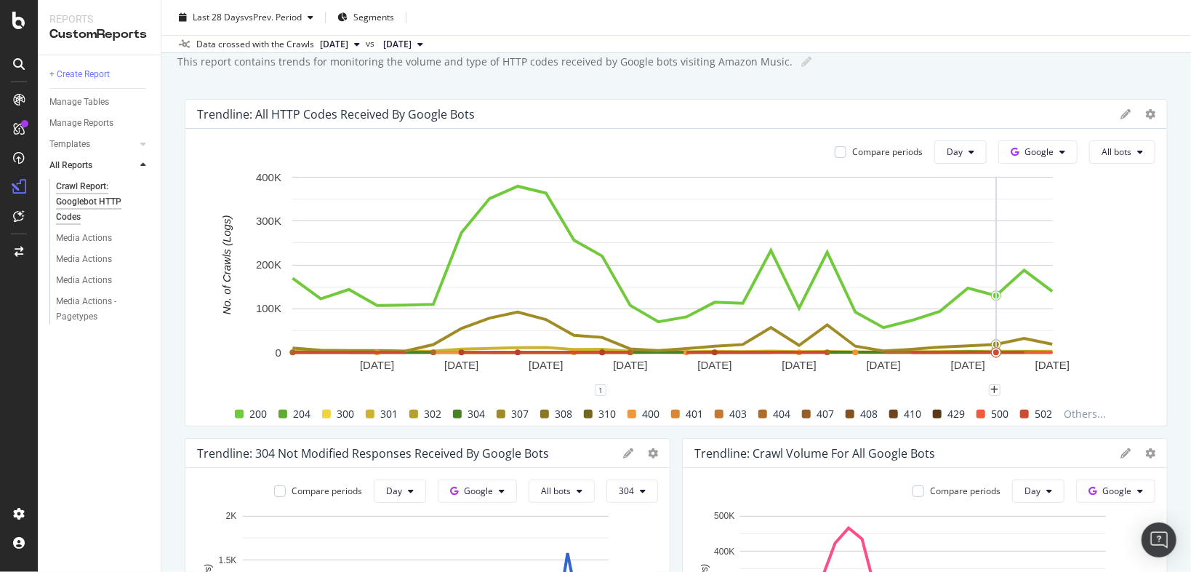
scroll to position [0, 0]
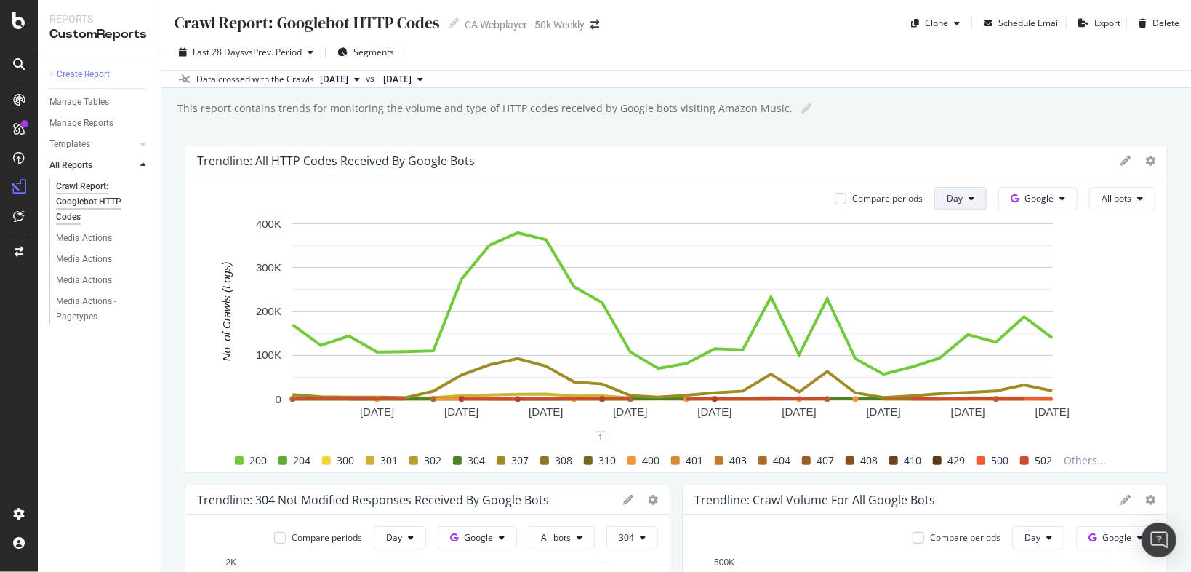
click at [961, 201] on button "Day" at bounding box center [961, 198] width 52 height 23
click at [955, 251] on span "Week" at bounding box center [954, 253] width 26 height 13
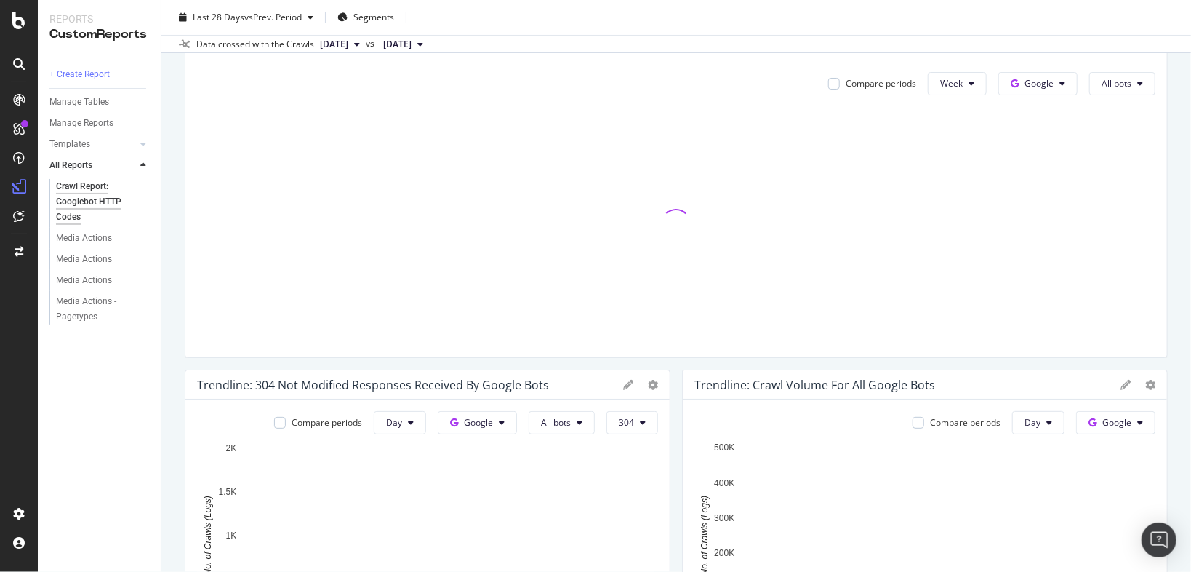
scroll to position [175, 0]
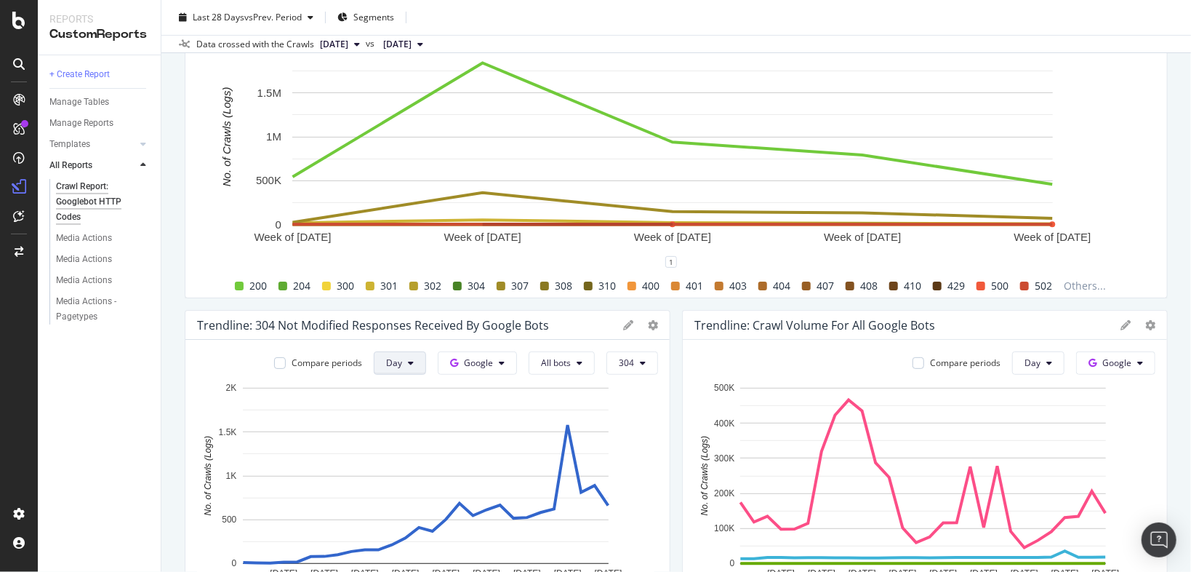
click at [388, 363] on span "Day" at bounding box center [394, 362] width 16 height 12
click at [396, 420] on span "Week" at bounding box center [398, 418] width 26 height 13
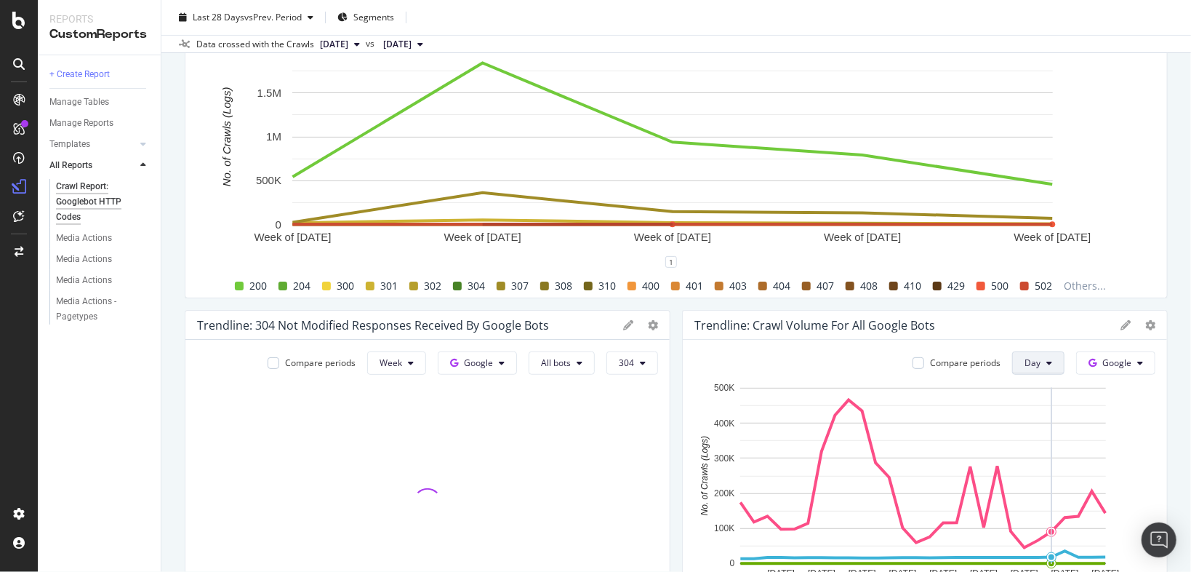
click at [1041, 370] on button "Day" at bounding box center [1038, 362] width 52 height 23
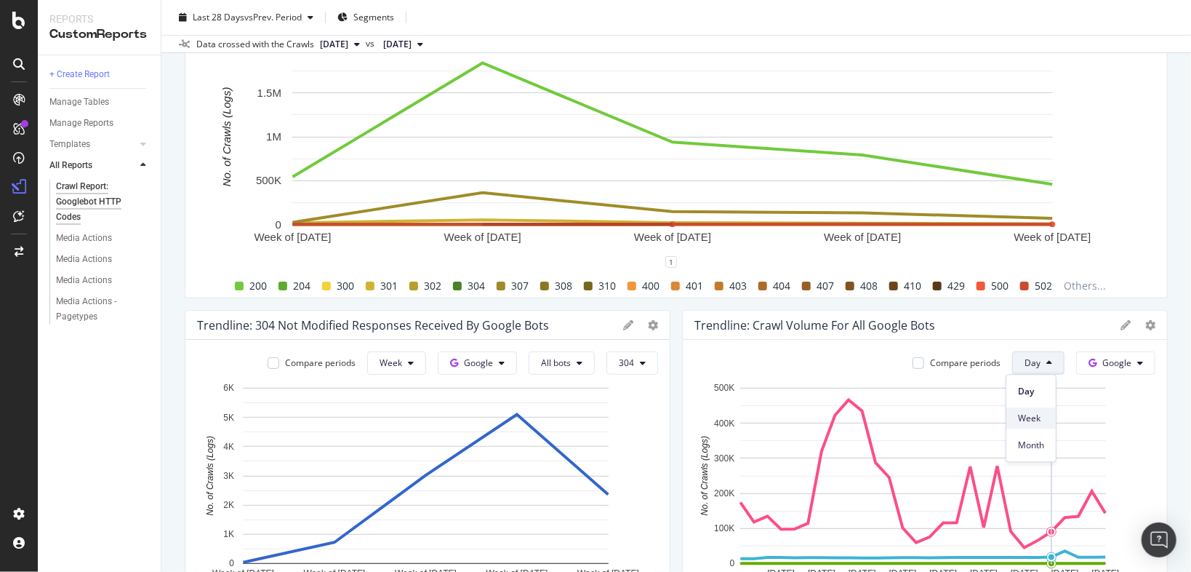
click at [1025, 420] on span "Week" at bounding box center [1031, 418] width 26 height 13
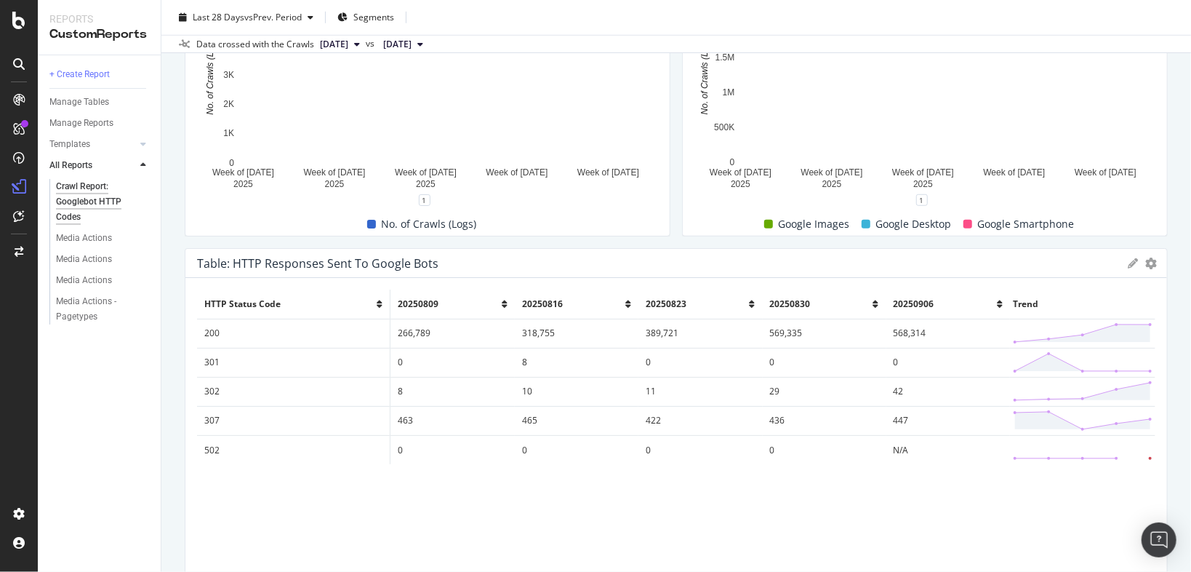
scroll to position [582, 0]
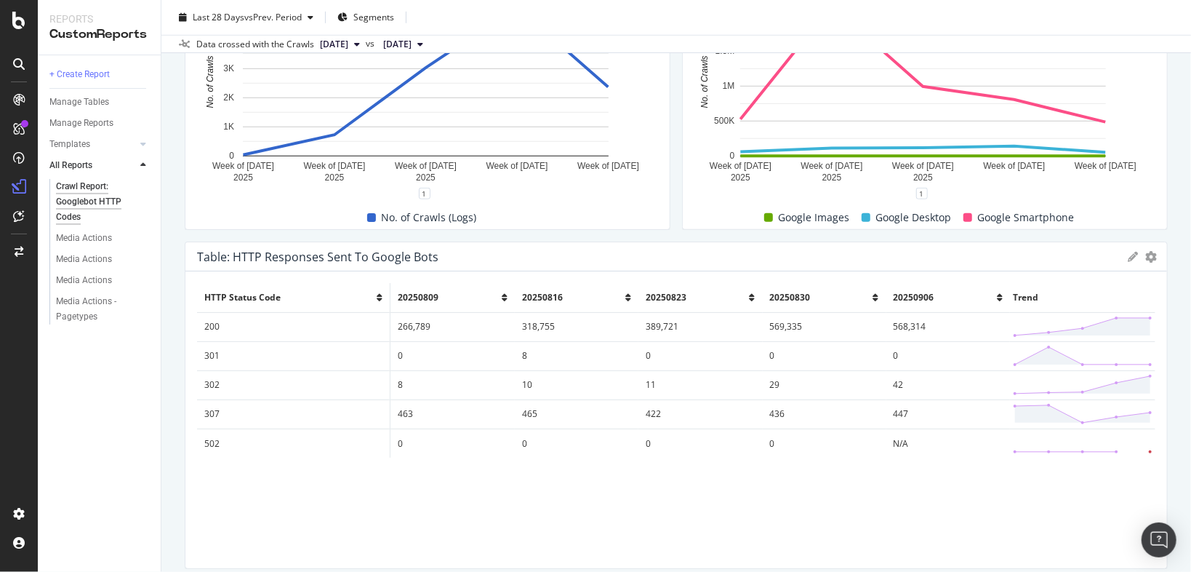
click at [1128, 253] on icon at bounding box center [1133, 257] width 10 height 10
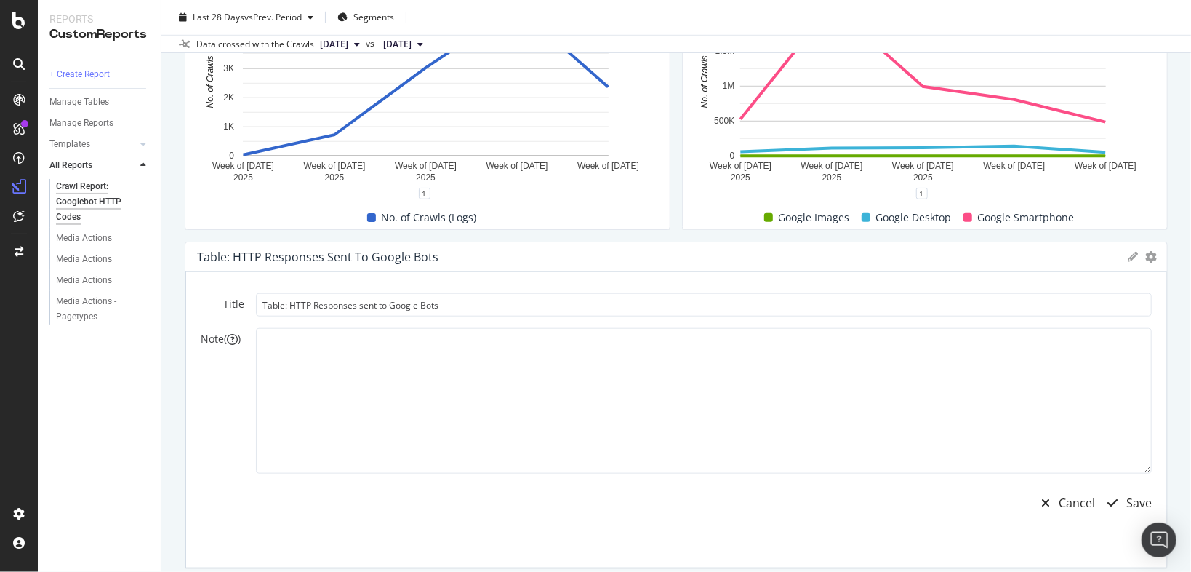
click at [1128, 253] on icon at bounding box center [1133, 257] width 10 height 10
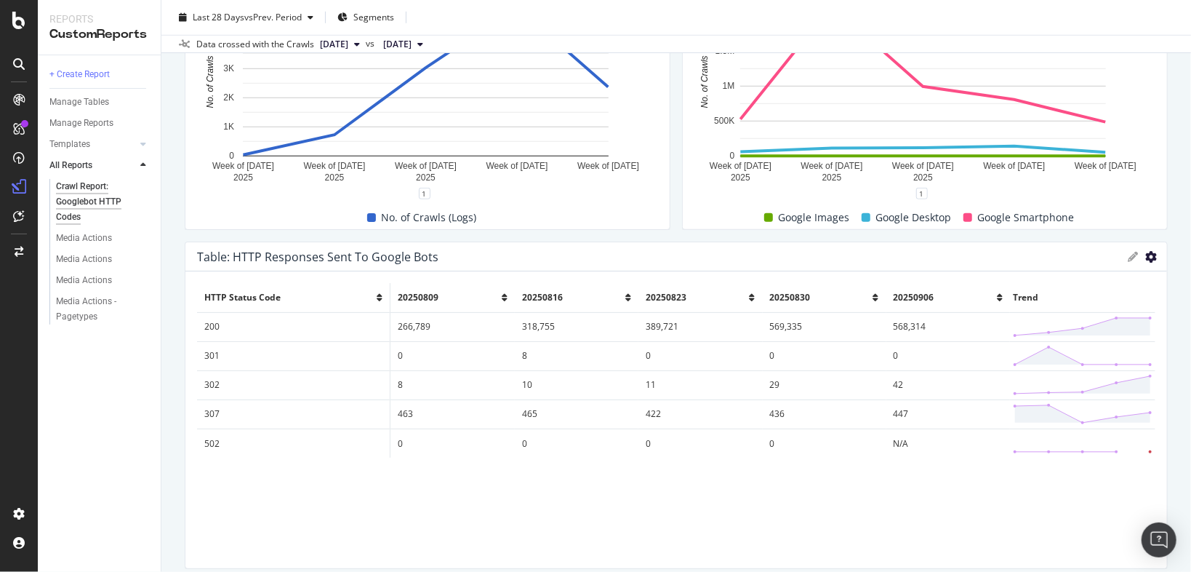
click at [1145, 256] on icon "gear" at bounding box center [1151, 257] width 12 height 12
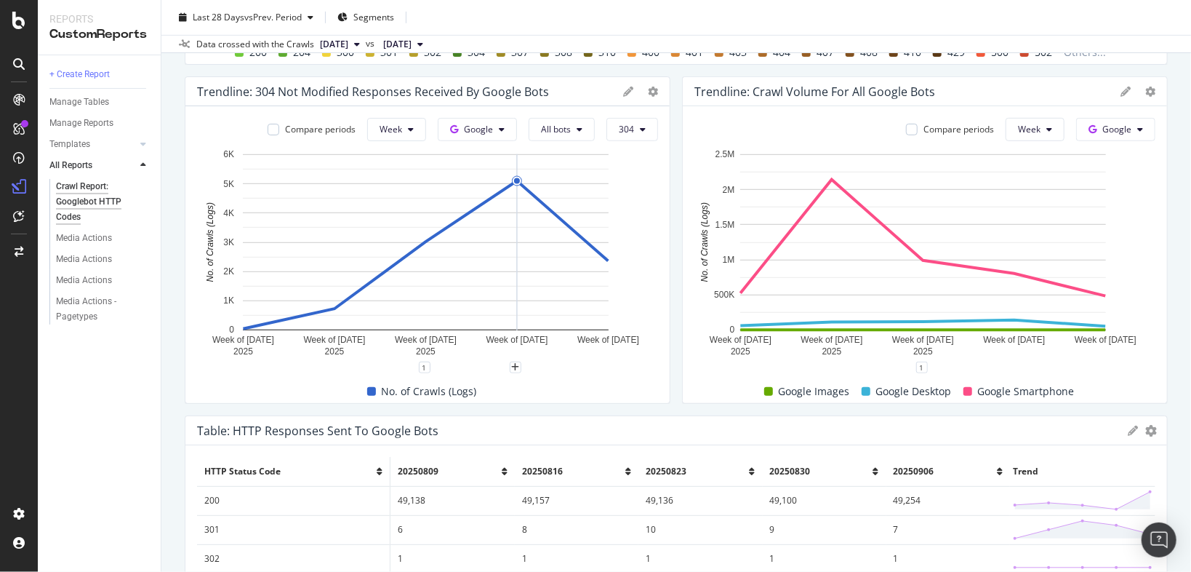
scroll to position [407, 0]
click at [628, 129] on span "304" at bounding box center [626, 130] width 15 height 12
click at [639, 239] on span "200" at bounding box center [652, 239] width 73 height 13
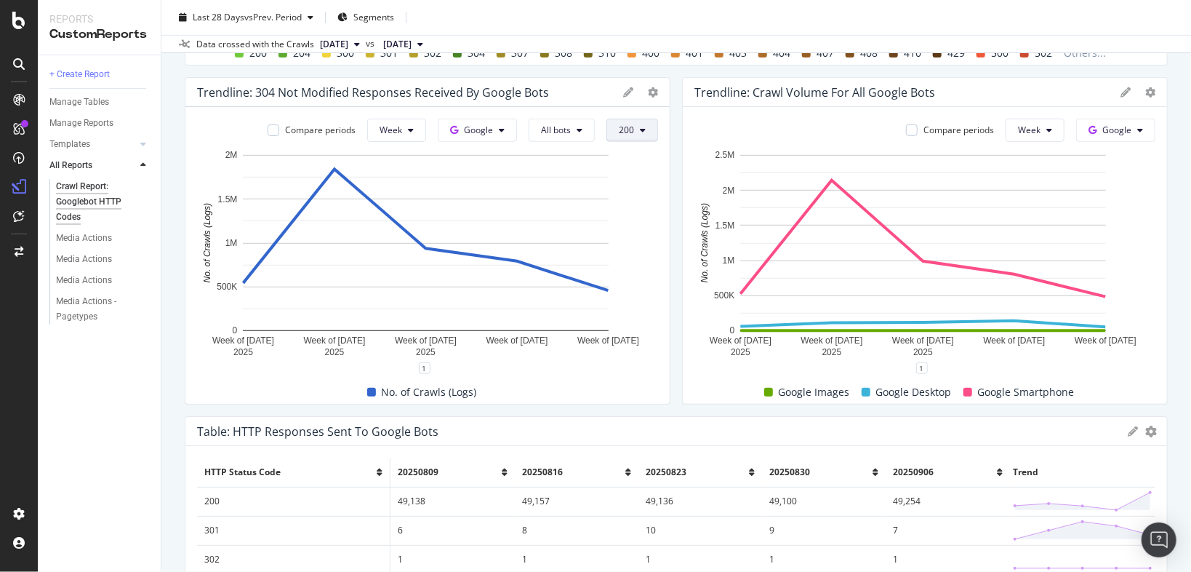
click at [632, 137] on button "200" at bounding box center [633, 130] width 52 height 23
click at [657, 260] on span "304" at bounding box center [652, 266] width 73 height 13
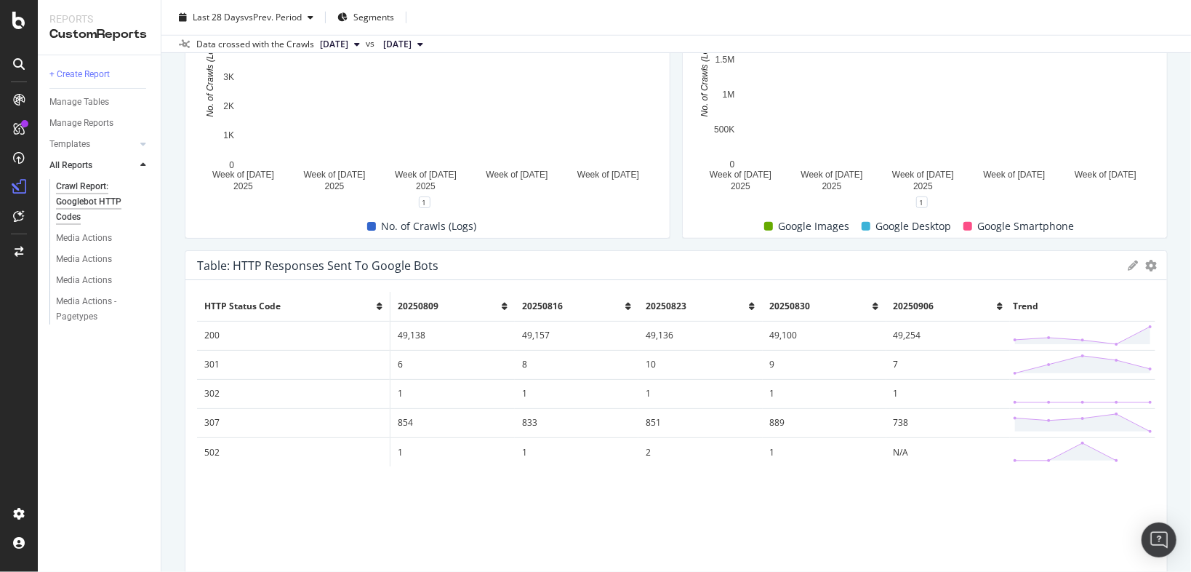
scroll to position [582, 0]
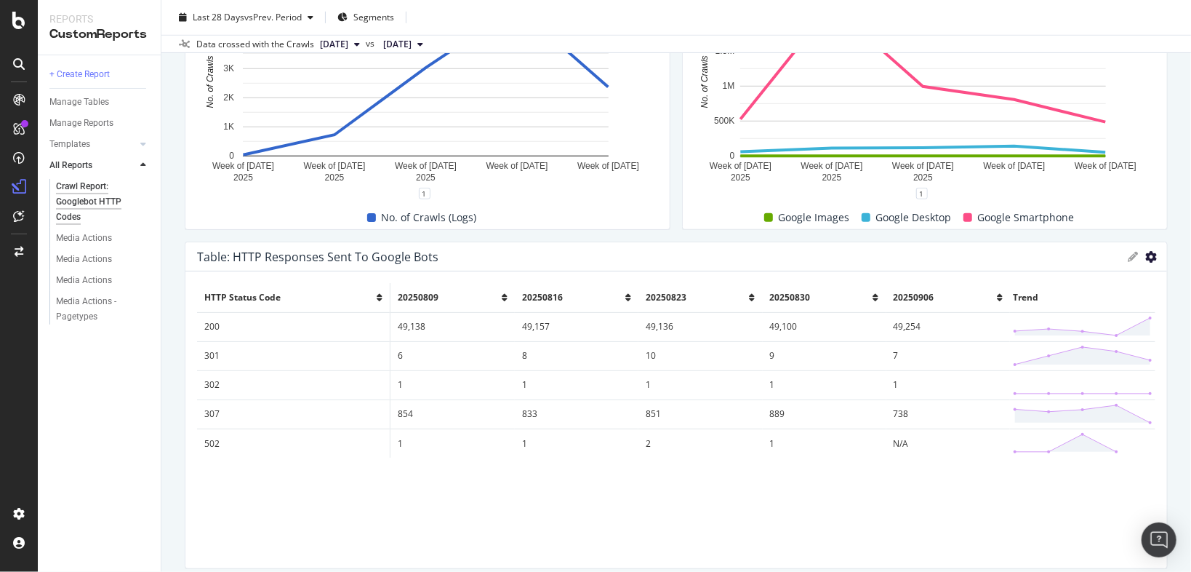
click at [1145, 257] on icon "gear" at bounding box center [1151, 257] width 12 height 12
click at [1178, 212] on div "Crawl Report: Googlebot HTTP Codes Crawl Report: Googlebot HTTP Codes CA Webpla…" at bounding box center [676, 286] width 1030 height 572
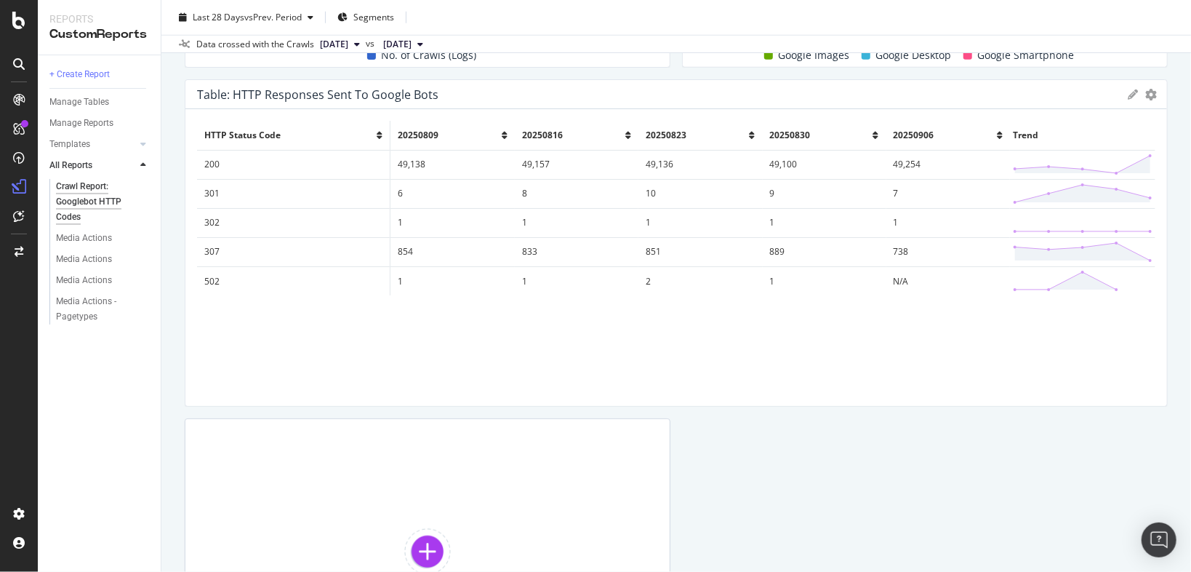
scroll to position [548, 0]
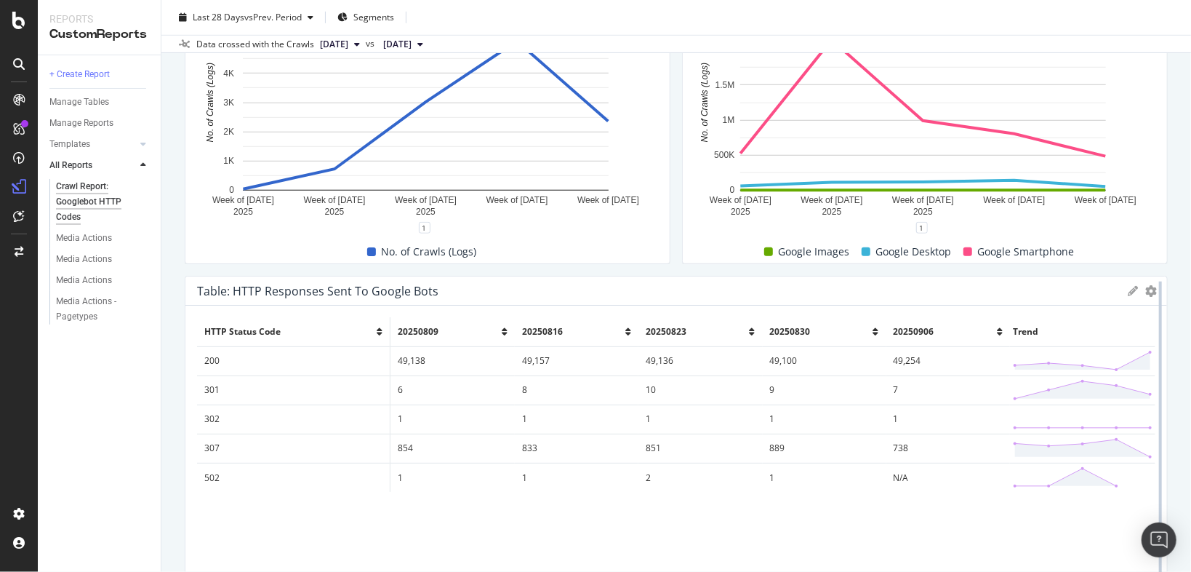
click at [1153, 292] on div at bounding box center [1160, 439] width 15 height 327
click at [1145, 290] on icon "gear" at bounding box center [1151, 291] width 12 height 12
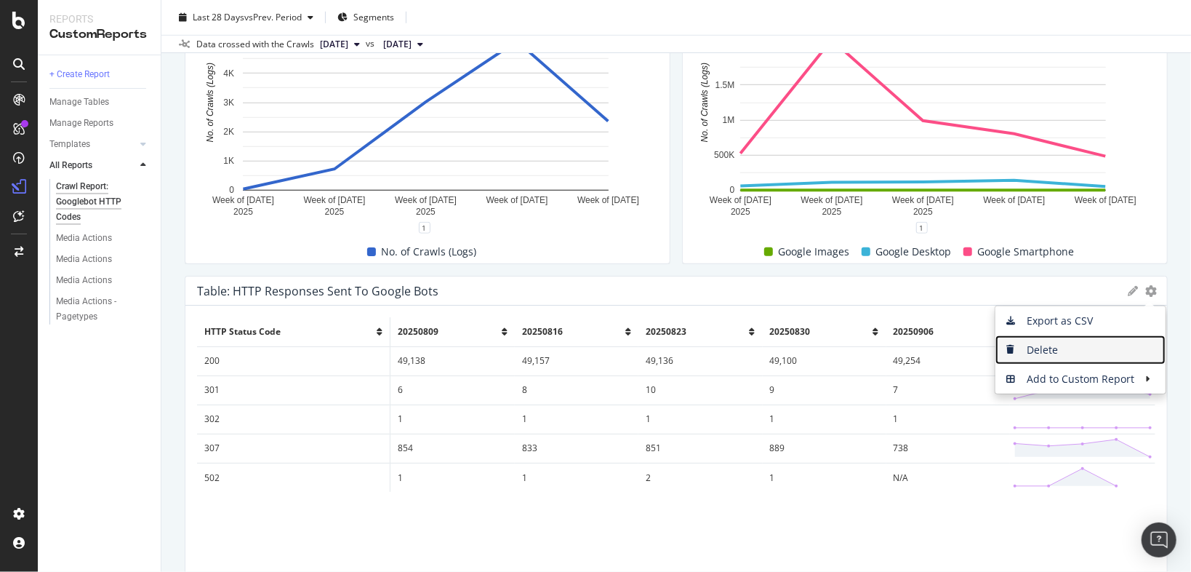
click at [1039, 352] on span "Delete" at bounding box center [1081, 350] width 170 height 22
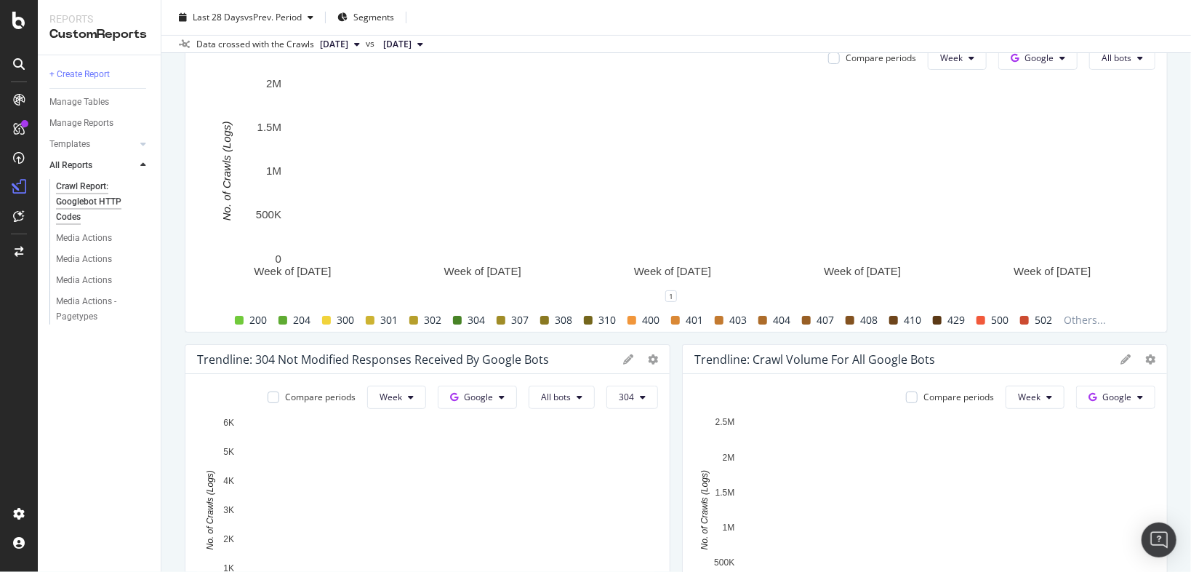
scroll to position [0, 0]
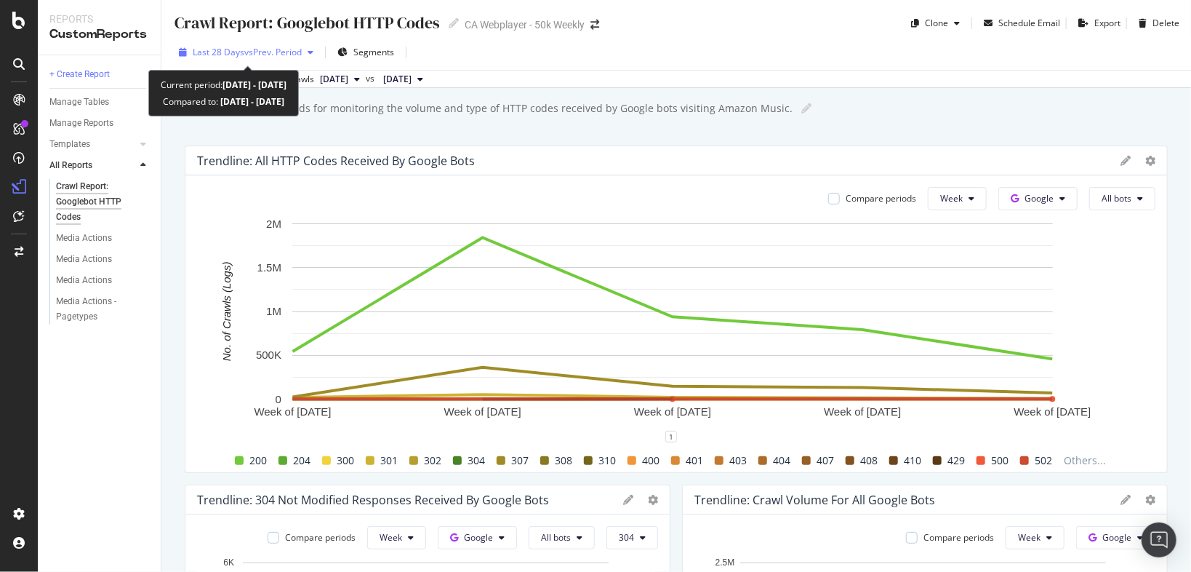
click at [265, 55] on span "vs Prev. Period" at bounding box center [272, 52] width 57 height 12
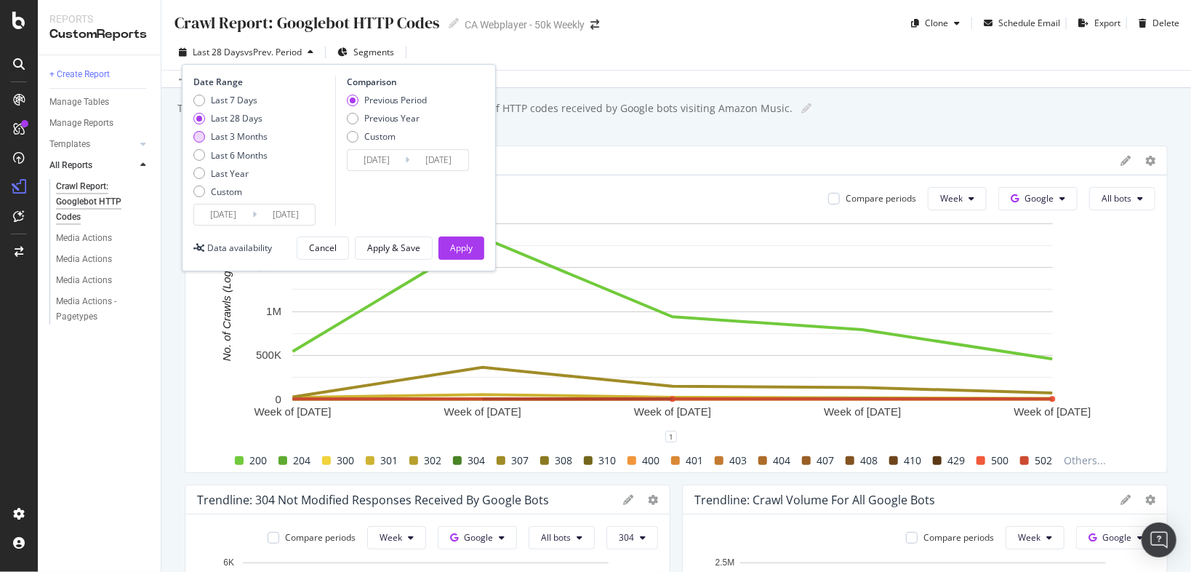
click at [225, 139] on div "Last 3 Months" at bounding box center [239, 136] width 57 height 12
type input "2025/06/11"
type input "2025/03/11"
type input "2025/06/10"
click at [457, 249] on div "Apply" at bounding box center [461, 247] width 23 height 12
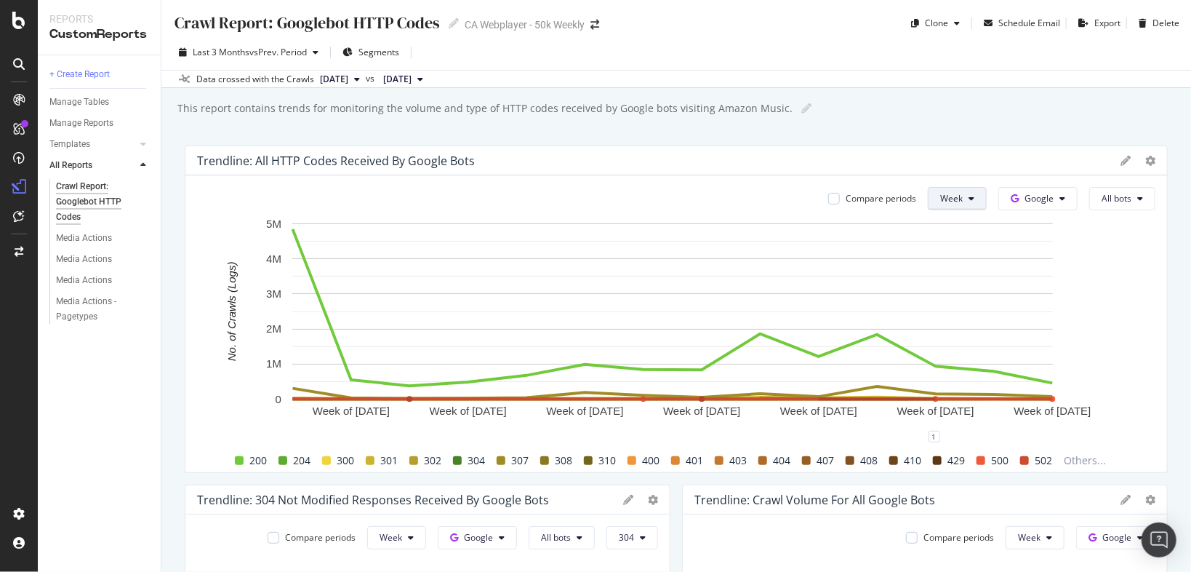
click at [958, 196] on button "Week" at bounding box center [957, 198] width 59 height 23
click at [940, 118] on div "This report contains trends for monitoring the volume and type of HTTP codes re…" at bounding box center [683, 108] width 1015 height 22
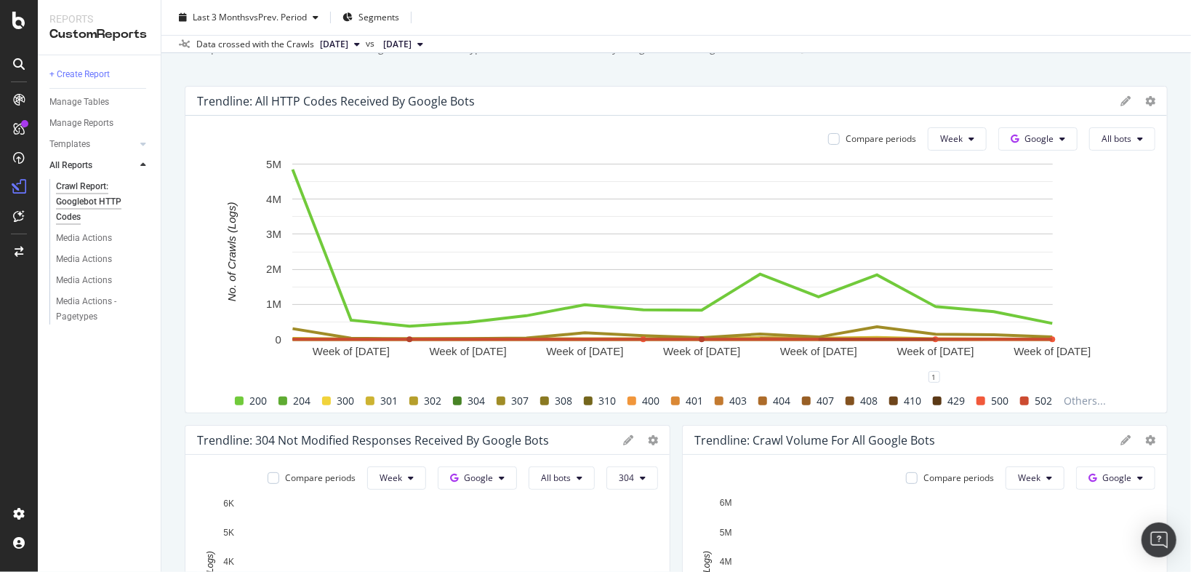
scroll to position [58, 0]
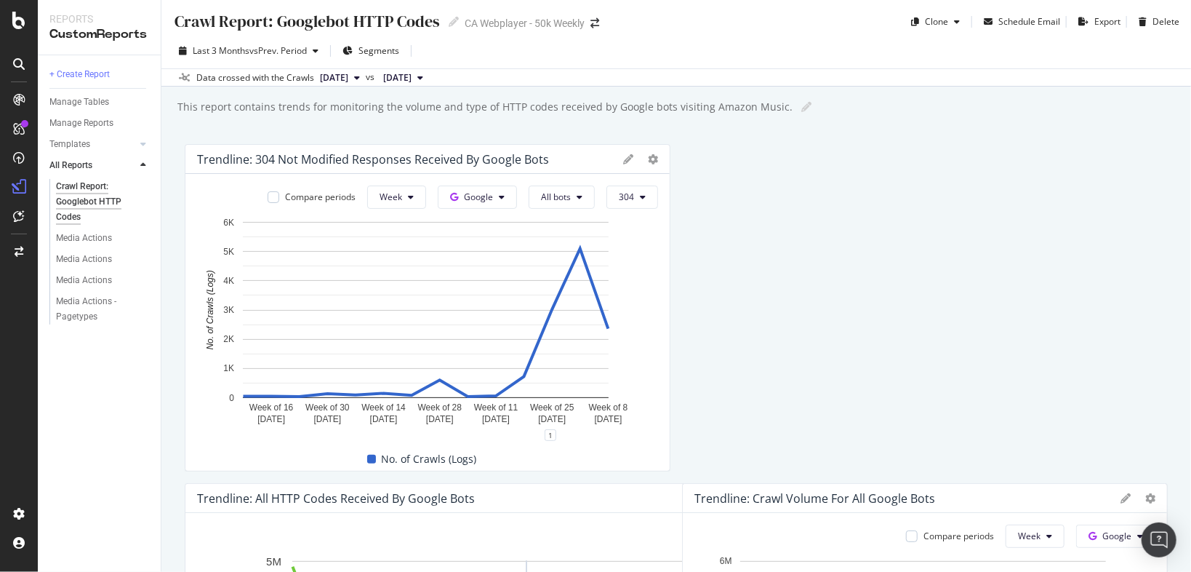
drag, startPoint x: 569, startPoint y: 441, endPoint x: 500, endPoint y: 87, distance: 360.9
click at [500, 87] on div "Crawl Report: Googlebot HTTP Codes Crawl Report: Googlebot HTTP Codes CA Webpla…" at bounding box center [676, 286] width 1030 height 572
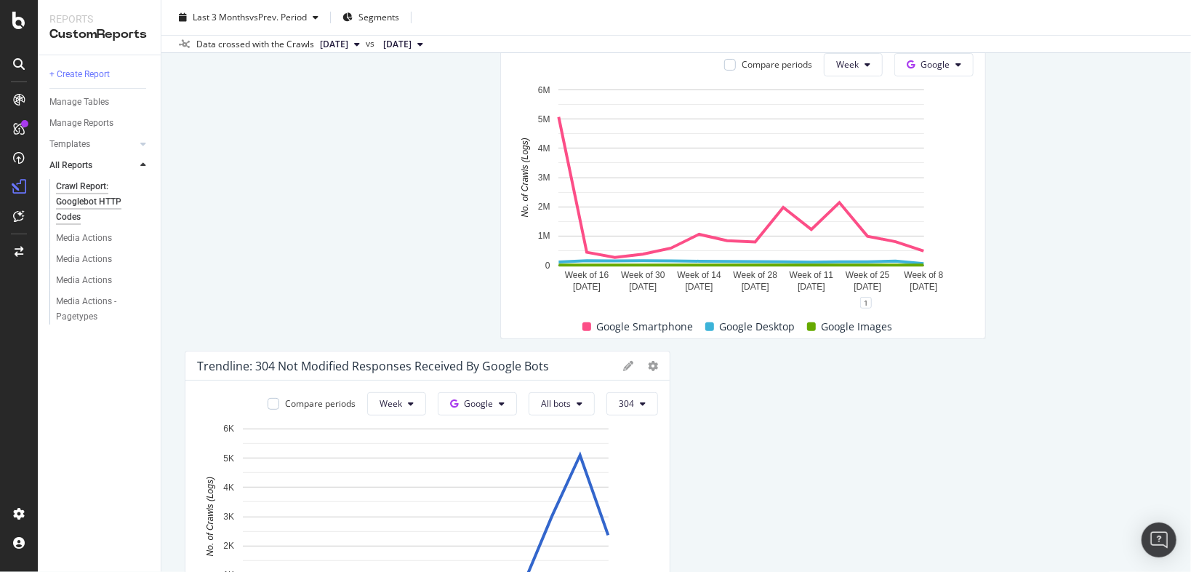
scroll to position [0, 0]
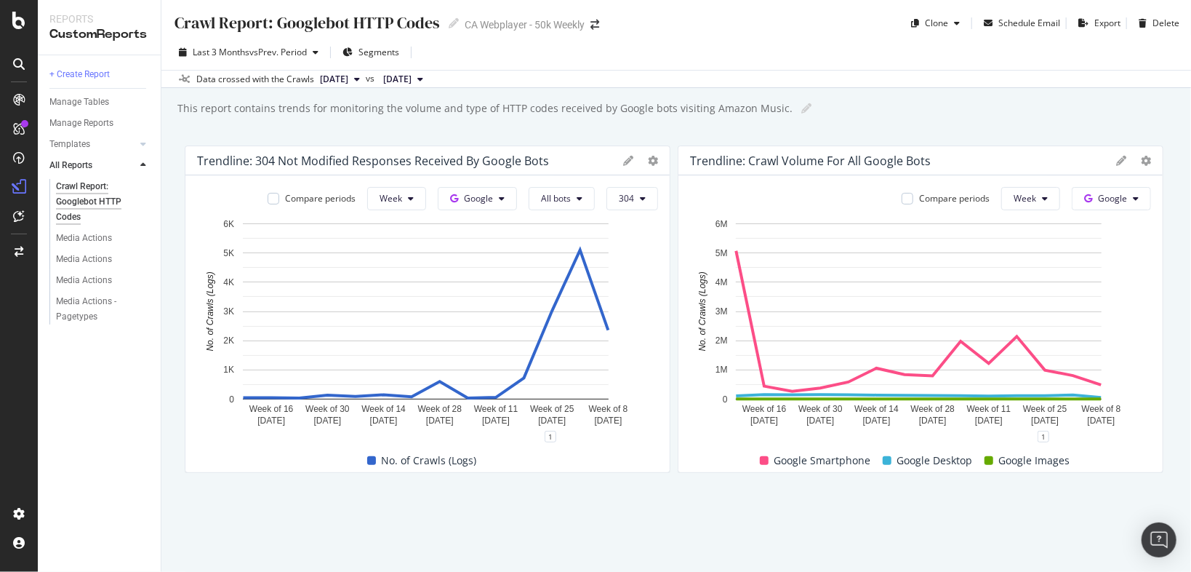
drag, startPoint x: 561, startPoint y: 316, endPoint x: 1065, endPoint y: 156, distance: 528.1
click at [1065, 156] on div "Trendline: Crawl Volume for all Google Bots" at bounding box center [899, 160] width 419 height 15
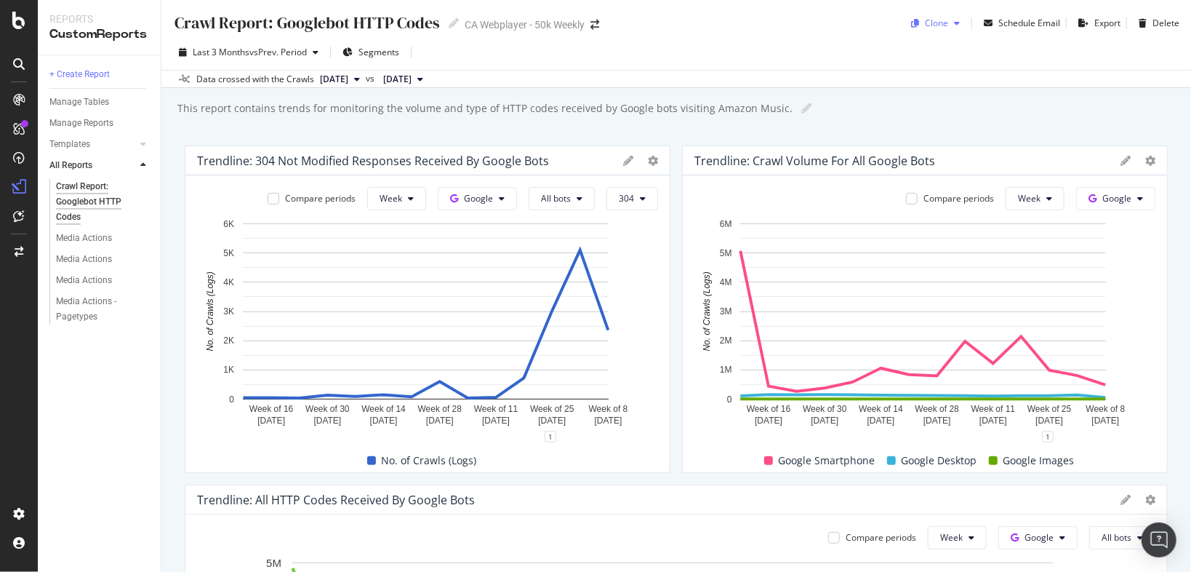
click at [913, 26] on div "button" at bounding box center [915, 23] width 20 height 9
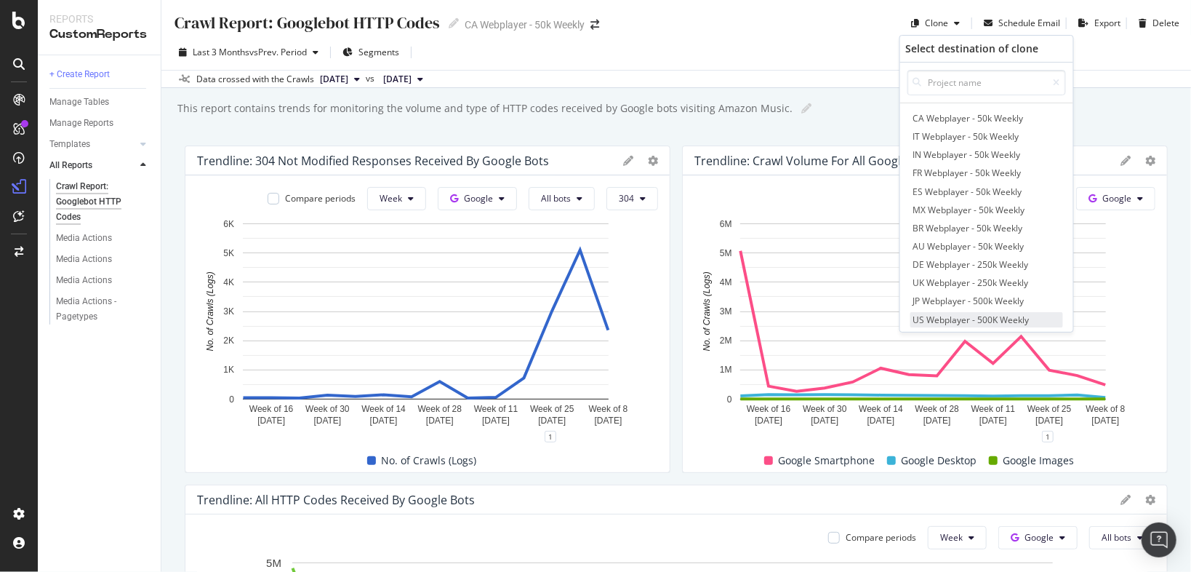
click at [977, 320] on span "US Webplayer - 500K Weekly" at bounding box center [987, 319] width 153 height 15
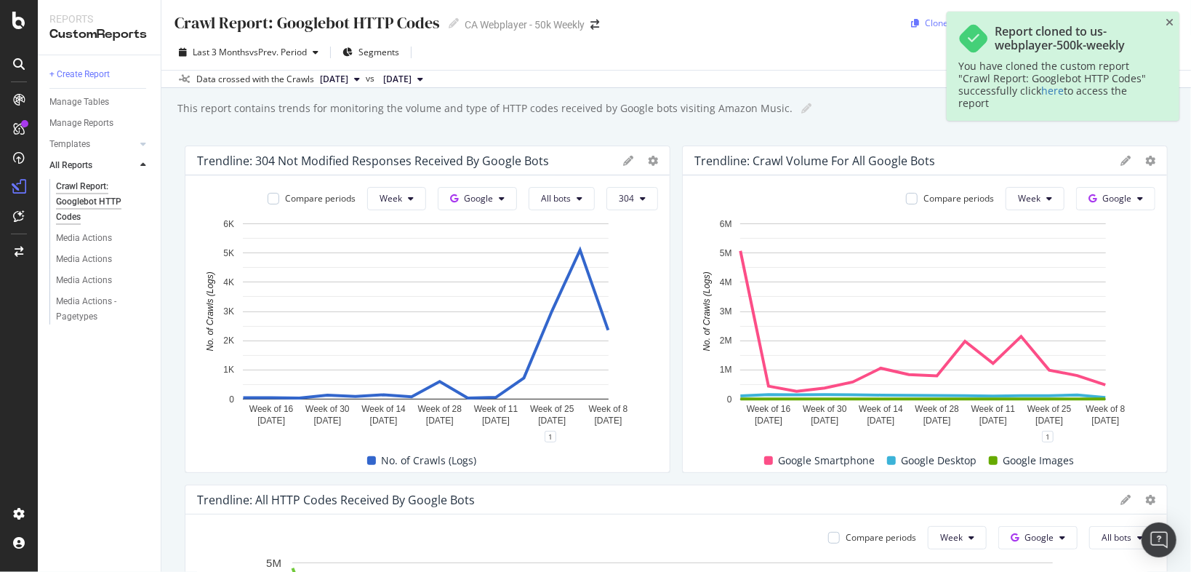
click at [931, 22] on div "Clone" at bounding box center [936, 23] width 23 height 12
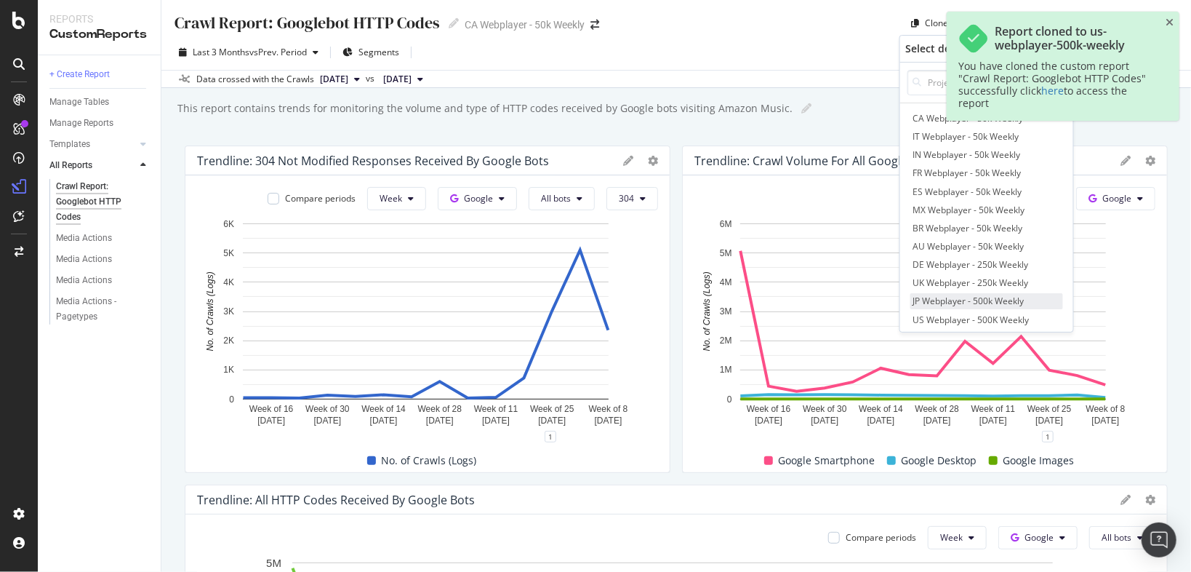
click at [967, 303] on span "JP Webplayer - 500k Weekly" at bounding box center [987, 300] width 153 height 15
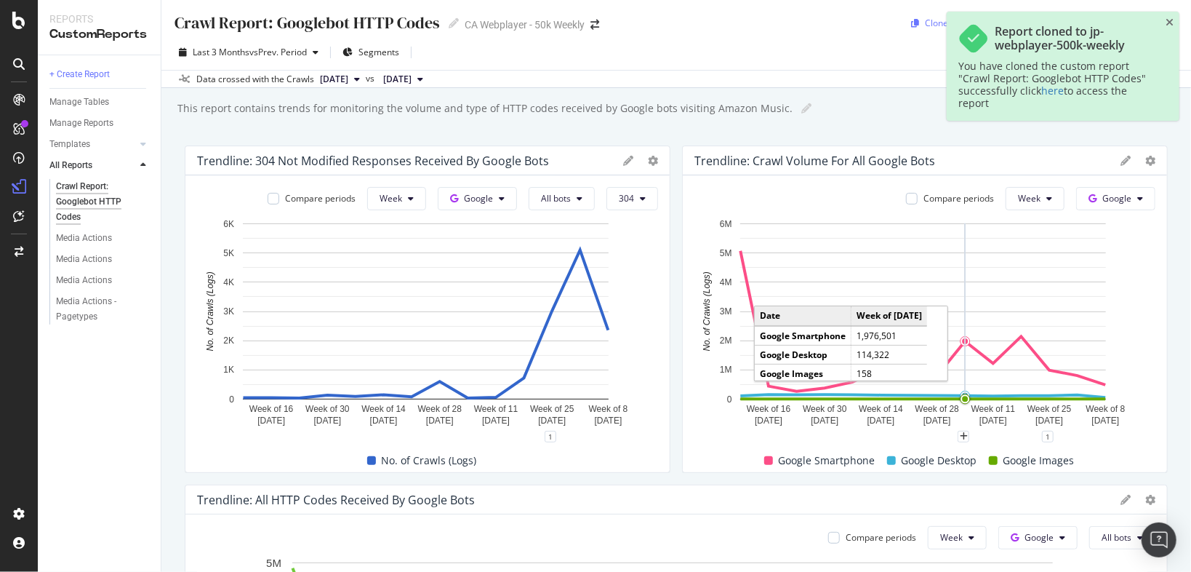
click at [927, 17] on div "Clone" at bounding box center [936, 23] width 23 height 12
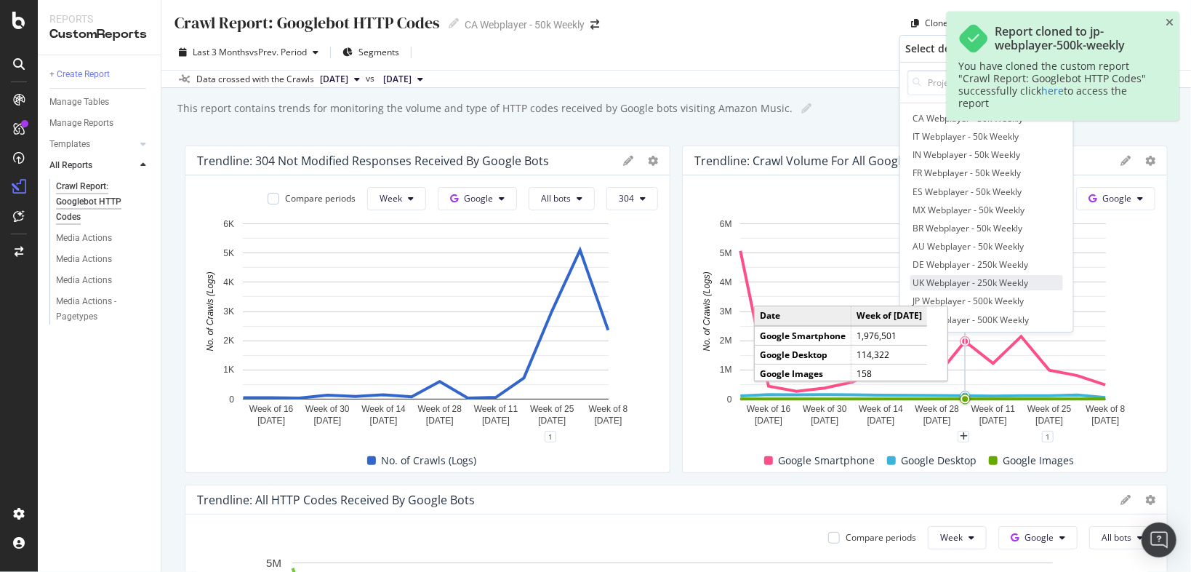
click at [956, 278] on span "UK Webplayer - 250k Weekly" at bounding box center [987, 282] width 153 height 15
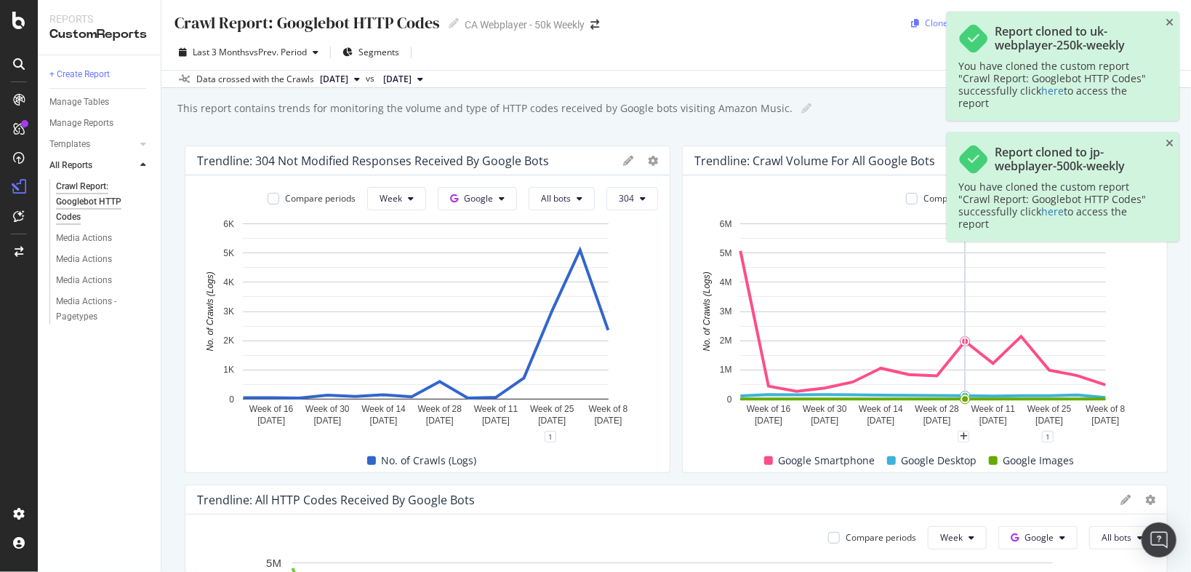
click at [925, 17] on div "Clone" at bounding box center [936, 23] width 23 height 12
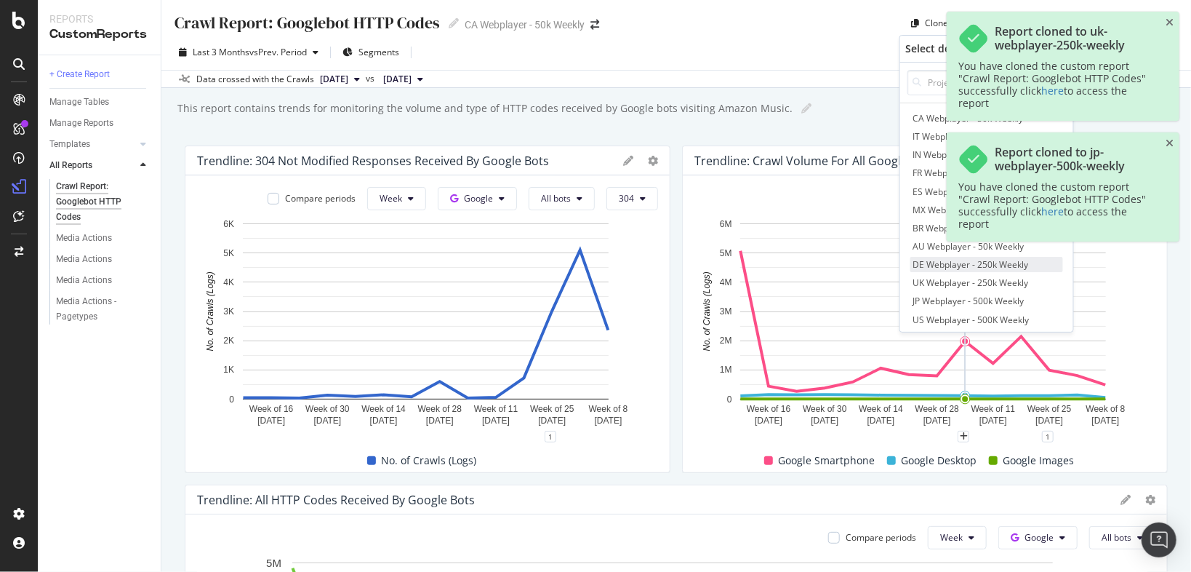
click at [934, 265] on span "DE Webplayer - 250k Weekly" at bounding box center [987, 264] width 153 height 15
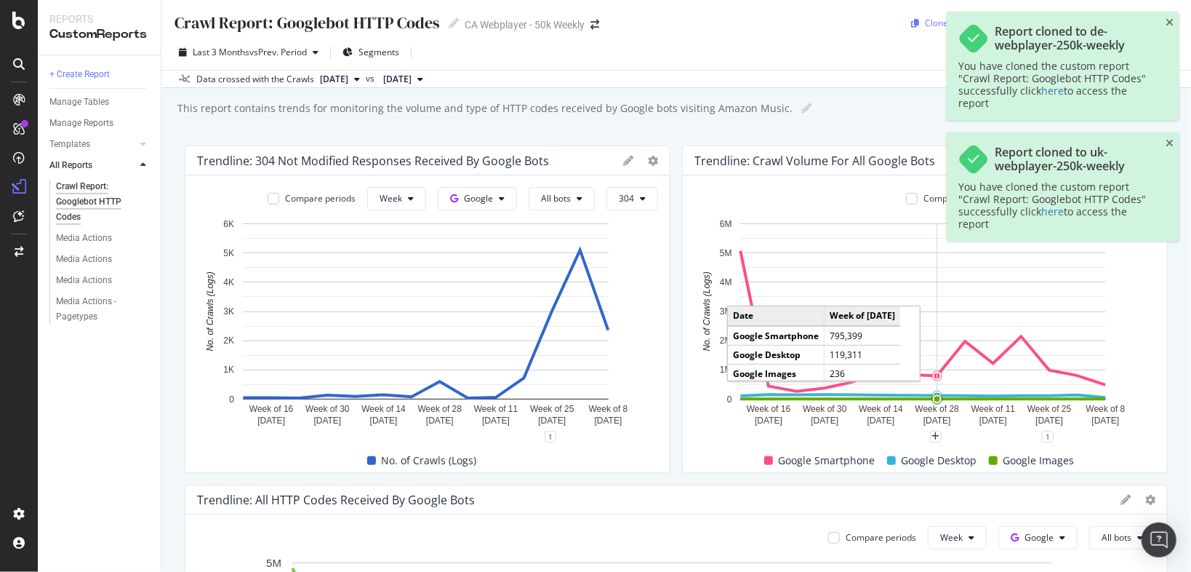
click at [925, 25] on div "Clone" at bounding box center [936, 23] width 23 height 12
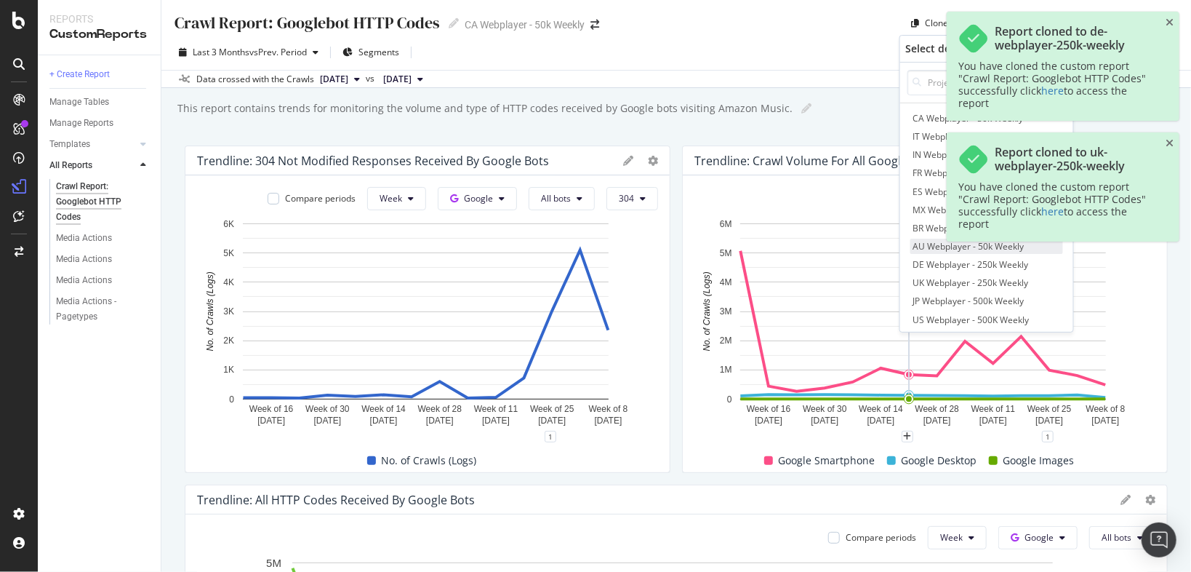
click at [931, 244] on span "AU Webplayer - 50k Weekly" at bounding box center [987, 246] width 153 height 15
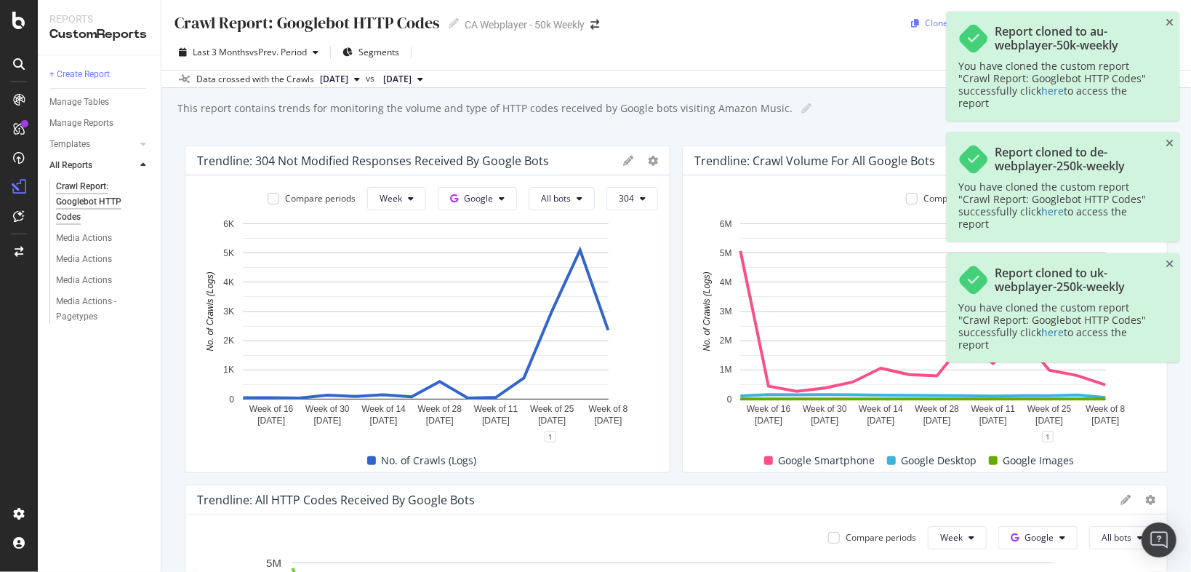
click at [925, 18] on div "Clone" at bounding box center [936, 23] width 23 height 12
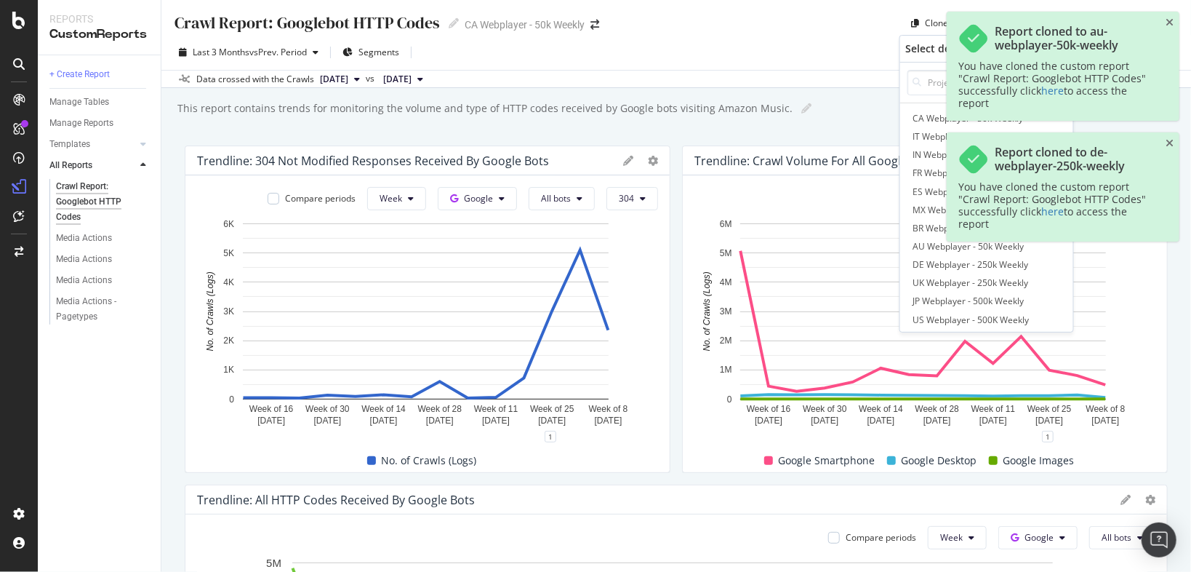
click at [852, 49] on div "Last 3 Months vs Prev. Period Segments" at bounding box center [676, 55] width 1030 height 29
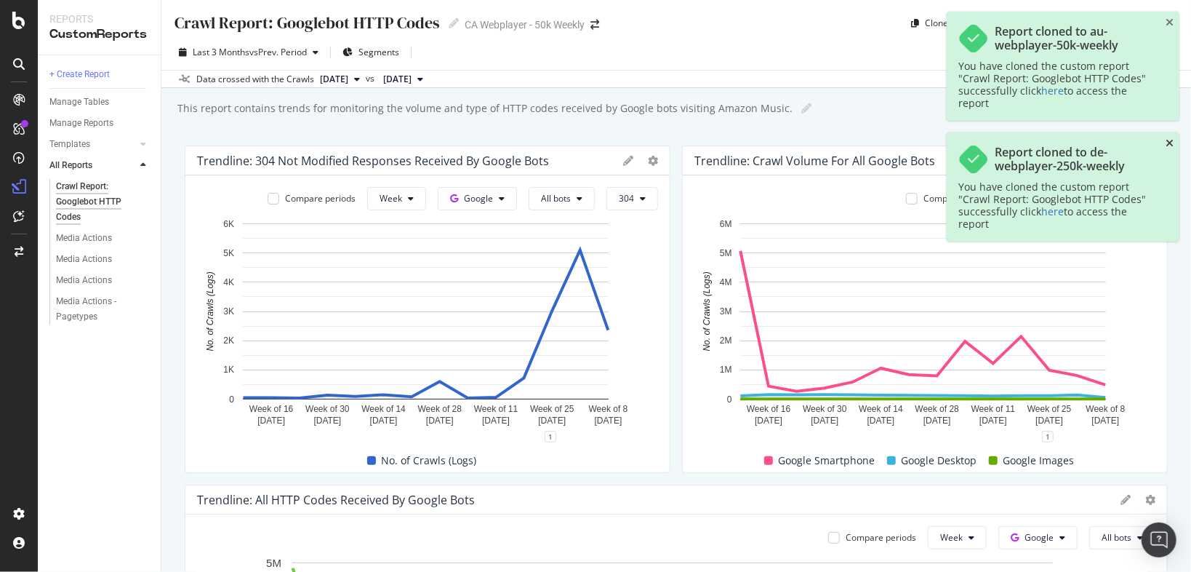
click at [1168, 140] on icon "close toast" at bounding box center [1170, 143] width 8 height 10
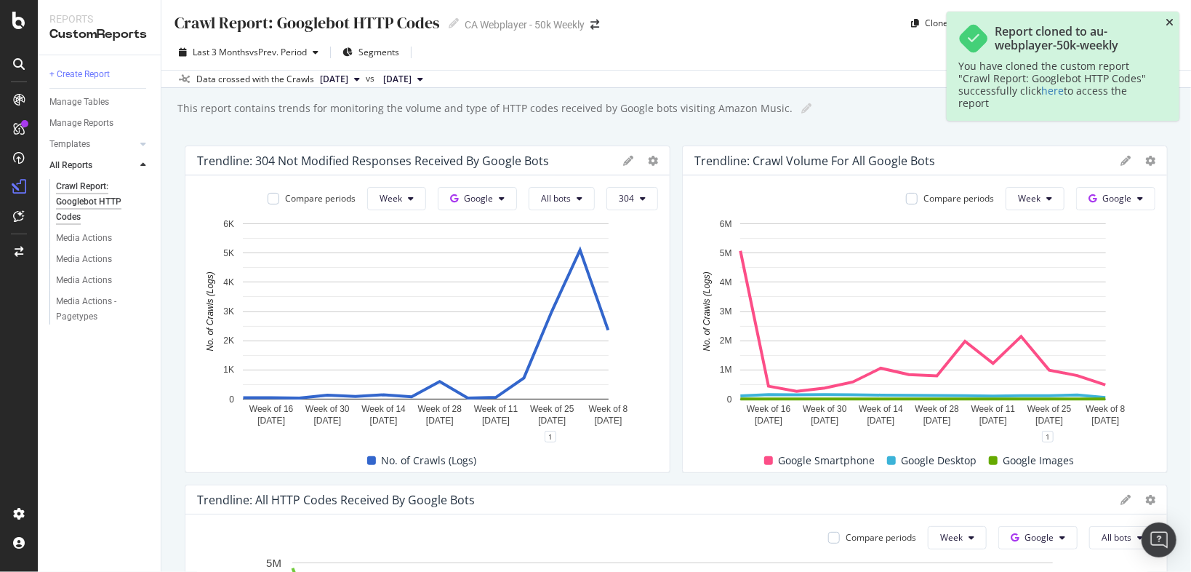
click at [1172, 25] on icon "close toast" at bounding box center [1170, 22] width 8 height 10
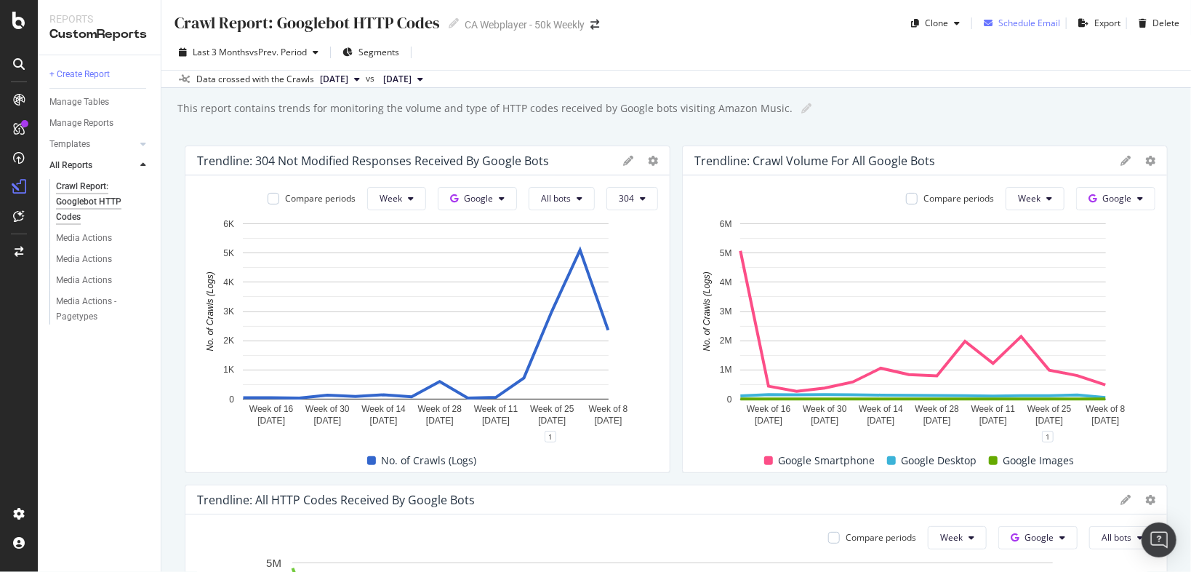
click at [1022, 23] on div "Schedule Email" at bounding box center [1030, 23] width 62 height 12
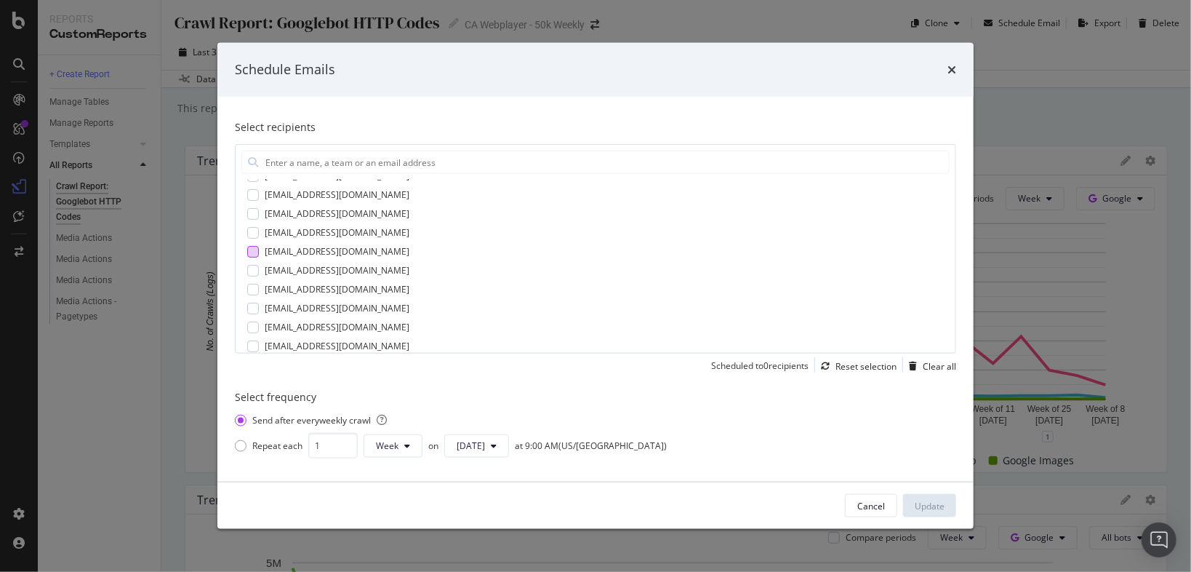
scroll to position [213, 0]
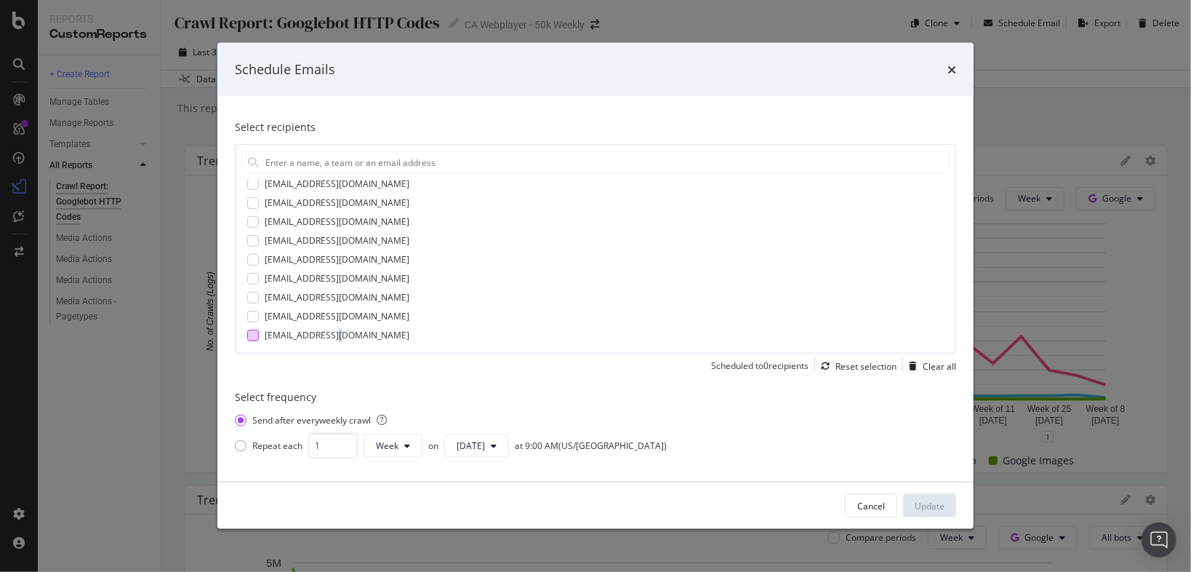
click at [340, 332] on div "tmtrent@amazon.com" at bounding box center [337, 335] width 145 height 13
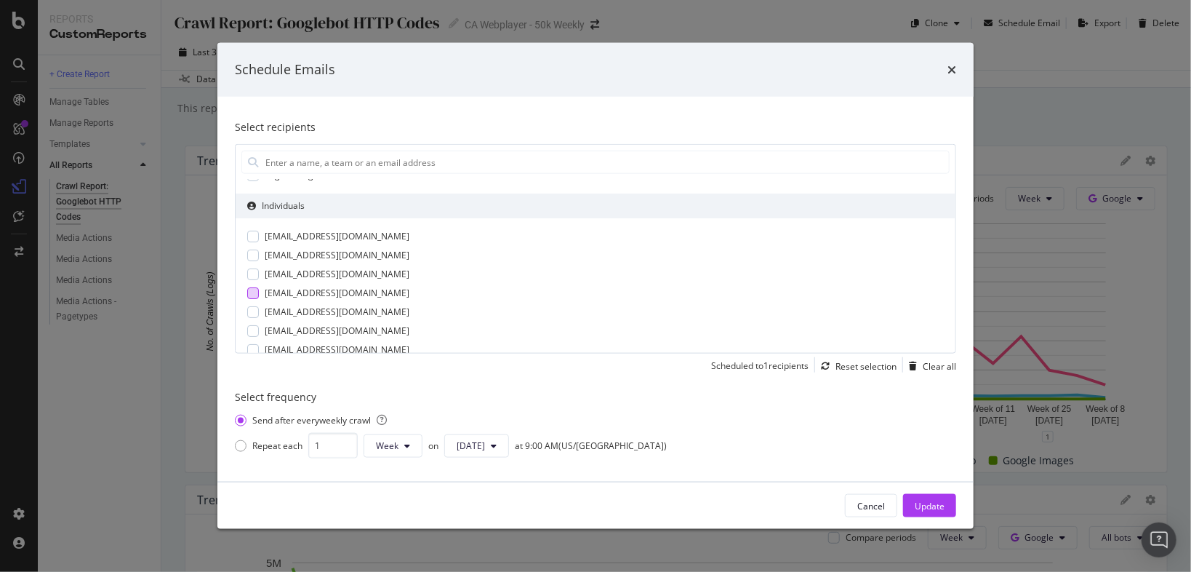
scroll to position [39, 0]
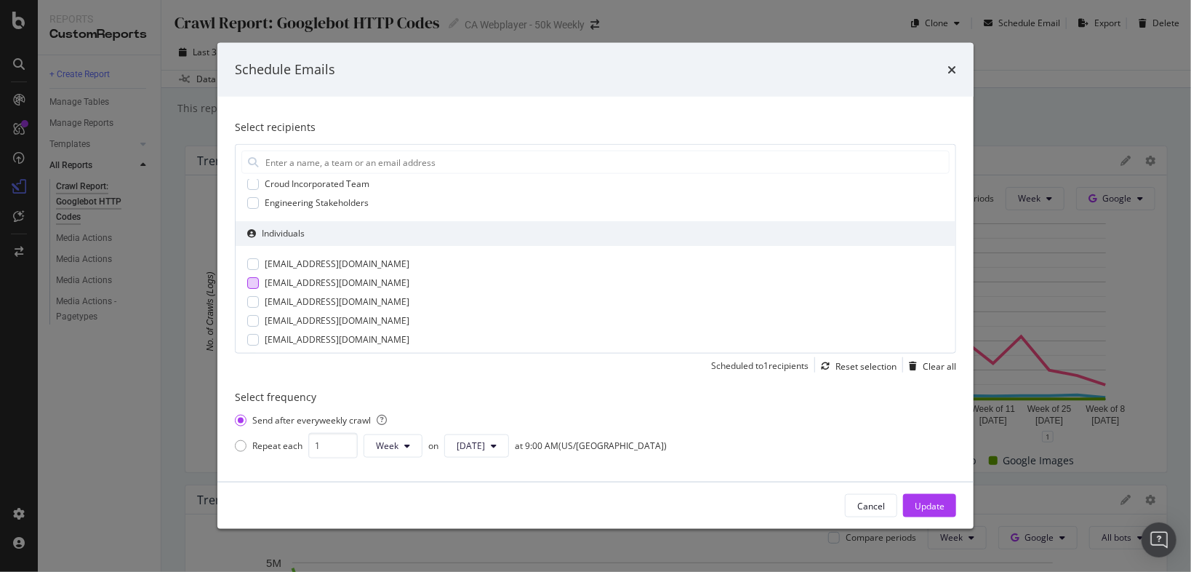
click at [273, 281] on div "gouraagg@amazon.com" at bounding box center [337, 282] width 145 height 13
click at [287, 284] on div "gouraagg@amazon.com" at bounding box center [340, 282] width 150 height 13
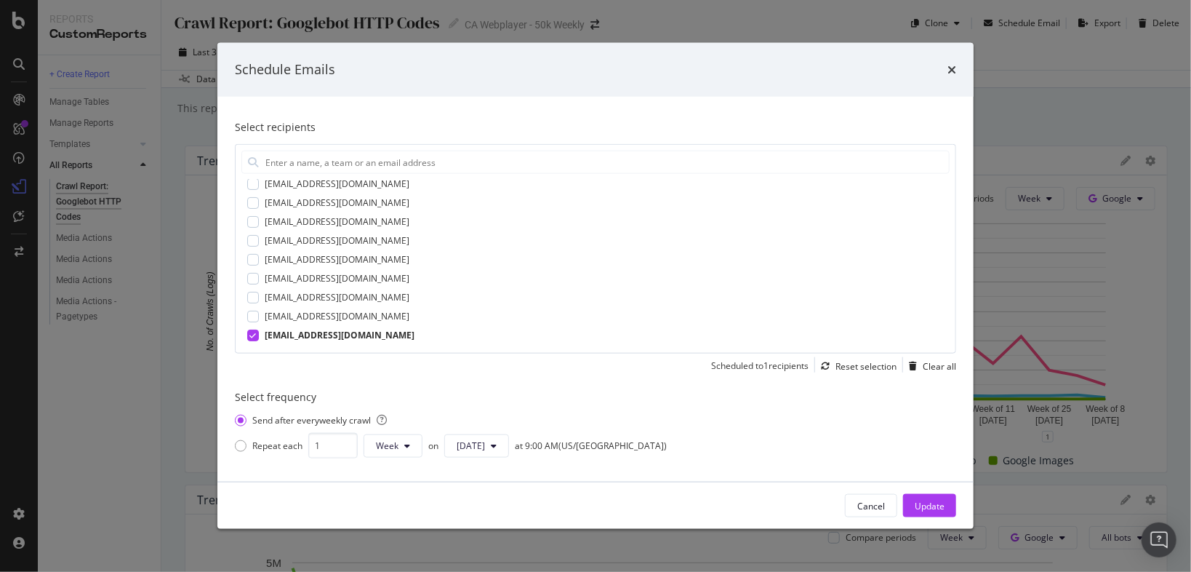
click at [332, 332] on div "tmtrent@amazon.com" at bounding box center [340, 335] width 150 height 13
click at [949, 65] on icon "times" at bounding box center [952, 70] width 9 height 12
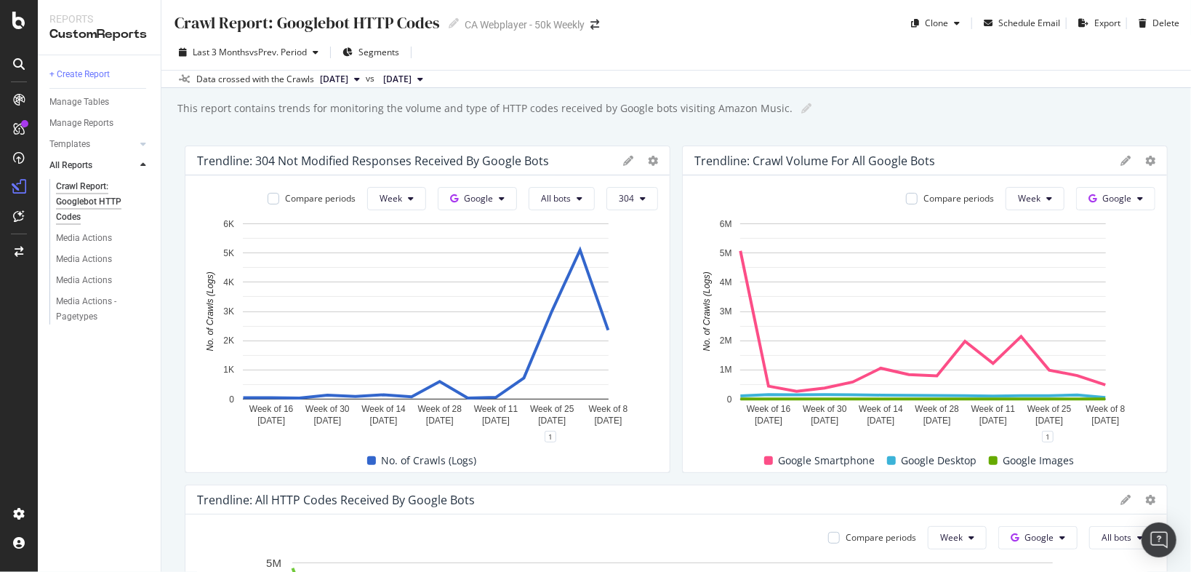
click at [868, 113] on div "This report contains trends for monitoring the volume and type of HTTP codes re…" at bounding box center [683, 108] width 1015 height 22
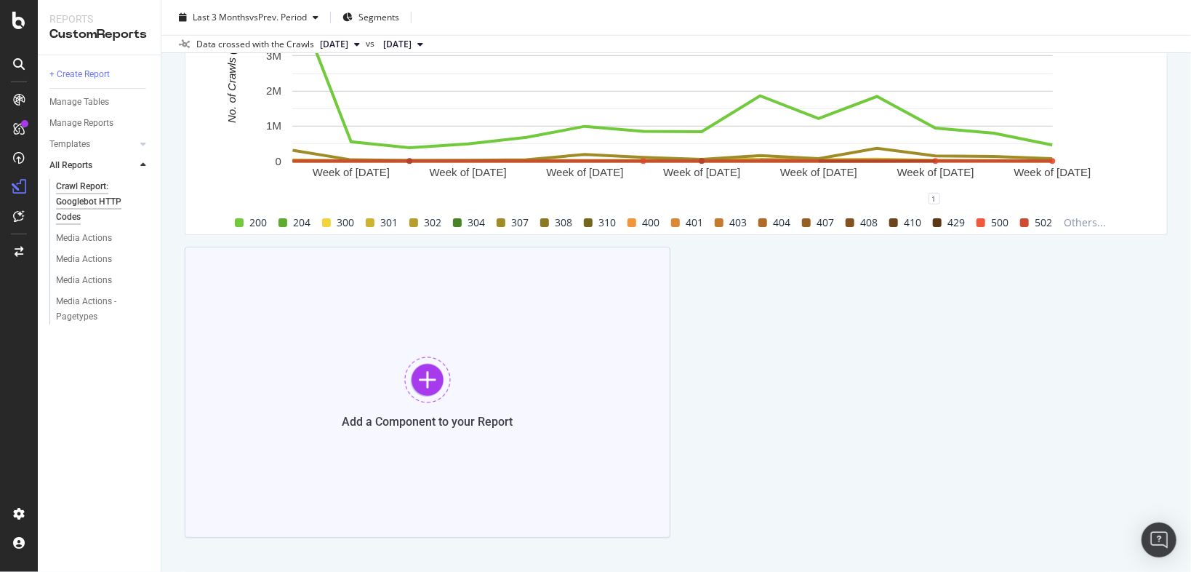
scroll to position [616, 0]
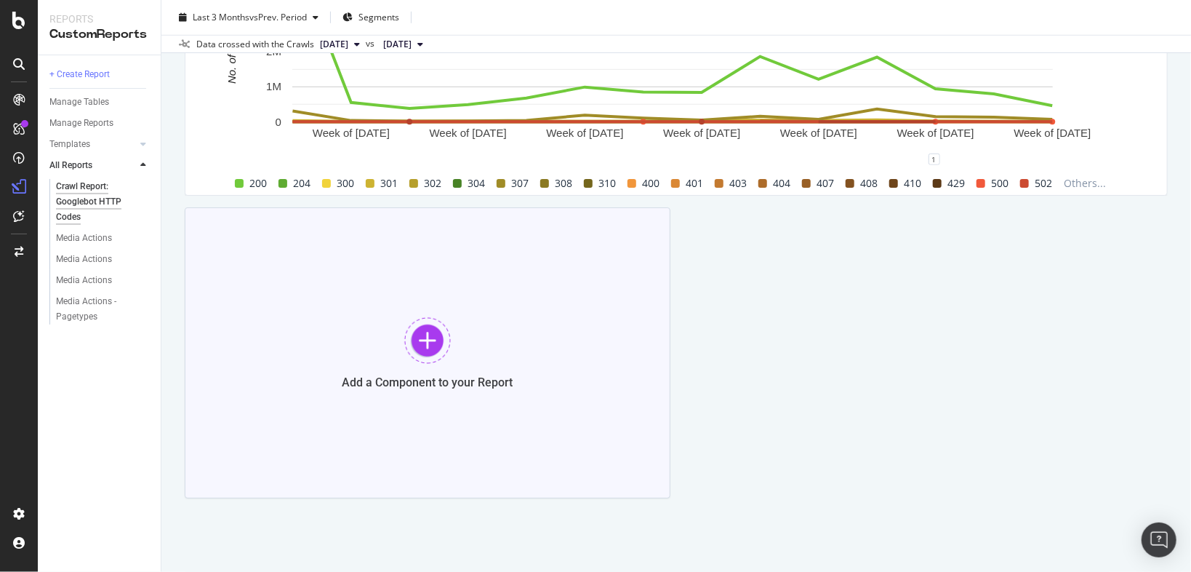
click at [465, 340] on div "Add a Component to your Report" at bounding box center [428, 352] width 486 height 291
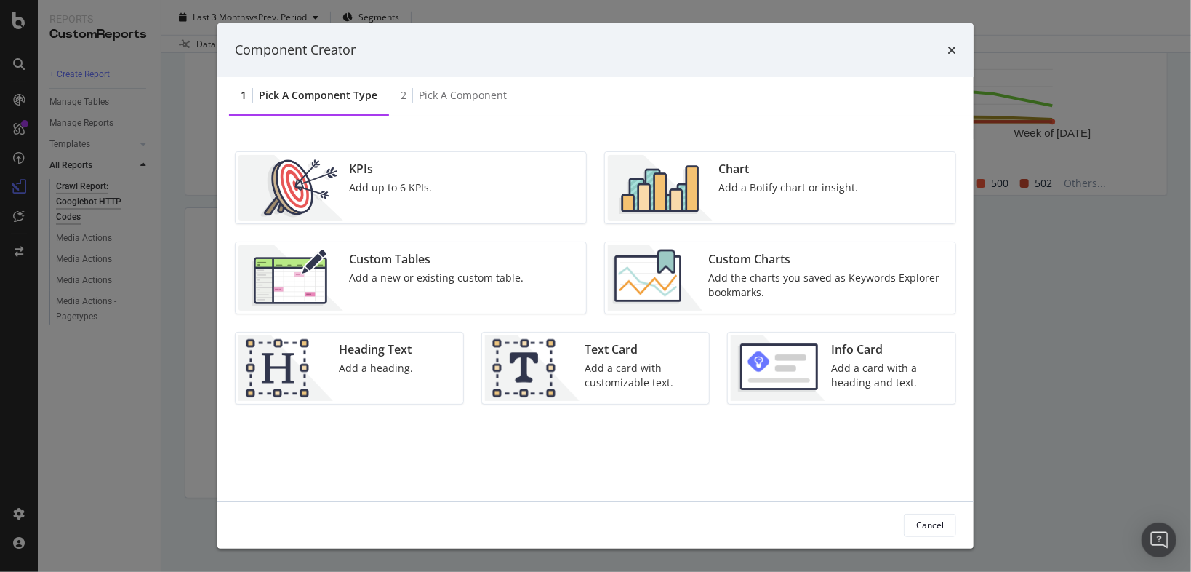
click at [811, 175] on div "Chart" at bounding box center [789, 169] width 140 height 17
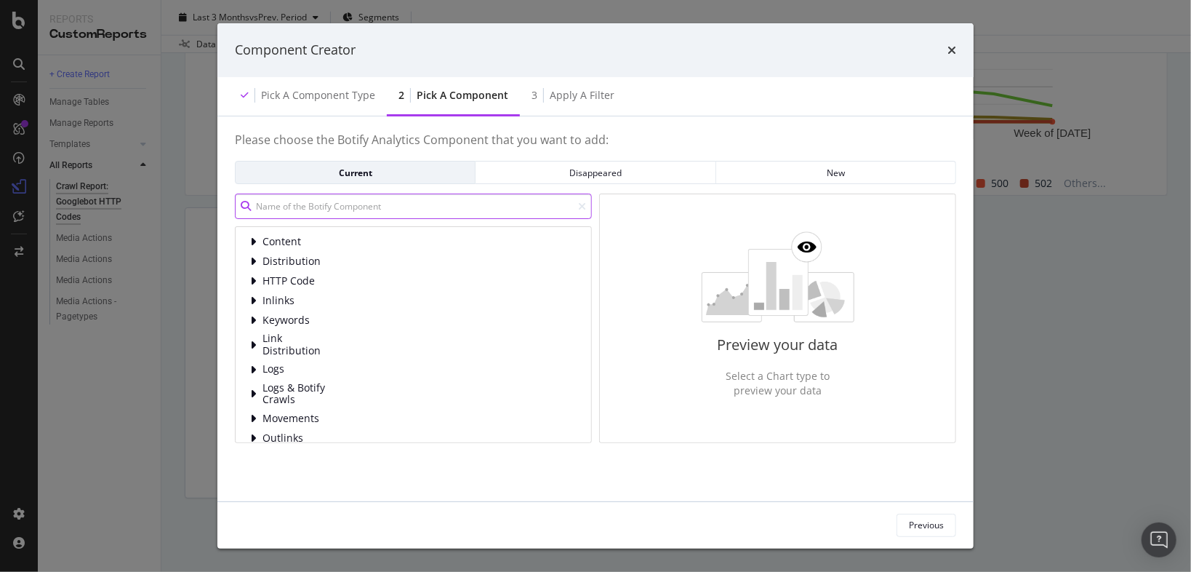
click at [431, 209] on input "modal" at bounding box center [413, 205] width 357 height 25
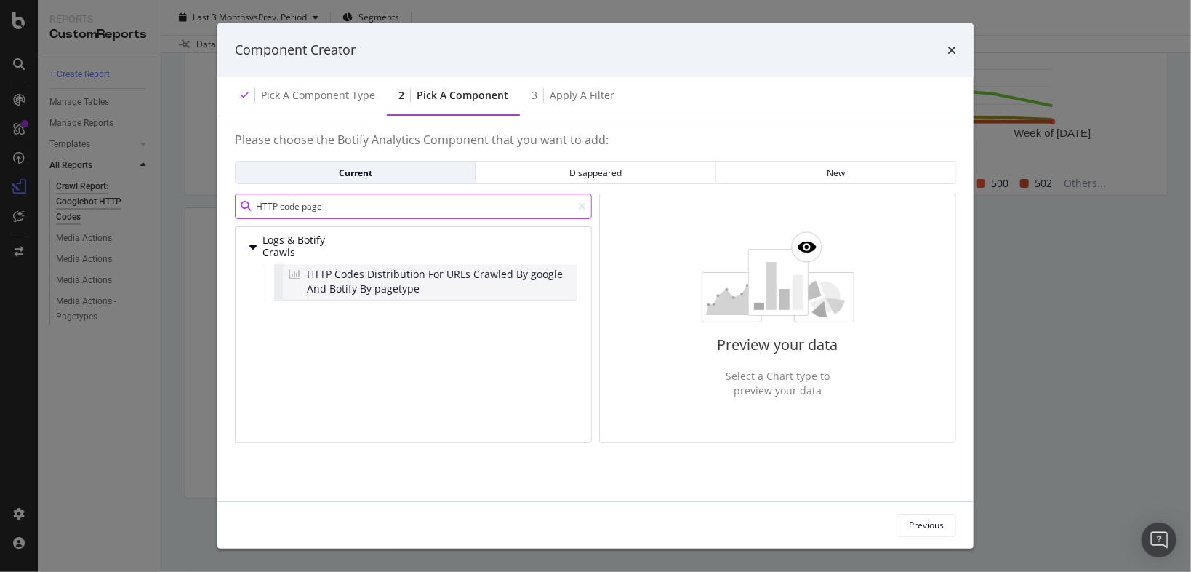
type input "HTTP code page"
click at [425, 282] on span "HTTP Codes Distribution For URLs Crawled By google And Botify By pagetype" at bounding box center [439, 281] width 264 height 29
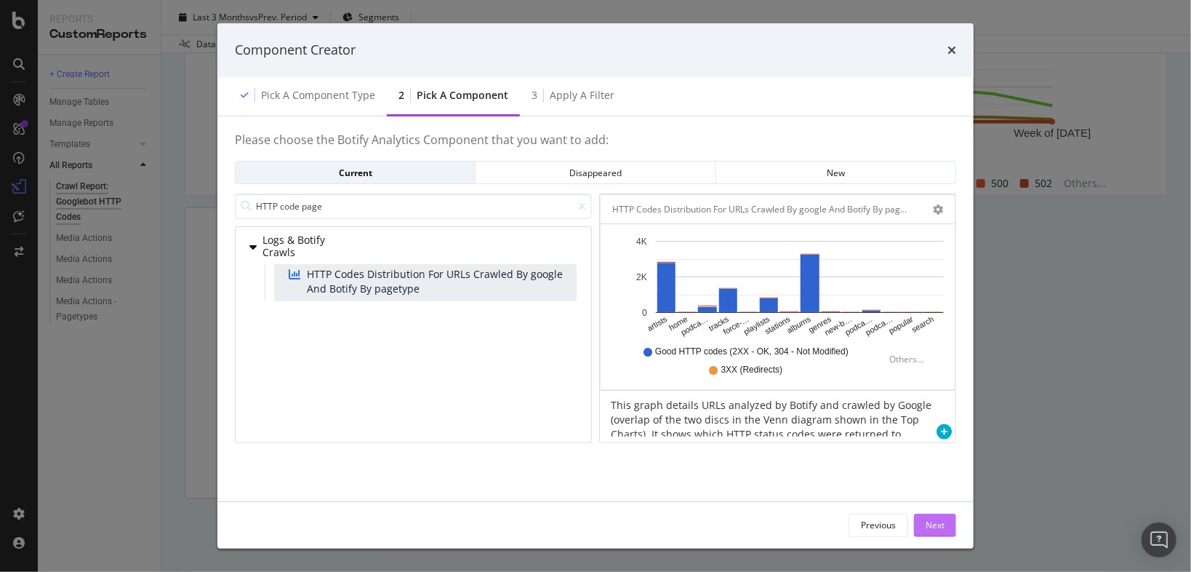
click at [938, 528] on div "Next" at bounding box center [935, 525] width 19 height 12
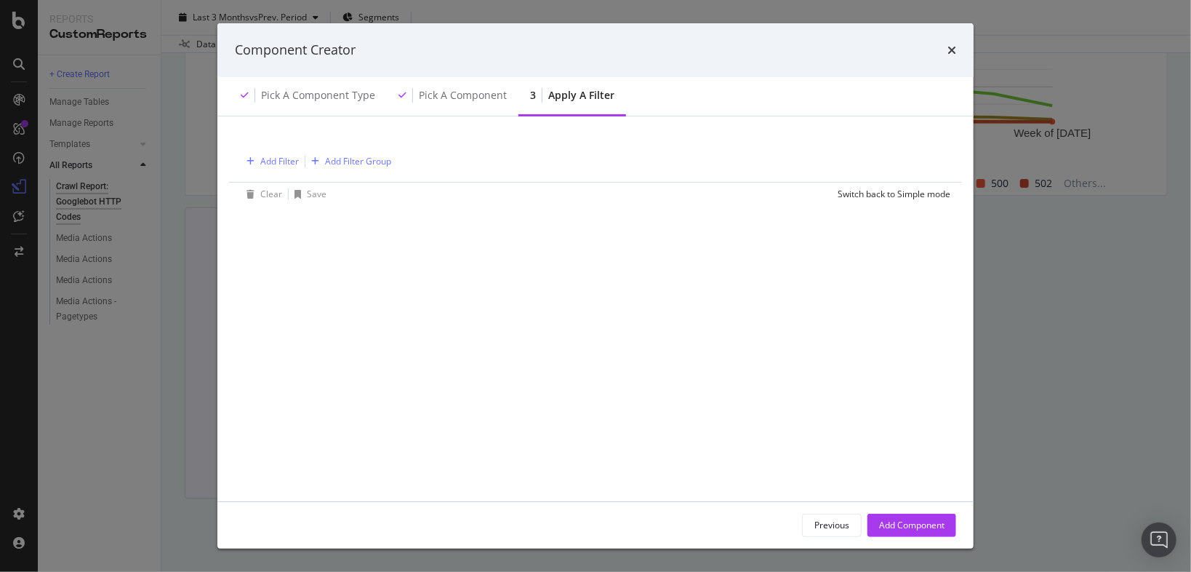
click at [940, 527] on div "Add Component" at bounding box center [911, 525] width 65 height 12
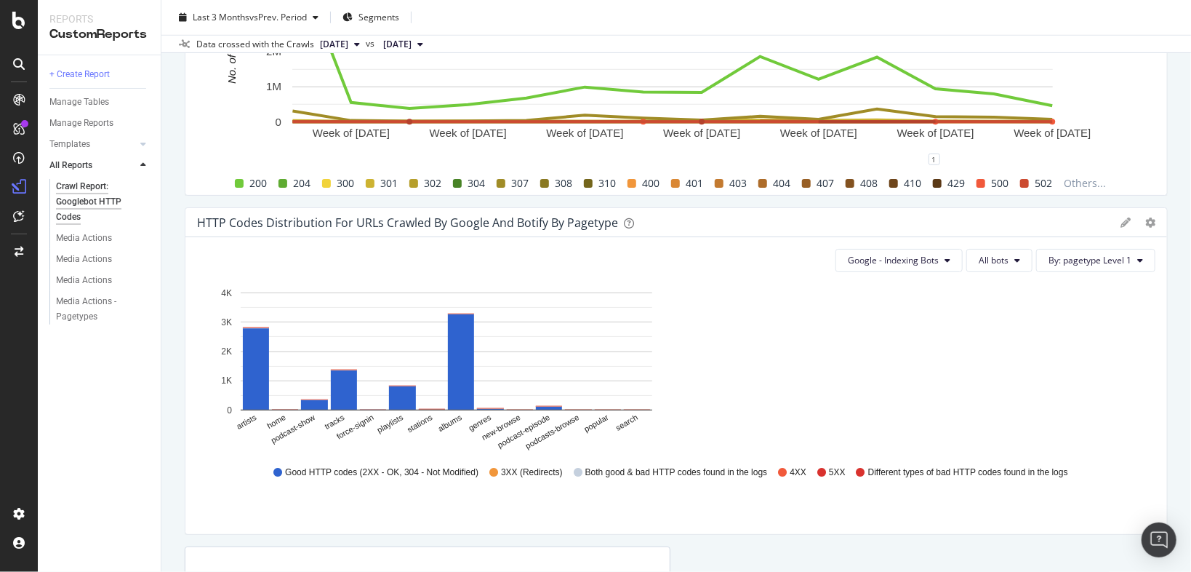
drag, startPoint x: 664, startPoint y: 325, endPoint x: 1168, endPoint y: 311, distance: 504.2
click at [1168, 311] on div "Crawl Report: Googlebot HTTP Codes Crawl Report: Googlebot HTTP Codes CA Webpla…" at bounding box center [676, 286] width 1030 height 572
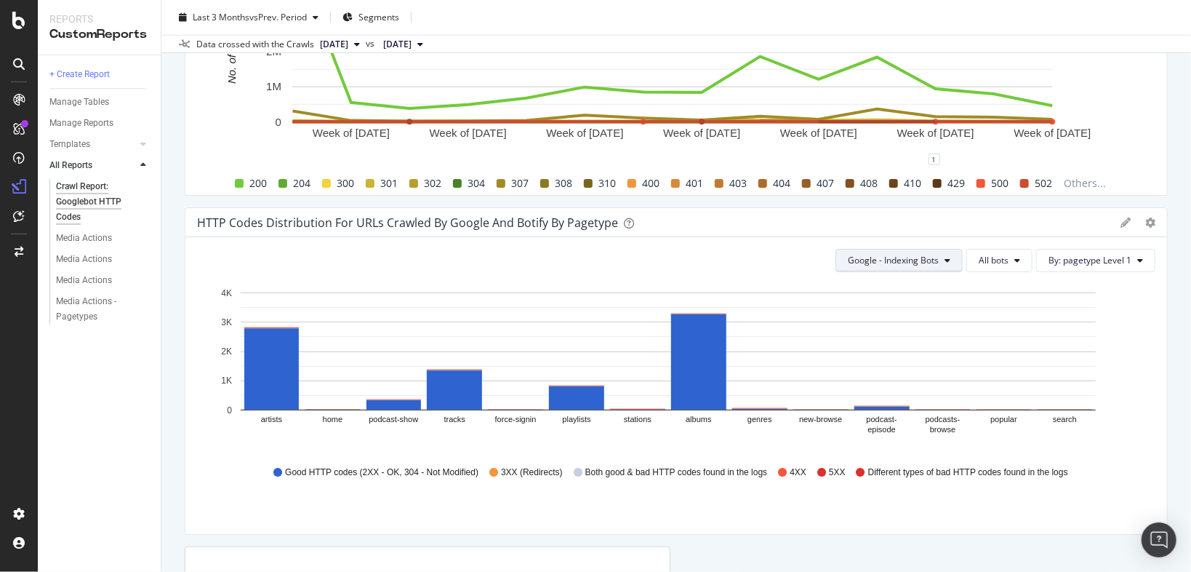
click at [919, 254] on span "Google - Indexing Bots" at bounding box center [893, 260] width 91 height 12
click at [897, 289] on span "Google - Indexing Bots" at bounding box center [899, 288] width 116 height 13
click at [990, 265] on span "All bots" at bounding box center [994, 260] width 30 height 12
click at [996, 292] on span "All bots" at bounding box center [1009, 288] width 75 height 13
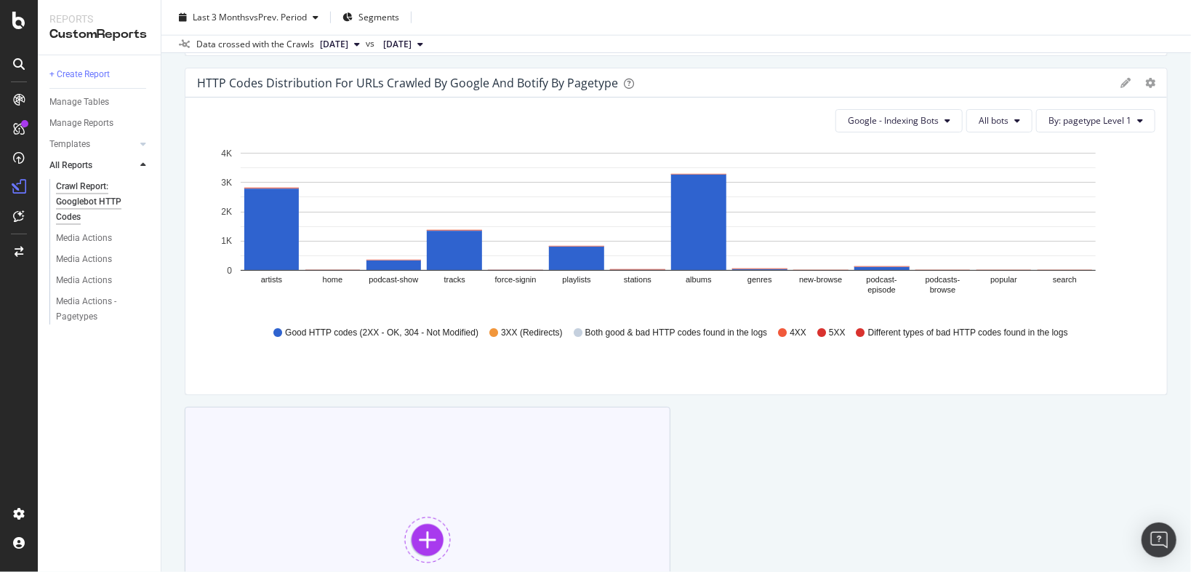
scroll to position [931, 0]
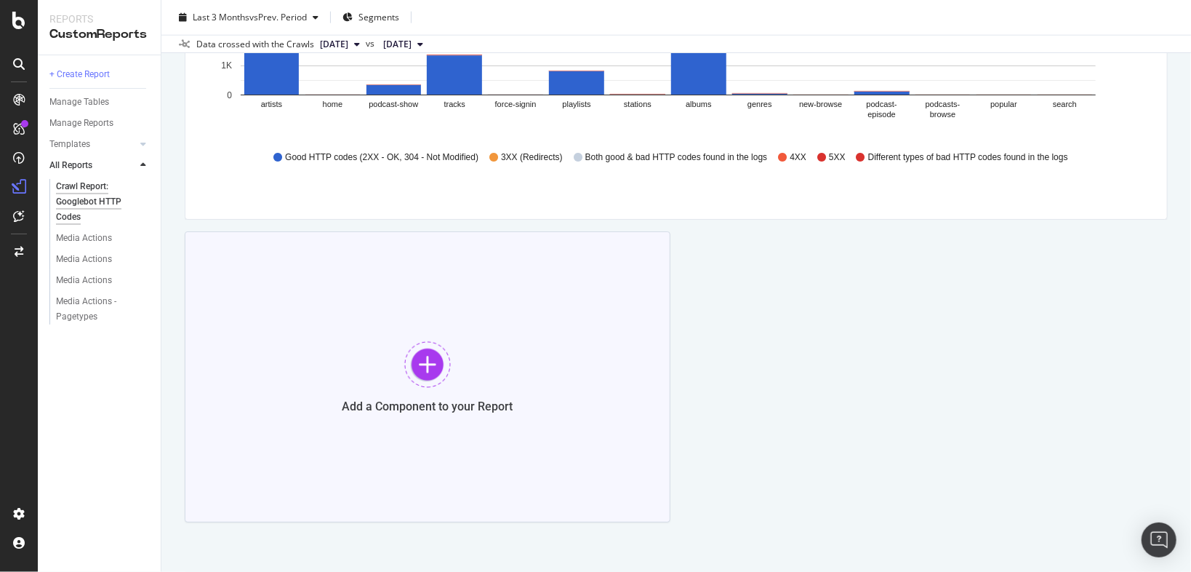
click at [410, 367] on div at bounding box center [427, 364] width 47 height 47
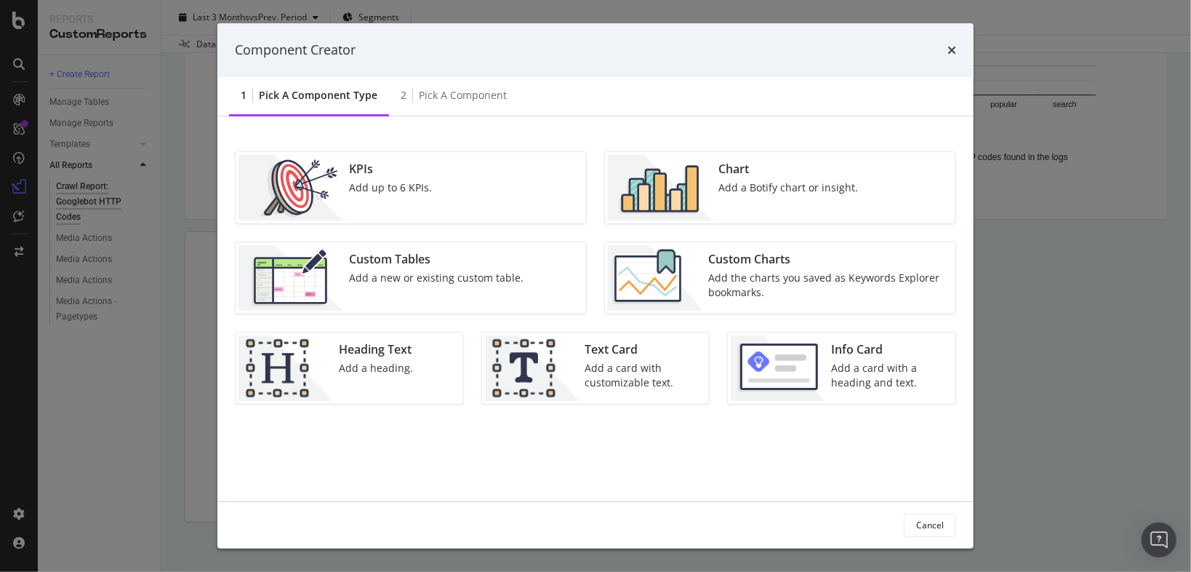
click at [615, 380] on div "Add a card with customizable text." at bounding box center [643, 375] width 116 height 29
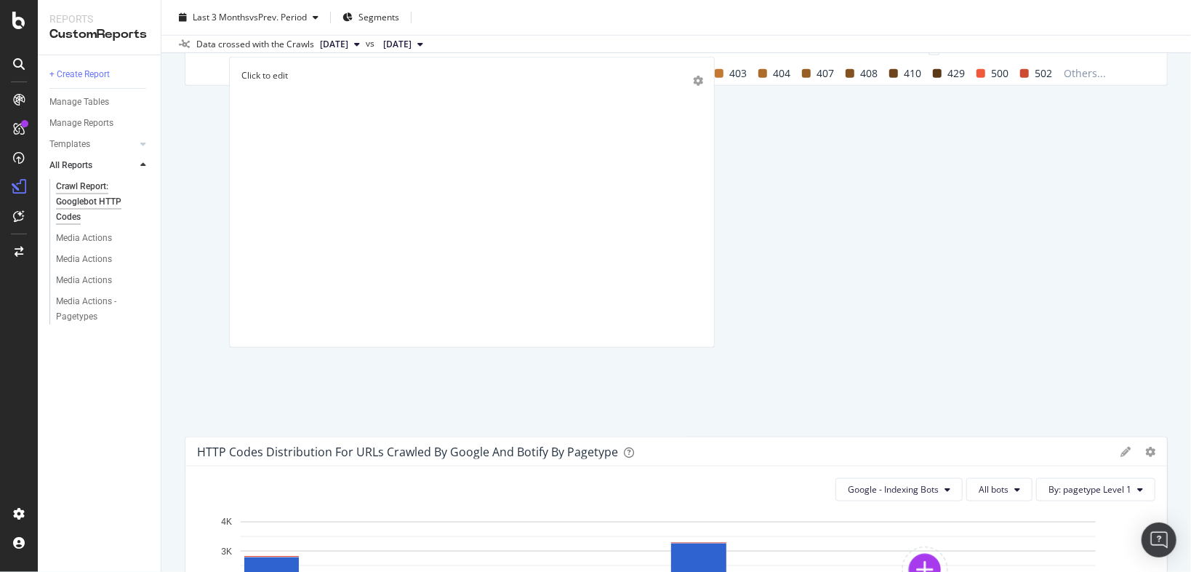
scroll to position [704, 0]
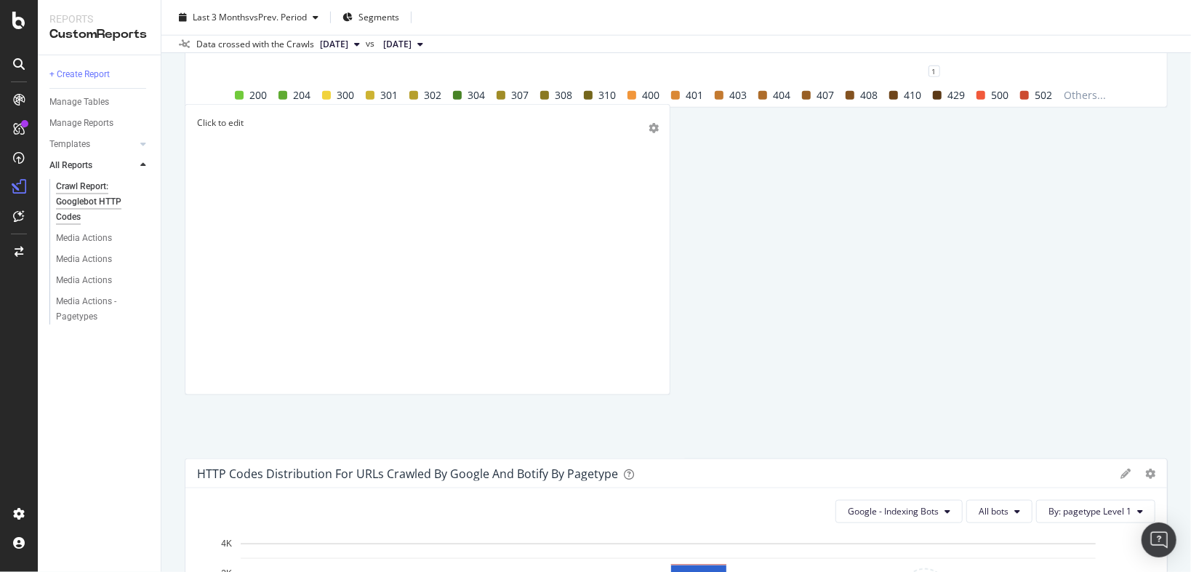
drag, startPoint x: 468, startPoint y: 428, endPoint x: 450, endPoint y: 127, distance: 300.9
click at [450, 127] on p "Click to edit" at bounding box center [427, 122] width 461 height 12
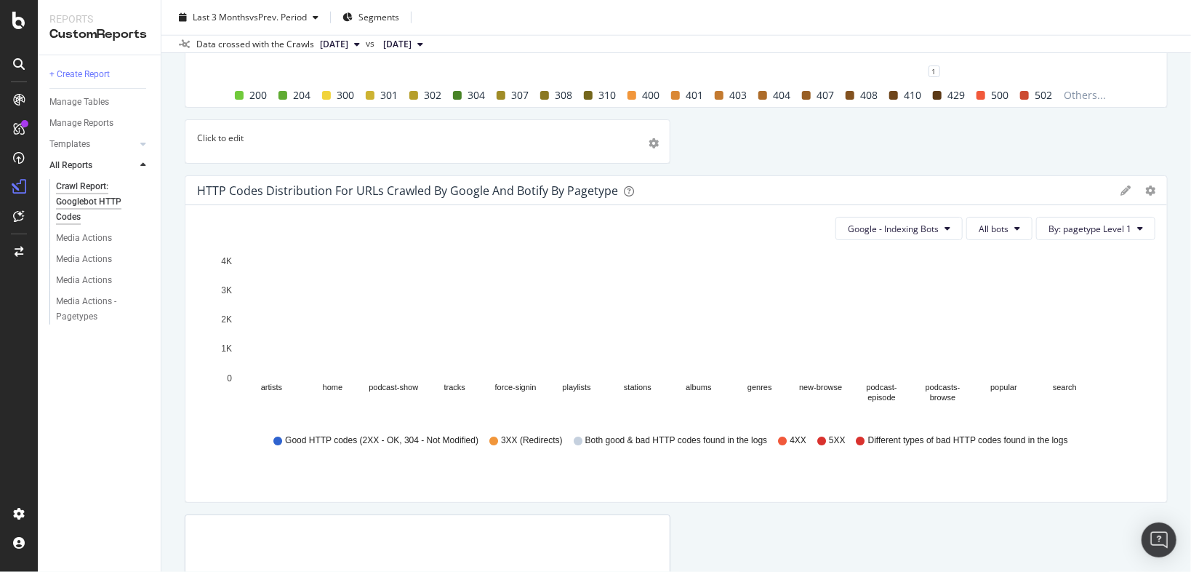
click at [327, 136] on p "Click to edit" at bounding box center [427, 138] width 461 height 12
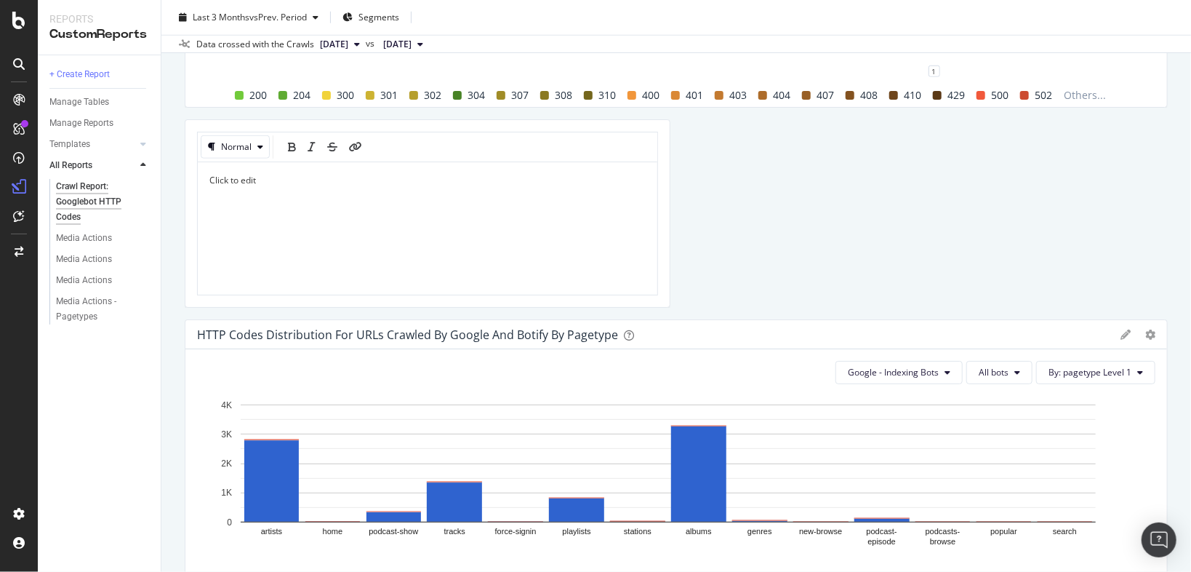
click at [463, 204] on div "Click to edit" at bounding box center [427, 228] width 436 height 109
click at [868, 213] on div "Trendline: 304 Not Modified responses received by Google Bots Compare periods W…" at bounding box center [676, 195] width 983 height 1508
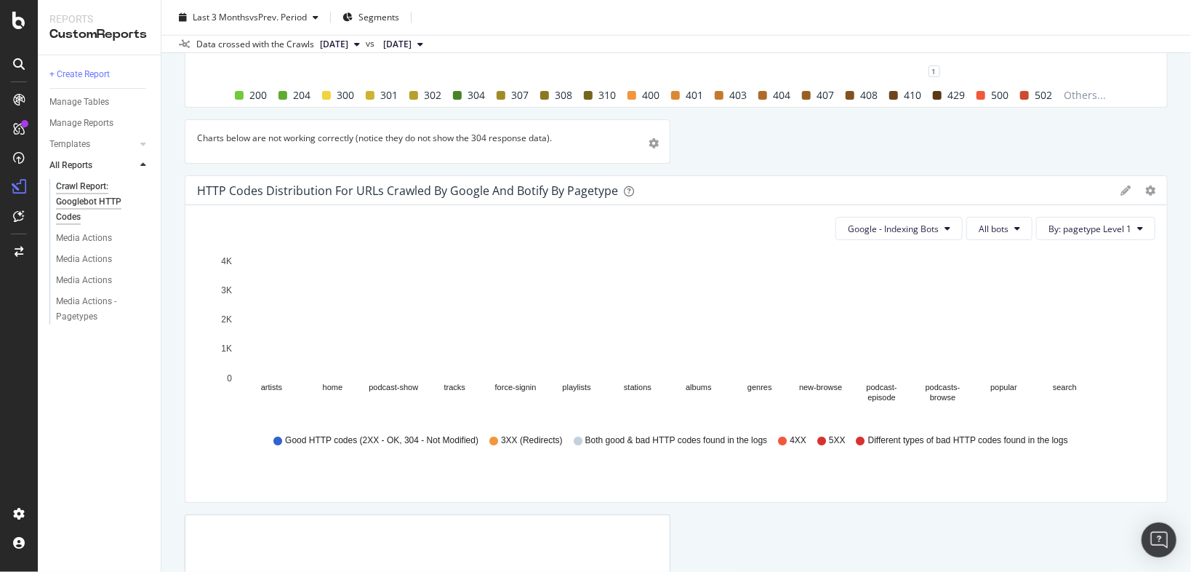
scroll to position [879, 0]
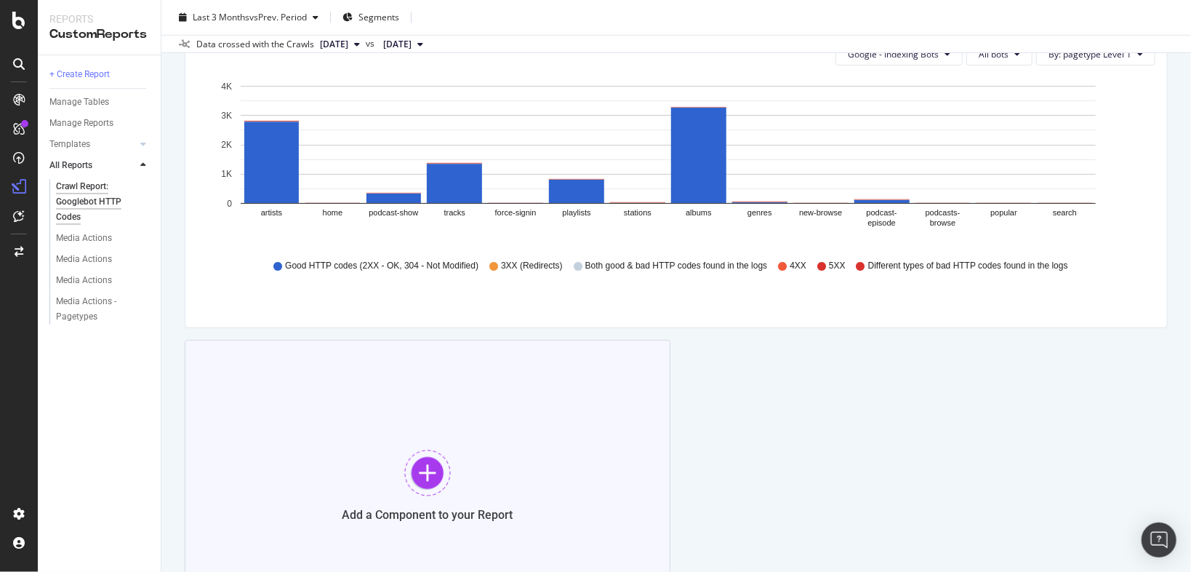
click at [431, 483] on div at bounding box center [427, 472] width 47 height 47
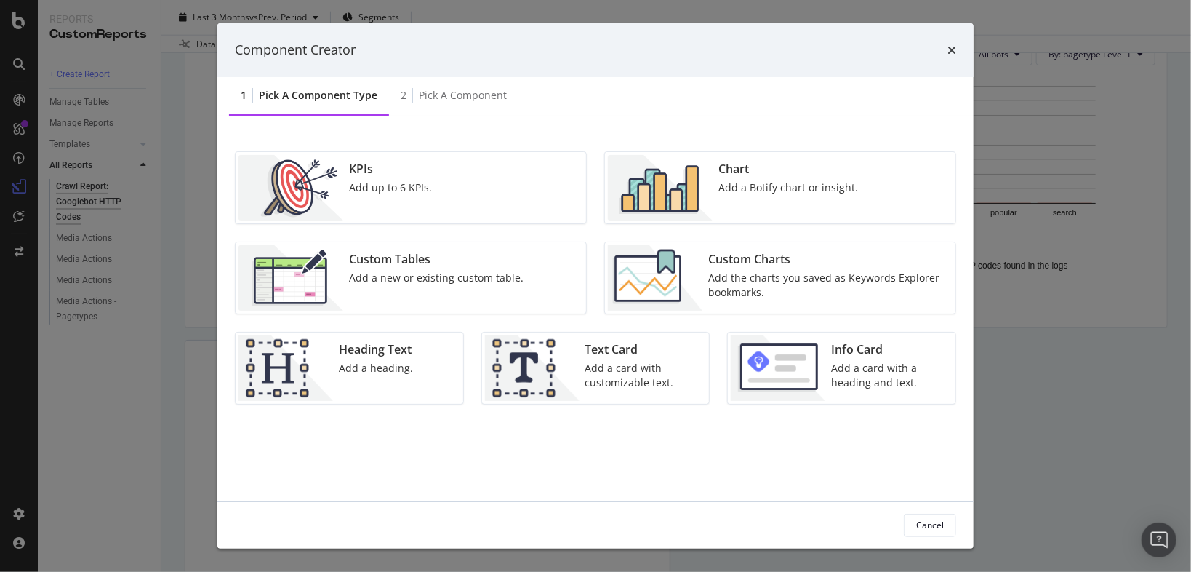
click at [372, 266] on div "Custom Tables" at bounding box center [436, 259] width 175 height 17
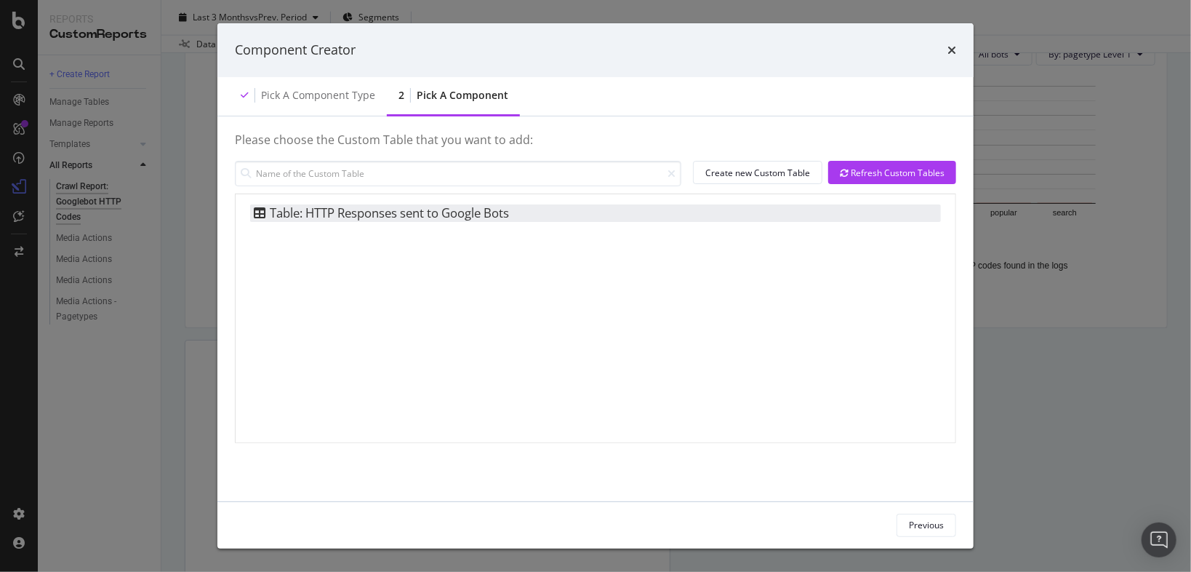
click at [380, 211] on div "Table: HTTP Responses sent to Google Bots" at bounding box center [379, 212] width 259 height 17
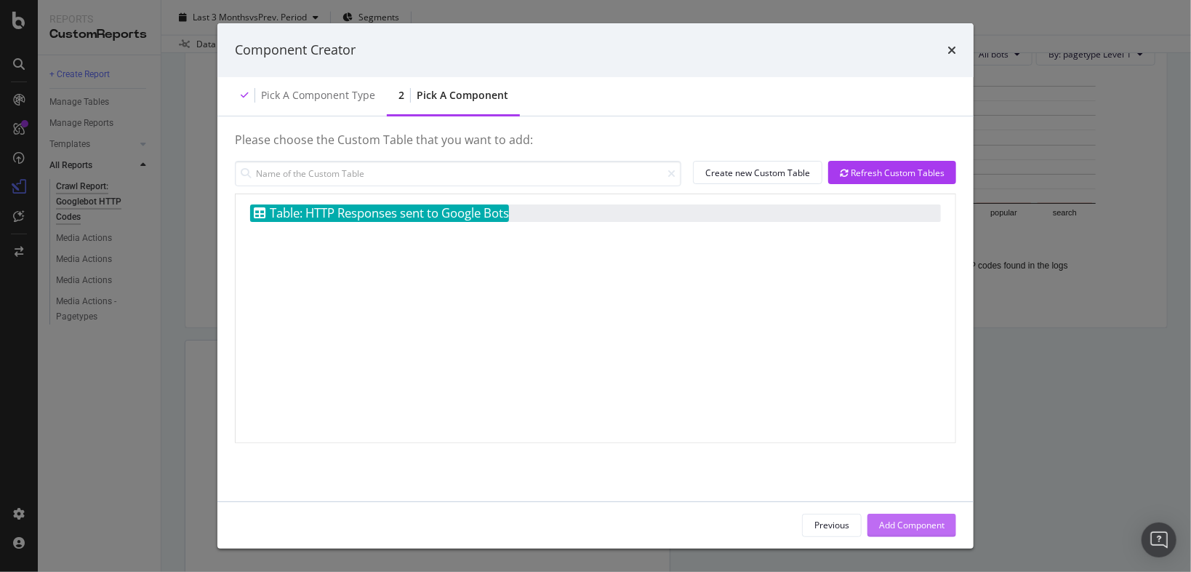
click at [930, 525] on div "Add Component" at bounding box center [911, 525] width 65 height 12
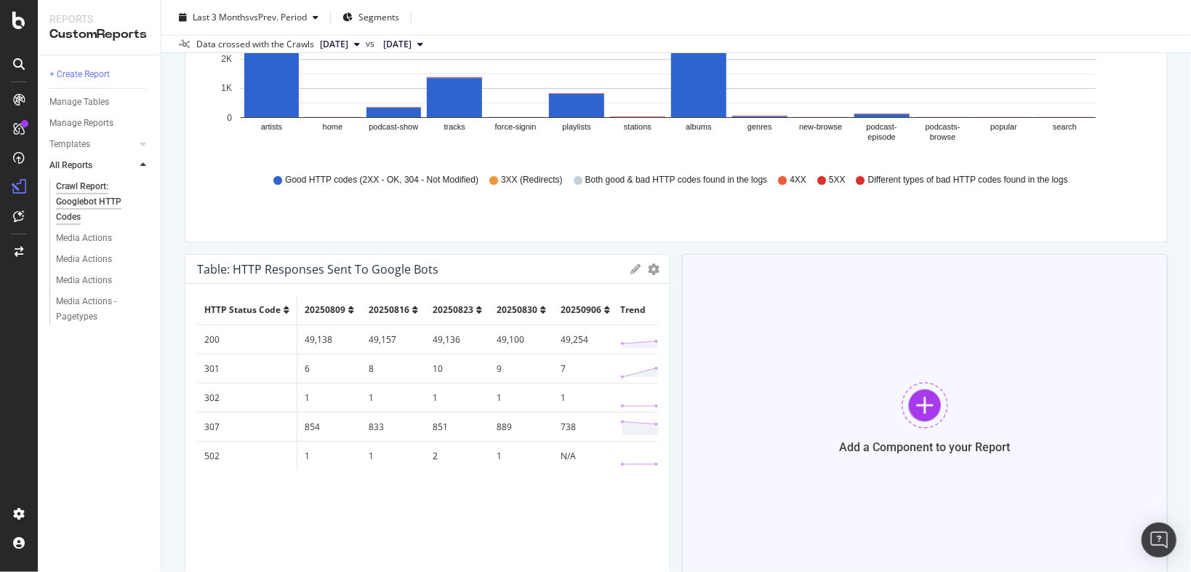
scroll to position [1047, 0]
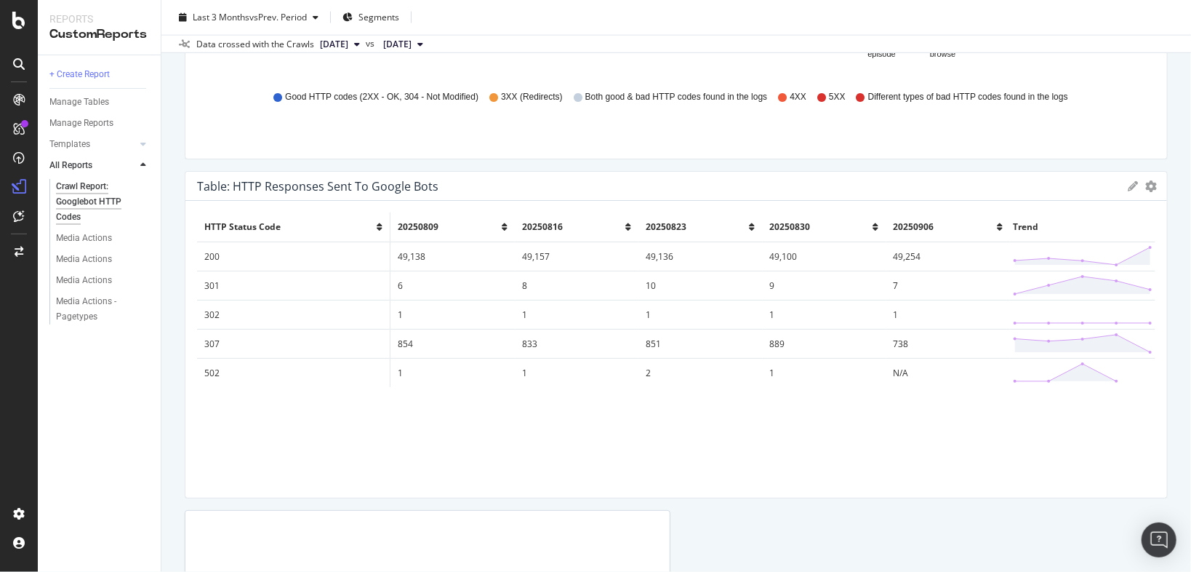
drag, startPoint x: 663, startPoint y: 271, endPoint x: 1183, endPoint y: 284, distance: 519.4
click at [1183, 284] on div "Crawl Report: Googlebot HTTP Codes Crawl Report: Googlebot HTTP Codes CA Webpla…" at bounding box center [676, 286] width 1030 height 572
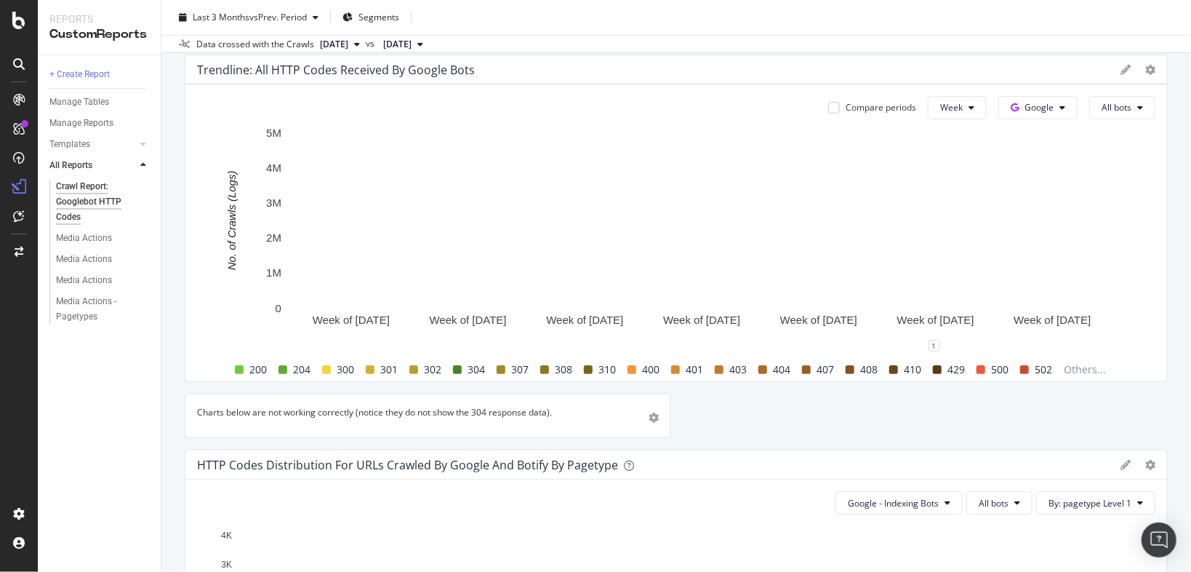
scroll to position [582, 0]
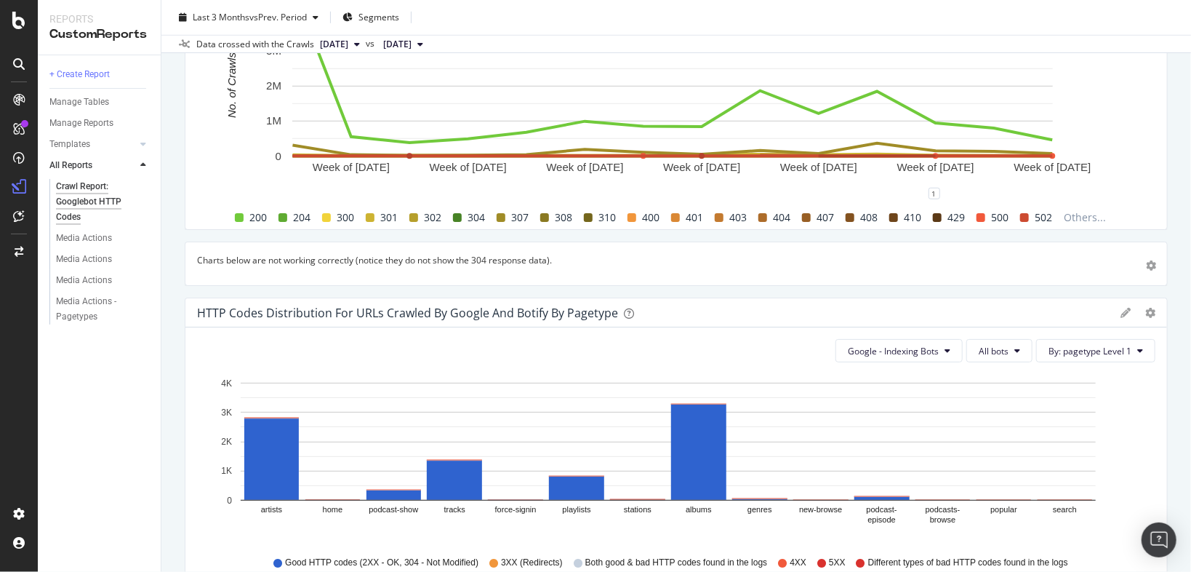
drag, startPoint x: 663, startPoint y: 259, endPoint x: 1179, endPoint y: 252, distance: 516.4
click at [1179, 252] on div "Crawl Report: Googlebot HTTP Codes Crawl Report: Googlebot HTTP Codes CA Webpla…" at bounding box center [676, 286] width 1030 height 572
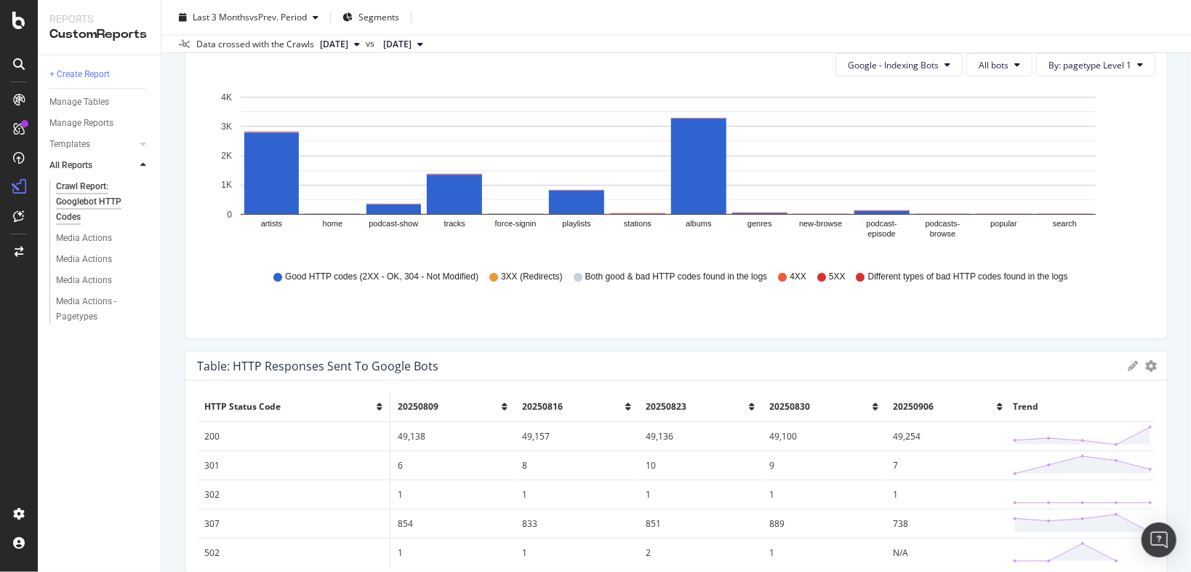
scroll to position [815, 0]
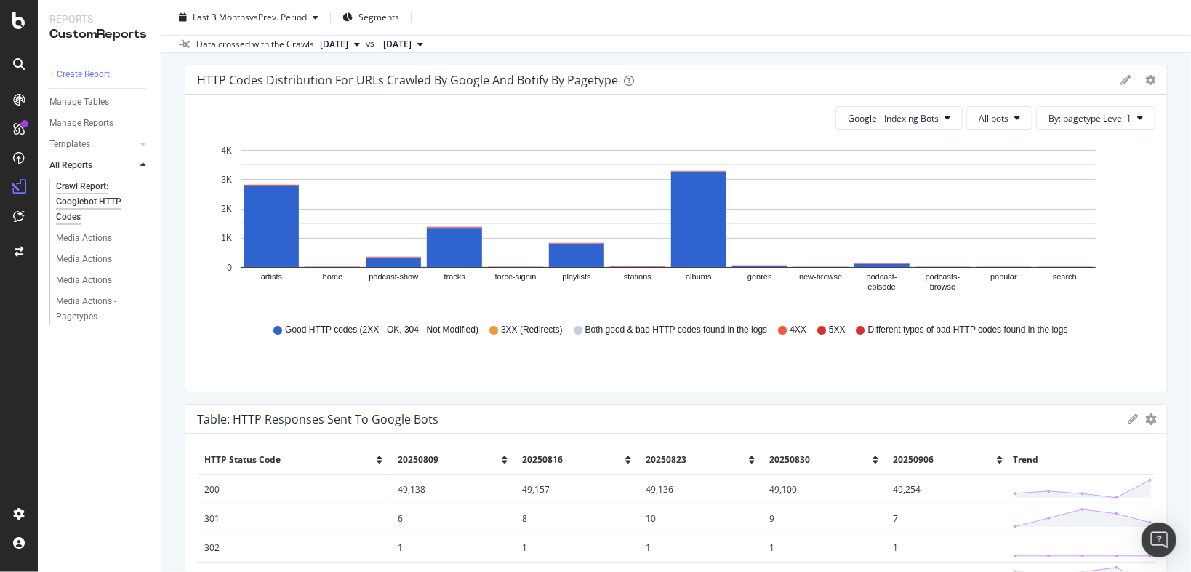
click at [1121, 79] on icon at bounding box center [1126, 80] width 10 height 10
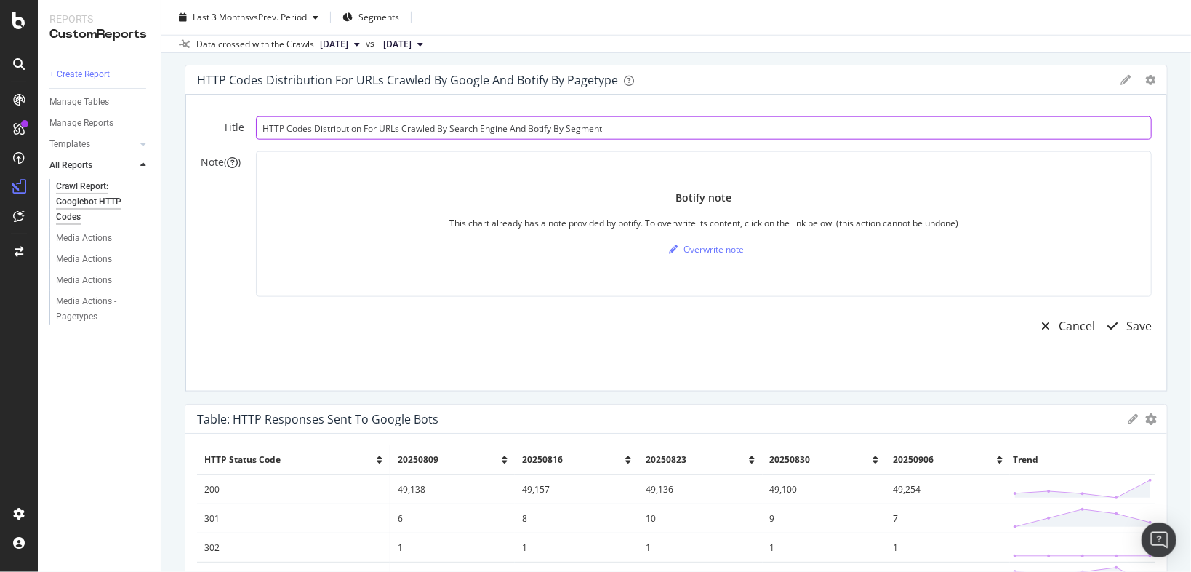
click at [699, 135] on input "HTTP Codes Distribution For URLs Crawled By Search Engine And Botify By Segment" at bounding box center [704, 127] width 896 height 23
type input "Bar Chart: HTTP Code Distribution for Crawled Pages by Pagetype"
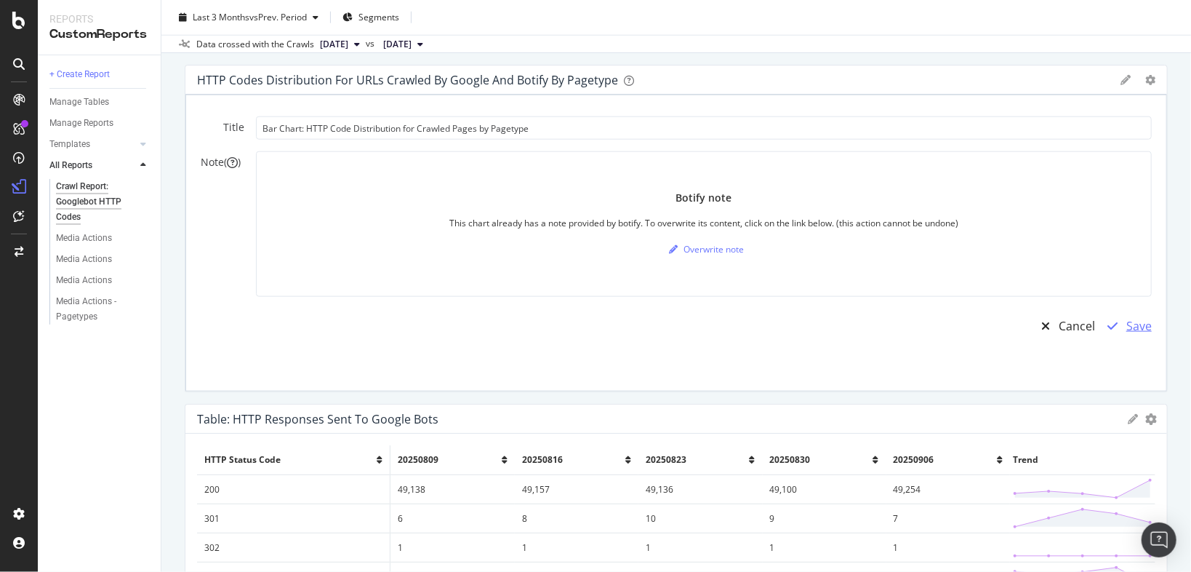
click at [1127, 323] on div "Save" at bounding box center [1139, 326] width 25 height 17
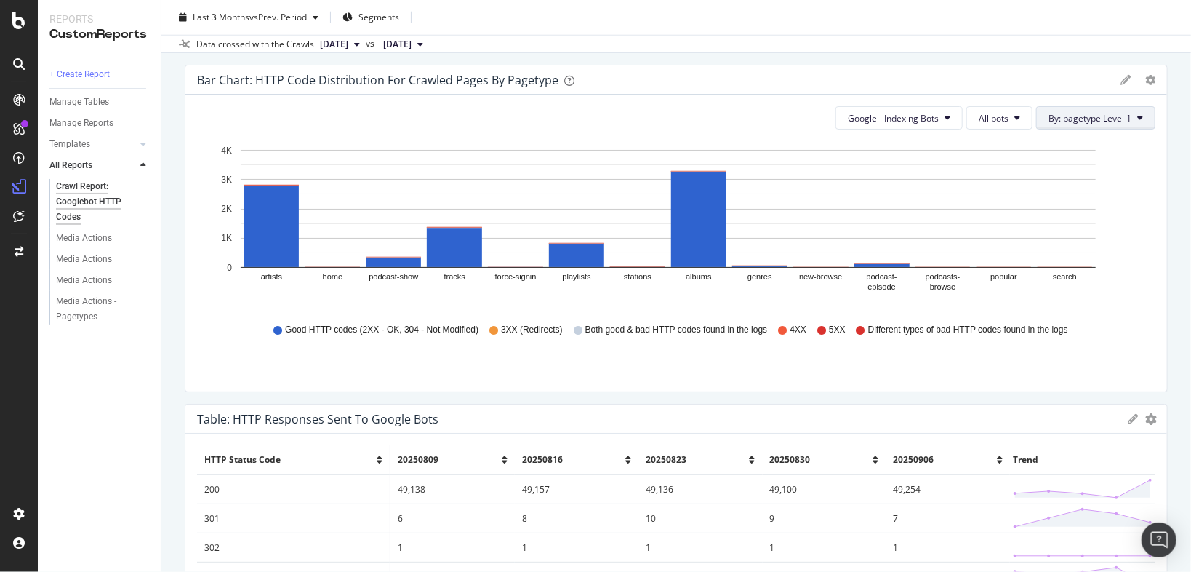
click at [1066, 127] on button "By: pagetype Level 1" at bounding box center [1095, 117] width 119 height 23
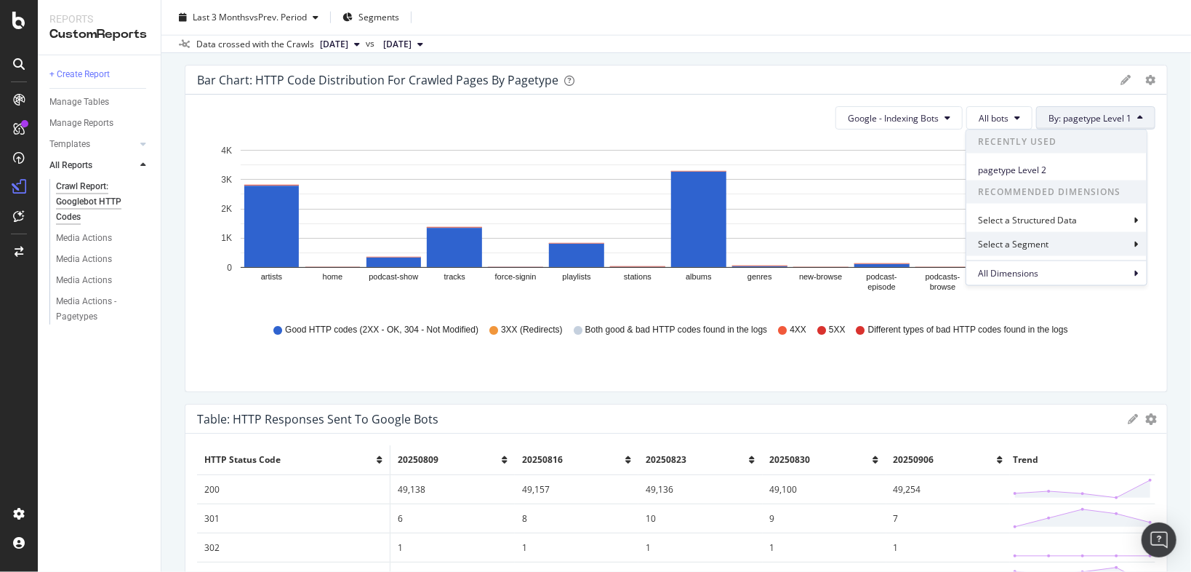
click at [1049, 239] on div "Select a Segment" at bounding box center [1014, 244] width 73 height 12
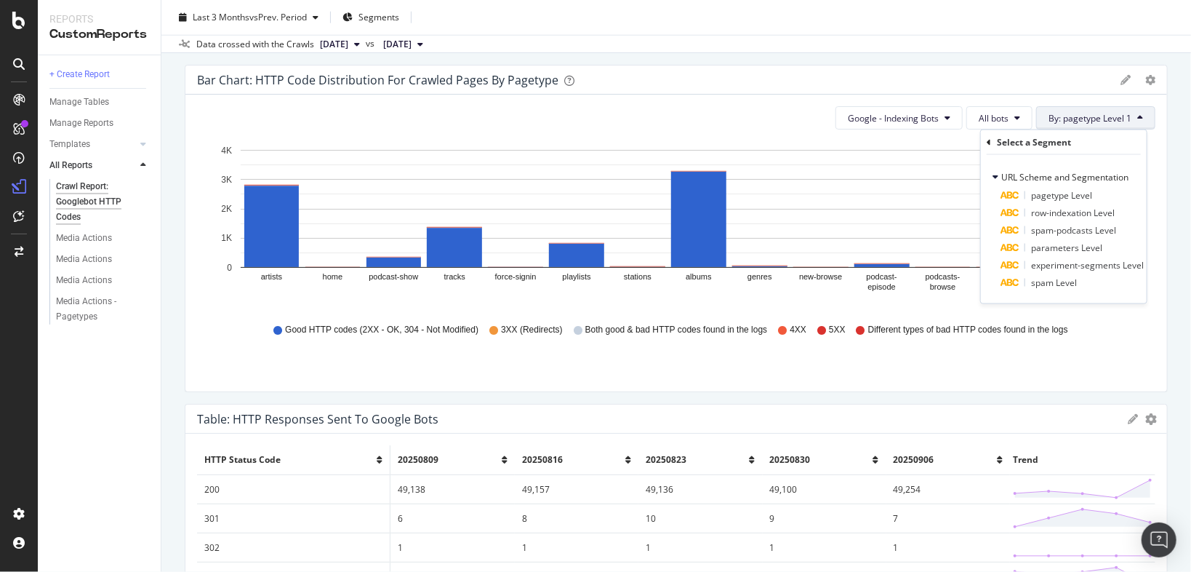
click at [1013, 137] on div "Select a Segment" at bounding box center [1034, 142] width 74 height 12
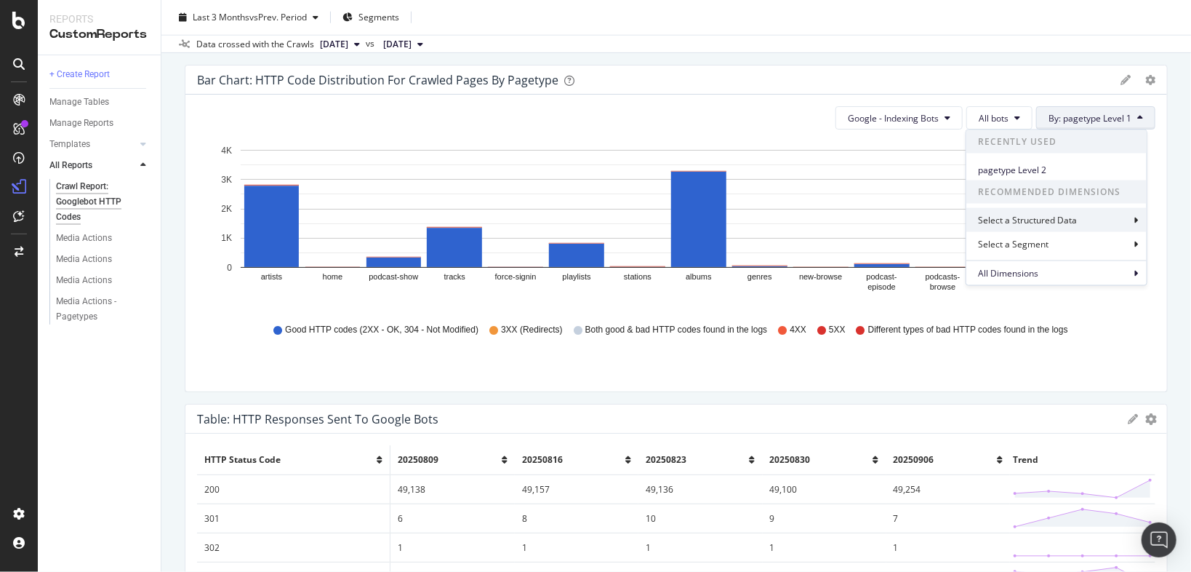
click at [1009, 225] on div "Select a Structured Data" at bounding box center [1029, 220] width 102 height 12
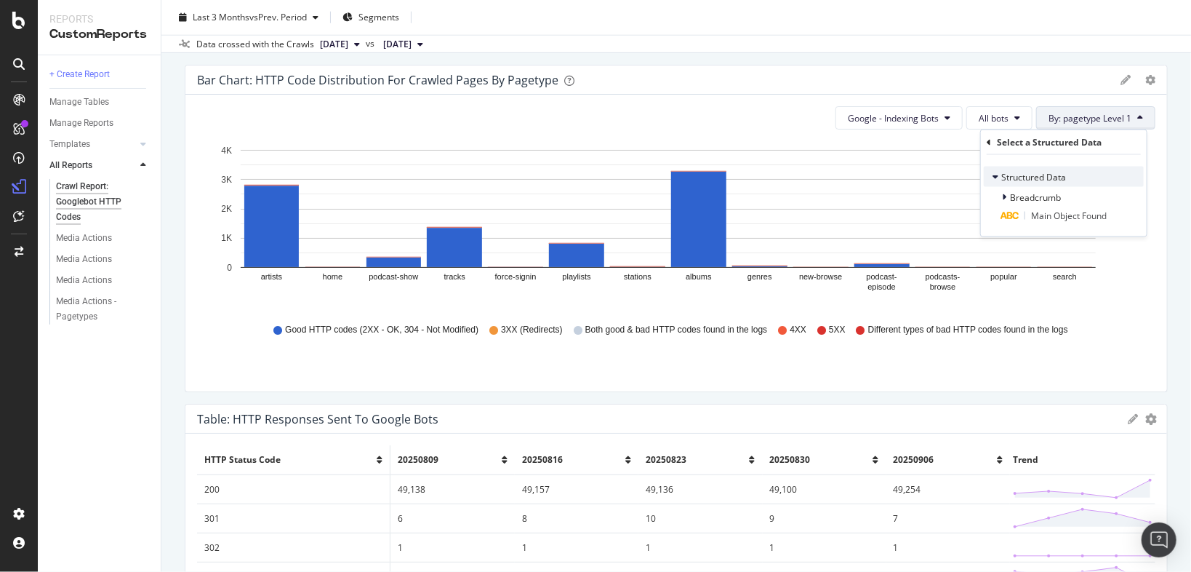
click at [1014, 167] on div "Structured Data" at bounding box center [1064, 177] width 160 height 20
click at [998, 140] on div "Select a Structured Data" at bounding box center [1049, 142] width 105 height 12
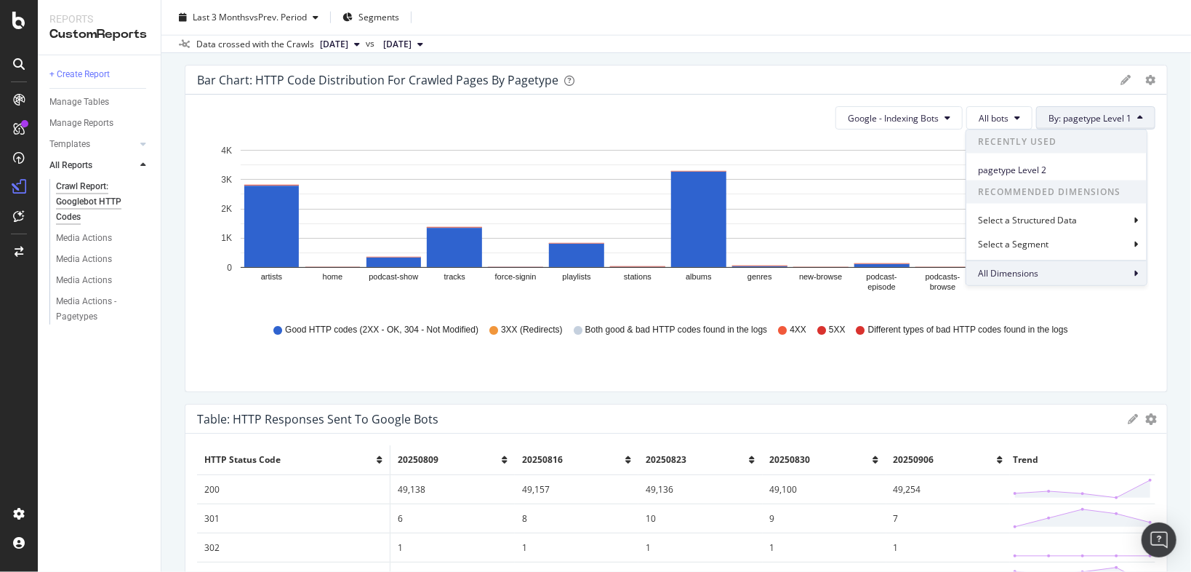
click at [1031, 273] on span "All Dimensions" at bounding box center [1008, 273] width 60 height 12
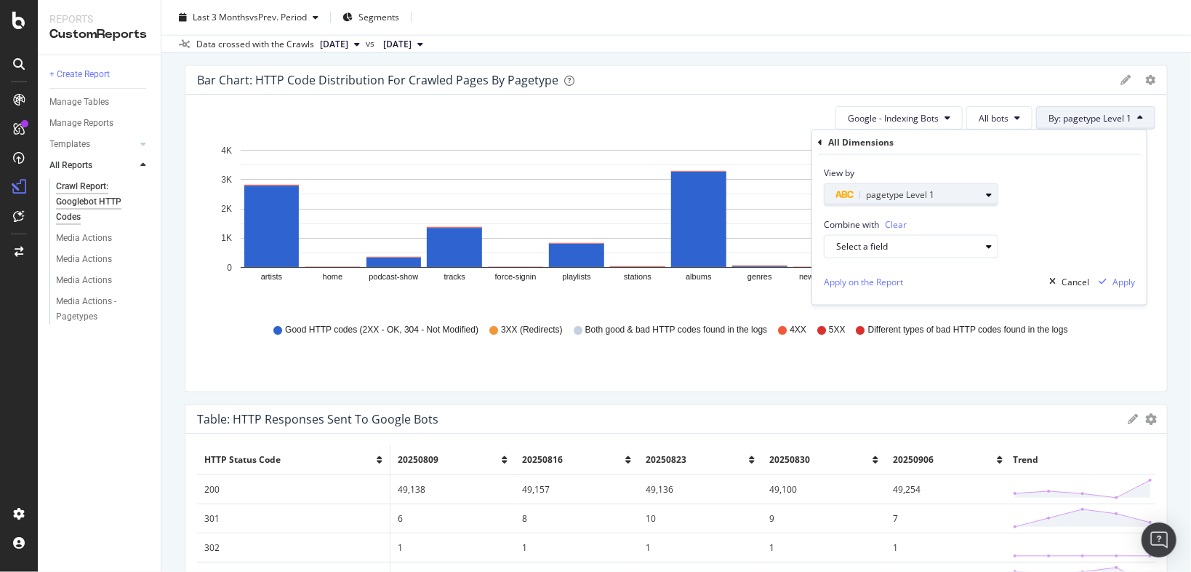
click at [948, 197] on div "pagetype Level 1" at bounding box center [908, 194] width 144 height 17
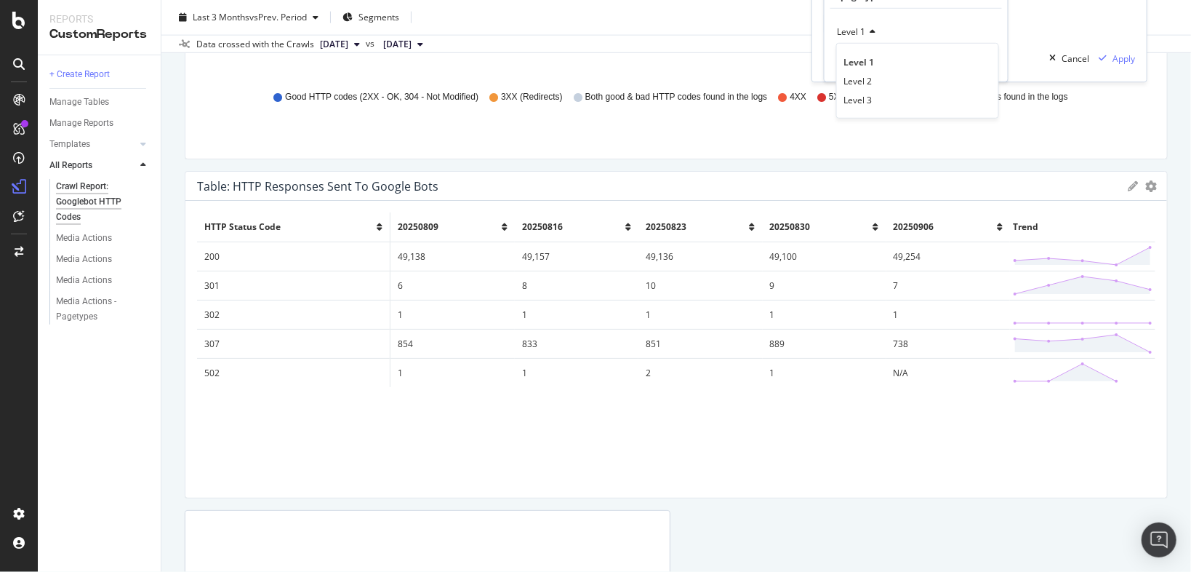
scroll to position [756, 0]
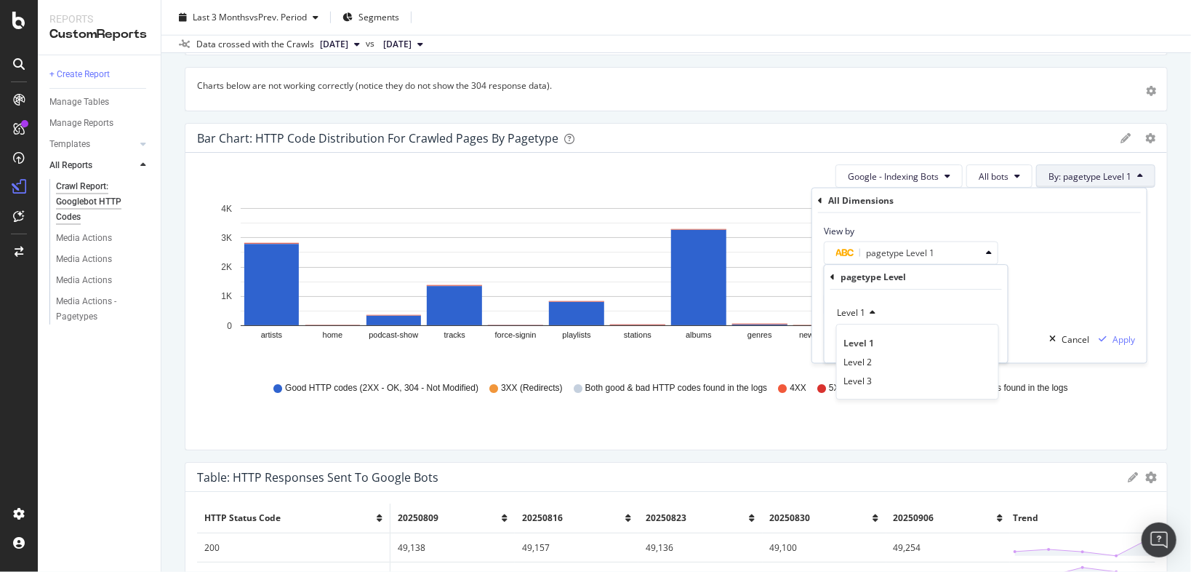
click at [1055, 247] on div "View by pagetype Level 1 pagetype Level Level 1 Level 1 Level 2 Level 3 Validate" at bounding box center [979, 239] width 335 height 52
click at [849, 197] on div "All Dimensions" at bounding box center [860, 200] width 65 height 12
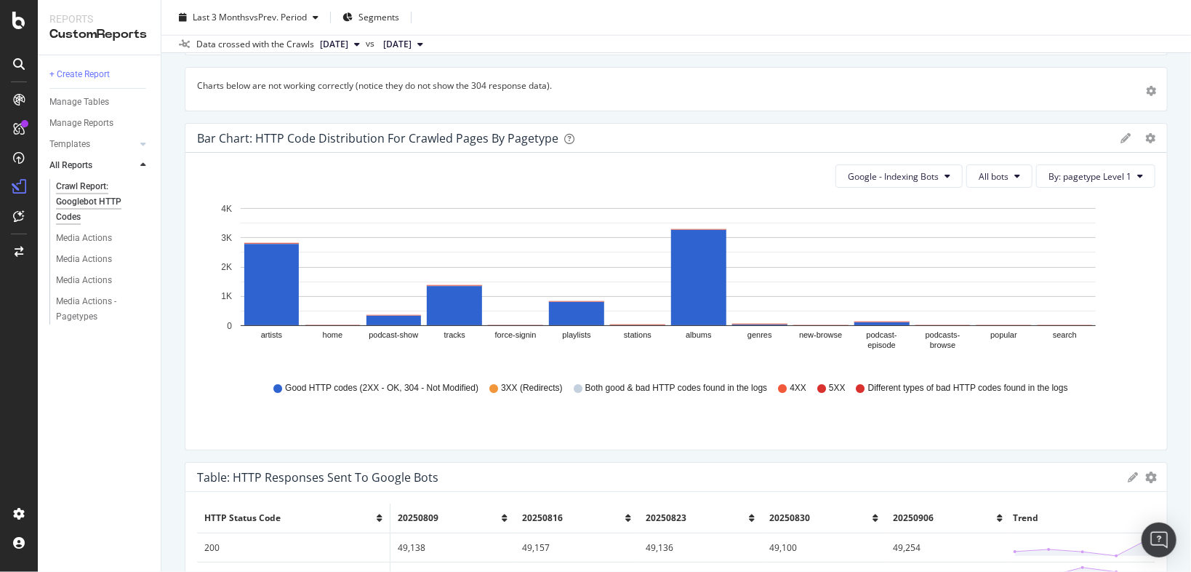
click at [1023, 121] on div "Trendline: 304 Not Modified responses received by Google Bots Compare periods W…" at bounding box center [676, 240] width 983 height 1703
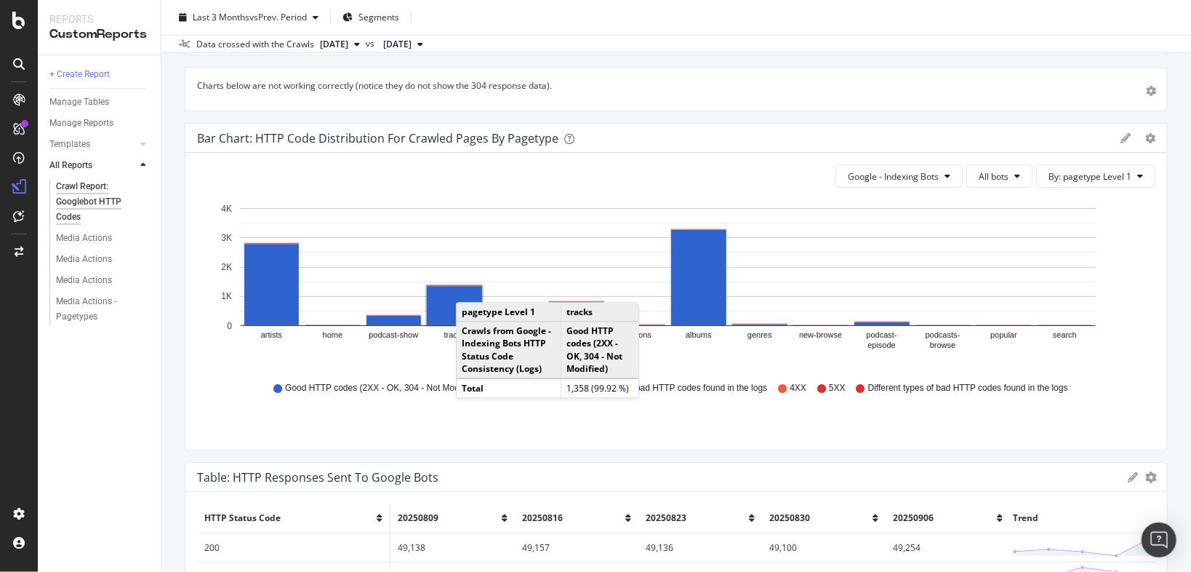
click at [471, 287] on rect "A chart." at bounding box center [454, 305] width 55 height 39
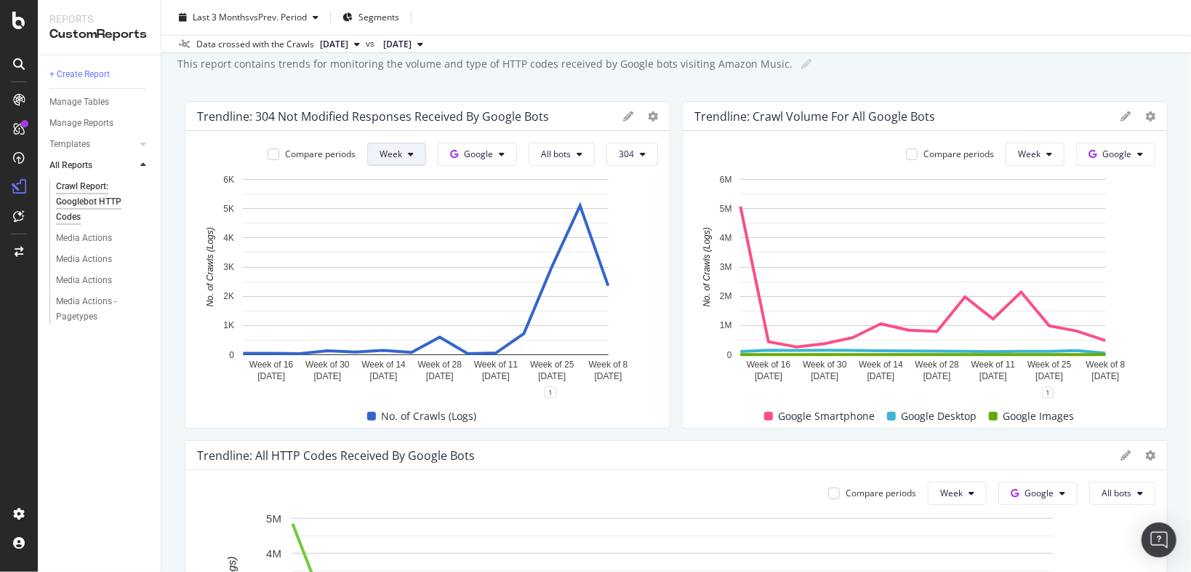
scroll to position [0, 0]
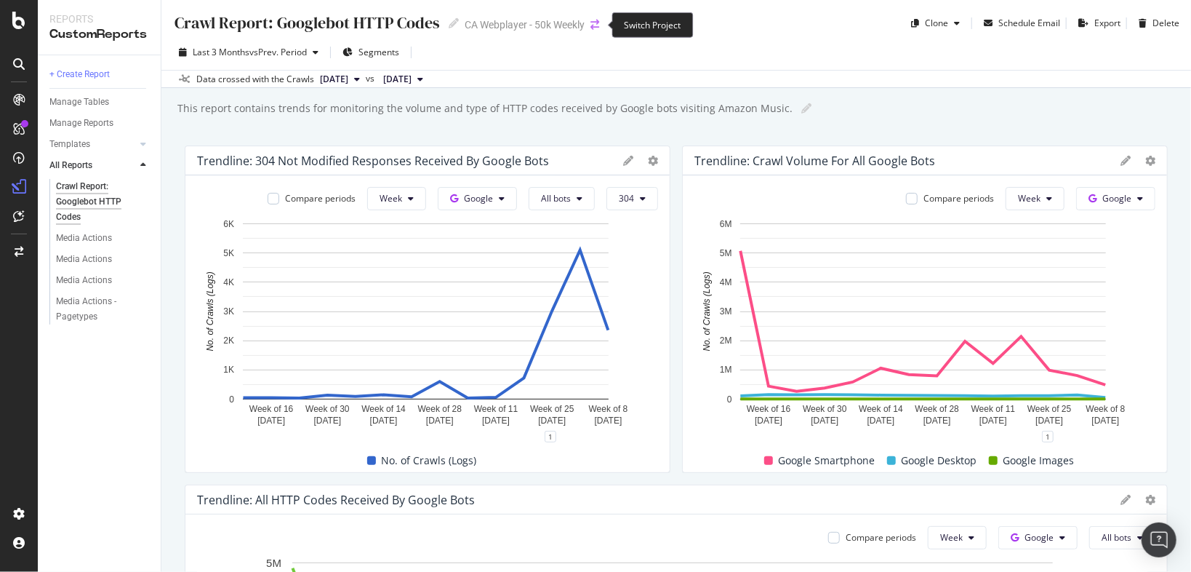
click at [593, 21] on icon "arrow-right-arrow-left" at bounding box center [595, 25] width 9 height 10
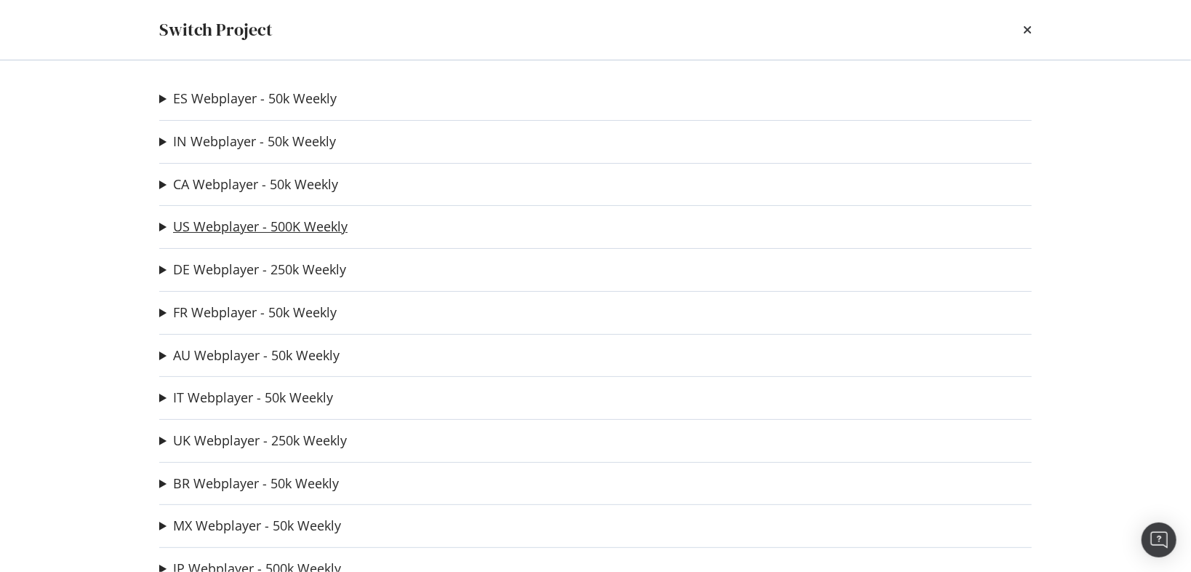
click at [207, 234] on link "US Webplayer - 500K Weekly" at bounding box center [260, 226] width 175 height 15
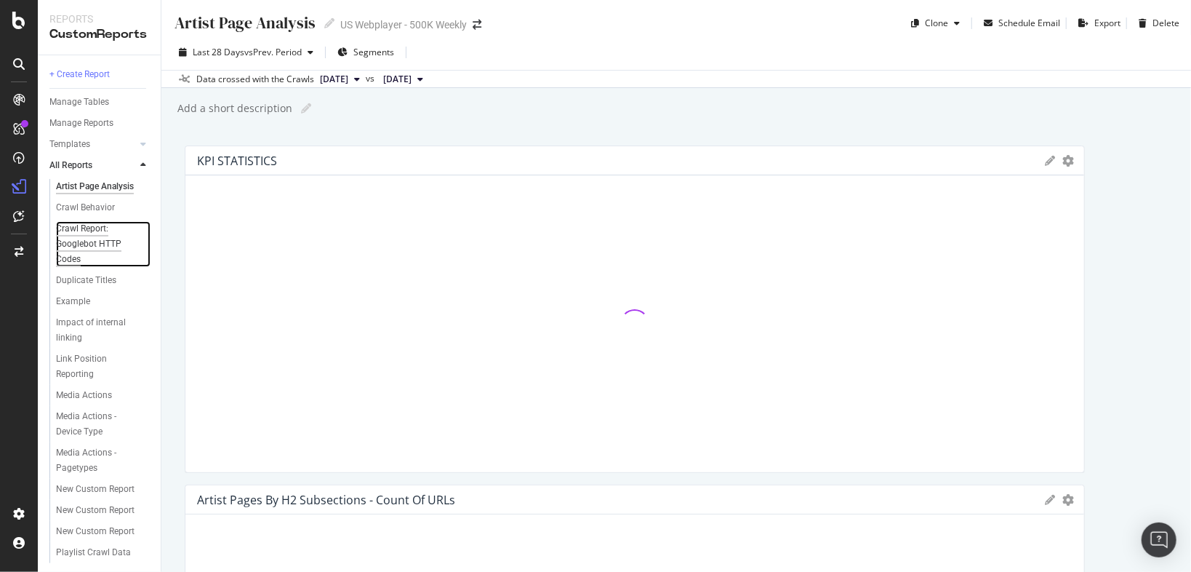
click at [105, 255] on div "Crawl Report: Googlebot HTTP Codes" at bounding box center [99, 244] width 86 height 46
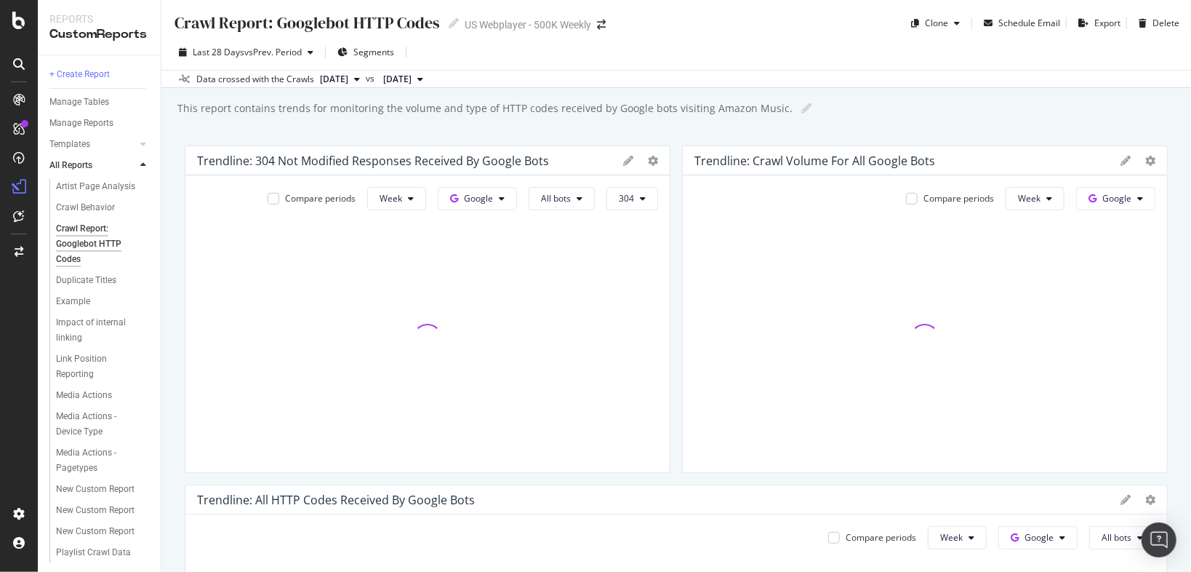
drag, startPoint x: 70, startPoint y: 252, endPoint x: 189, endPoint y: 134, distance: 167.7
click at [189, 134] on div "Crawl Report: Googlebot HTTP Codes Crawl Report: Googlebot HTTP Codes US Webpla…" at bounding box center [676, 286] width 1030 height 572
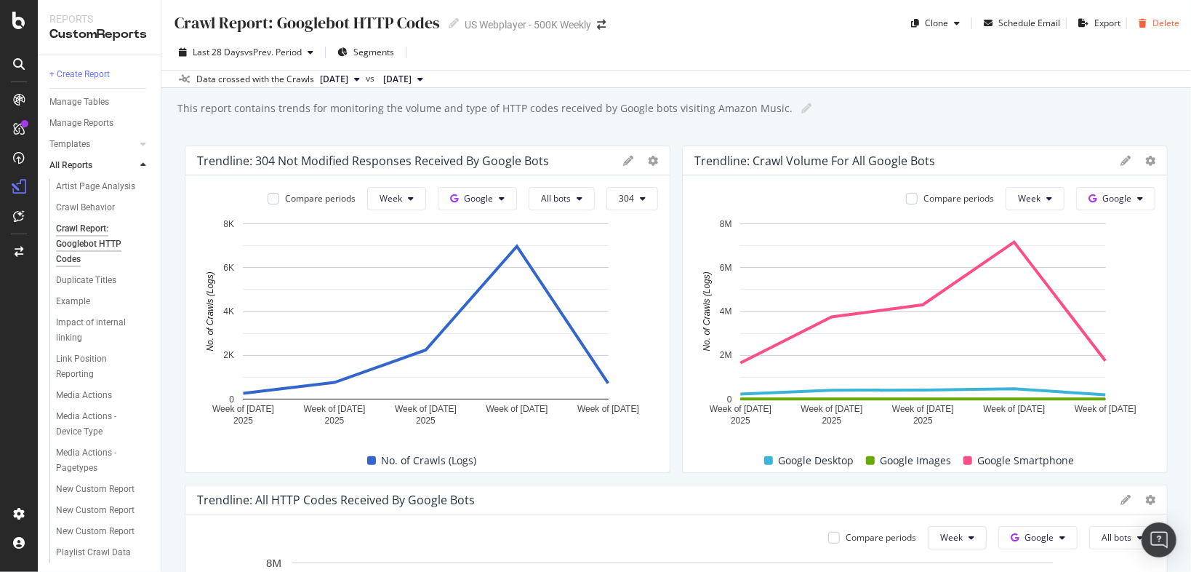
click at [1146, 15] on div "Delete" at bounding box center [1156, 23] width 47 height 22
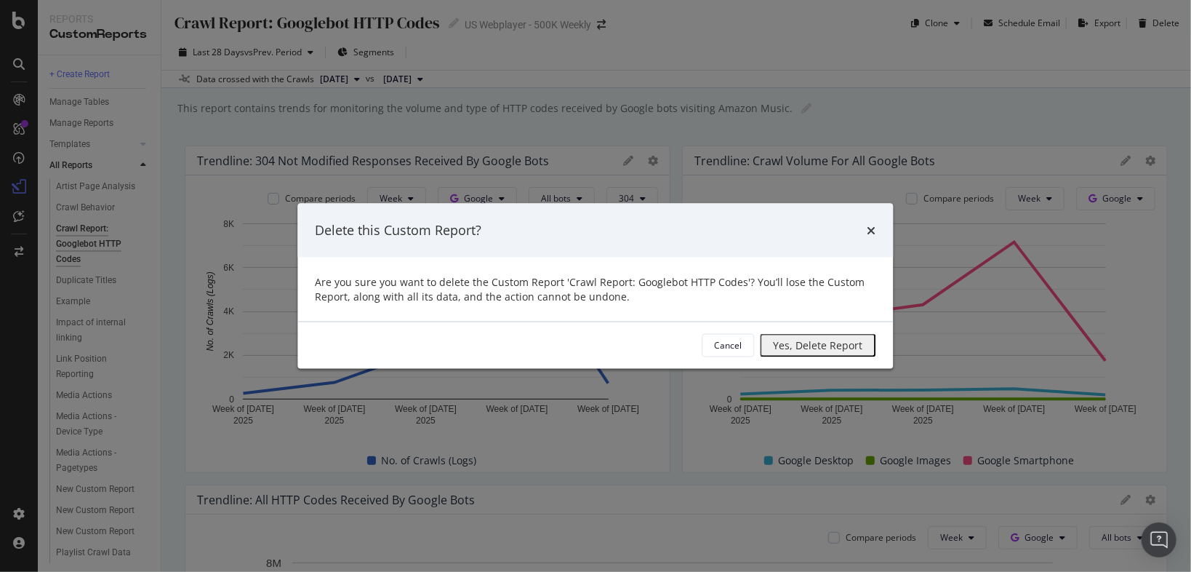
click at [774, 351] on div "Yes, Delete Report" at bounding box center [818, 345] width 89 height 12
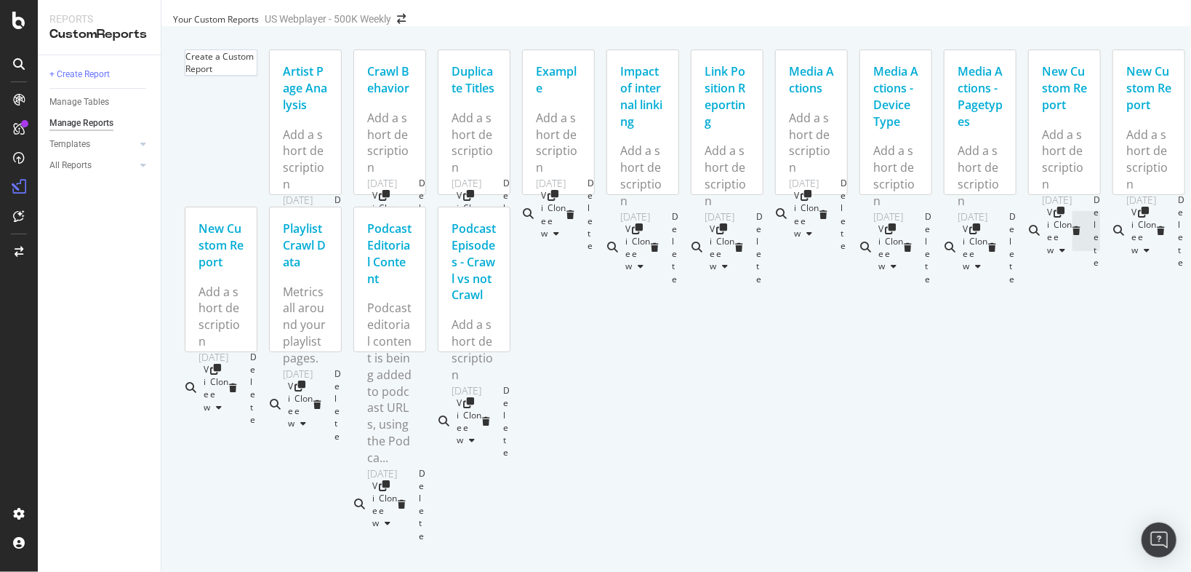
click at [1073, 251] on div "Delete" at bounding box center [1087, 231] width 28 height 40
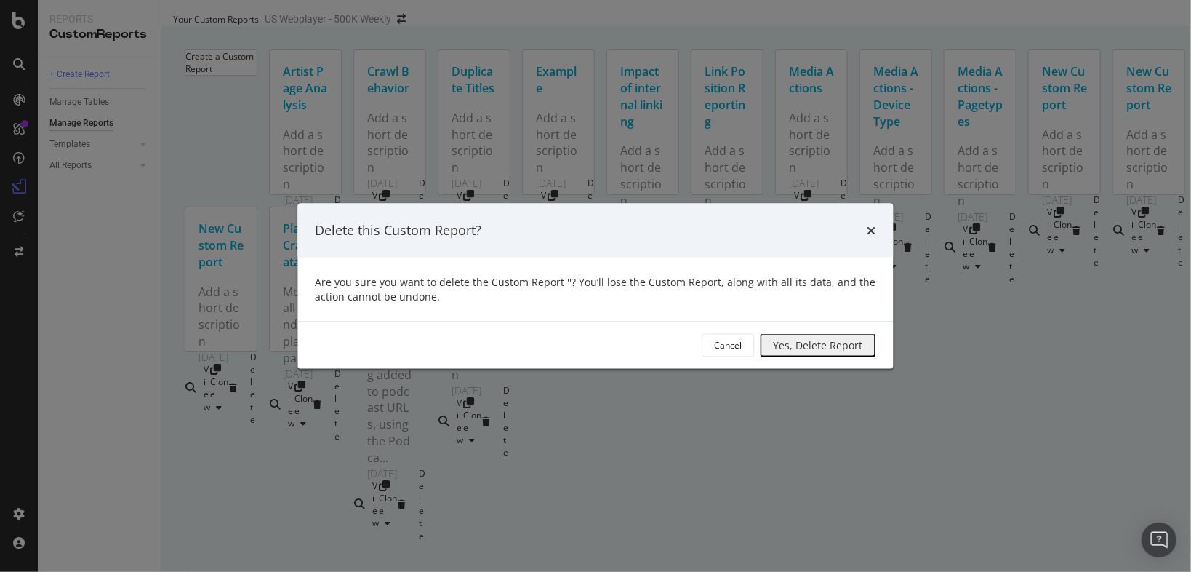
click at [774, 354] on div "Yes, Delete Report" at bounding box center [818, 344] width 89 height 19
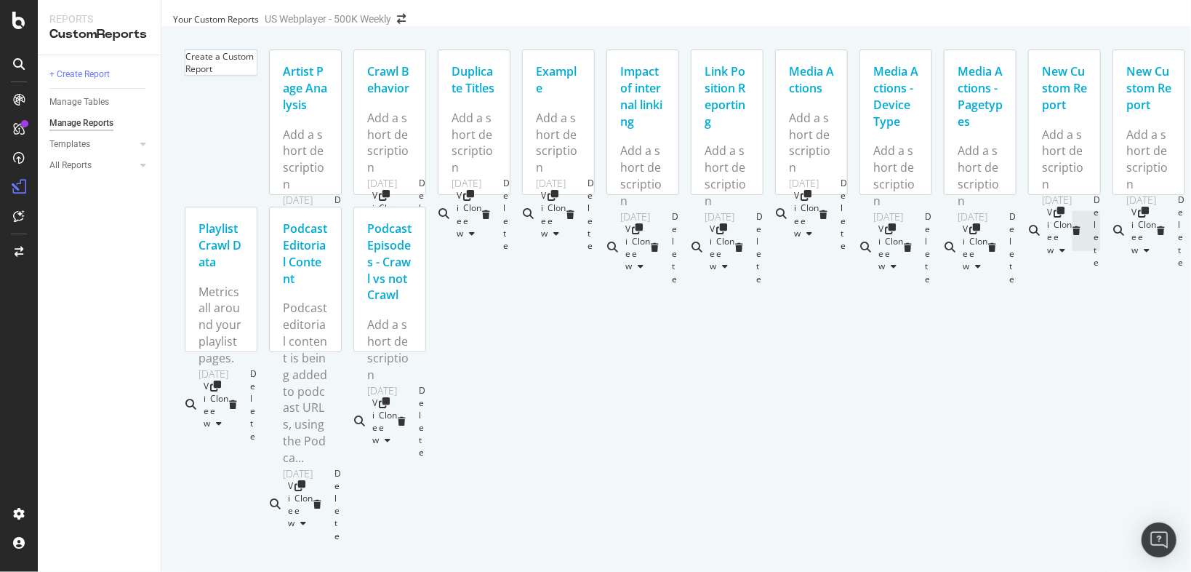
click at [1073, 251] on div "Delete" at bounding box center [1087, 231] width 28 height 40
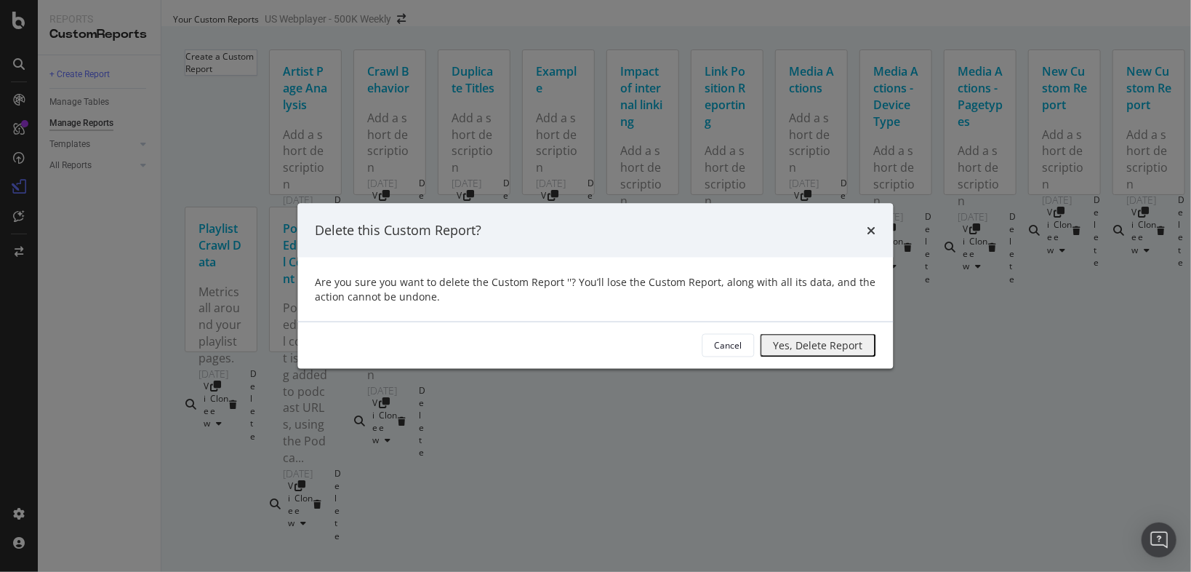
click at [774, 344] on div "Yes, Delete Report" at bounding box center [818, 345] width 89 height 12
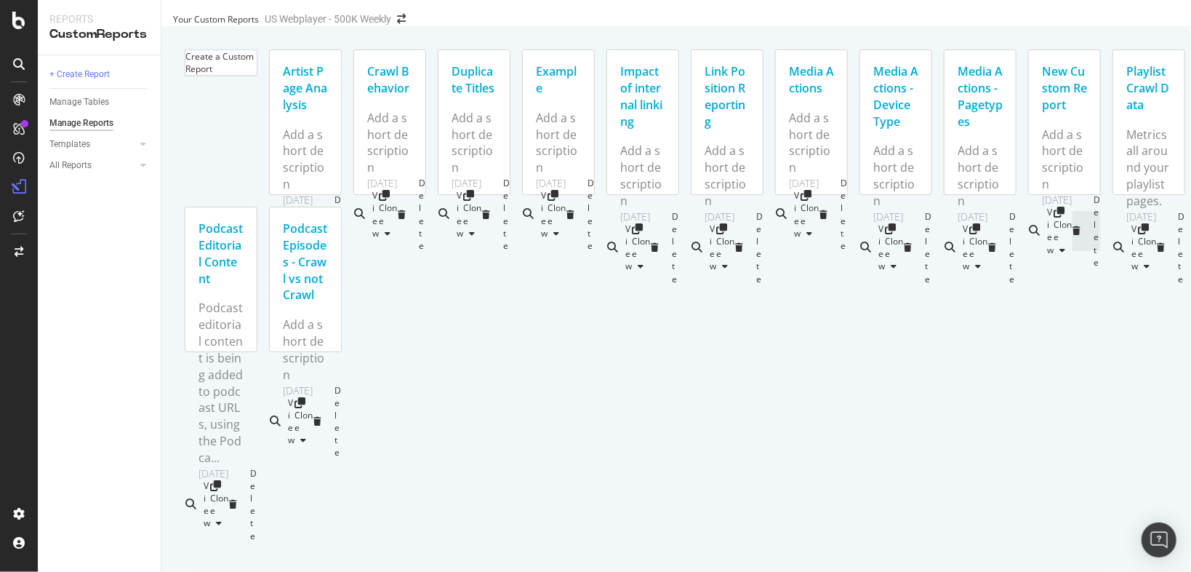
click at [1073, 251] on div "Delete" at bounding box center [1087, 231] width 28 height 40
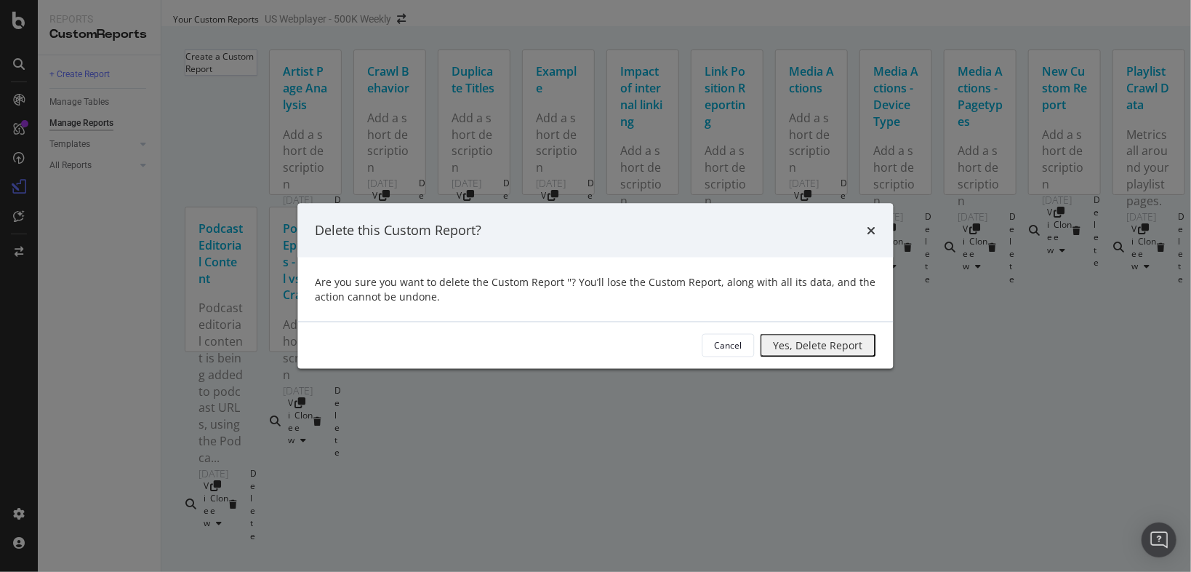
click at [759, 332] on div "Cancel Yes, Delete Report" at bounding box center [596, 344] width 596 height 47
click at [774, 350] on div "Yes, Delete Report" at bounding box center [818, 345] width 89 height 12
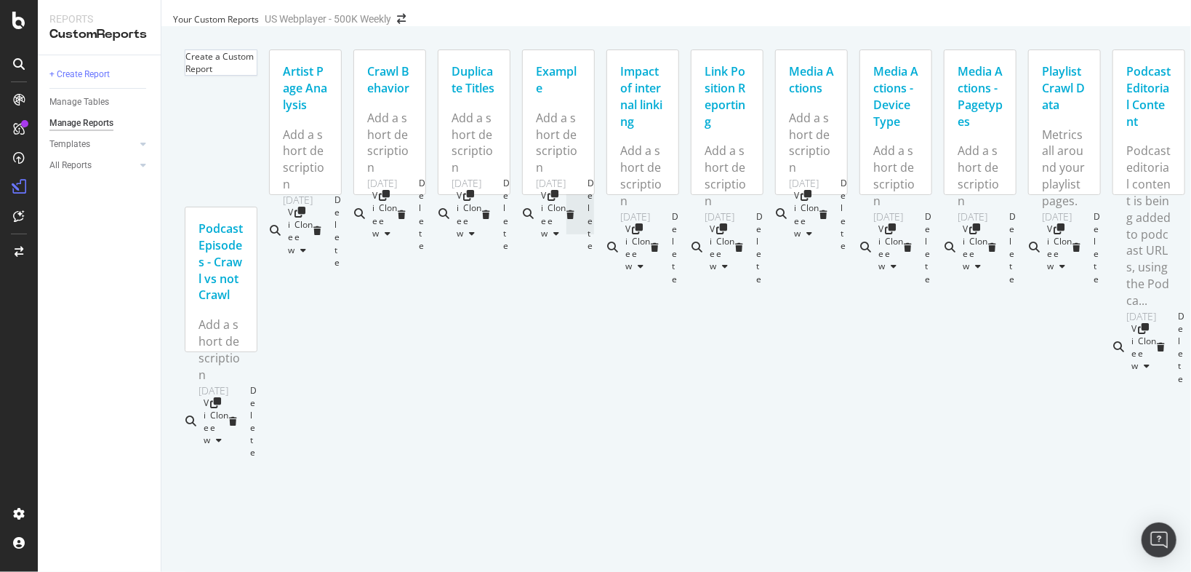
click at [567, 234] on div "Delete" at bounding box center [581, 214] width 28 height 40
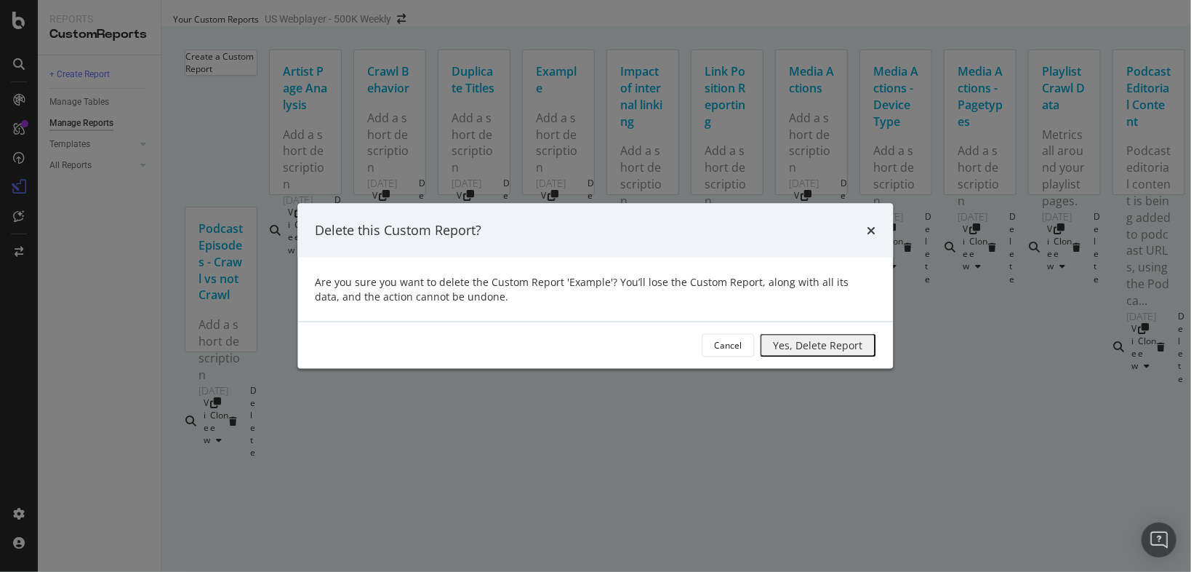
click at [774, 347] on div "Yes, Delete Report" at bounding box center [818, 345] width 89 height 12
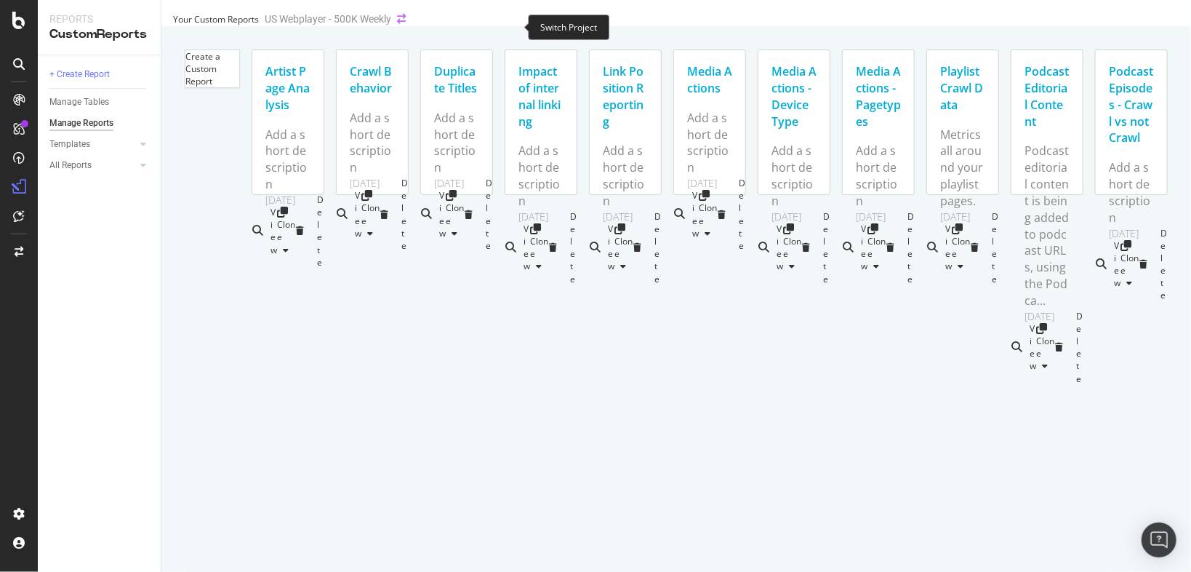
click at [406, 24] on icon "arrow-right-arrow-left" at bounding box center [401, 19] width 9 height 10
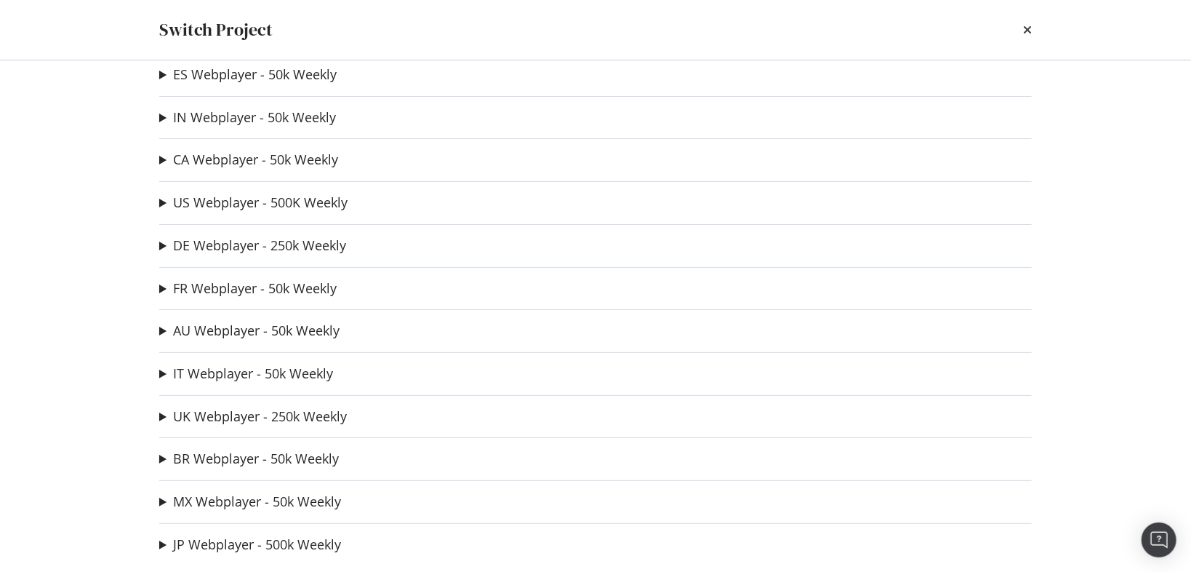
scroll to position [33, 0]
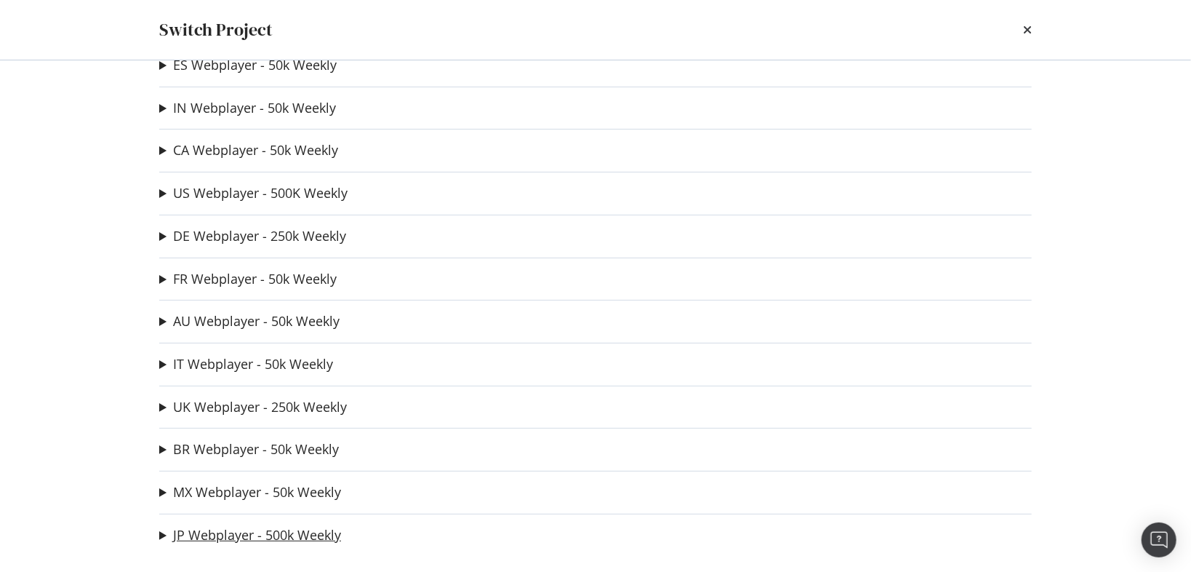
click at [262, 536] on link "JP Webplayer - 500k Weekly" at bounding box center [257, 534] width 168 height 15
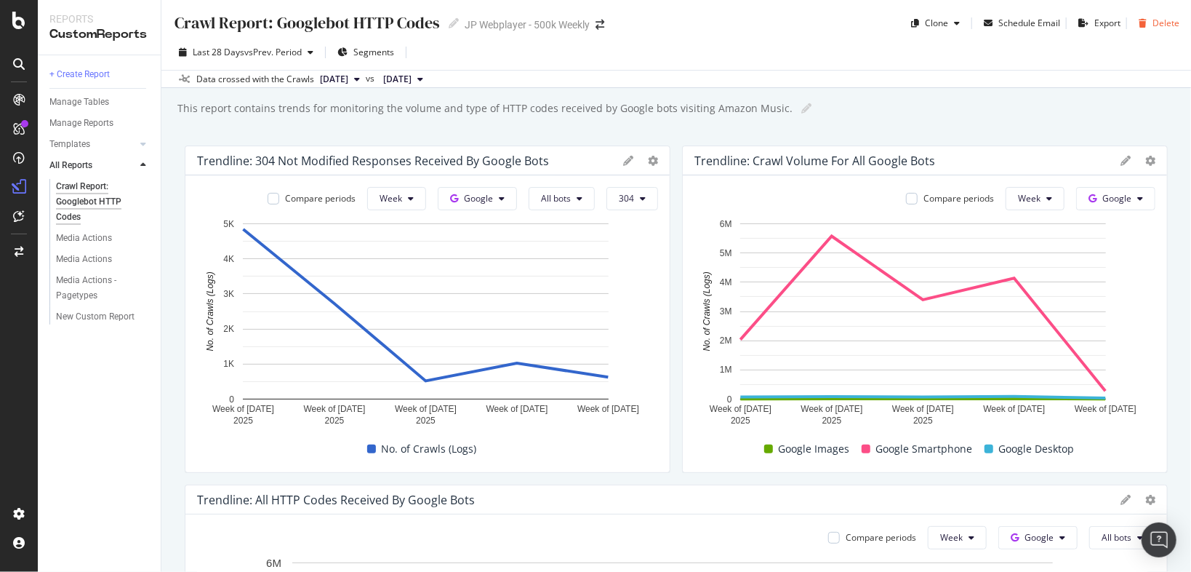
click at [1156, 22] on div "Delete" at bounding box center [1166, 23] width 27 height 12
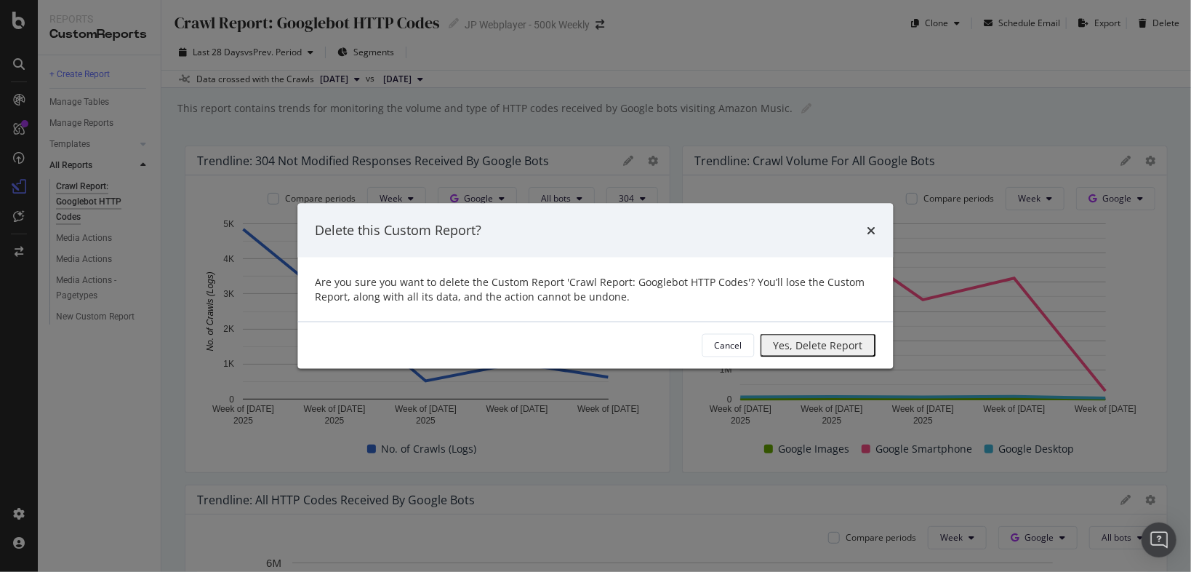
click at [777, 351] on div "Yes, Delete Report" at bounding box center [818, 345] width 89 height 12
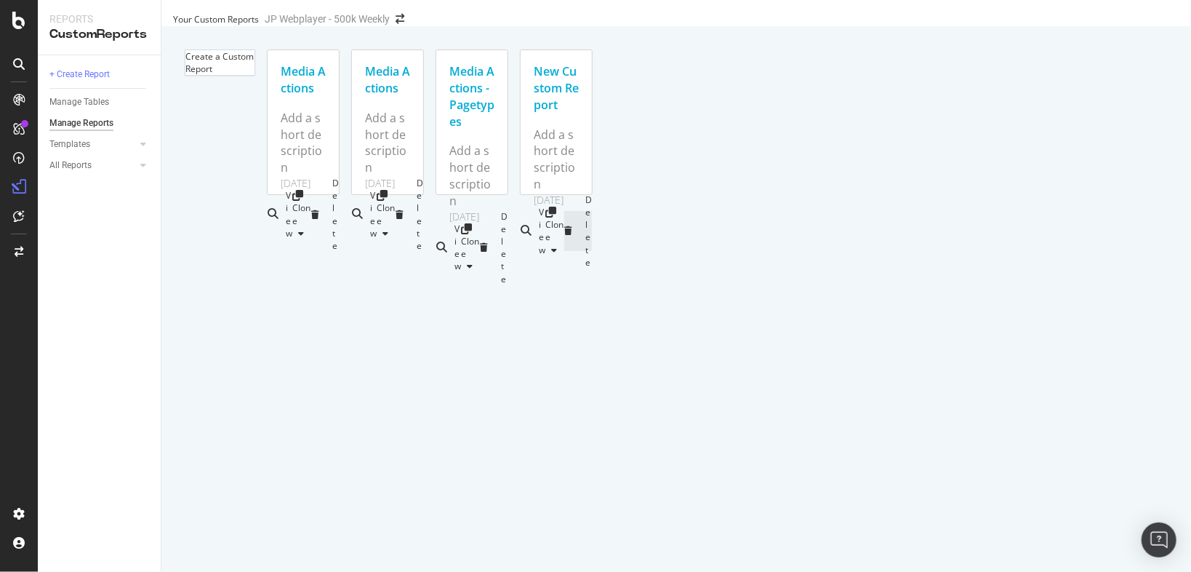
click at [564, 235] on div at bounding box center [571, 230] width 15 height 9
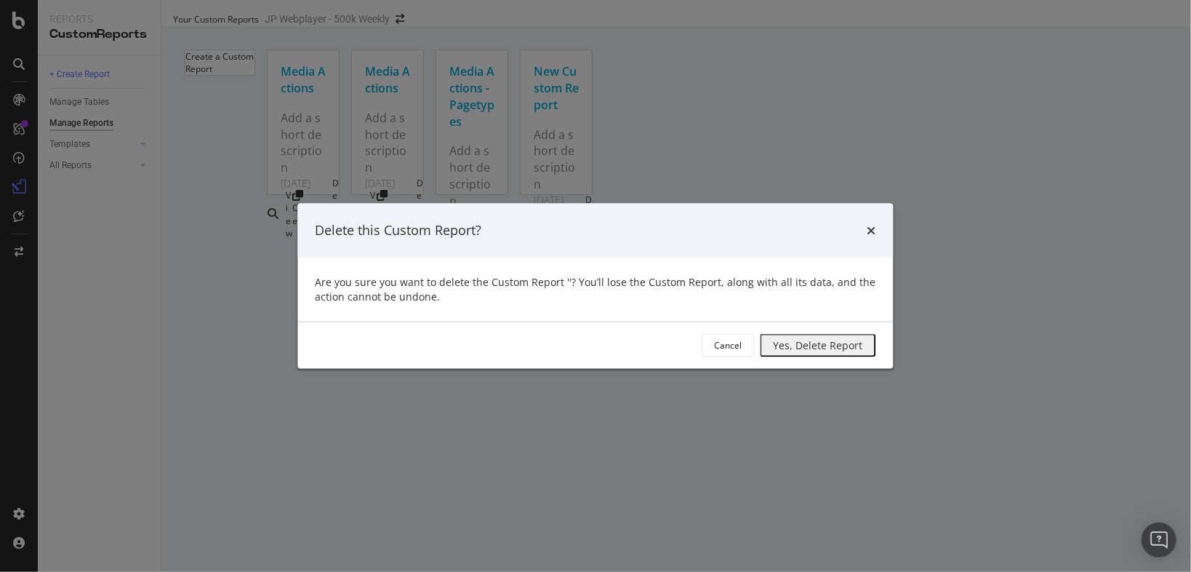
click at [774, 345] on div "Yes, Delete Report" at bounding box center [818, 345] width 89 height 12
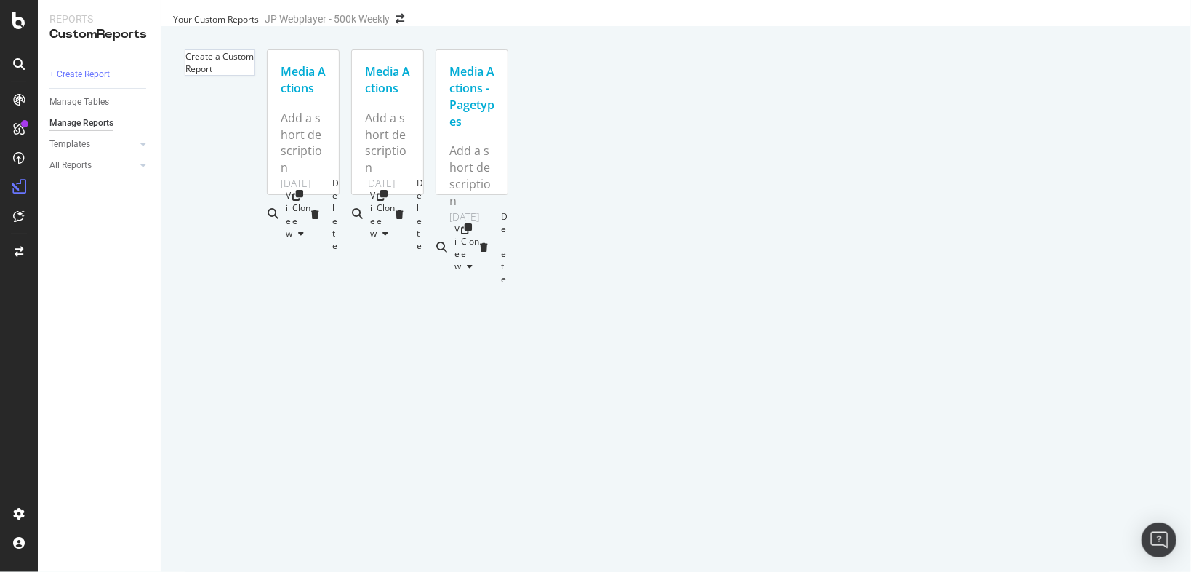
click at [390, 26] on div "JP Webplayer - 500k Weekly" at bounding box center [327, 19] width 125 height 15
click at [410, 24] on span at bounding box center [400, 19] width 20 height 10
click at [404, 24] on icon "arrow-right-arrow-left" at bounding box center [400, 19] width 9 height 10
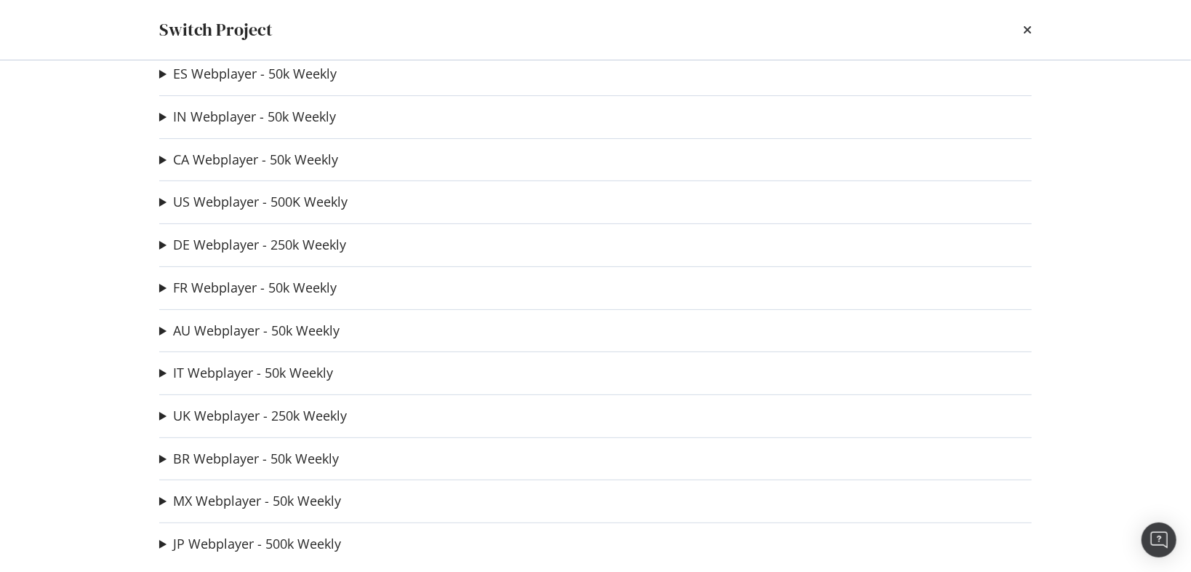
scroll to position [33, 0]
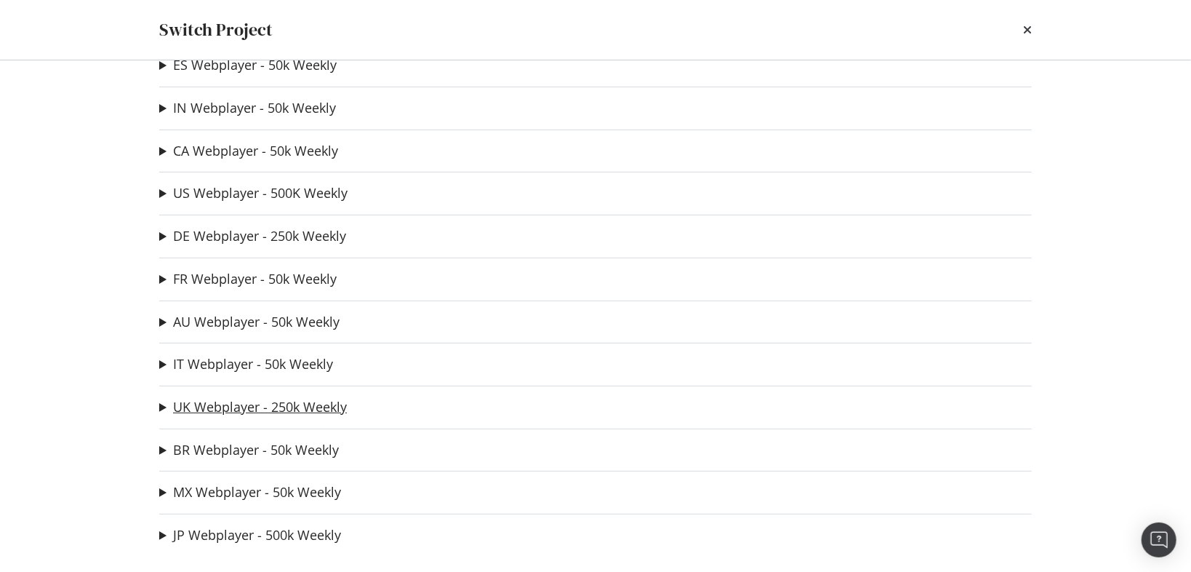
click at [263, 404] on link "UK Webplayer - 250k Weekly" at bounding box center [260, 406] width 174 height 15
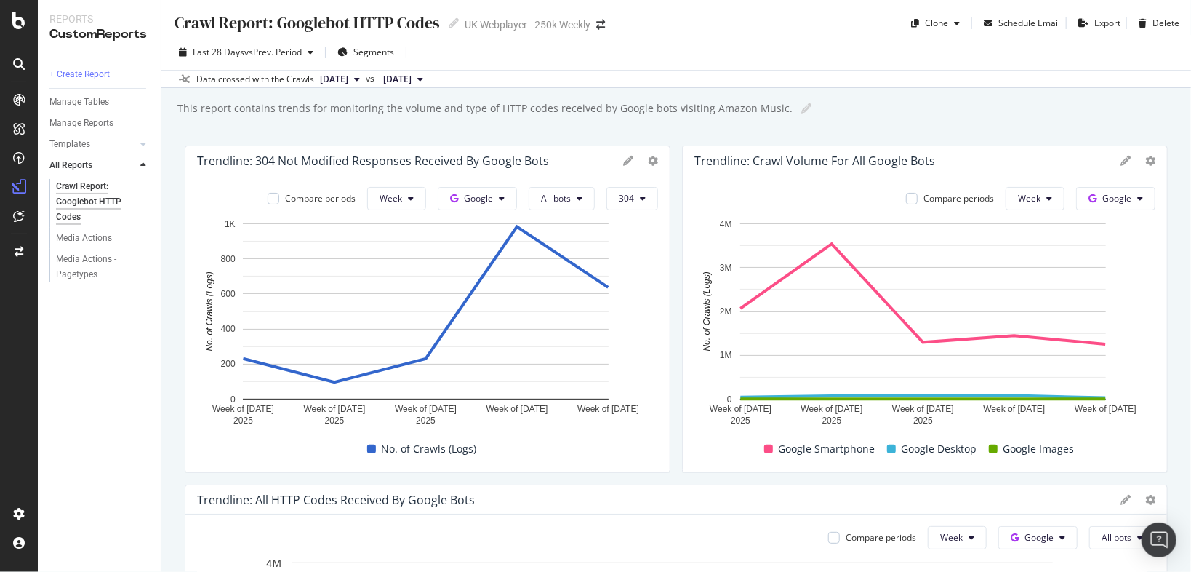
click at [893, 124] on div "Crawl Report: Googlebot HTTP Codes Crawl Report: Googlebot HTTP Codes UK Webpla…" at bounding box center [676, 286] width 1030 height 572
click at [1149, 16] on div "Delete" at bounding box center [1156, 23] width 47 height 22
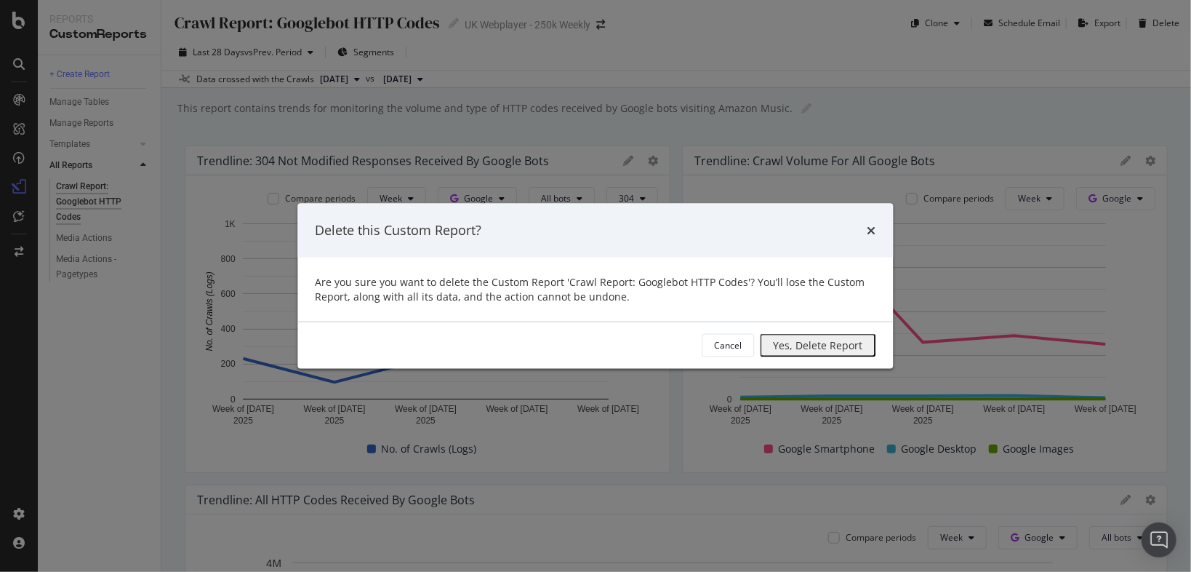
click at [774, 351] on div "Yes, Delete Report" at bounding box center [818, 345] width 89 height 12
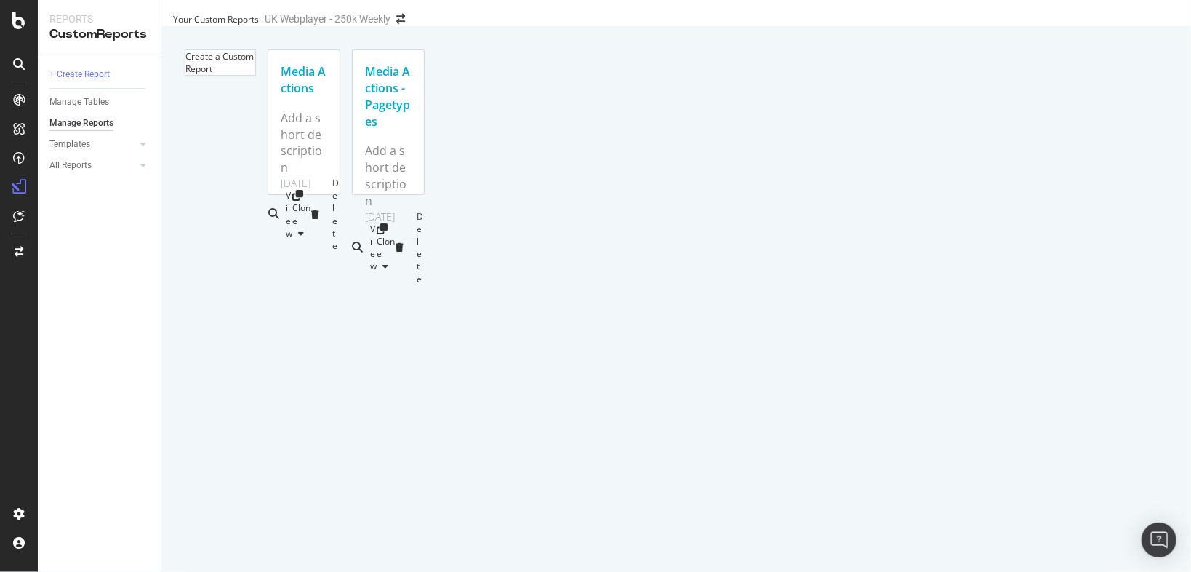
click at [420, 17] on div "Your Custom Reports UK Webplayer - 250k Weekly" at bounding box center [296, 19] width 247 height 15
click at [405, 24] on icon "arrow-right-arrow-left" at bounding box center [400, 19] width 9 height 10
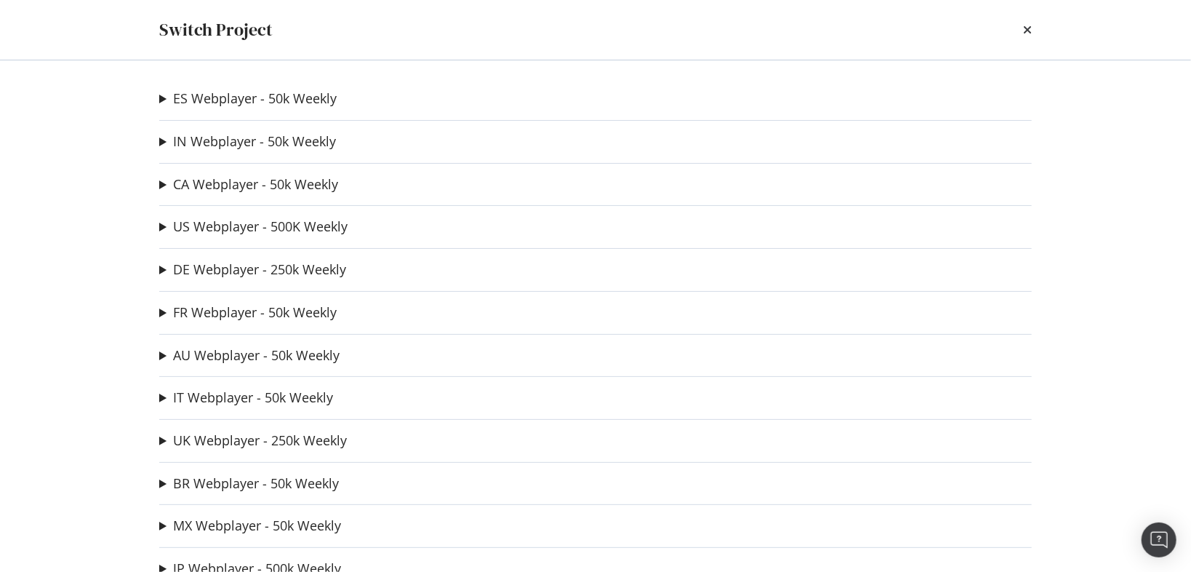
scroll to position [33, 0]
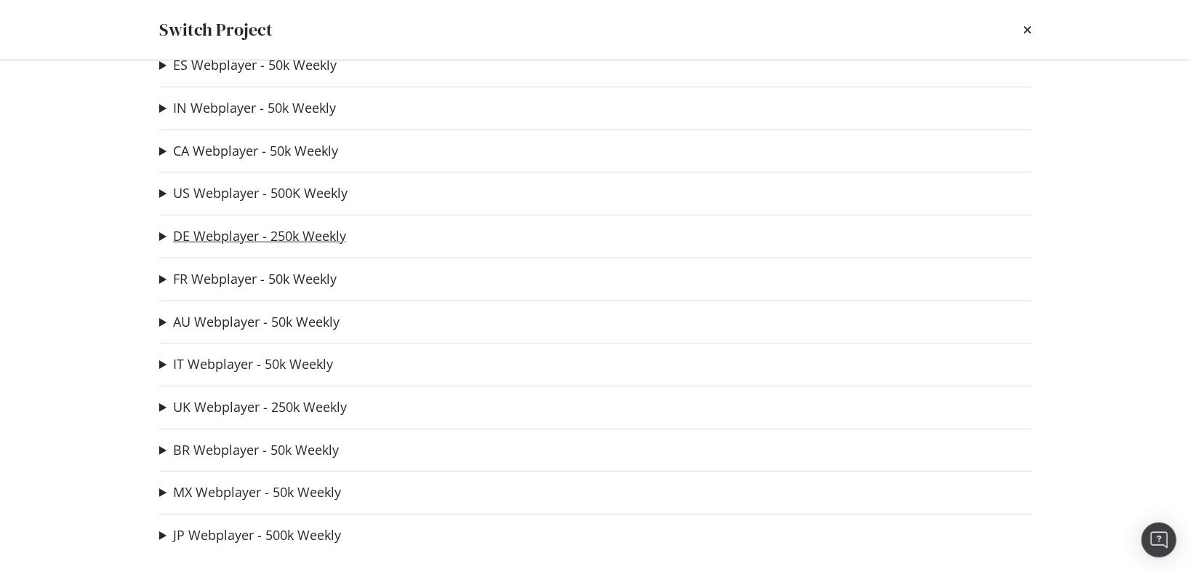
click at [239, 232] on link "DE Webplayer - 250k Weekly" at bounding box center [259, 235] width 173 height 15
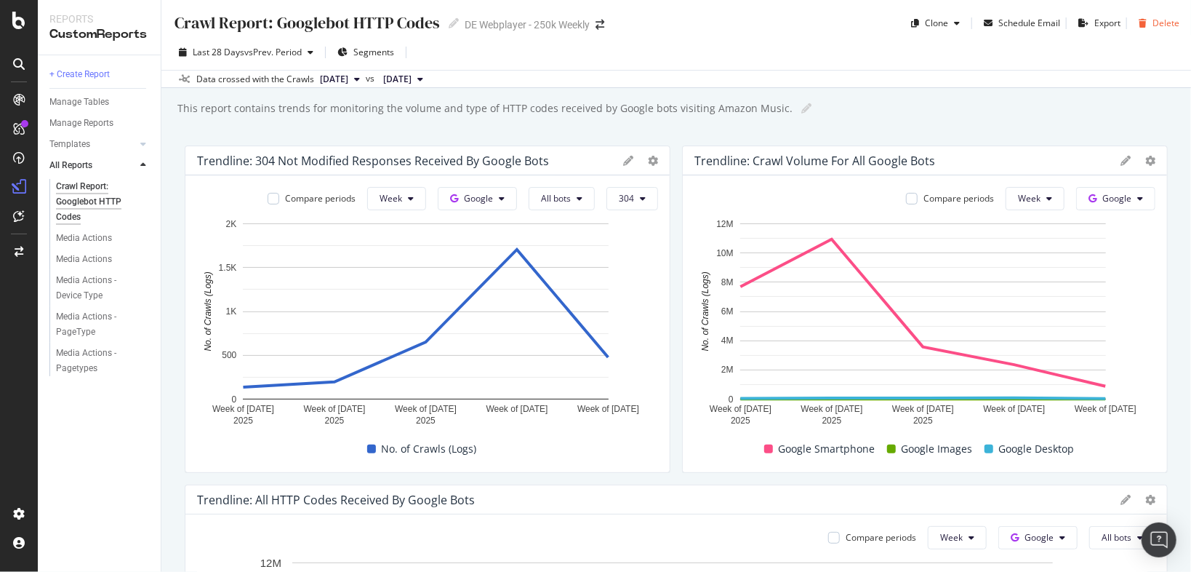
click at [1139, 22] on icon "button" at bounding box center [1143, 23] width 8 height 9
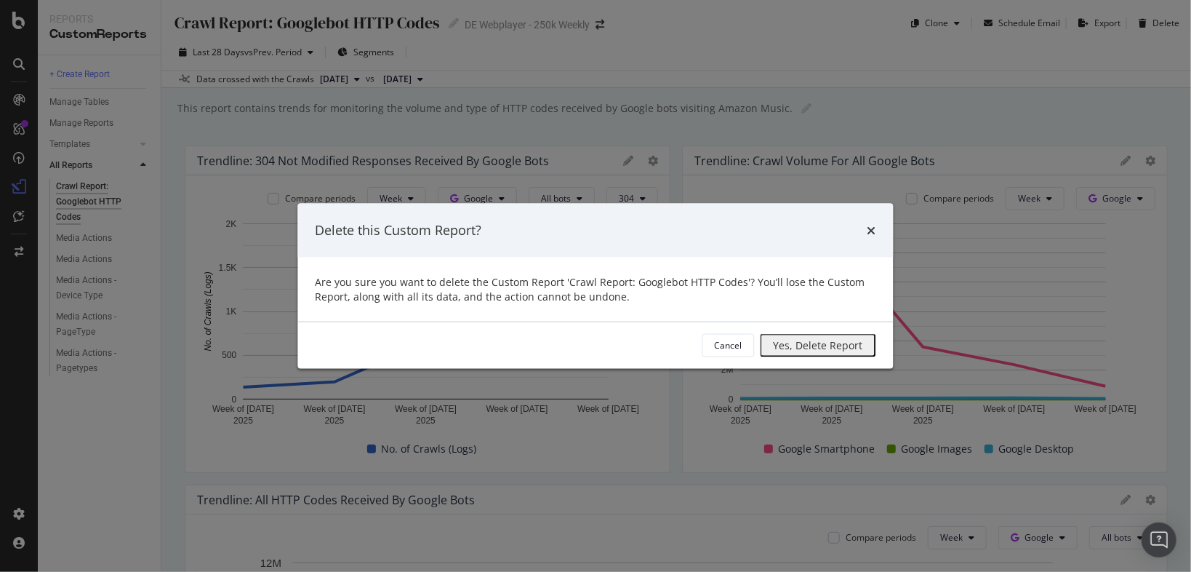
click at [774, 351] on div "Yes, Delete Report" at bounding box center [818, 345] width 89 height 12
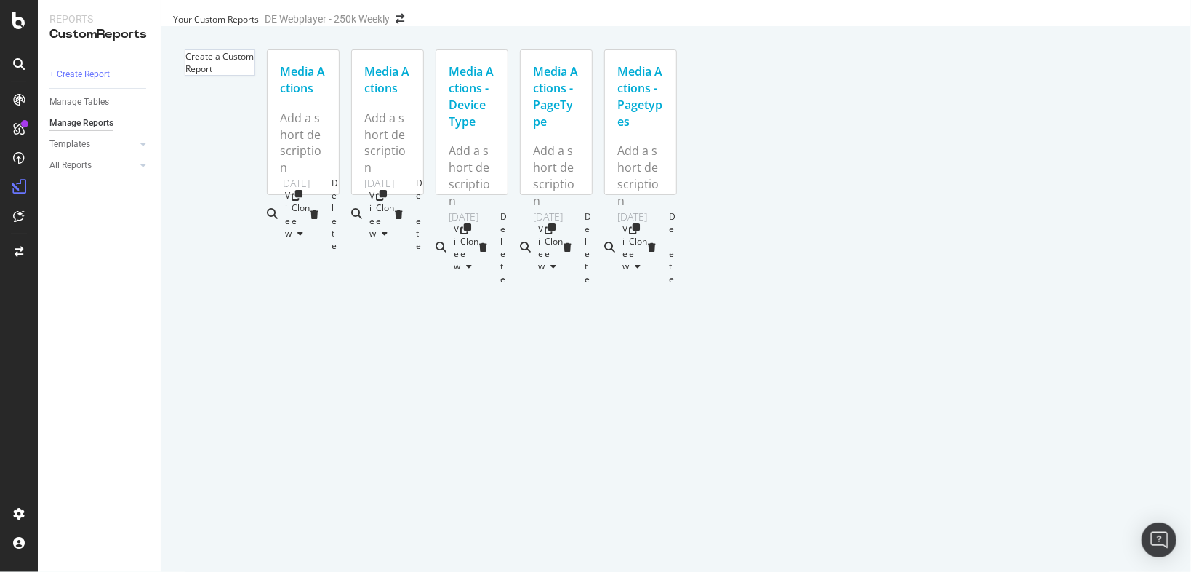
click at [390, 23] on div "DE Webplayer - 250k Weekly" at bounding box center [327, 19] width 125 height 15
click at [404, 24] on icon "arrow-right-arrow-left" at bounding box center [400, 19] width 9 height 10
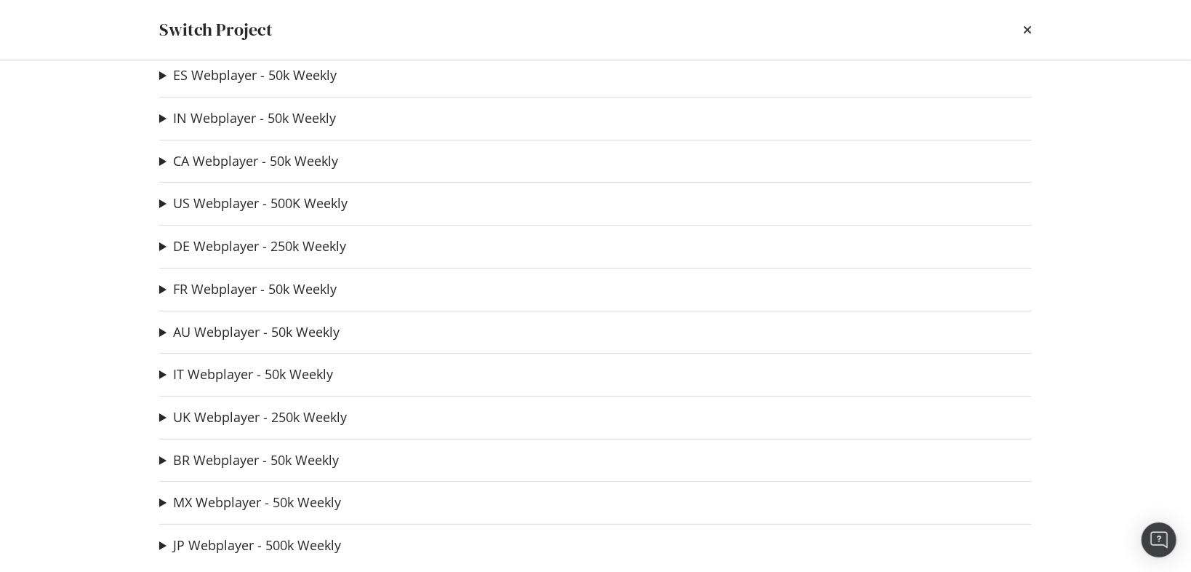
scroll to position [33, 0]
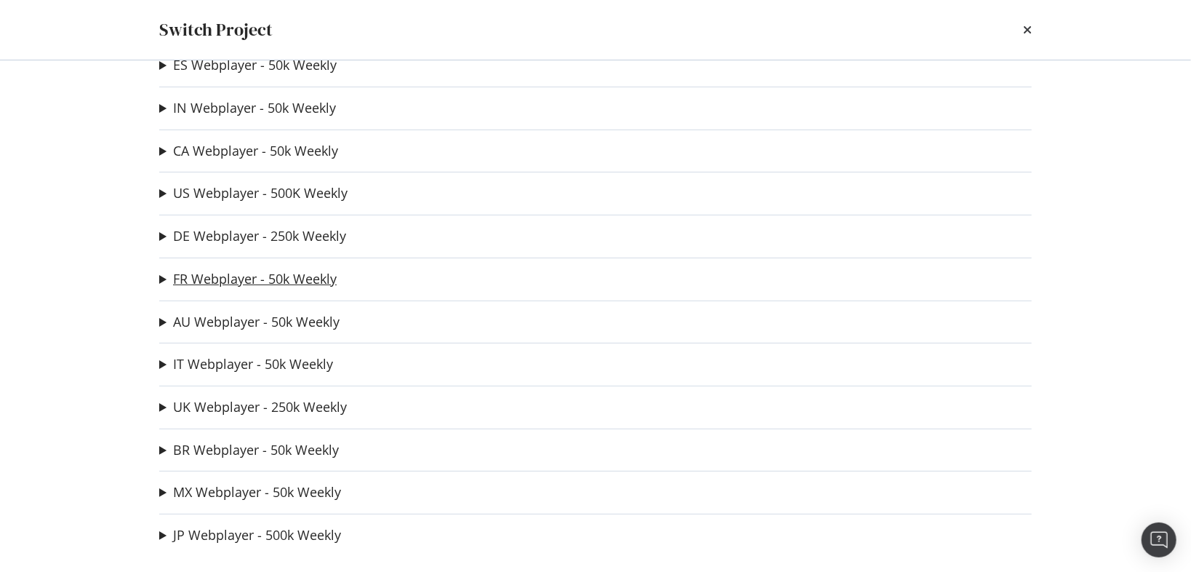
click at [262, 273] on link "FR Webplayer - 50k Weekly" at bounding box center [255, 278] width 164 height 15
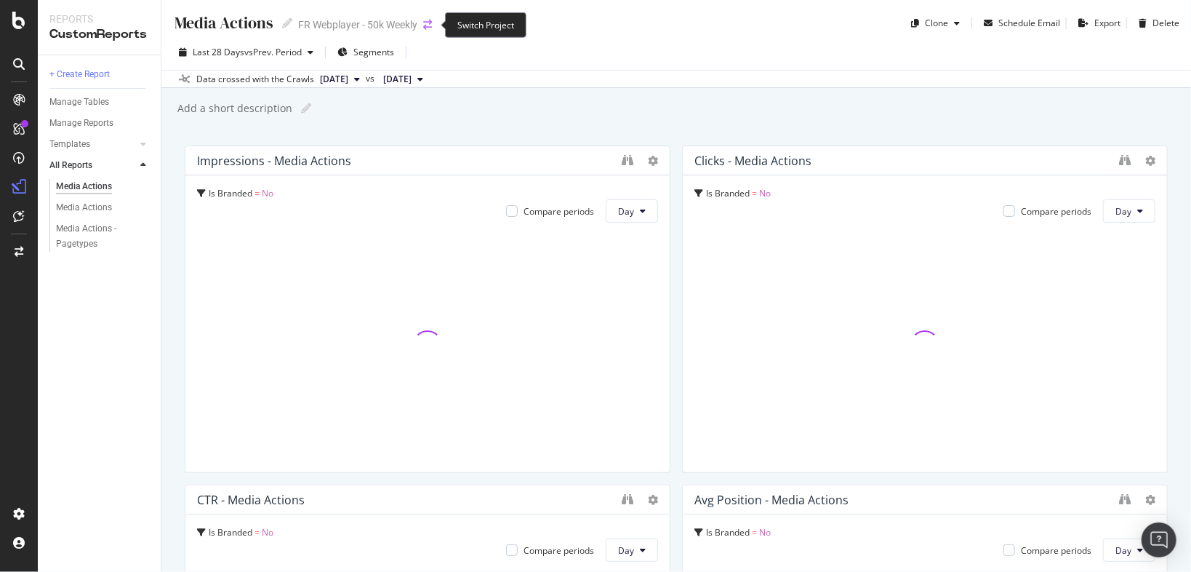
click at [426, 20] on icon "arrow-right-arrow-left" at bounding box center [427, 25] width 9 height 10
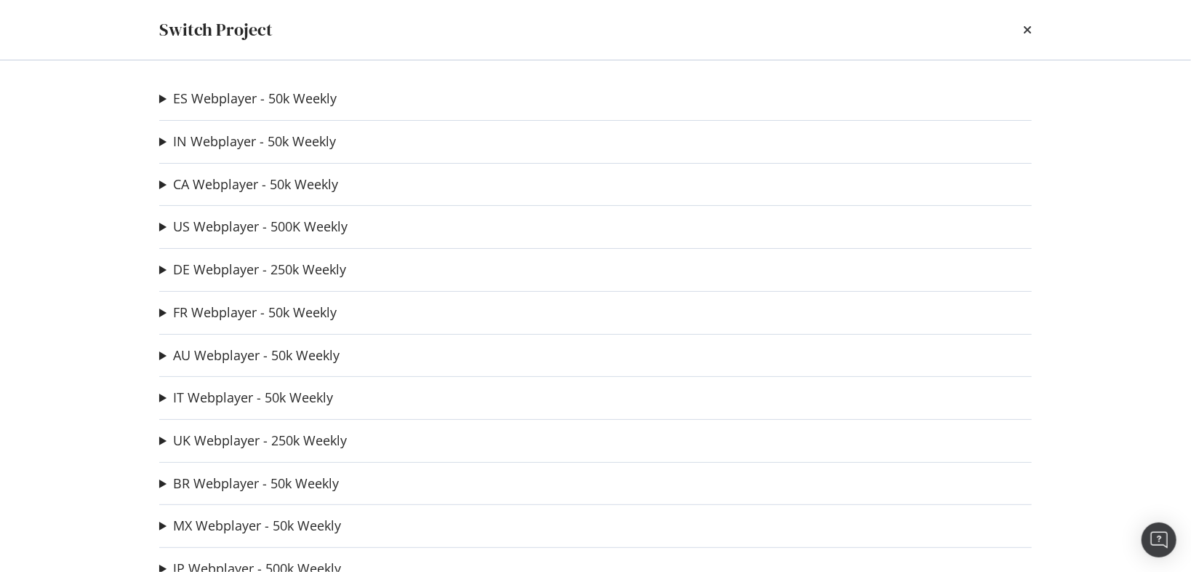
click at [259, 195] on div "ES Webplayer - 50k Weekly ES TDP Testing Ad-Hoc Project IN Webplayer - 50k Week…" at bounding box center [595, 315] width 931 height 511
click at [263, 177] on link "CA Webplayer - 50k Weekly" at bounding box center [255, 184] width 165 height 15
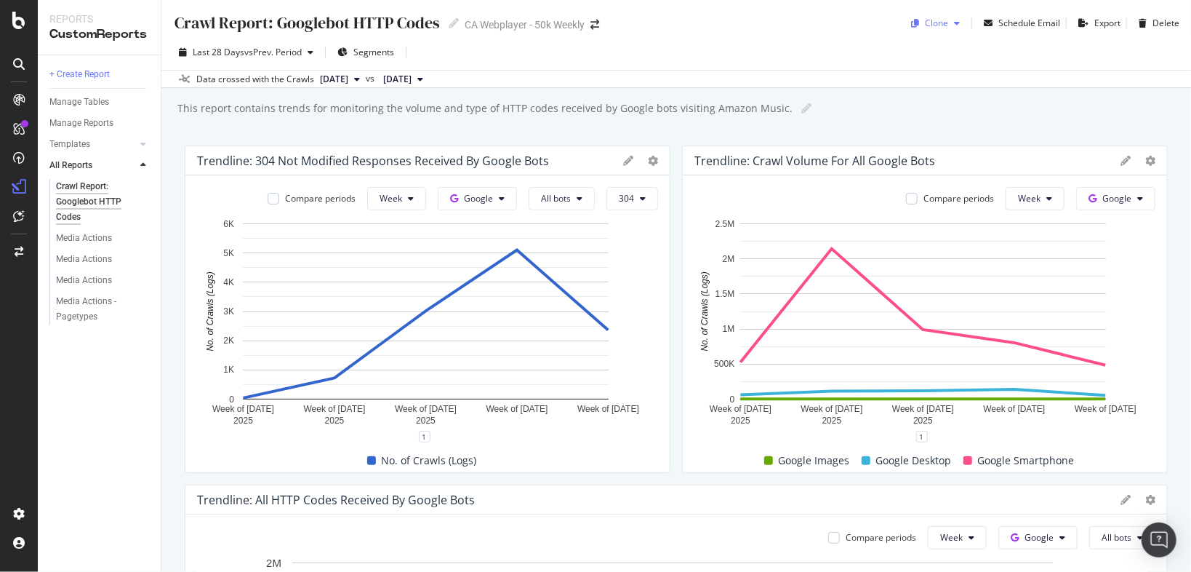
click at [948, 26] on div "button" at bounding box center [956, 23] width 17 height 9
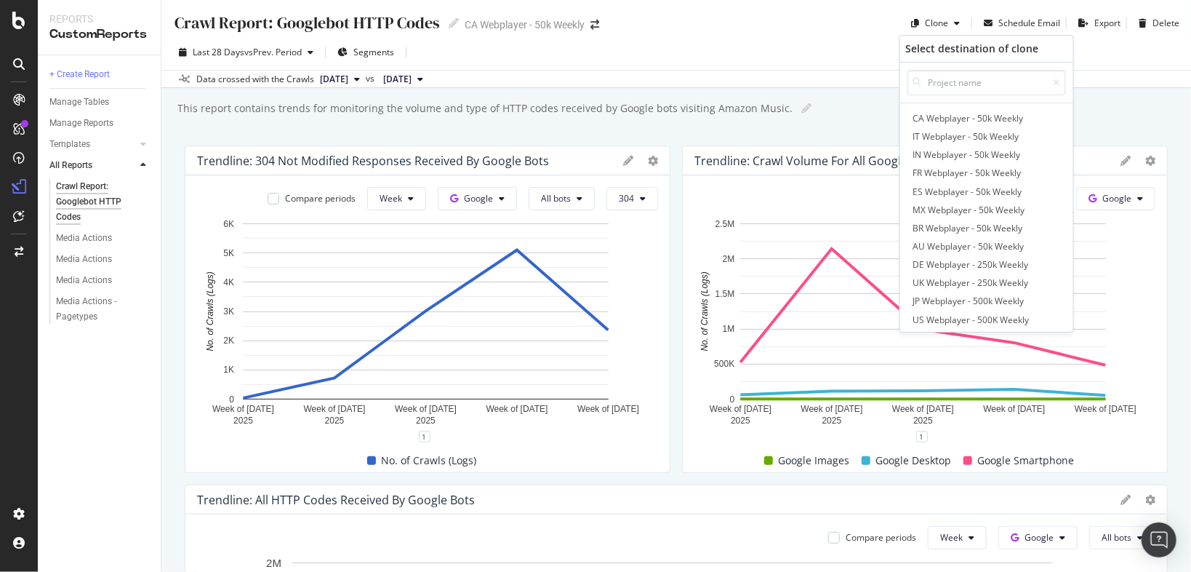
click at [697, 32] on div "Crawl Report: Googlebot HTTP Codes Crawl Report: Googlebot HTTP Codes CA Webpla…" at bounding box center [676, 17] width 1030 height 35
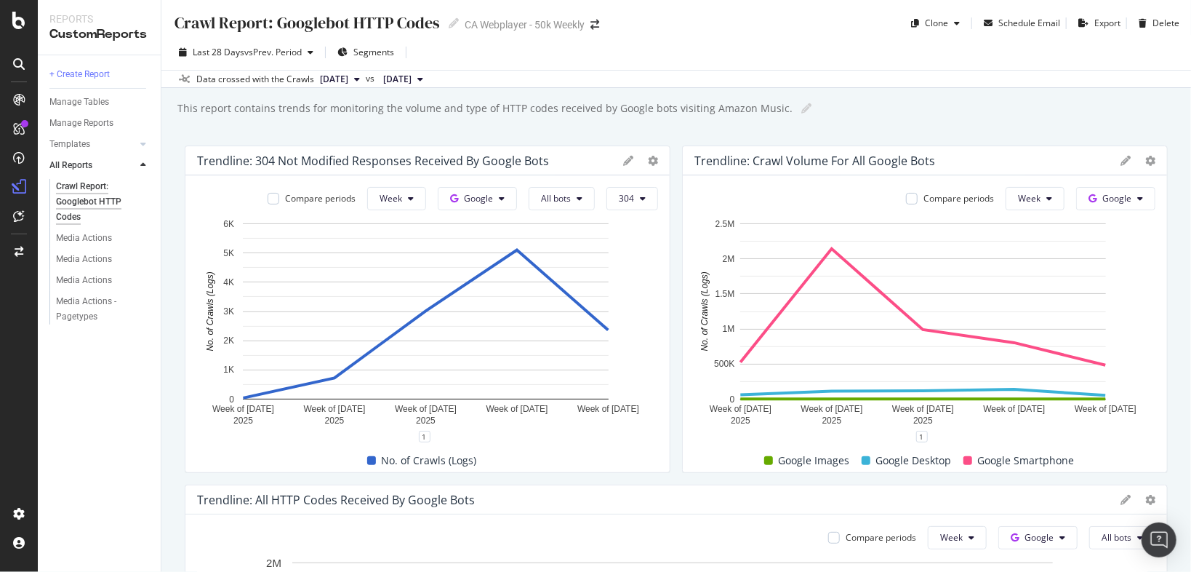
click at [573, 33] on div "Crawl Report: Googlebot HTTP Codes Crawl Report: Googlebot HTTP Codes CA Webpla…" at bounding box center [393, 23] width 441 height 23
click at [594, 21] on icon "arrow-right-arrow-left" at bounding box center [595, 25] width 9 height 10
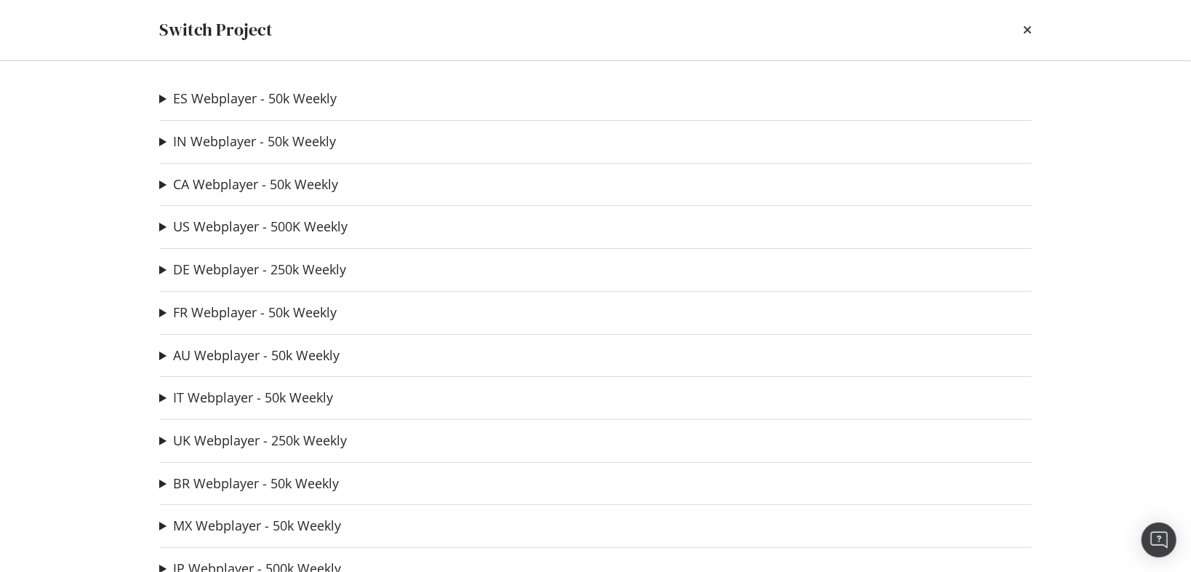
drag, startPoint x: 201, startPoint y: 339, endPoint x: 212, endPoint y: 364, distance: 26.7
click at [202, 339] on div "ES Webplayer - 50k Weekly ES TDP Testing Ad-Hoc Project IN Webplayer - 50k Week…" at bounding box center [595, 315] width 931 height 511
click at [212, 364] on div "ES Webplayer - 50k Weekly ES TDP Testing Ad-Hoc Project IN Webplayer - 50k Week…" at bounding box center [595, 315] width 931 height 511
click at [217, 352] on link "AU Webplayer - 50k Weekly" at bounding box center [256, 355] width 167 height 15
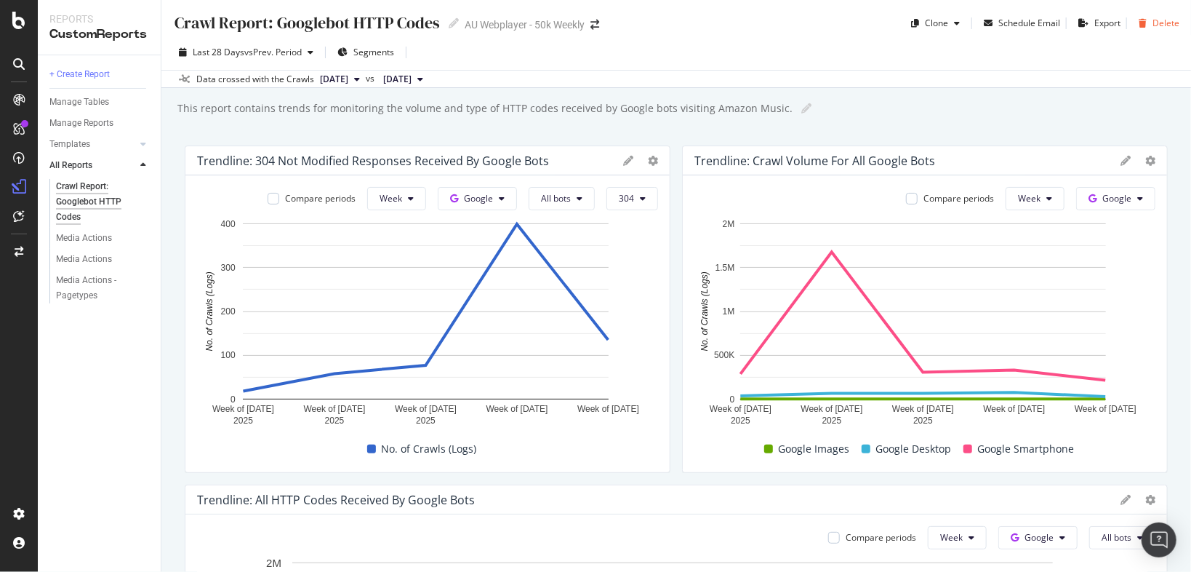
click at [1139, 23] on icon "button" at bounding box center [1143, 23] width 8 height 9
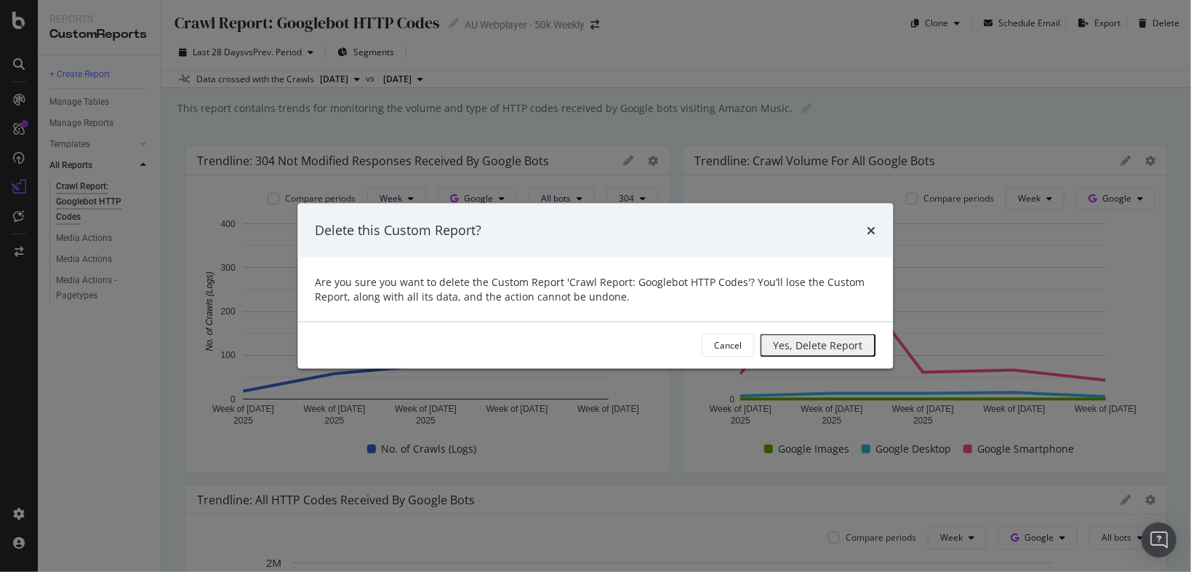
click at [774, 349] on div "Yes, Delete Report" at bounding box center [818, 345] width 89 height 12
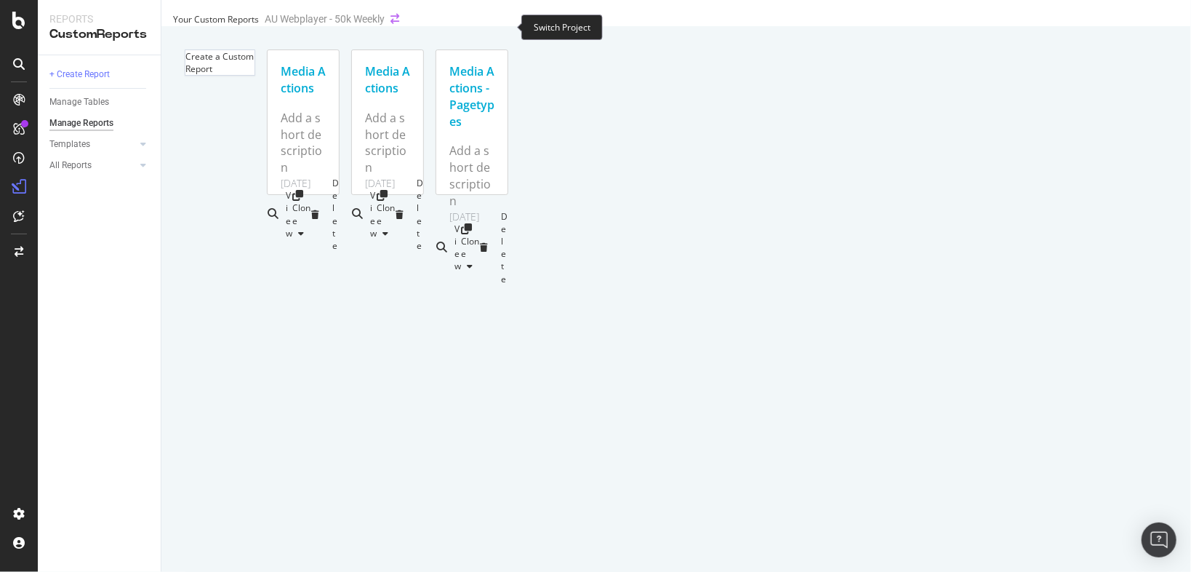
click at [399, 24] on icon "arrow-right-arrow-left" at bounding box center [395, 19] width 9 height 10
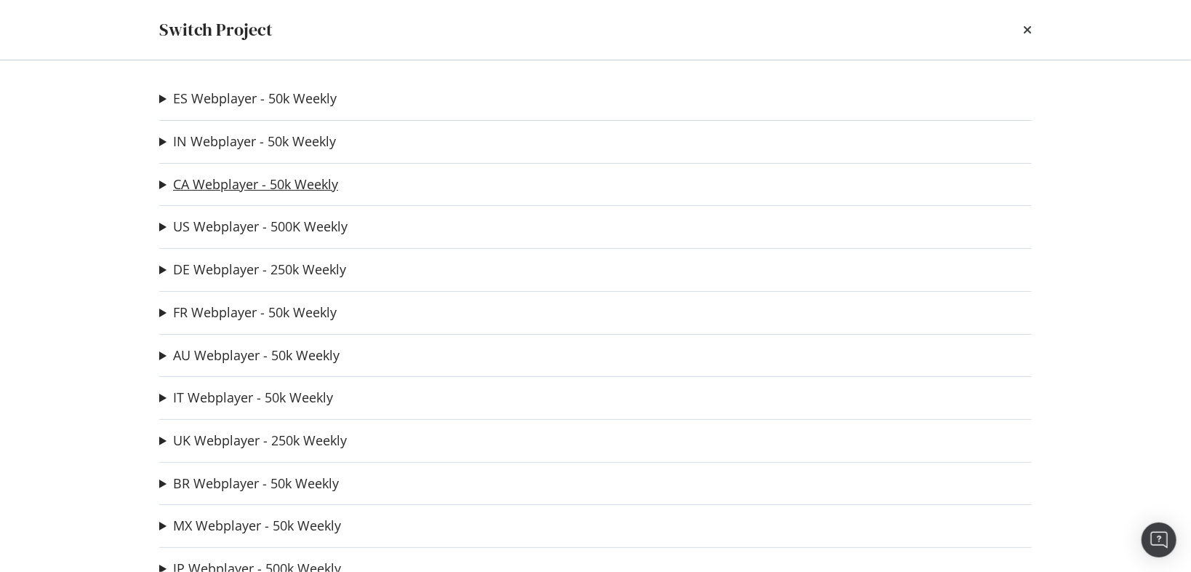
click at [239, 186] on link "CA Webplayer - 50k Weekly" at bounding box center [255, 184] width 165 height 15
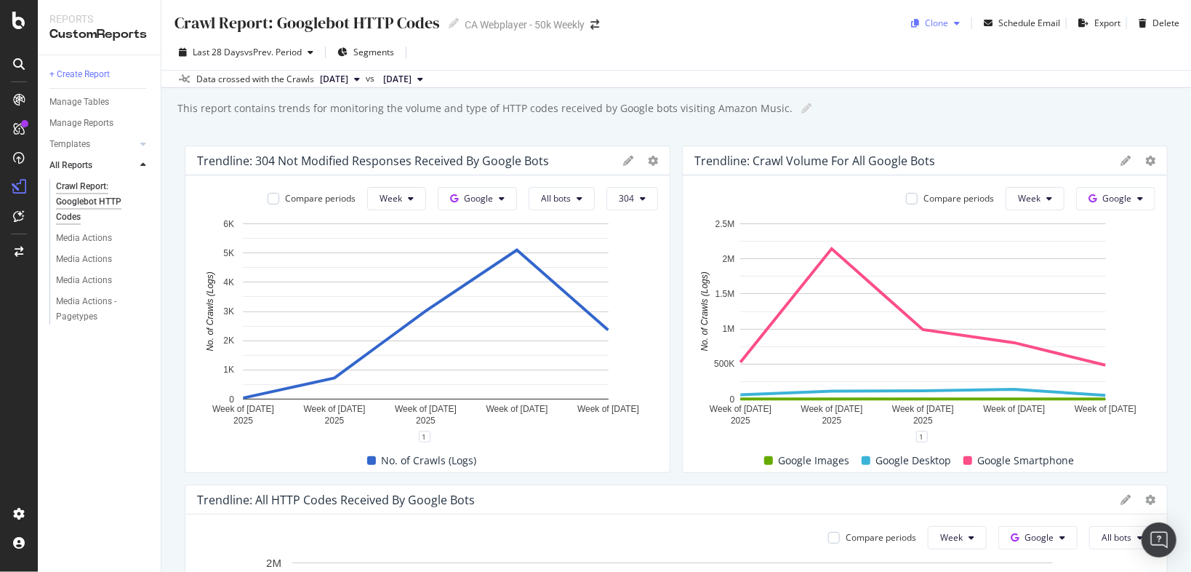
click at [954, 26] on icon "button" at bounding box center [957, 23] width 6 height 9
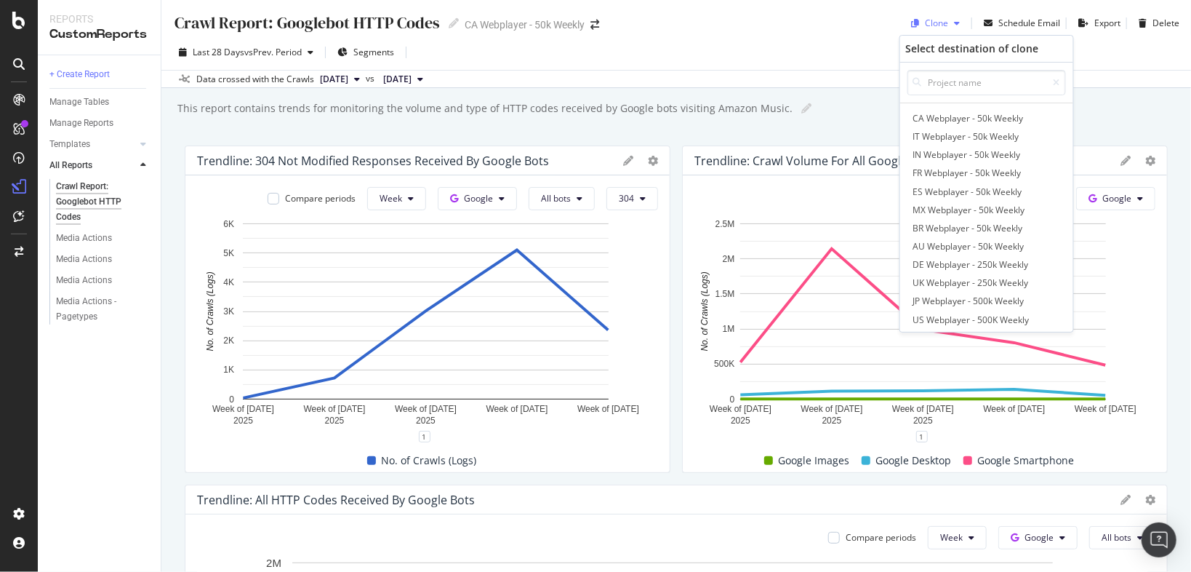
click at [954, 26] on icon "button" at bounding box center [957, 23] width 6 height 9
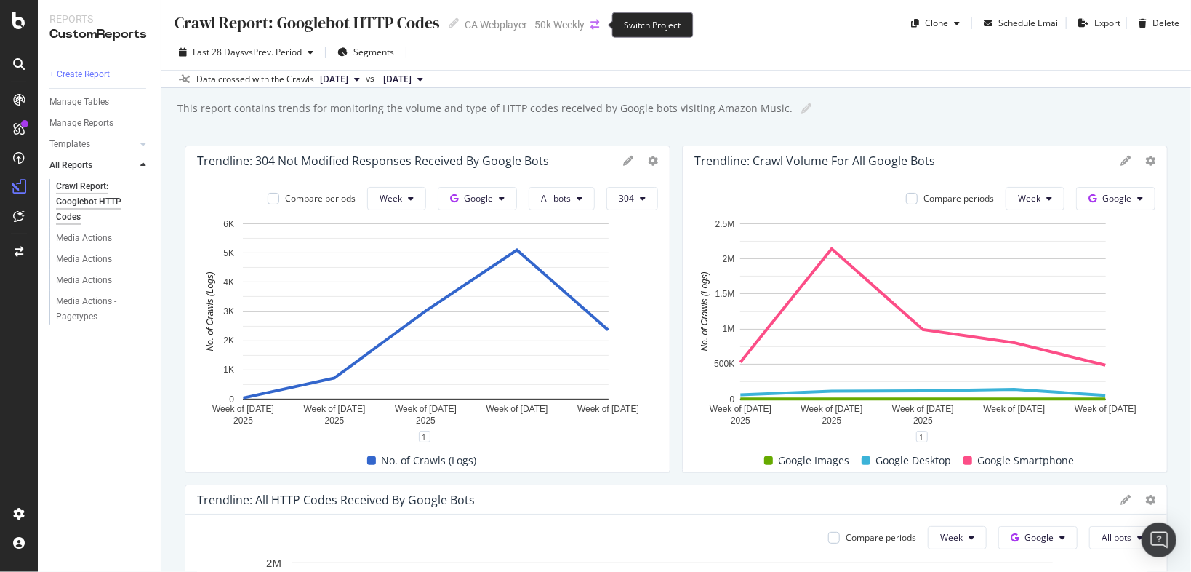
click at [593, 26] on icon "arrow-right-arrow-left" at bounding box center [595, 25] width 9 height 10
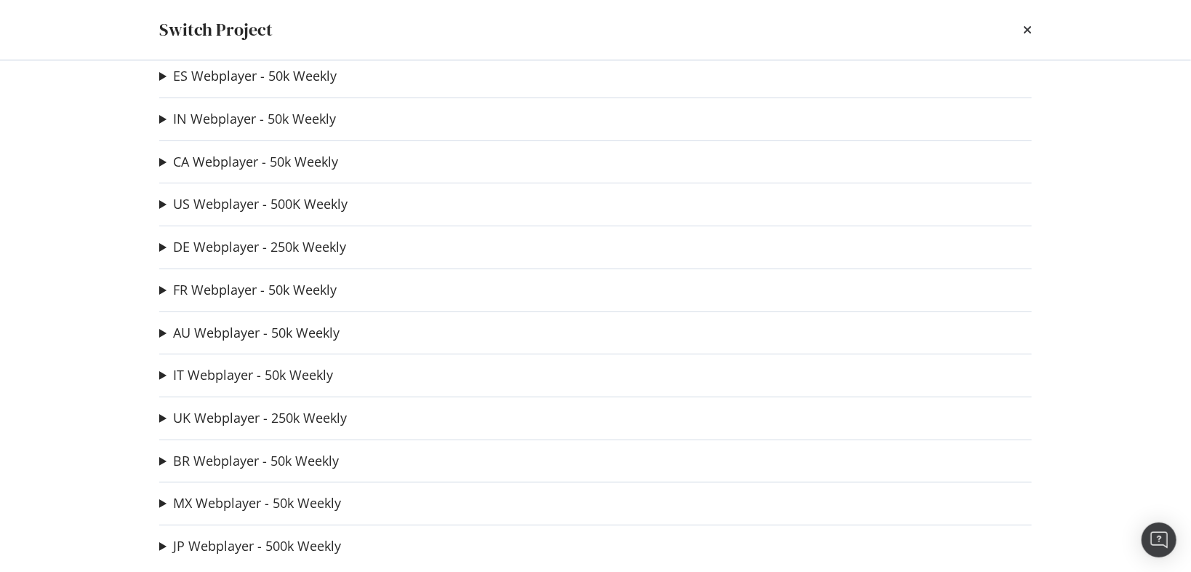
scroll to position [33, 0]
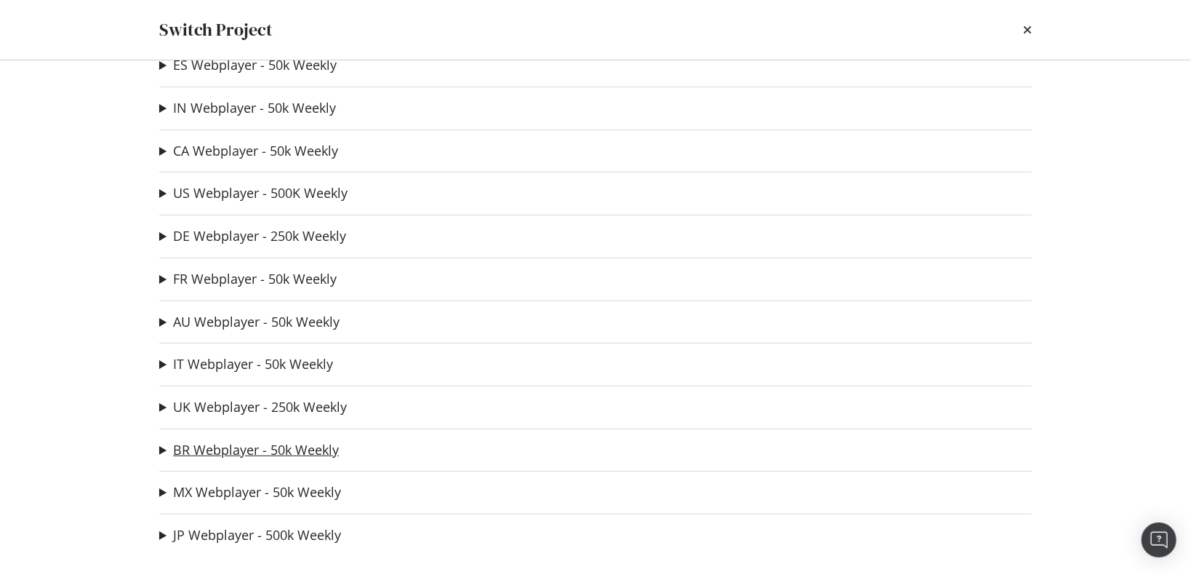
click at [212, 449] on link "BR Webplayer - 50k Weekly" at bounding box center [256, 449] width 166 height 15
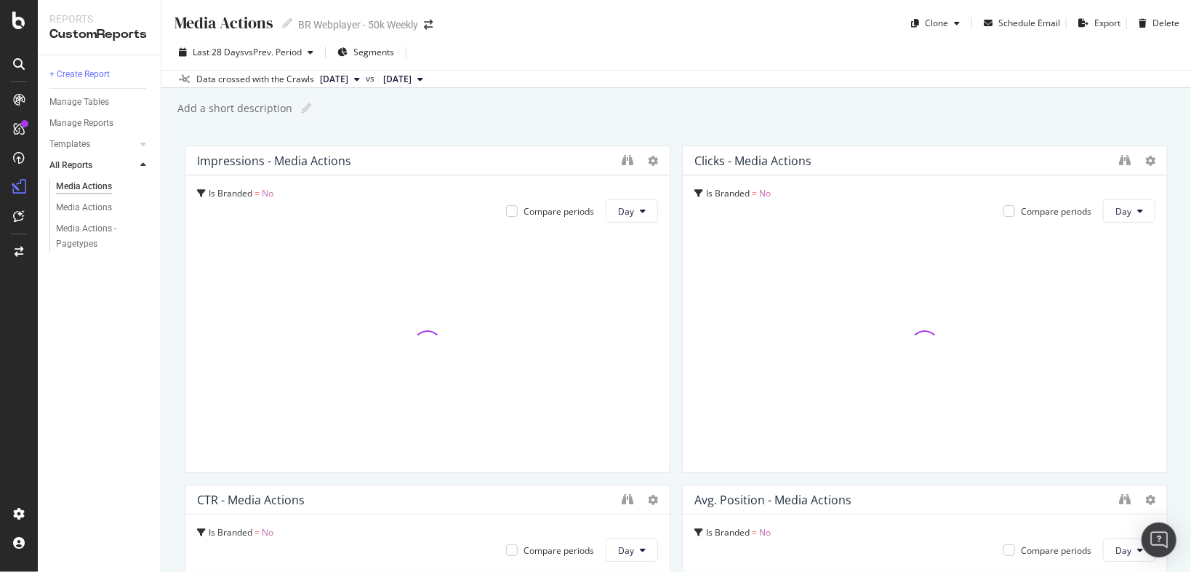
click at [431, 31] on div "Media Actions Media Actions BR Webplayer - 50k Weekly" at bounding box center [310, 23] width 274 height 23
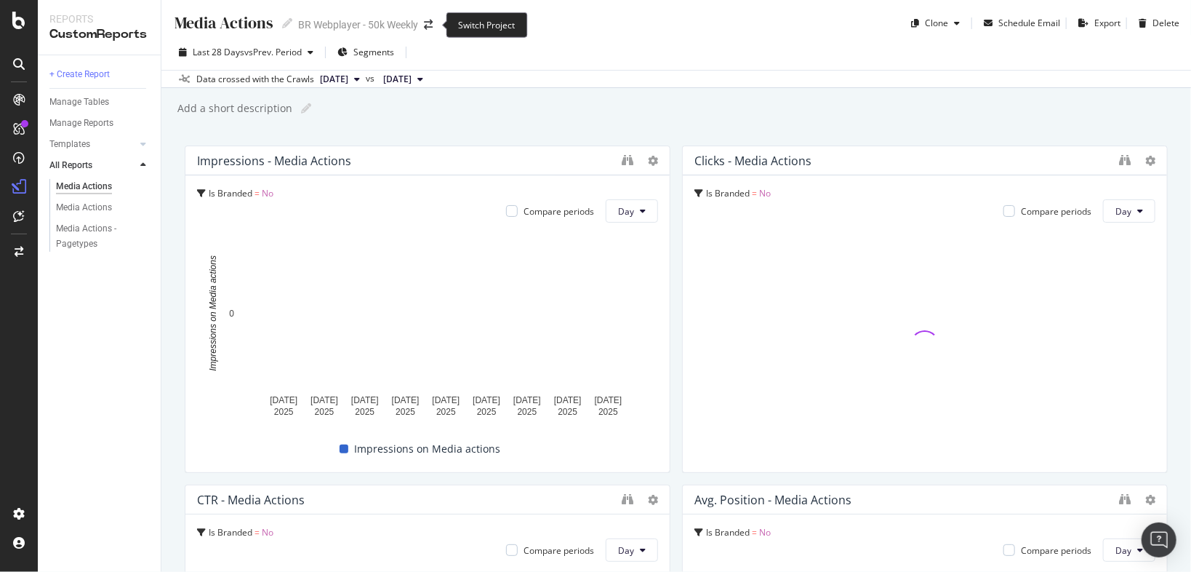
click at [434, 24] on span at bounding box center [428, 25] width 20 height 10
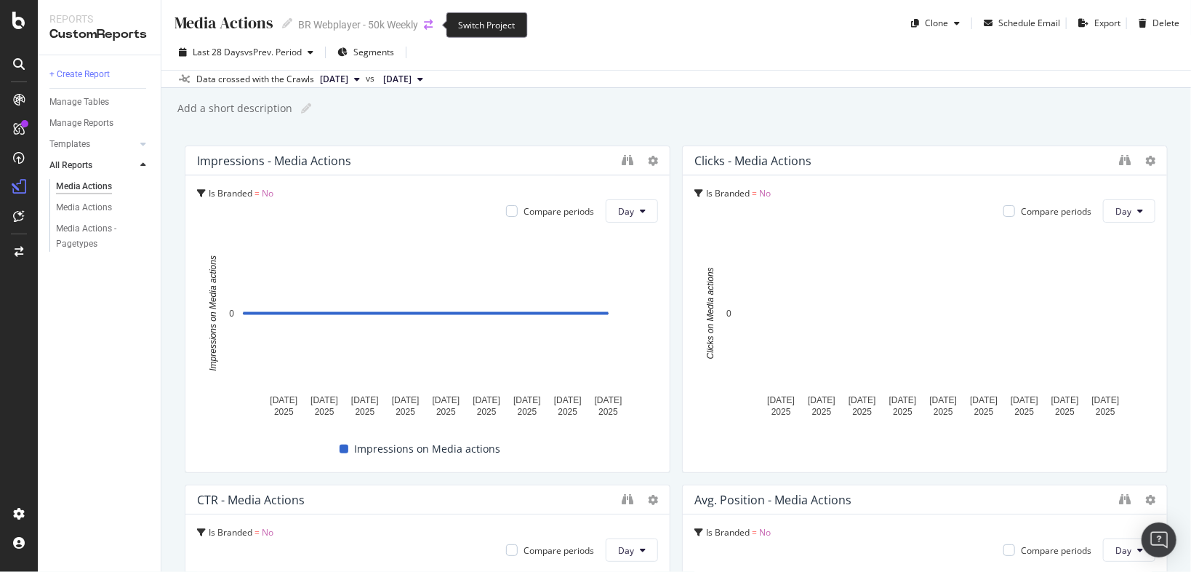
click at [425, 26] on icon "arrow-right-arrow-left" at bounding box center [428, 25] width 9 height 10
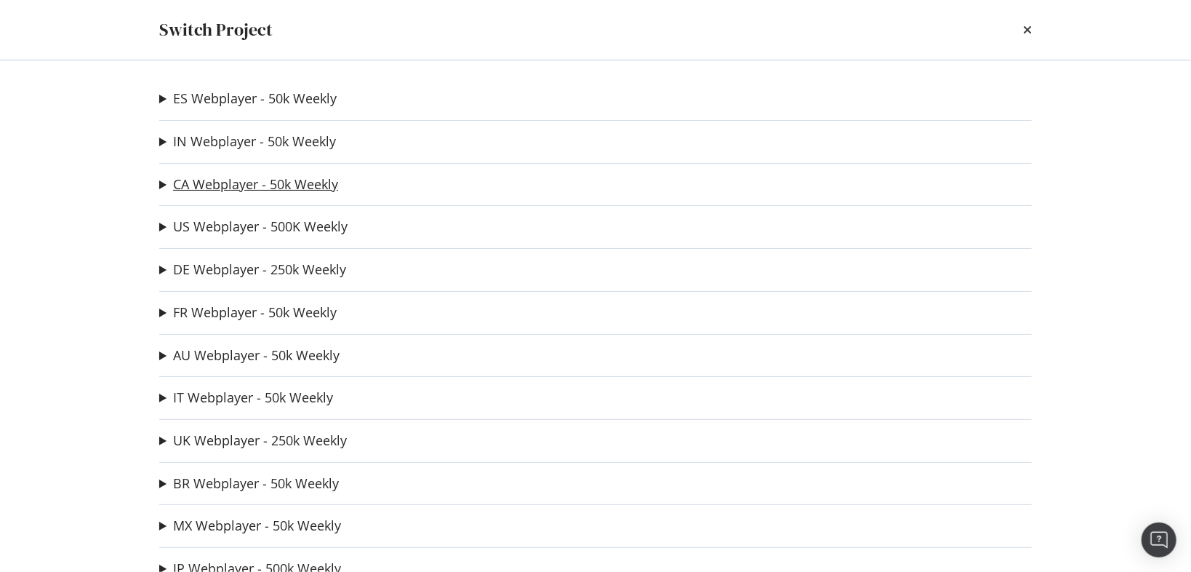
click at [188, 180] on link "CA Webplayer - 50k Weekly" at bounding box center [255, 184] width 165 height 15
